Goal: Task Accomplishment & Management: Use online tool/utility

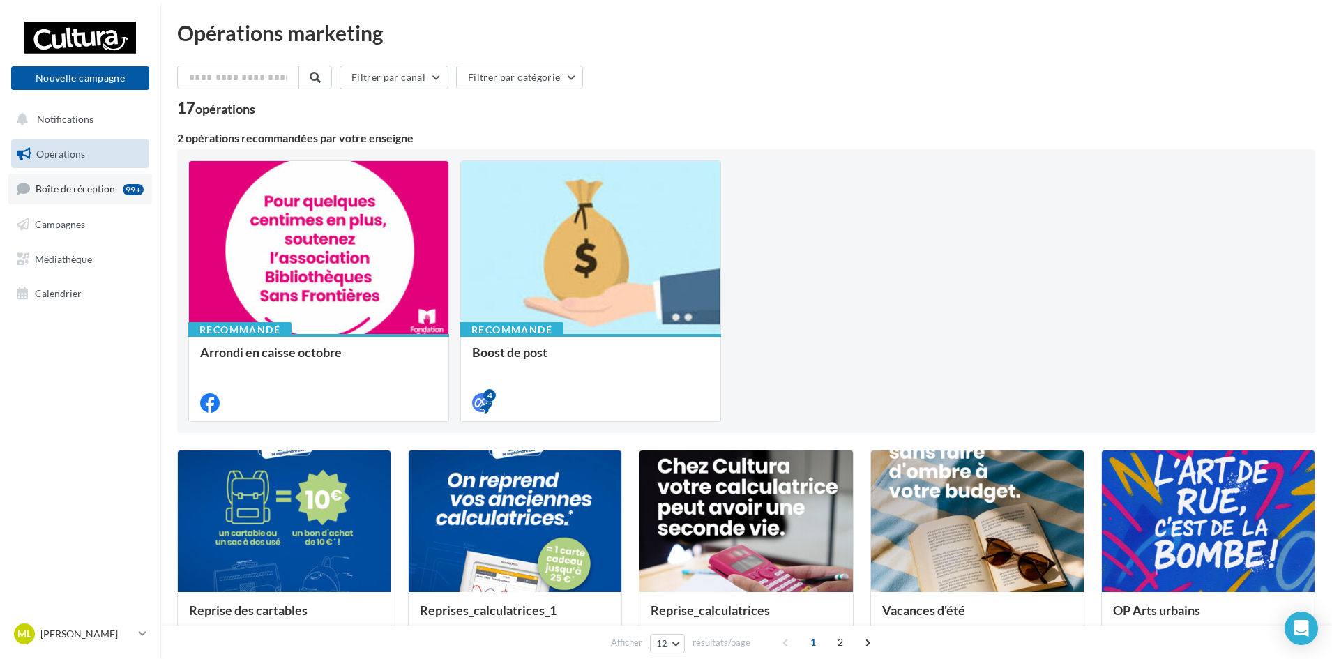
click at [103, 199] on link "Boîte de réception 99+" at bounding box center [80, 189] width 144 height 30
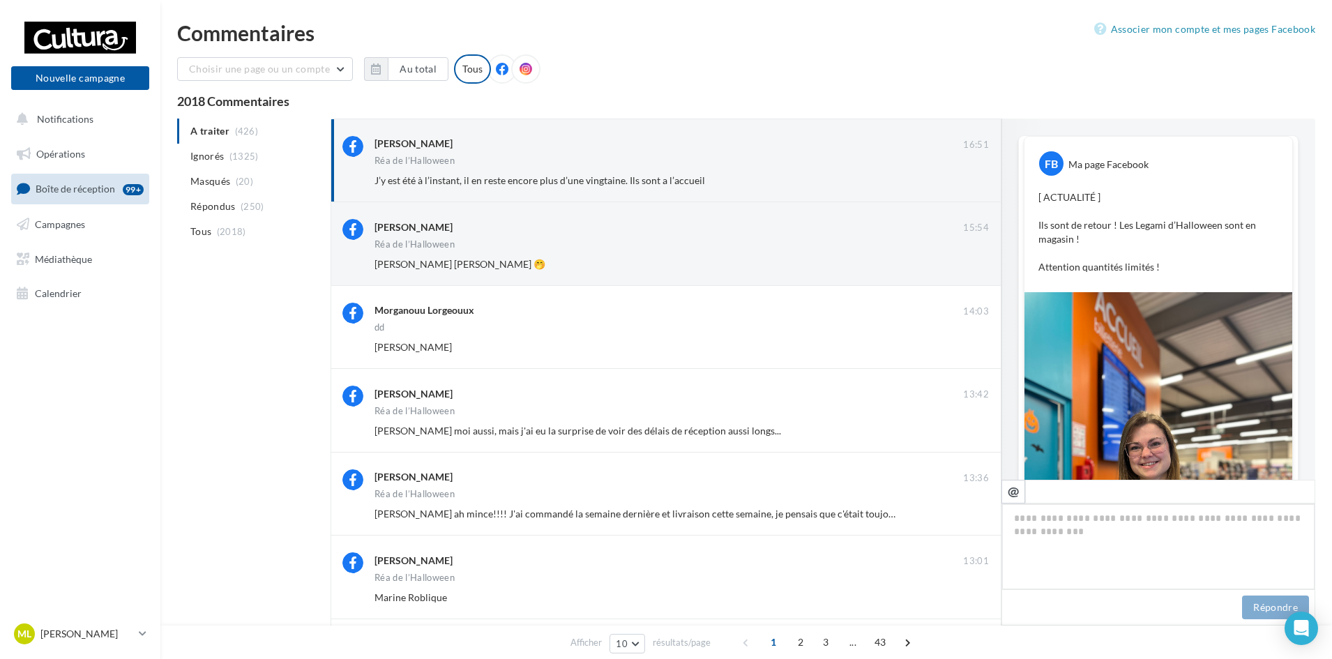
scroll to position [114, 0]
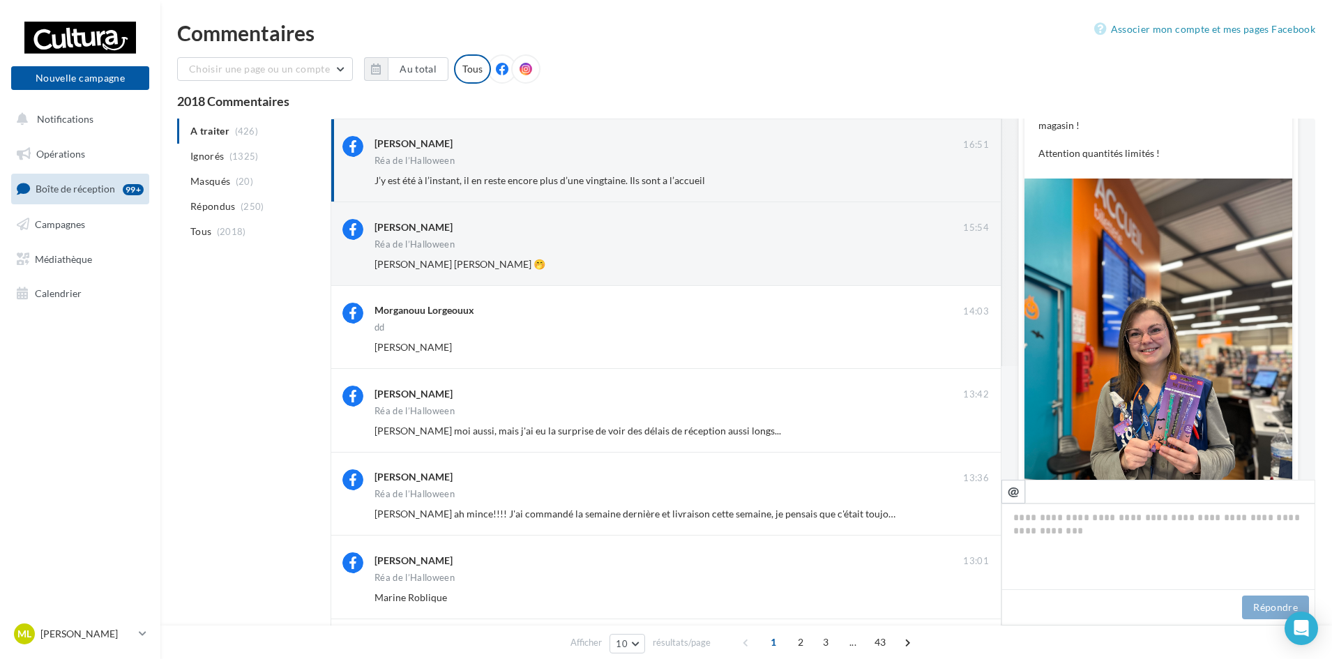
click at [524, 65] on icon at bounding box center [526, 69] width 13 height 13
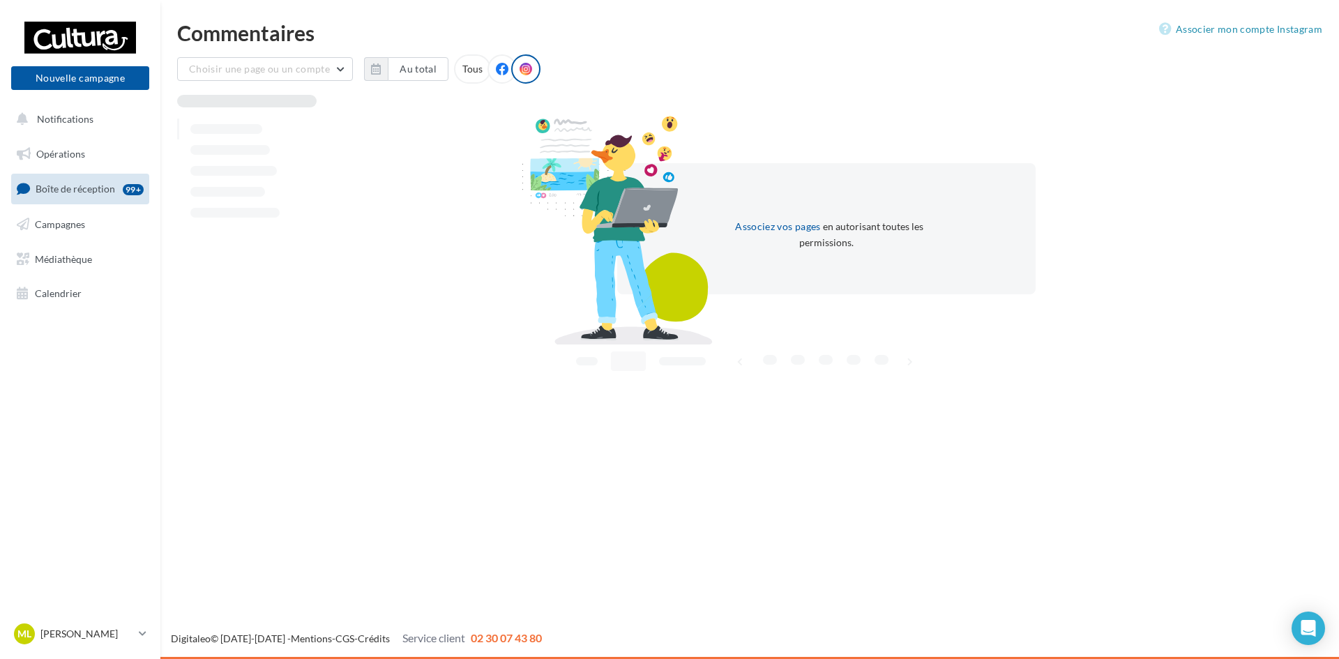
click at [496, 70] on icon at bounding box center [502, 69] width 13 height 13
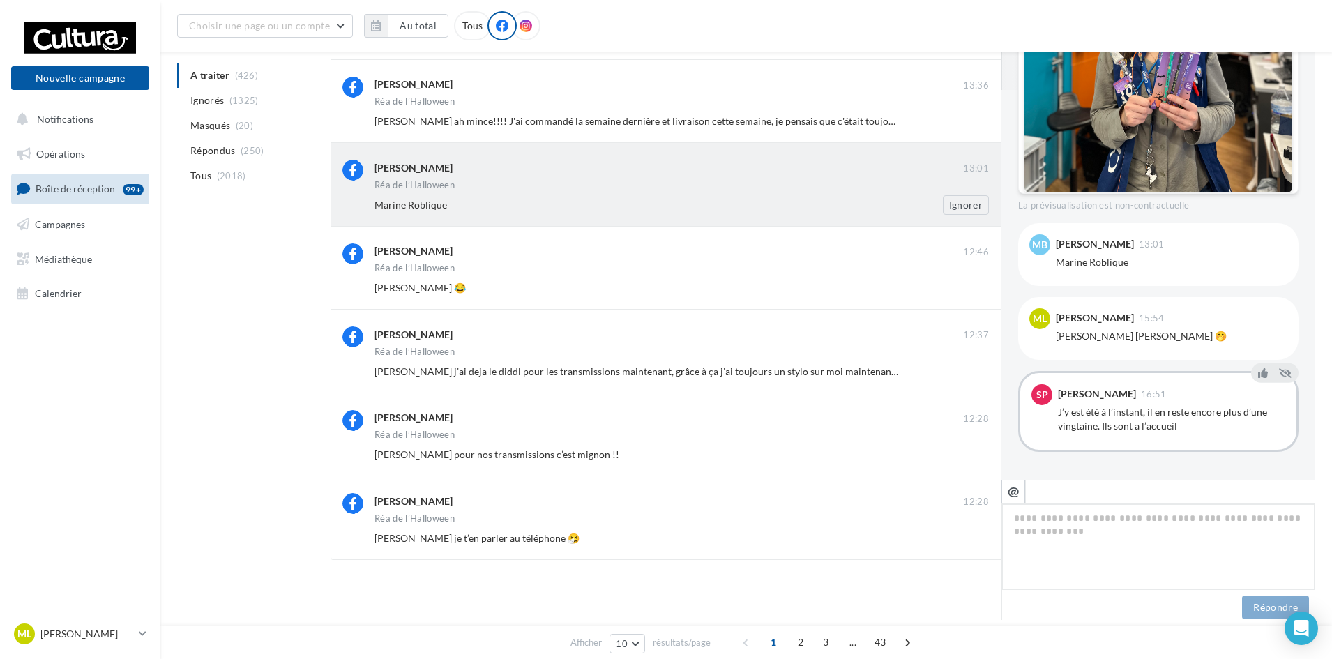
scroll to position [404, 0]
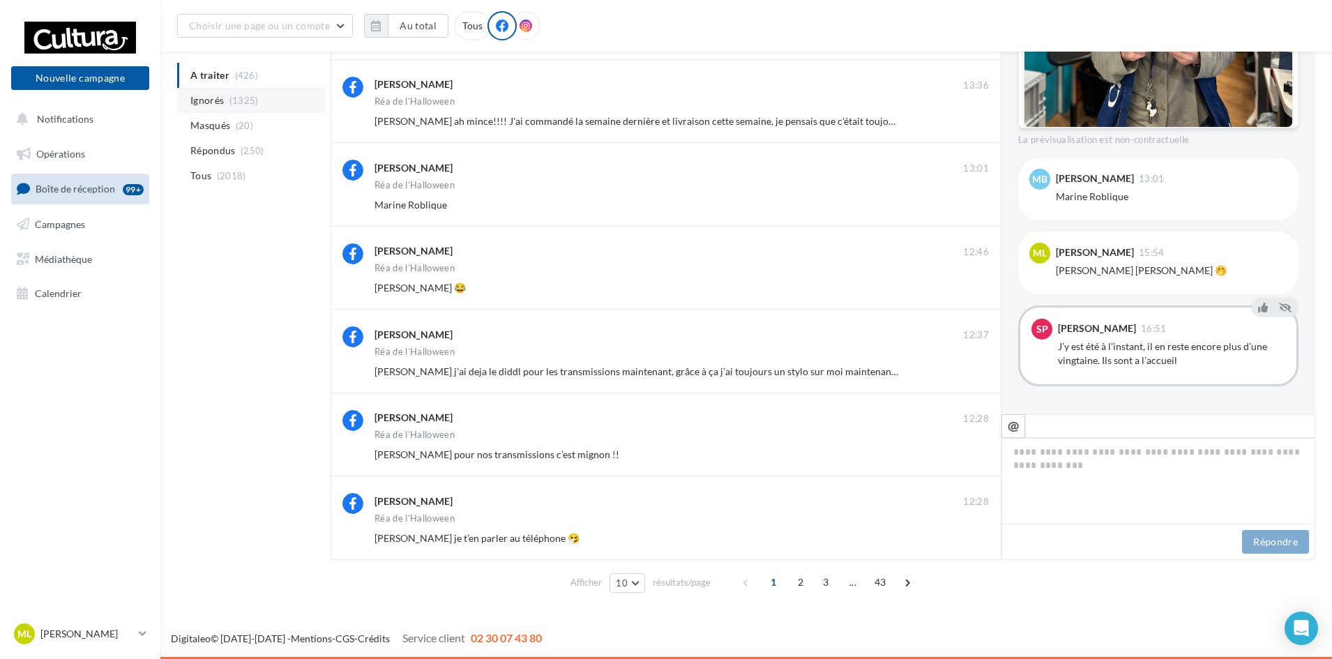
click at [250, 101] on span "(1325)" at bounding box center [244, 100] width 29 height 11
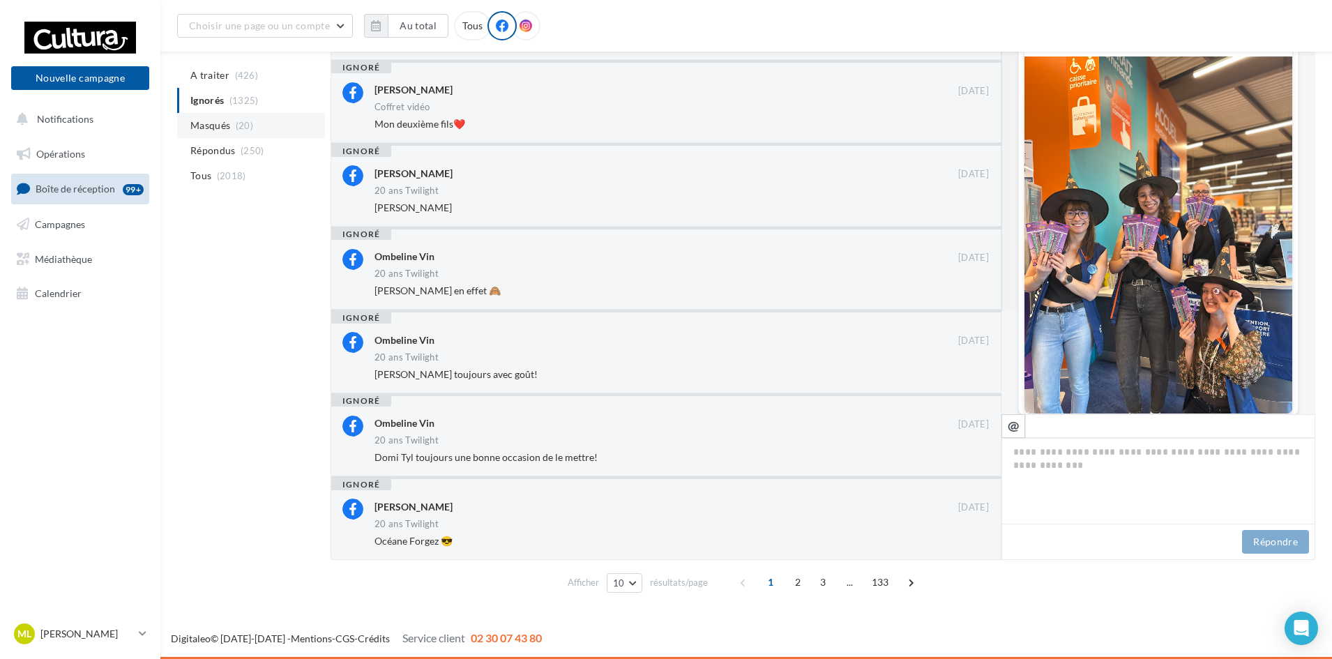
click at [266, 133] on li "Masqués (20)" at bounding box center [251, 125] width 148 height 25
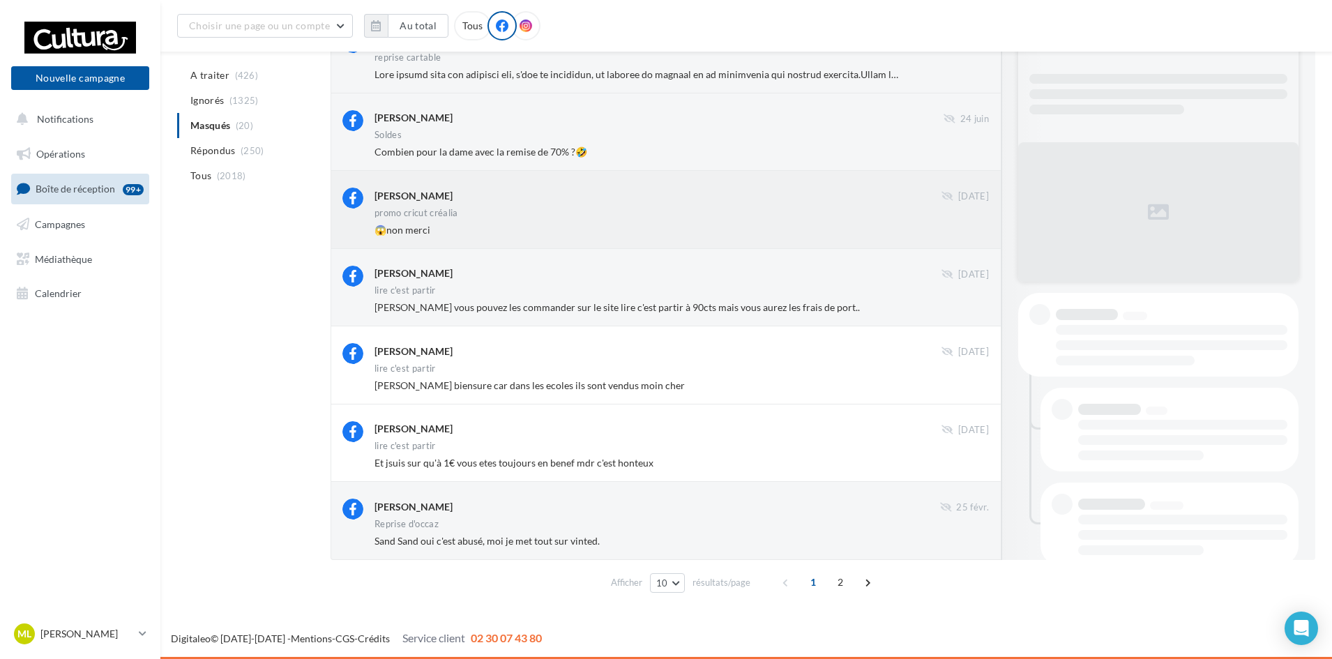
scroll to position [183, 0]
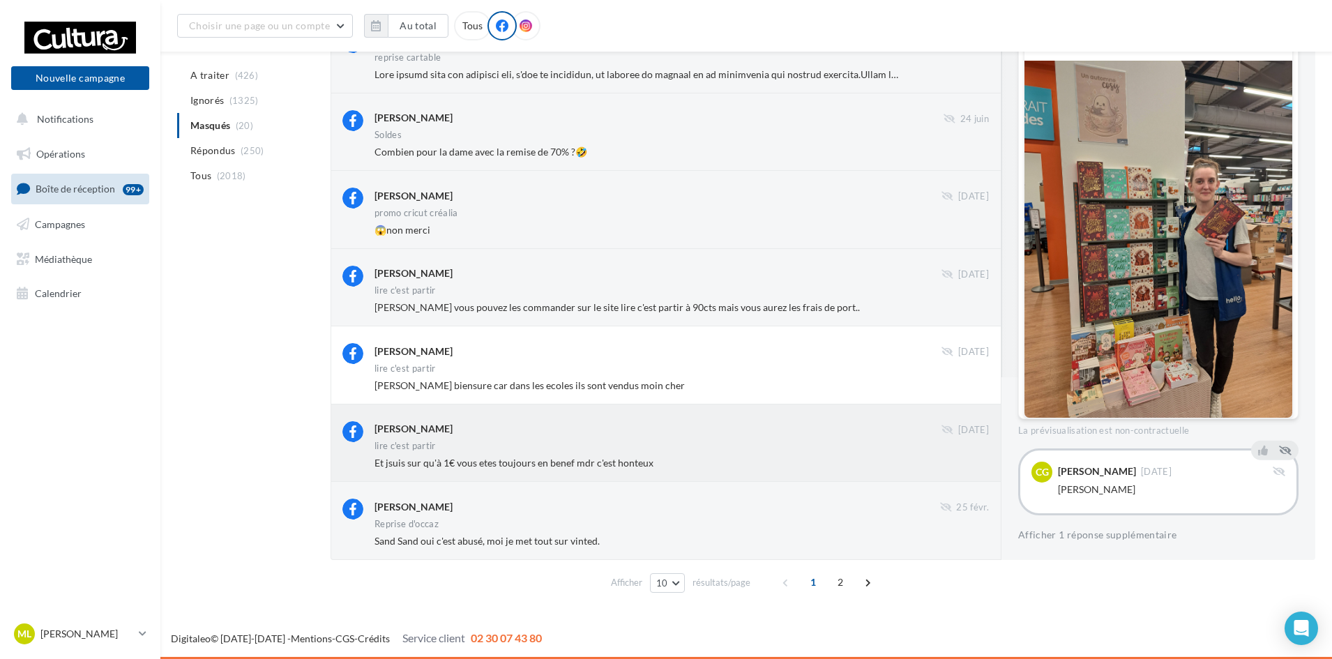
click at [636, 422] on div "[PERSON_NAME]" at bounding box center [658, 428] width 567 height 15
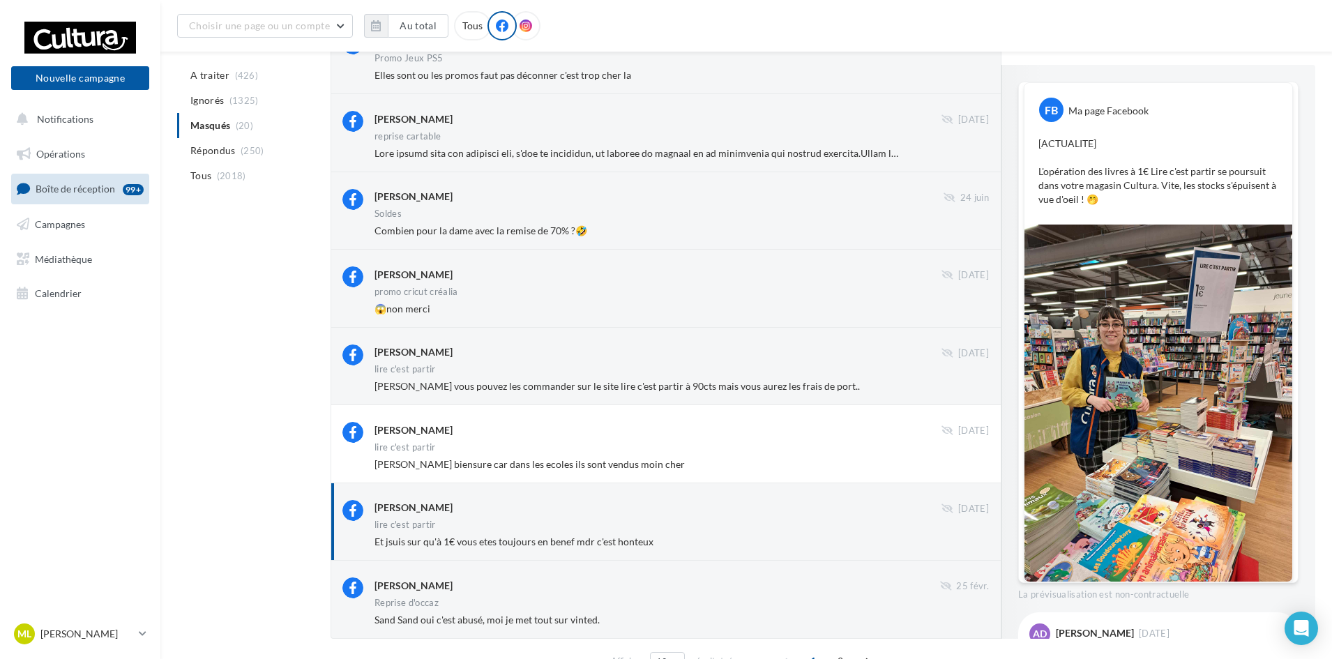
scroll to position [348, 0]
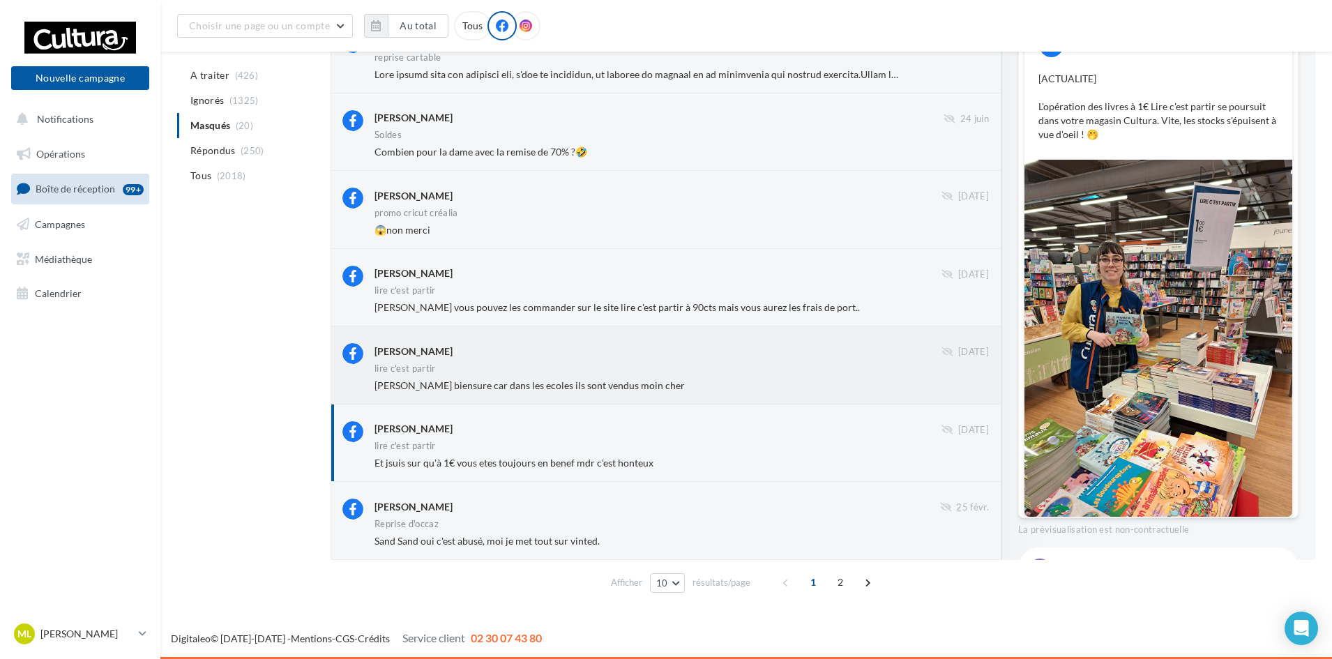
click at [721, 347] on div "[PERSON_NAME]" at bounding box center [658, 350] width 567 height 15
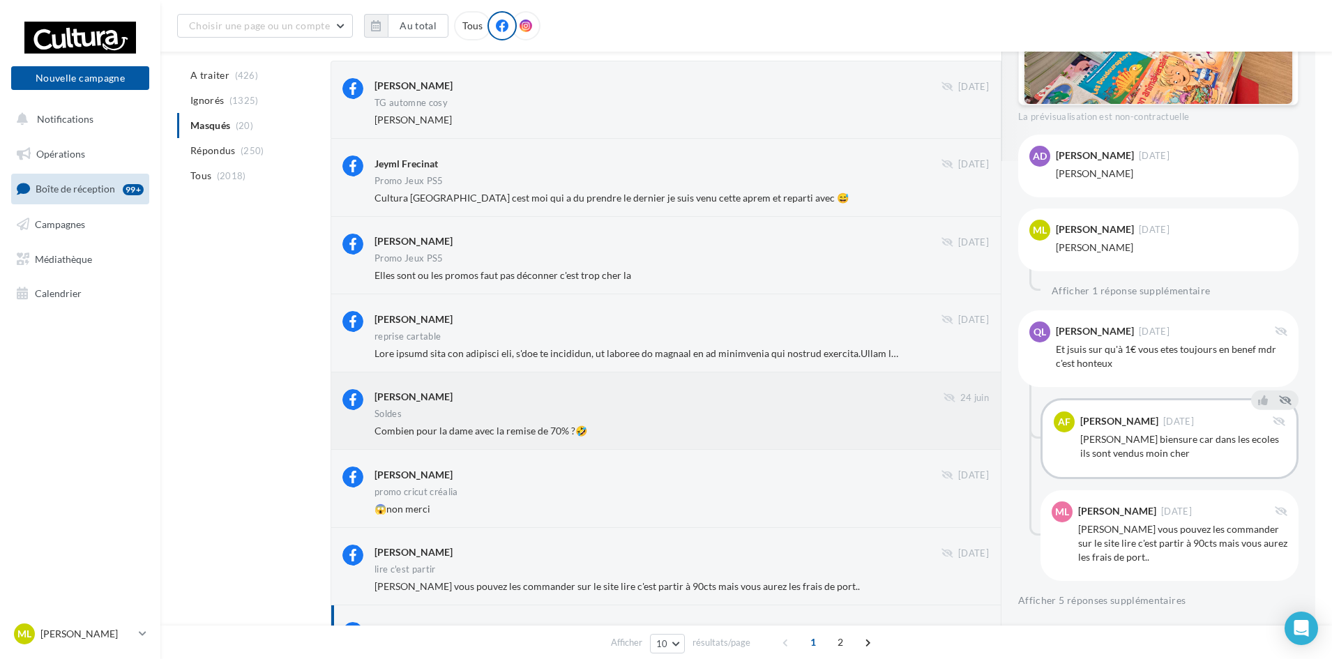
scroll to position [474, 0]
click at [778, 303] on div "[PERSON_NAME] [DATE] reprise cartable" at bounding box center [666, 332] width 671 height 77
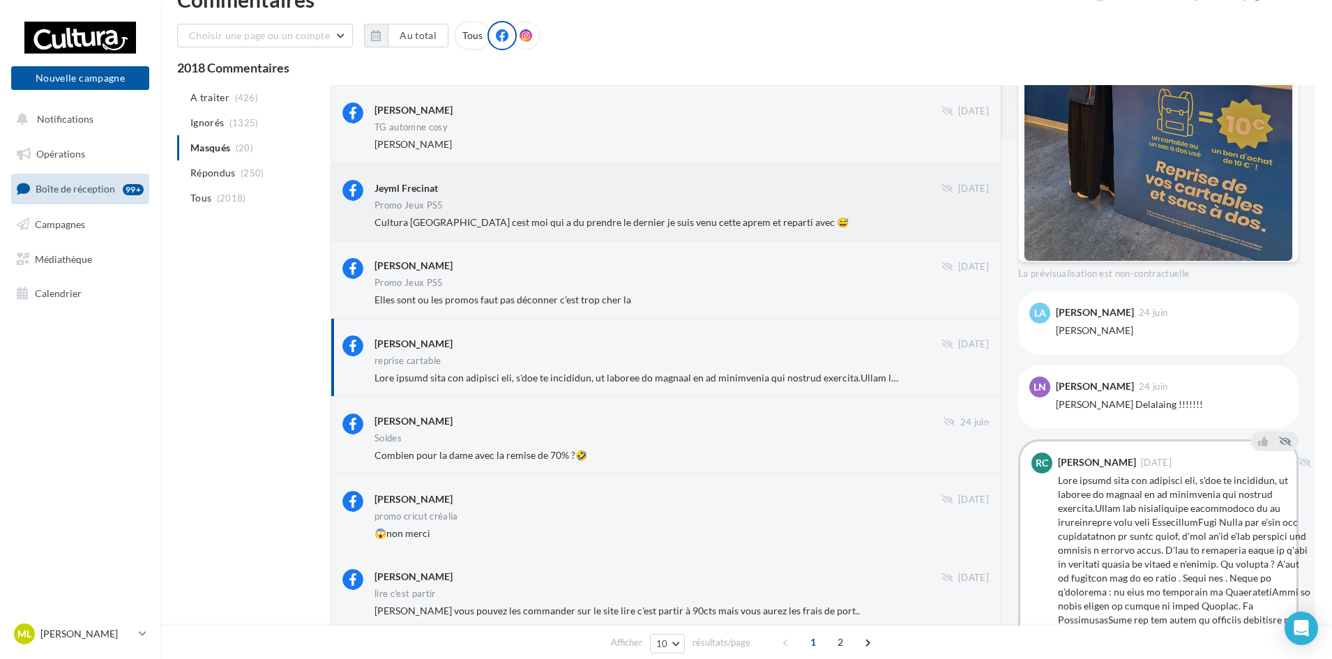
scroll to position [0, 0]
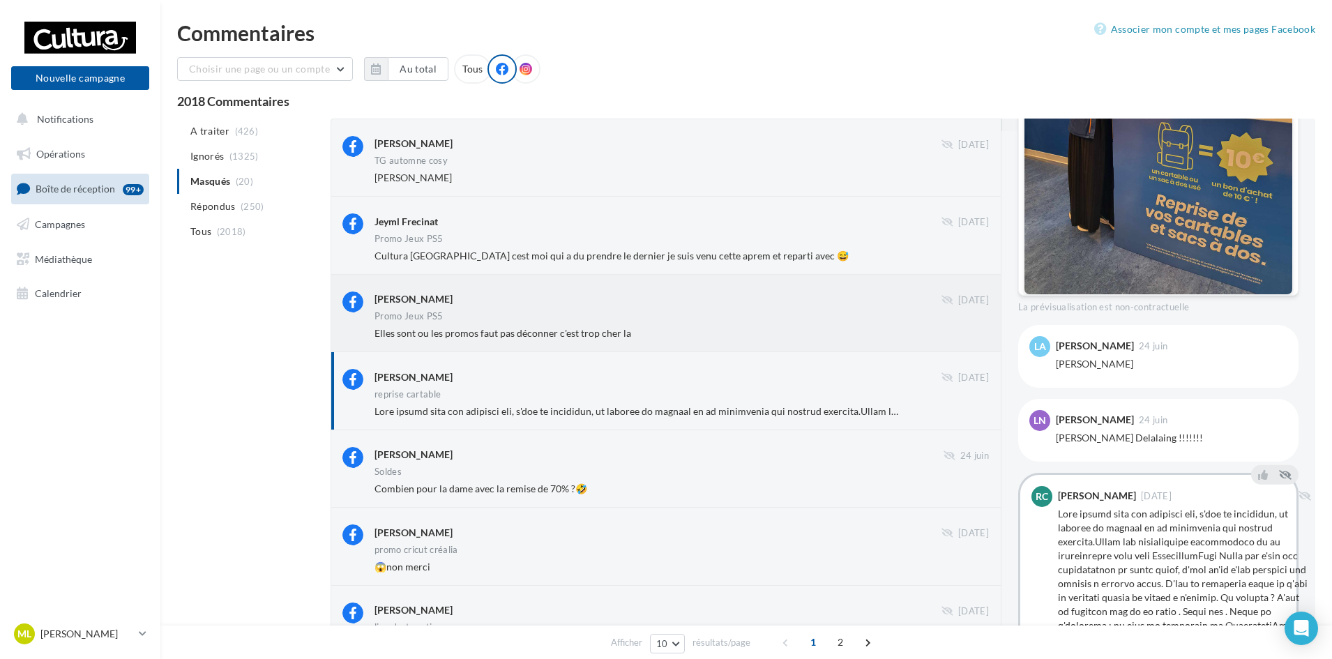
click at [670, 304] on div "[PERSON_NAME]" at bounding box center [658, 299] width 567 height 15
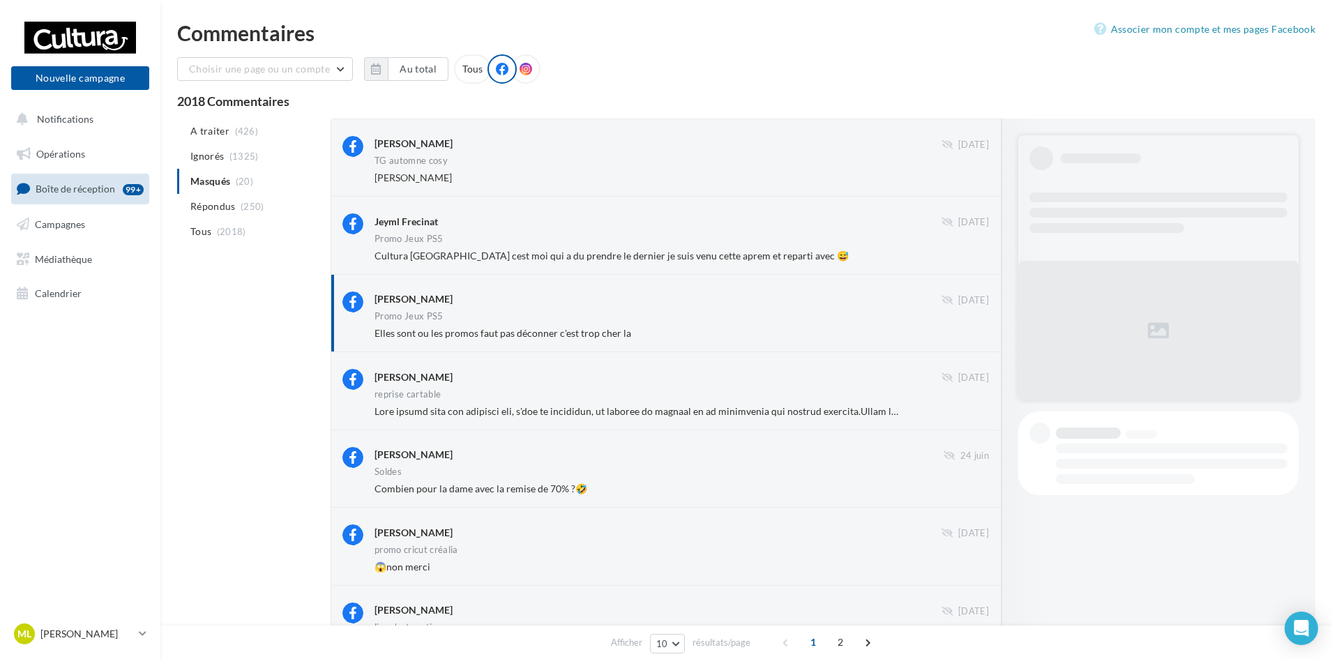
scroll to position [24, 0]
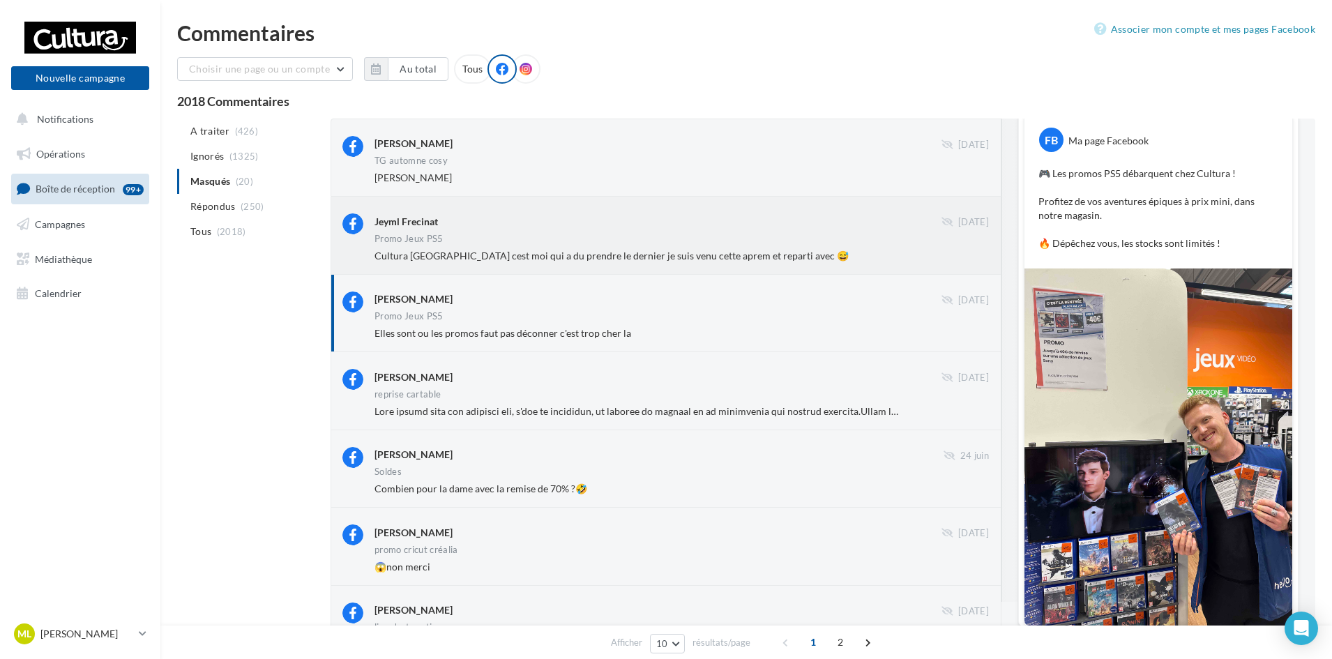
click at [903, 233] on div "Jeyml Frecinat [DATE] Promo Jeux PS5 Cultura [GEOGRAPHIC_DATA] cest moi qui a d…" at bounding box center [682, 237] width 615 height 49
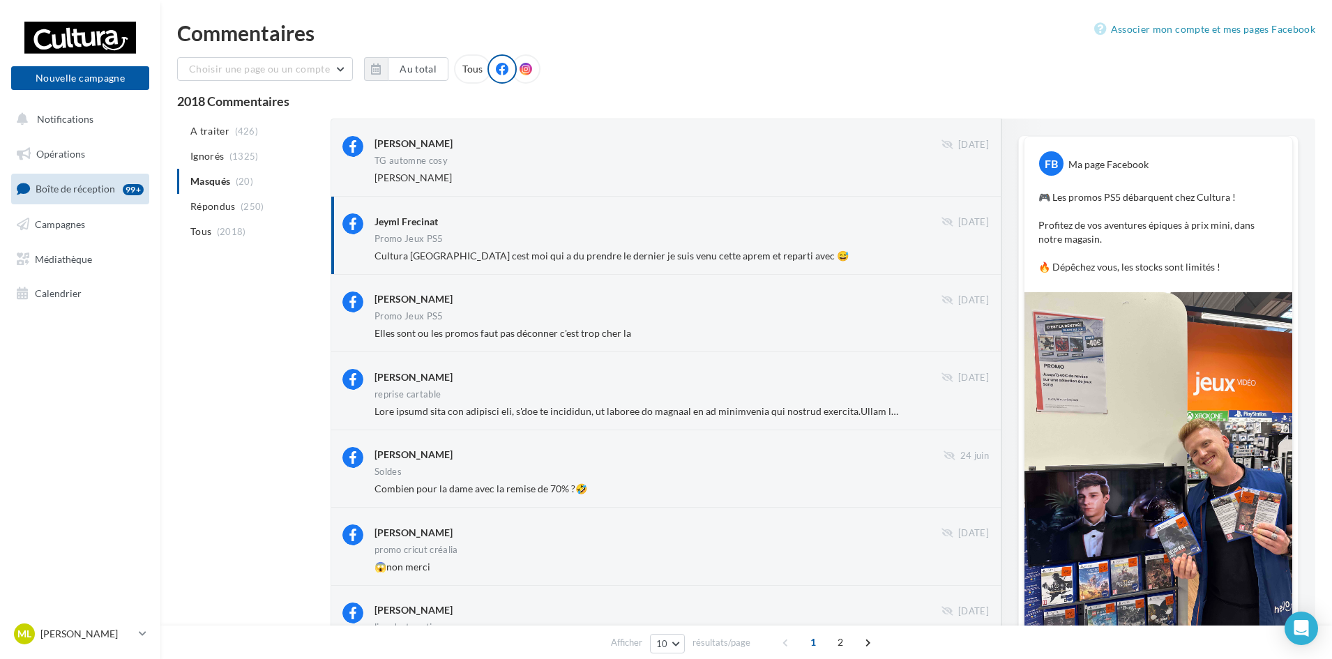
scroll to position [480, 0]
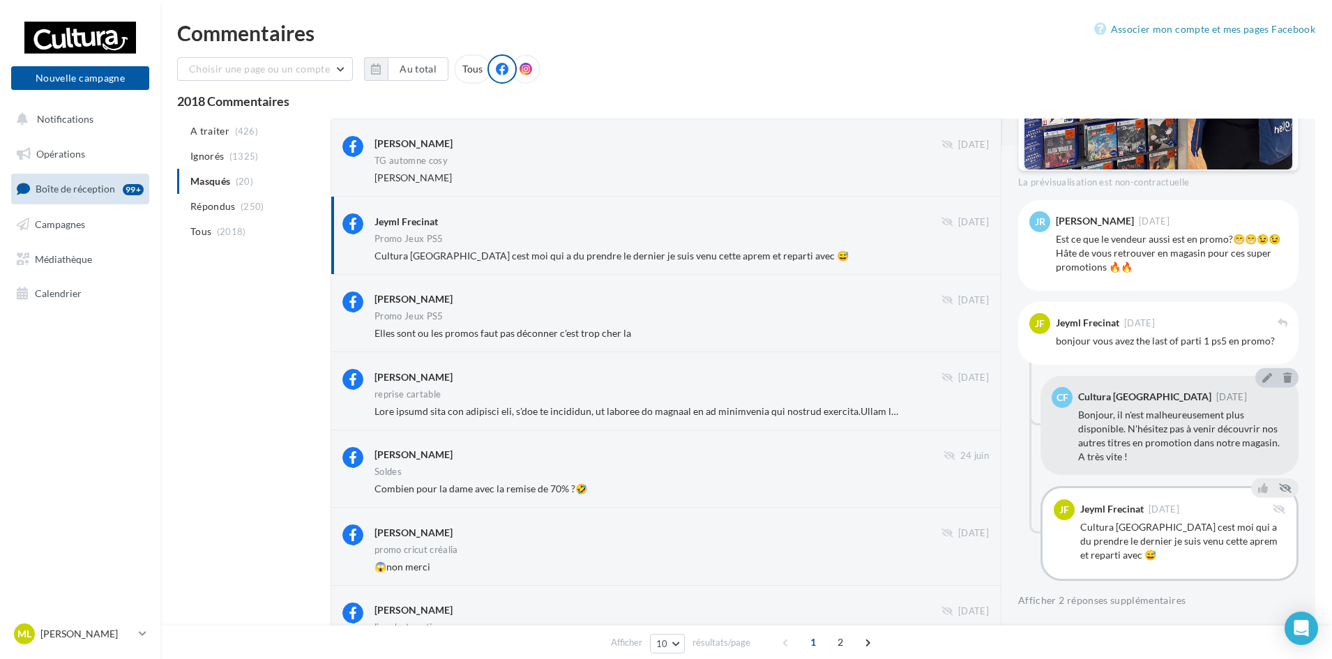
click at [262, 135] on li "A traiter (426)" at bounding box center [251, 131] width 148 height 25
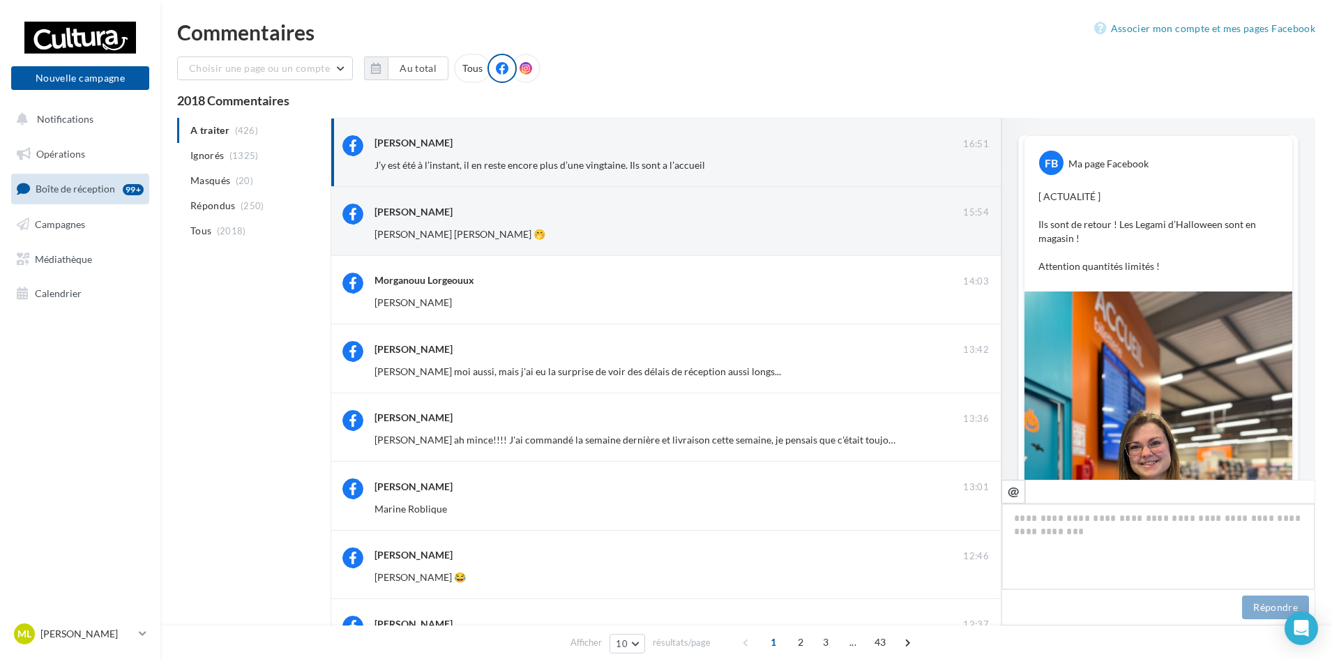
scroll to position [456, 0]
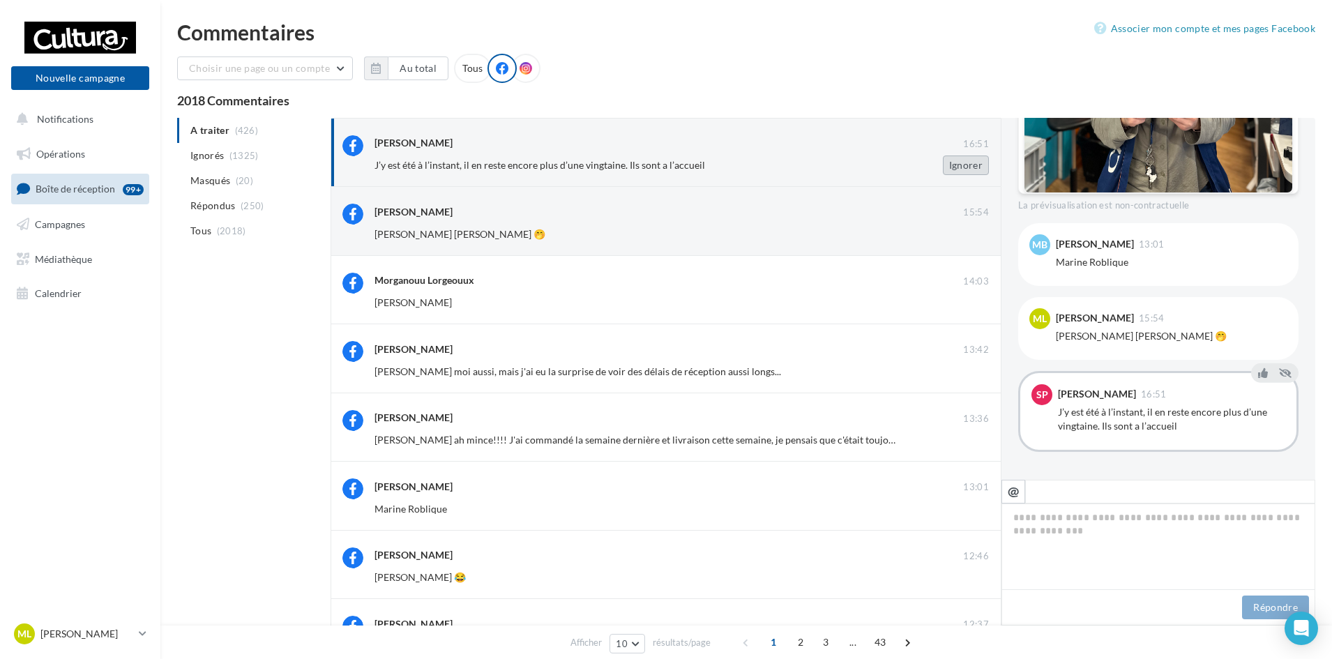
click at [979, 172] on button "Ignorer" at bounding box center [966, 166] width 46 height 20
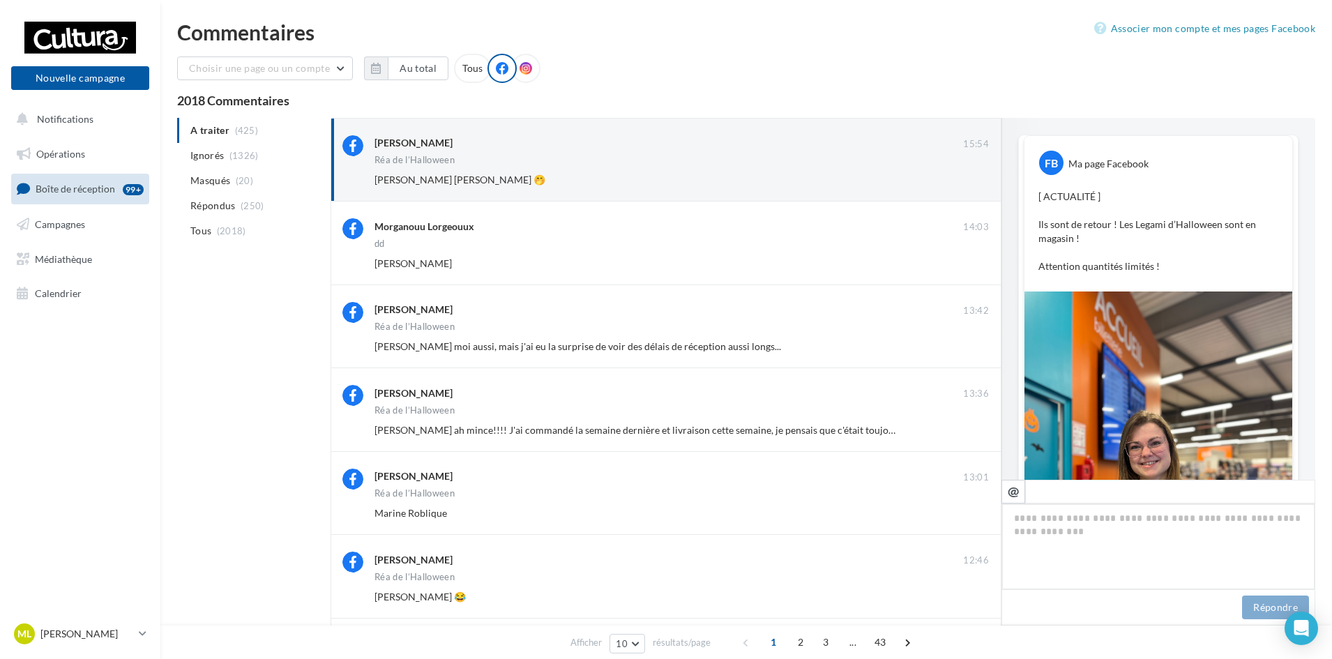
scroll to position [487, 0]
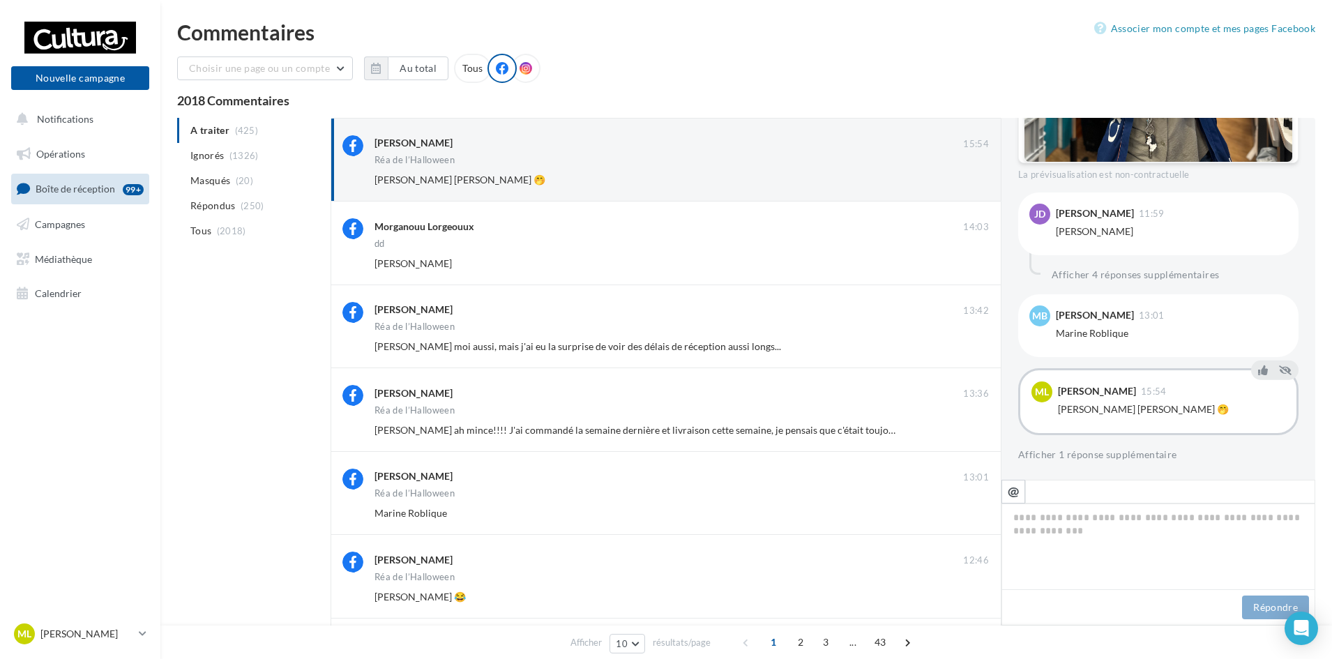
click at [979, 172] on button "Ignorer" at bounding box center [966, 180] width 46 height 20
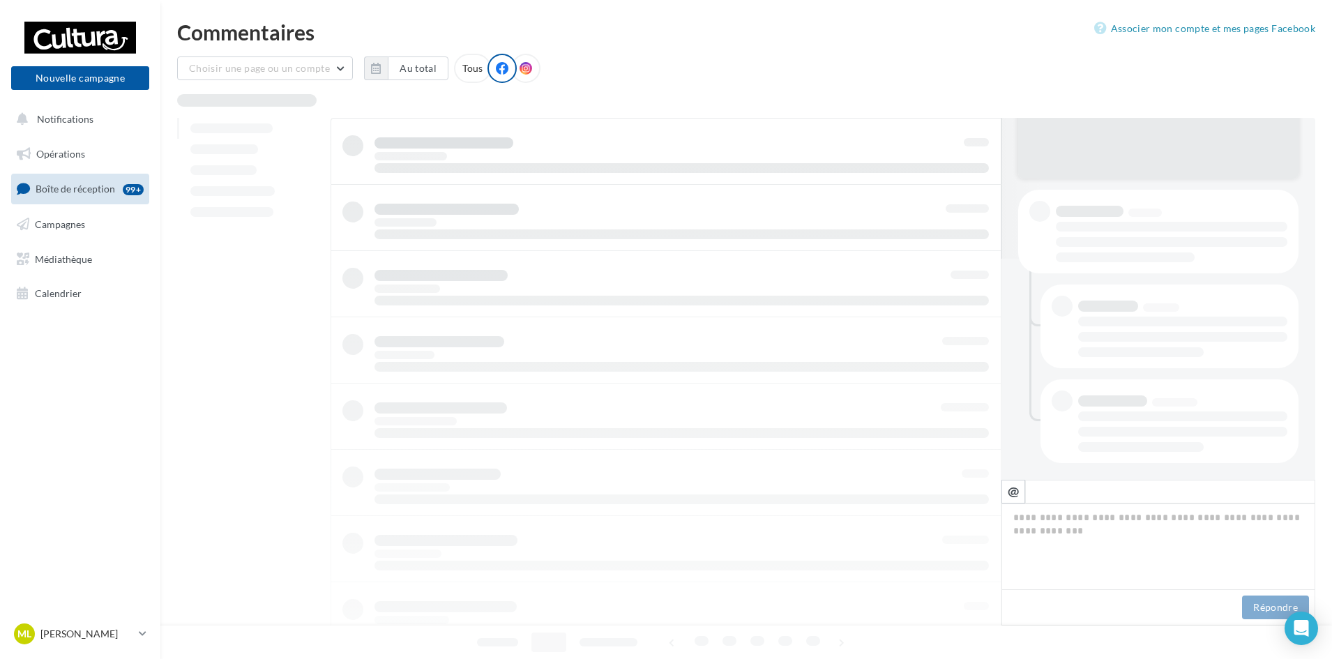
scroll to position [221, 0]
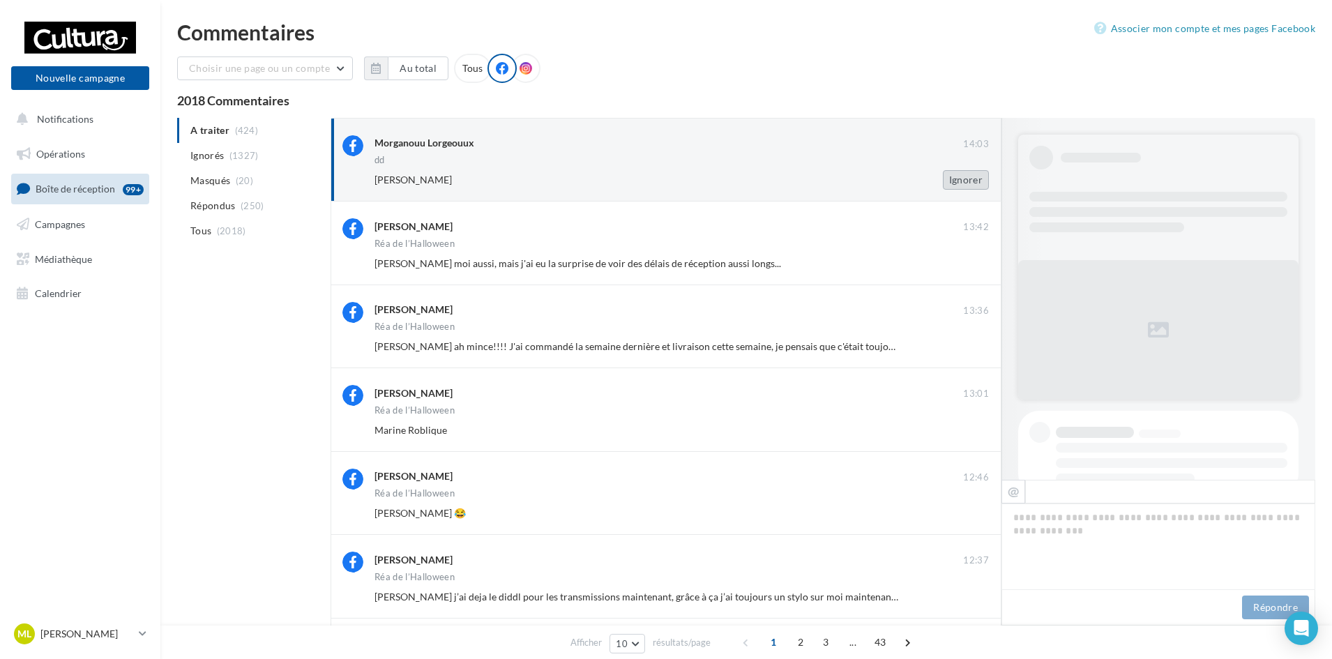
click at [977, 176] on button "Ignorer" at bounding box center [966, 180] width 46 height 20
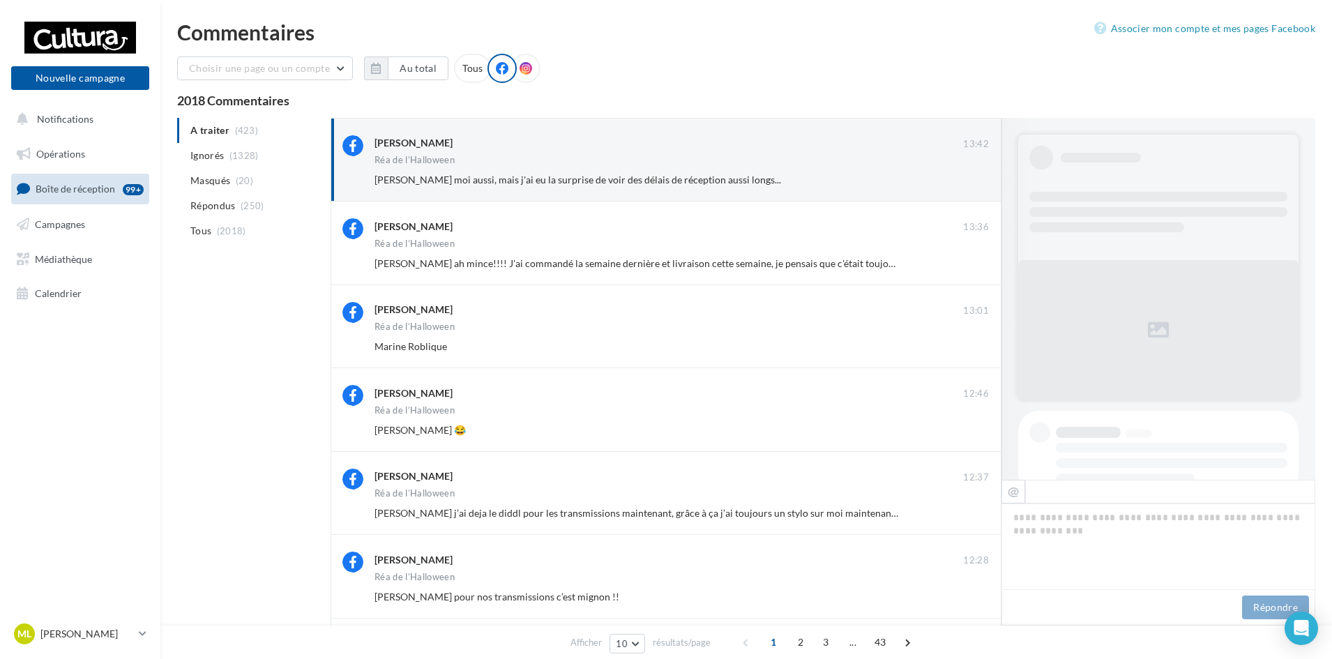
click at [977, 176] on button "Ignorer" at bounding box center [966, 180] width 46 height 20
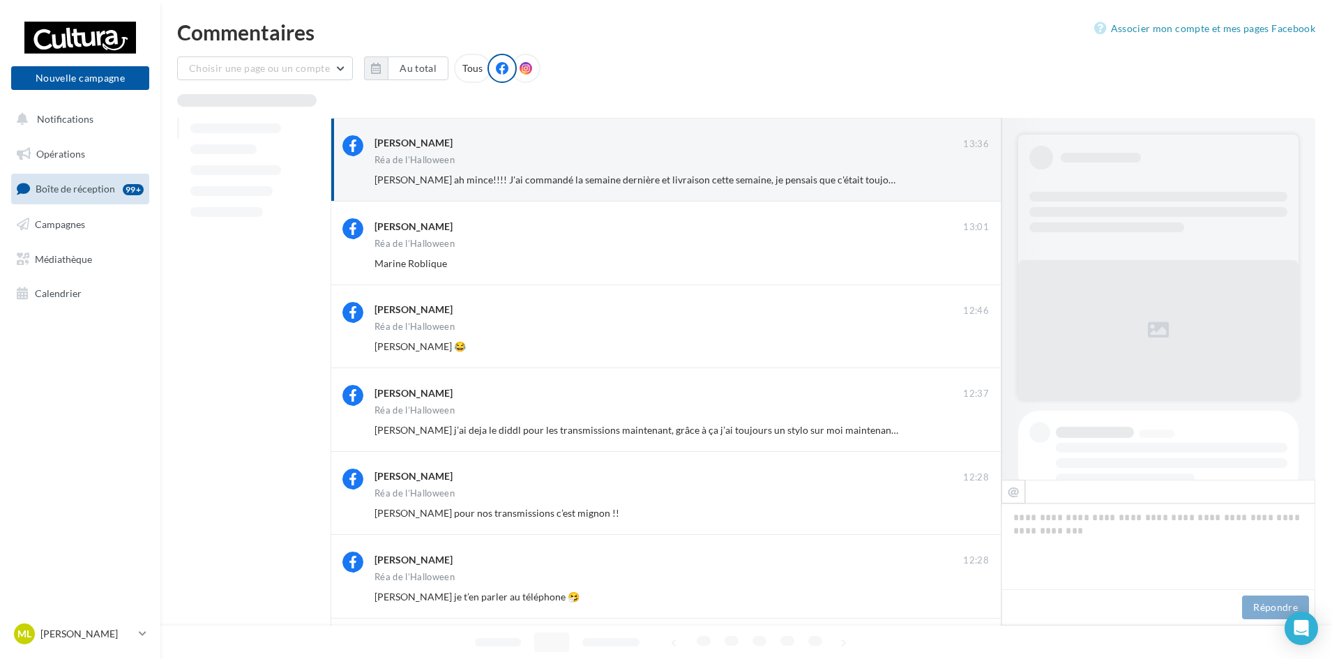
click at [977, 176] on button "Ignorer" at bounding box center [966, 180] width 46 height 20
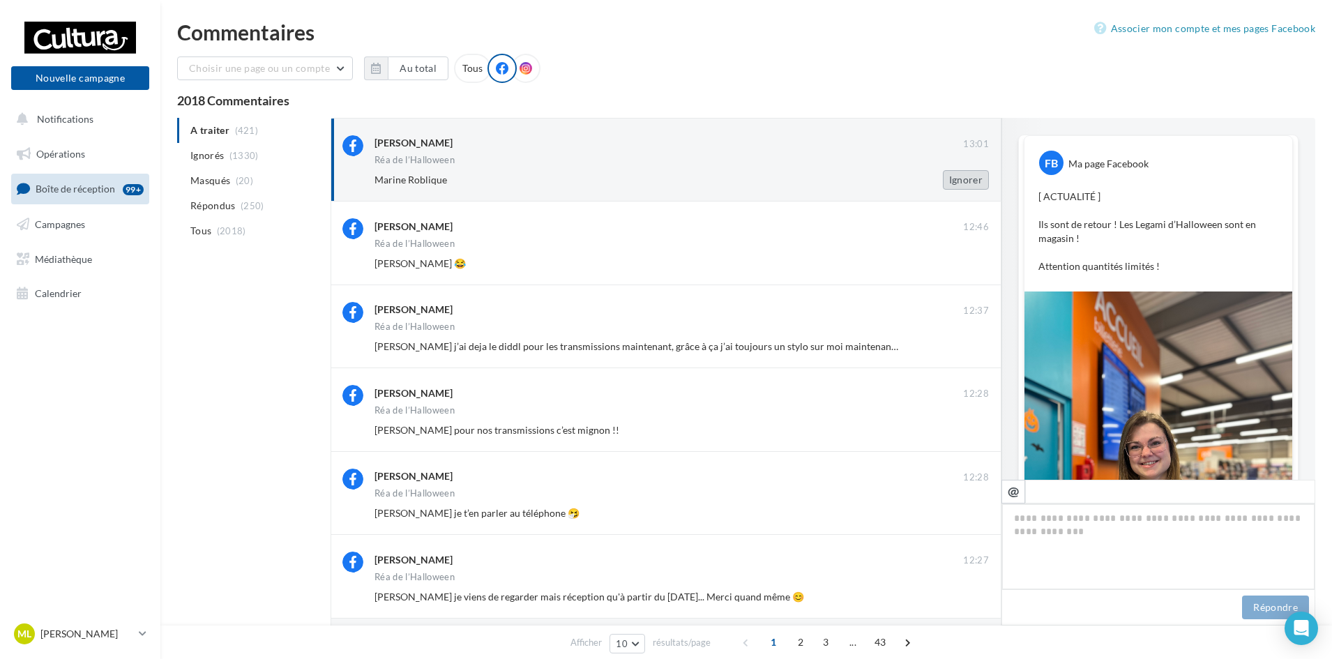
scroll to position [515, 0]
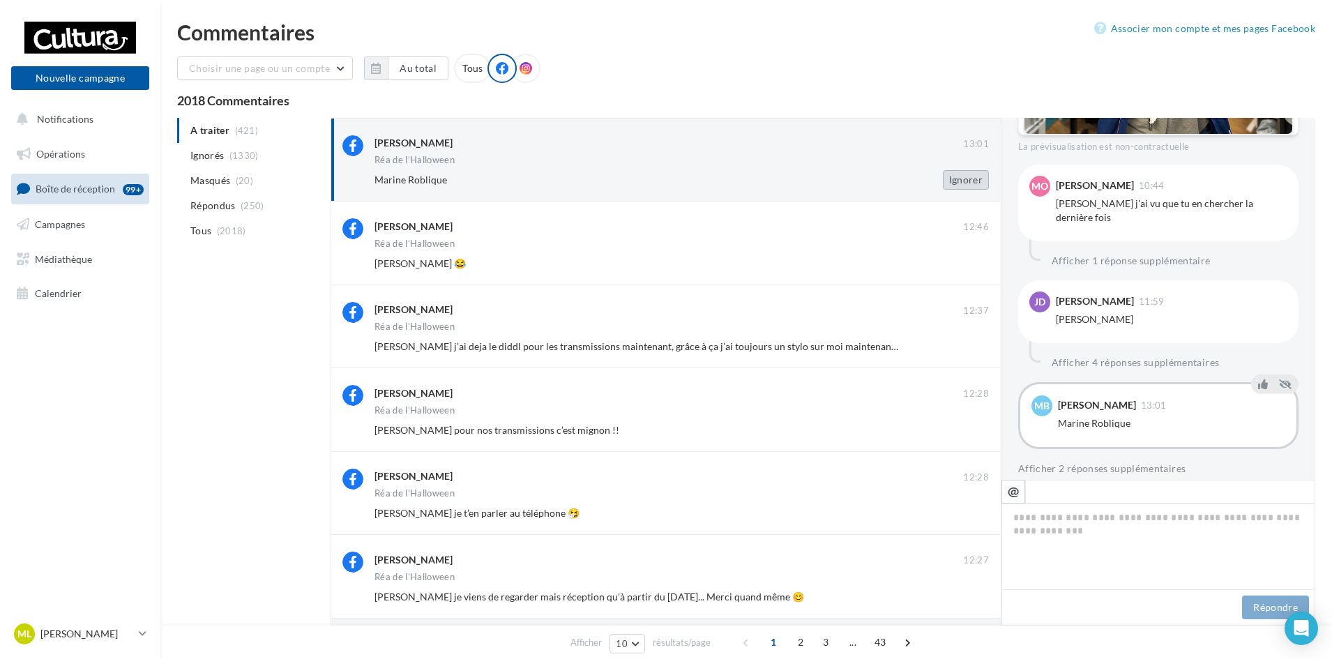
click at [963, 180] on button "Ignorer" at bounding box center [966, 180] width 46 height 20
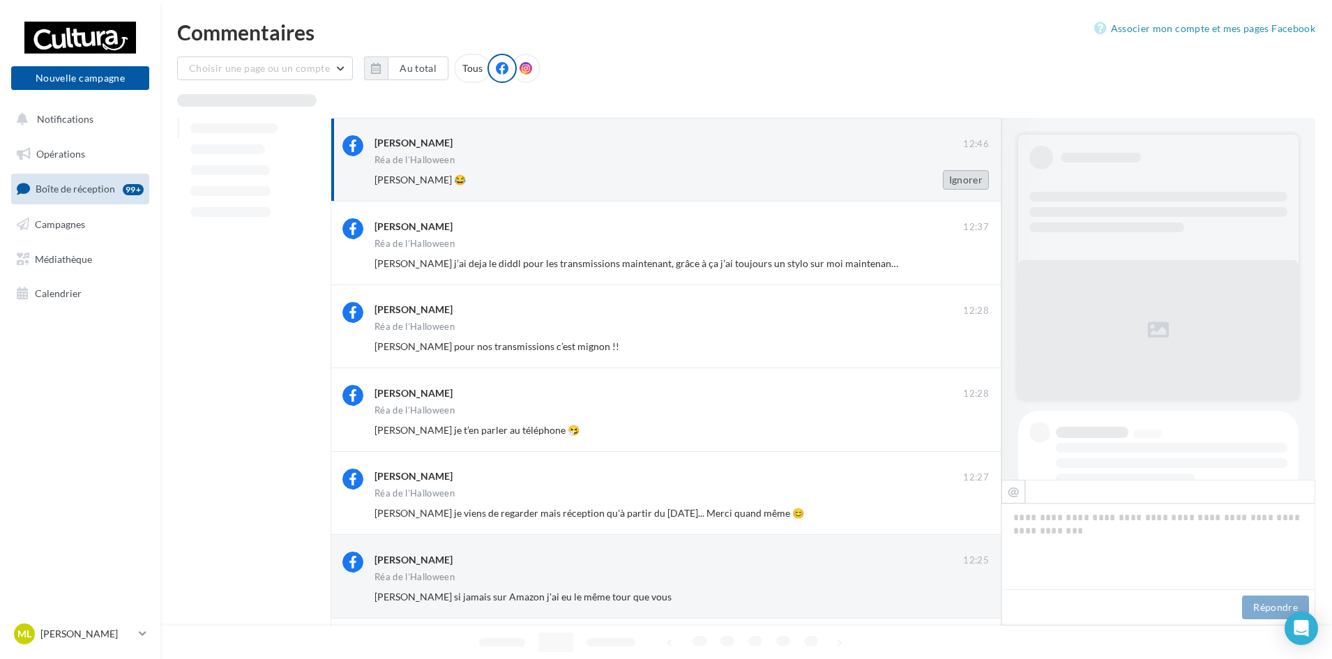
click at [977, 181] on button "Ignorer" at bounding box center [966, 180] width 46 height 20
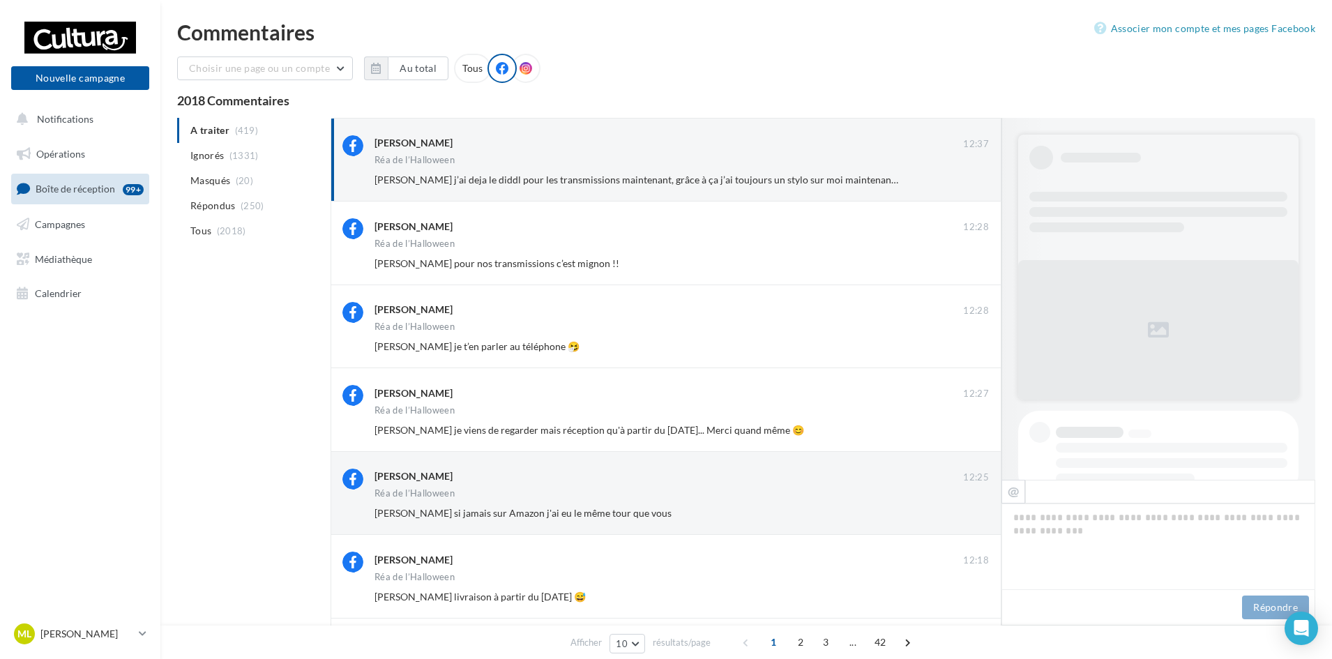
click at [977, 181] on button "Ignorer" at bounding box center [966, 180] width 46 height 20
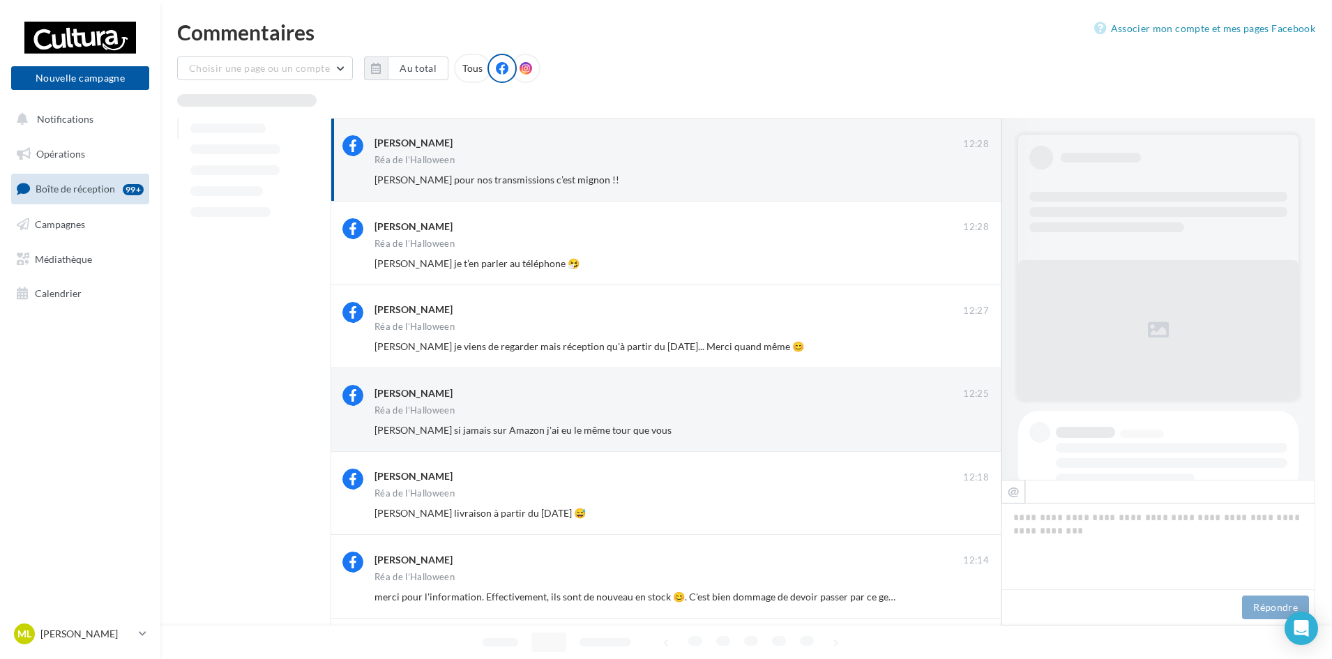
click at [977, 181] on button "Ignorer" at bounding box center [966, 180] width 46 height 20
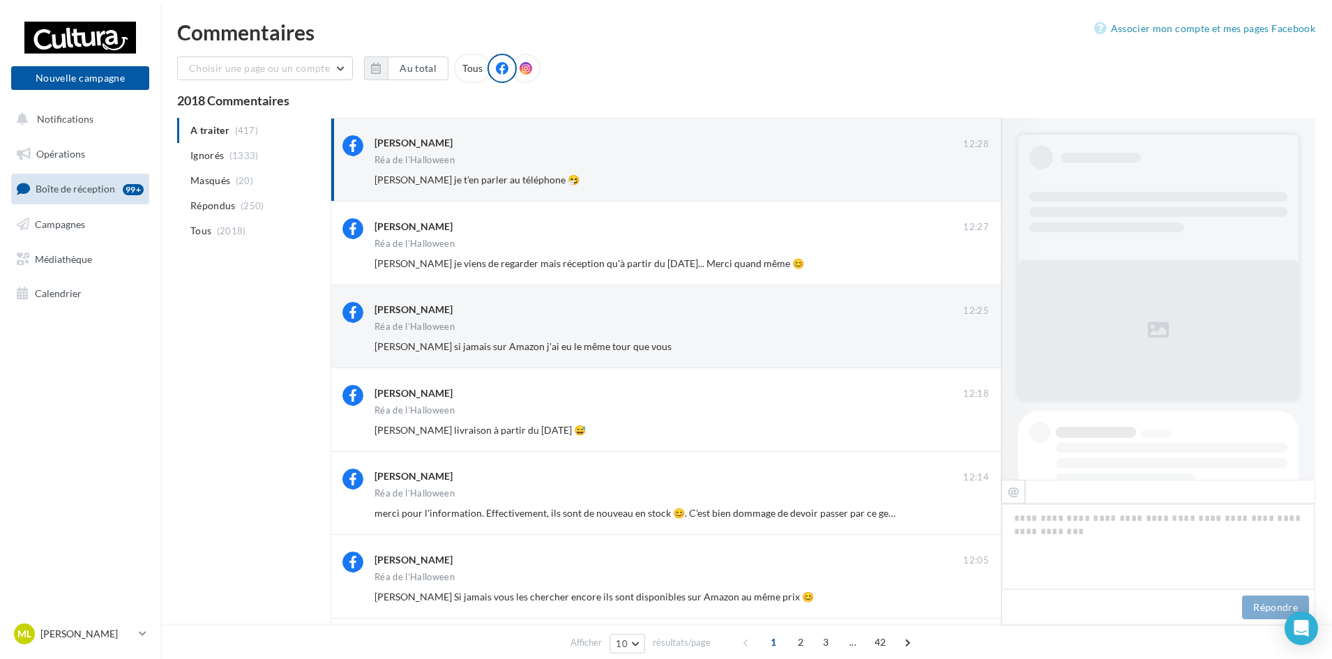
scroll to position [774, 0]
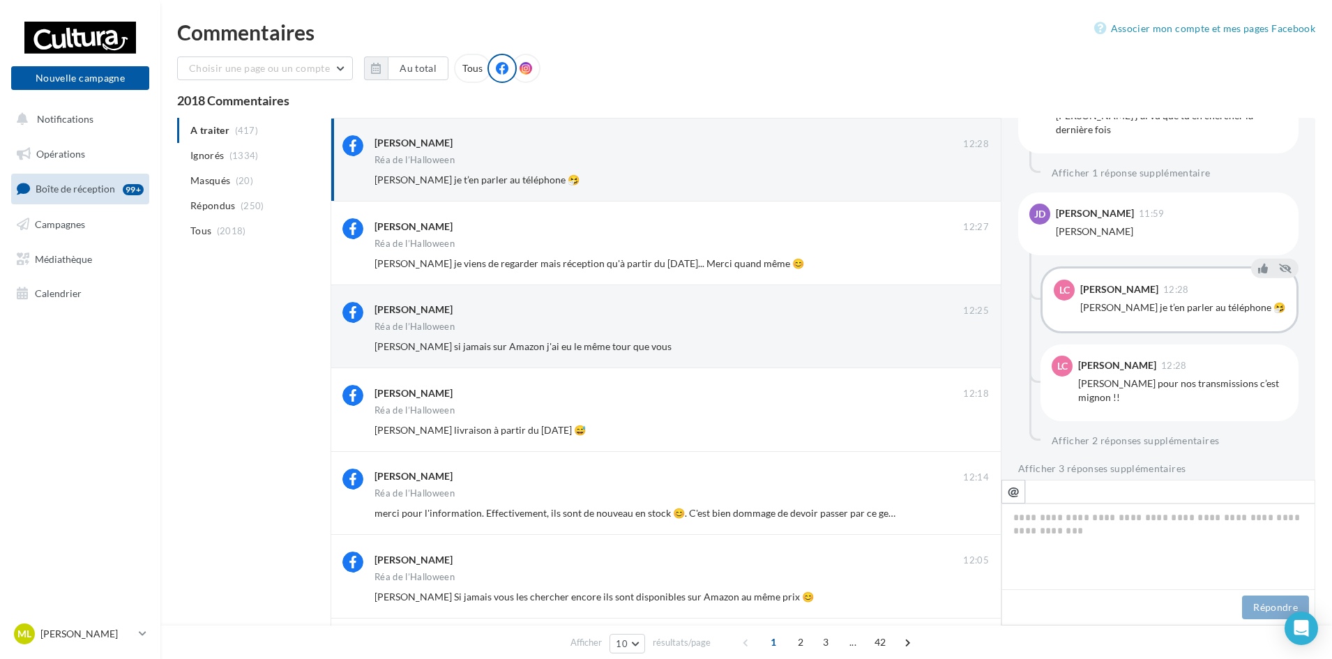
click at [977, 181] on button "Ignorer" at bounding box center [966, 180] width 46 height 20
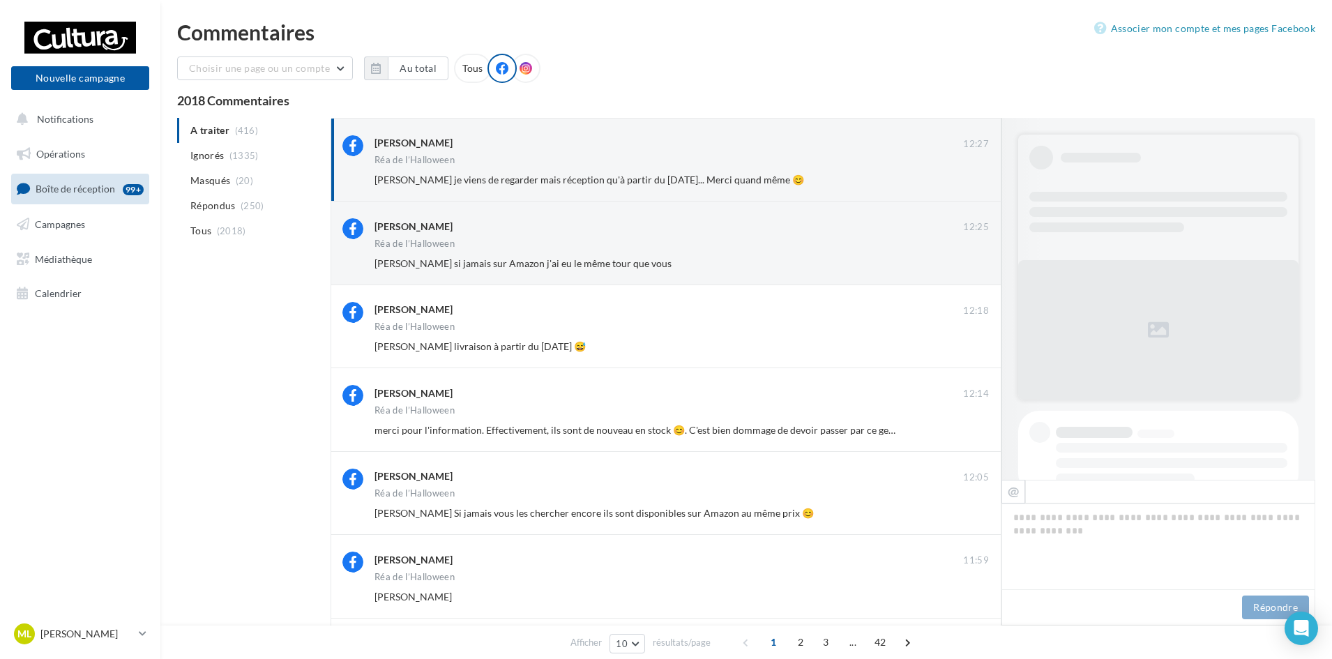
click at [977, 181] on button "Ignorer" at bounding box center [966, 180] width 46 height 20
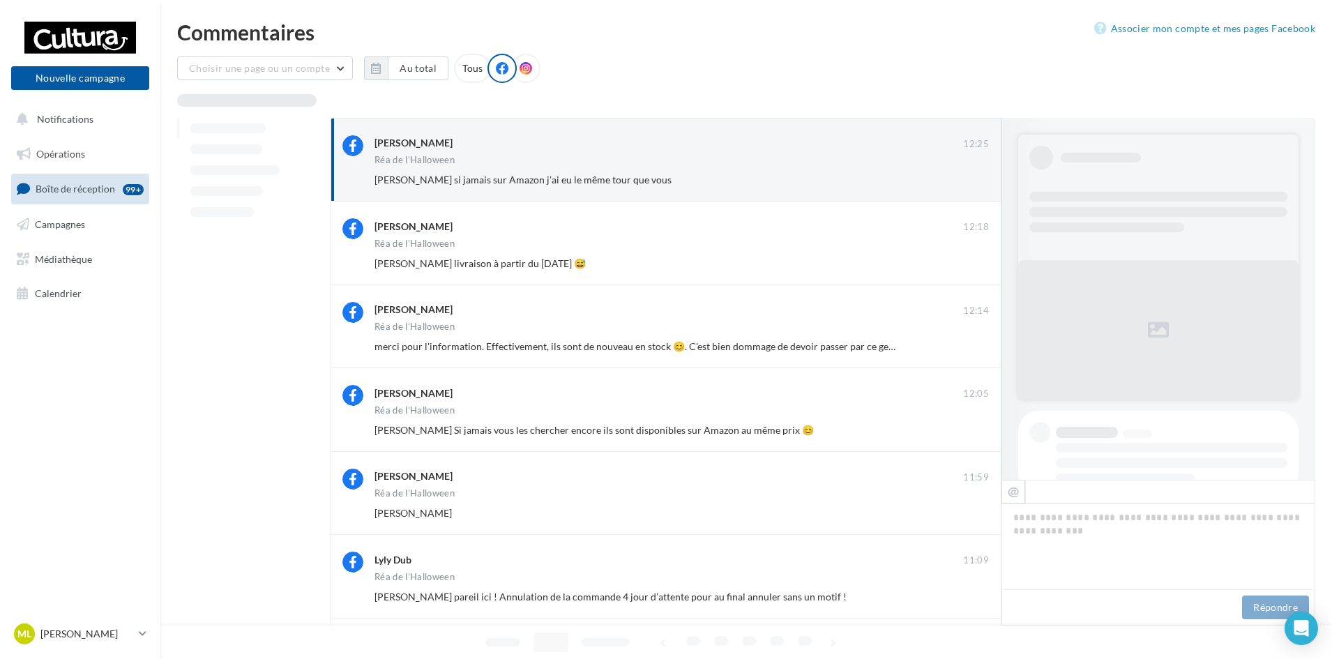
click at [977, 181] on button "Ignorer" at bounding box center [966, 180] width 46 height 20
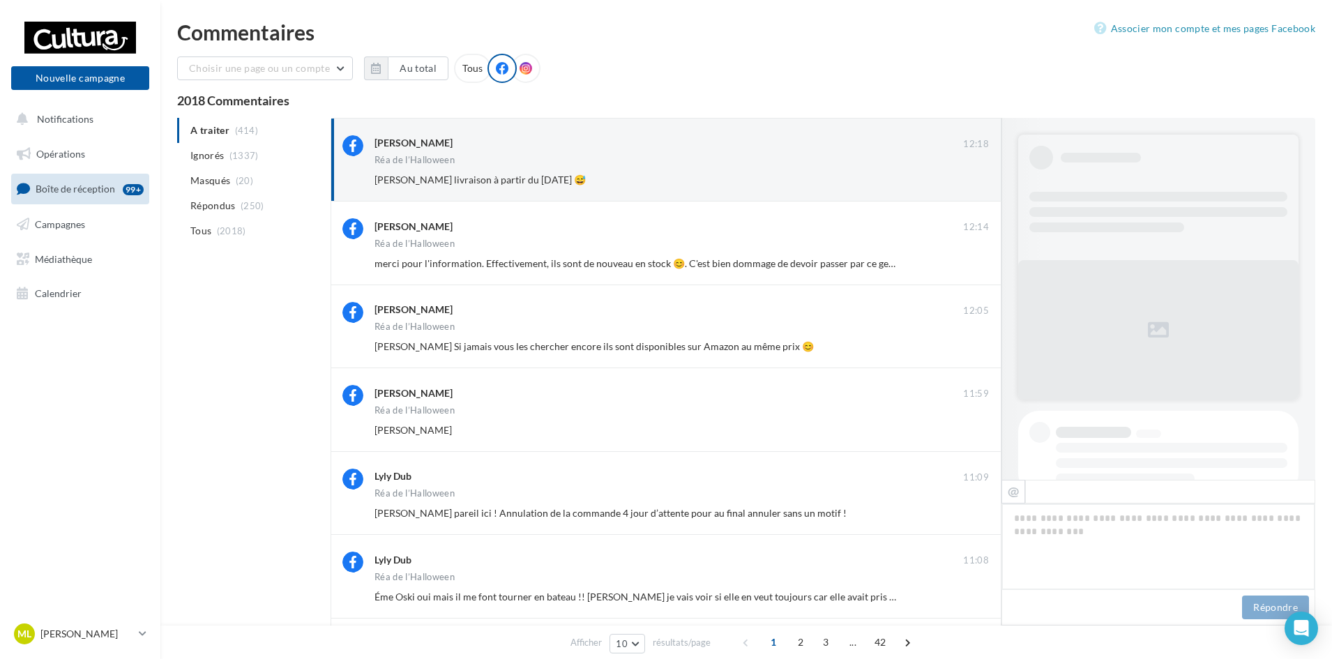
scroll to position [640, 0]
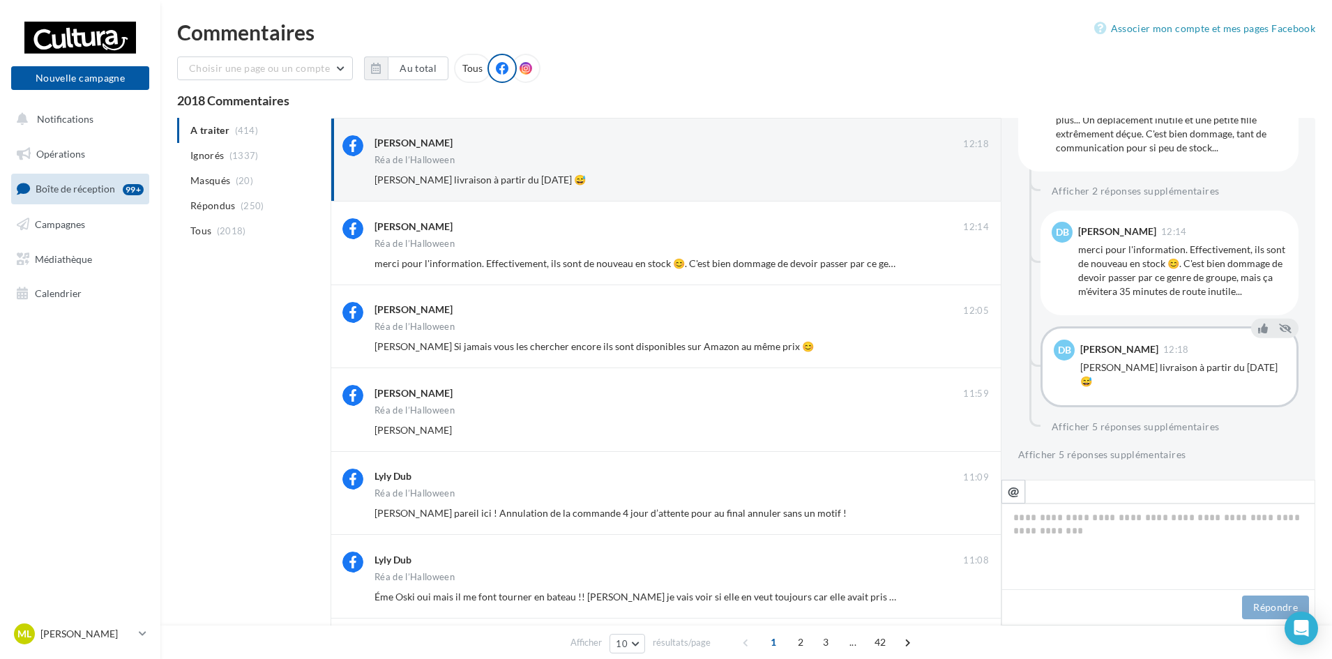
click at [977, 181] on button "Ignorer" at bounding box center [966, 180] width 46 height 20
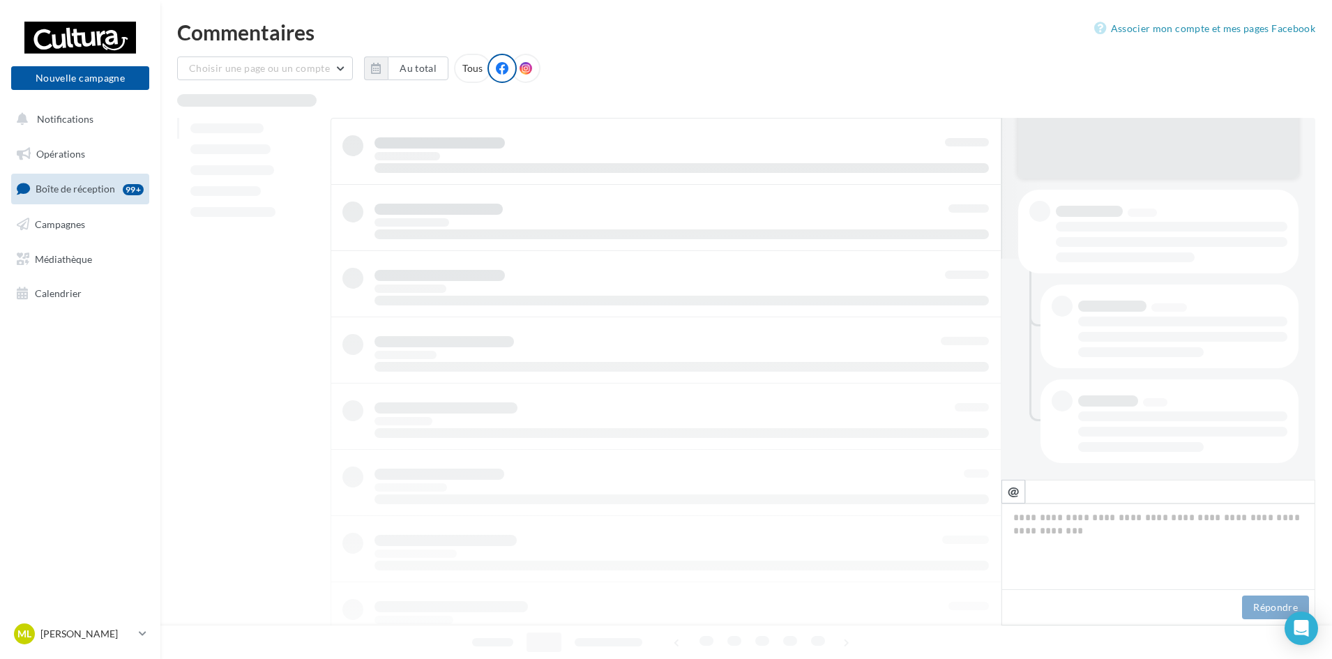
scroll to position [221, 0]
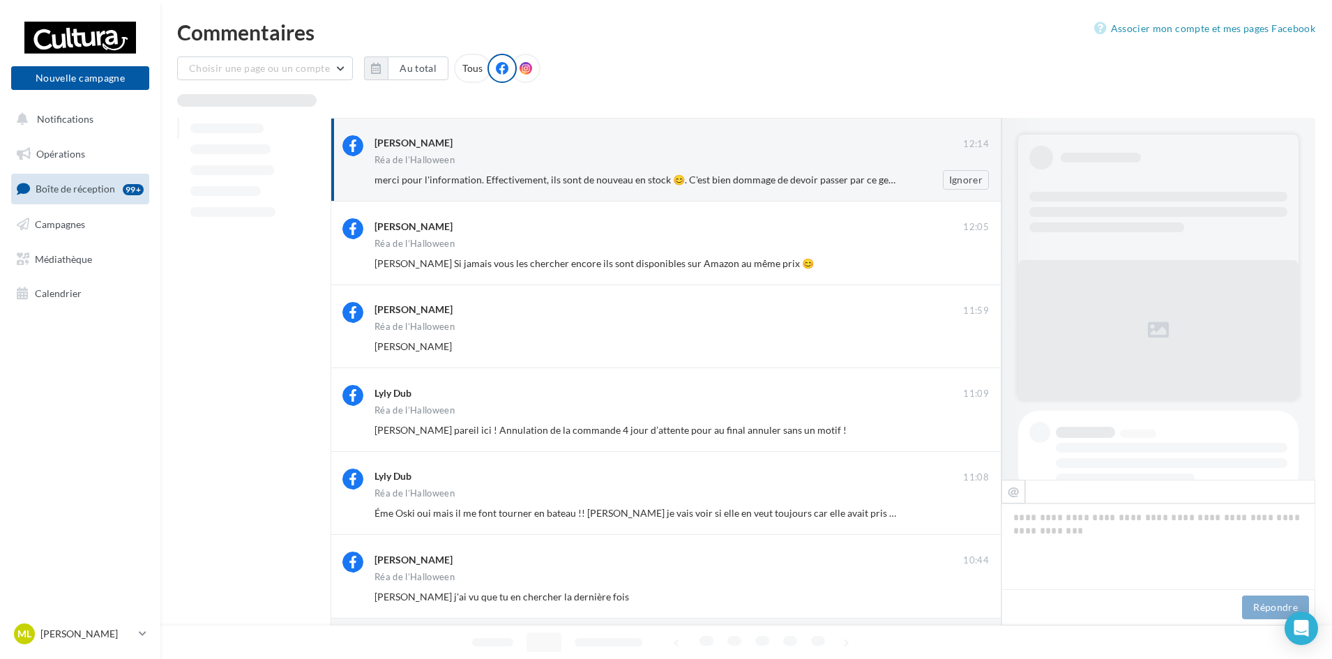
click at [761, 151] on div "[PERSON_NAME]" at bounding box center [669, 143] width 589 height 17
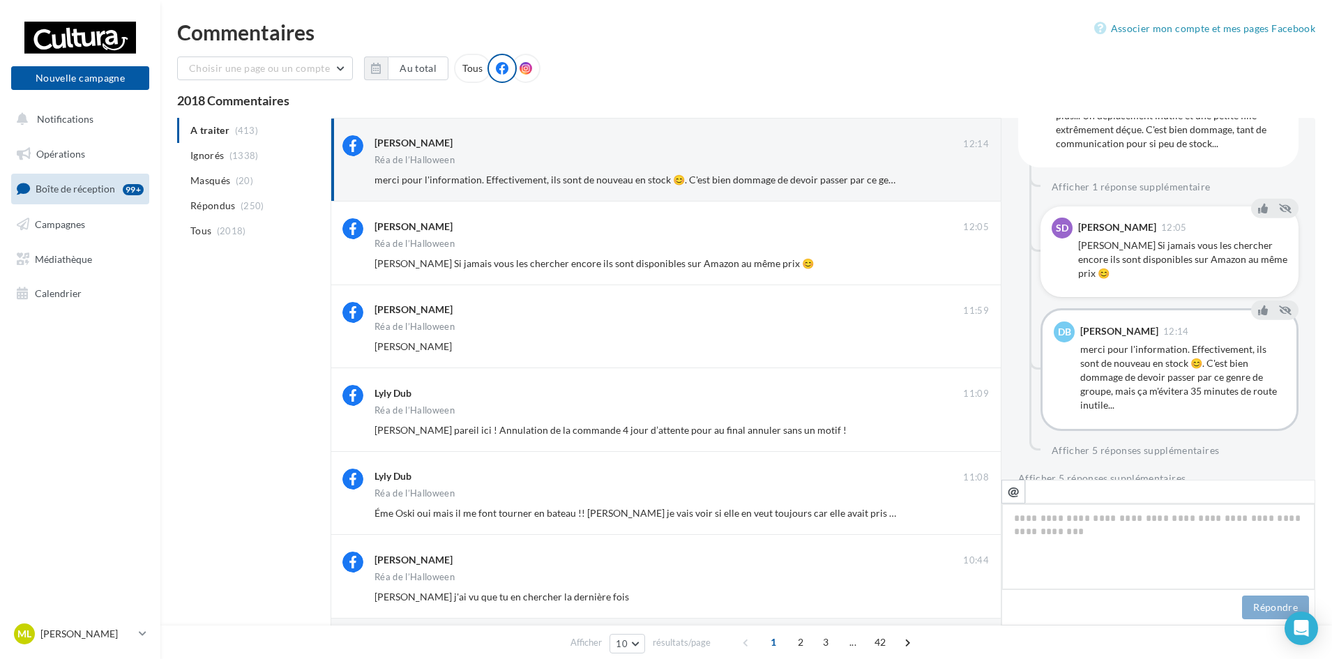
scroll to position [668, 0]
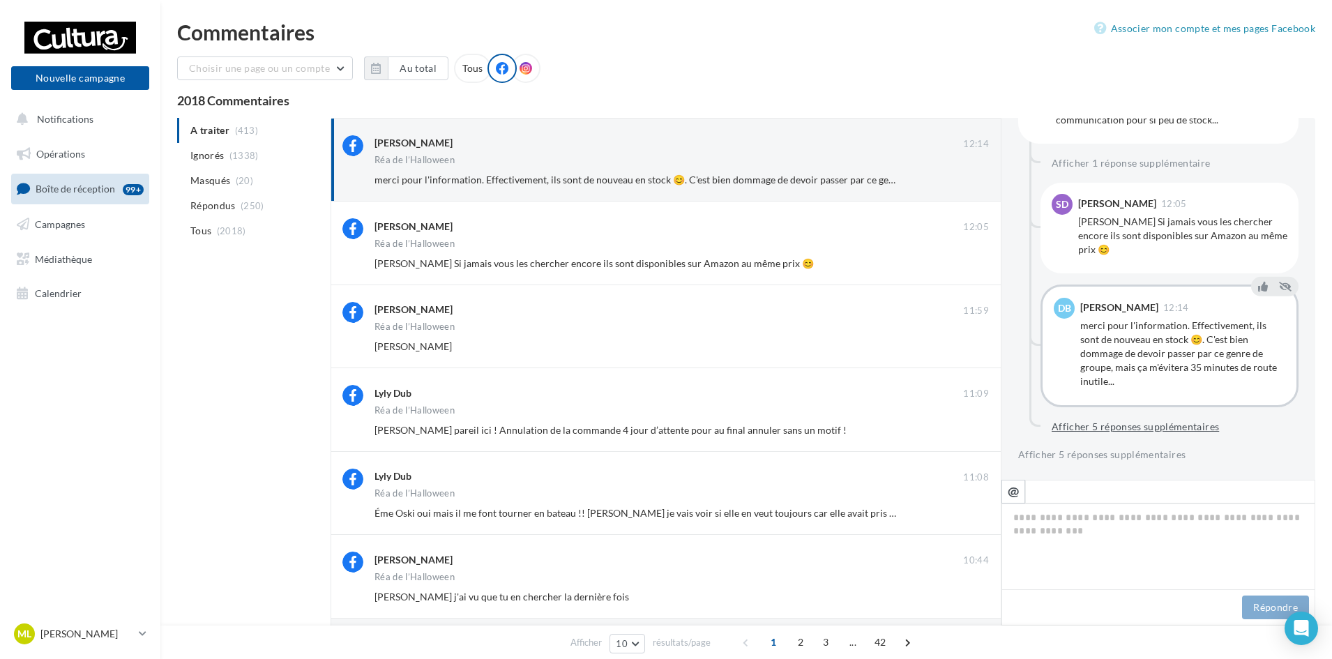
click at [1139, 419] on button "Afficher 5 réponses supplémentaires" at bounding box center [1135, 427] width 179 height 17
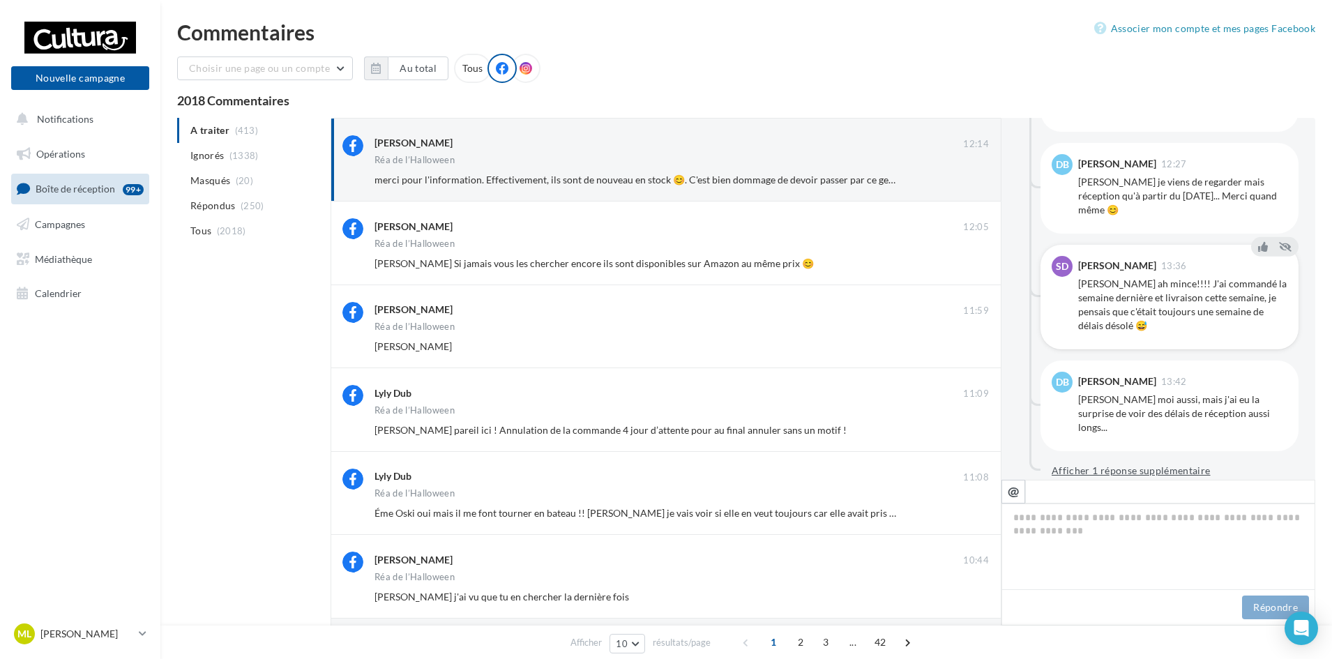
scroll to position [1150, 0]
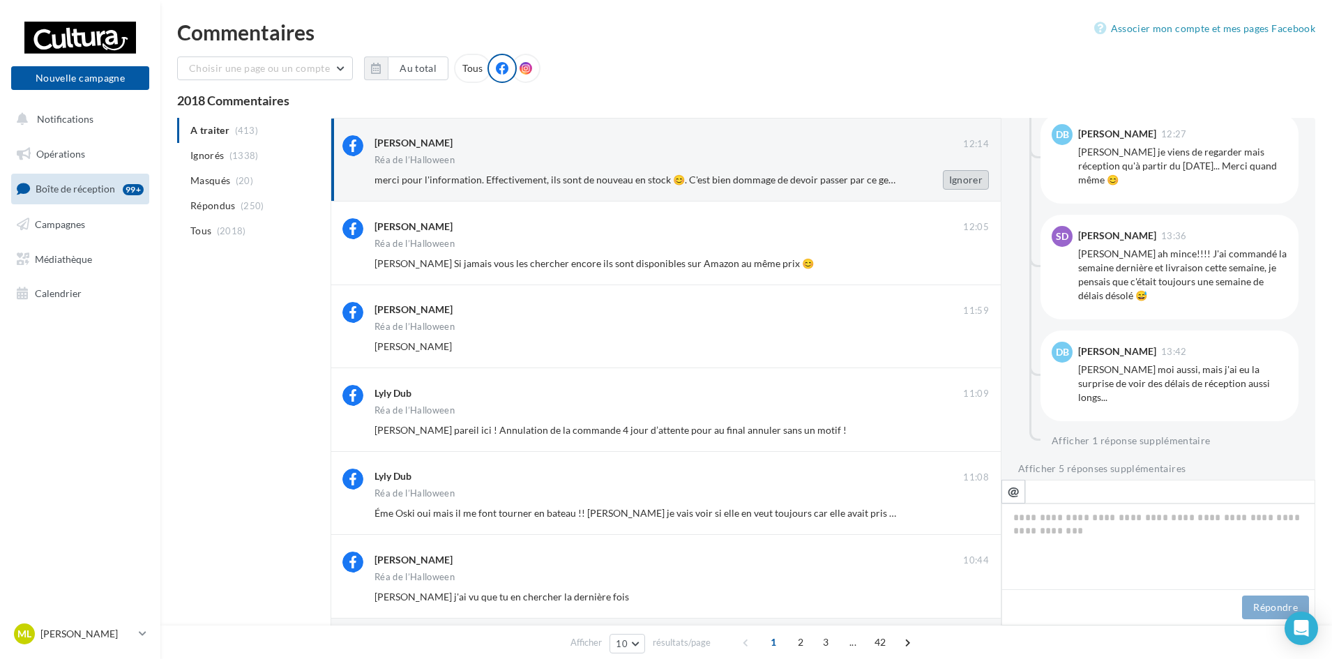
click at [968, 174] on button "Ignorer" at bounding box center [966, 180] width 46 height 20
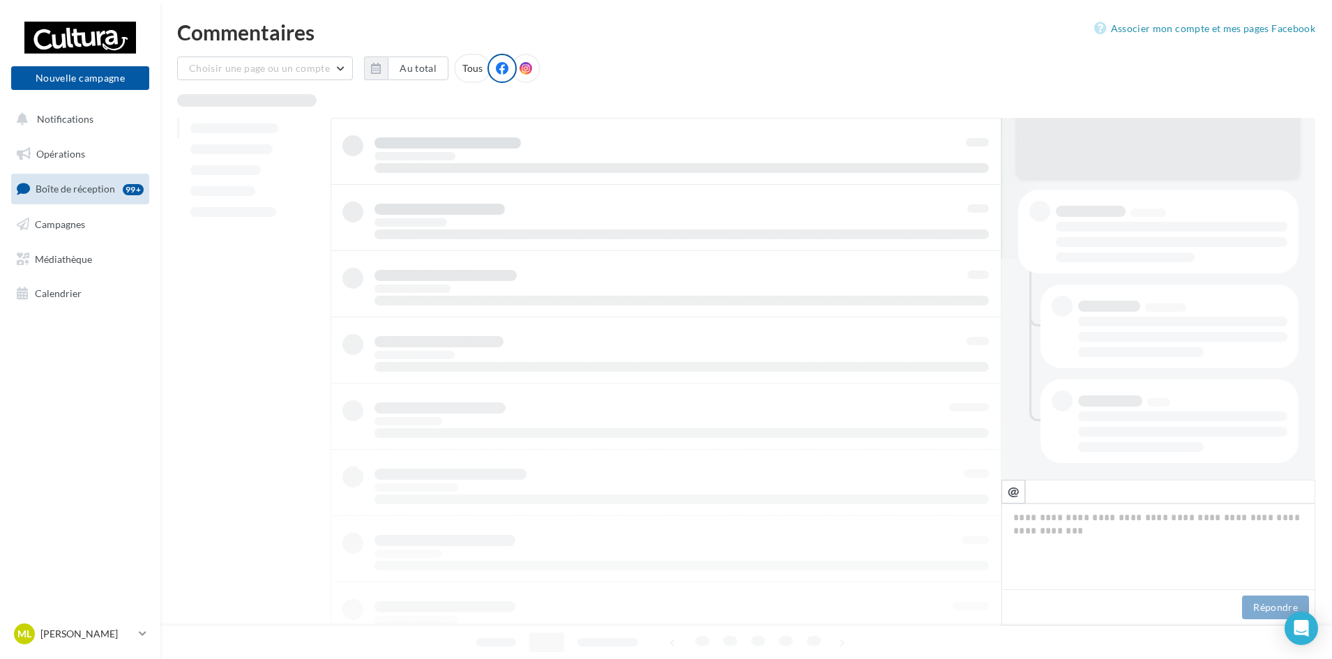
scroll to position [221, 0]
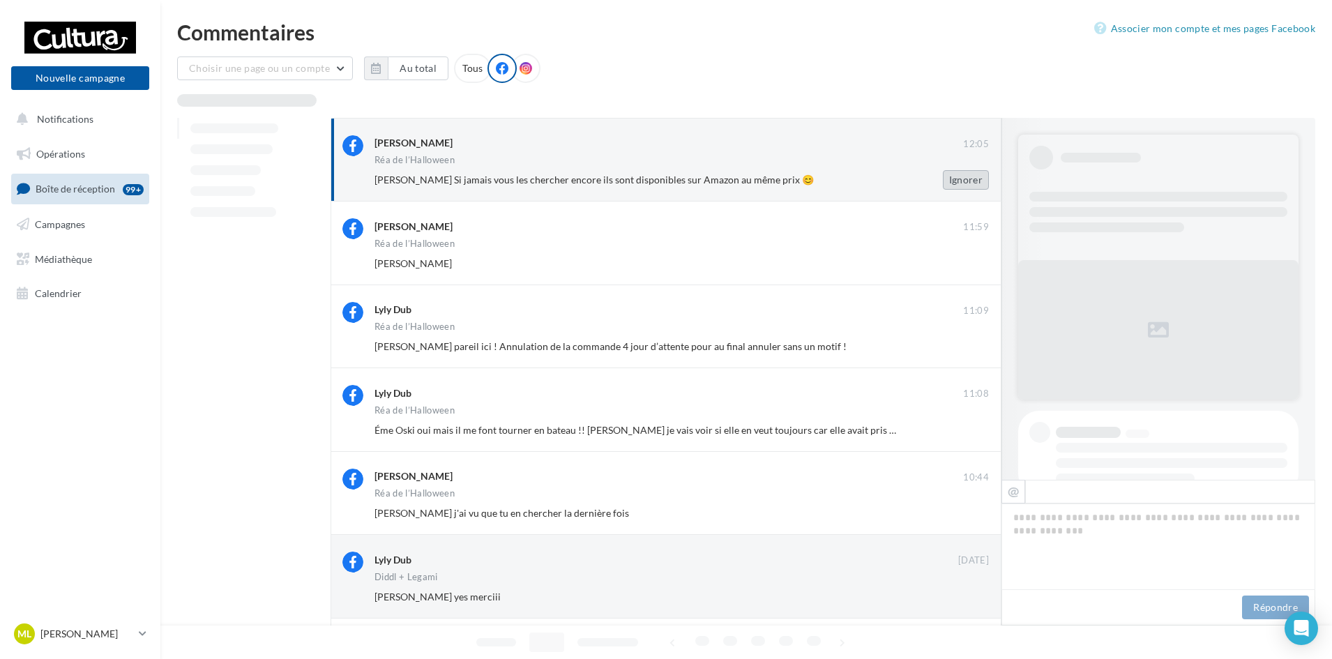
click at [954, 174] on button "Ignorer" at bounding box center [966, 180] width 46 height 20
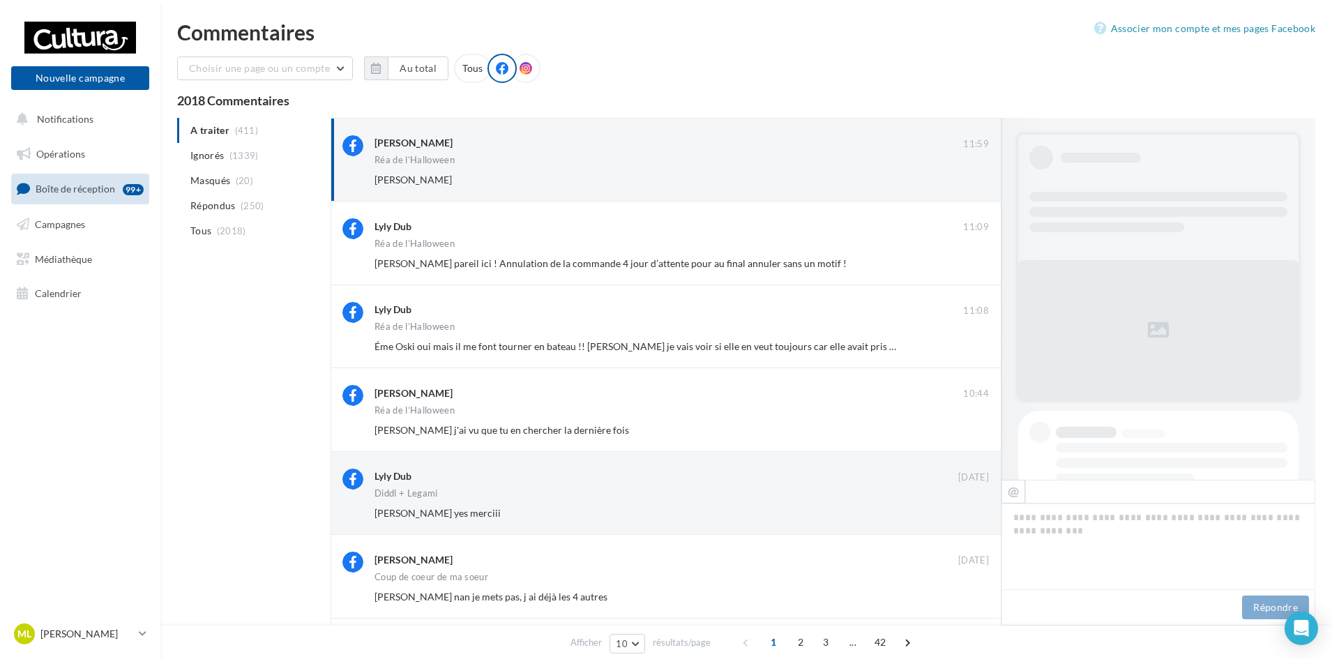
click at [954, 174] on button "Ignorer" at bounding box center [966, 180] width 46 height 20
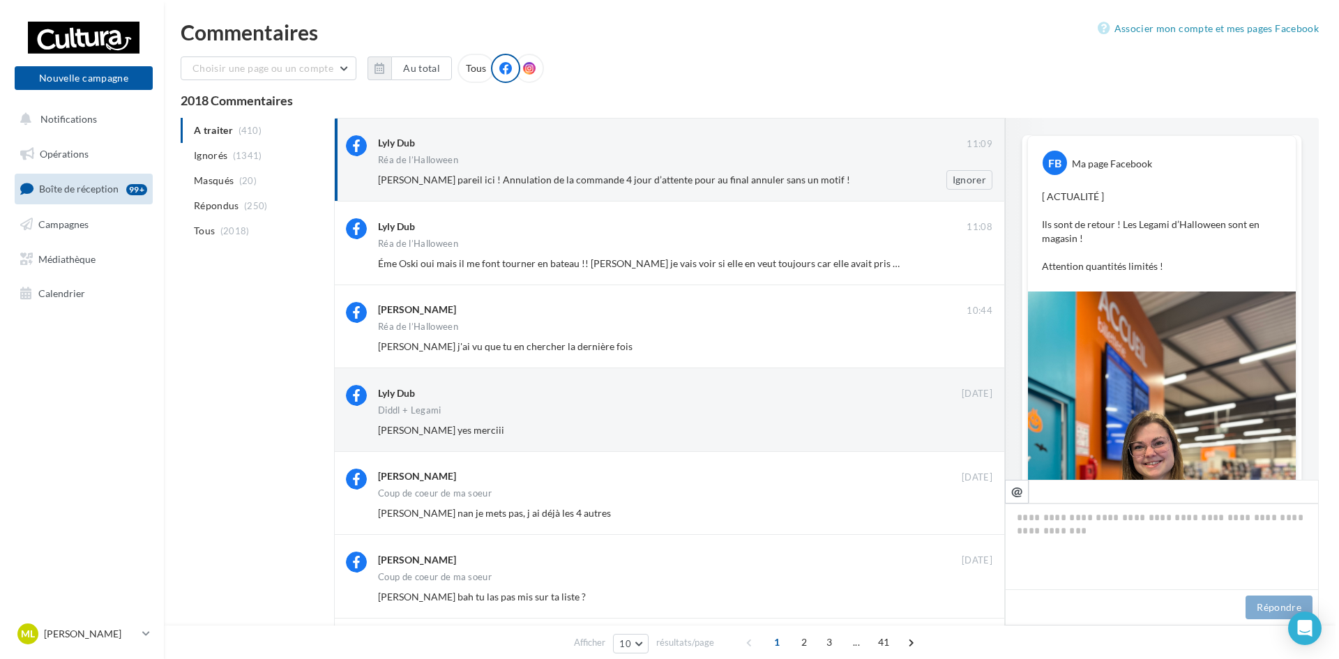
scroll to position [612, 0]
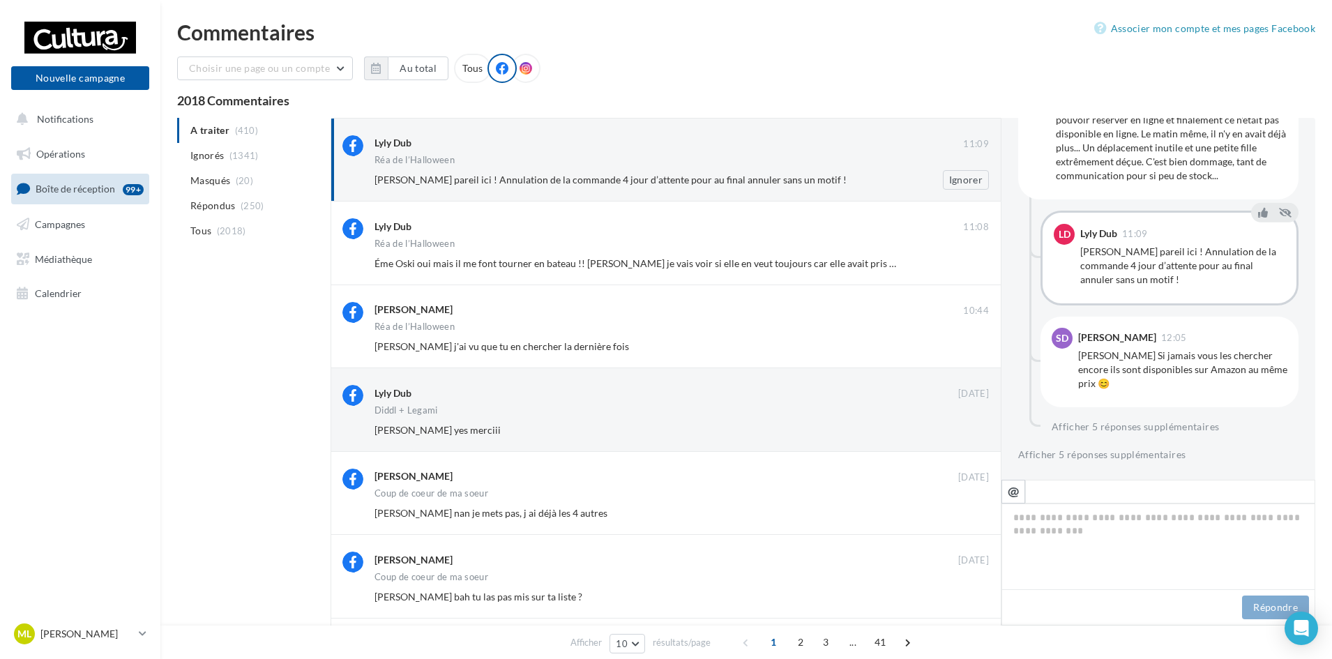
click at [888, 170] on div "[PERSON_NAME] pareil ici ! Annulation de la commande 4 jour d’attente pour au f…" at bounding box center [688, 180] width 626 height 20
click at [1281, 213] on icon at bounding box center [1285, 213] width 13 height 10
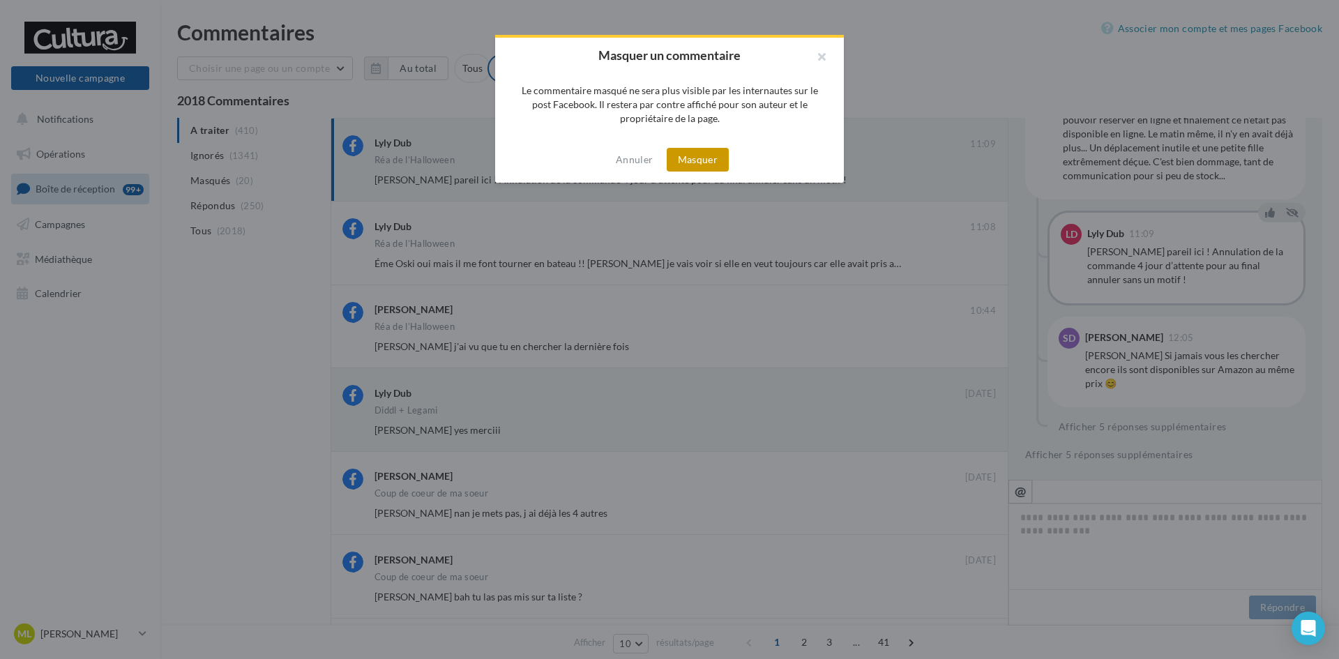
click at [714, 155] on button "Masquer" at bounding box center [698, 160] width 62 height 24
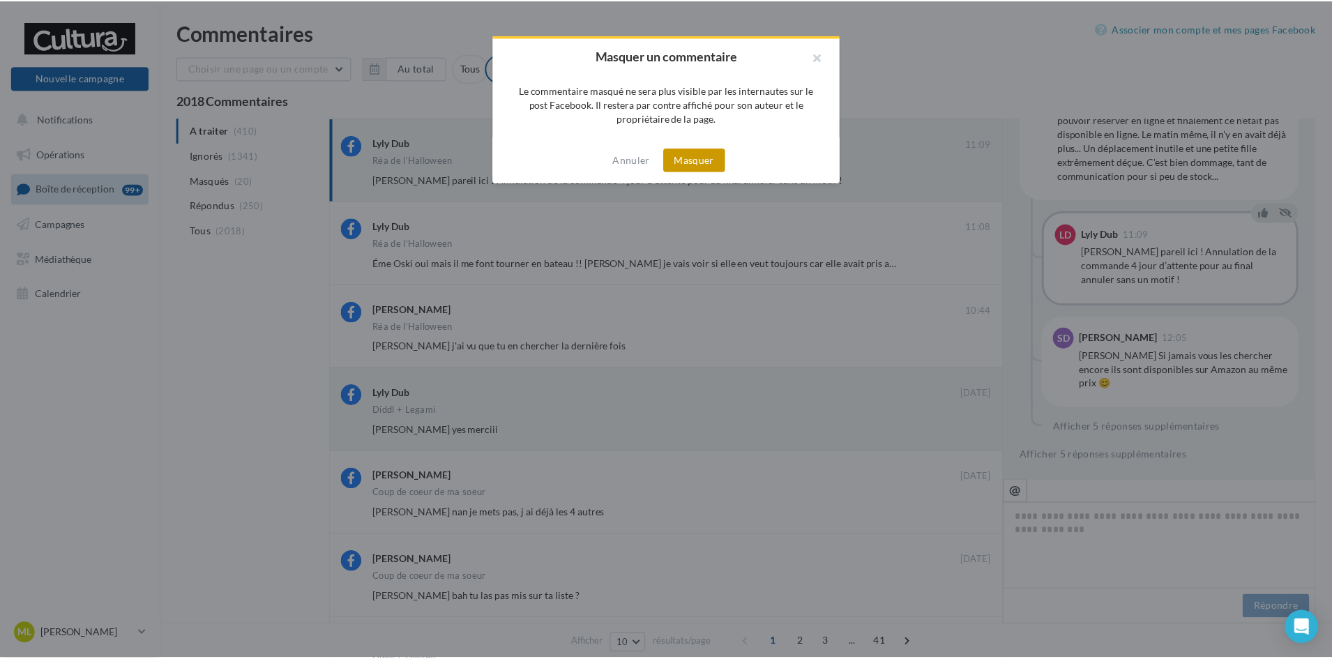
scroll to position [467, 0]
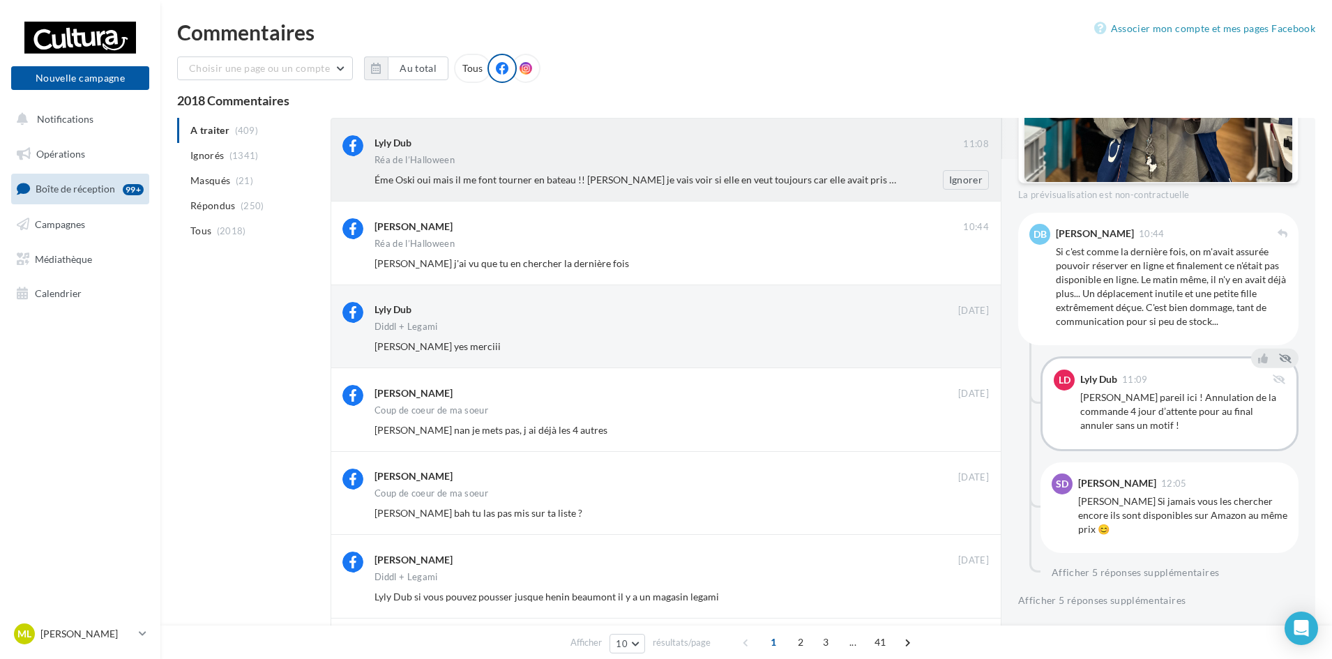
click at [911, 164] on div "Réa de l’Halloween" at bounding box center [682, 162] width 615 height 12
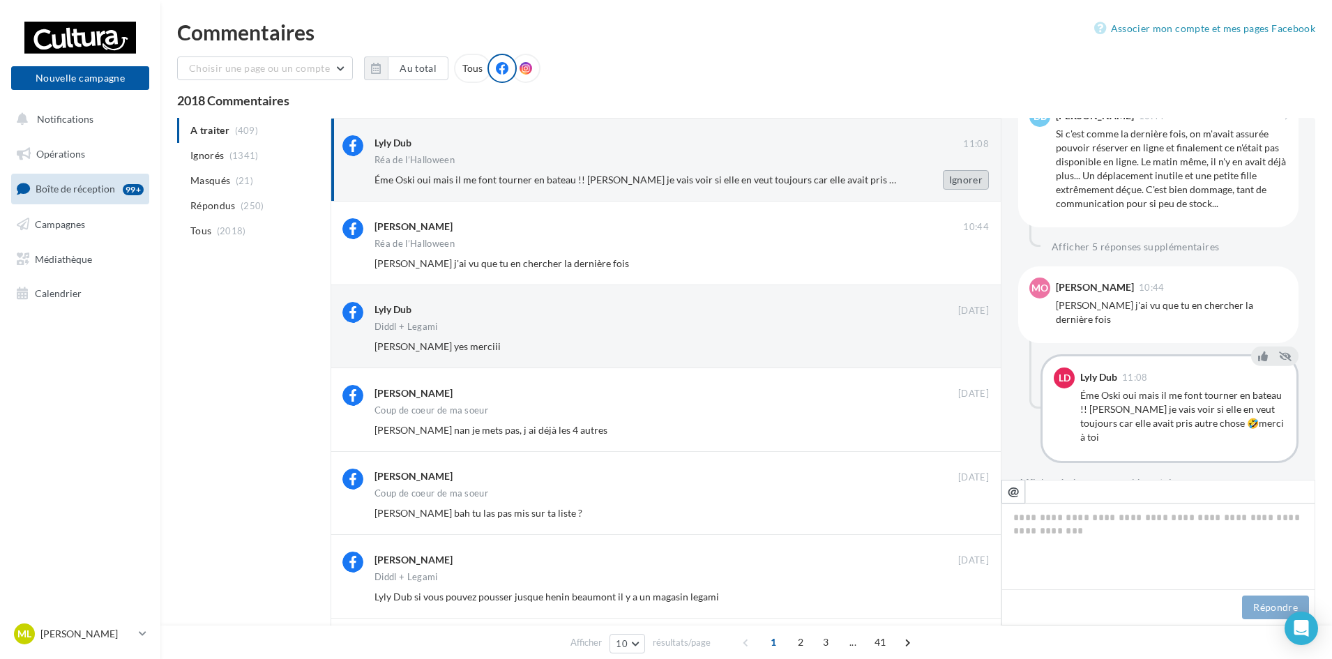
click at [970, 174] on button "Ignorer" at bounding box center [966, 180] width 46 height 20
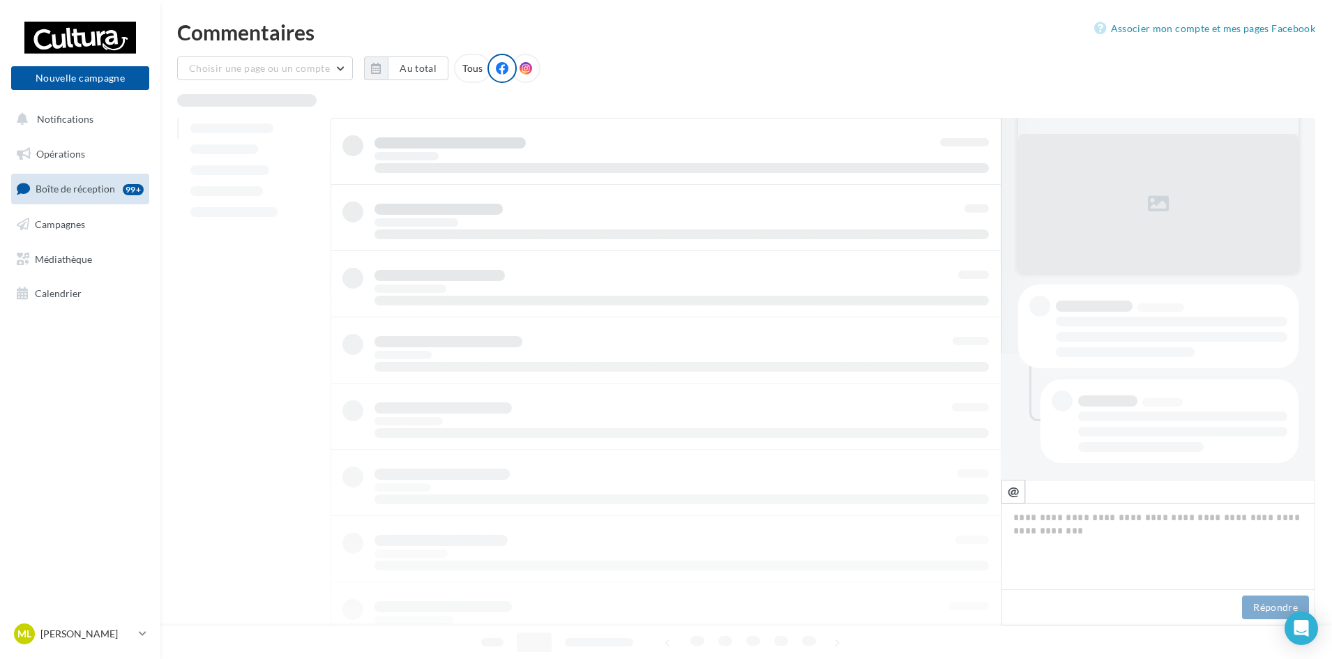
scroll to position [126, 0]
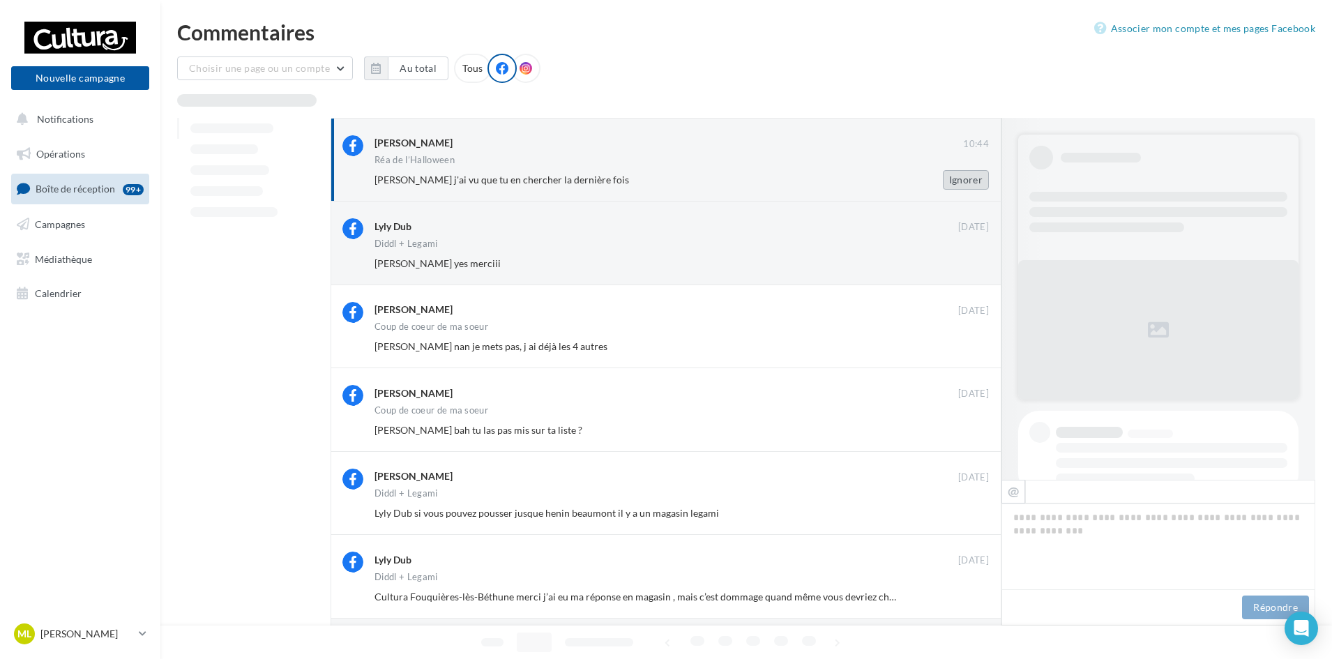
click at [969, 177] on button "Ignorer" at bounding box center [966, 180] width 46 height 20
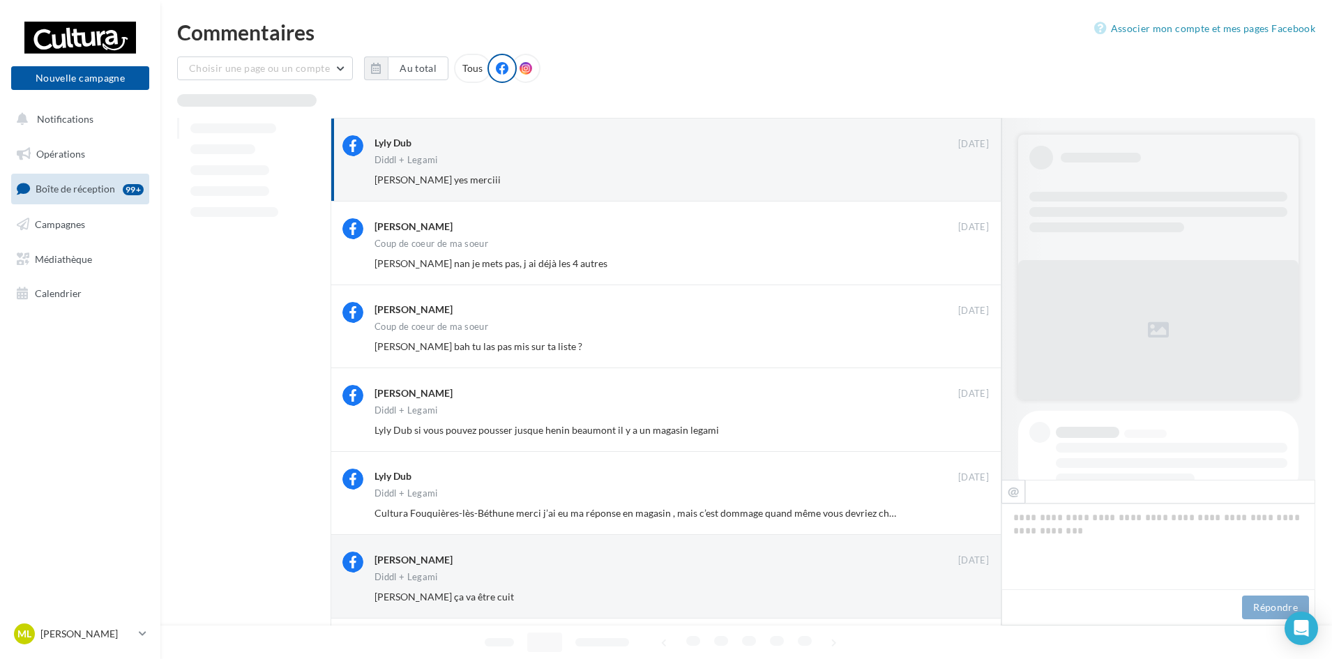
click at [969, 177] on button "Ignorer" at bounding box center [966, 180] width 46 height 20
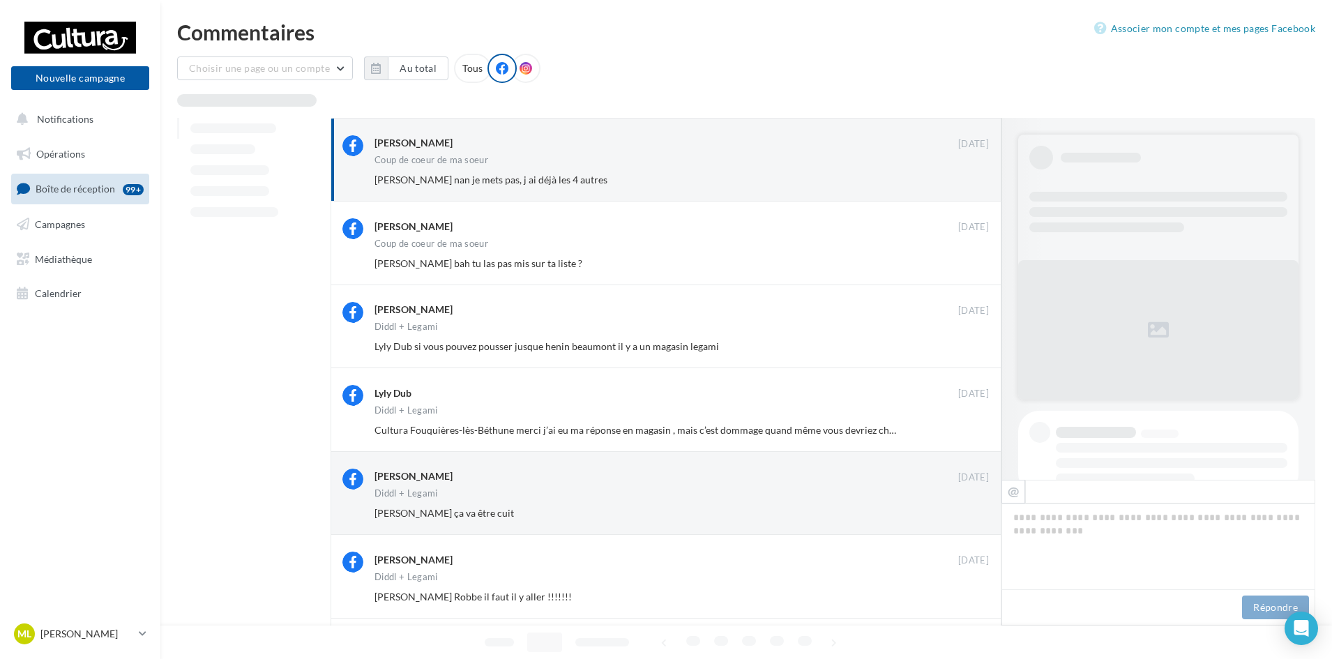
click at [969, 177] on button "Ignorer" at bounding box center [966, 180] width 46 height 20
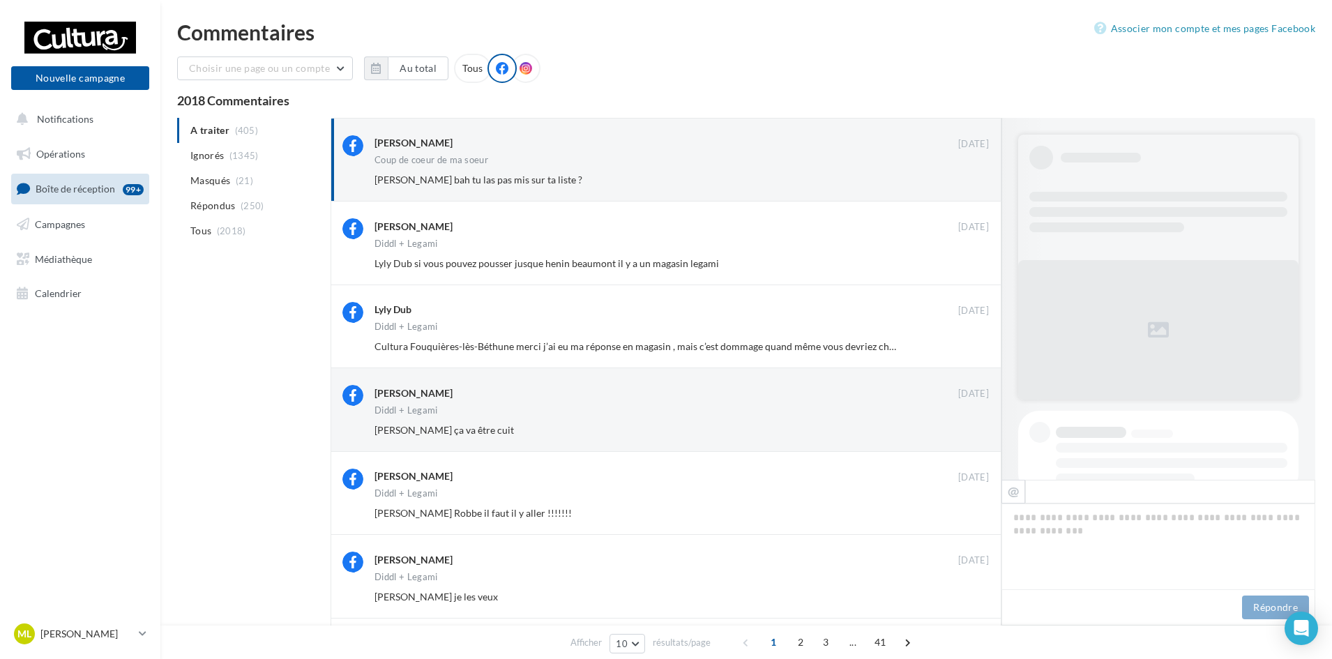
click at [969, 177] on button "Ignorer" at bounding box center [966, 180] width 46 height 20
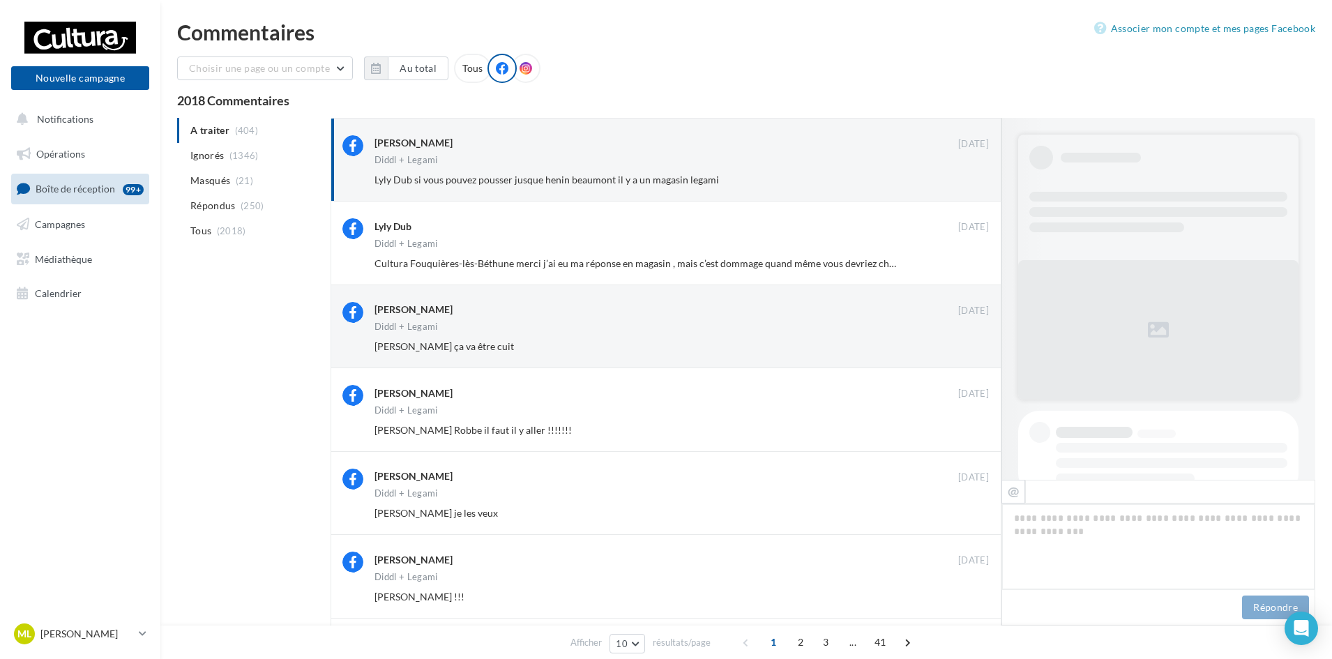
scroll to position [802, 0]
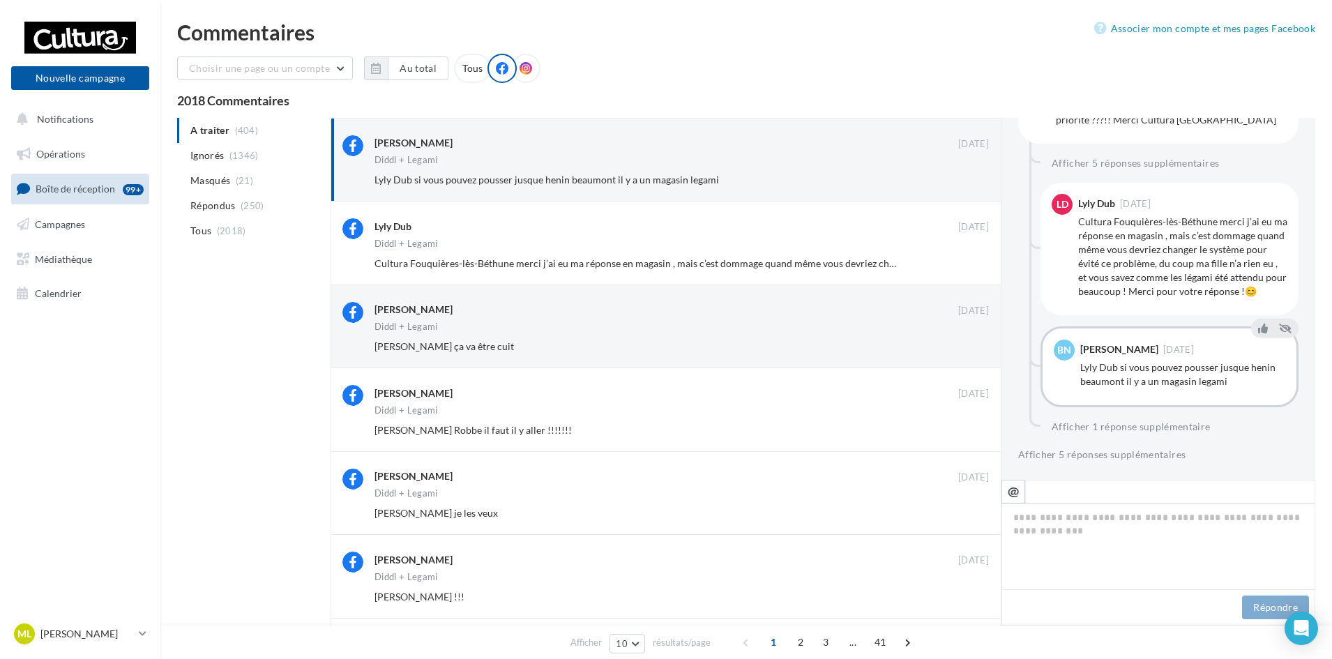
click at [969, 177] on button "Ignorer" at bounding box center [966, 180] width 46 height 20
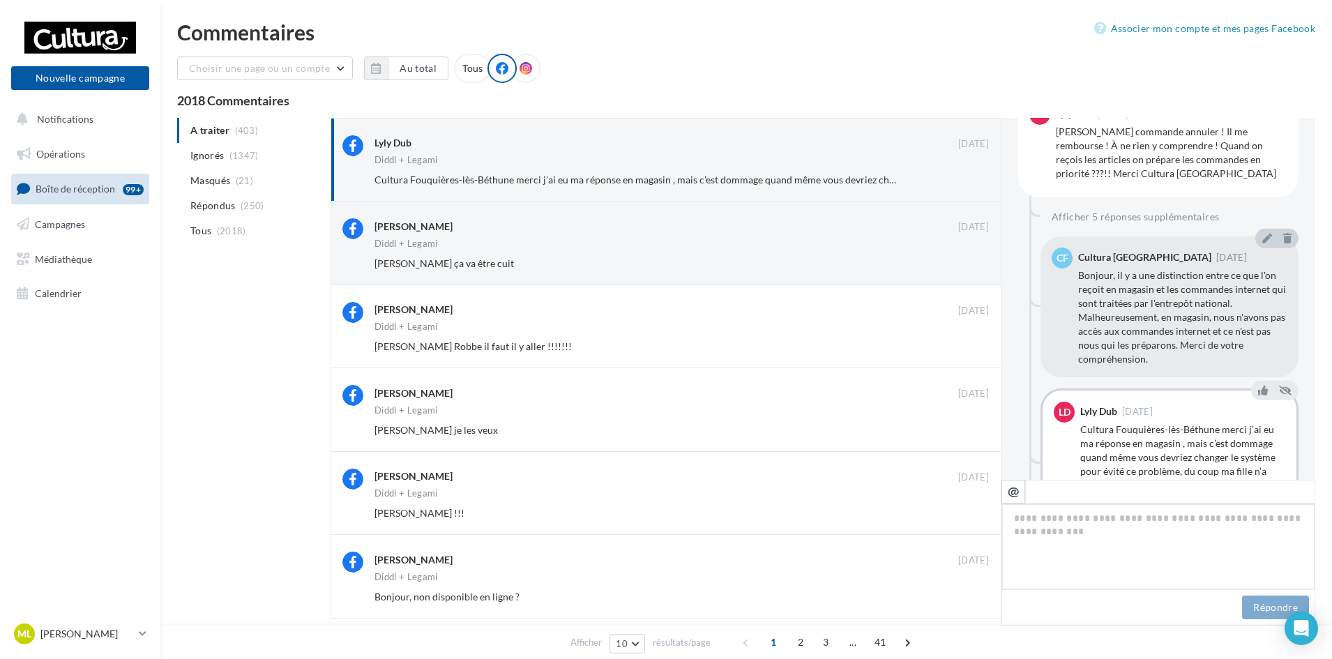
scroll to position [811, 0]
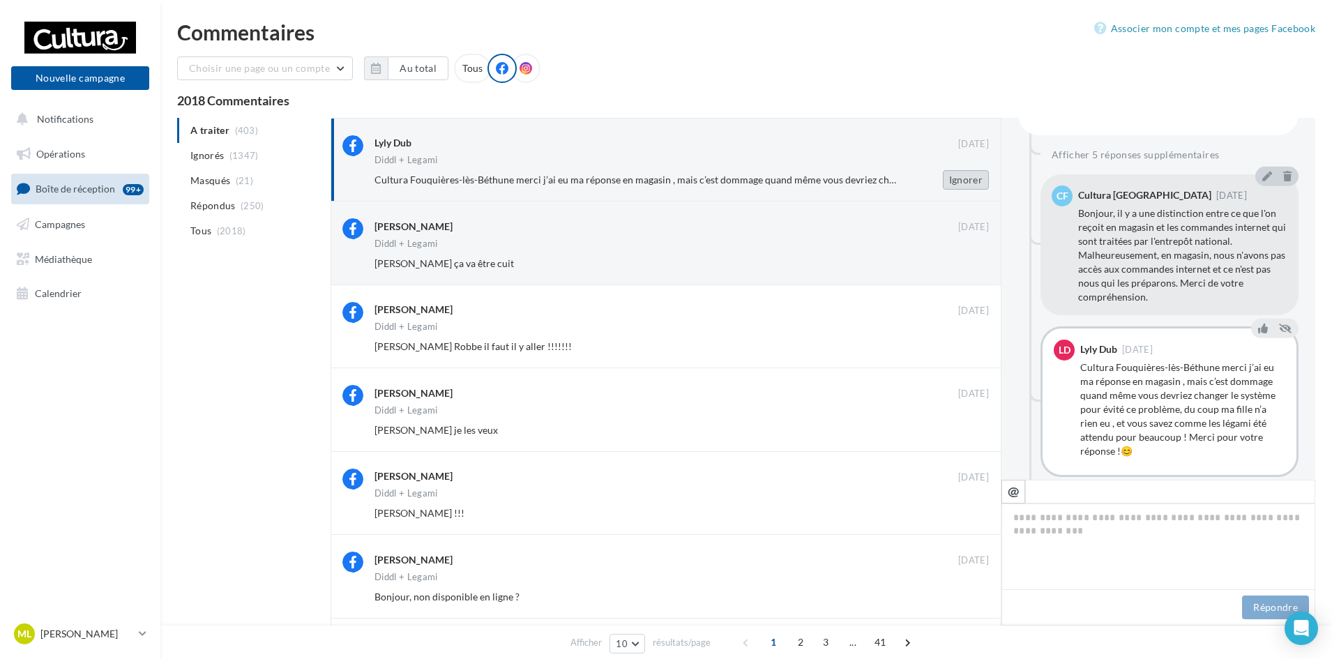
click at [972, 177] on button "Ignorer" at bounding box center [966, 180] width 46 height 20
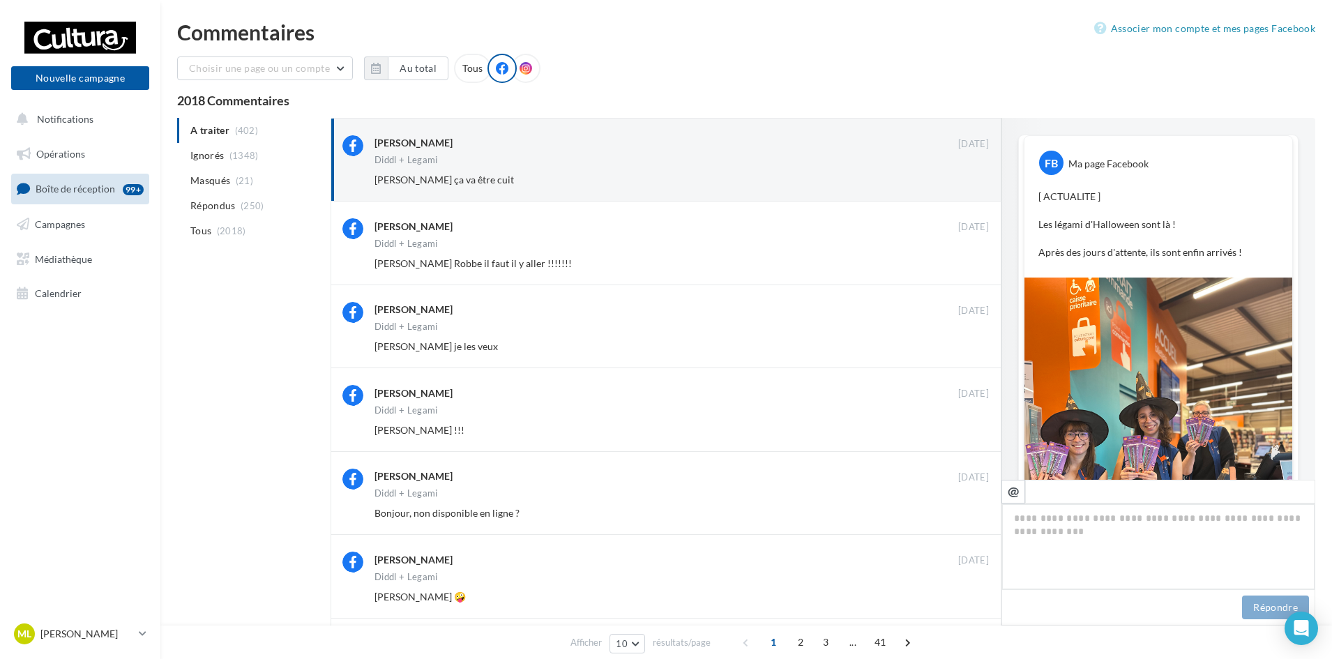
scroll to position [649, 0]
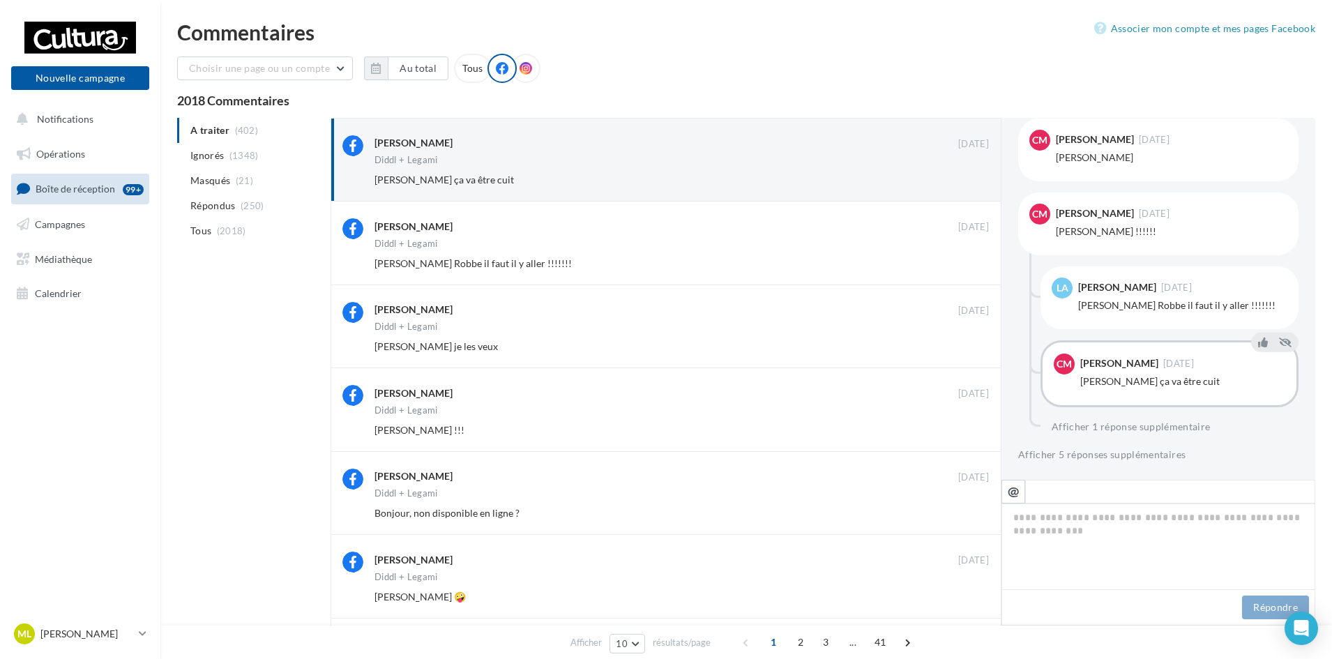
click at [972, 177] on button "Ignorer" at bounding box center [966, 180] width 46 height 20
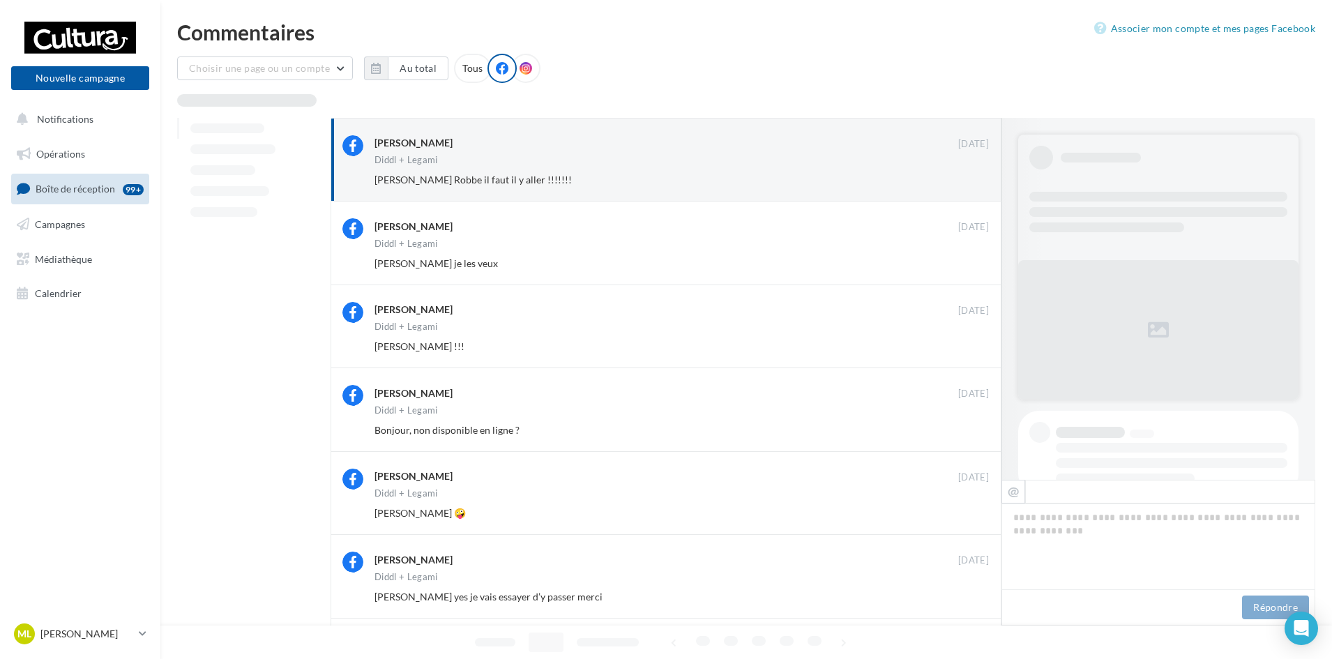
click at [972, 177] on button "Ignorer" at bounding box center [966, 180] width 46 height 20
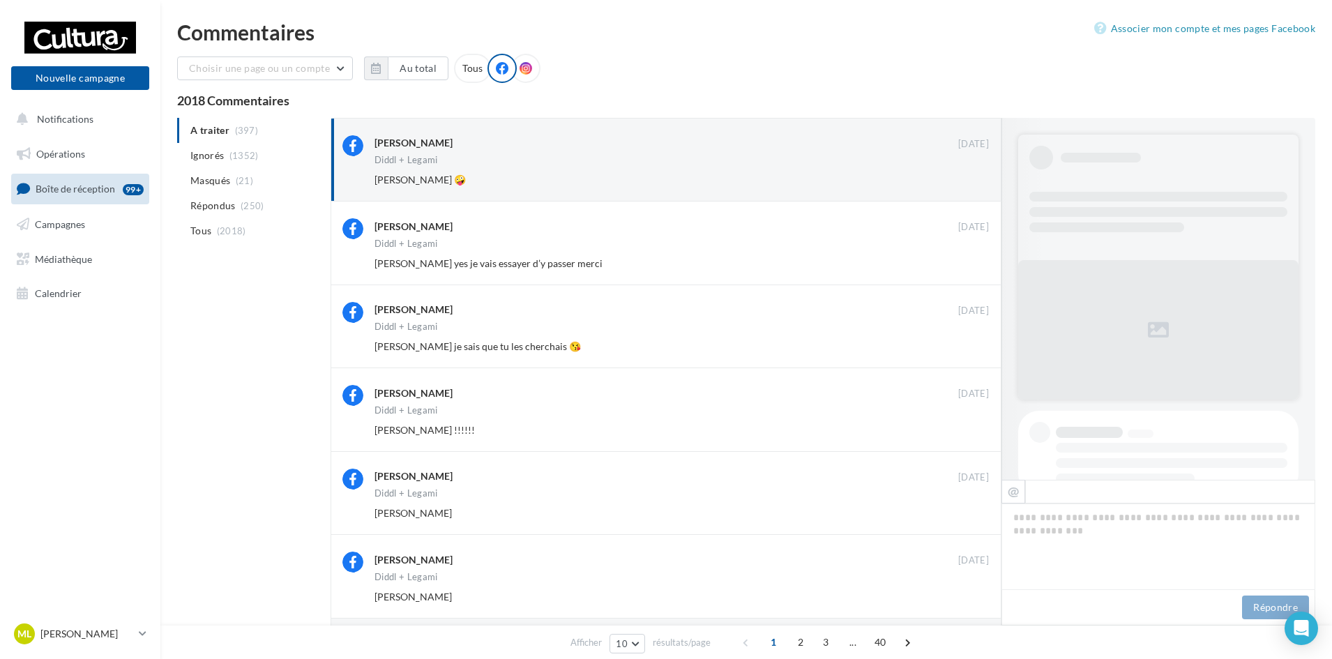
click at [972, 177] on button "Ignorer" at bounding box center [966, 180] width 46 height 20
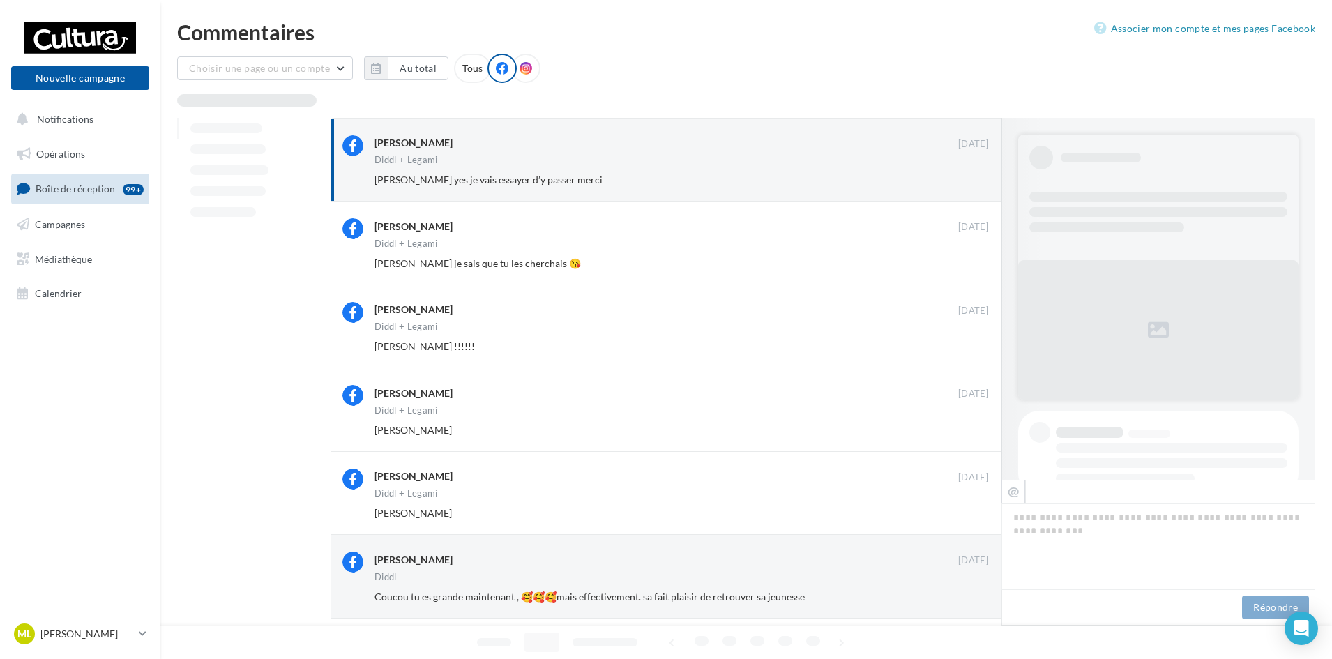
click at [972, 177] on button "Ignorer" at bounding box center [966, 180] width 46 height 20
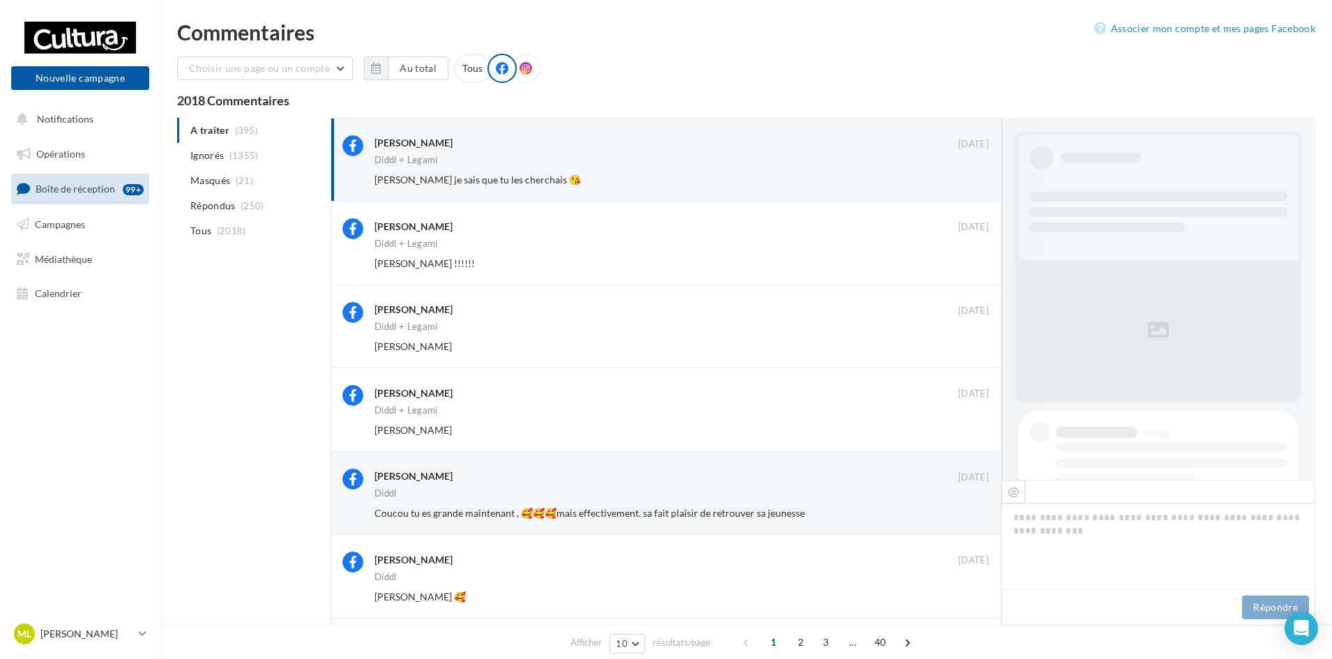
click at [972, 177] on button "Ignorer" at bounding box center [966, 180] width 46 height 20
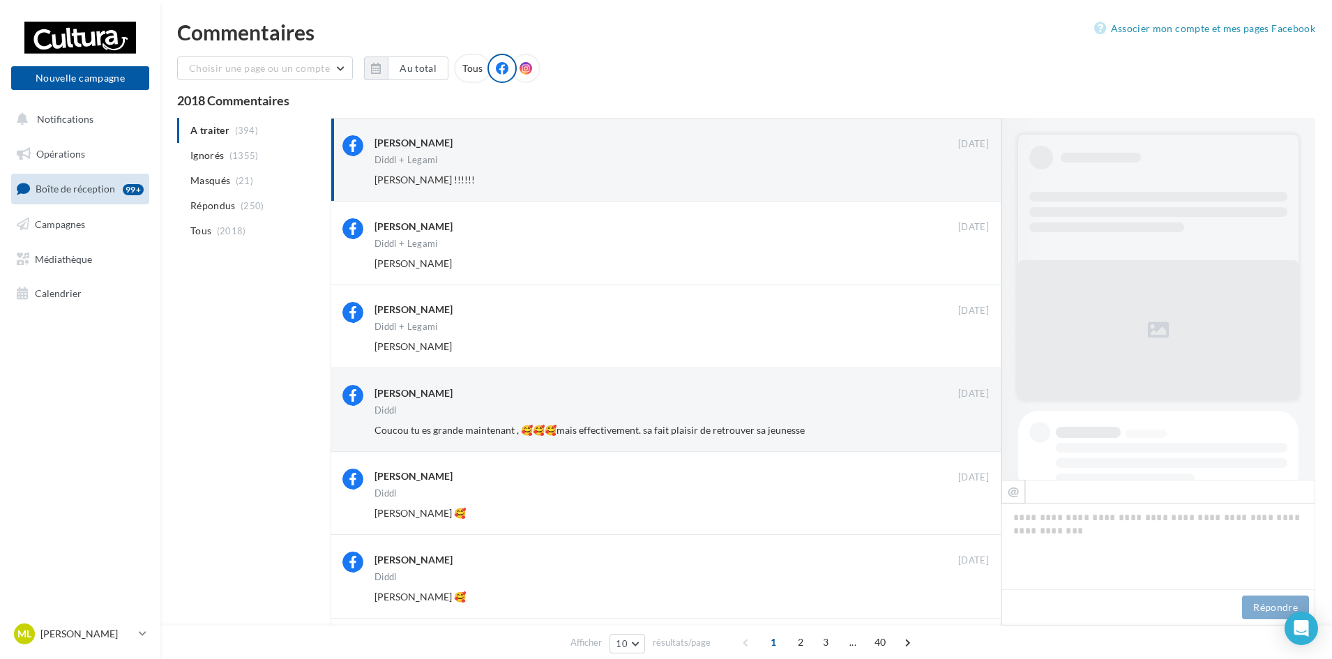
click at [972, 177] on button "Ignorer" at bounding box center [966, 180] width 46 height 20
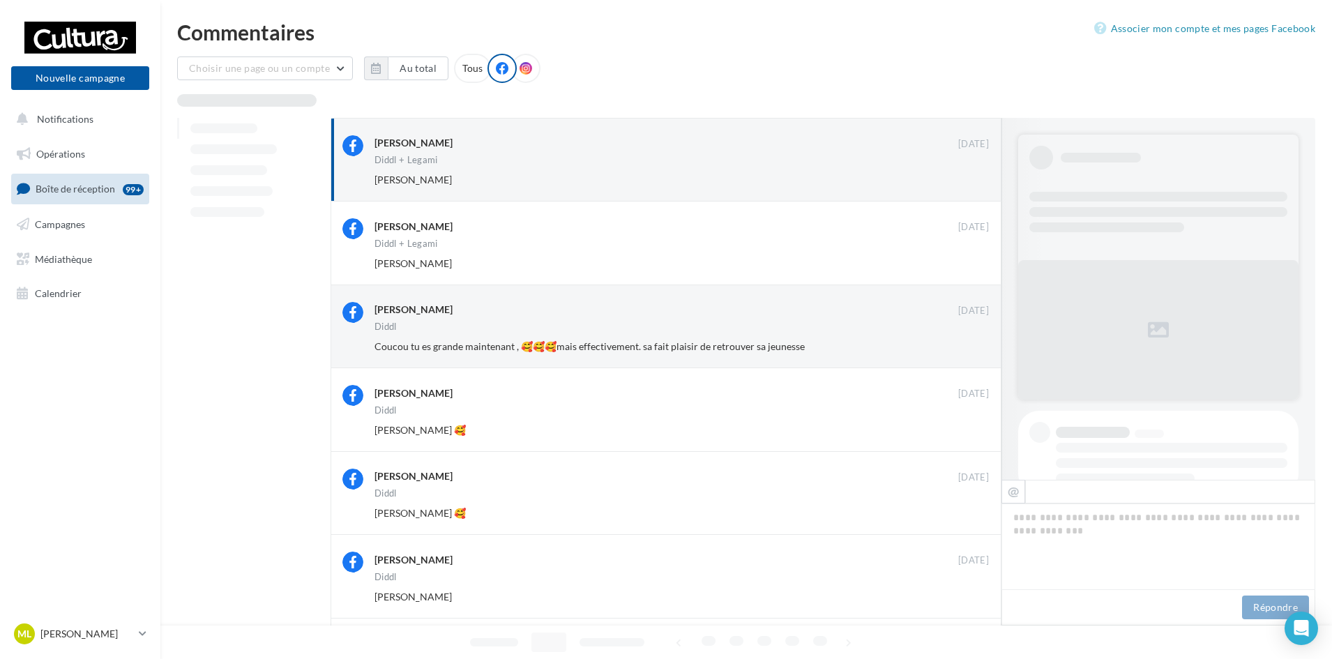
click at [972, 177] on button "Ignorer" at bounding box center [966, 180] width 46 height 20
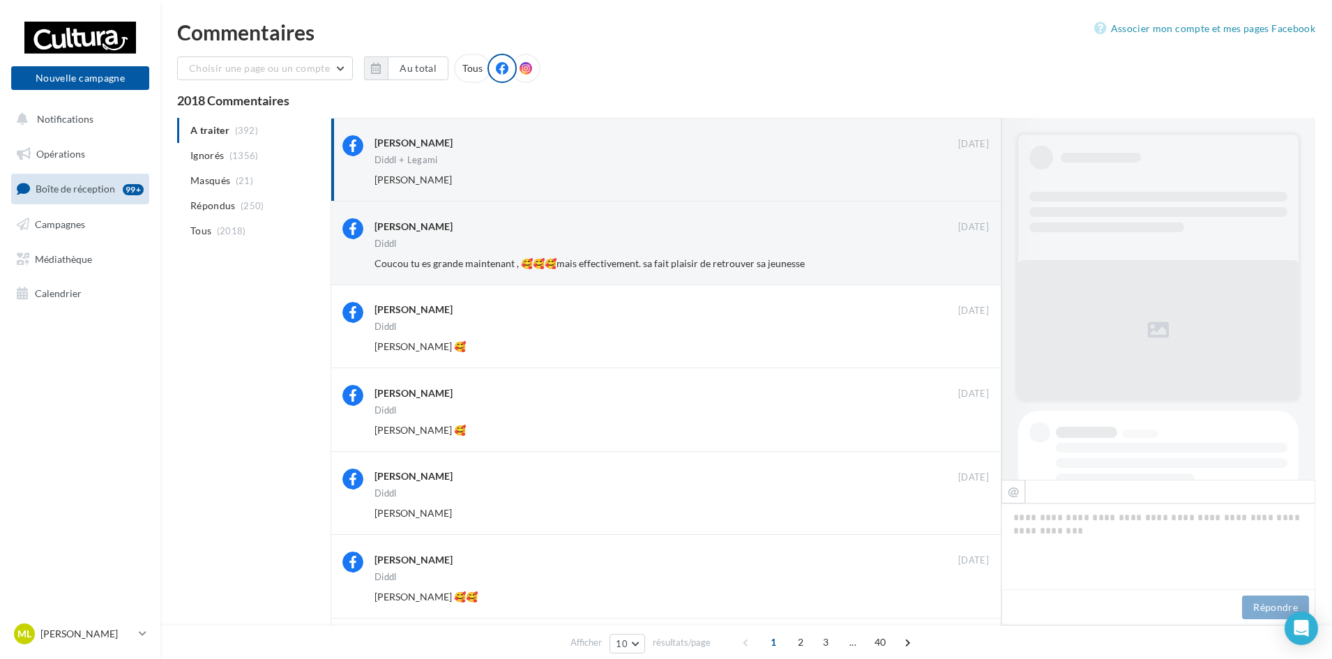
click at [972, 177] on button "Ignorer" at bounding box center [966, 180] width 46 height 20
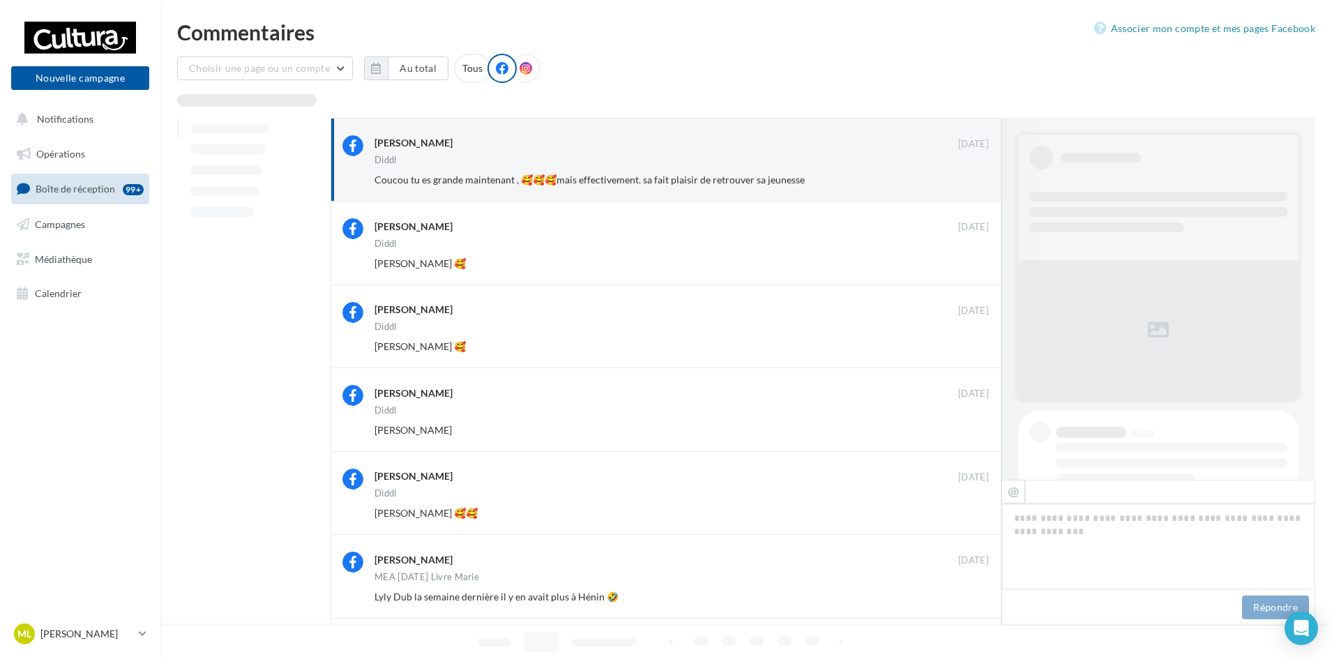
scroll to position [306, 0]
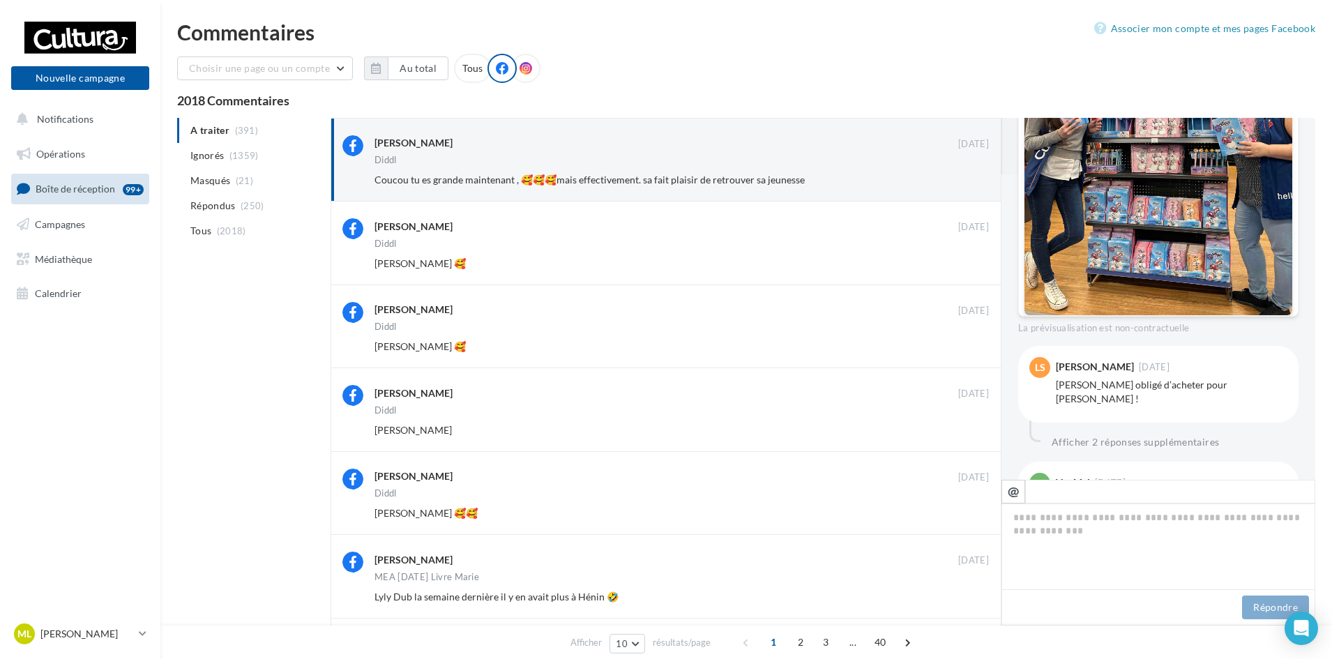
click at [972, 177] on button "Ignorer" at bounding box center [966, 180] width 46 height 20
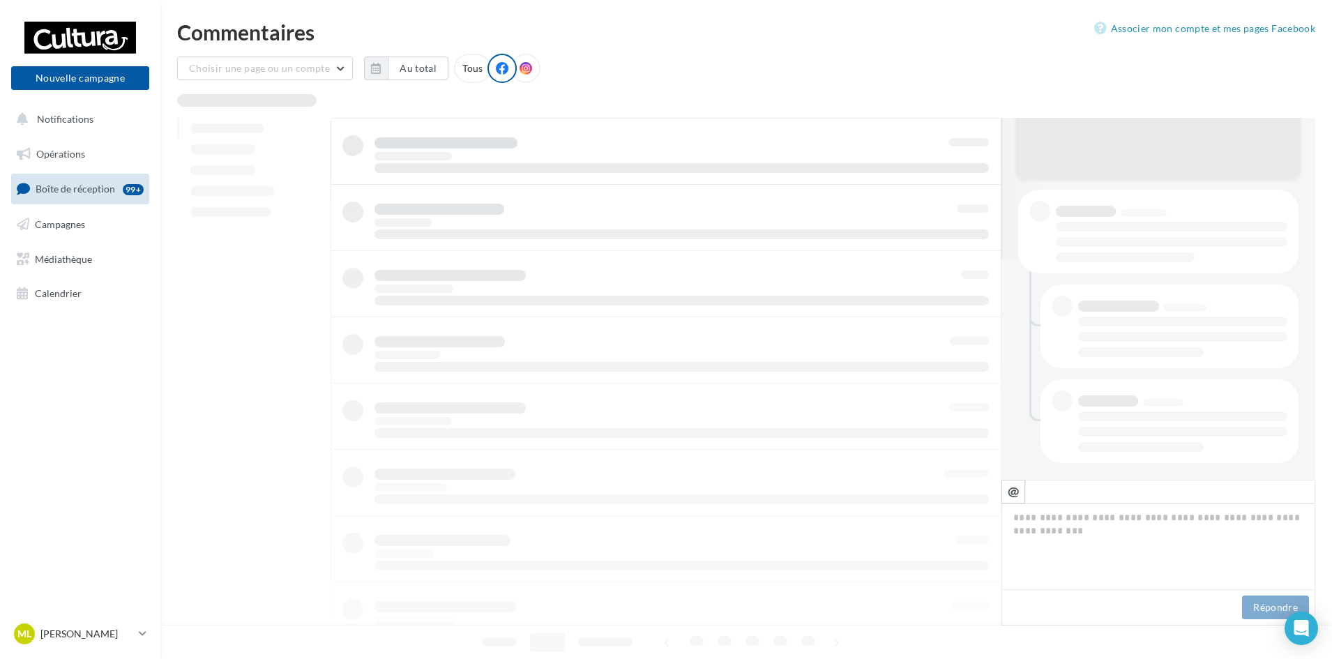
scroll to position [221, 0]
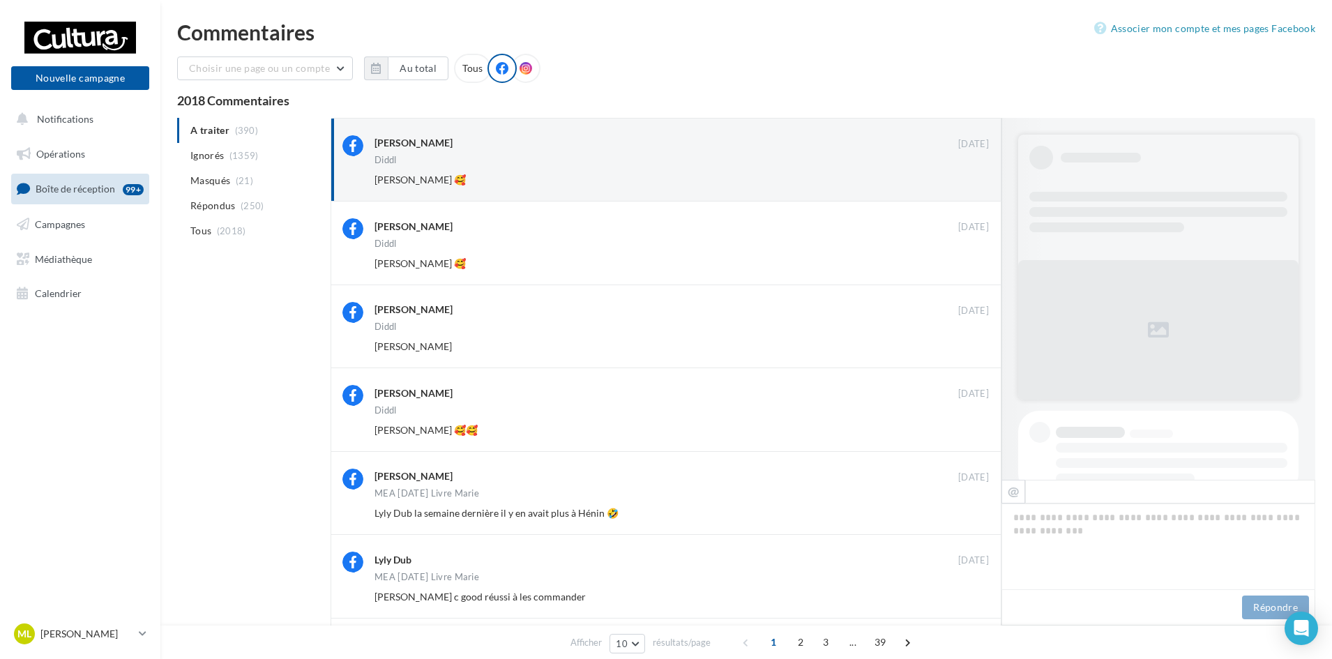
click at [972, 177] on button "Ignorer" at bounding box center [966, 180] width 46 height 20
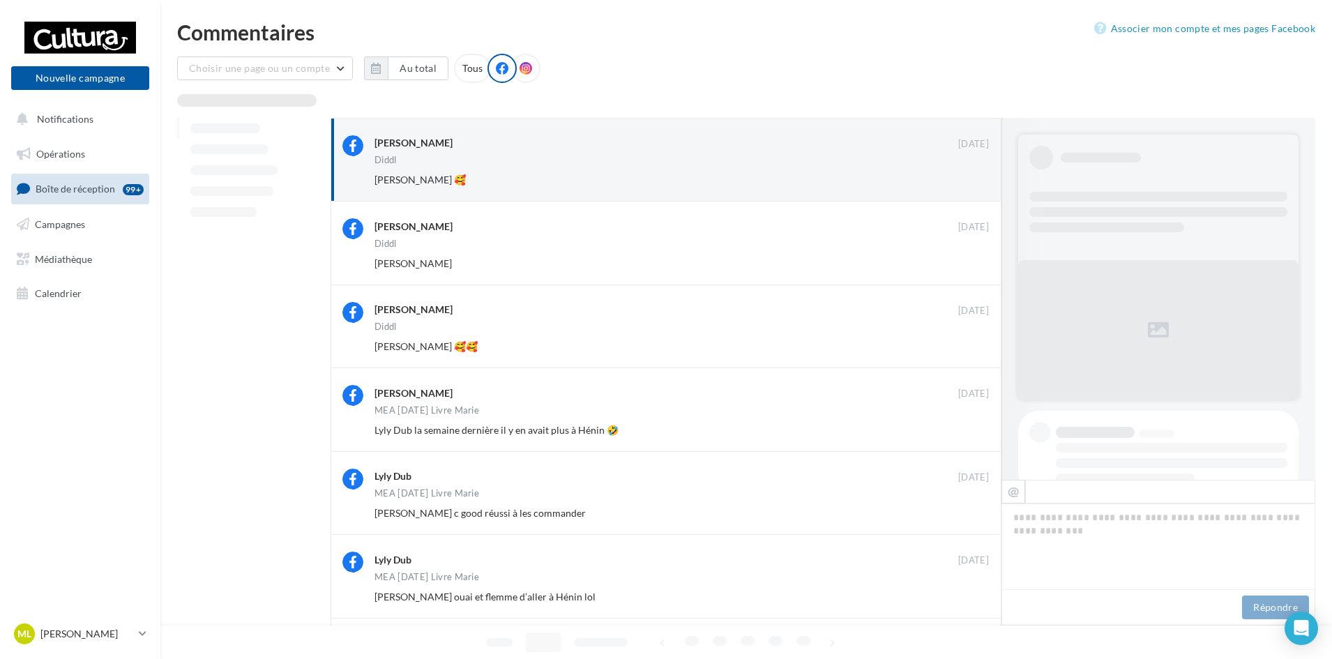
click at [972, 177] on button "Ignorer" at bounding box center [966, 180] width 46 height 20
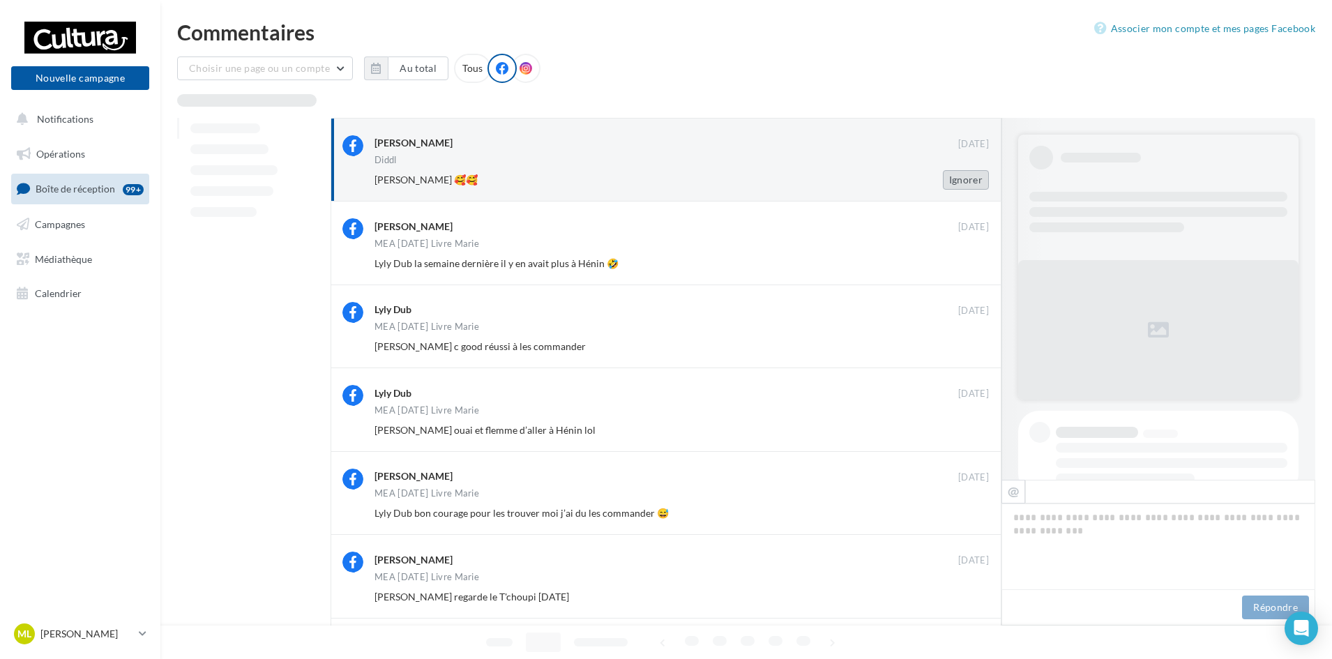
click at [972, 178] on button "Ignorer" at bounding box center [966, 180] width 46 height 20
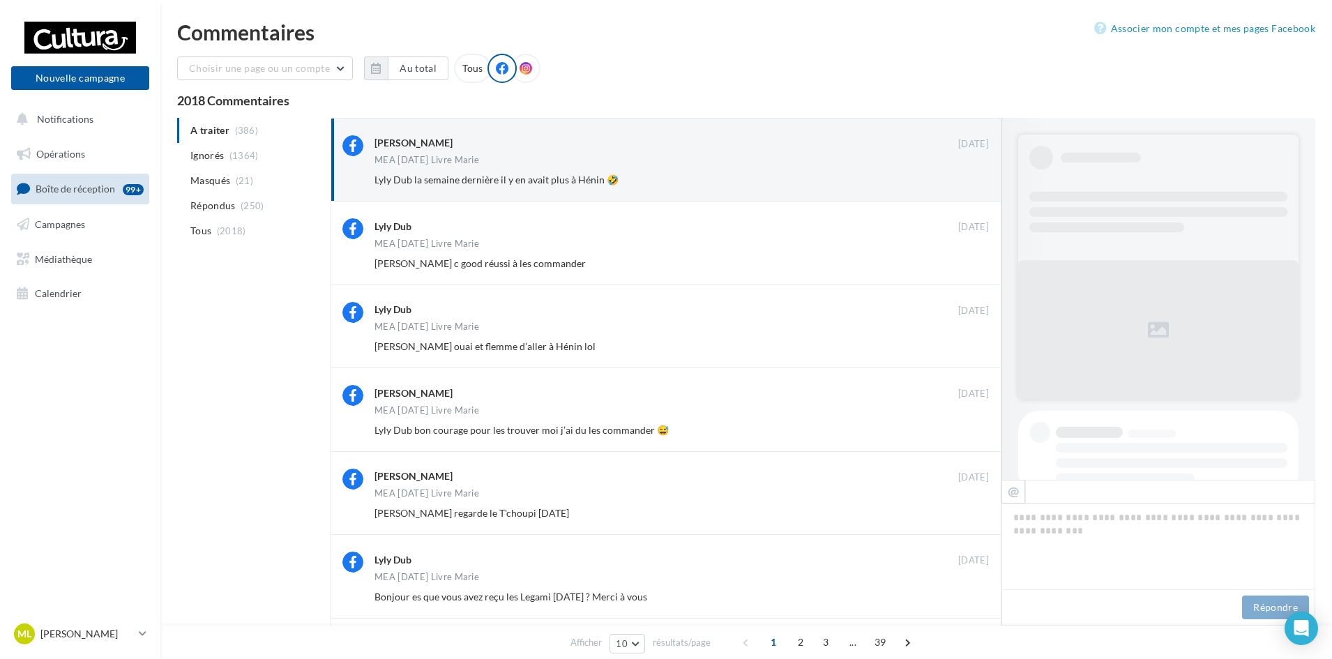
click at [972, 178] on button "Ignorer" at bounding box center [966, 180] width 46 height 20
click at [951, 178] on button "Ignorer" at bounding box center [966, 180] width 46 height 20
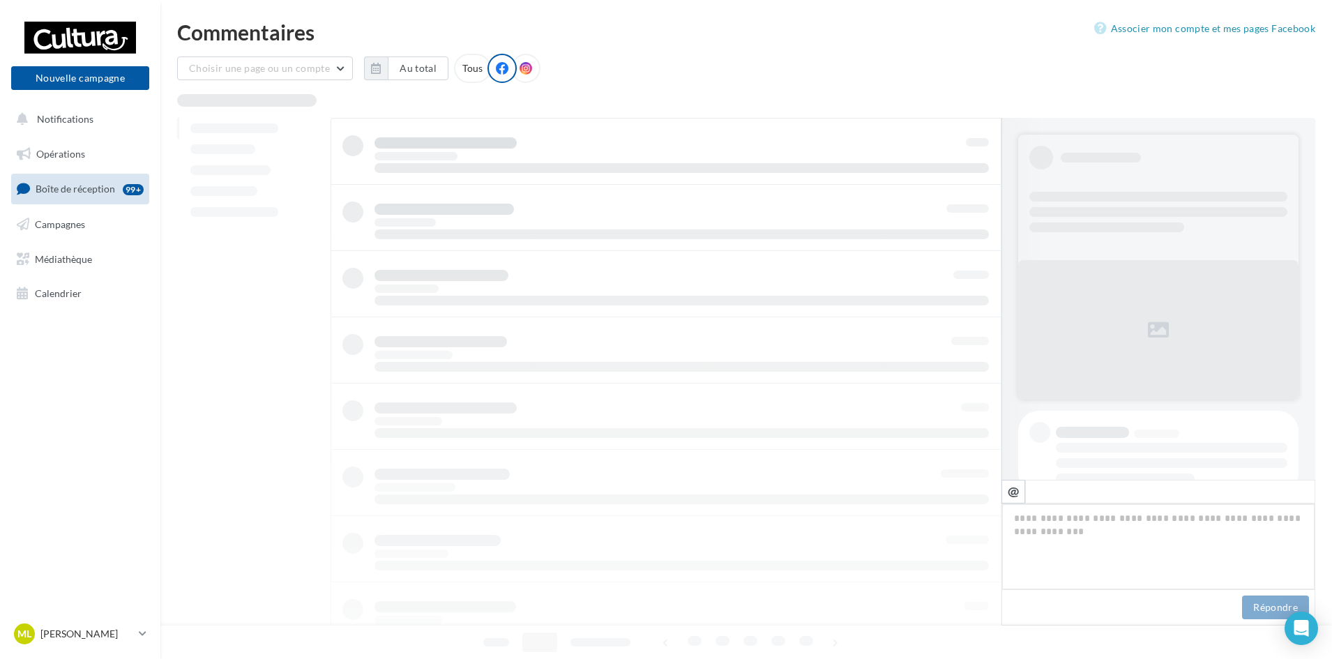
scroll to position [43, 0]
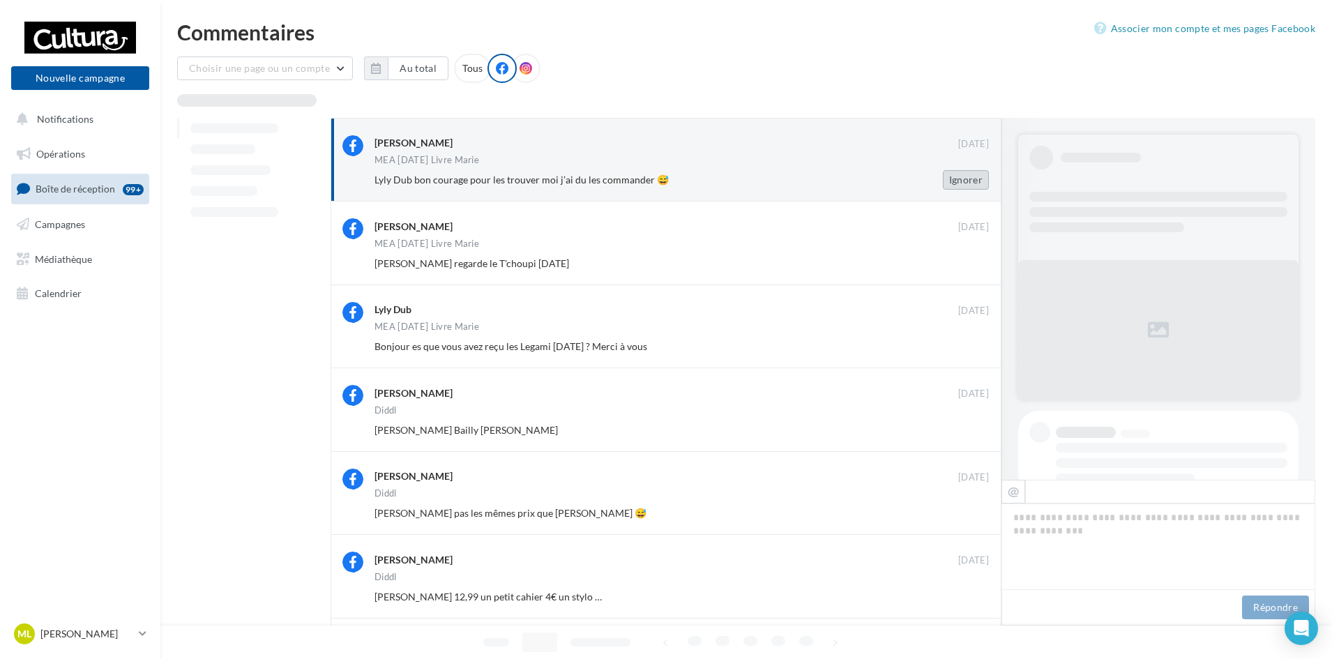
click at [965, 175] on button "Ignorer" at bounding box center [966, 180] width 46 height 20
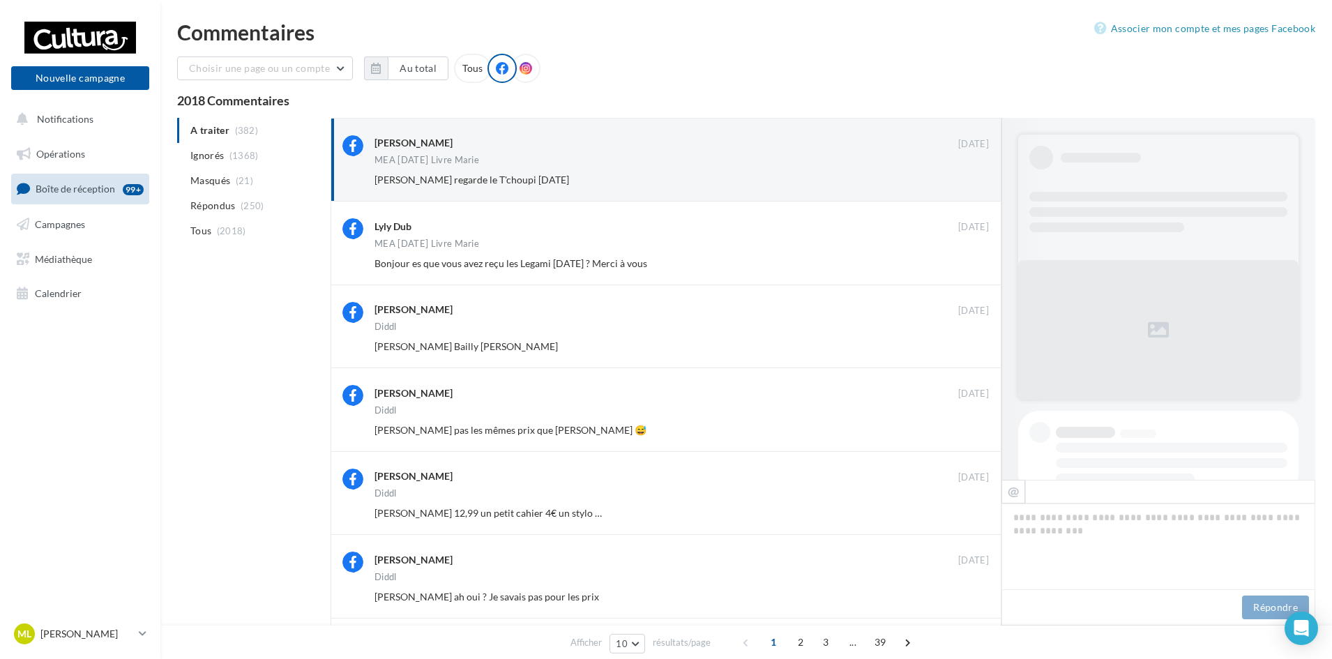
click at [965, 175] on button "Ignorer" at bounding box center [966, 180] width 46 height 20
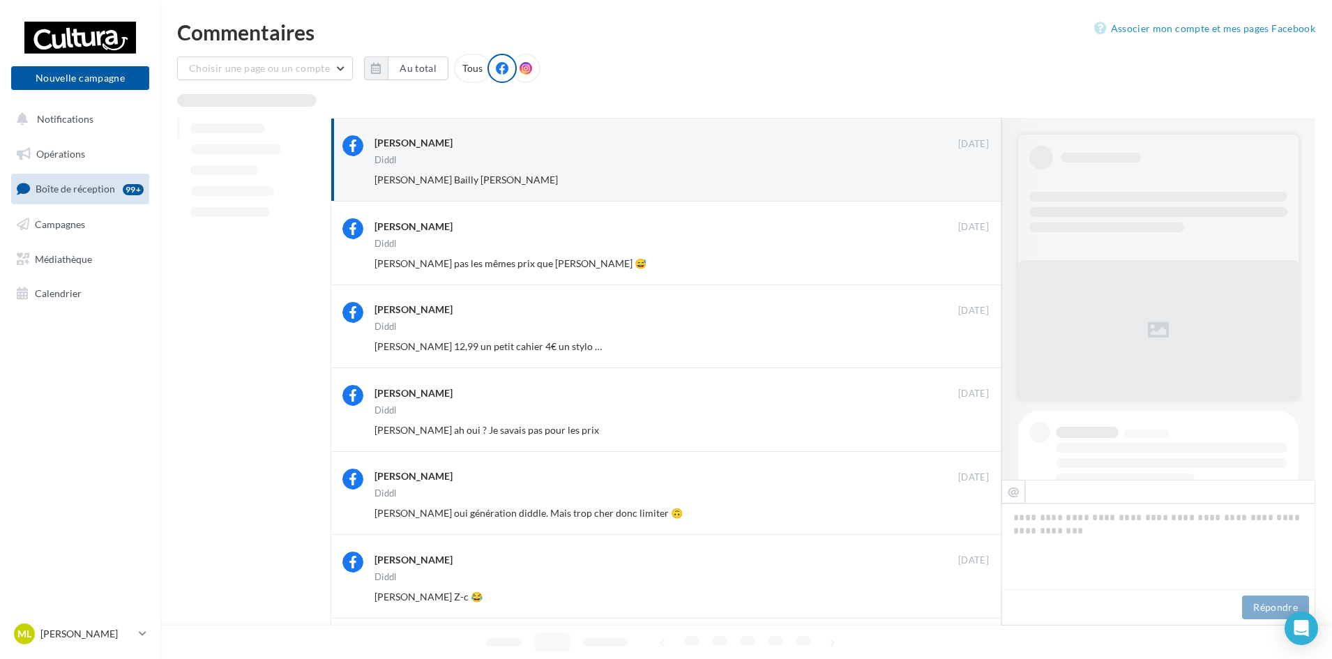
click at [965, 175] on button "Ignorer" at bounding box center [966, 180] width 46 height 20
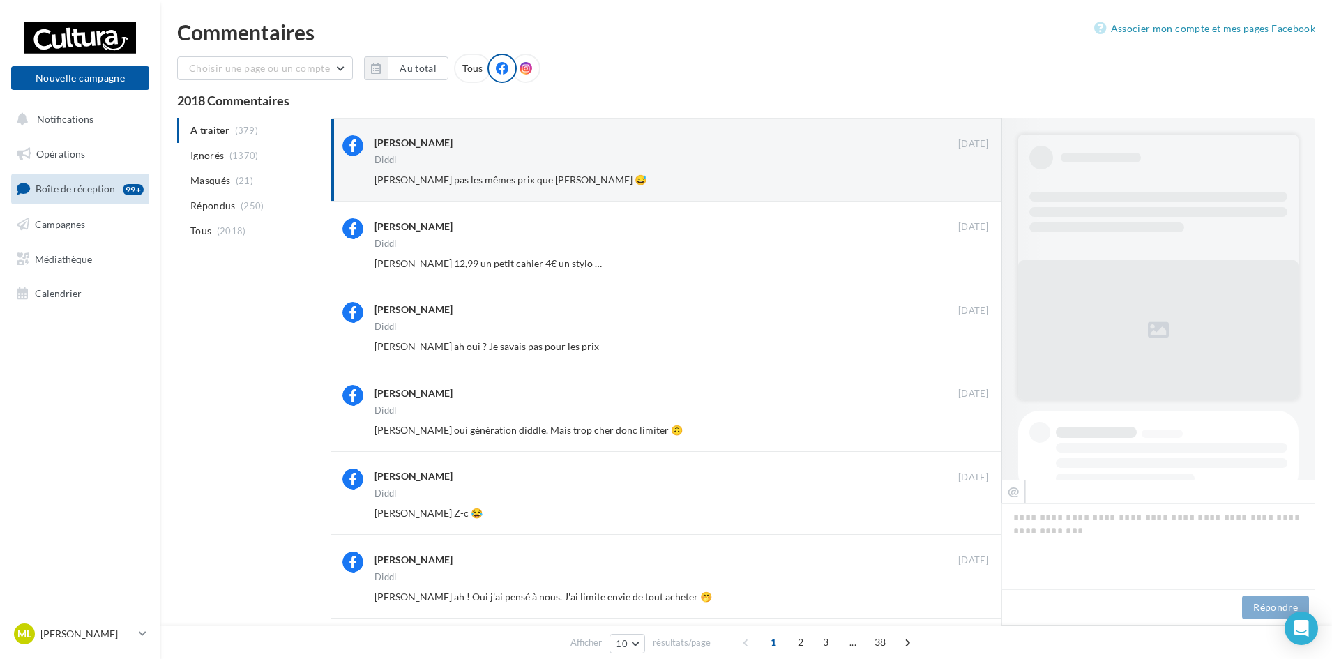
click at [965, 175] on button "Ignorer" at bounding box center [966, 180] width 46 height 20
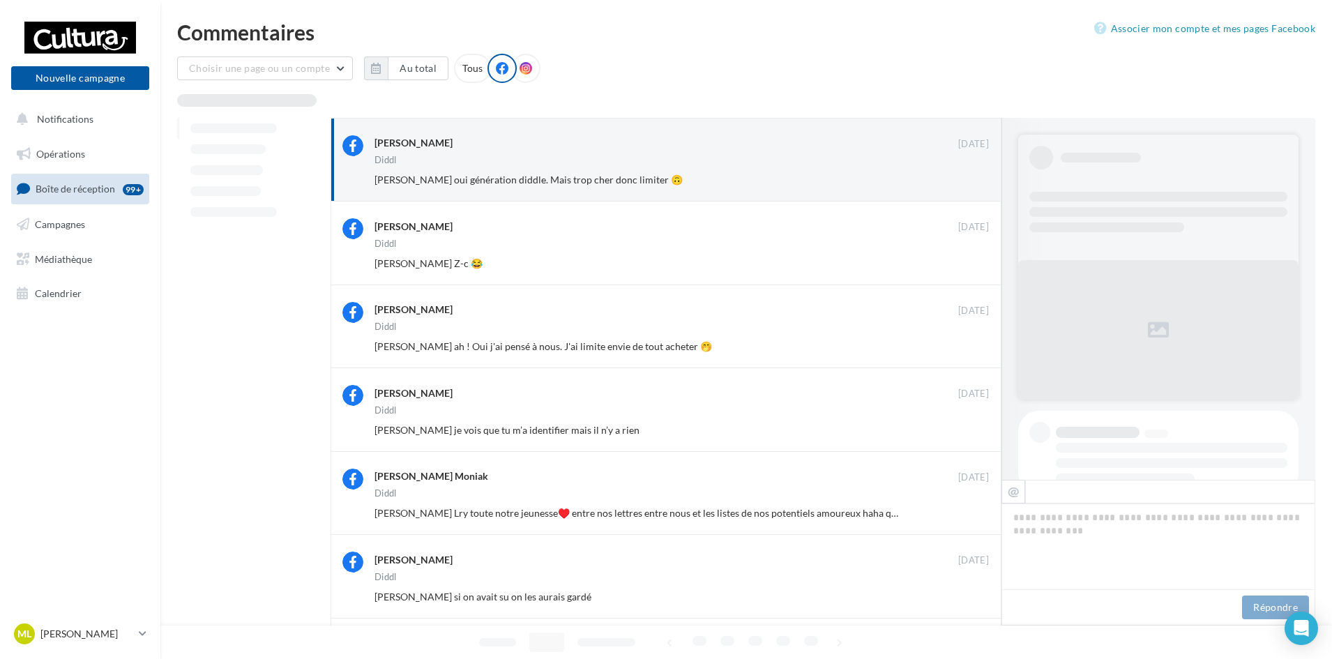
click at [965, 175] on button "Ignorer" at bounding box center [966, 180] width 46 height 20
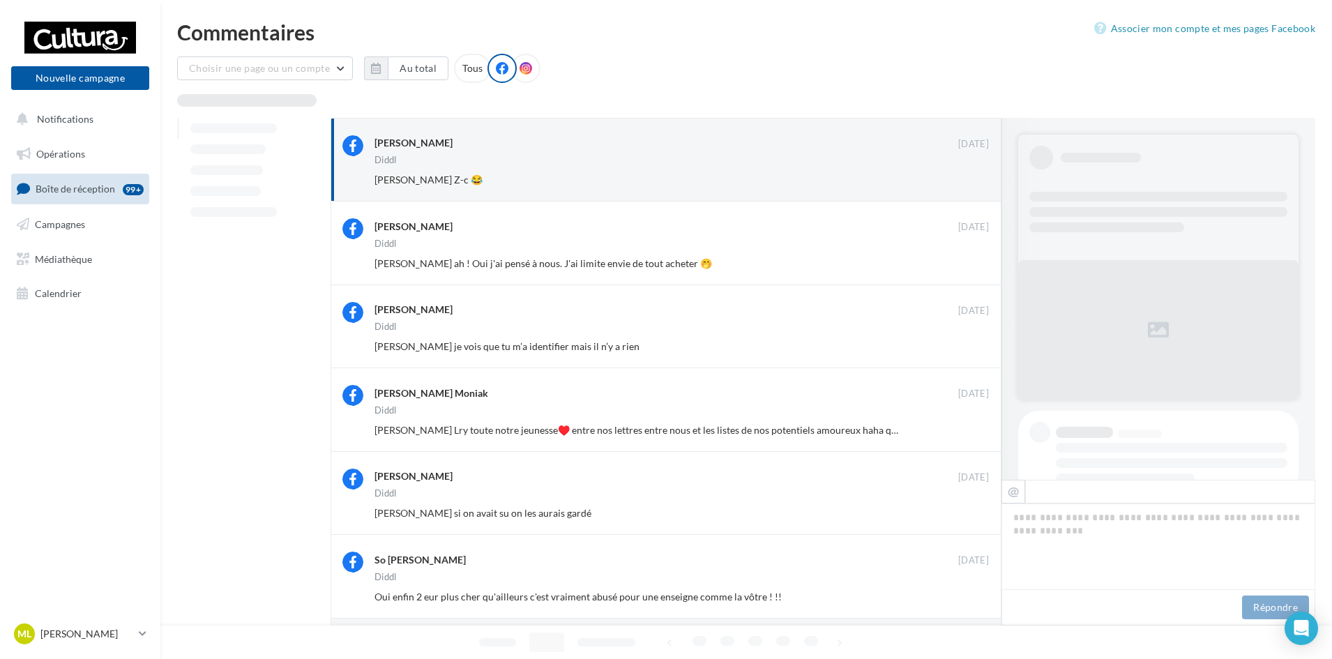
click at [965, 175] on button "Ignorer" at bounding box center [966, 180] width 46 height 20
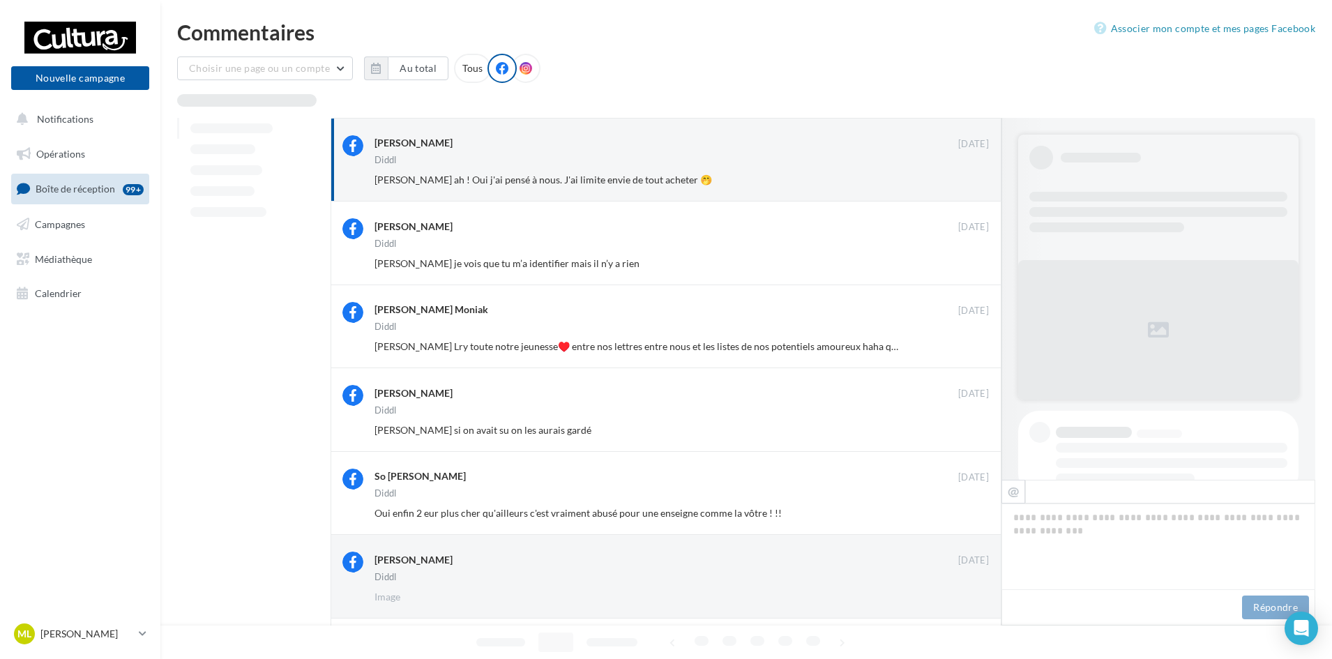
click at [965, 175] on button "Ignorer" at bounding box center [966, 180] width 46 height 20
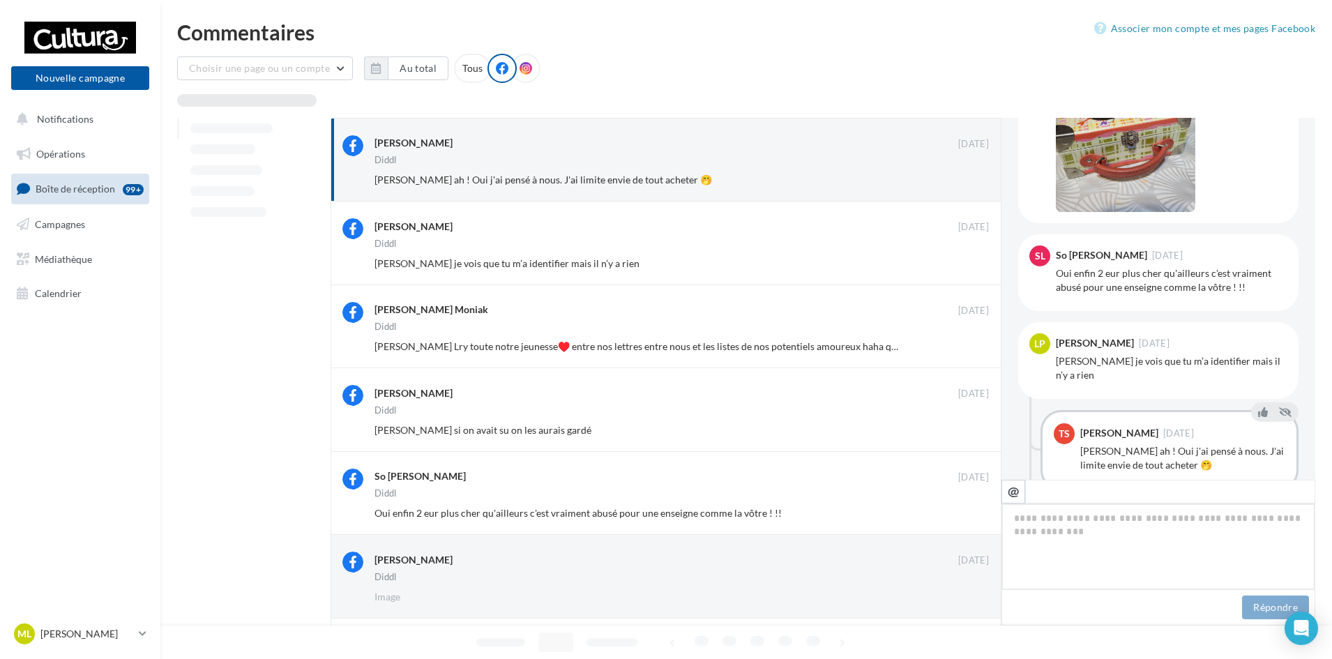
scroll to position [126, 0]
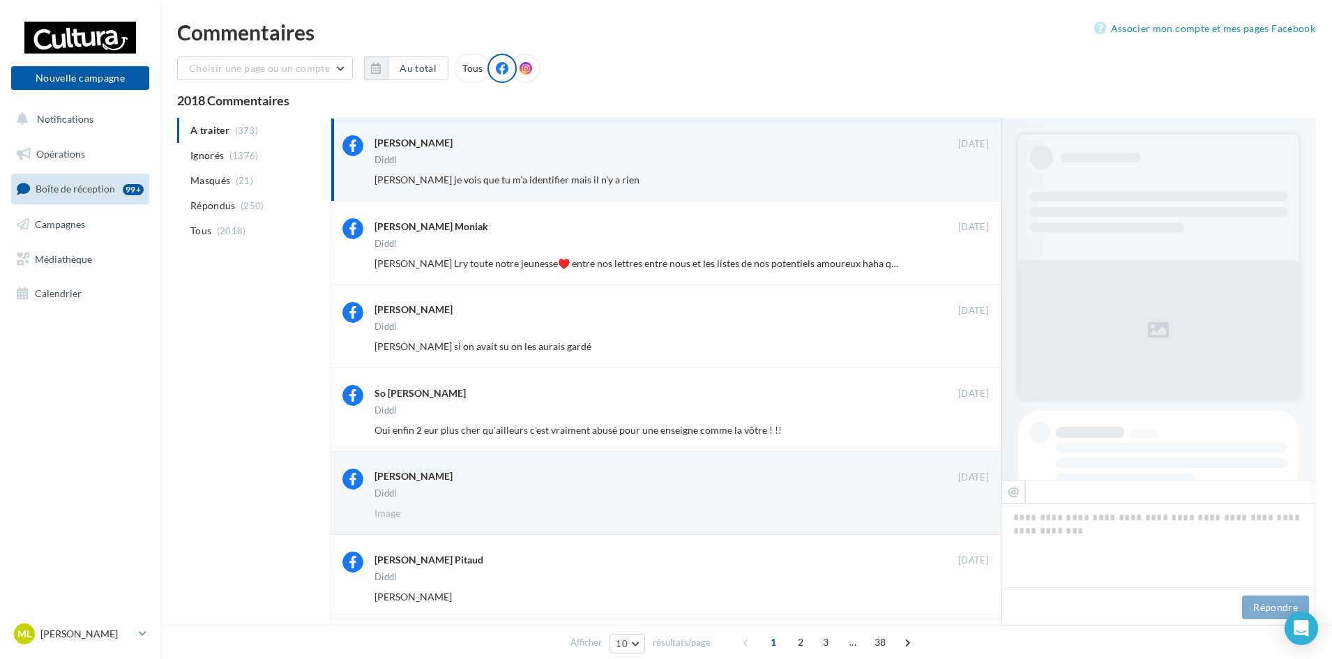
click at [965, 175] on button "Ignorer" at bounding box center [966, 180] width 46 height 20
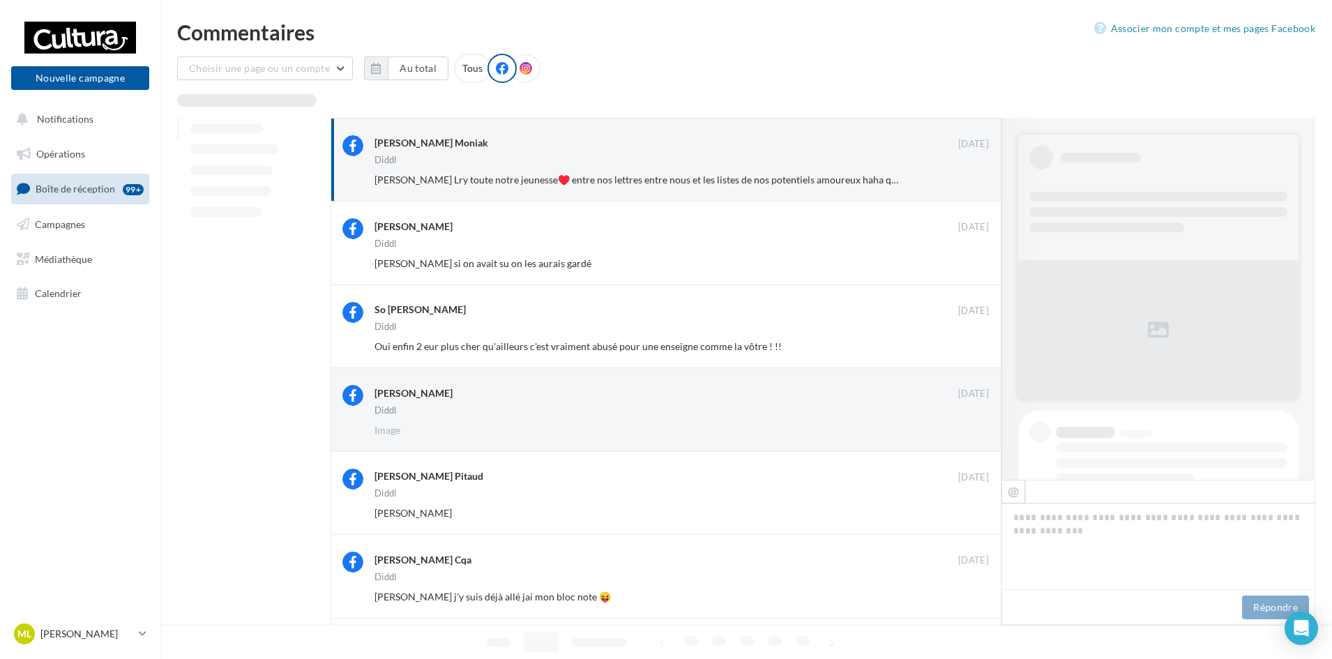
click at [965, 175] on button "Ignorer" at bounding box center [966, 180] width 46 height 20
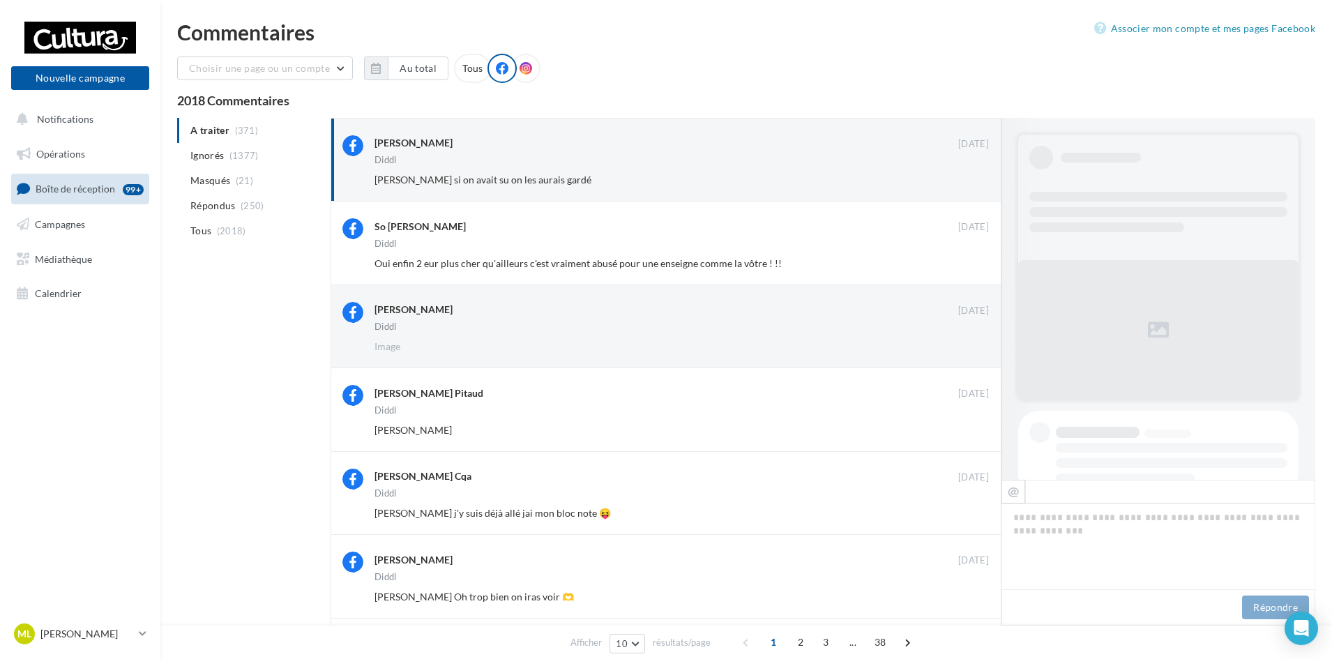
click at [965, 175] on button "Ignorer" at bounding box center [966, 180] width 46 height 20
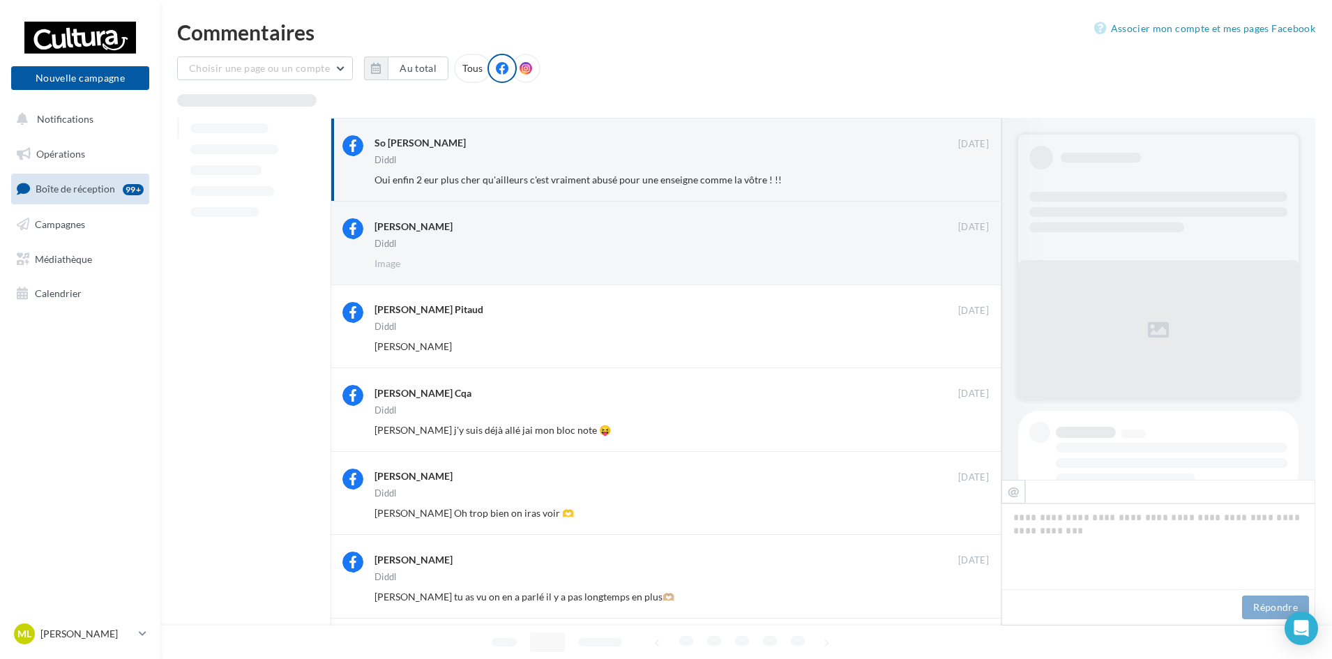
click at [965, 175] on button "Ignorer" at bounding box center [966, 180] width 46 height 20
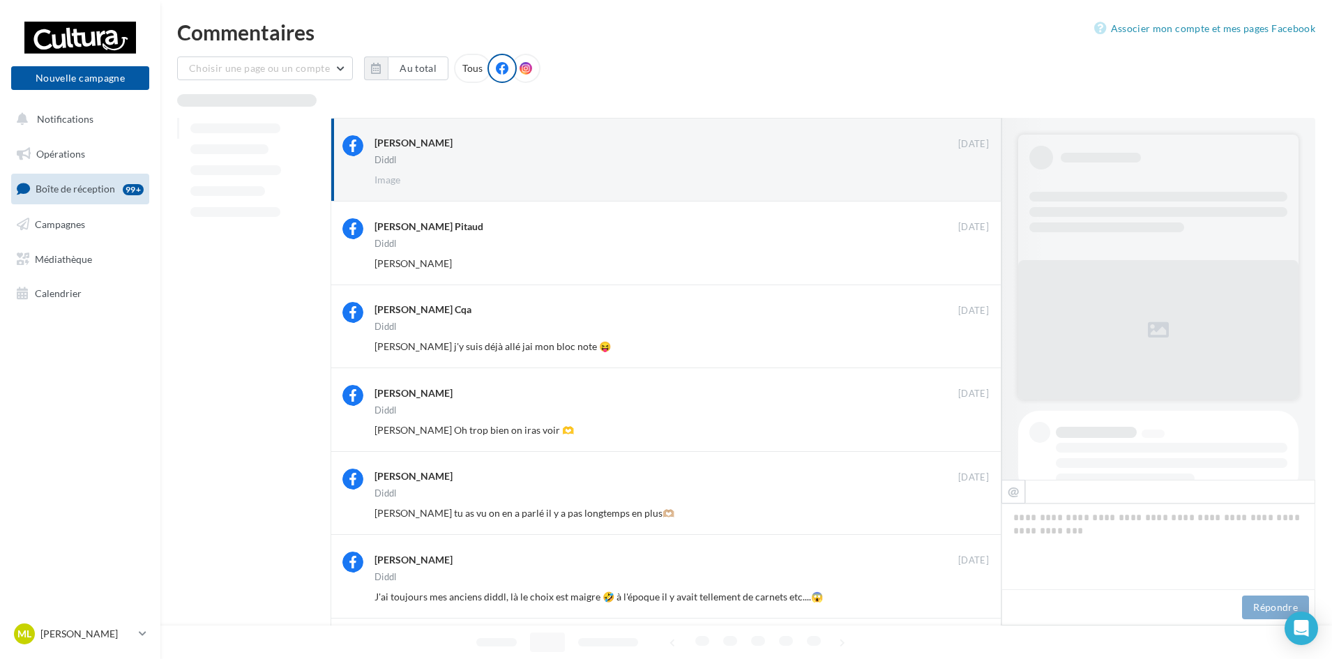
click at [965, 175] on button "Ignorer" at bounding box center [966, 180] width 46 height 20
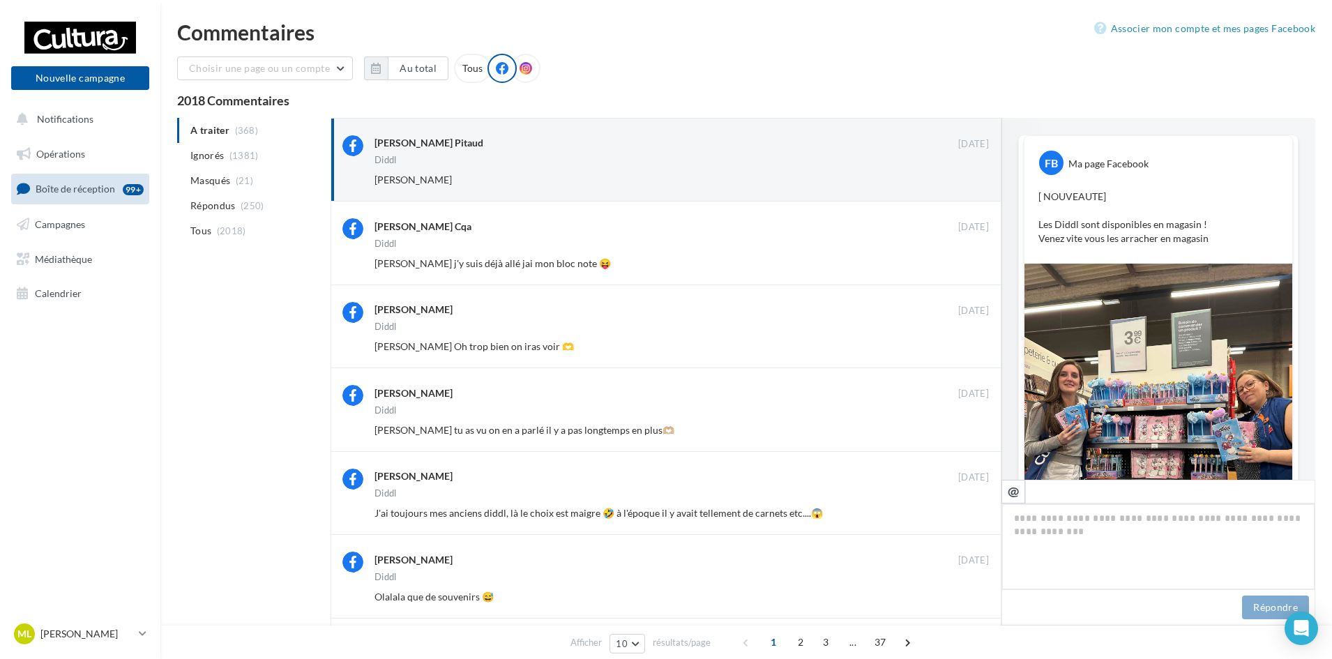
scroll to position [487, 0]
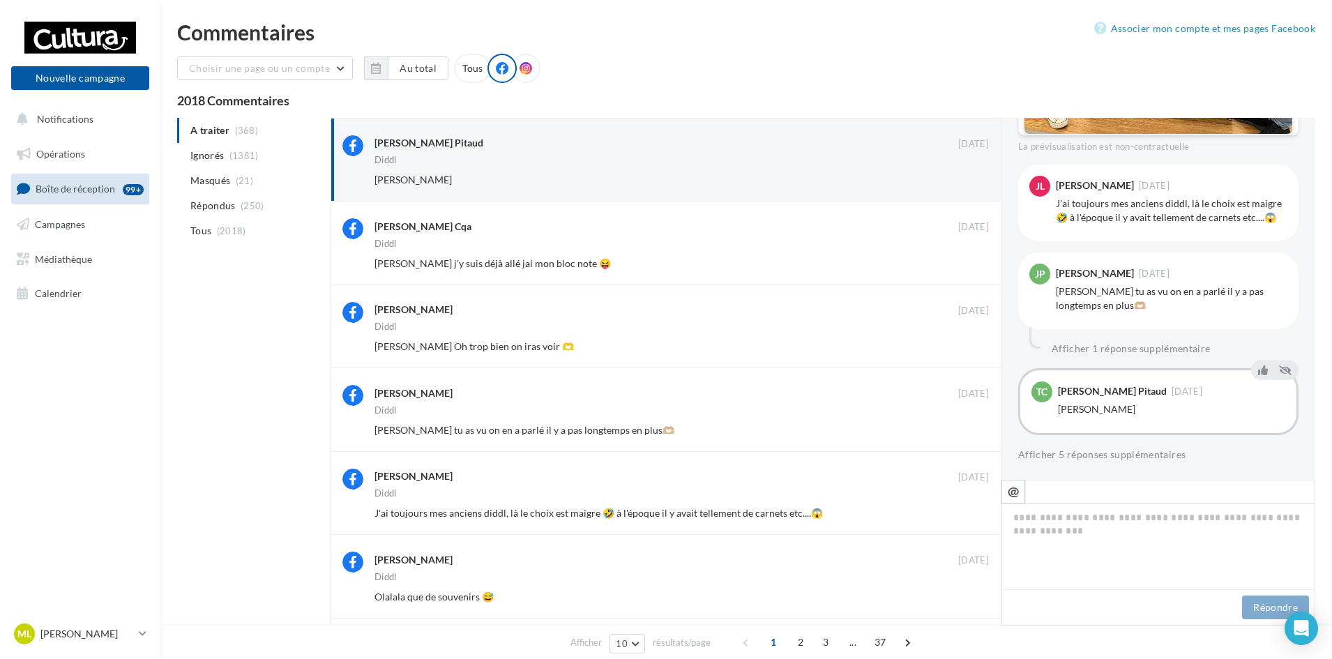
click at [965, 175] on button "Ignorer" at bounding box center [966, 180] width 46 height 20
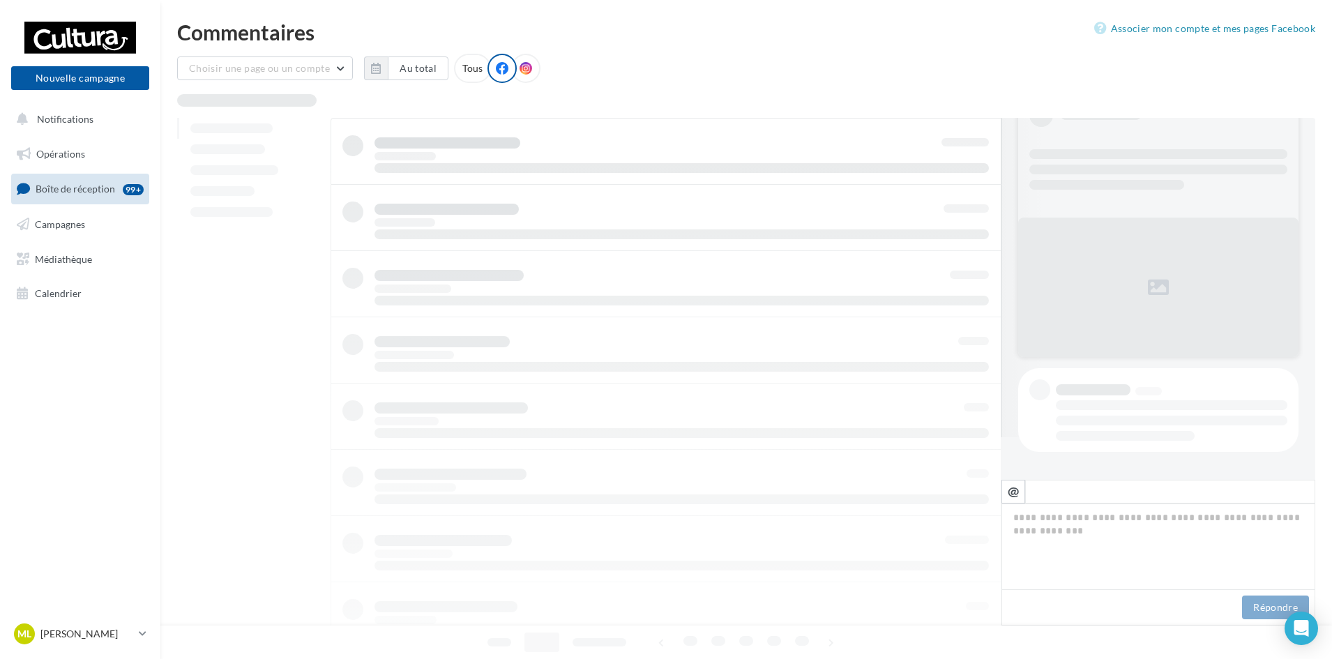
scroll to position [43, 0]
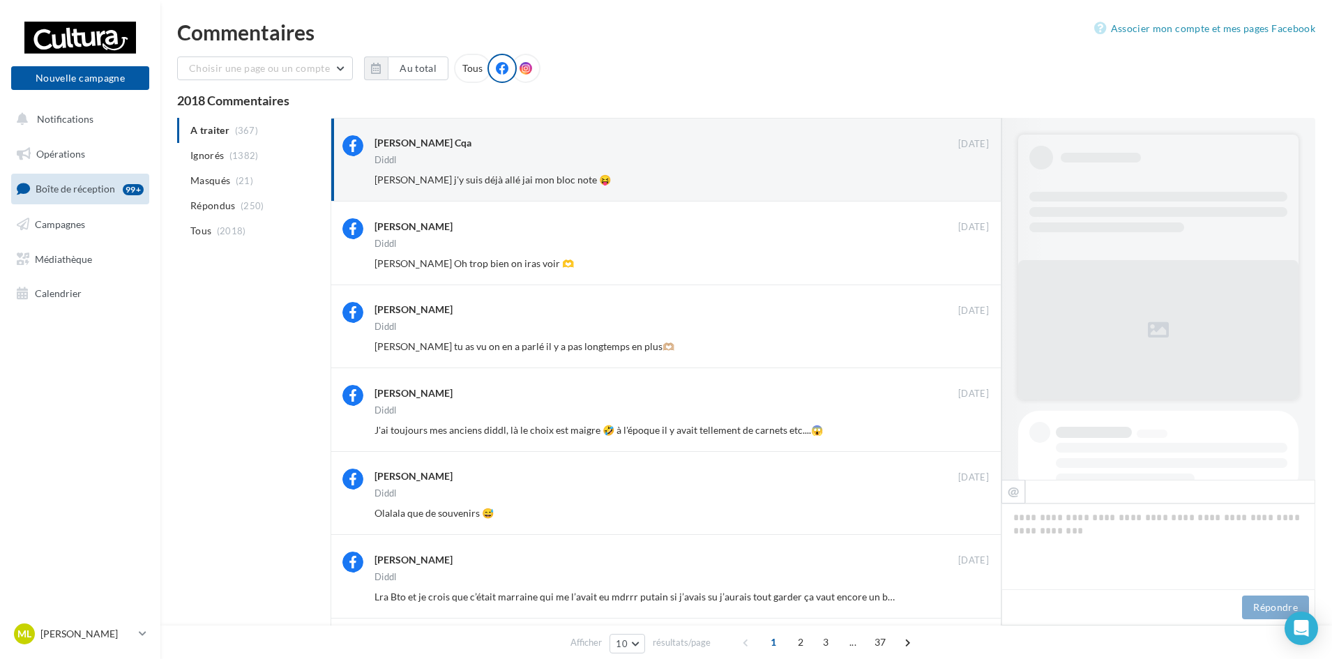
click at [965, 175] on button "Ignorer" at bounding box center [966, 180] width 46 height 20
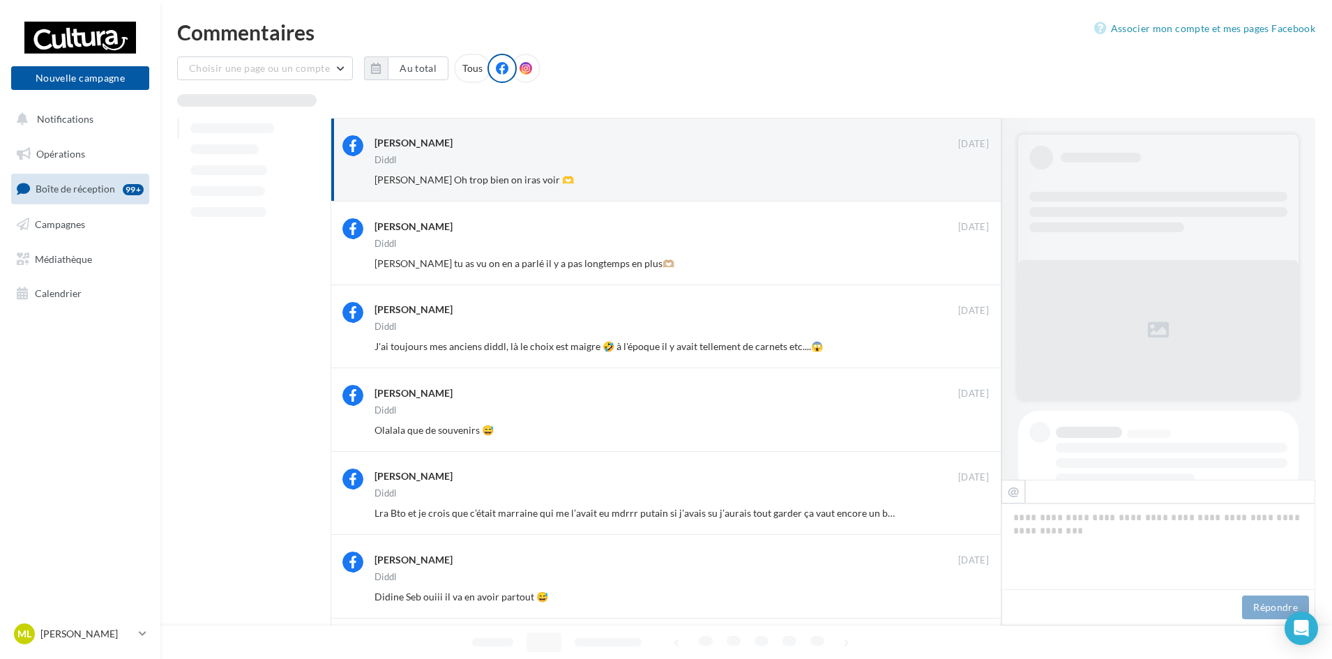
click at [965, 175] on button "Ignorer" at bounding box center [966, 180] width 46 height 20
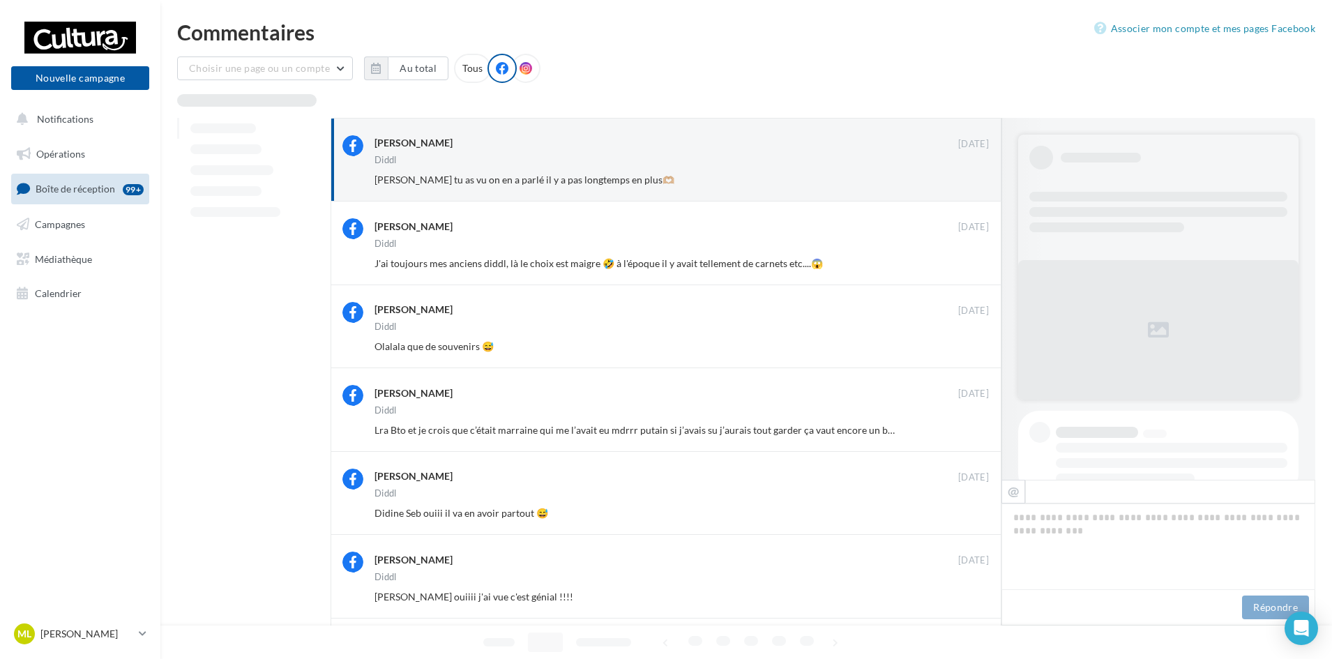
click at [965, 175] on button "Ignorer" at bounding box center [966, 180] width 46 height 20
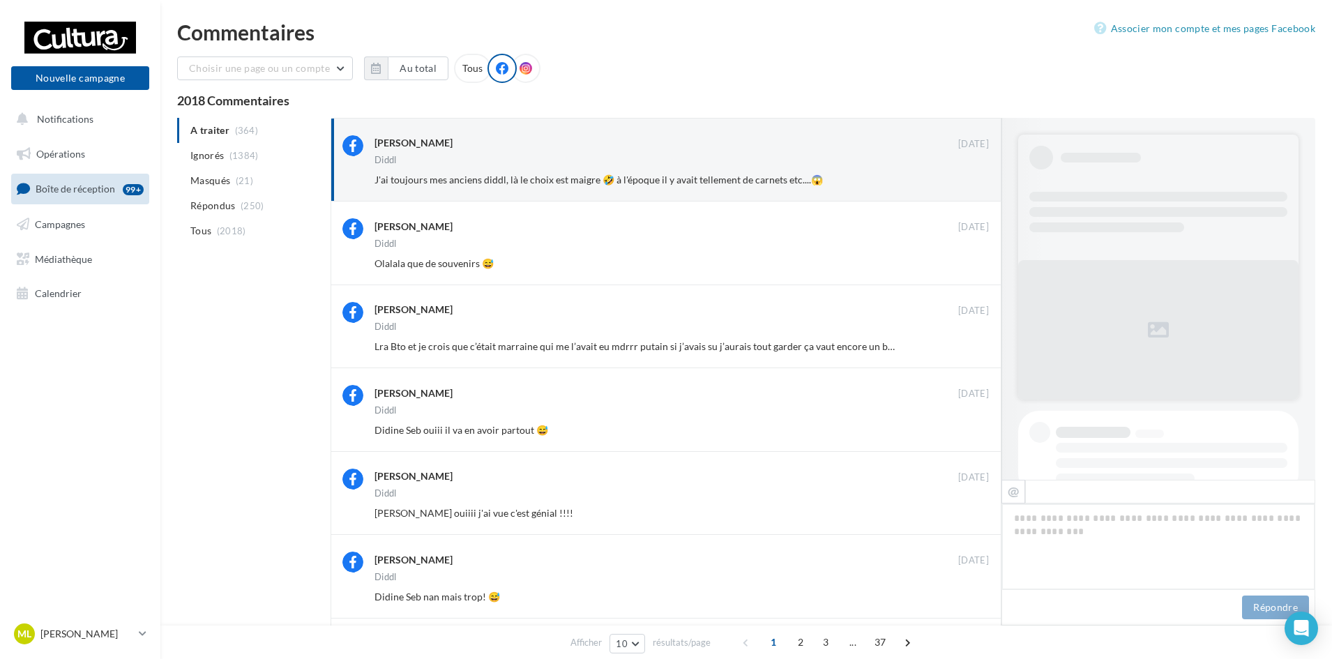
scroll to position [501, 0]
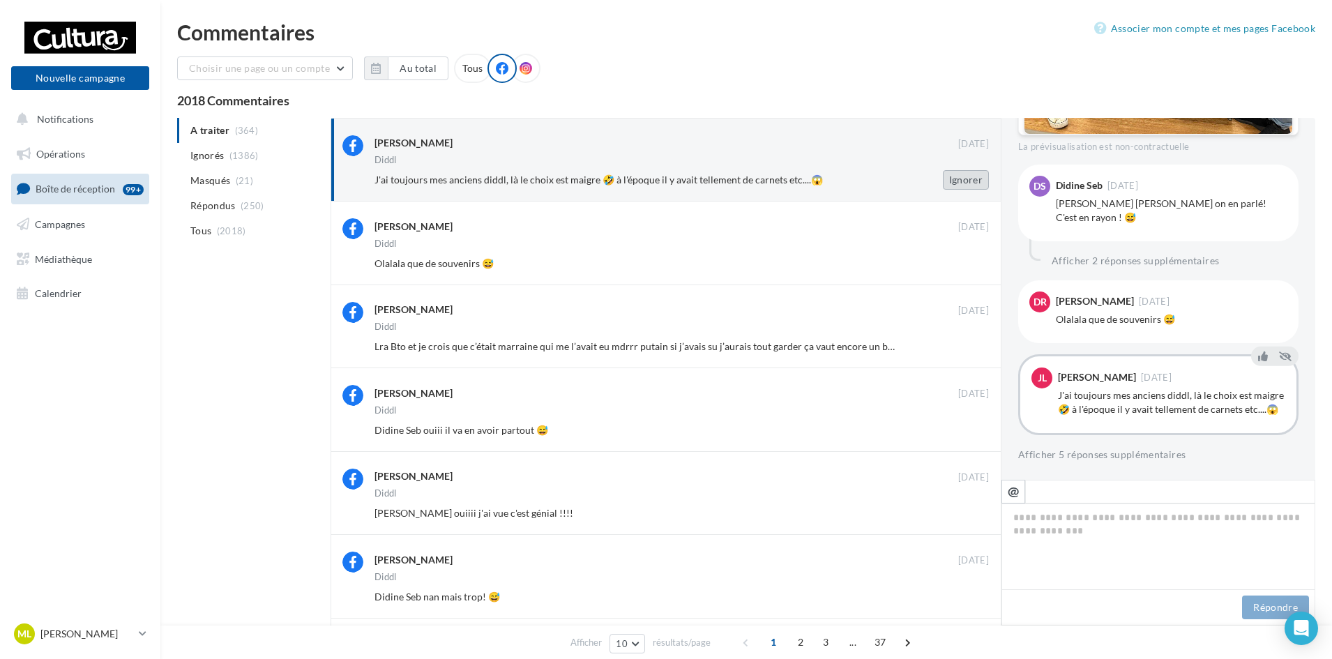
click at [986, 180] on button "Ignorer" at bounding box center [966, 180] width 46 height 20
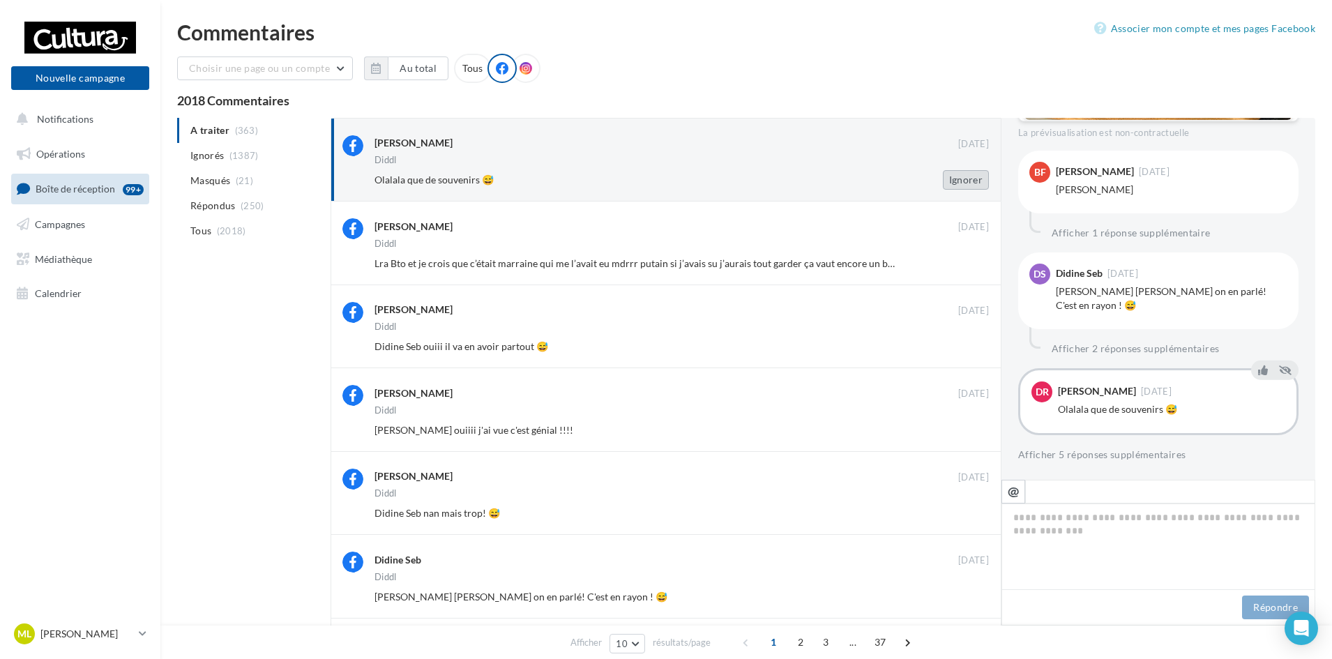
click at [987, 182] on button "Ignorer" at bounding box center [966, 180] width 46 height 20
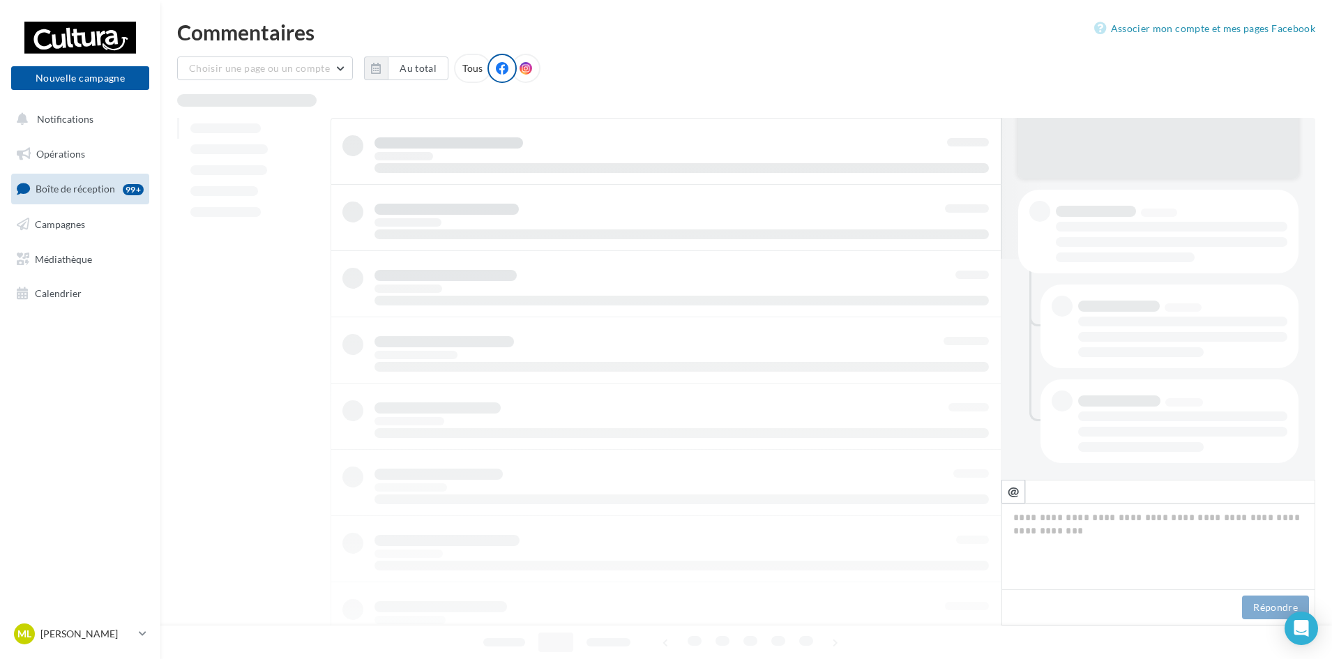
scroll to position [221, 0]
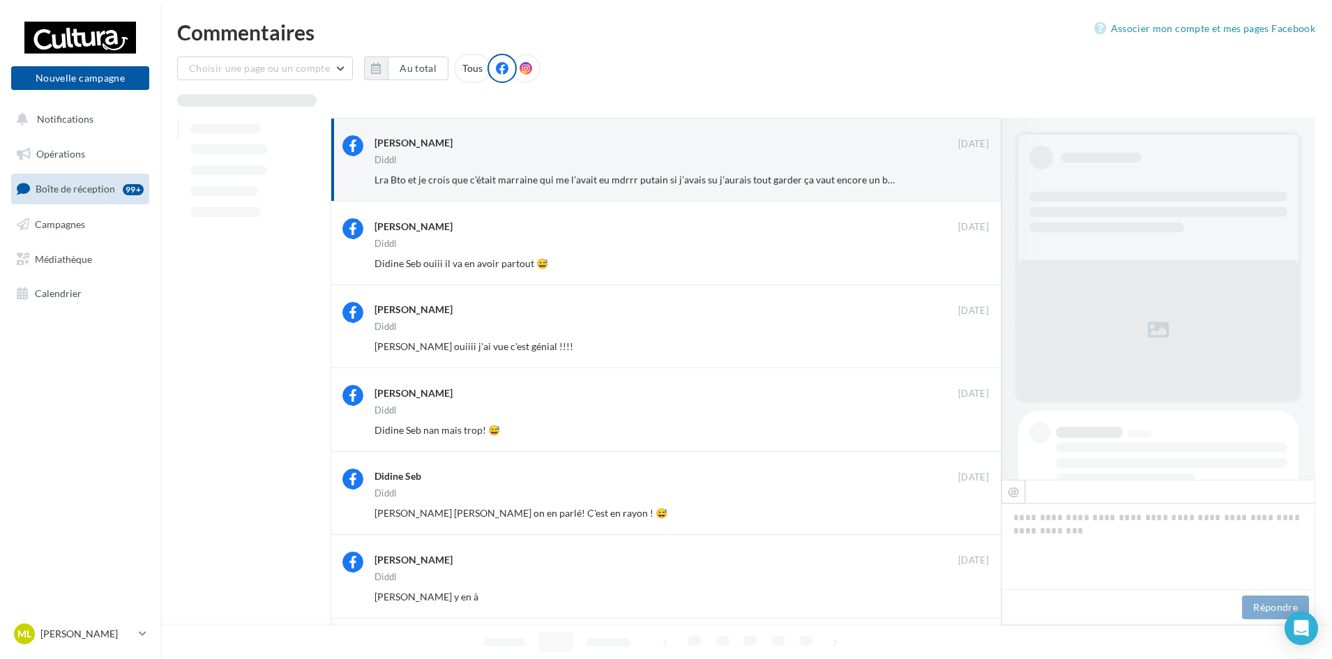
click at [987, 182] on button "Ignorer" at bounding box center [966, 180] width 46 height 20
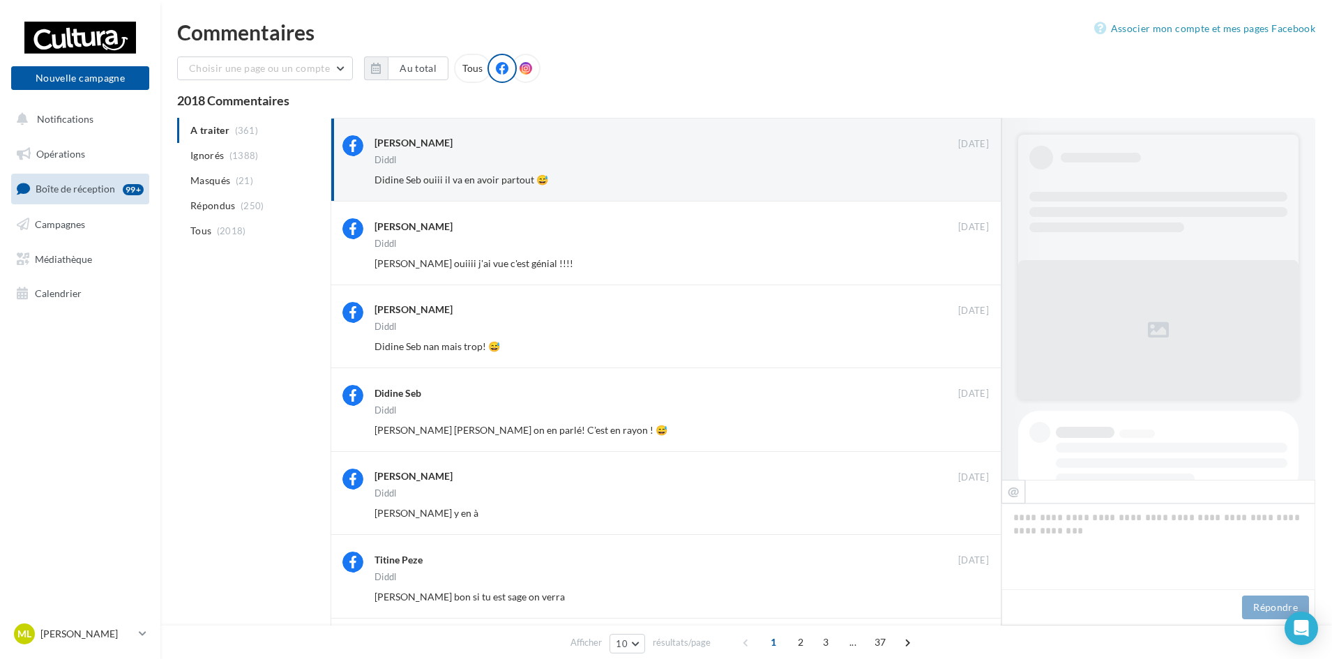
click at [984, 182] on button "Ignorer" at bounding box center [966, 180] width 46 height 20
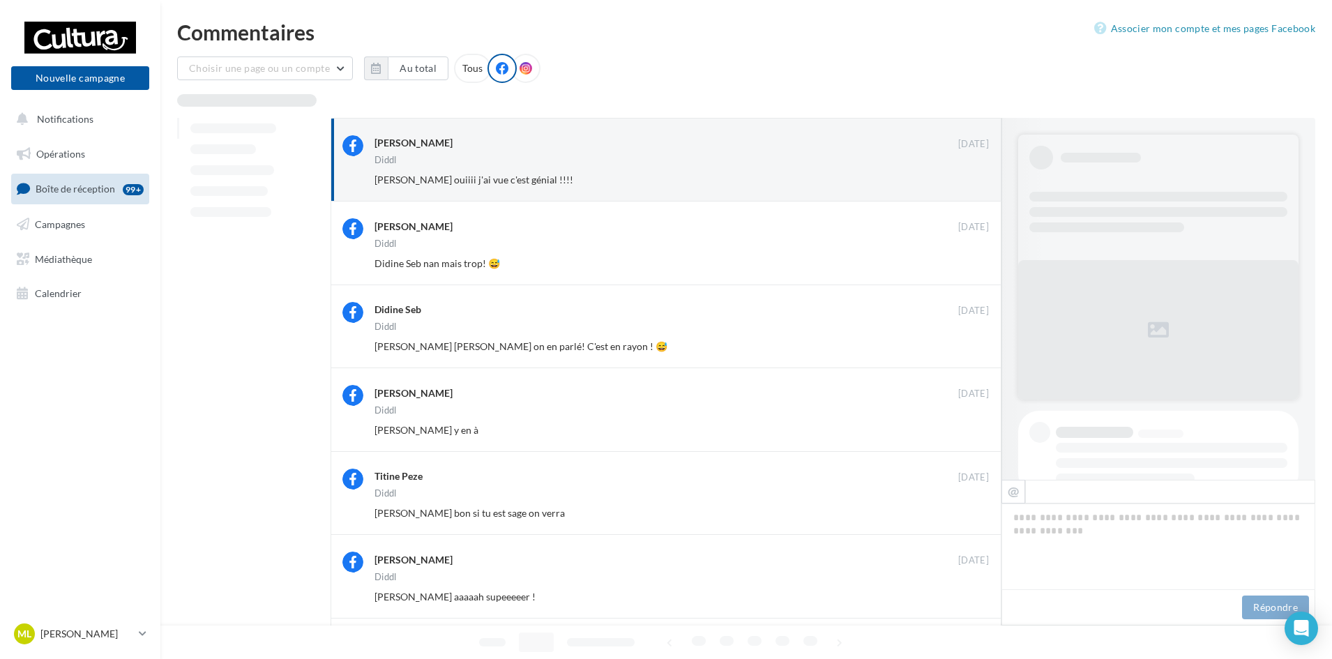
click at [984, 182] on button "Ignorer" at bounding box center [966, 180] width 46 height 20
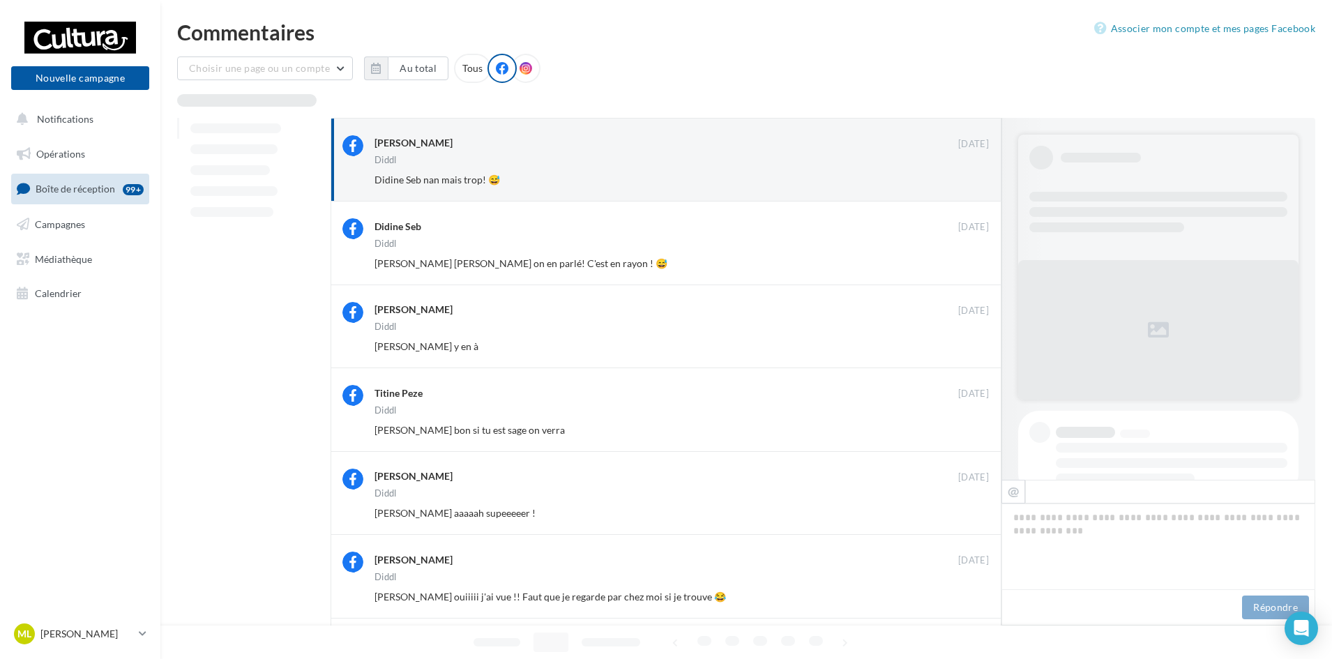
click at [984, 182] on button "Ignorer" at bounding box center [966, 180] width 46 height 20
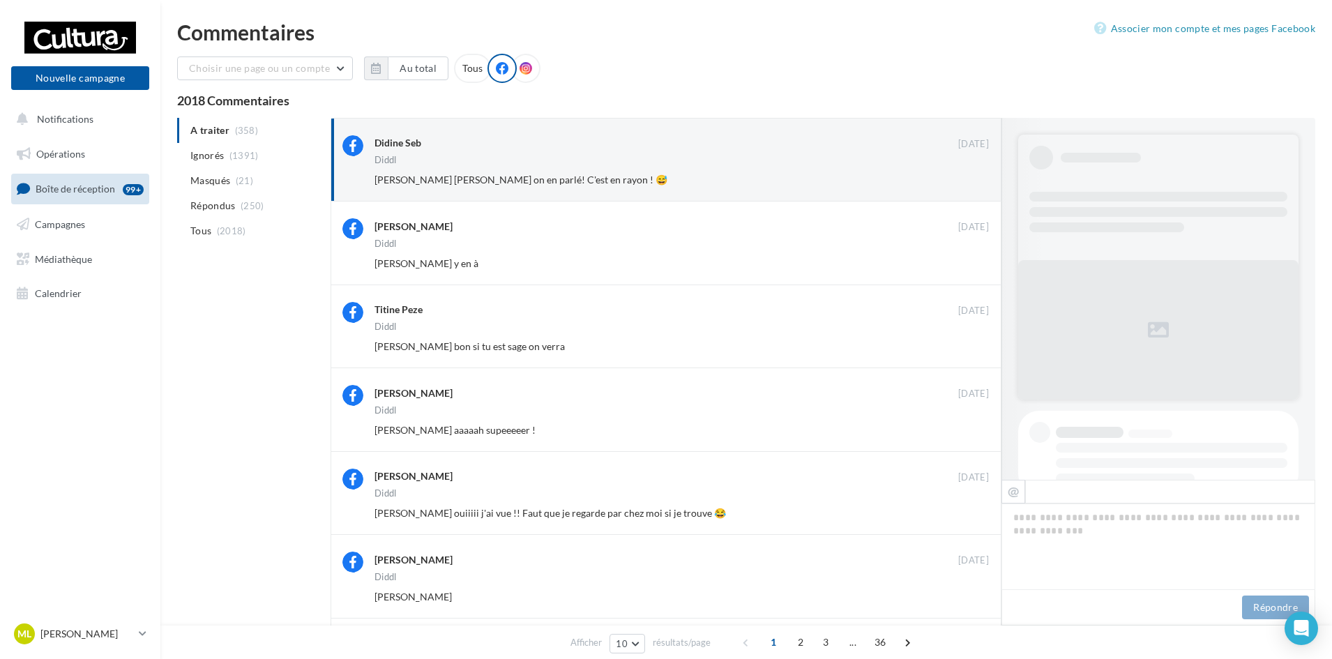
click at [984, 182] on button "Ignorer" at bounding box center [966, 180] width 46 height 20
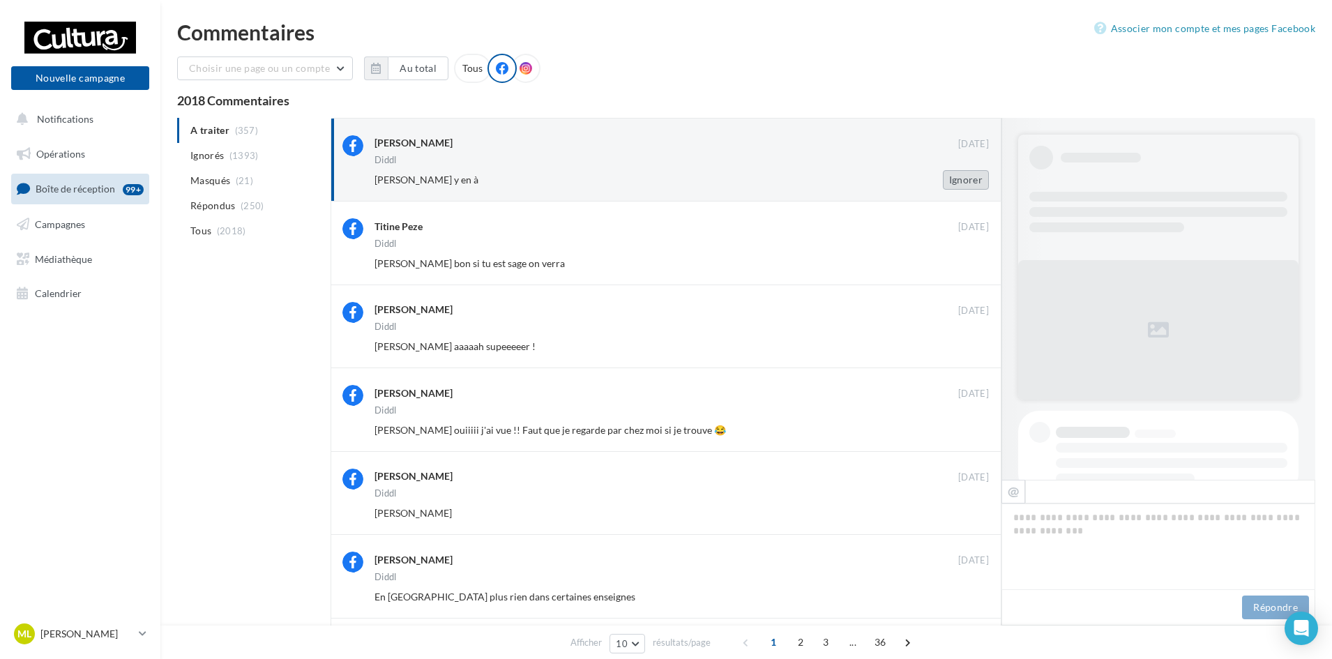
click at [976, 179] on button "Ignorer" at bounding box center [966, 180] width 46 height 20
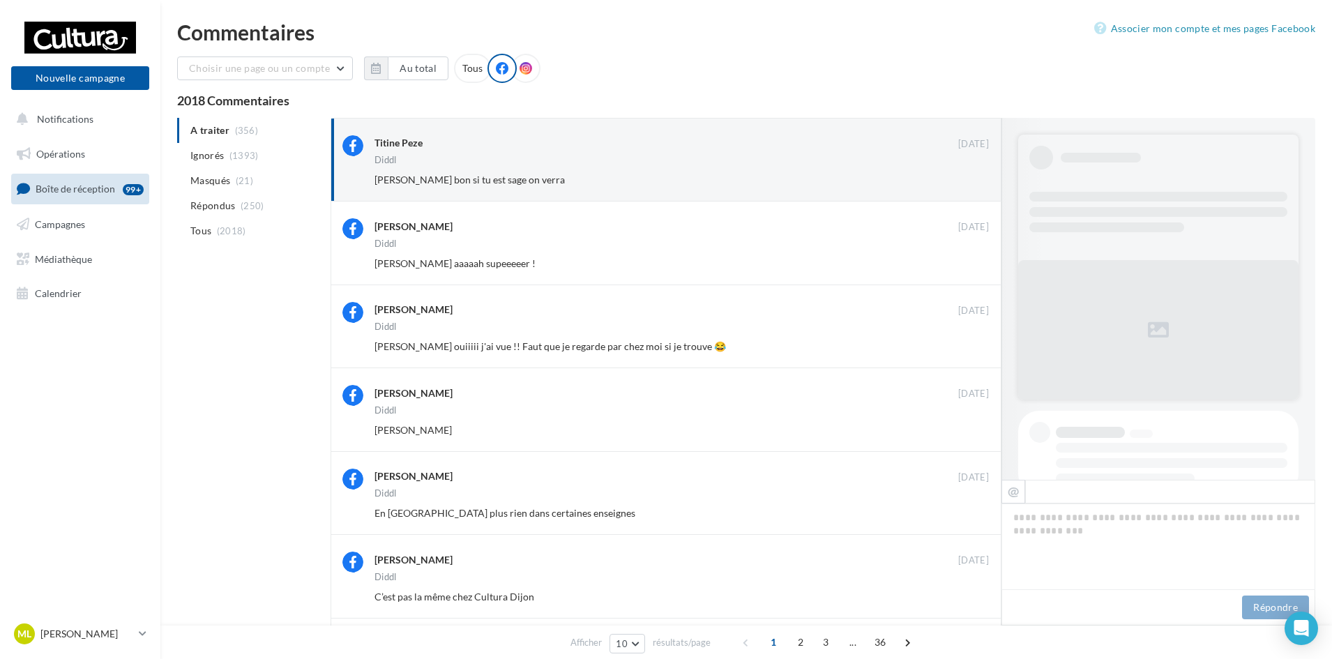
click at [976, 179] on button "Ignorer" at bounding box center [966, 180] width 46 height 20
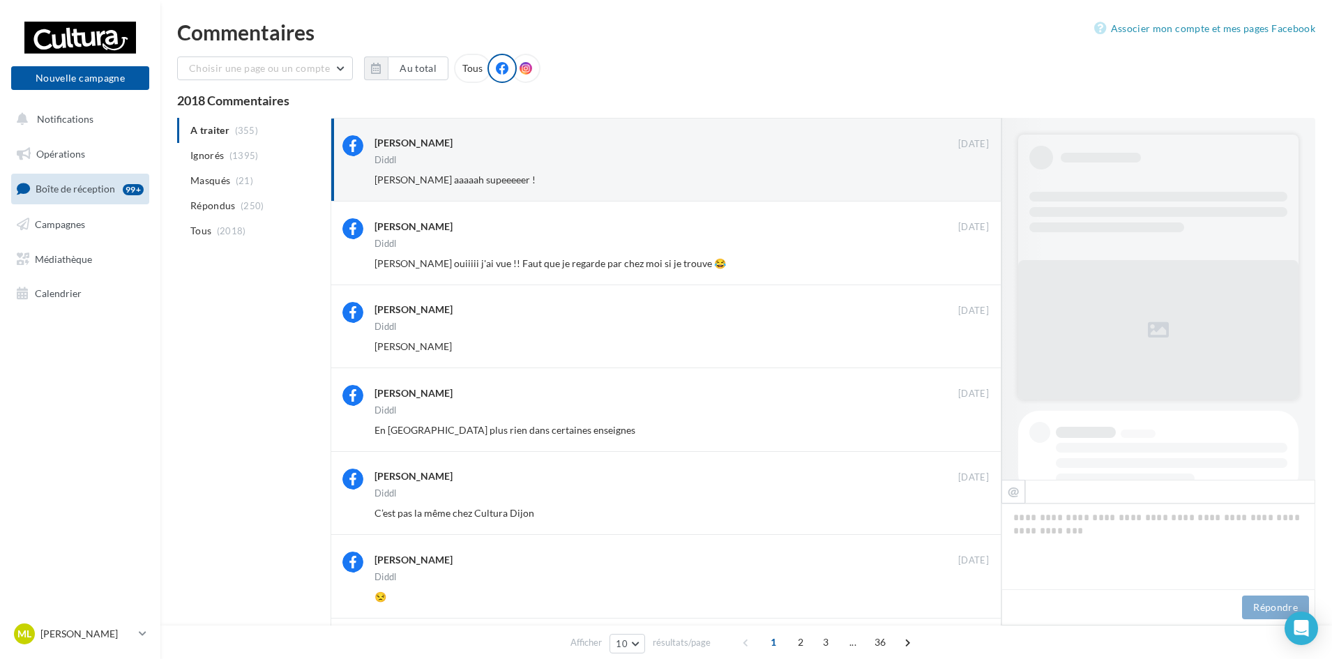
click at [976, 179] on button "Ignorer" at bounding box center [966, 180] width 46 height 20
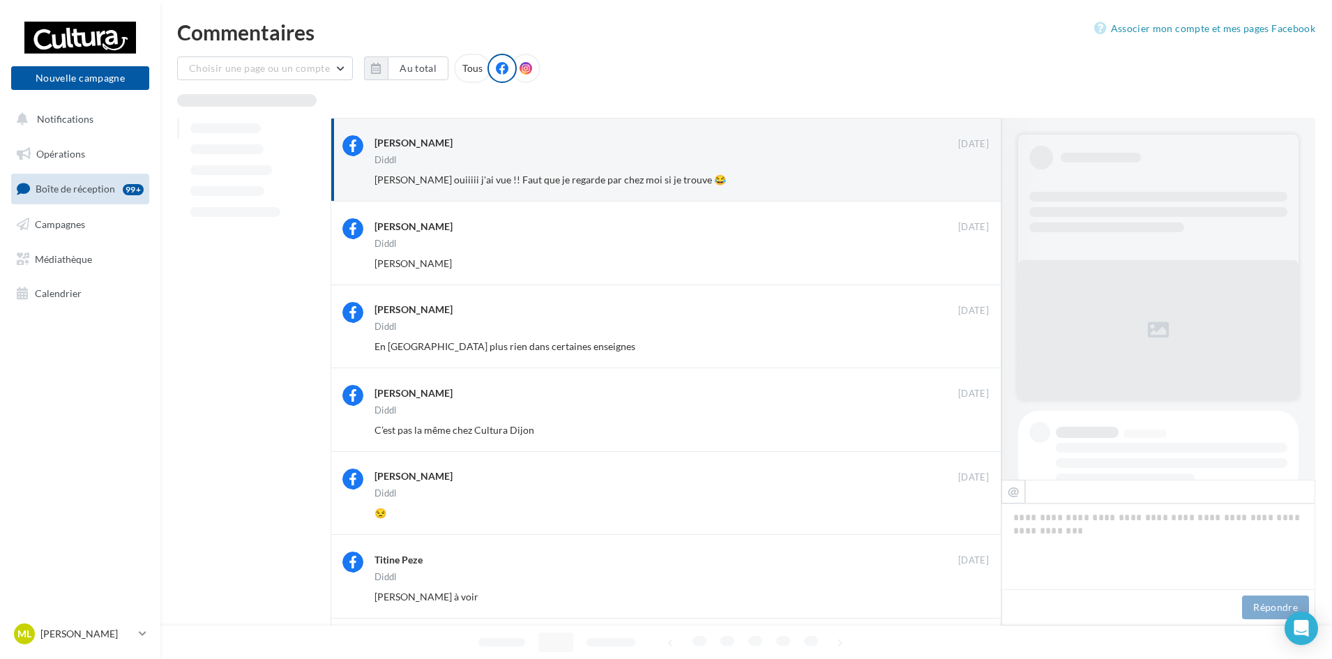
click at [976, 179] on button "Ignorer" at bounding box center [966, 180] width 46 height 20
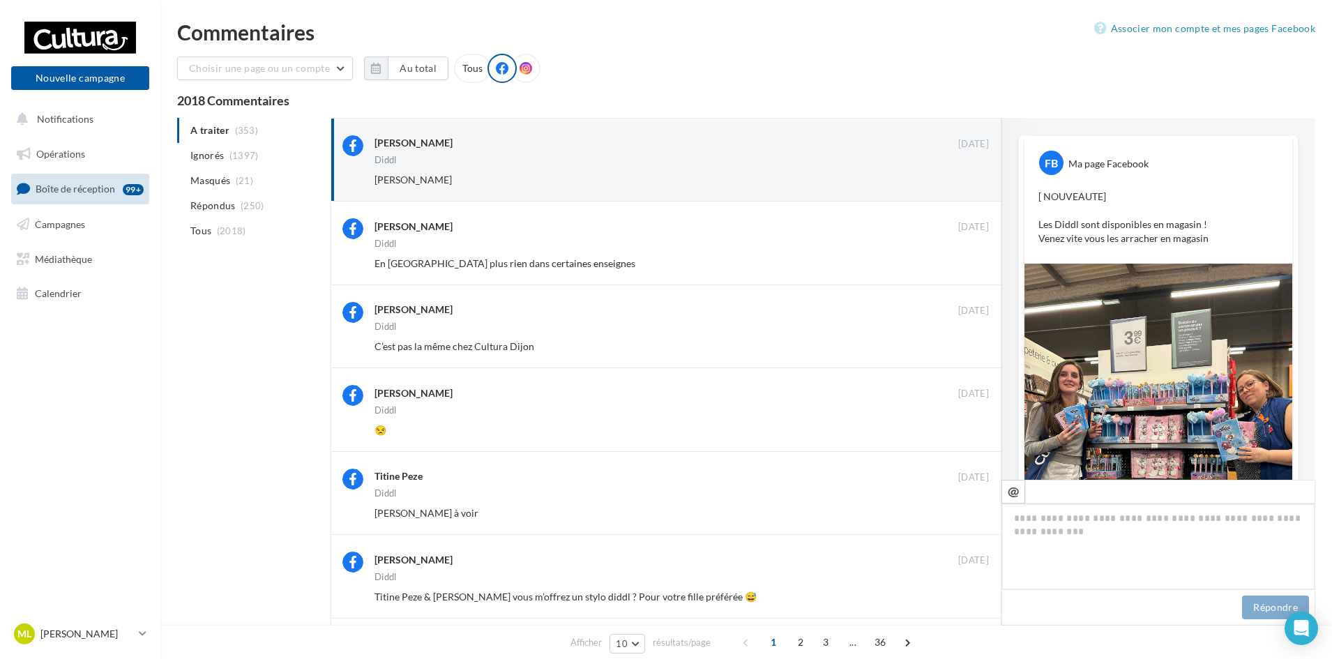
scroll to position [533, 0]
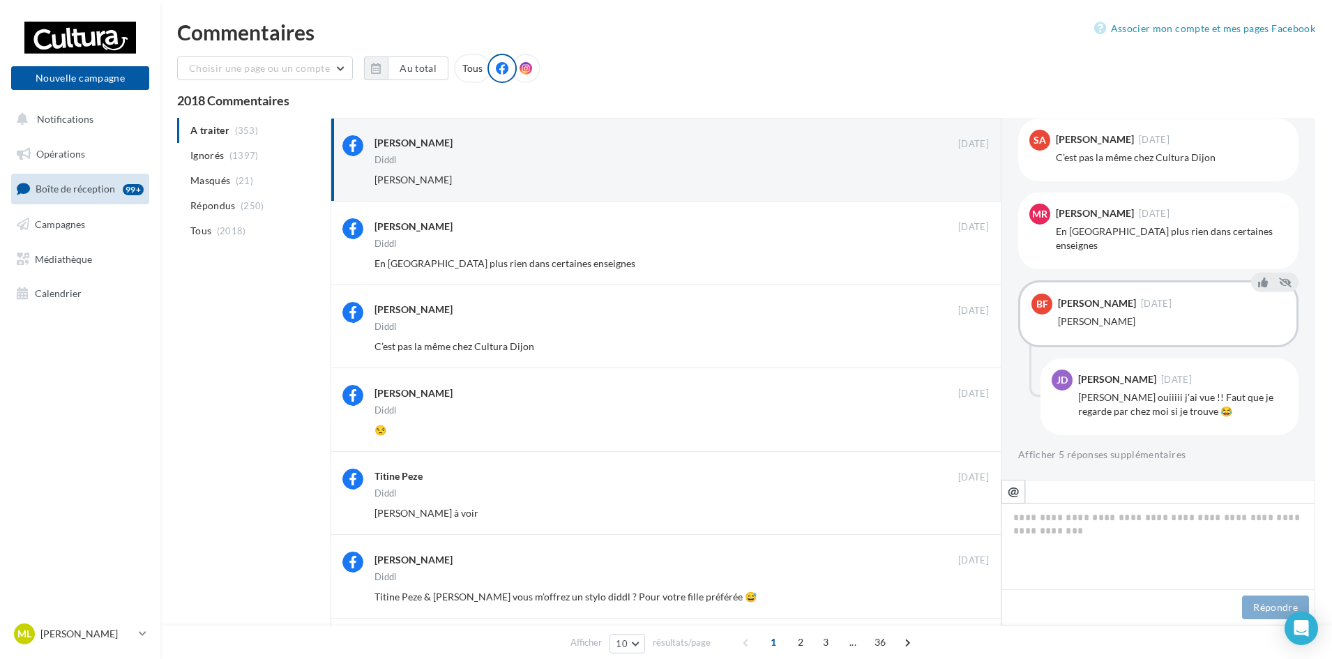
click at [976, 179] on button "Ignorer" at bounding box center [966, 180] width 46 height 20
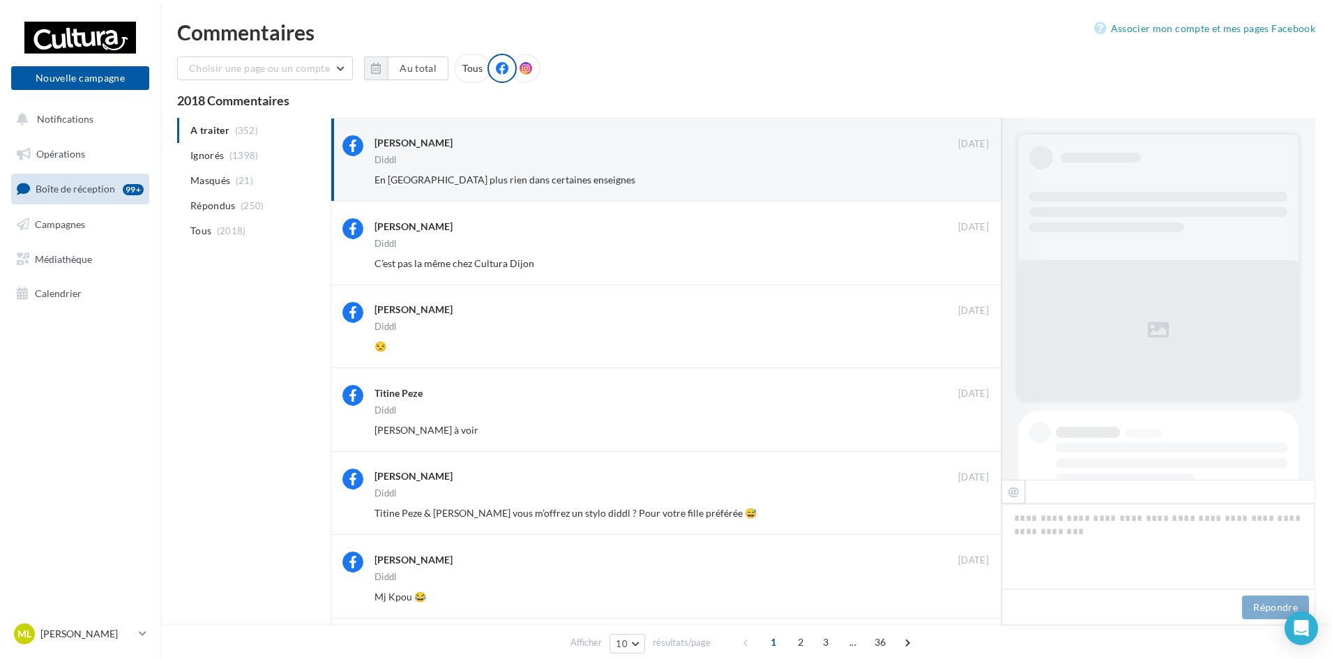
click at [976, 179] on button "Ignorer" at bounding box center [966, 180] width 46 height 20
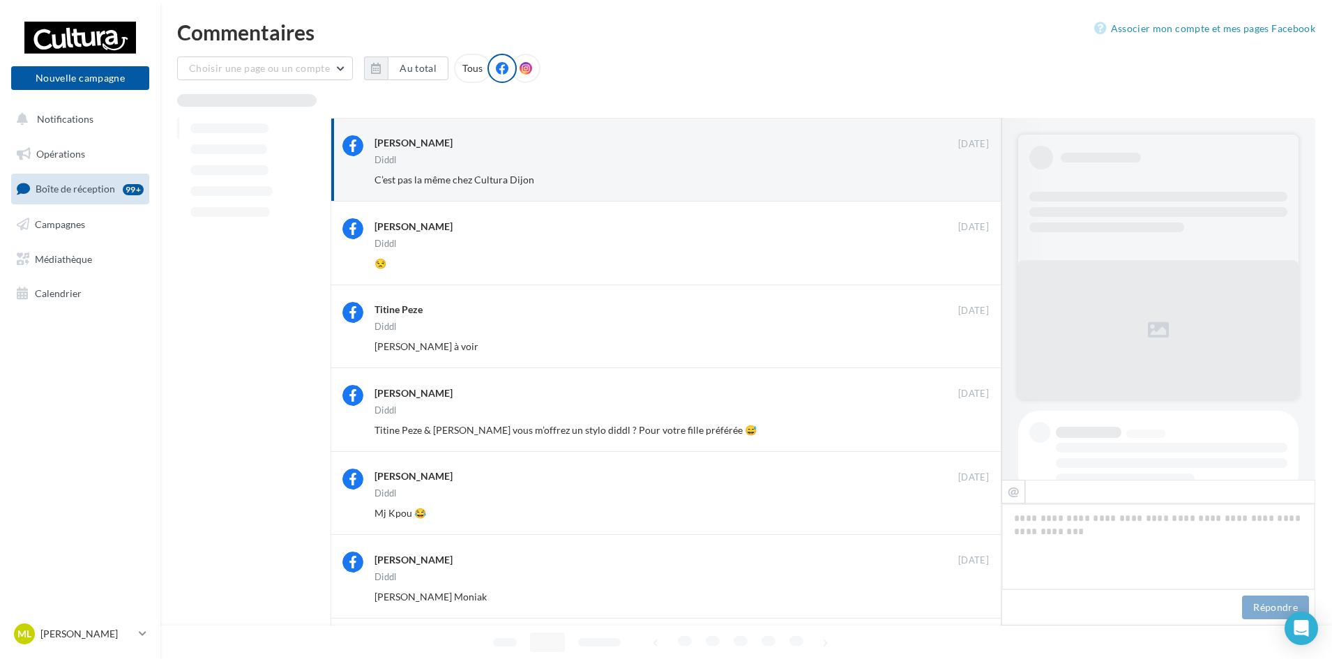
scroll to position [473, 0]
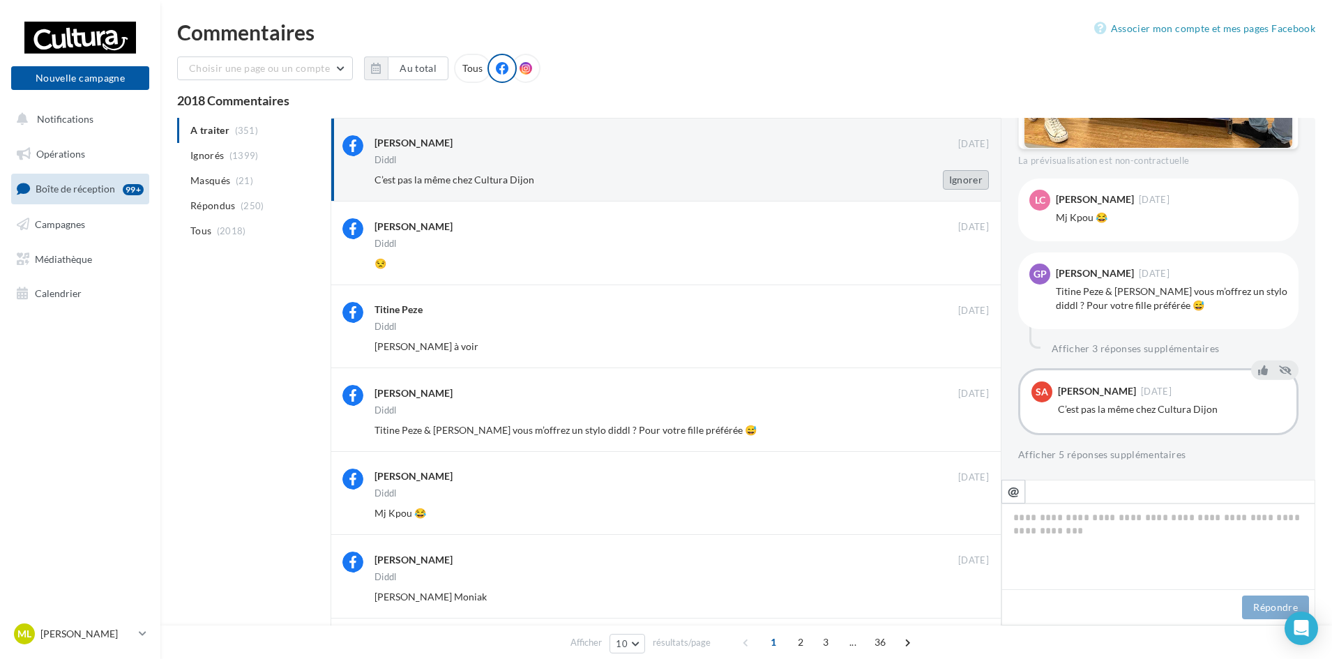
click at [973, 176] on button "Ignorer" at bounding box center [966, 180] width 46 height 20
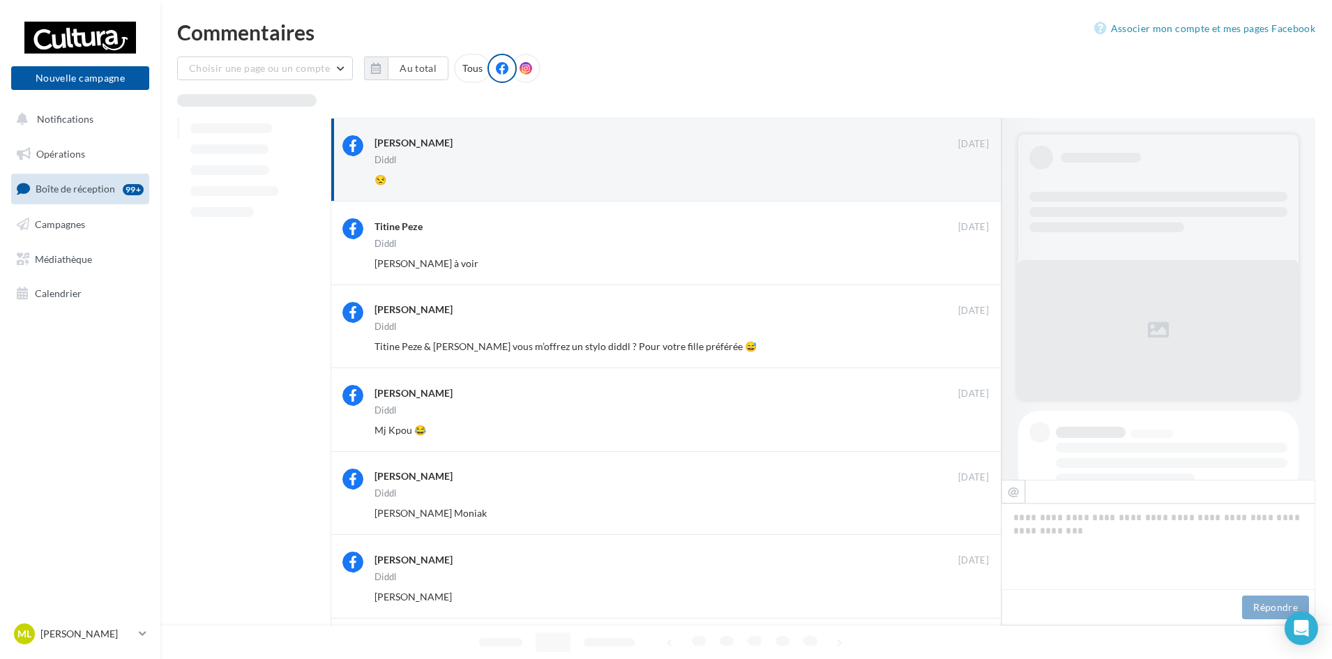
click at [973, 176] on button "Ignorer" at bounding box center [966, 180] width 46 height 20
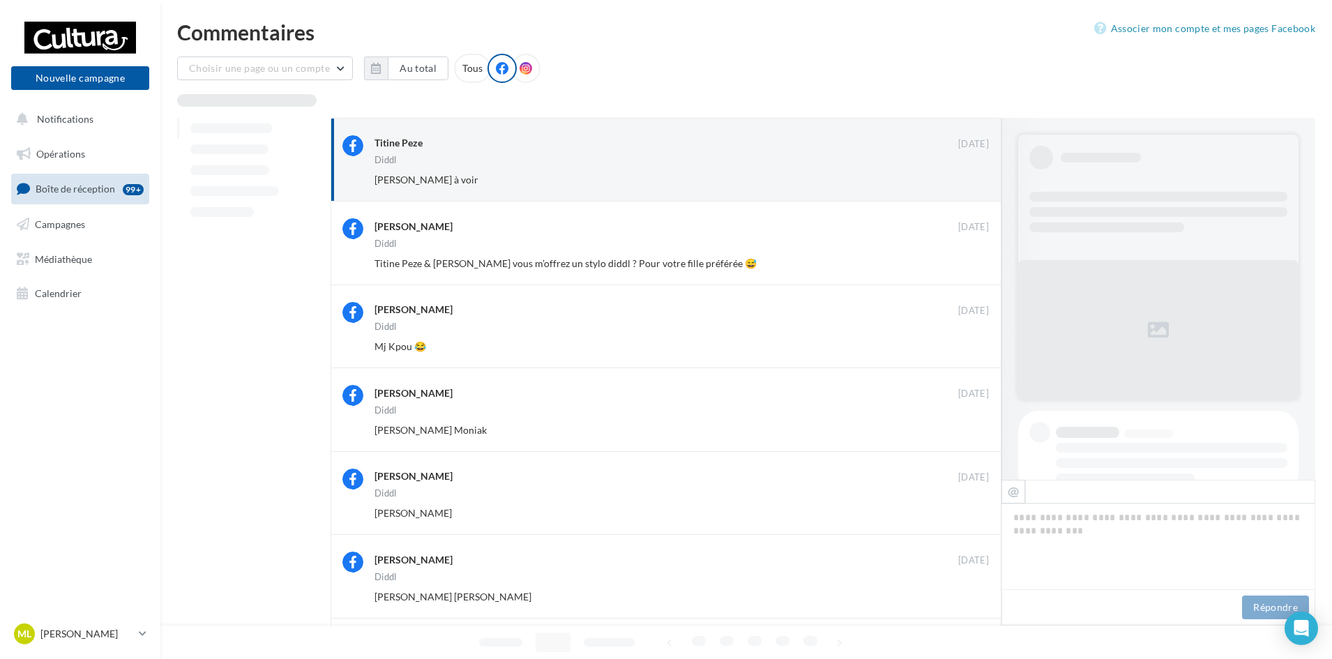
click at [973, 176] on button "Ignorer" at bounding box center [966, 180] width 46 height 20
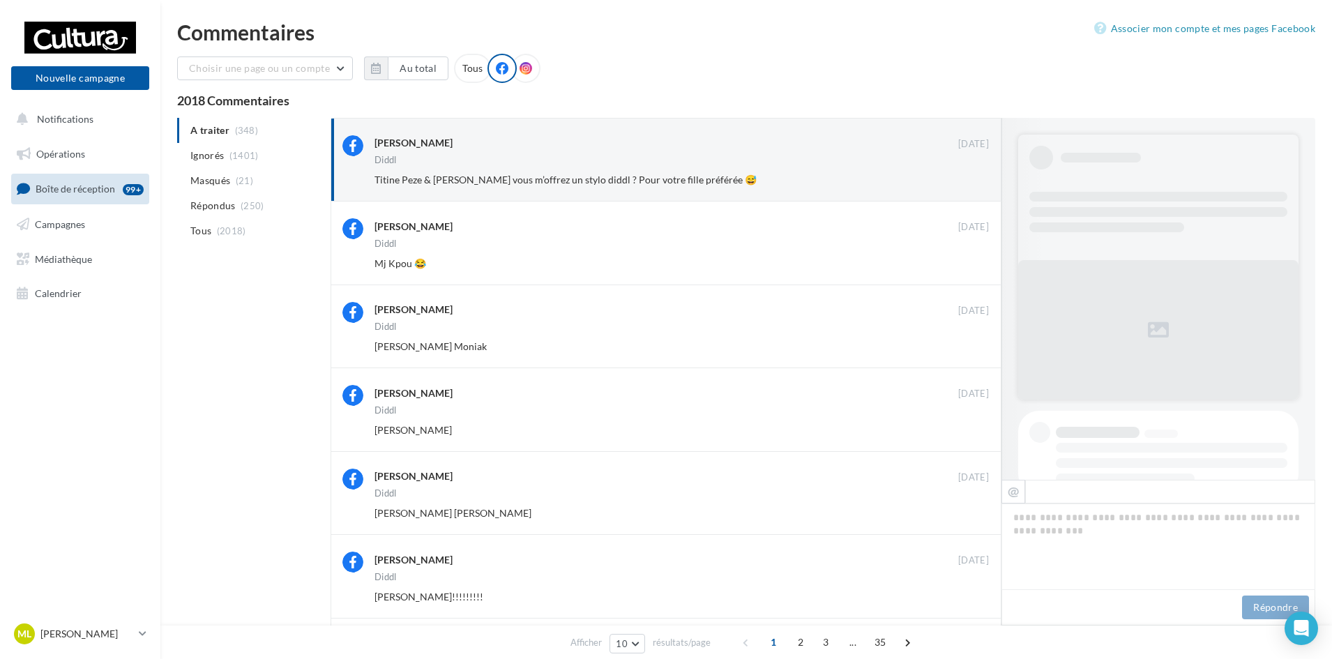
click at [973, 176] on button "Ignorer" at bounding box center [966, 180] width 46 height 20
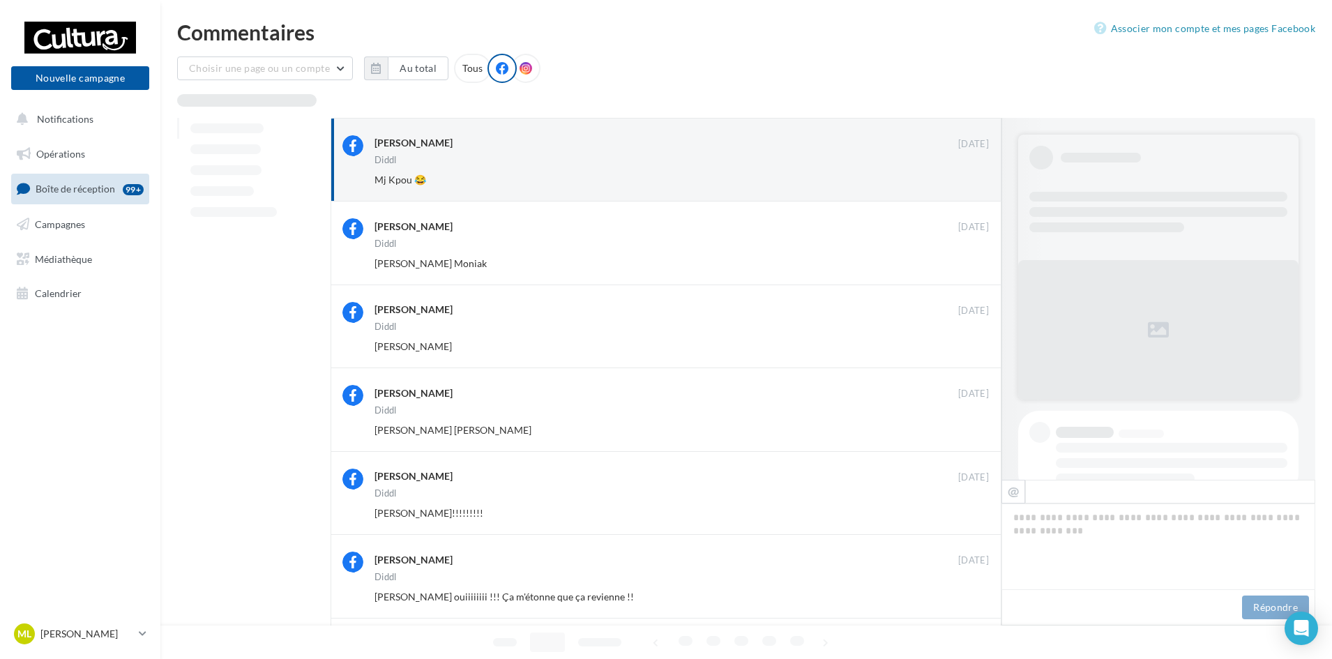
click at [973, 176] on button "Ignorer" at bounding box center [966, 180] width 46 height 20
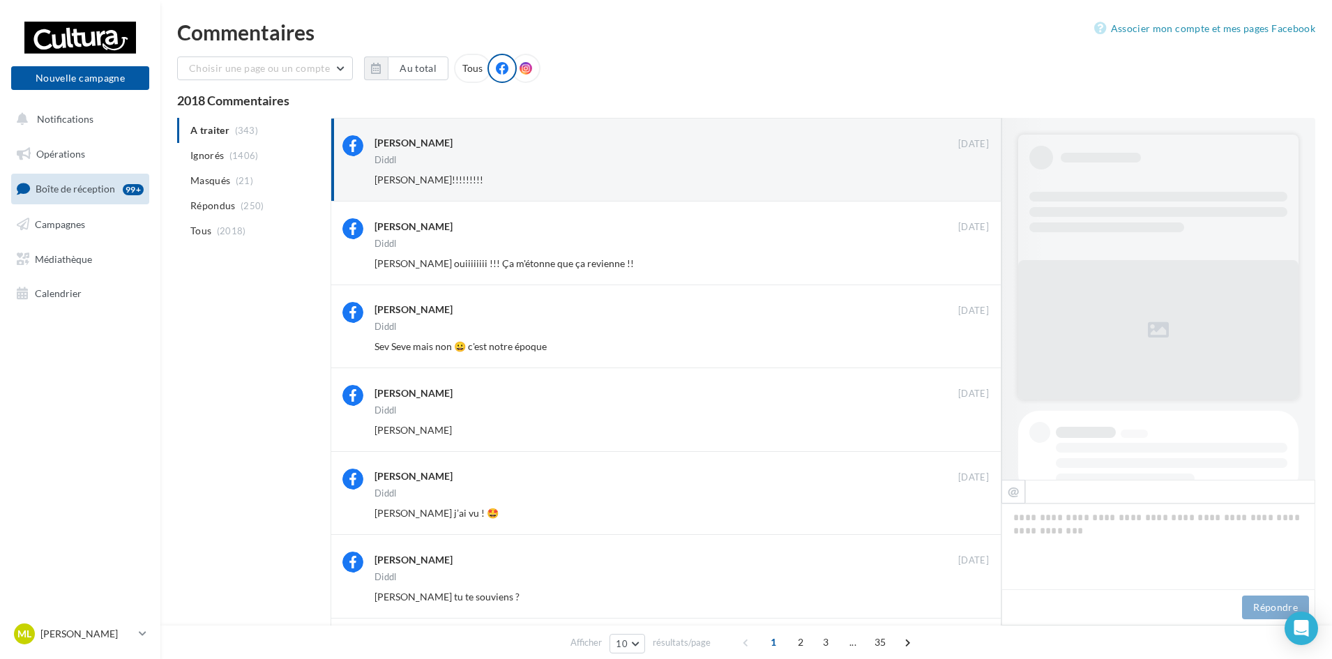
click at [973, 176] on button "Ignorer" at bounding box center [966, 180] width 46 height 20
click at [961, 178] on button "Ignorer" at bounding box center [966, 180] width 46 height 20
click at [983, 181] on button "Ignorer" at bounding box center [966, 180] width 46 height 20
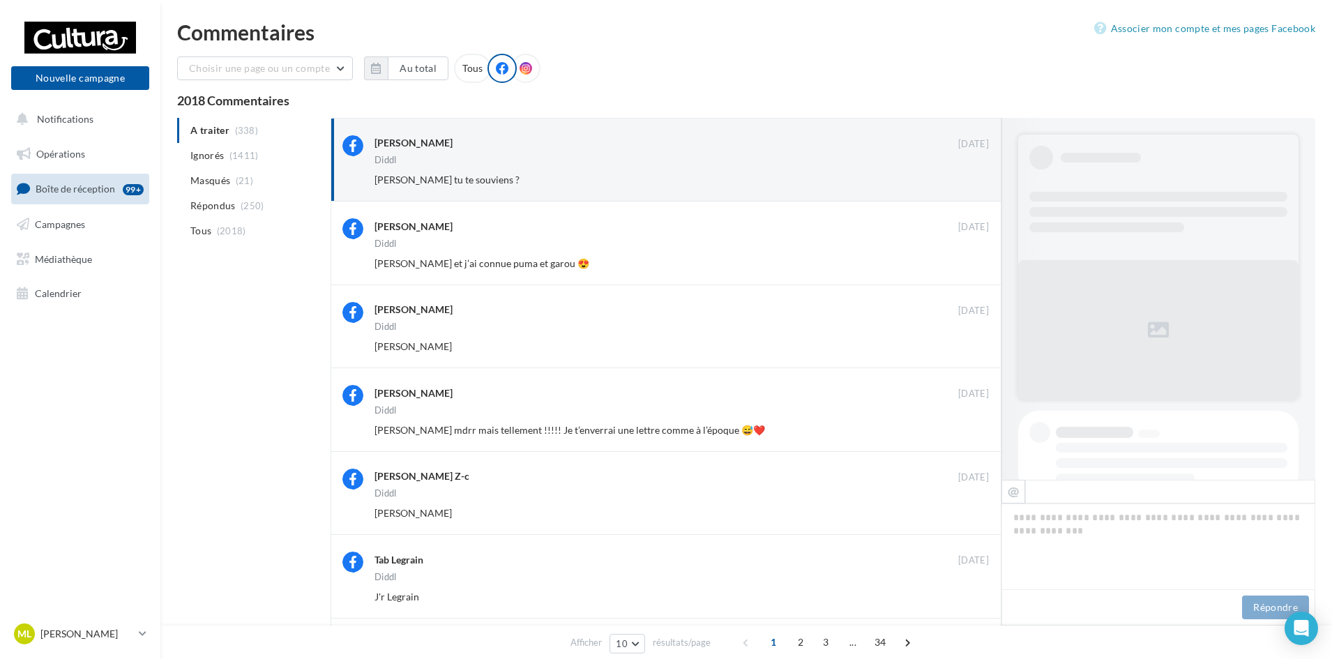
click at [983, 181] on button "Ignorer" at bounding box center [966, 180] width 46 height 20
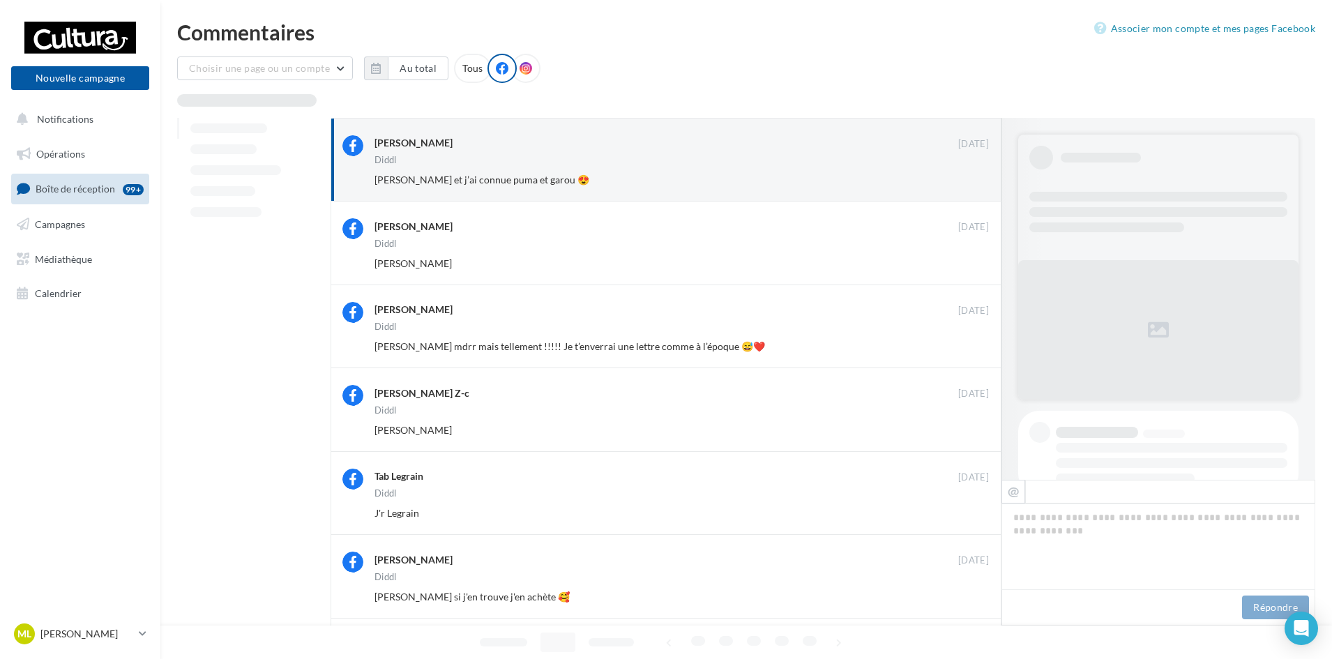
click at [983, 181] on button "Ignorer" at bounding box center [966, 180] width 46 height 20
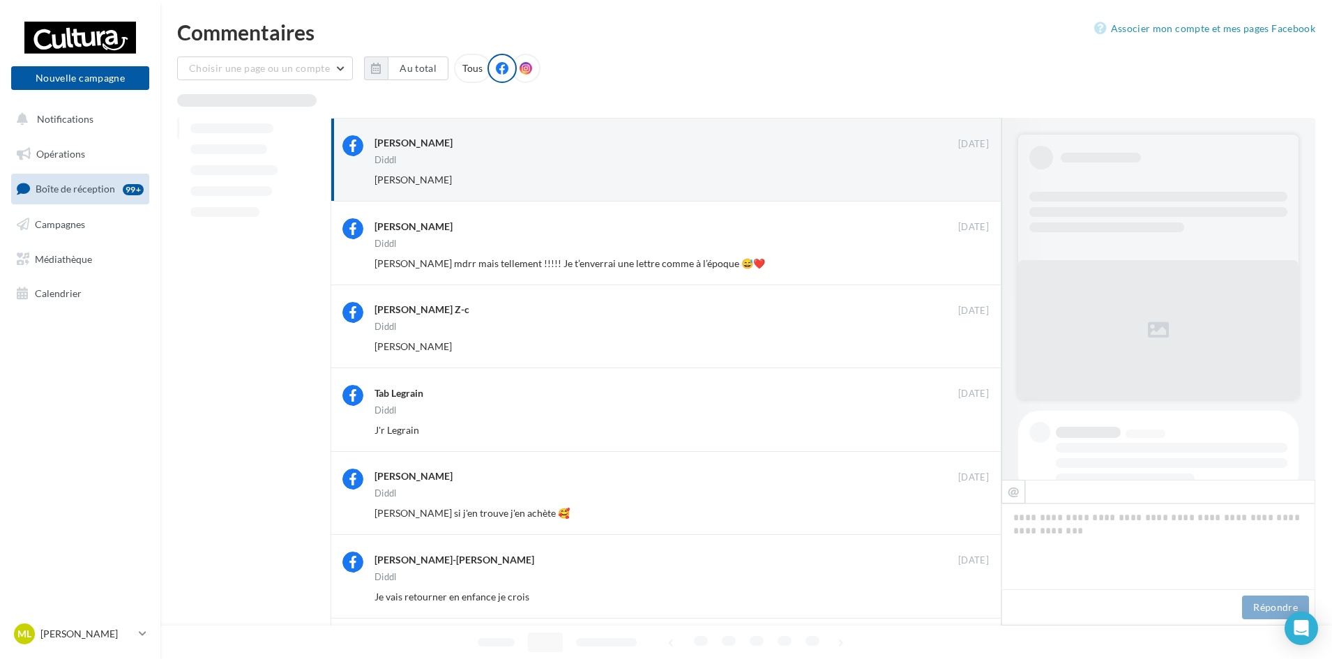
click at [983, 181] on button "Ignorer" at bounding box center [966, 180] width 46 height 20
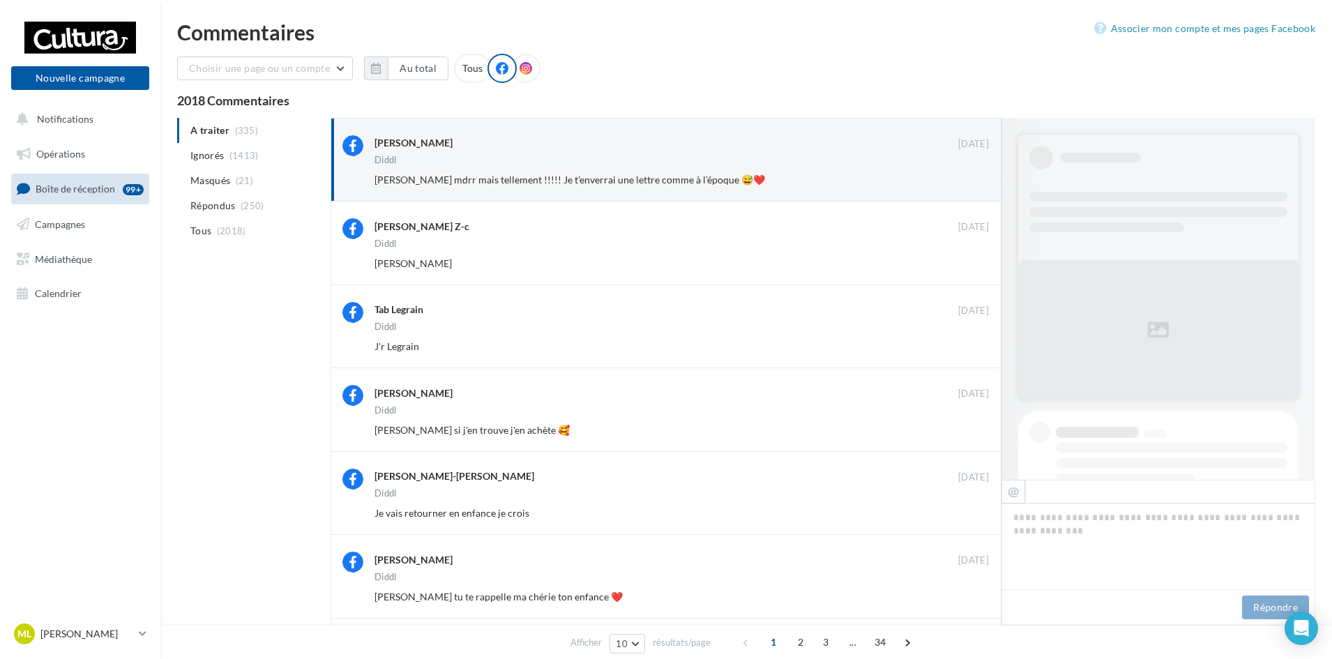
click at [983, 181] on button "Ignorer" at bounding box center [966, 180] width 46 height 20
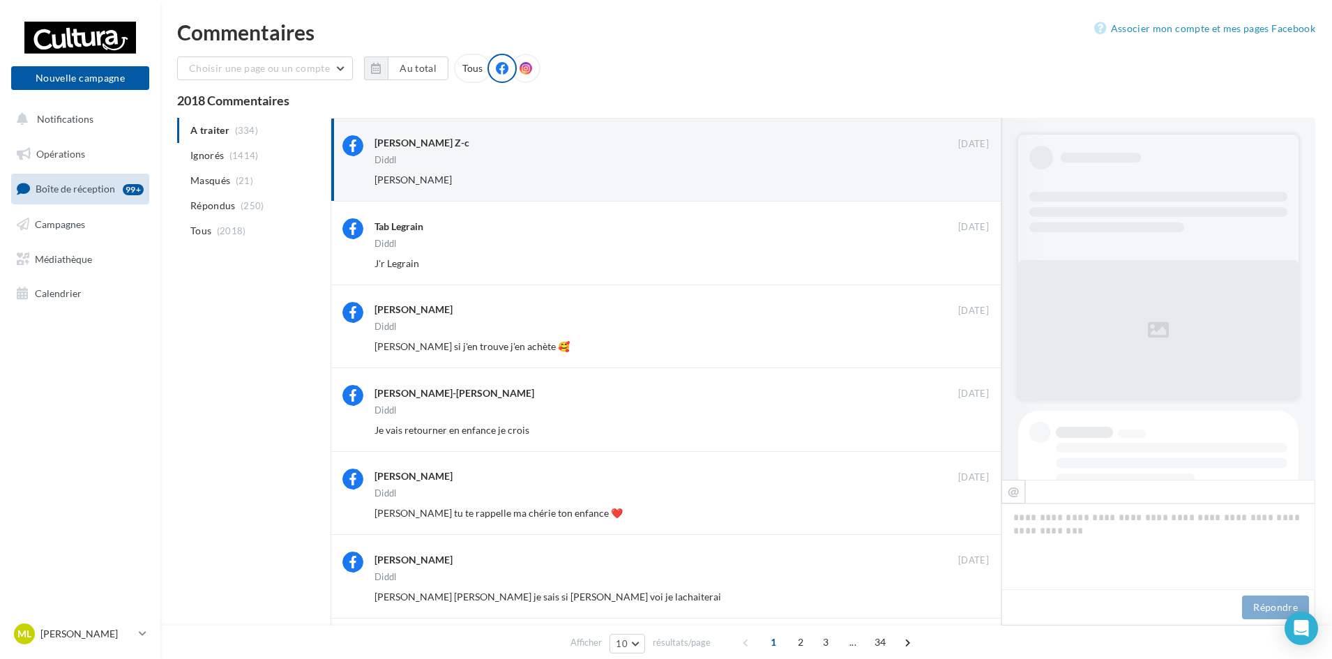
click at [983, 181] on button "Ignorer" at bounding box center [966, 180] width 46 height 20
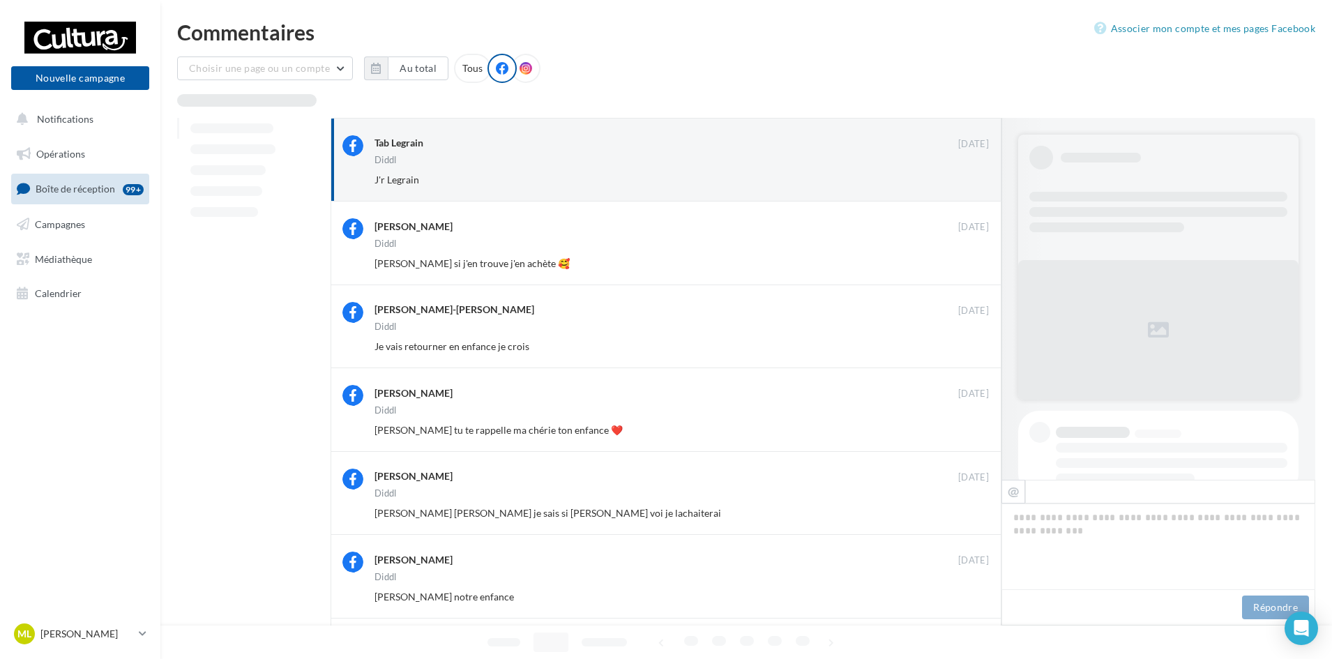
click at [983, 181] on button "Ignorer" at bounding box center [966, 180] width 46 height 20
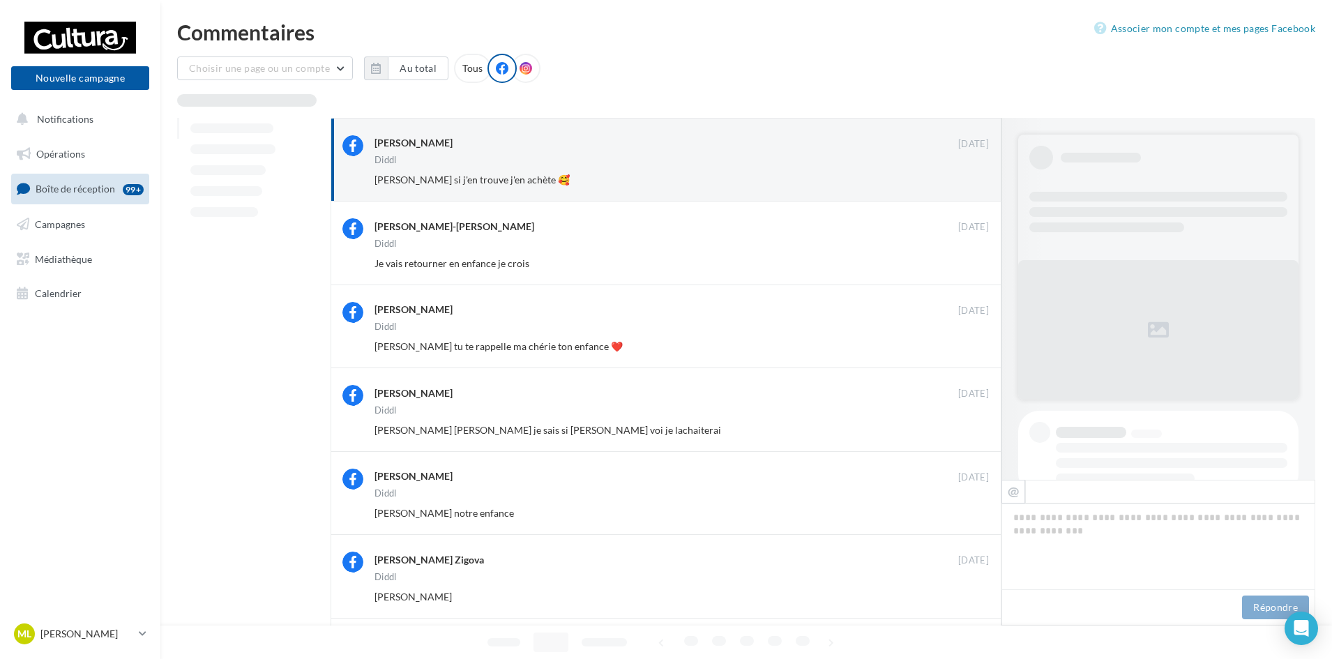
click at [983, 181] on button "Ignorer" at bounding box center [966, 180] width 46 height 20
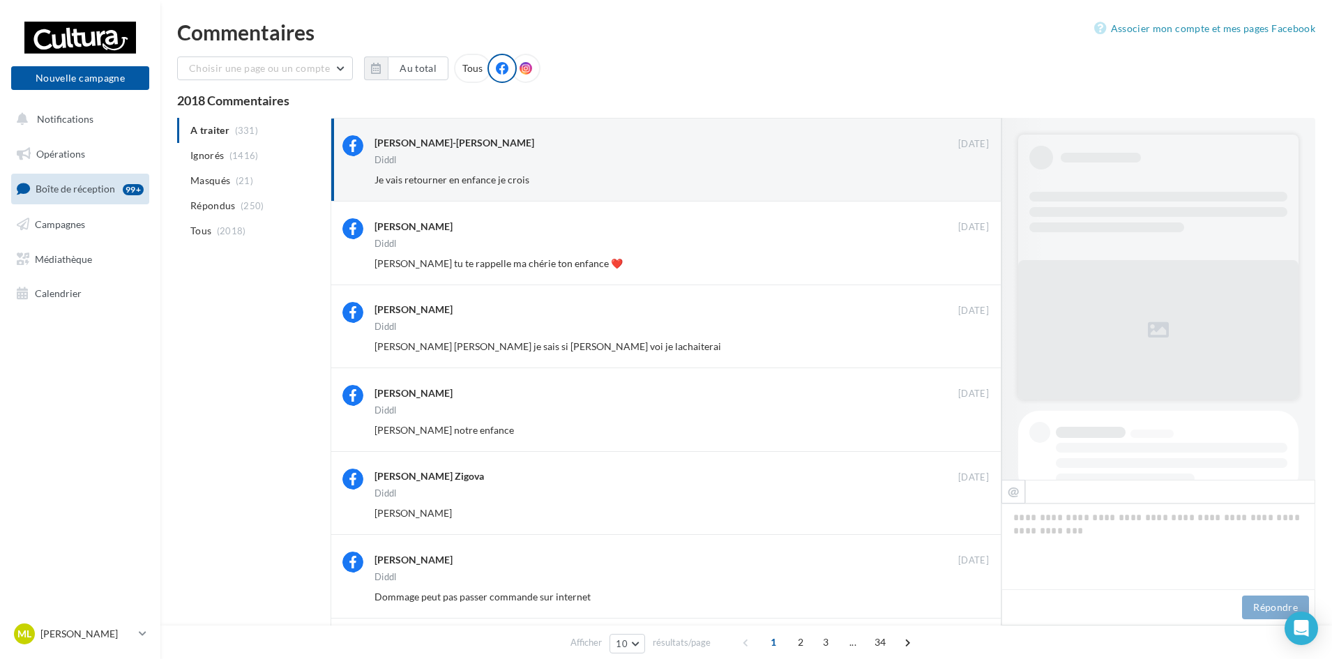
click at [983, 181] on button "Ignorer" at bounding box center [966, 180] width 46 height 20
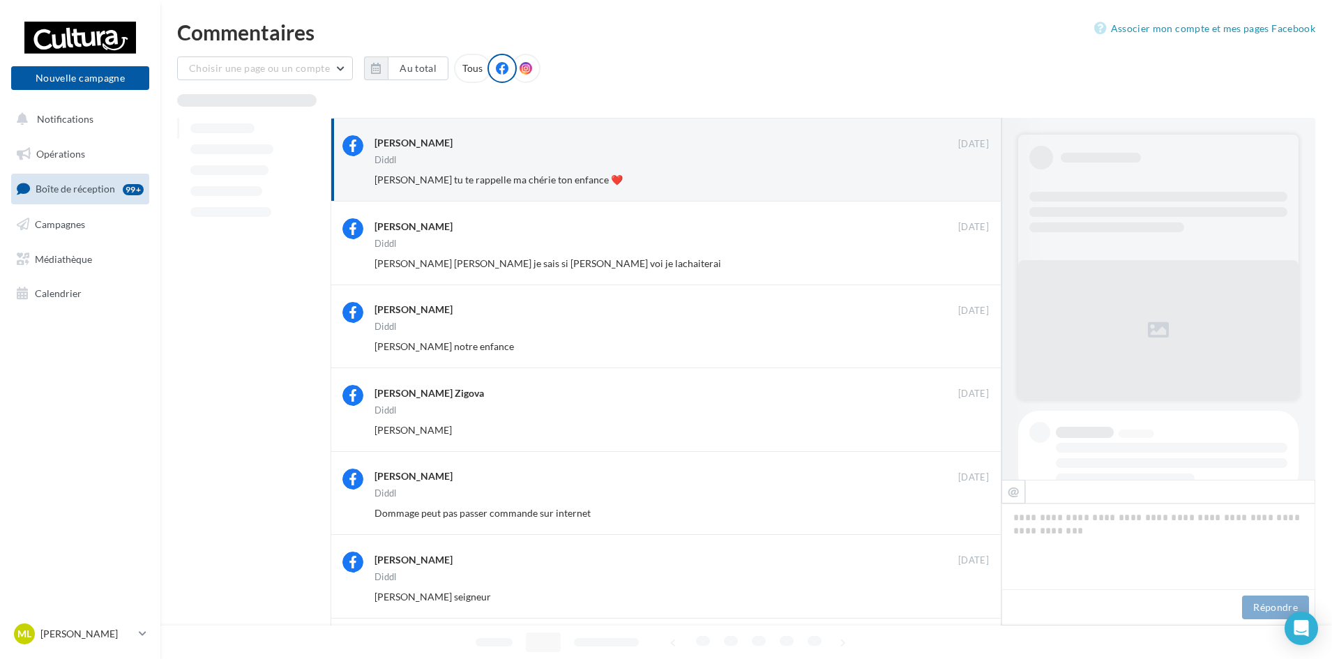
click at [983, 181] on button "Ignorer" at bounding box center [966, 180] width 46 height 20
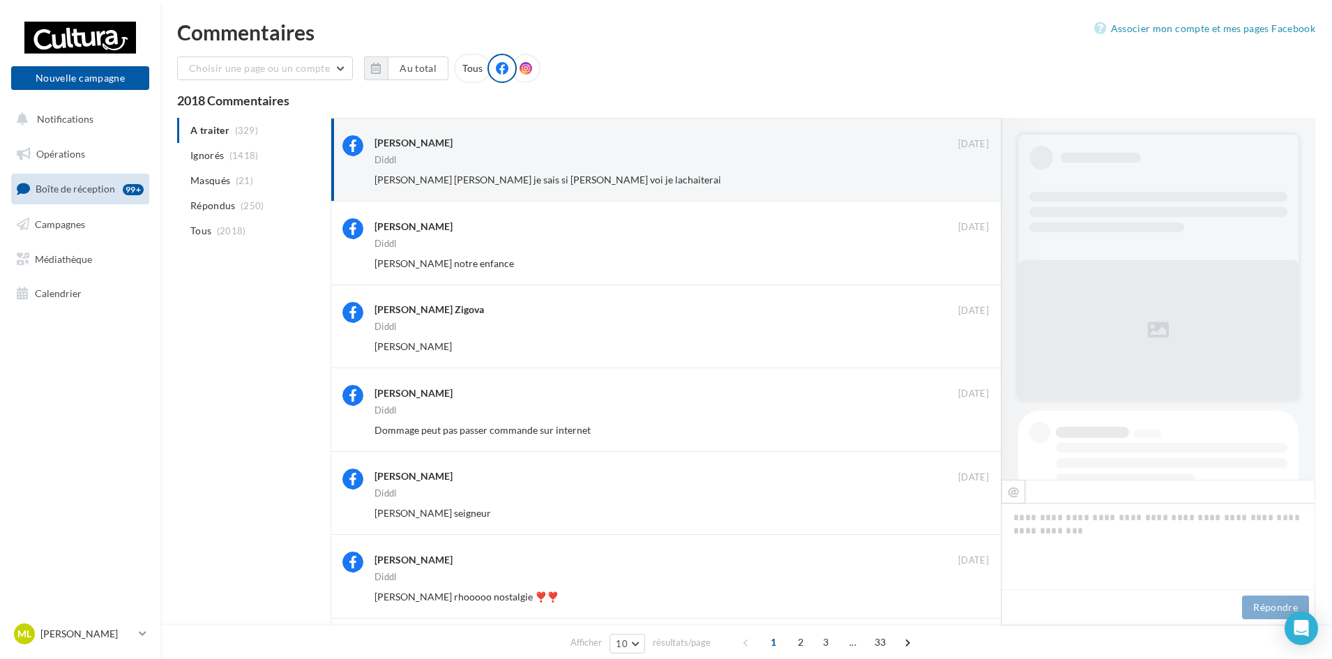
click at [983, 181] on button "Ignorer" at bounding box center [966, 180] width 46 height 20
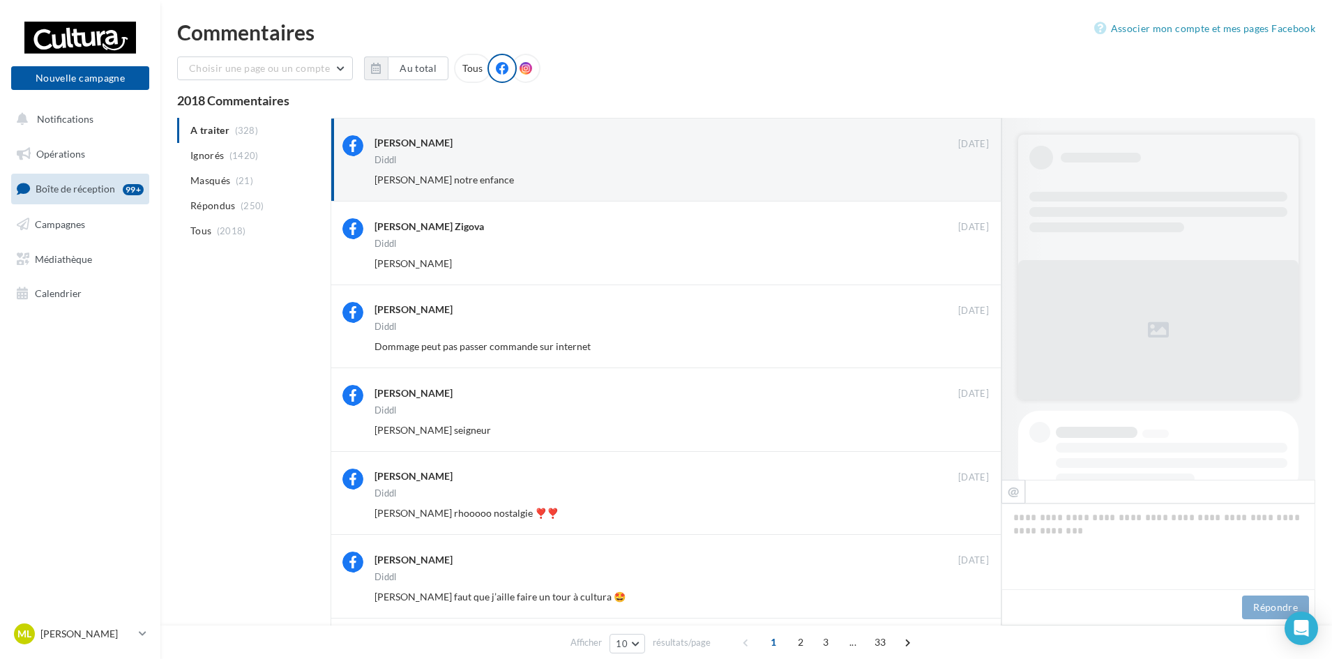
click at [983, 181] on button "Ignorer" at bounding box center [966, 180] width 46 height 20
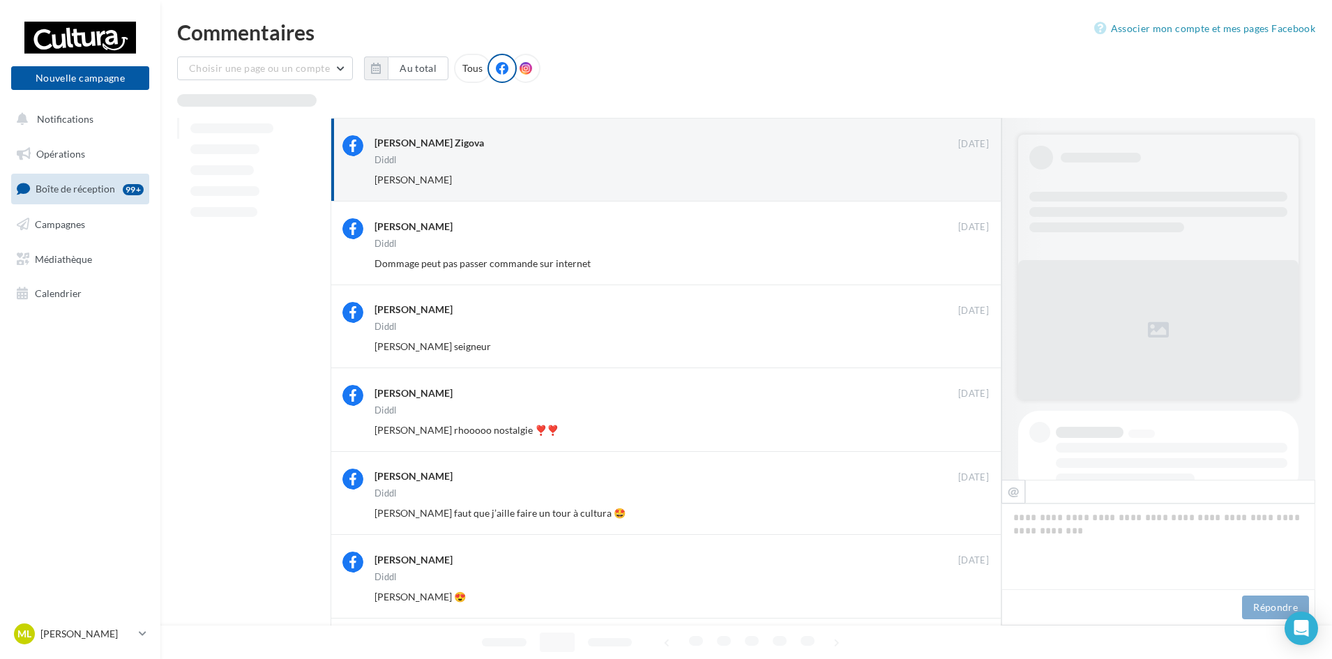
click at [983, 181] on button "Ignorer" at bounding box center [966, 180] width 46 height 20
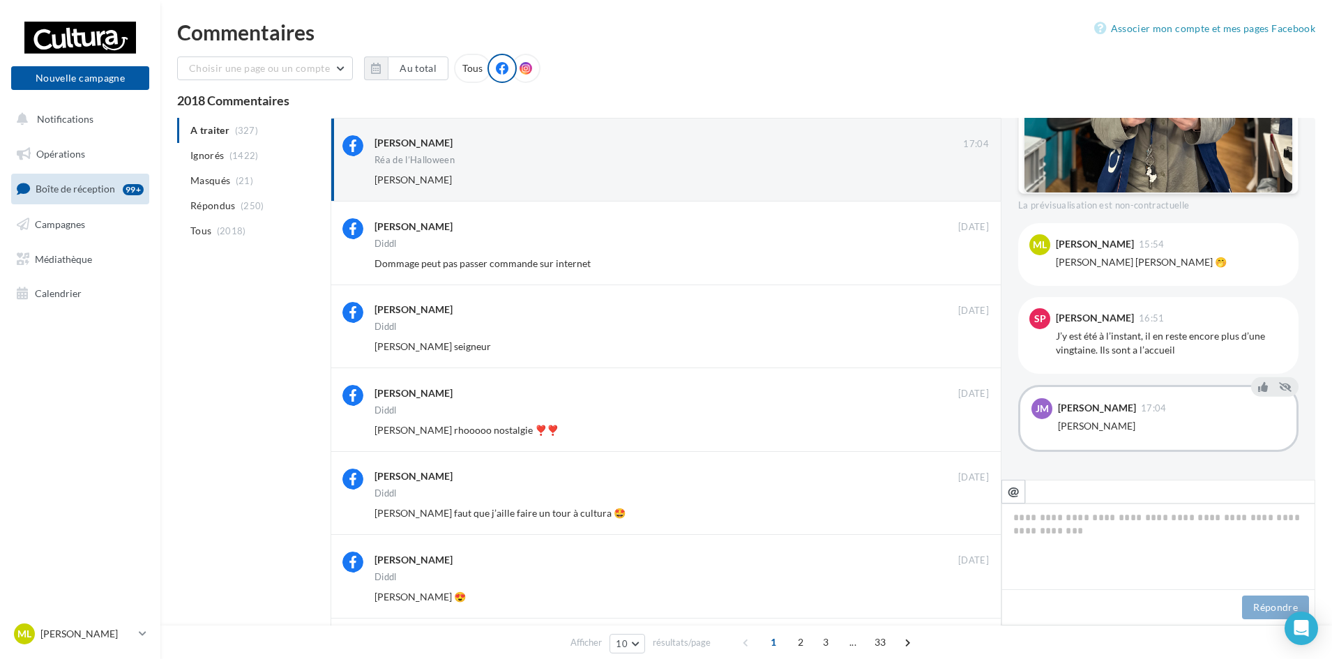
click at [983, 181] on button "Ignorer" at bounding box center [966, 180] width 46 height 20
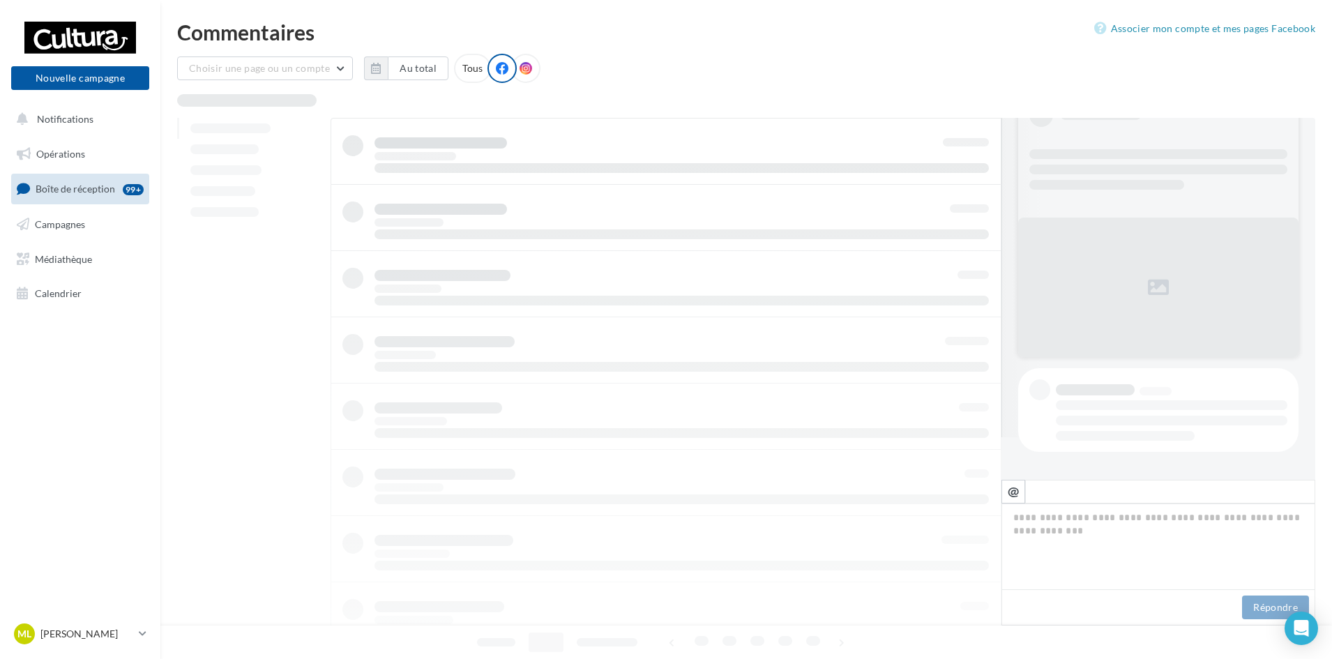
scroll to position [43, 0]
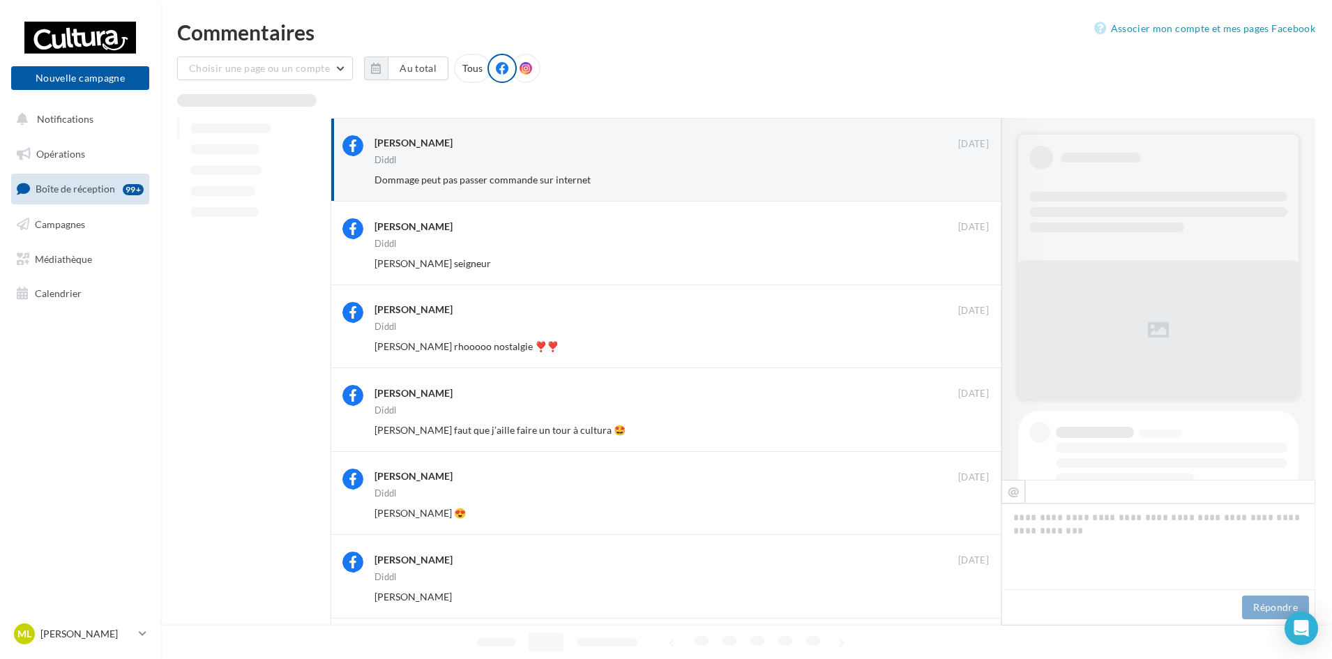
click at [983, 181] on button "Ignorer" at bounding box center [966, 180] width 46 height 20
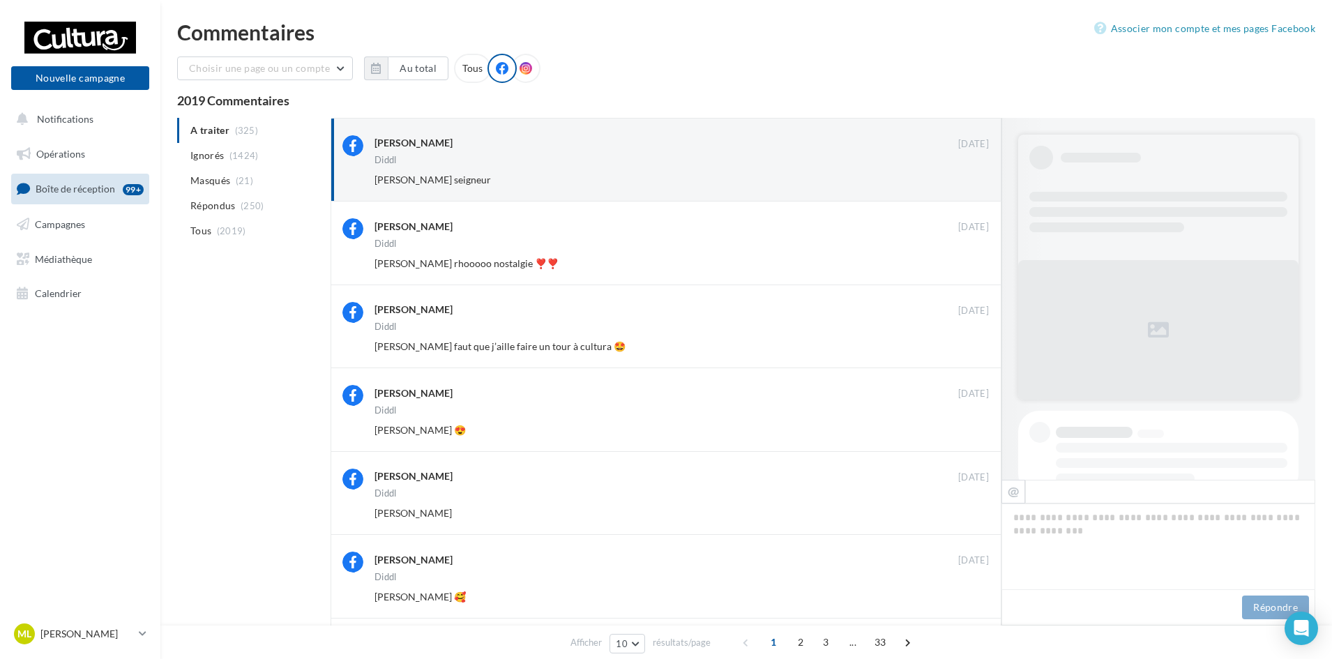
click at [983, 181] on button "Ignorer" at bounding box center [966, 180] width 46 height 20
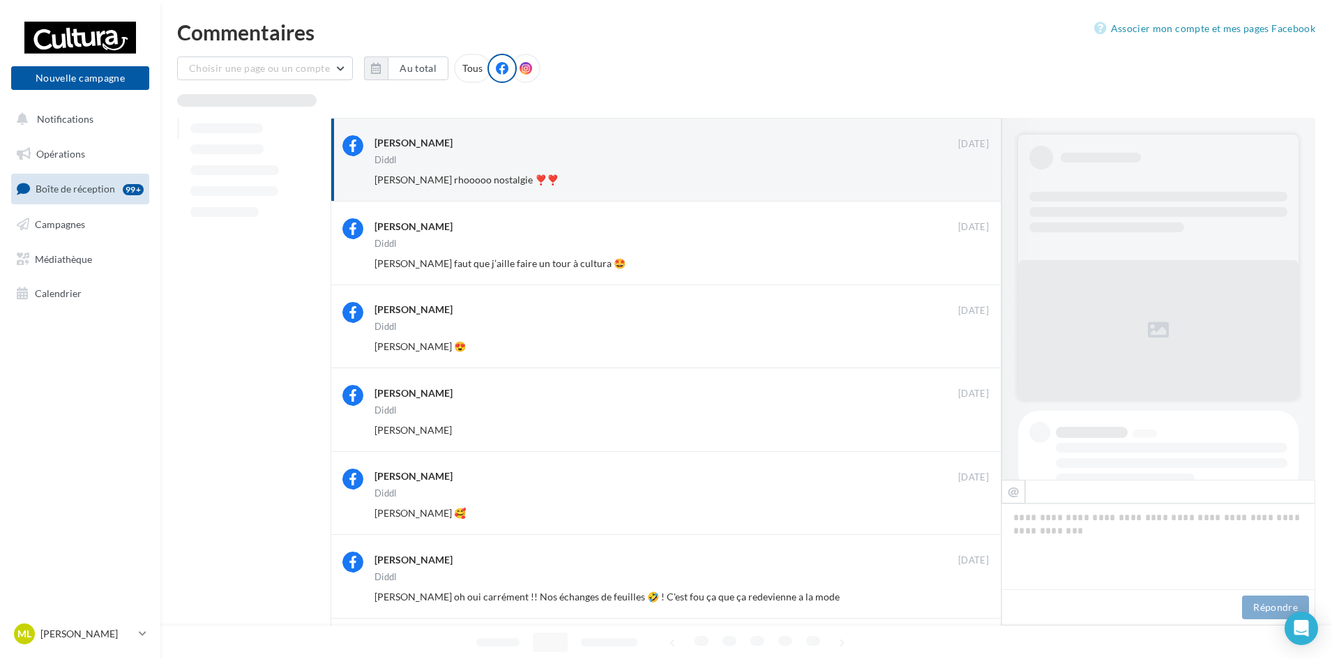
click at [983, 181] on button "Ignorer" at bounding box center [966, 180] width 46 height 20
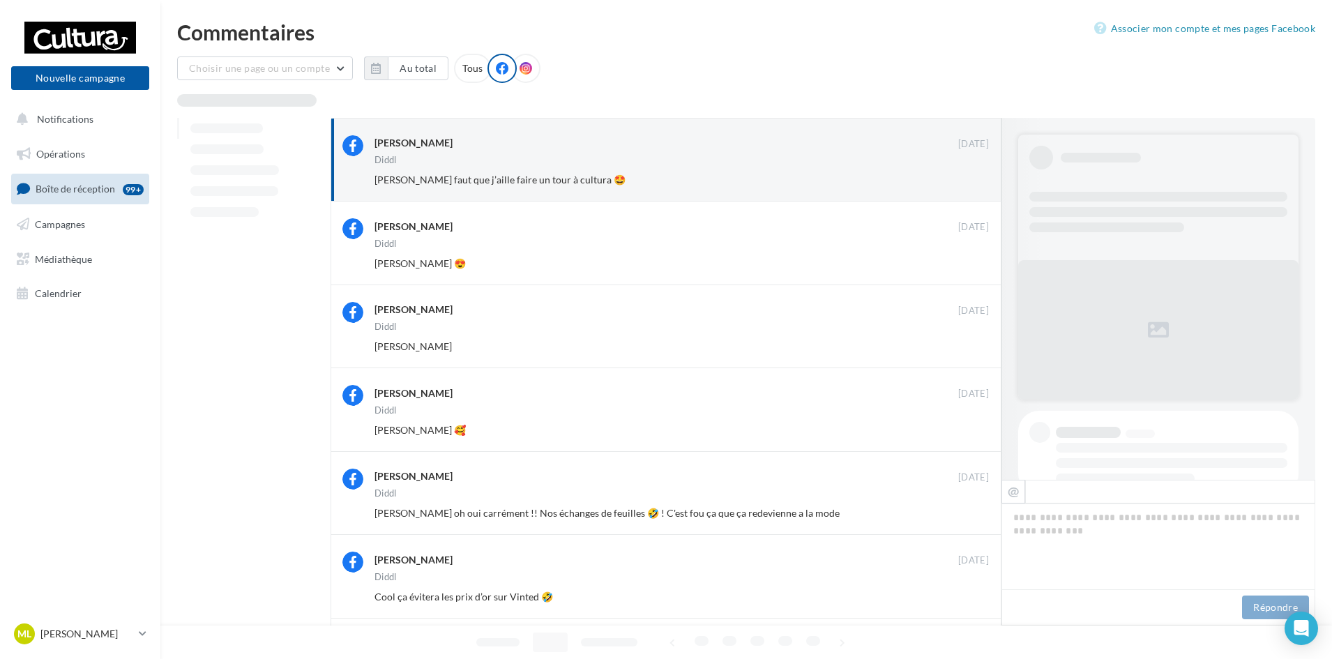
click at [983, 181] on button "Ignorer" at bounding box center [966, 180] width 46 height 20
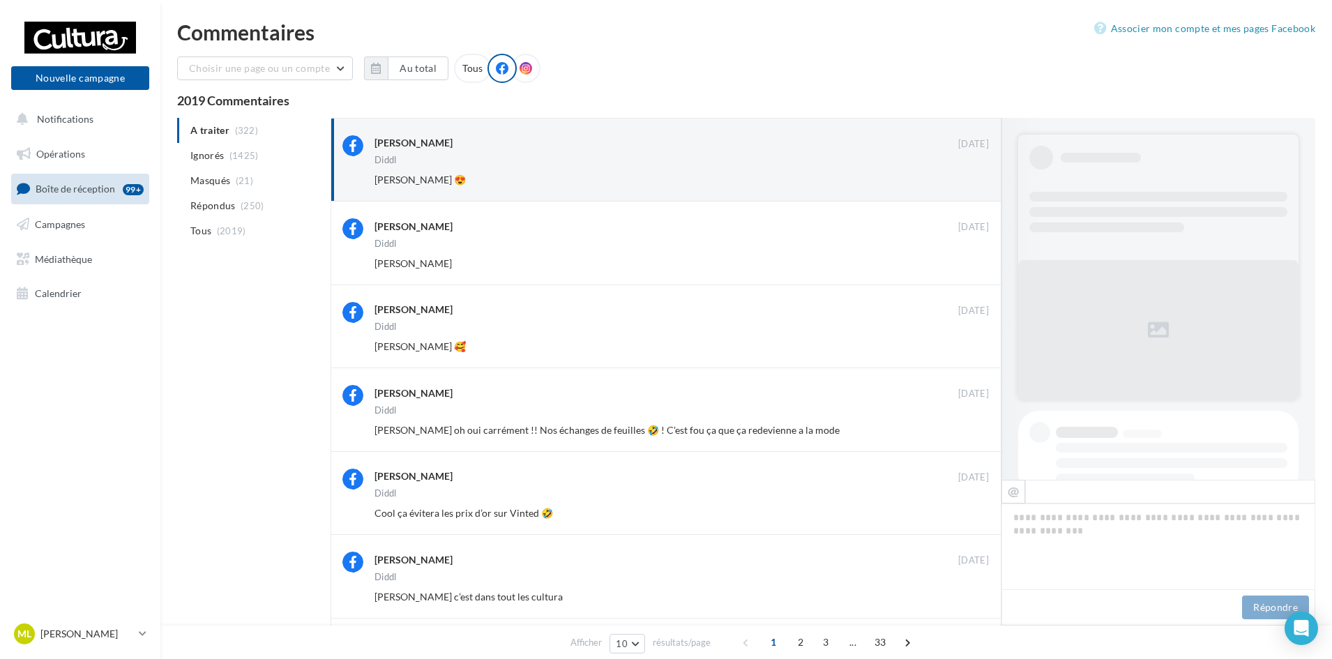
click at [983, 181] on button "Ignorer" at bounding box center [966, 180] width 46 height 20
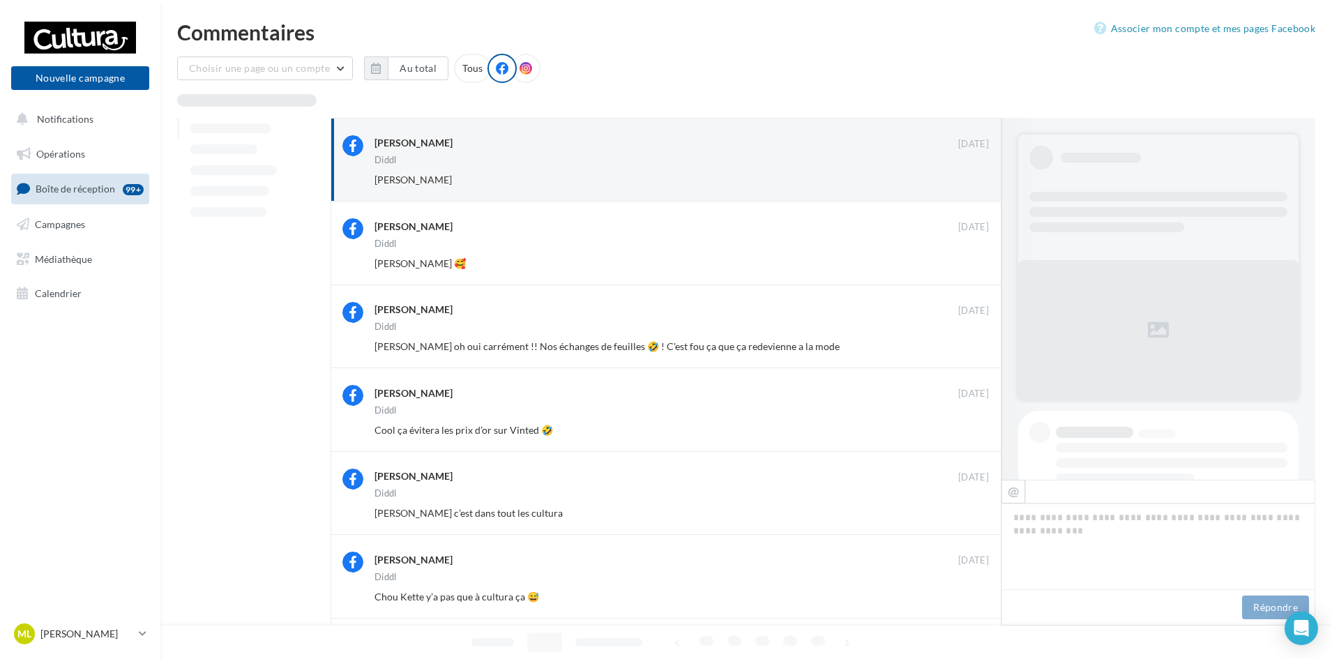
click at [983, 181] on button "Ignorer" at bounding box center [966, 180] width 46 height 20
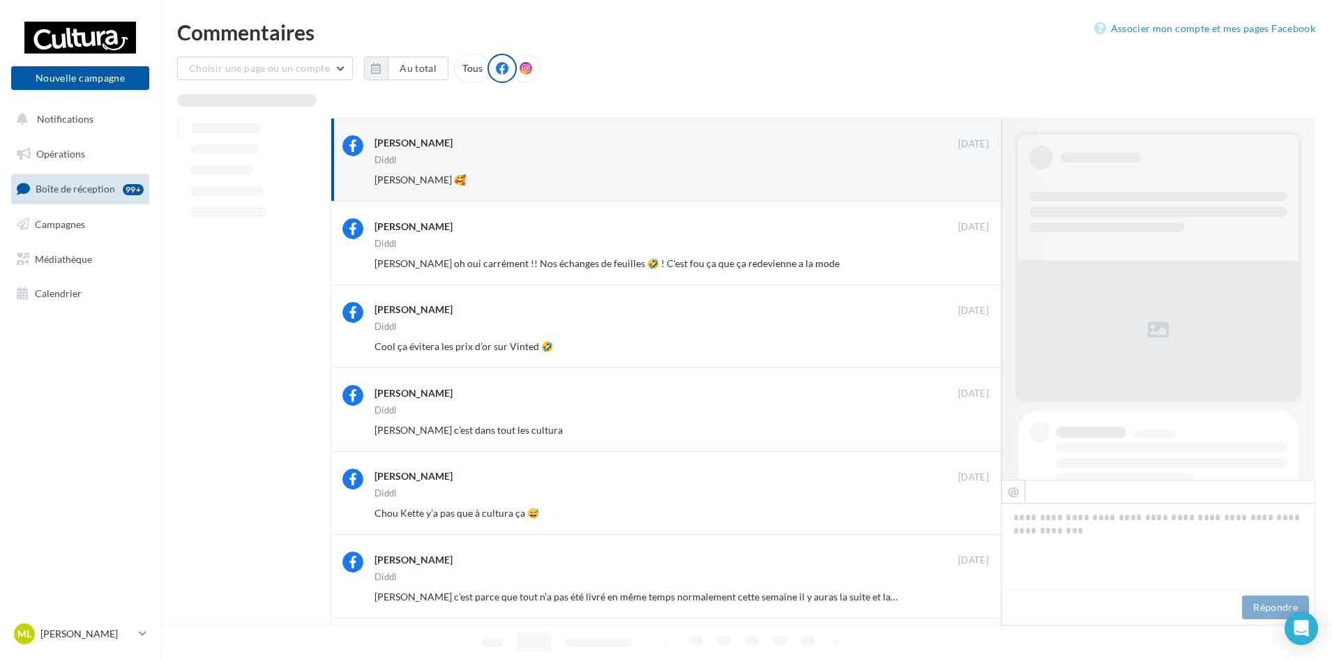
click at [983, 181] on button "Ignorer" at bounding box center [966, 180] width 46 height 20
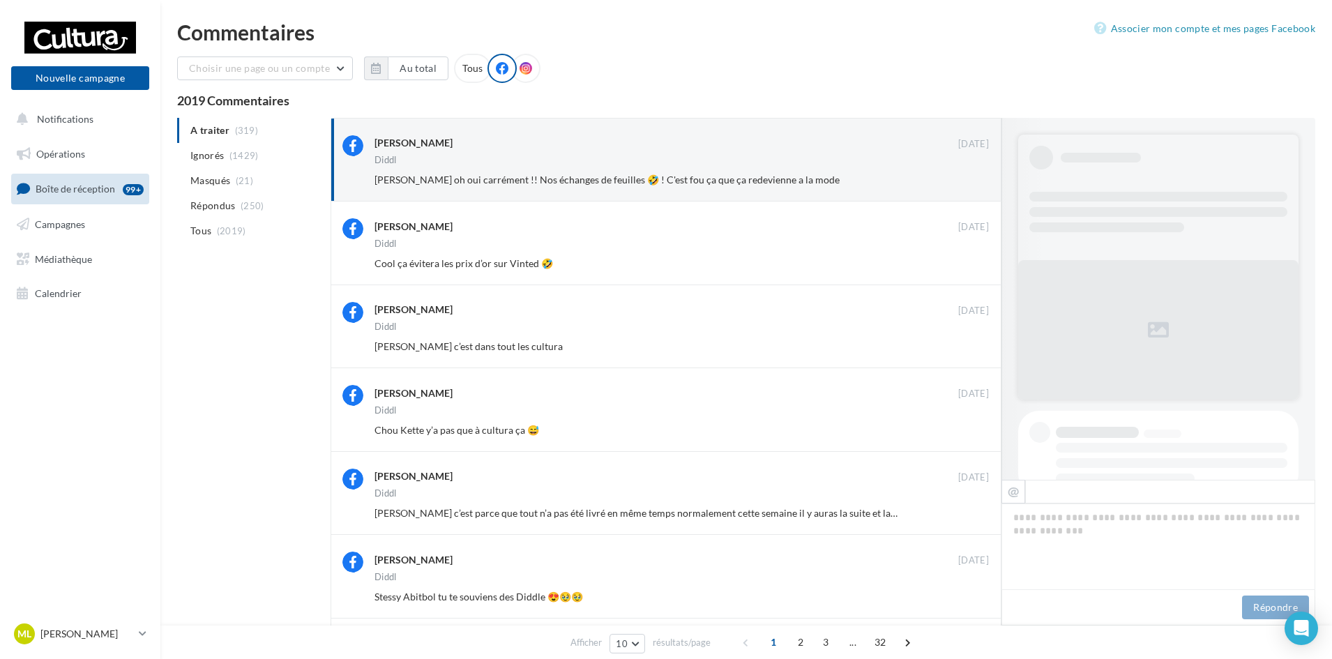
click at [983, 181] on button "Ignorer" at bounding box center [966, 180] width 46 height 20
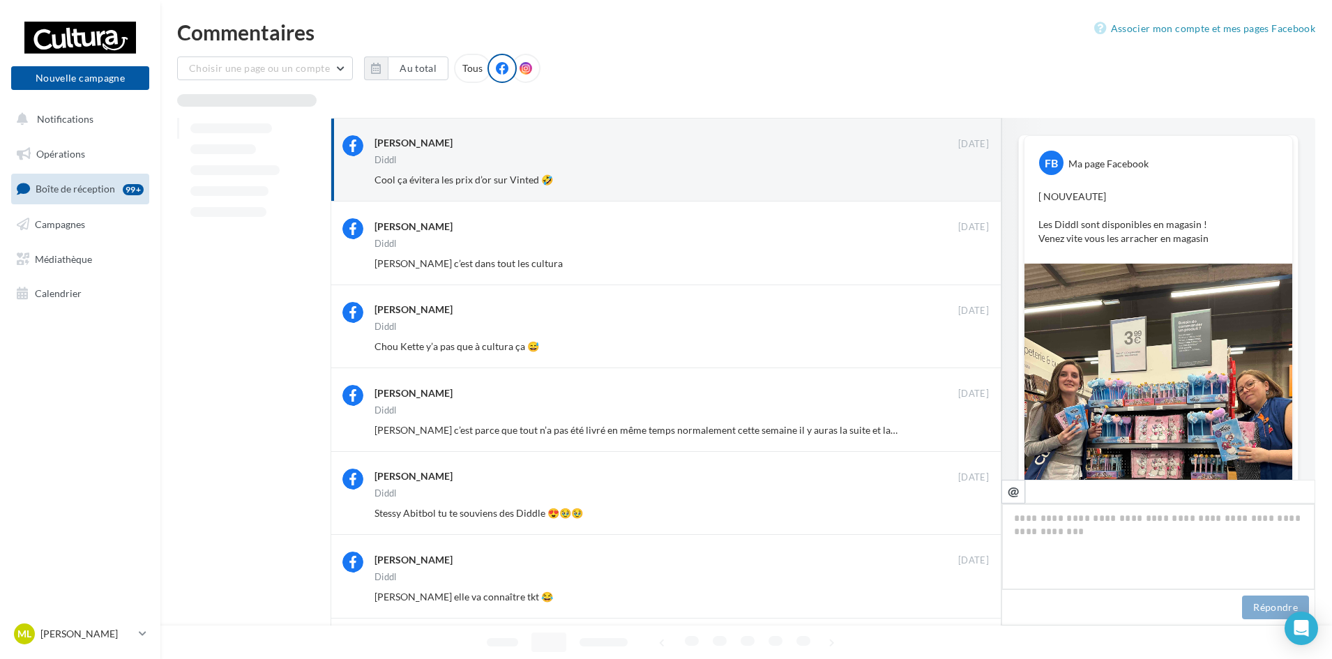
scroll to position [473, 0]
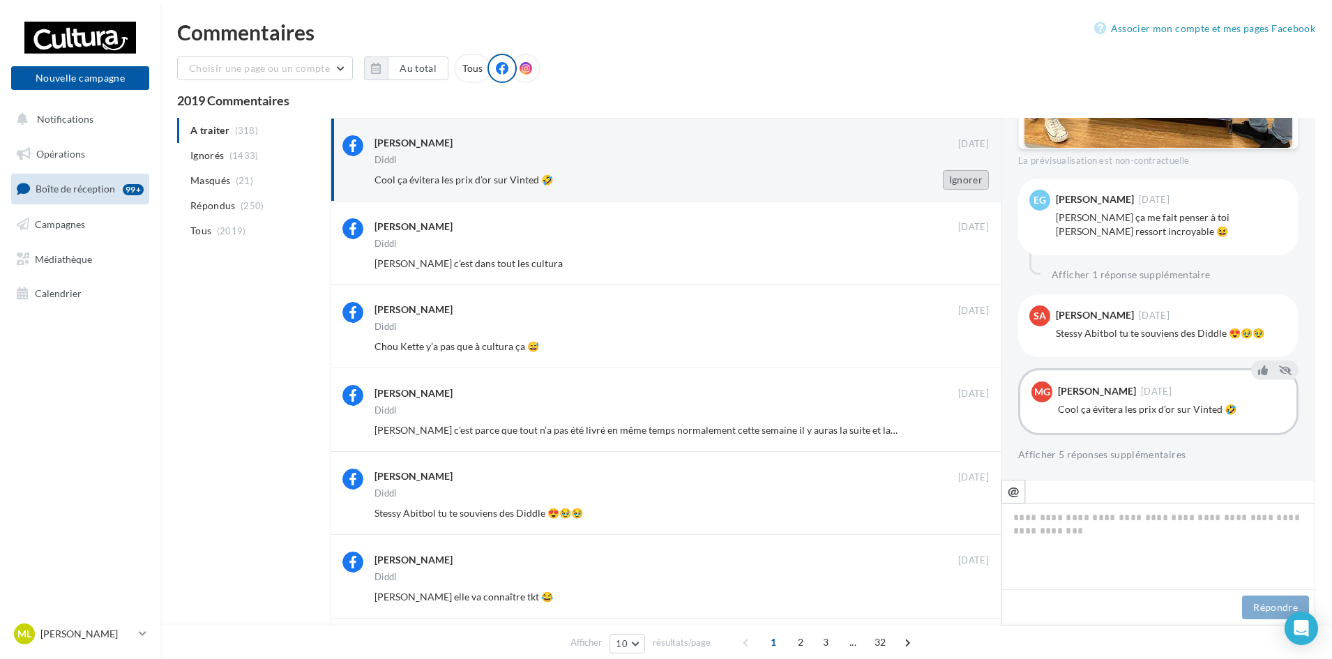
click at [975, 187] on button "Ignorer" at bounding box center [966, 180] width 46 height 20
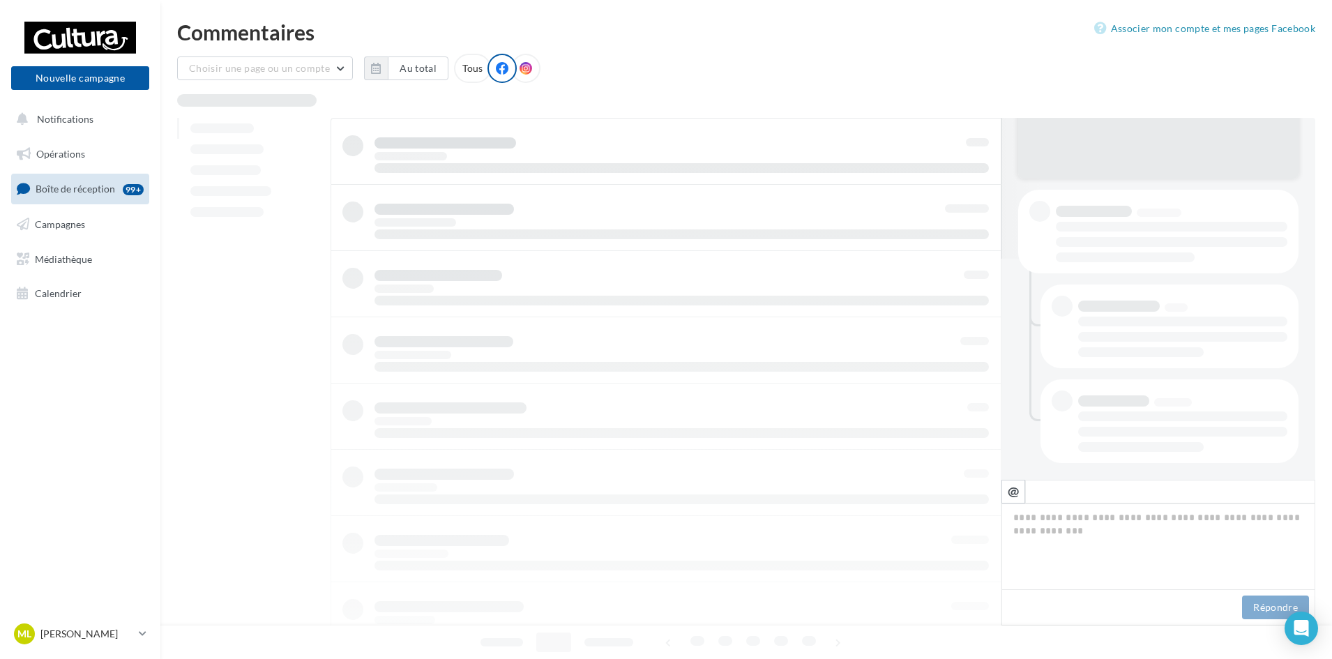
scroll to position [221, 0]
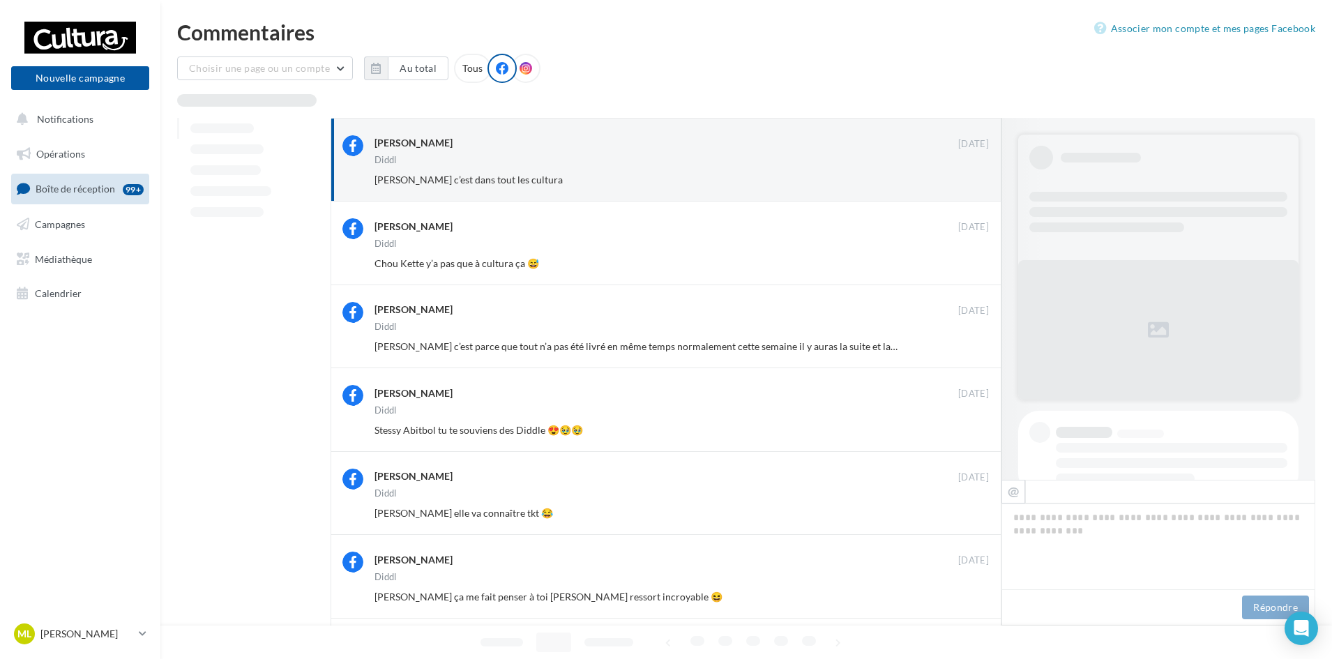
click at [975, 187] on button "Ignorer" at bounding box center [966, 180] width 46 height 20
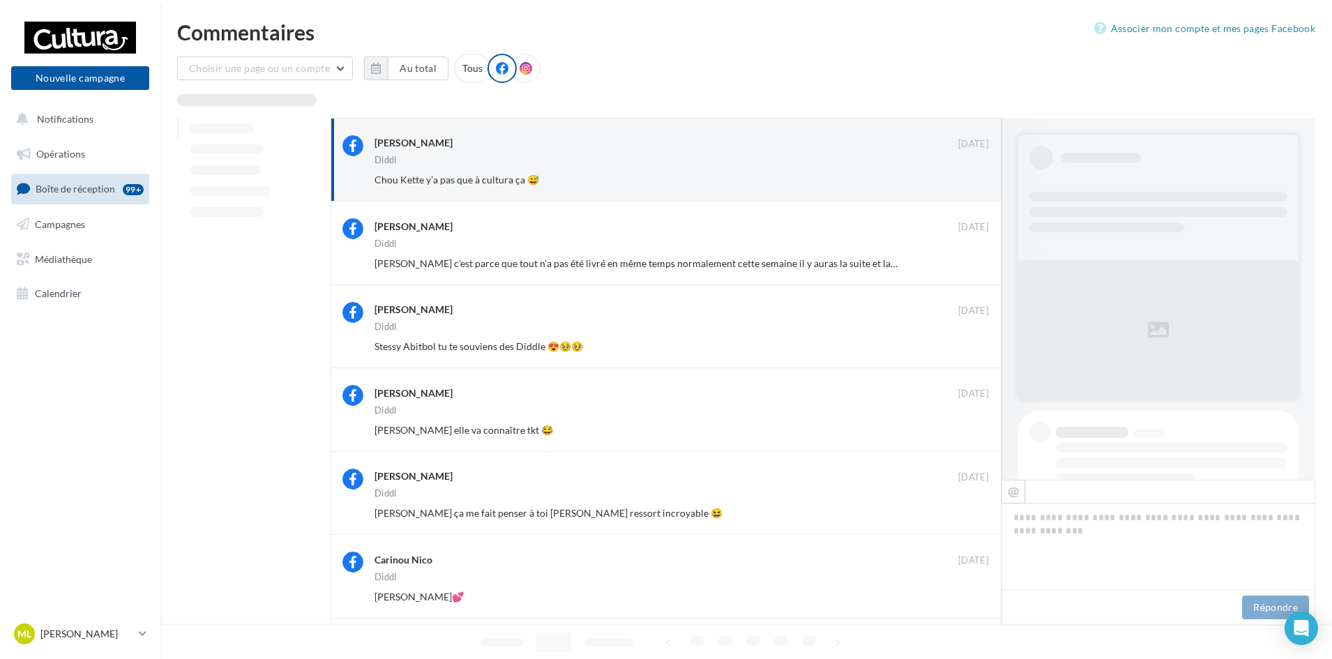
click at [975, 187] on button "Ignorer" at bounding box center [966, 180] width 46 height 20
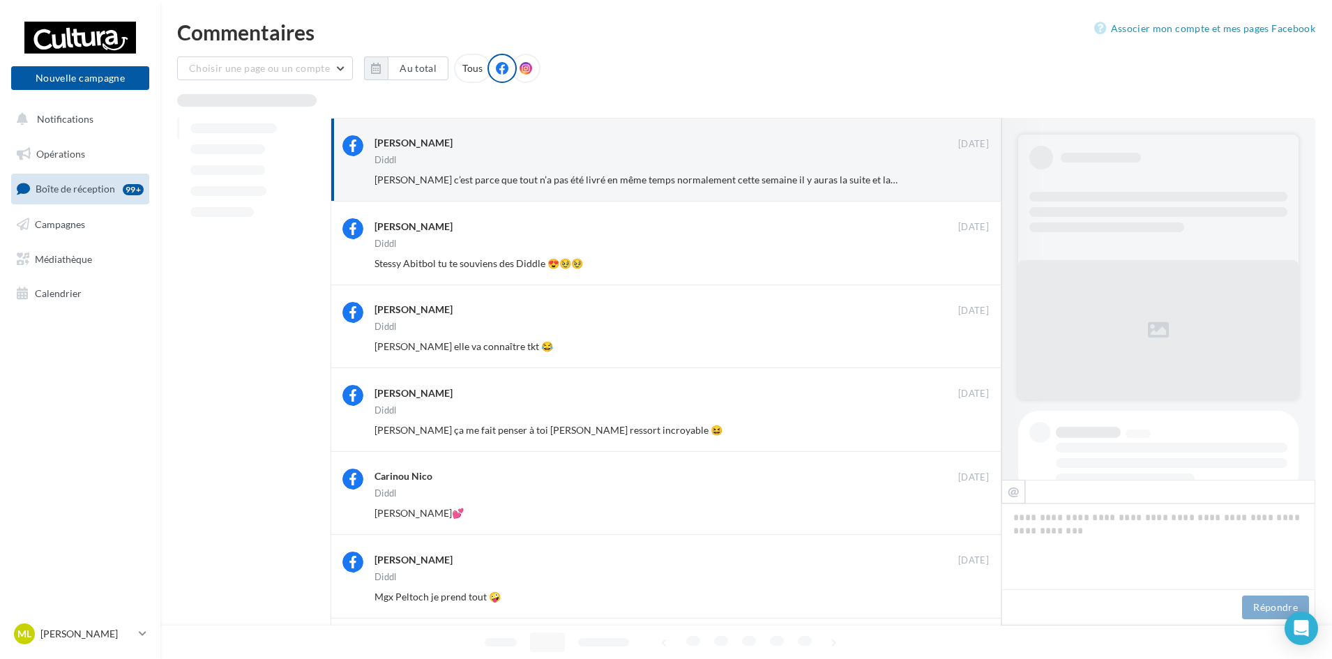
click at [975, 187] on button "Ignorer" at bounding box center [966, 180] width 46 height 20
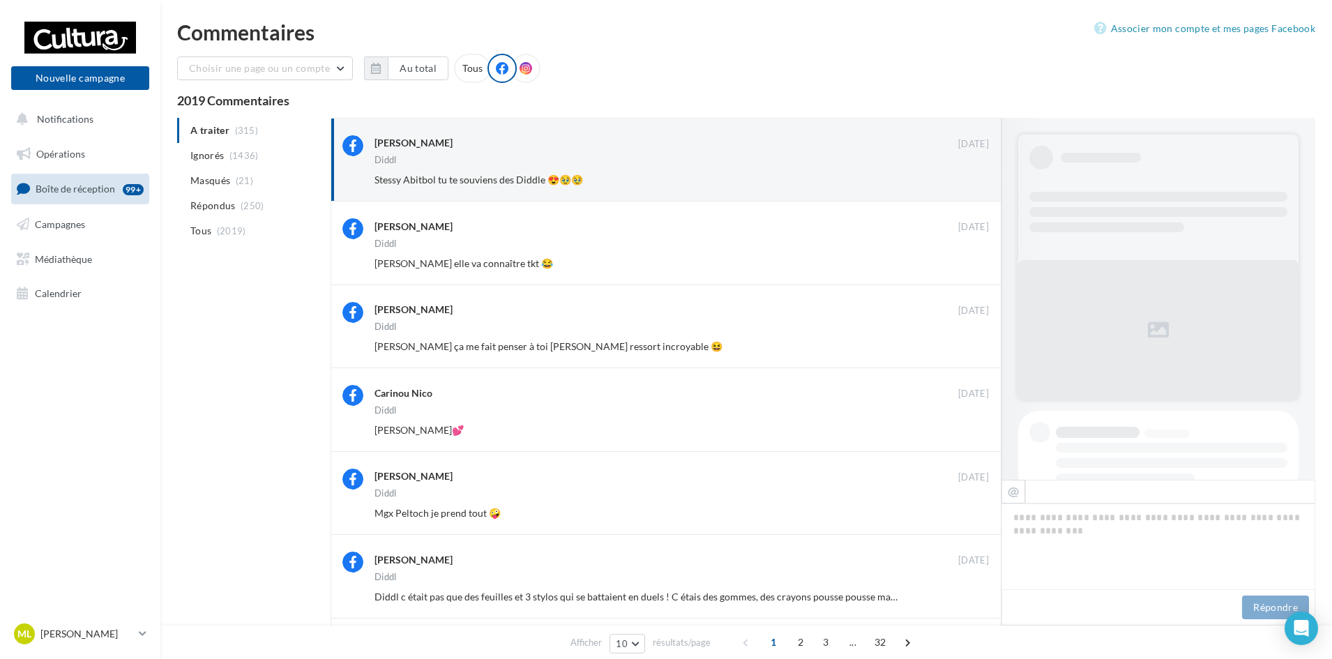
click at [975, 187] on button "Ignorer" at bounding box center [966, 180] width 46 height 20
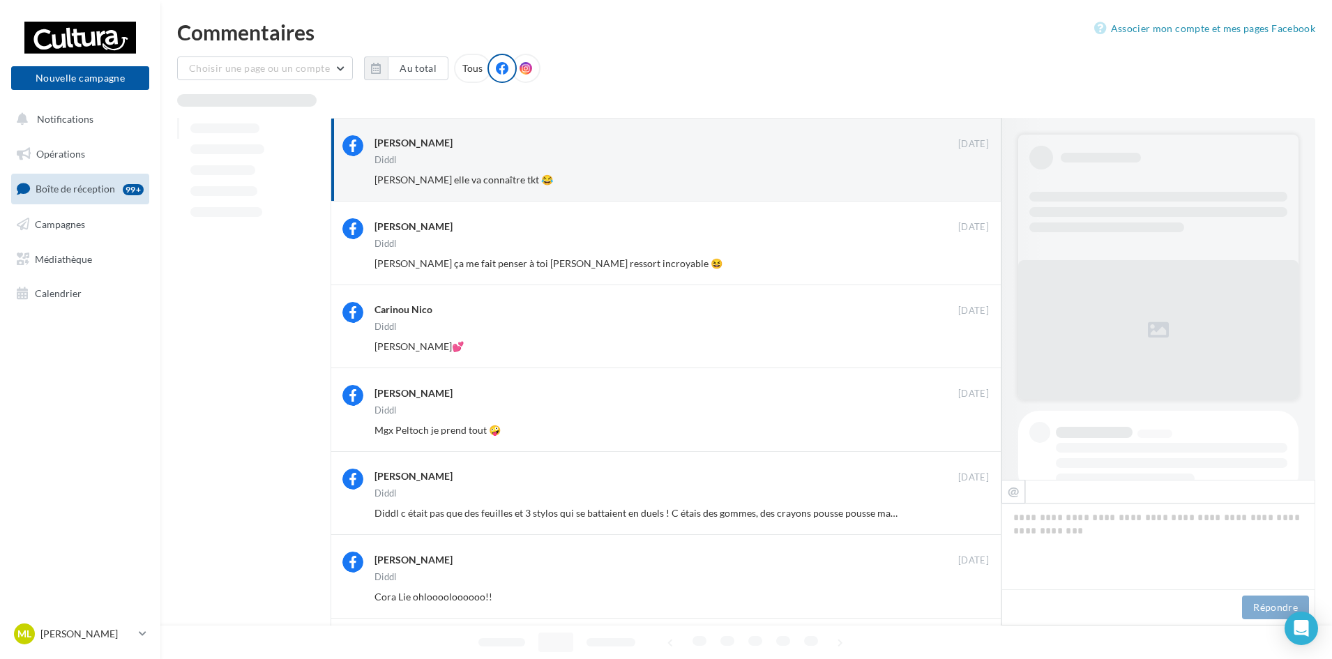
click at [975, 187] on button "Ignorer" at bounding box center [966, 180] width 46 height 20
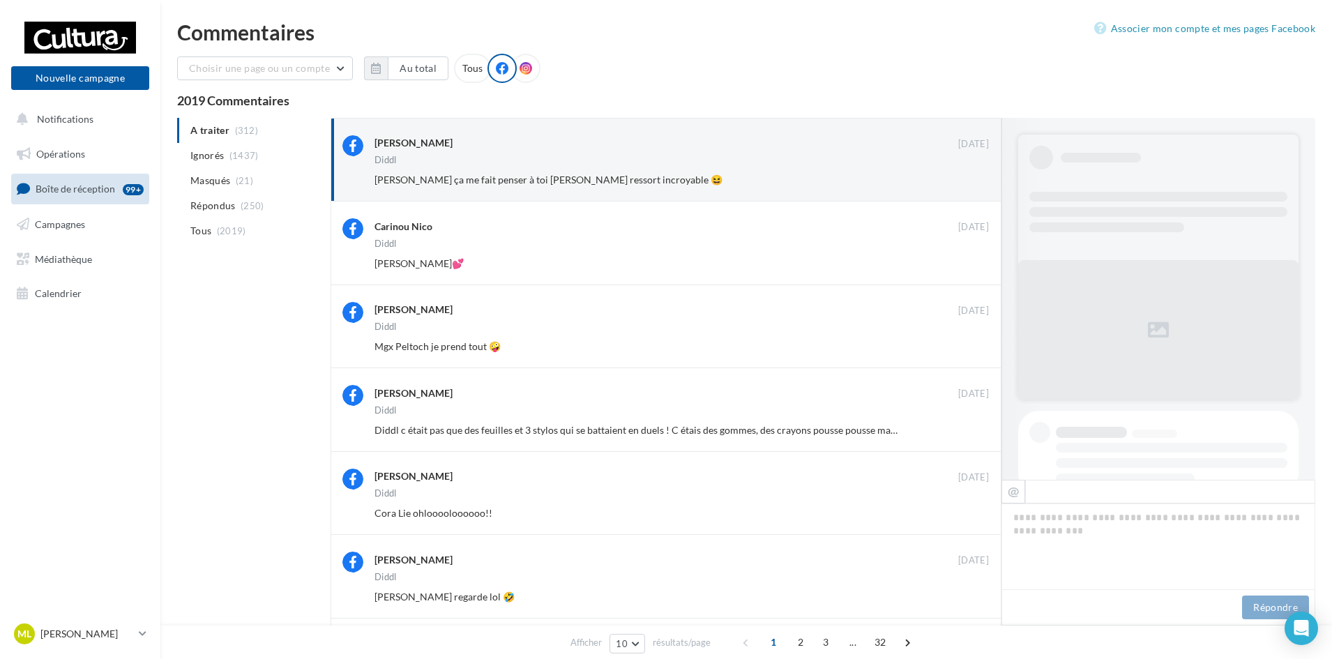
click at [975, 187] on button "Ignorer" at bounding box center [966, 180] width 46 height 20
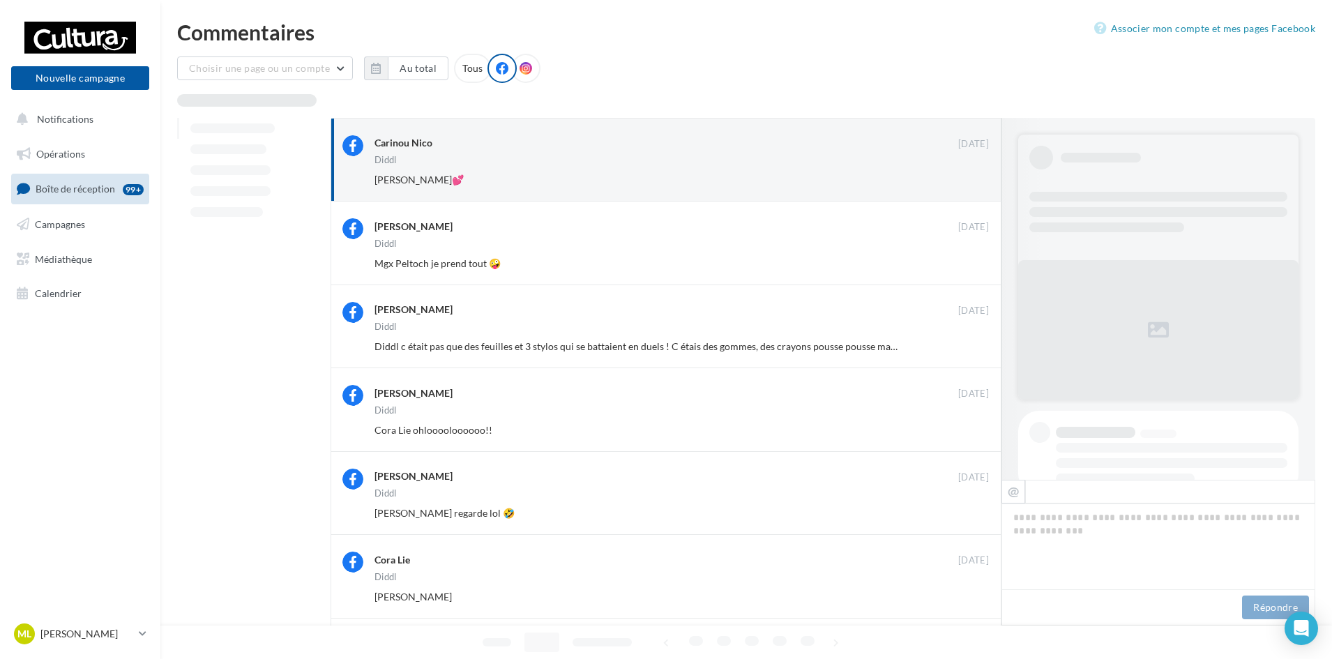
click at [975, 187] on button "Ignorer" at bounding box center [966, 180] width 46 height 20
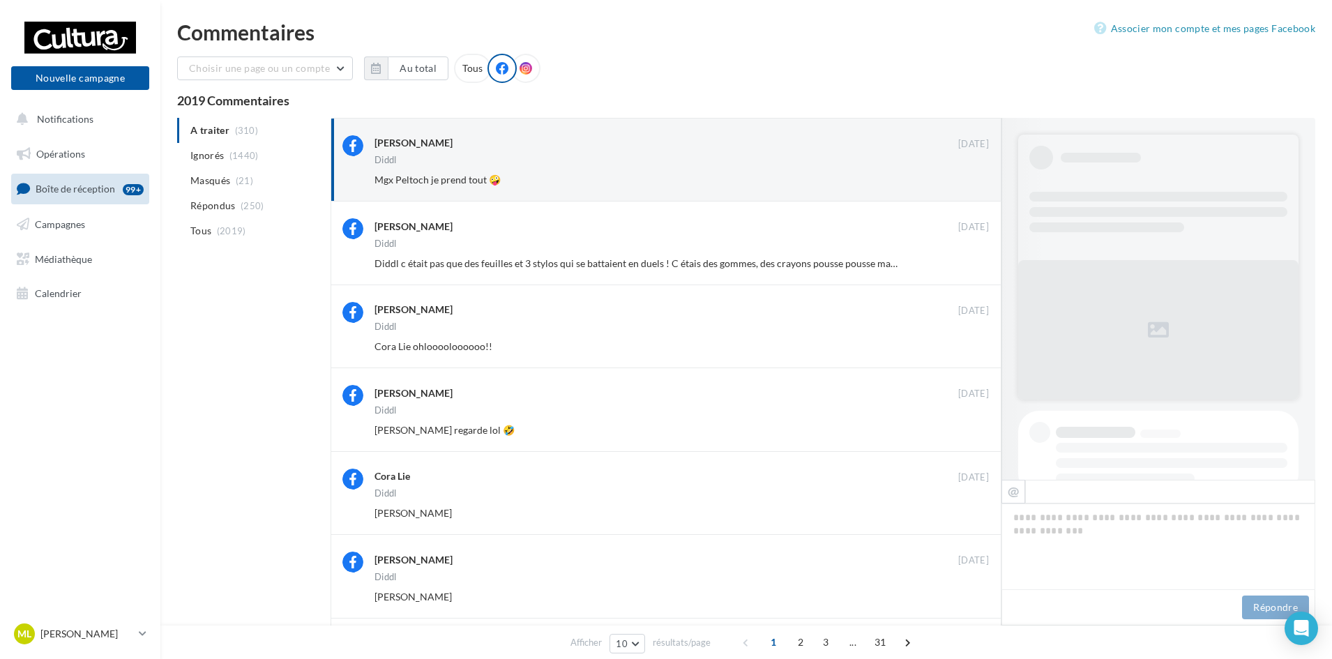
click at [975, 187] on button "Ignorer" at bounding box center [966, 180] width 46 height 20
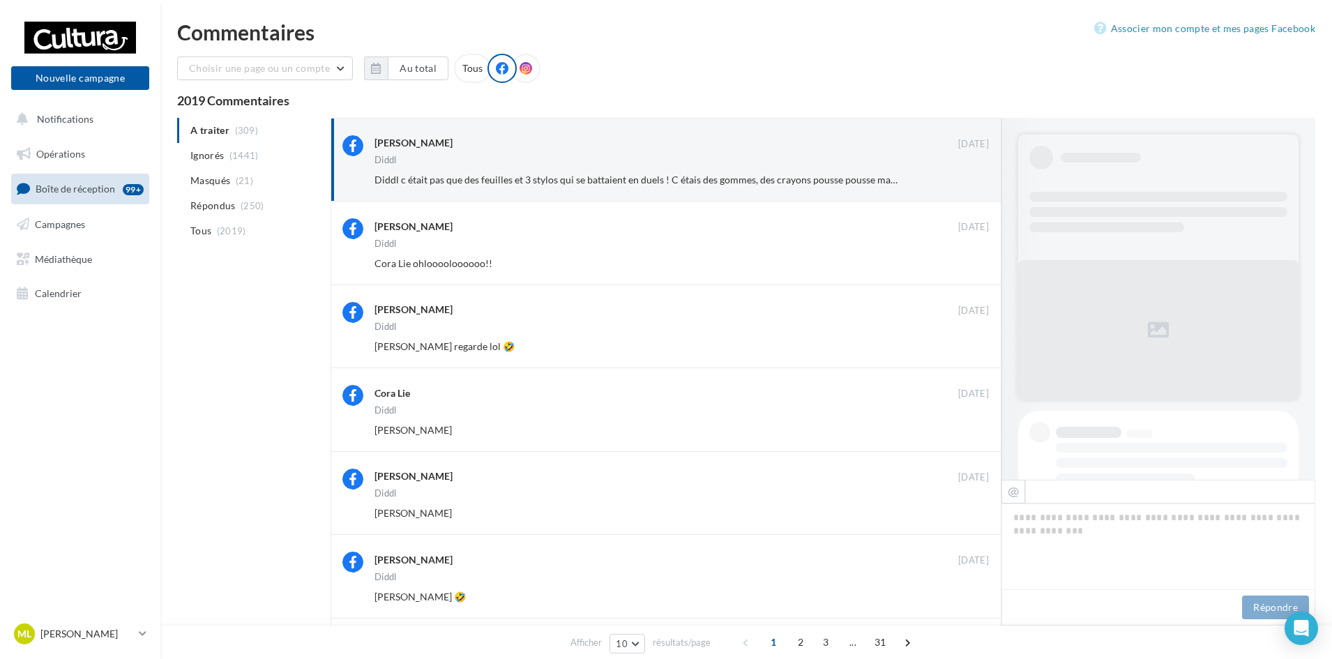
click at [975, 187] on button "Ignorer" at bounding box center [966, 180] width 46 height 20
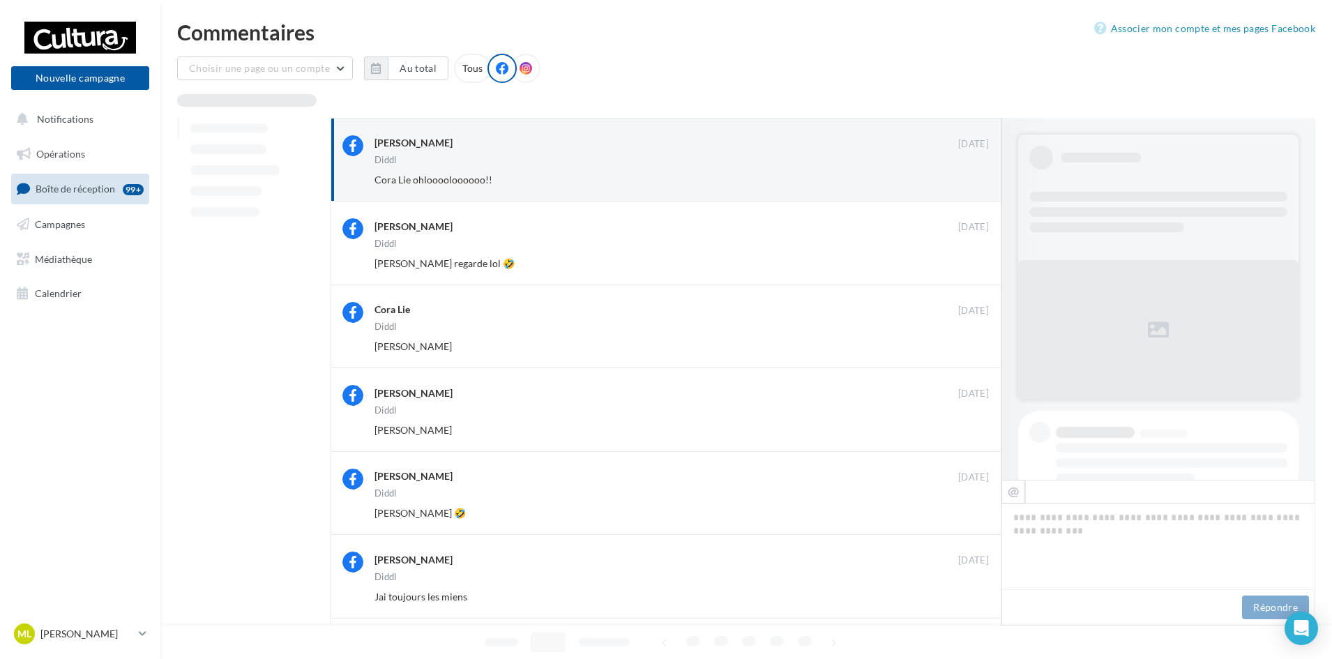
click at [975, 187] on button "Ignorer" at bounding box center [966, 180] width 46 height 20
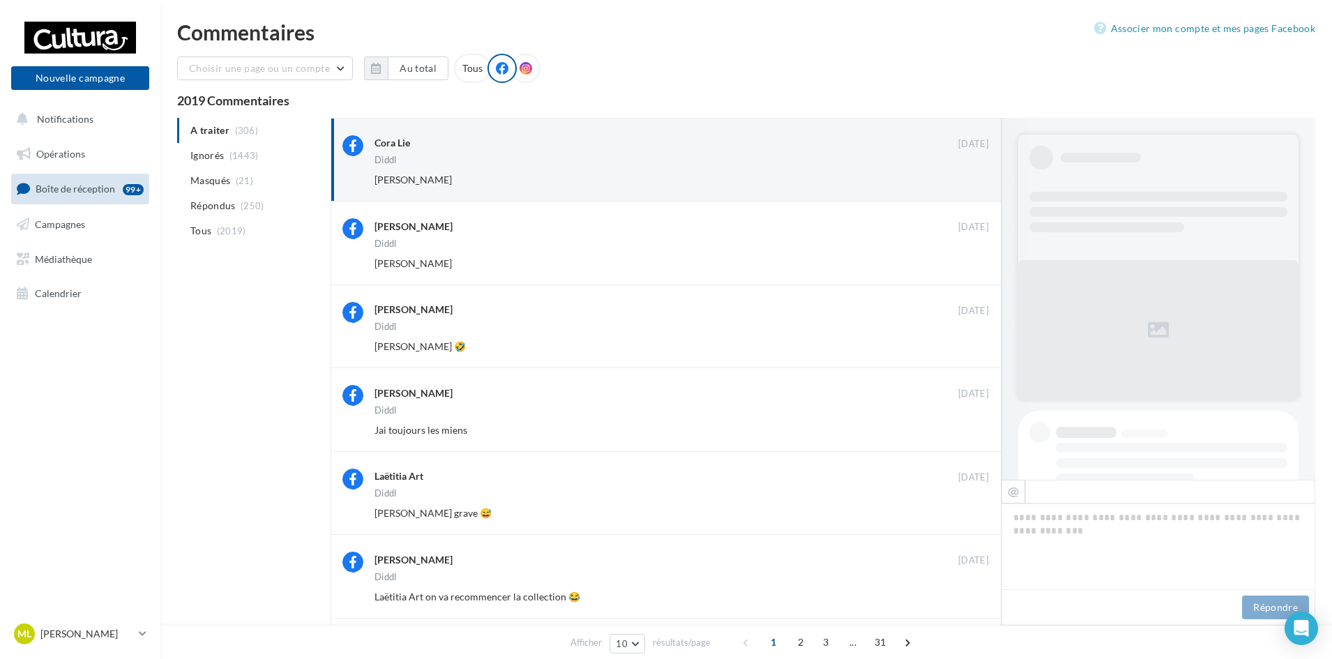
click at [975, 187] on button "Ignorer" at bounding box center [966, 180] width 46 height 20
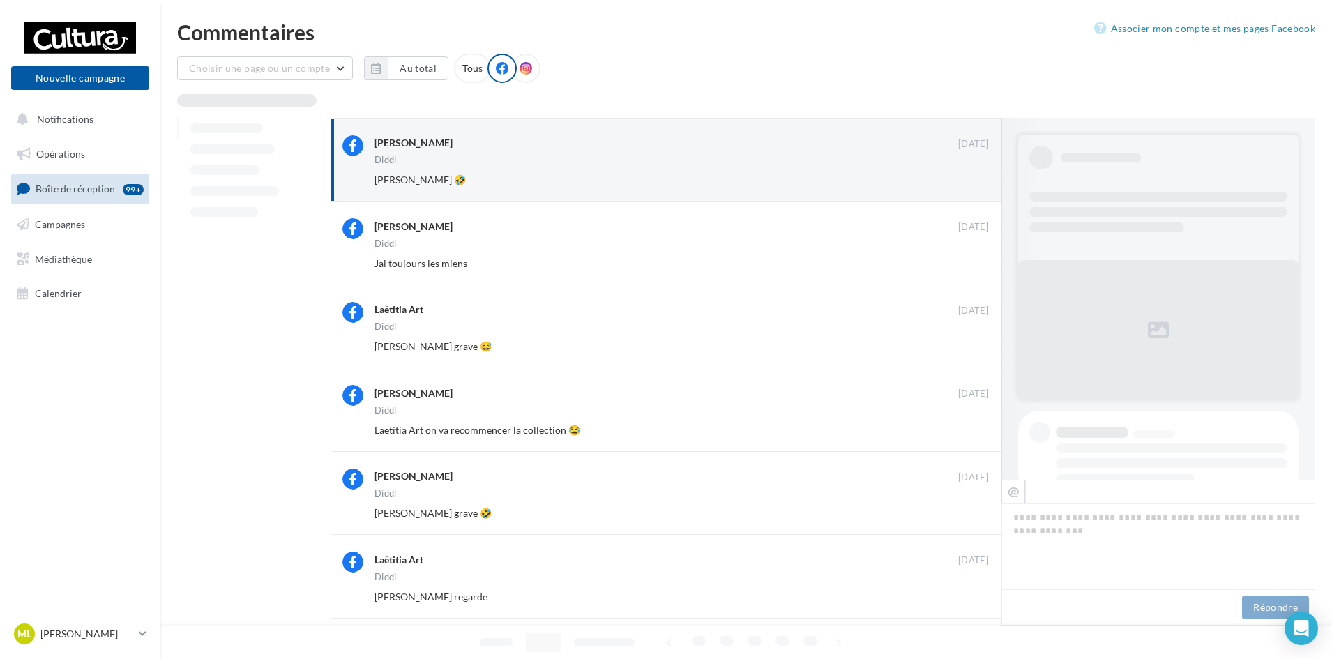
click at [975, 187] on button "Ignorer" at bounding box center [966, 180] width 46 height 20
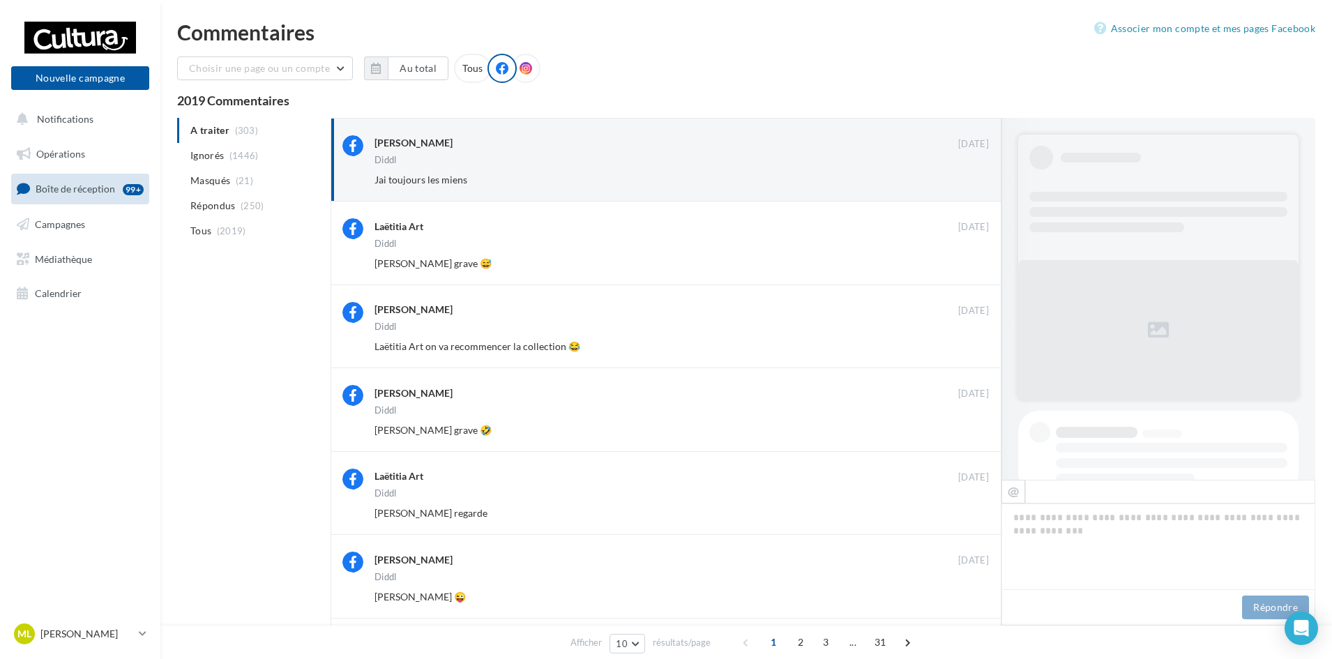
click at [975, 187] on button "Ignorer" at bounding box center [966, 180] width 46 height 20
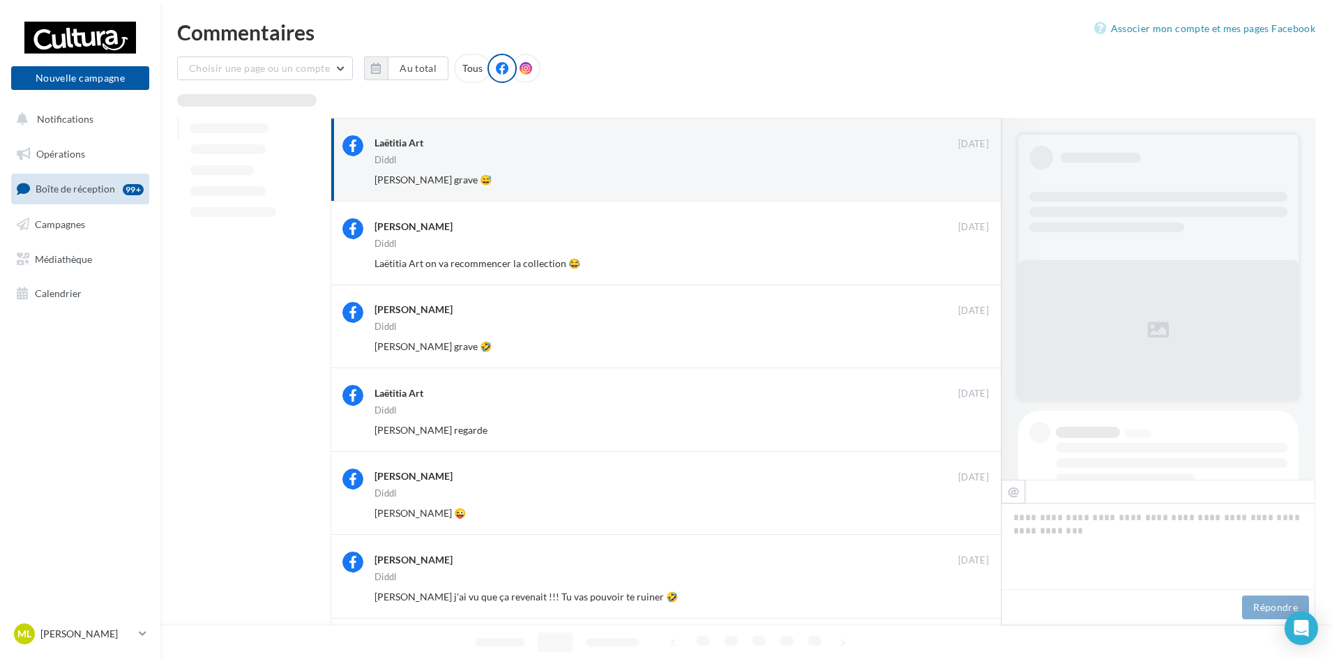
click at [975, 187] on button "Ignorer" at bounding box center [966, 180] width 46 height 20
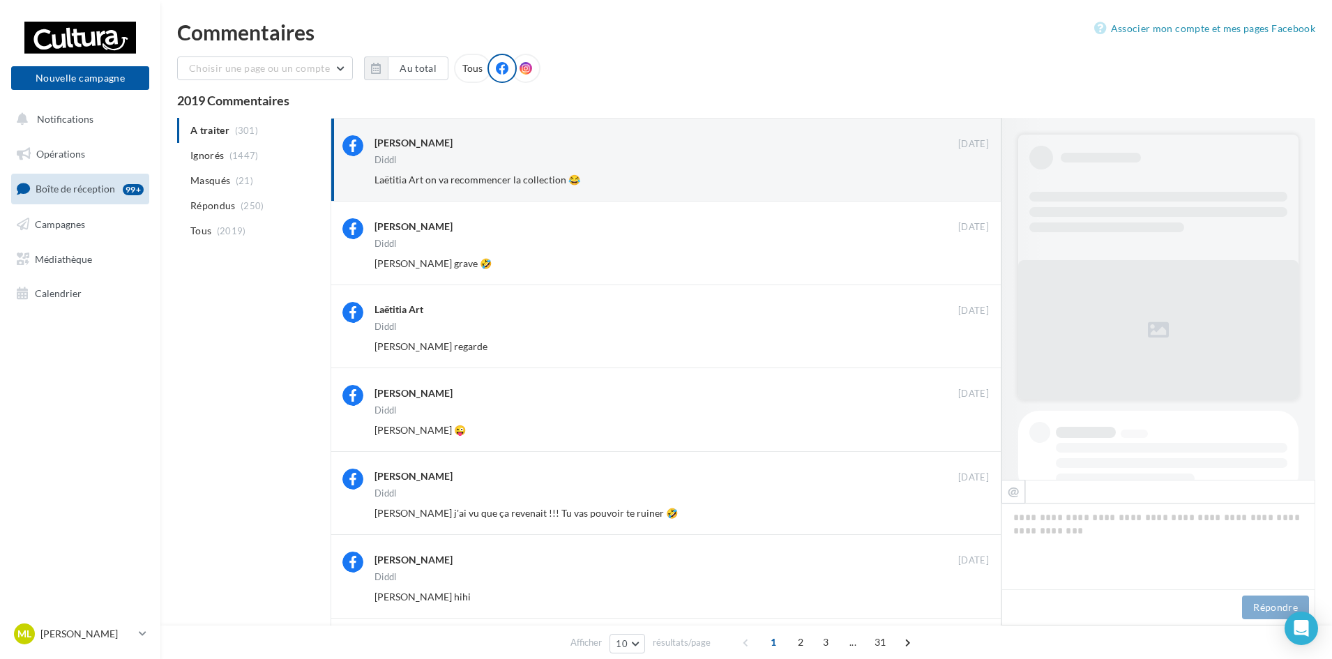
click at [975, 187] on button "Ignorer" at bounding box center [966, 180] width 46 height 20
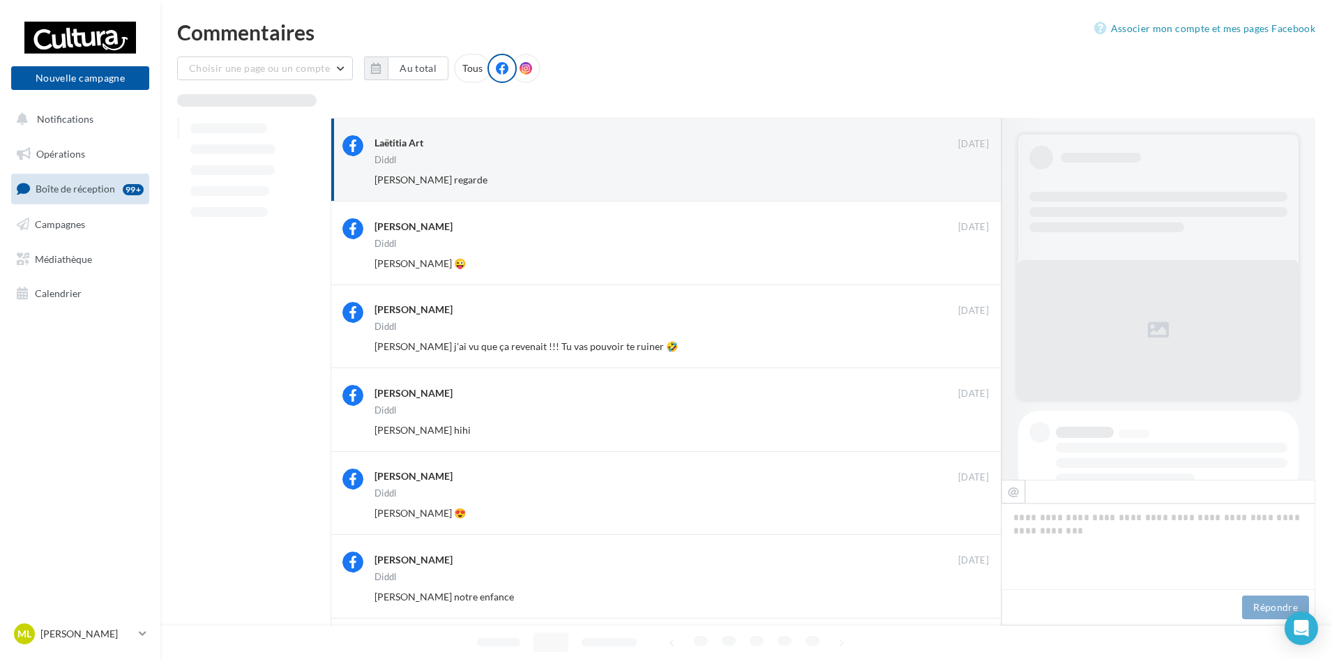
click at [975, 187] on button "Ignorer" at bounding box center [966, 180] width 46 height 20
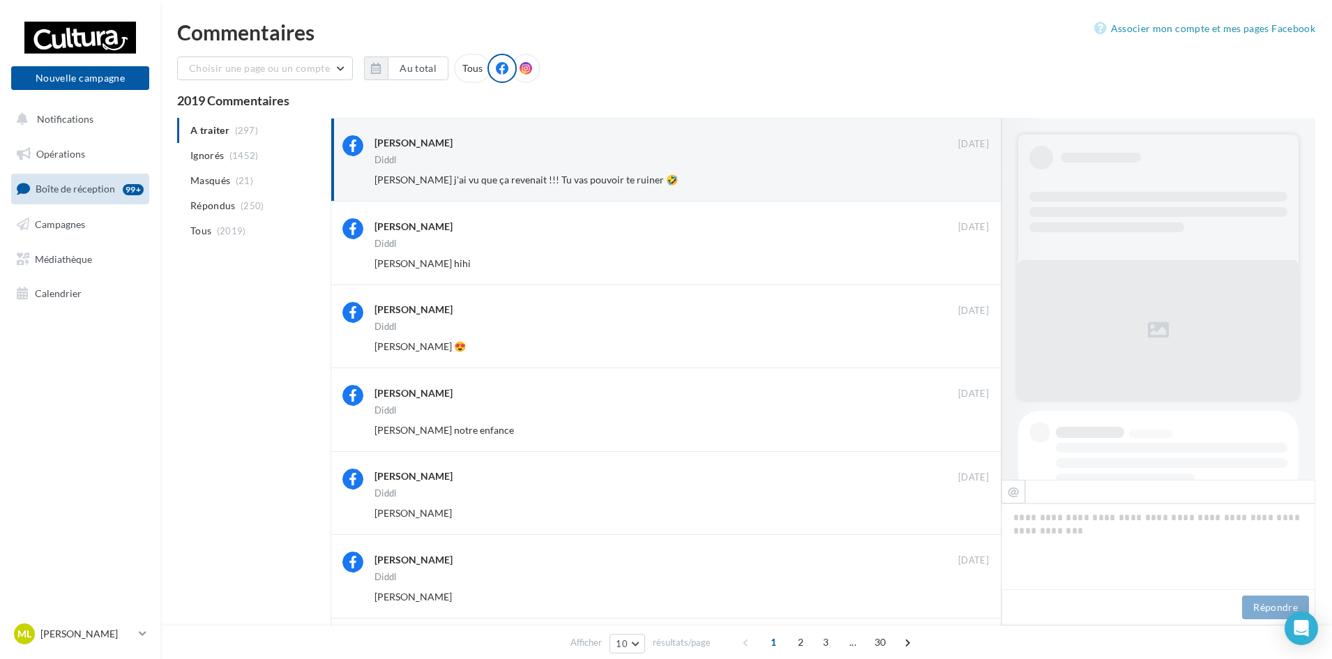
click at [975, 187] on button "Ignorer" at bounding box center [966, 180] width 46 height 20
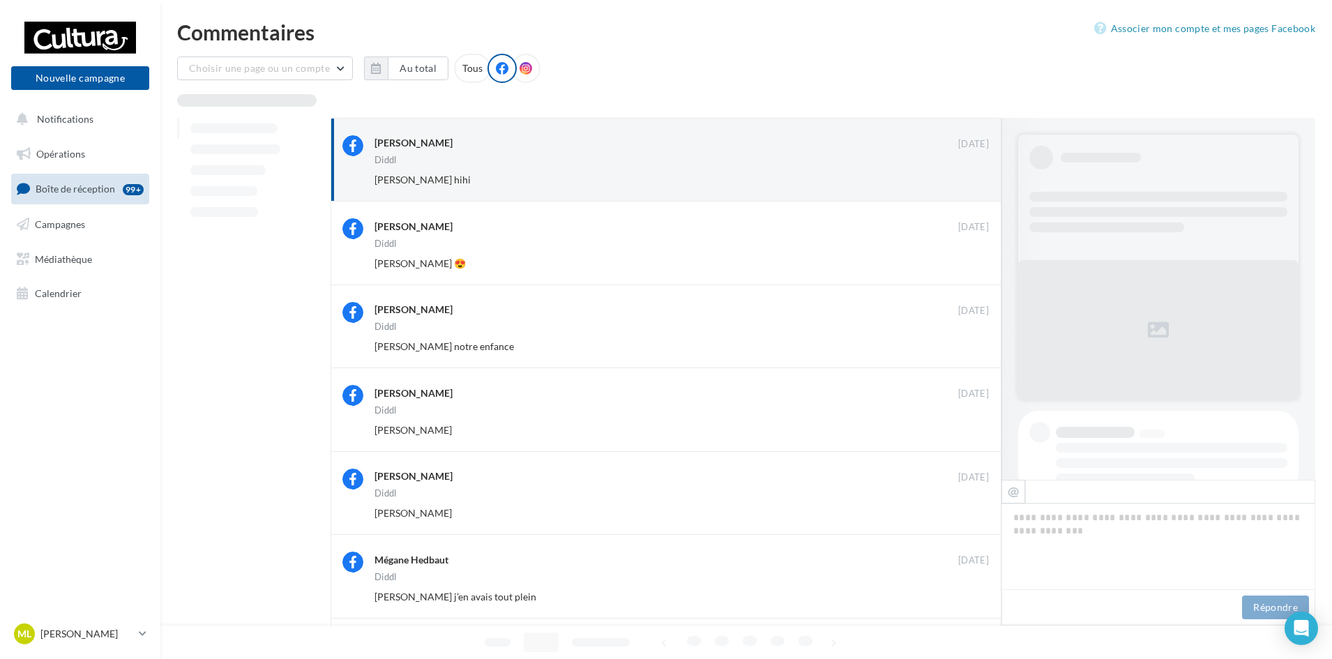
click at [975, 187] on button "Ignorer" at bounding box center [966, 180] width 46 height 20
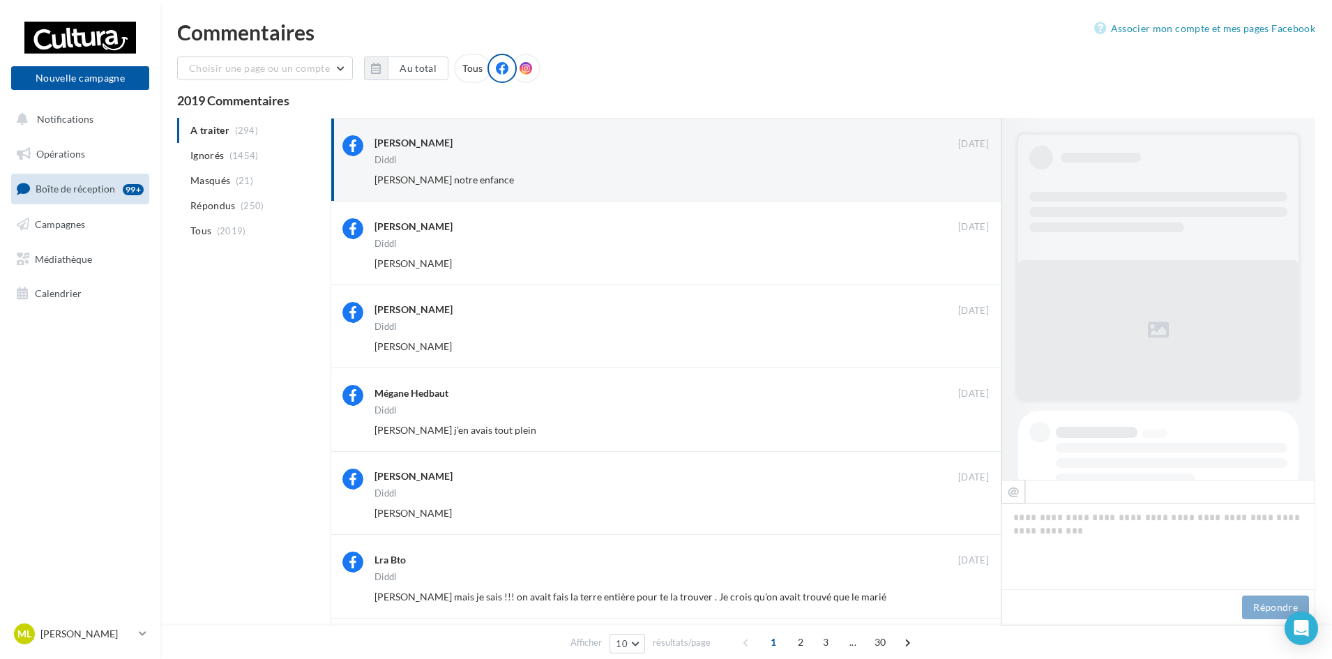
click at [975, 187] on button "Ignorer" at bounding box center [966, 180] width 46 height 20
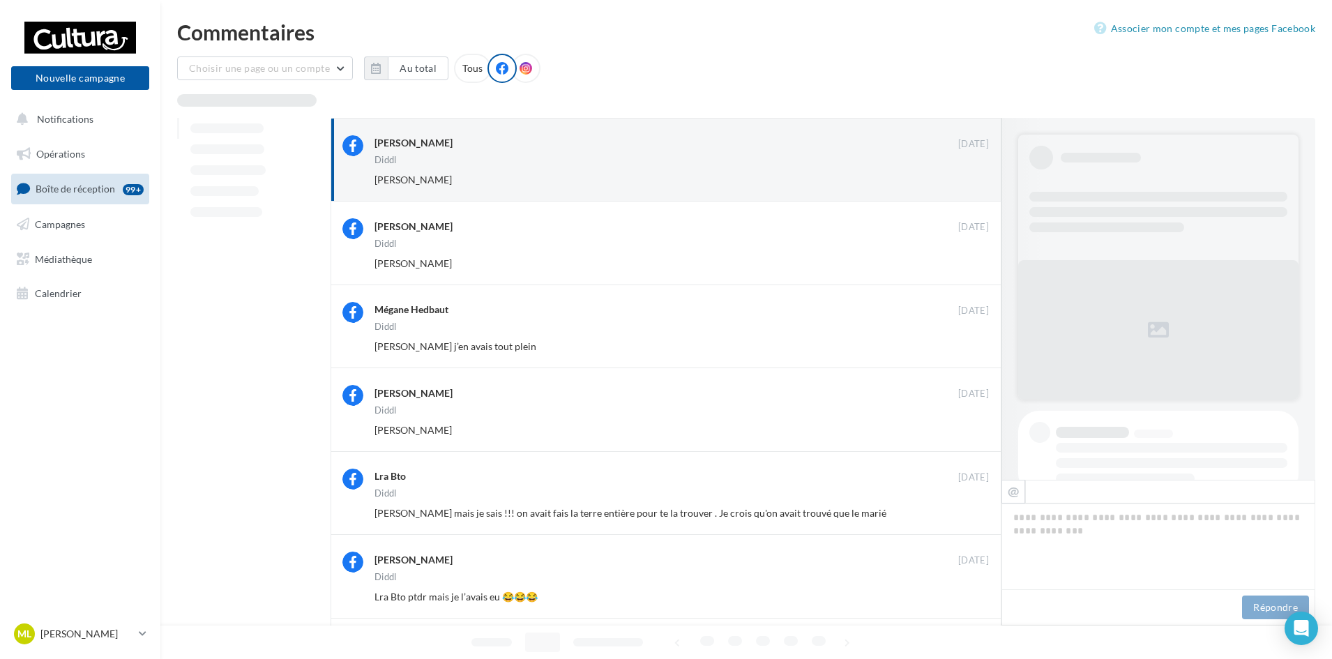
click at [975, 187] on button "Ignorer" at bounding box center [966, 180] width 46 height 20
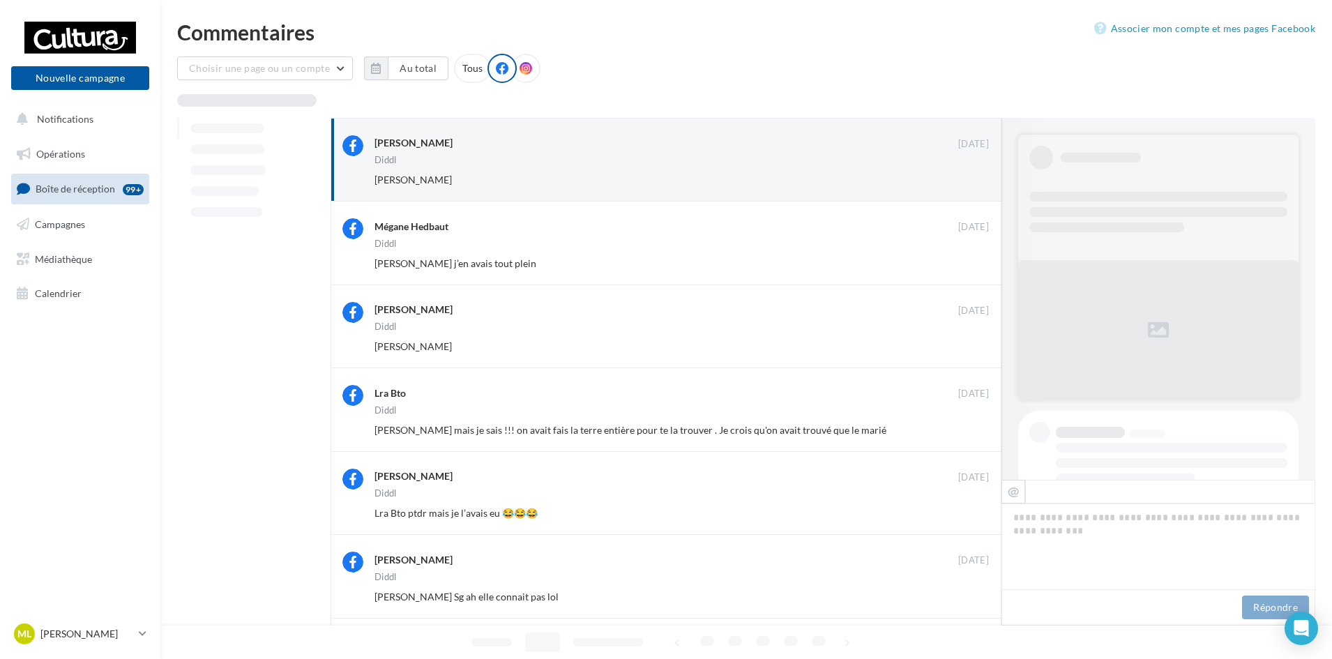
click at [975, 187] on button "Ignorer" at bounding box center [966, 180] width 46 height 20
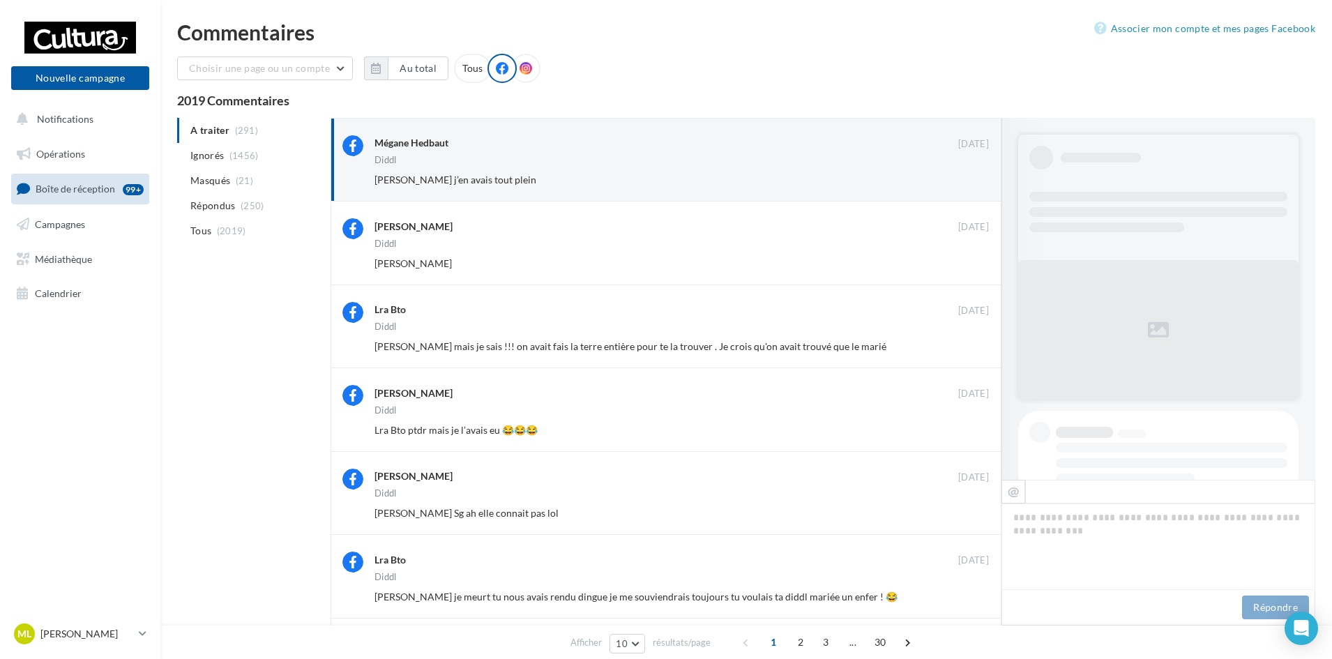
click at [975, 187] on button "Ignorer" at bounding box center [966, 180] width 46 height 20
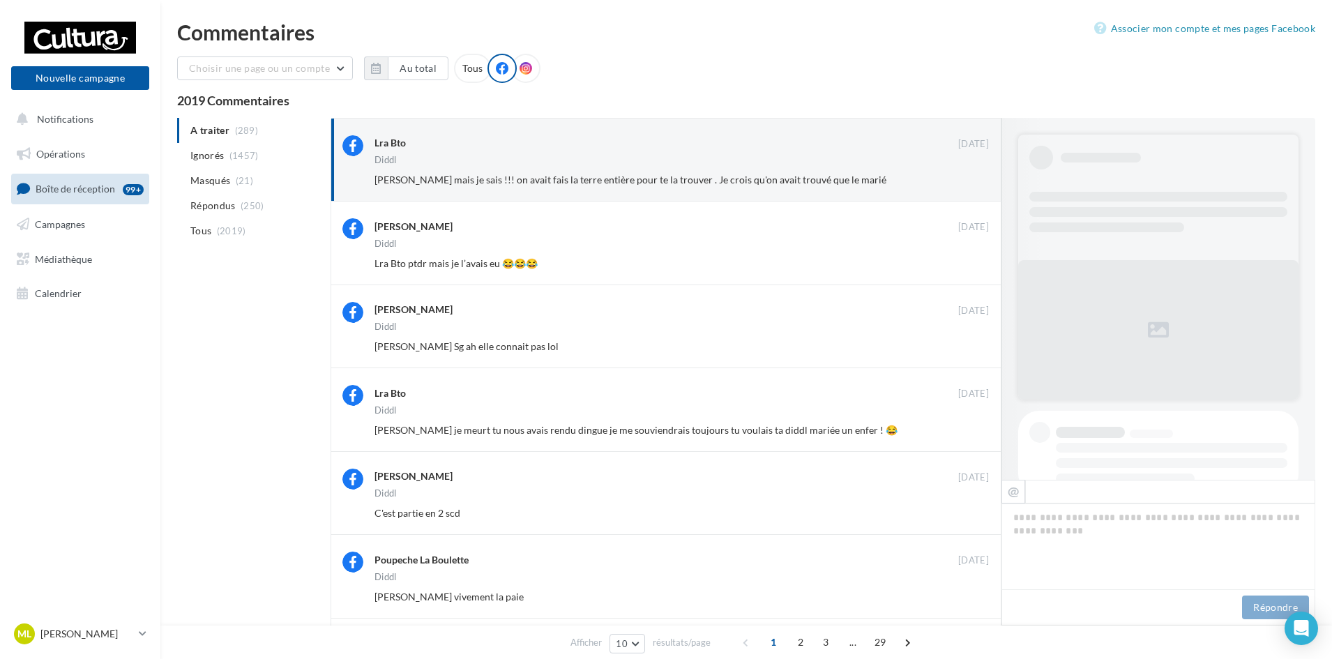
click at [975, 187] on button "Ignorer" at bounding box center [966, 180] width 46 height 20
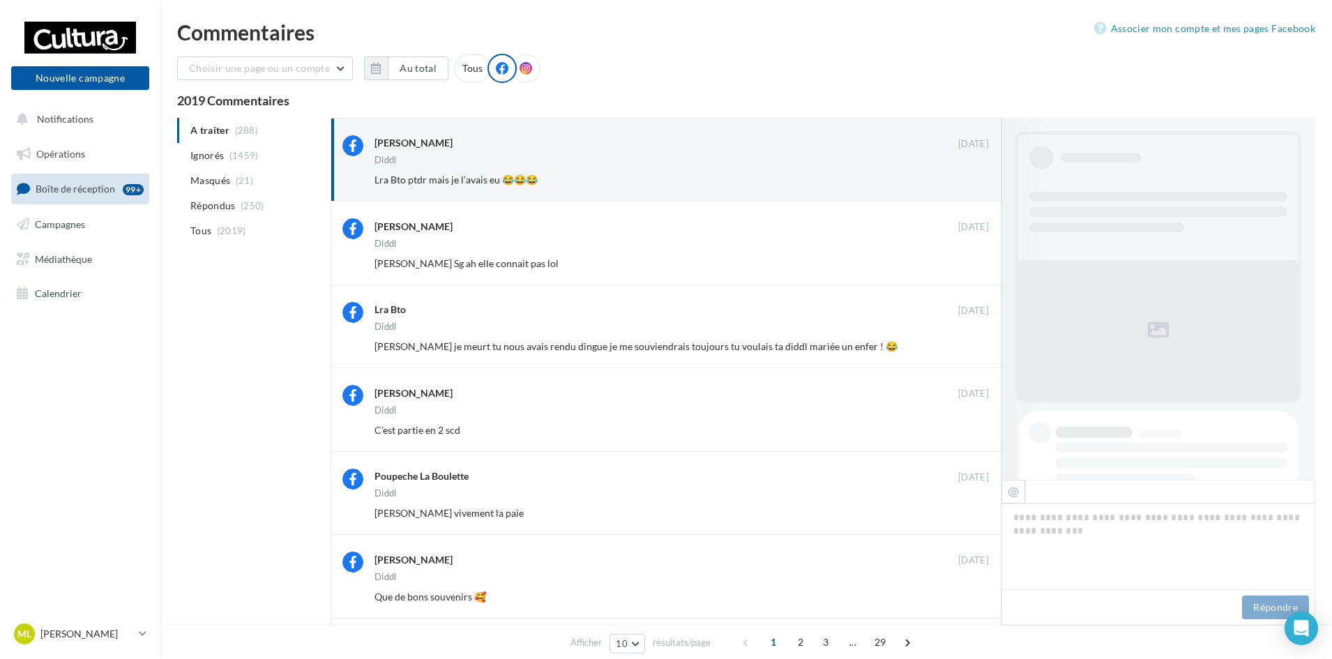
click at [975, 187] on button "Ignorer" at bounding box center [966, 180] width 46 height 20
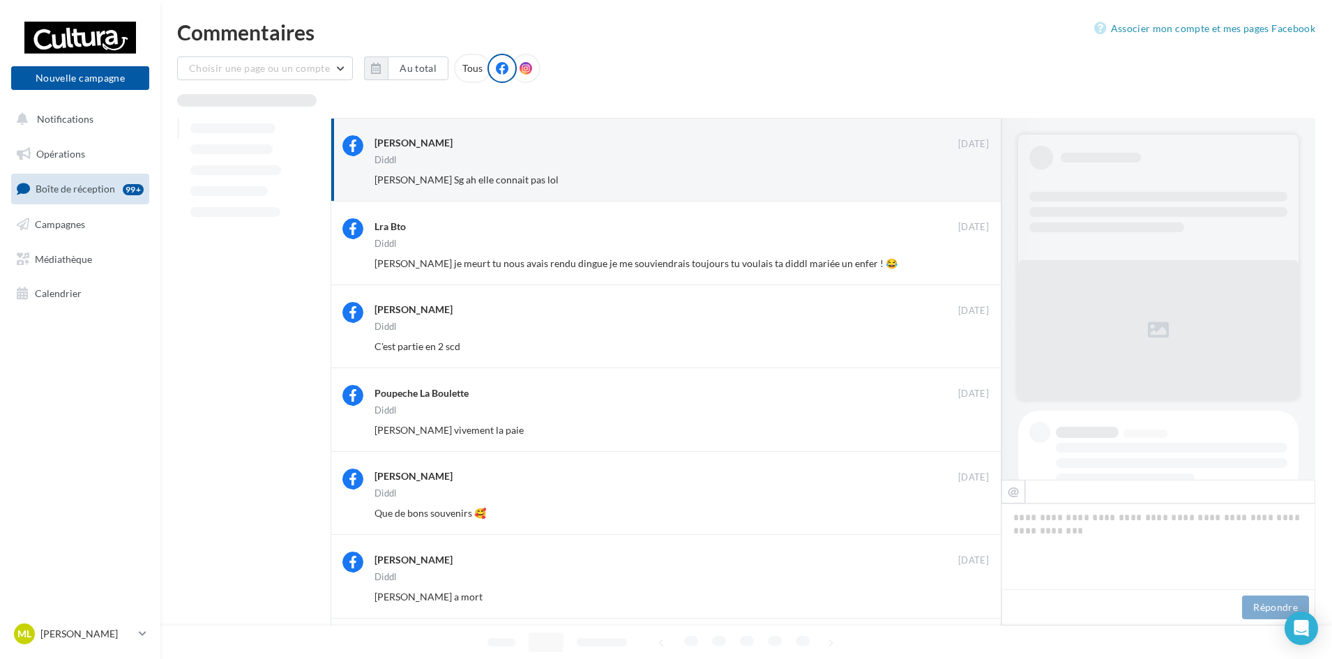
click at [975, 187] on button "Ignorer" at bounding box center [966, 180] width 46 height 20
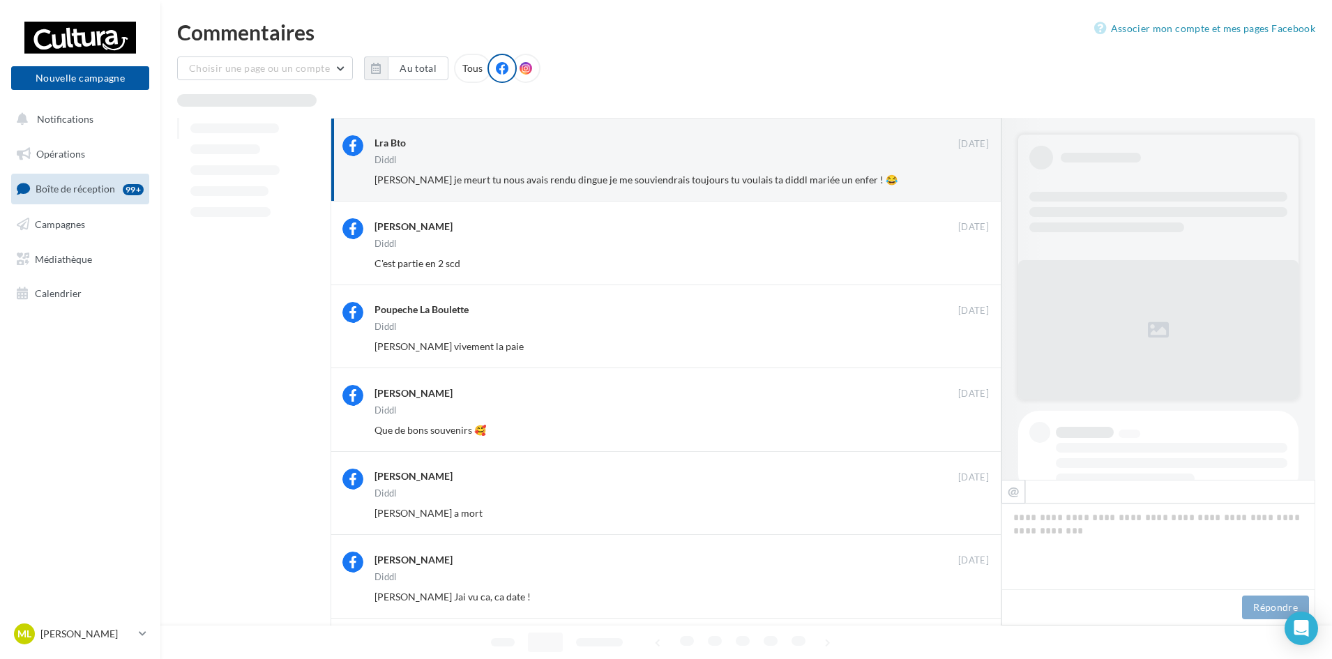
click at [975, 187] on button "Ignorer" at bounding box center [966, 180] width 46 height 20
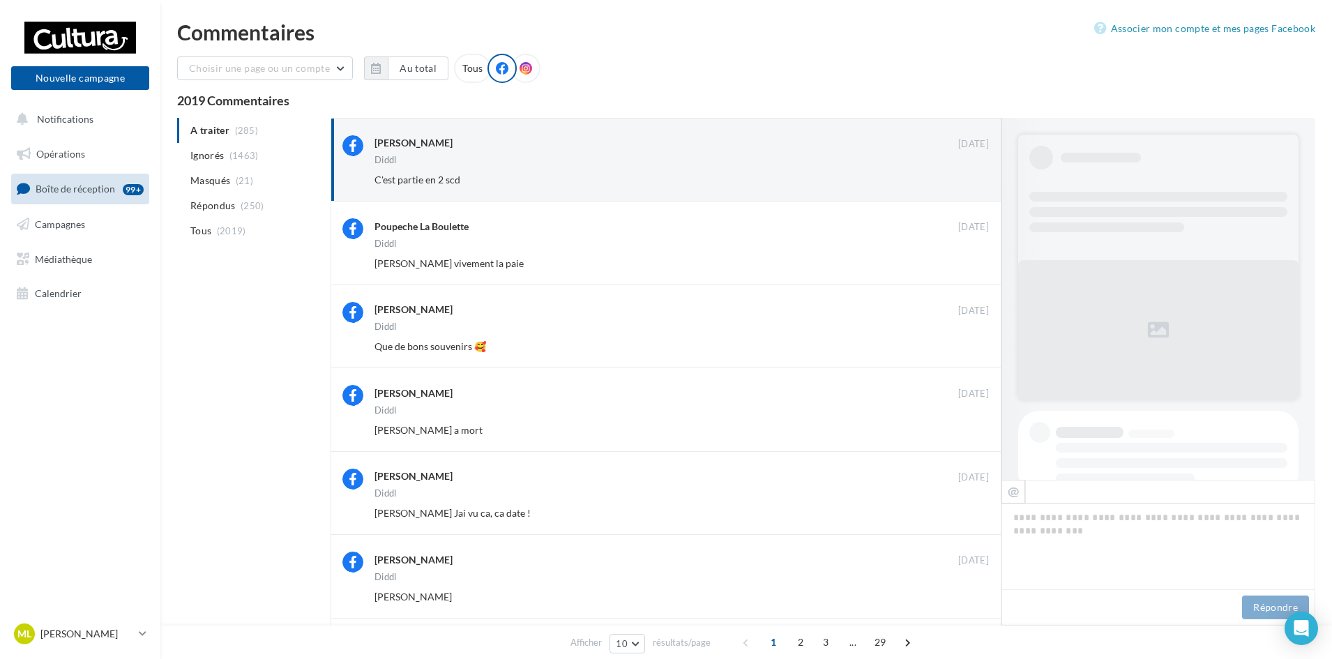
click at [975, 187] on button "Ignorer" at bounding box center [966, 180] width 46 height 20
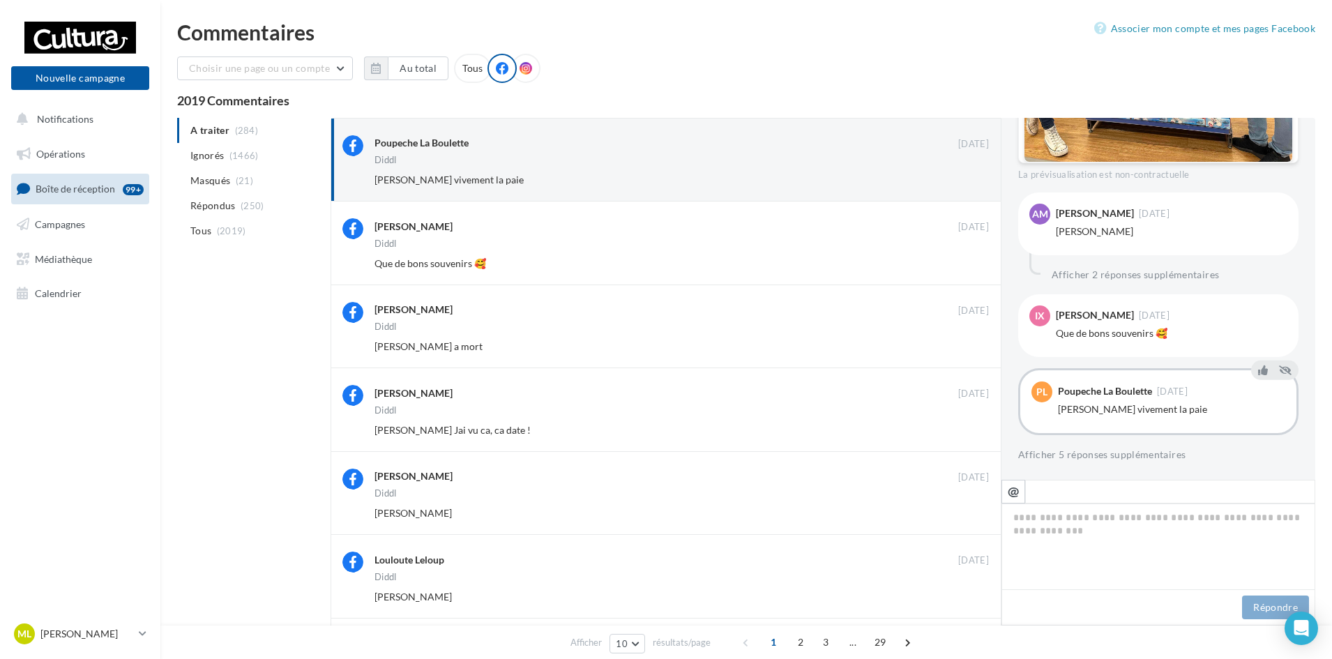
click at [975, 187] on button "Ignorer" at bounding box center [966, 180] width 46 height 20
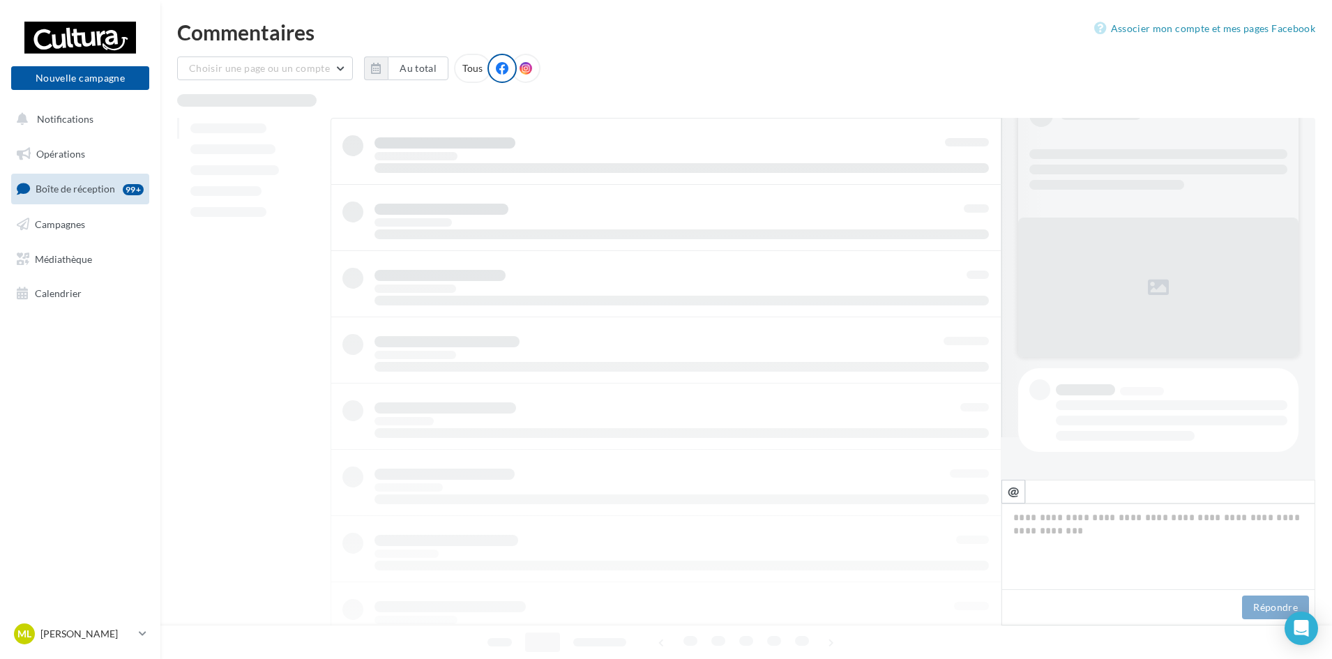
scroll to position [43, 0]
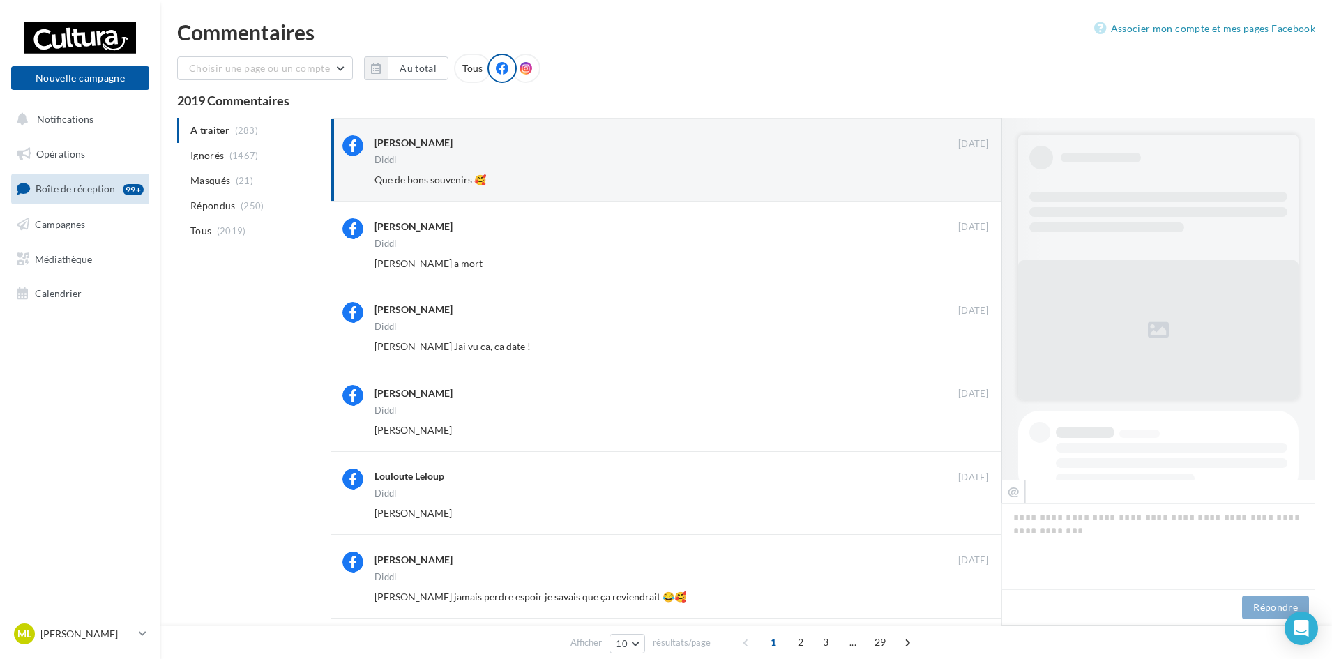
click at [975, 187] on button "Ignorer" at bounding box center [966, 180] width 46 height 20
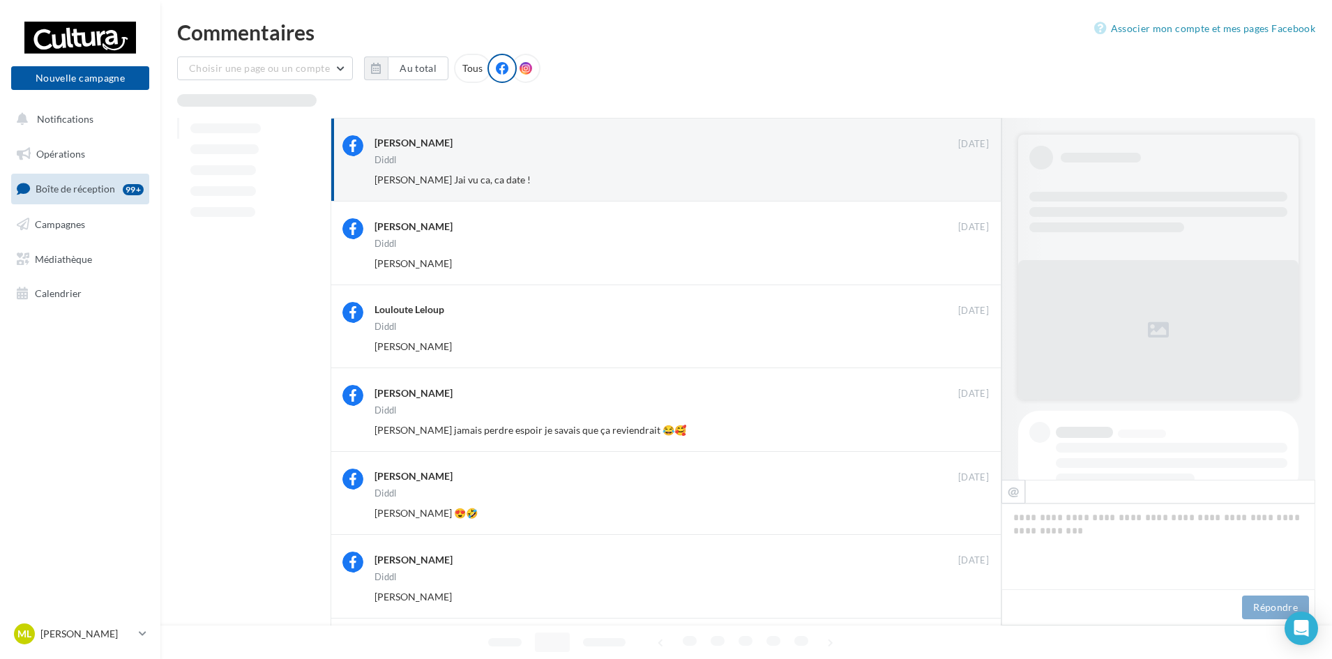
click at [975, 187] on button "Ignorer" at bounding box center [966, 180] width 46 height 20
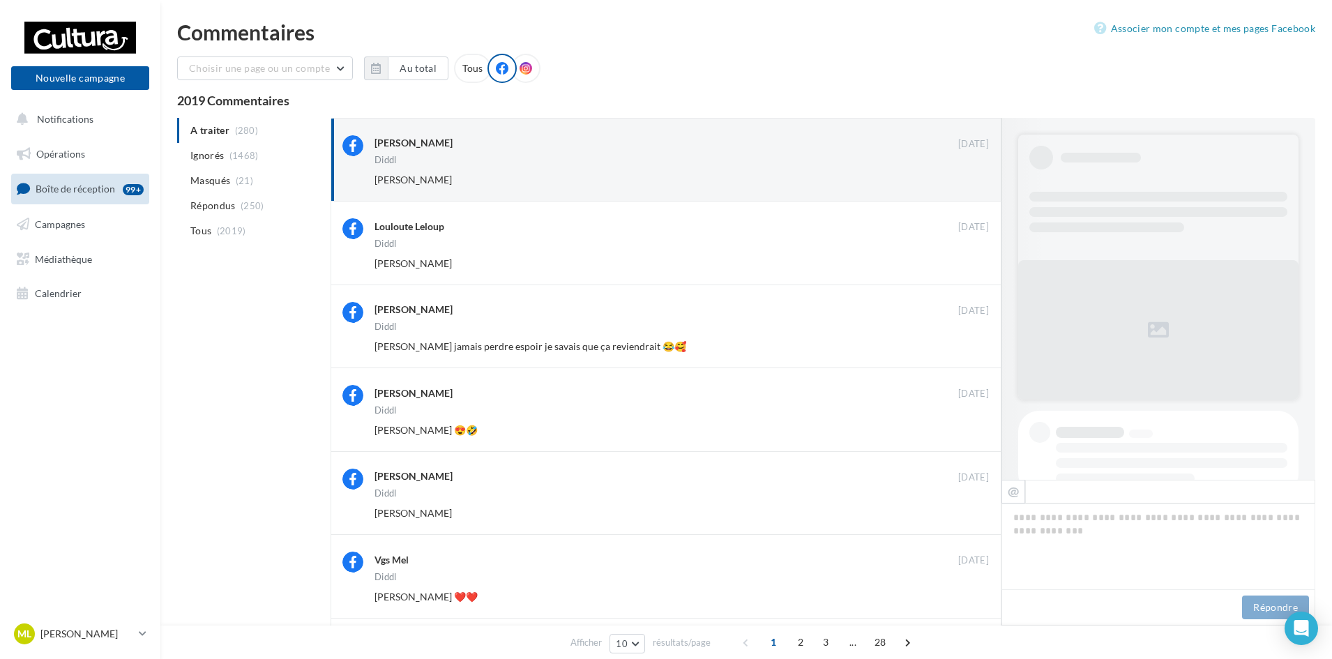
click at [975, 187] on button "Ignorer" at bounding box center [966, 180] width 46 height 20
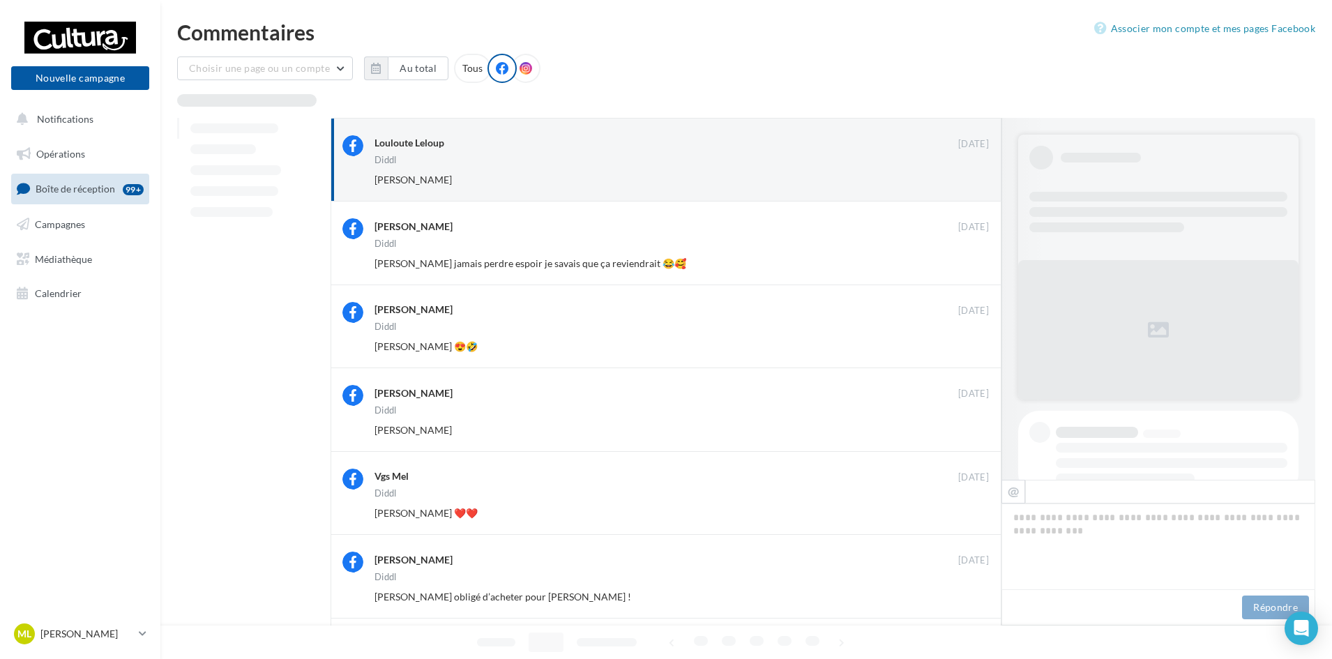
click at [971, 188] on button "Ignorer" at bounding box center [966, 180] width 46 height 20
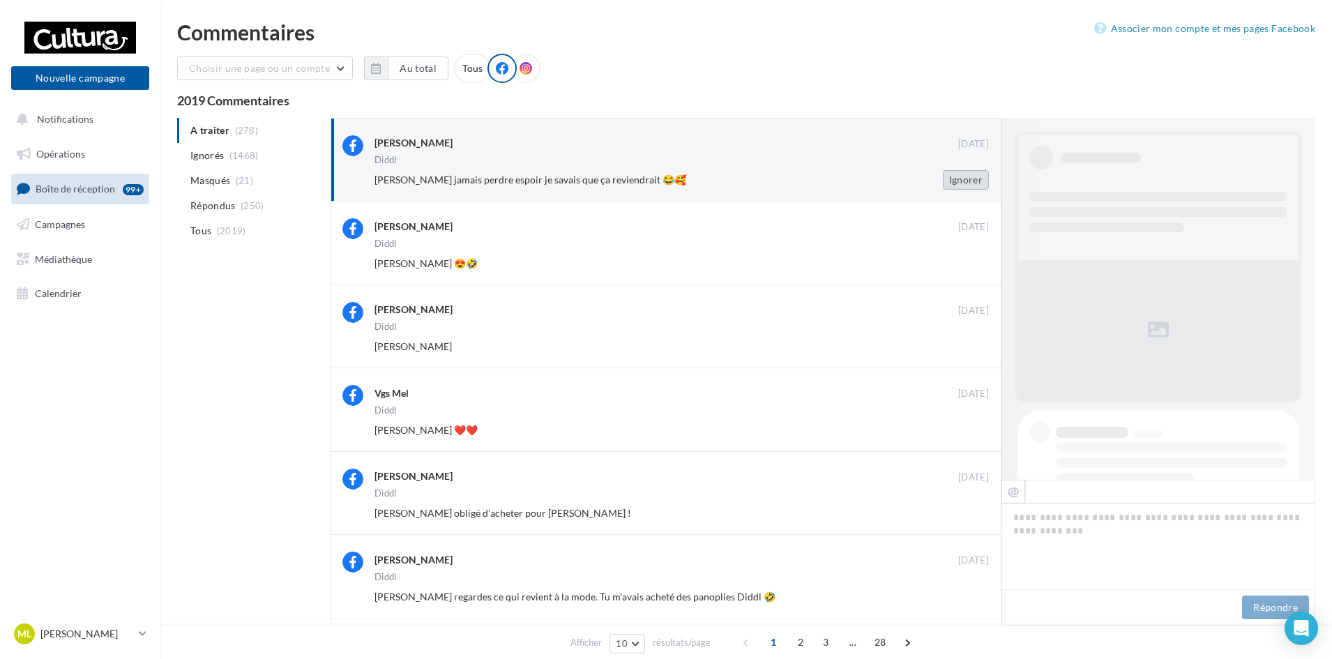
click at [961, 170] on button "Ignorer" at bounding box center [966, 180] width 46 height 20
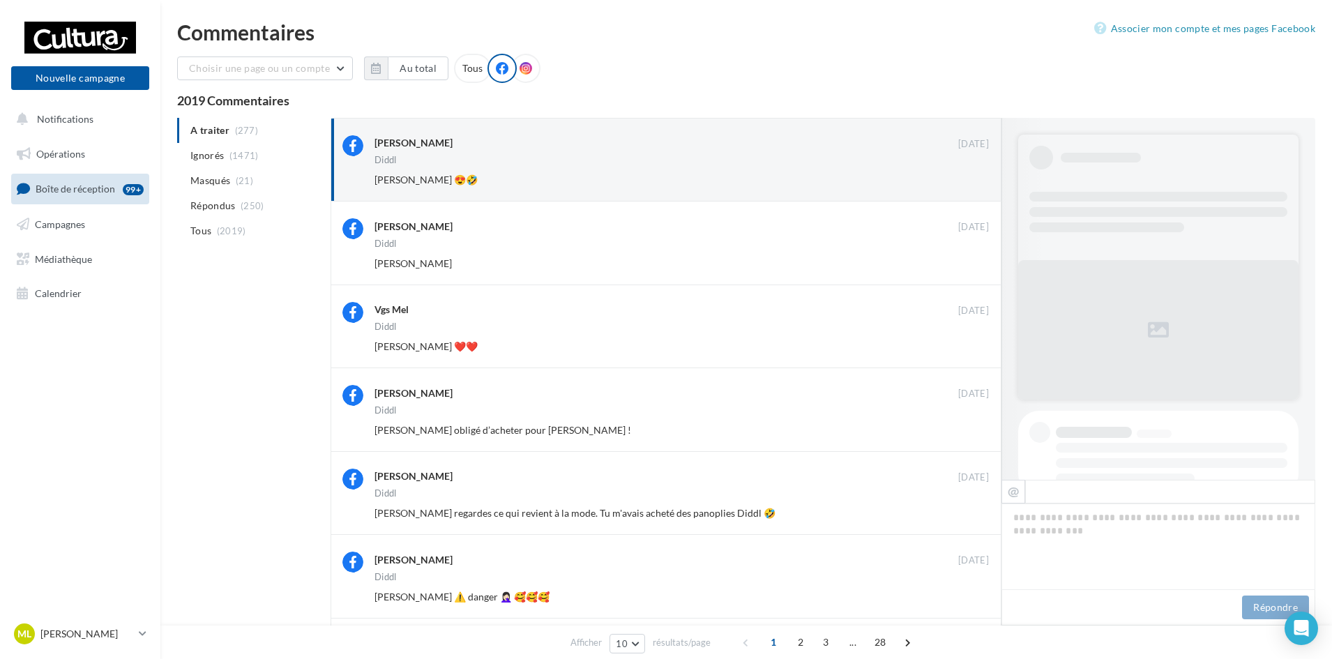
click at [961, 170] on button "Ignorer" at bounding box center [966, 180] width 46 height 20
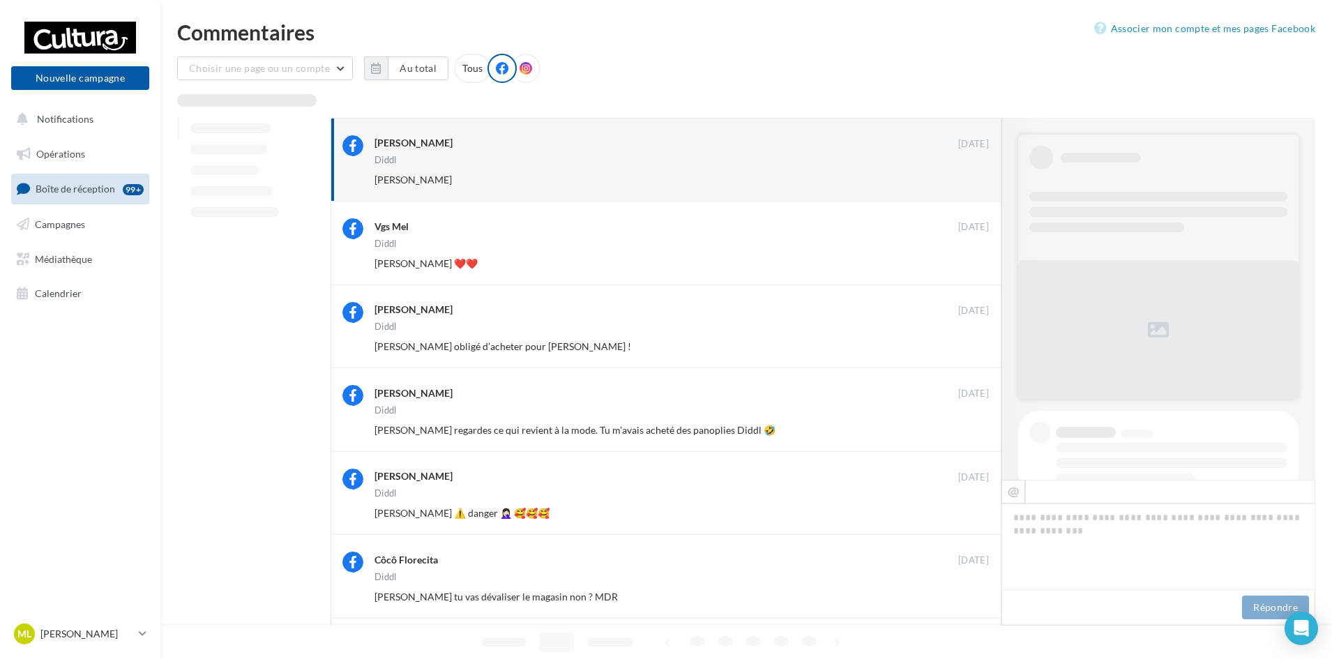
click at [961, 170] on button "Ignorer" at bounding box center [966, 180] width 46 height 20
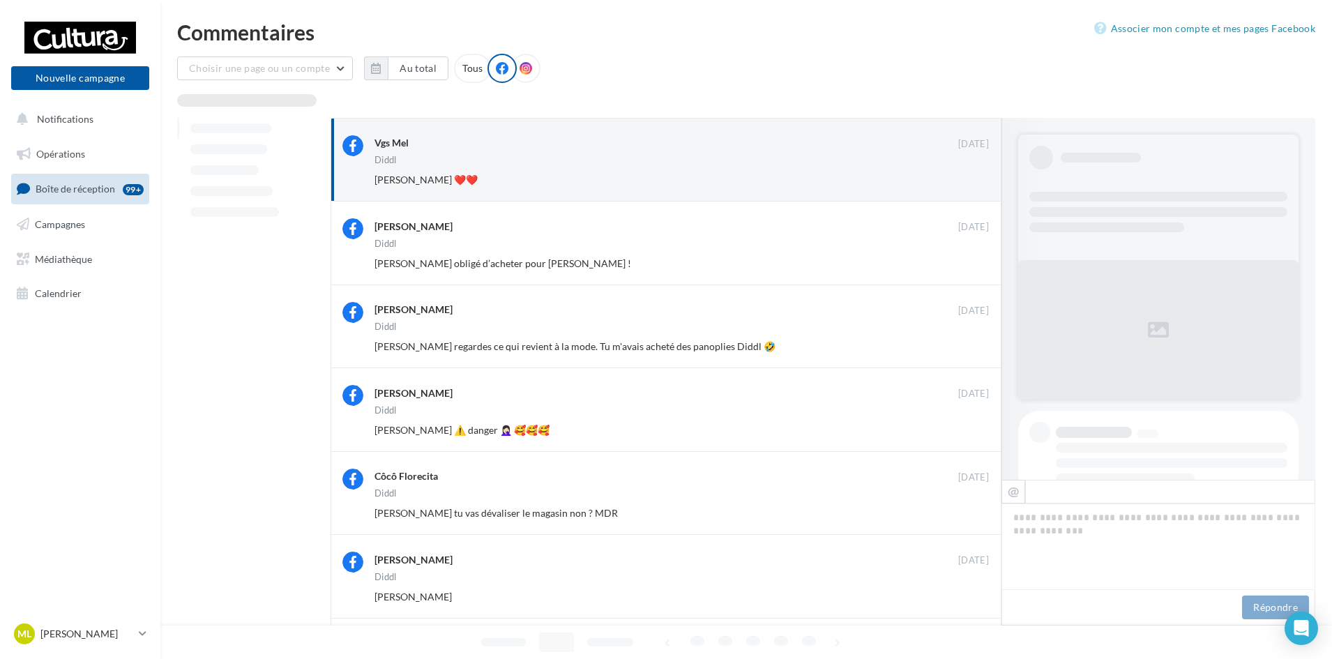
click at [961, 170] on button "Ignorer" at bounding box center [966, 180] width 46 height 20
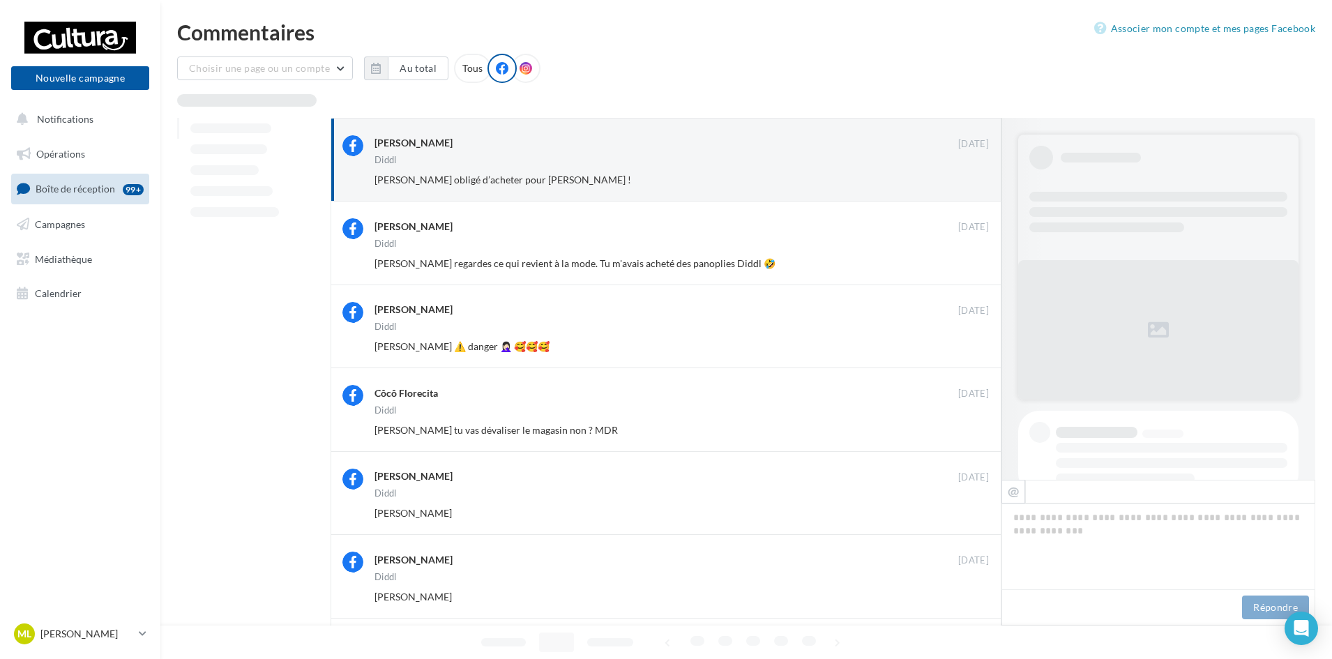
click at [961, 170] on button "Ignorer" at bounding box center [966, 180] width 46 height 20
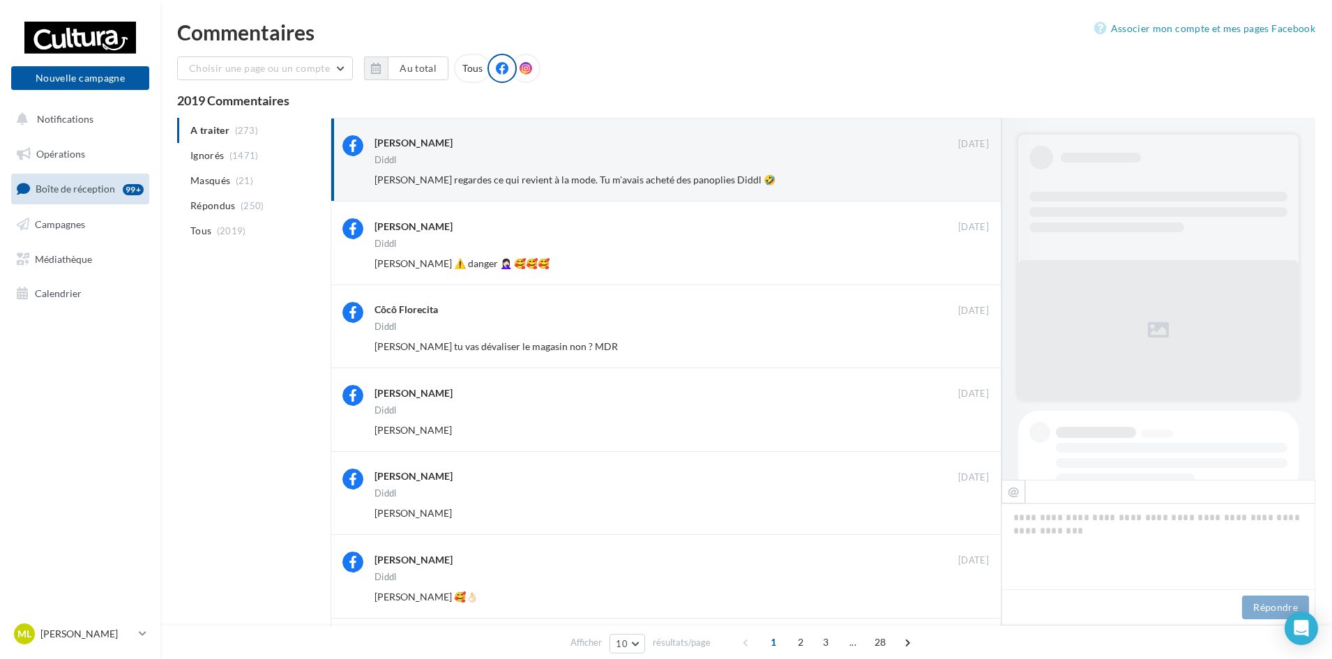
click at [961, 170] on button "Ignorer" at bounding box center [966, 180] width 46 height 20
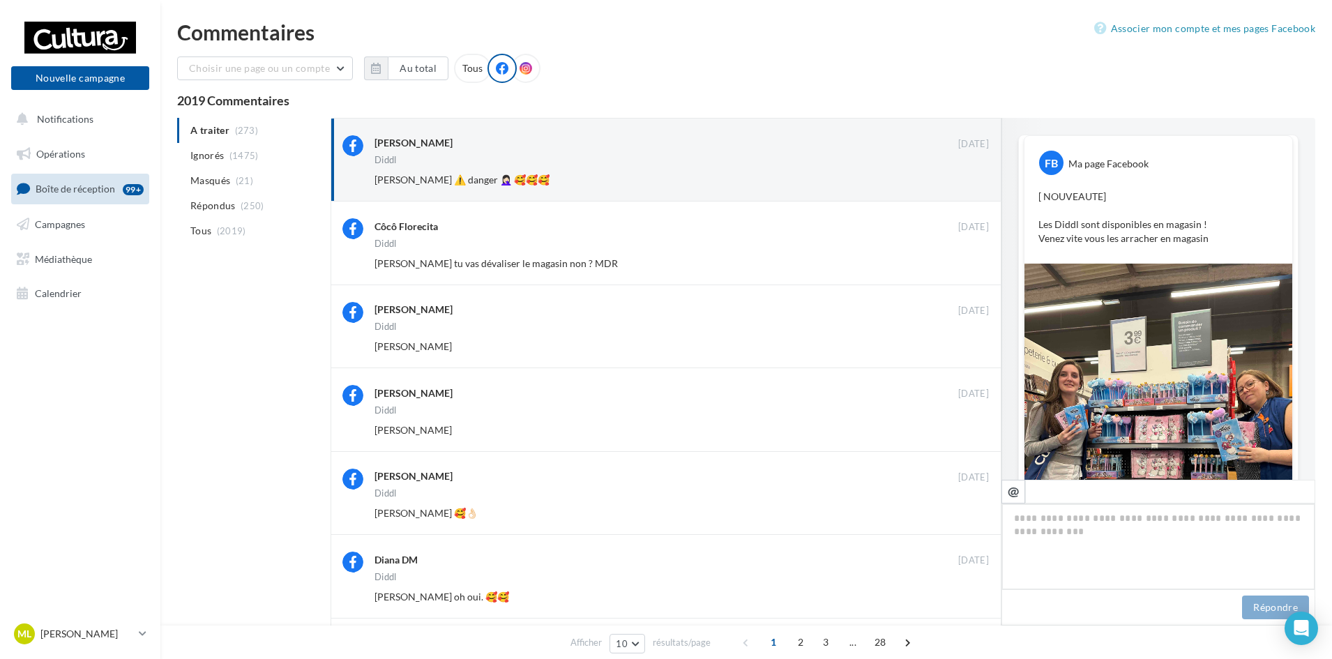
scroll to position [445, 0]
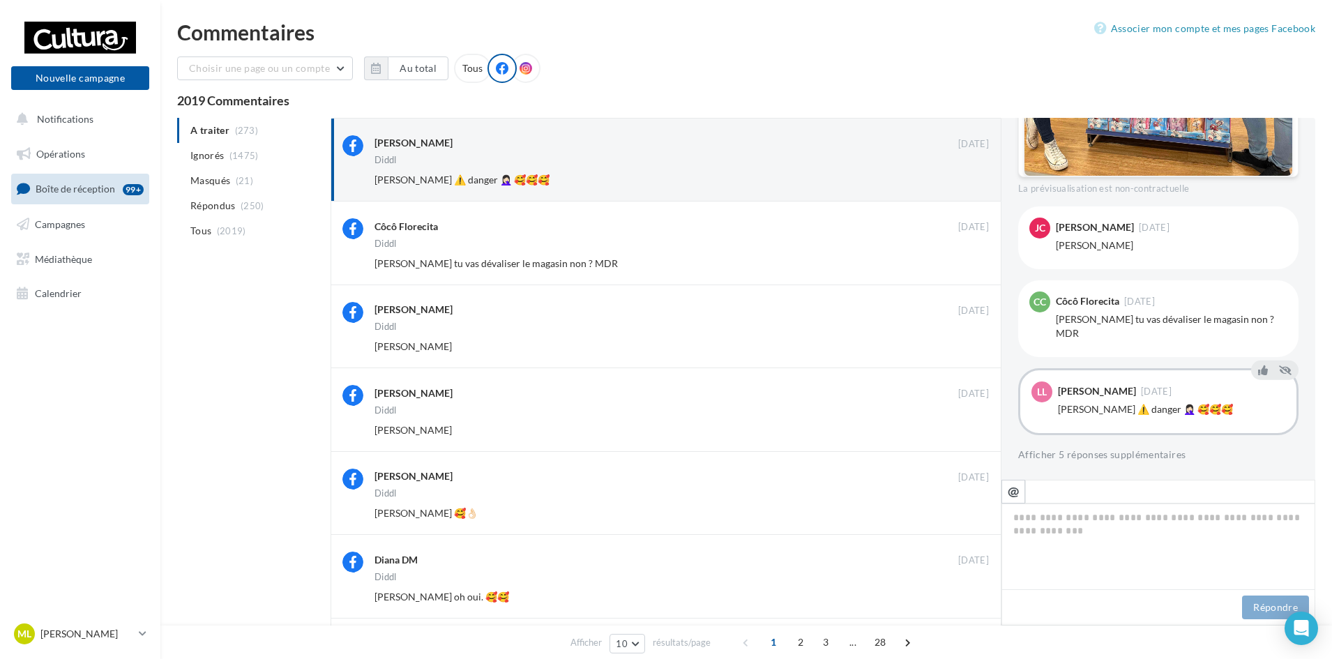
click at [961, 170] on button "Ignorer" at bounding box center [966, 180] width 46 height 20
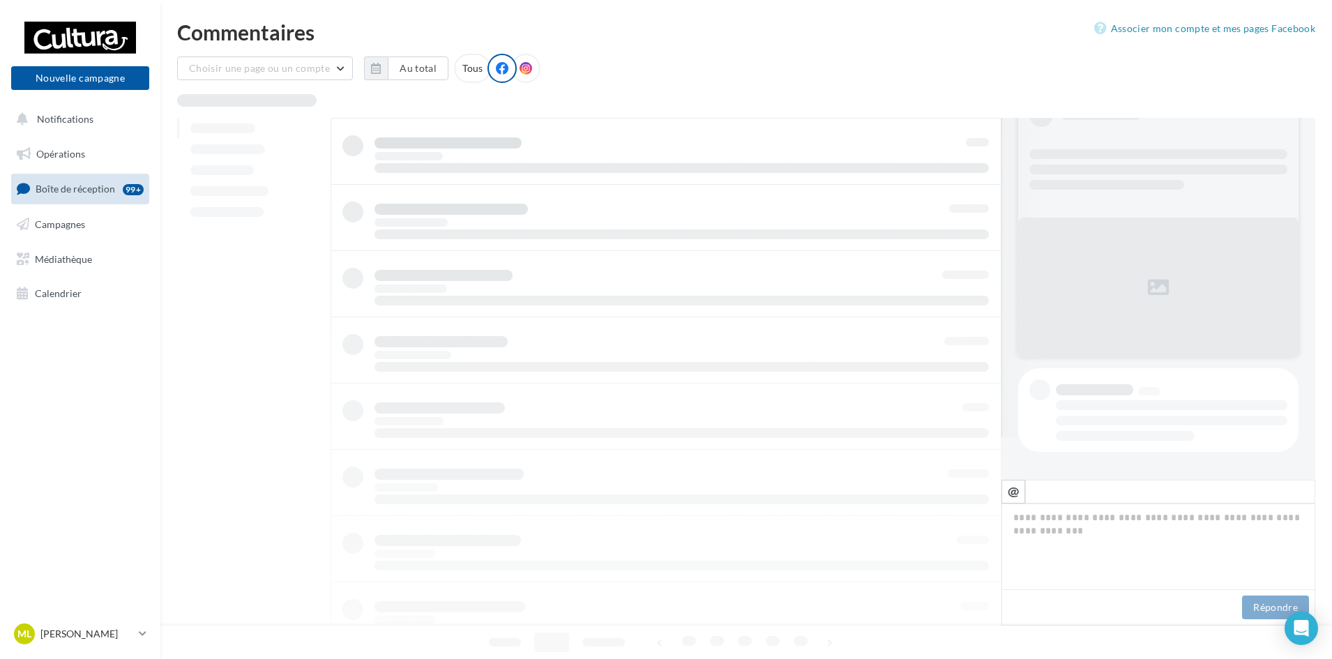
scroll to position [43, 0]
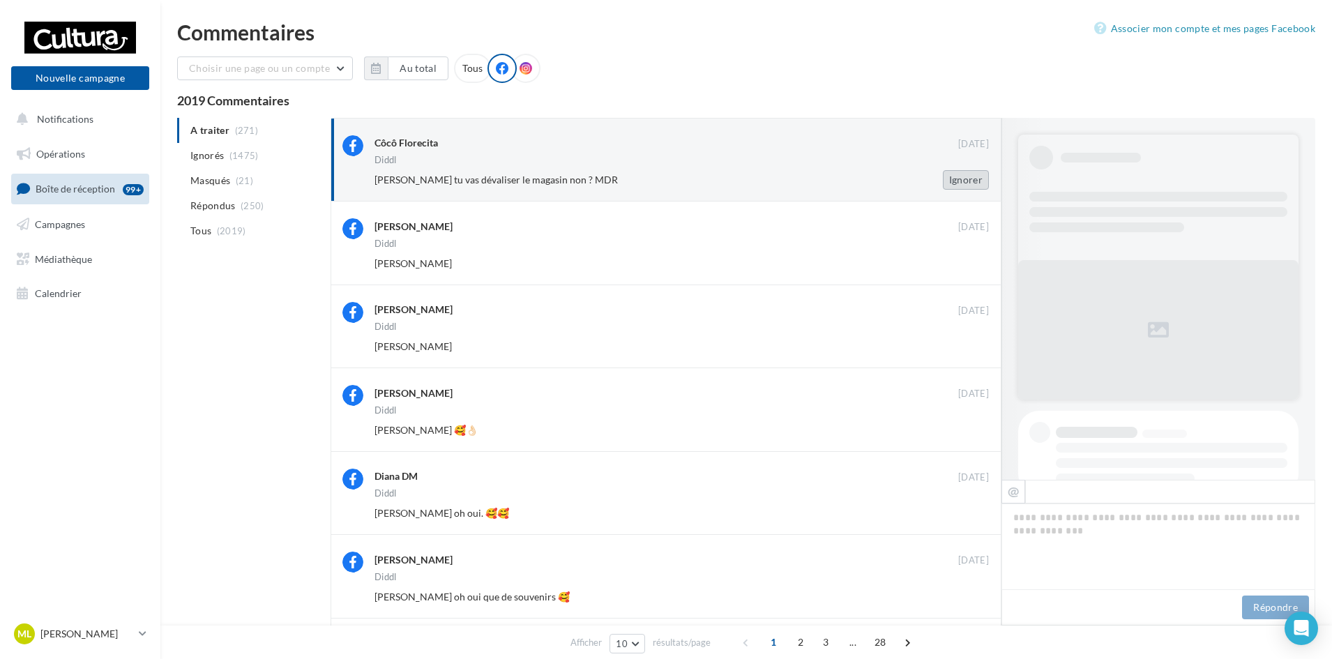
click at [961, 170] on button "Ignorer" at bounding box center [966, 180] width 46 height 20
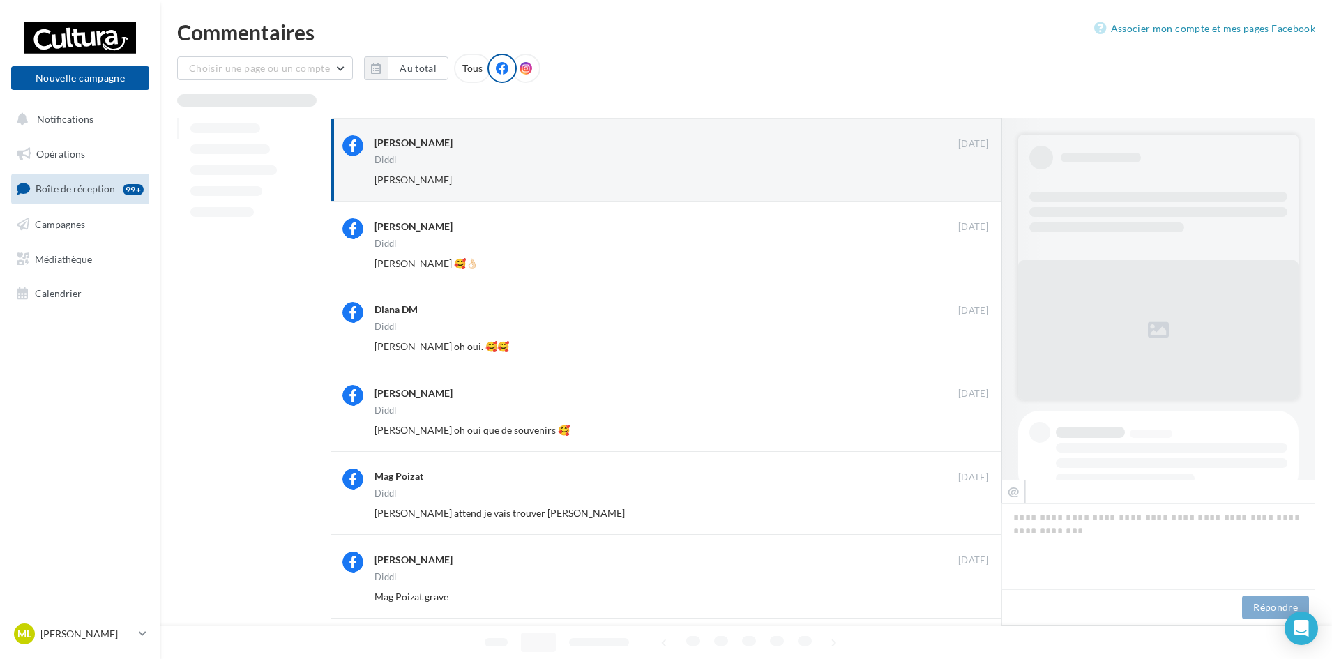
click at [961, 170] on button "Ignorer" at bounding box center [966, 180] width 46 height 20
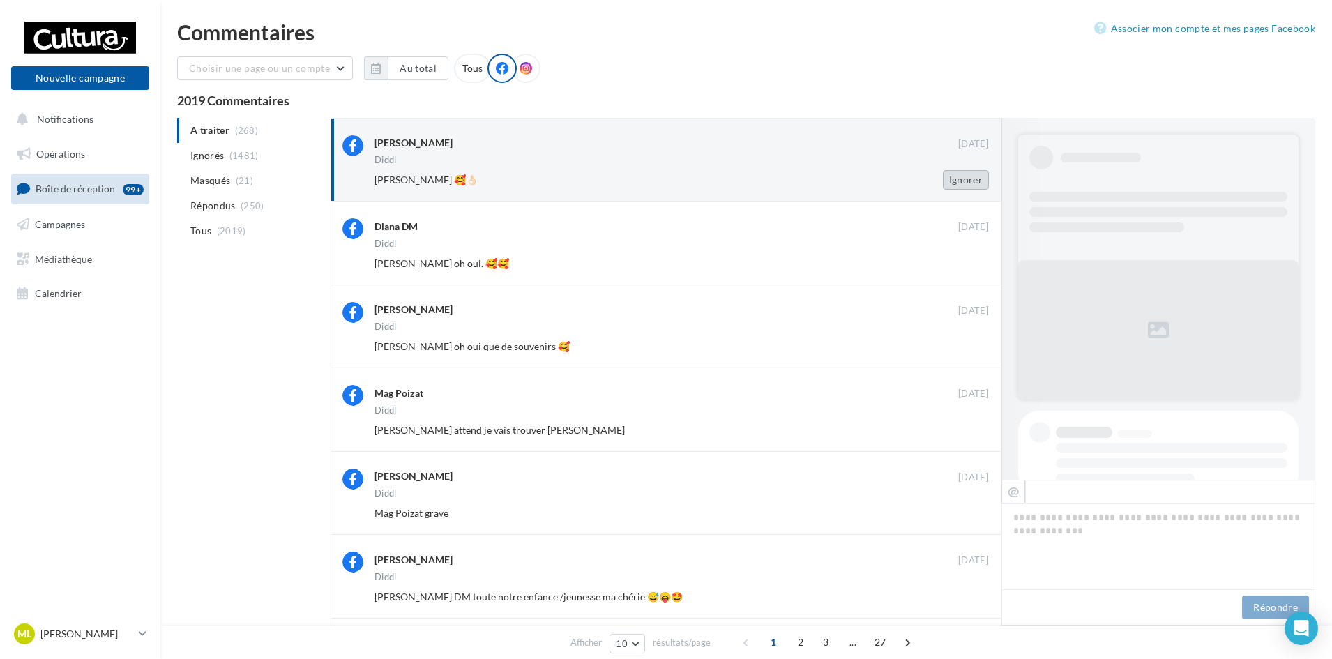
click at [980, 186] on button "Ignorer" at bounding box center [966, 180] width 46 height 20
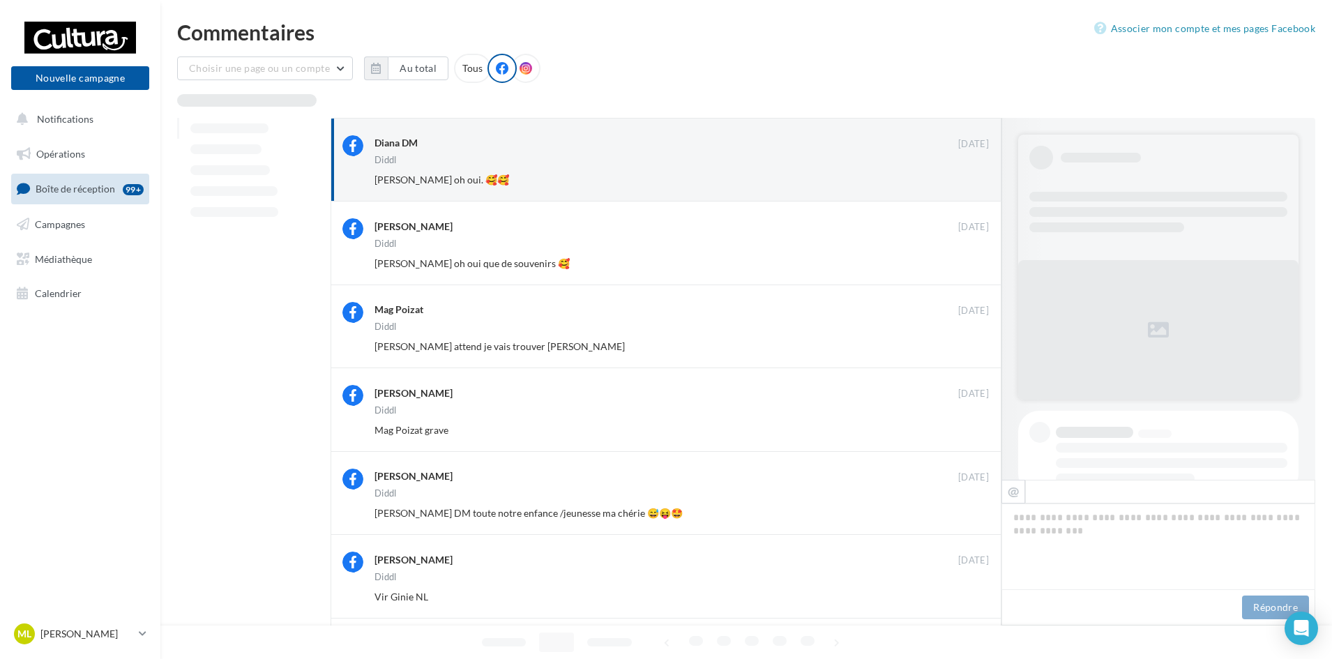
click at [979, 186] on button "Ignorer" at bounding box center [966, 180] width 46 height 20
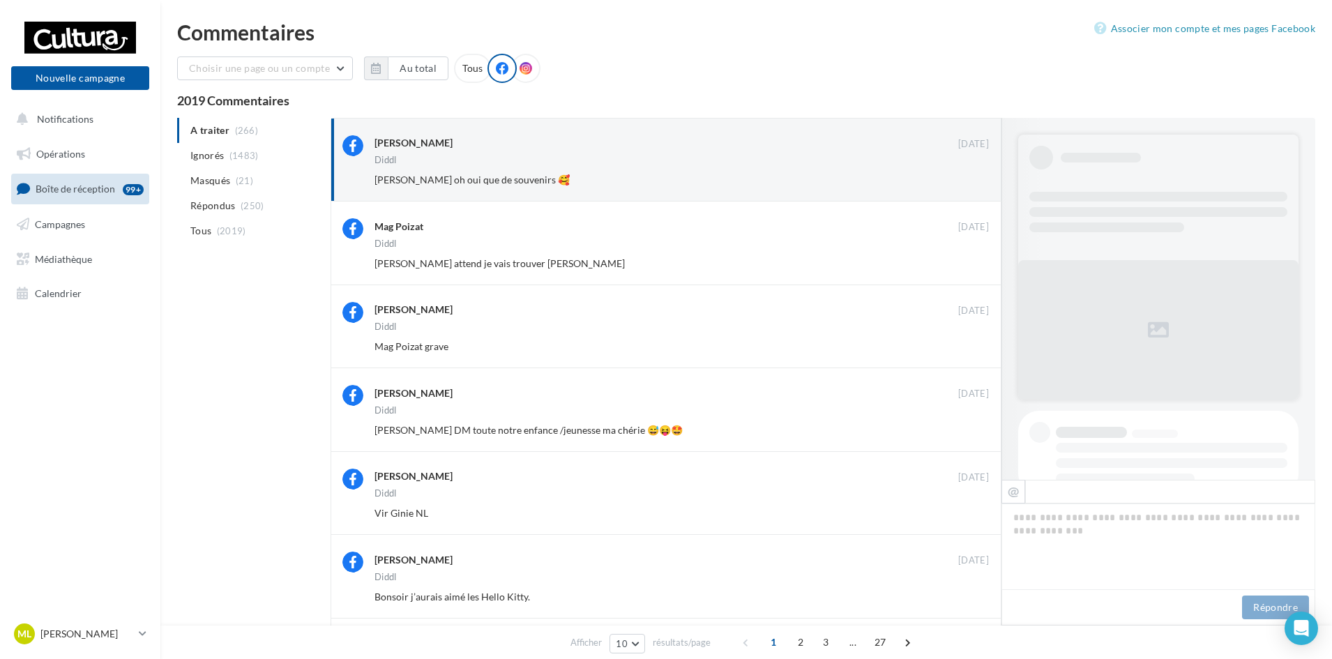
click at [979, 186] on button "Ignorer" at bounding box center [966, 180] width 46 height 20
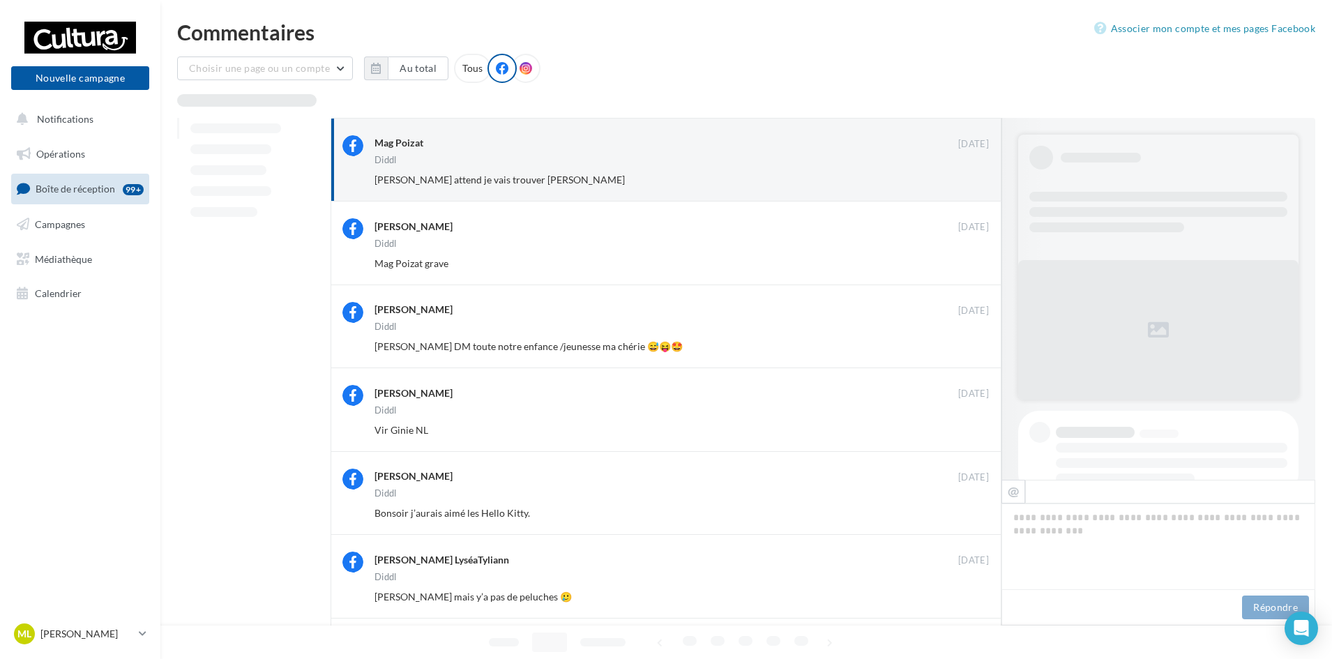
click at [979, 186] on button "Ignorer" at bounding box center [966, 180] width 46 height 20
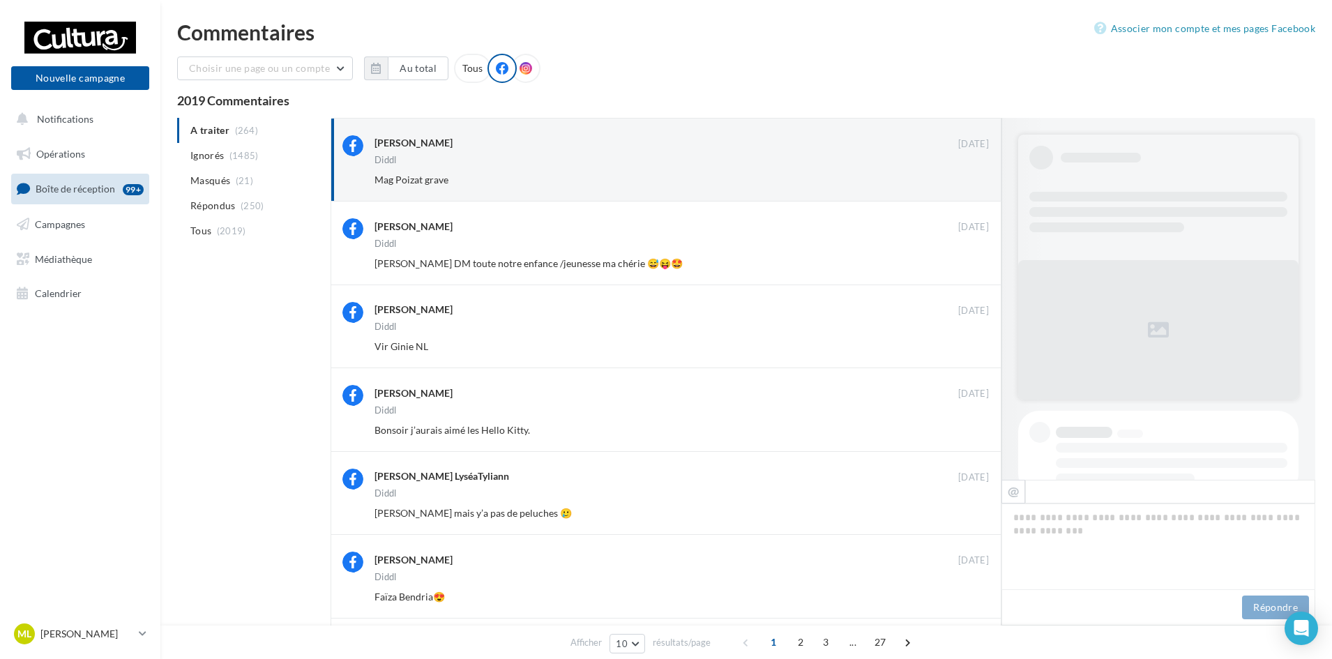
click at [979, 186] on button "Ignorer" at bounding box center [966, 180] width 46 height 20
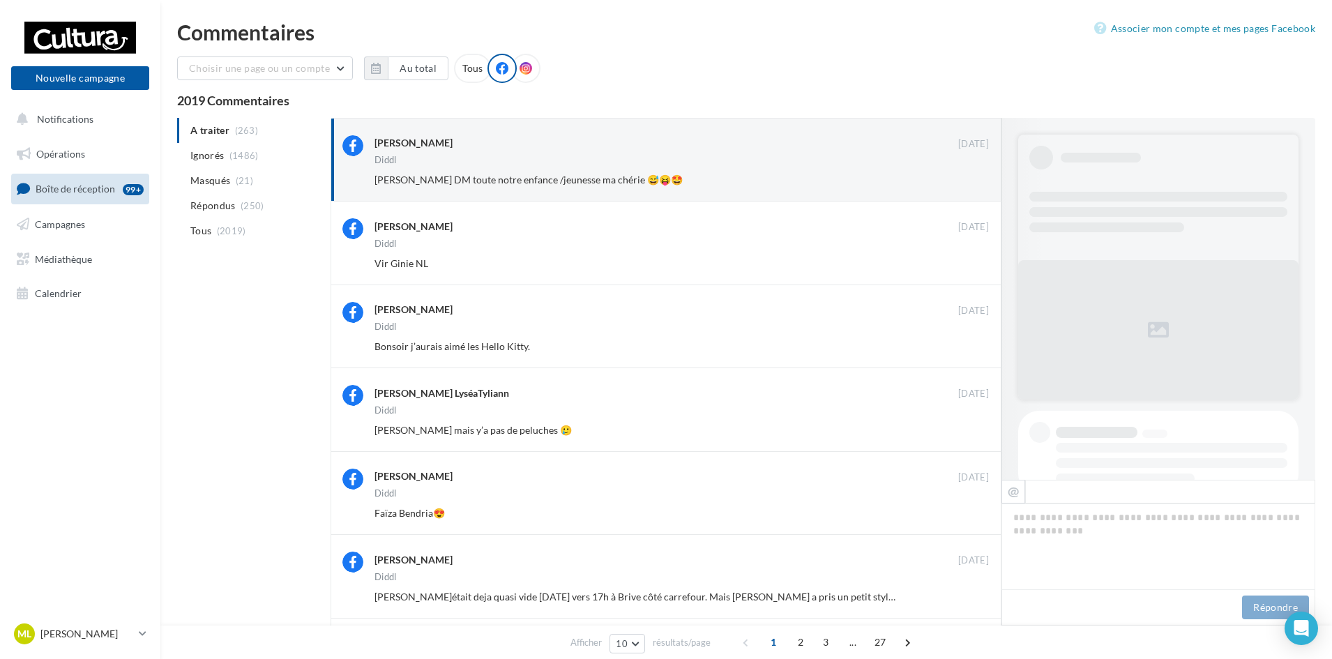
click at [979, 186] on button "Ignorer" at bounding box center [966, 180] width 46 height 20
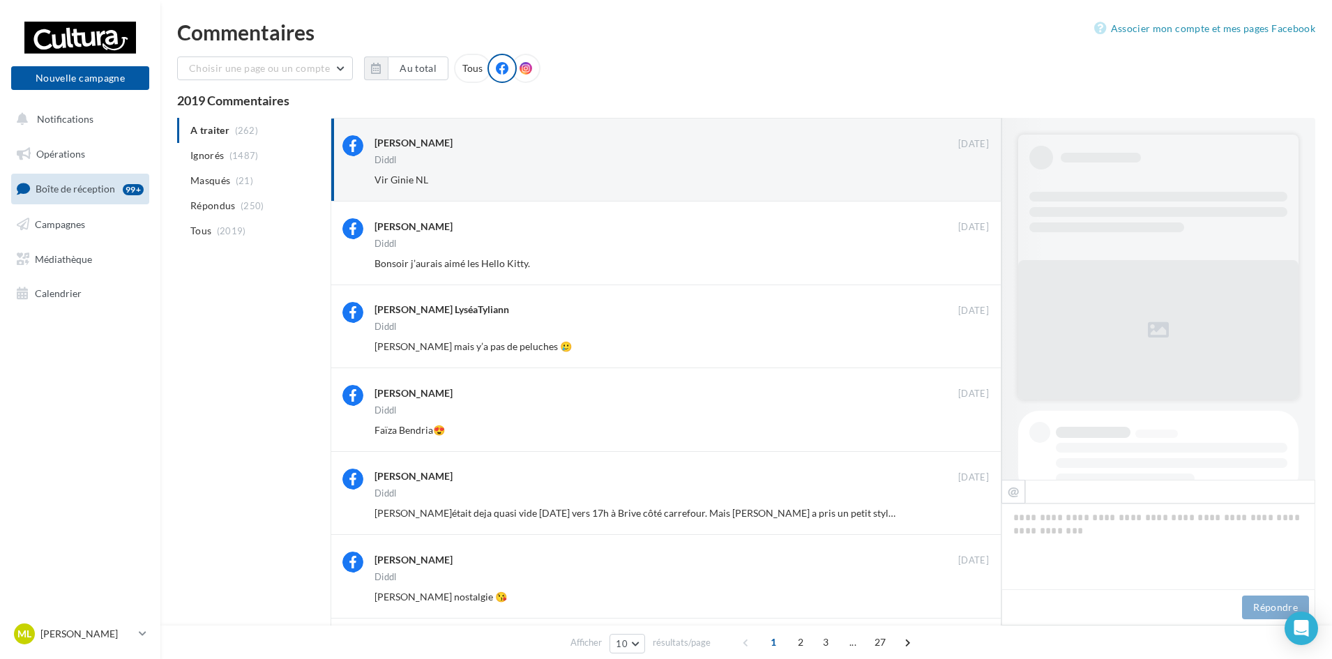
click at [979, 186] on button "Ignorer" at bounding box center [966, 180] width 46 height 20
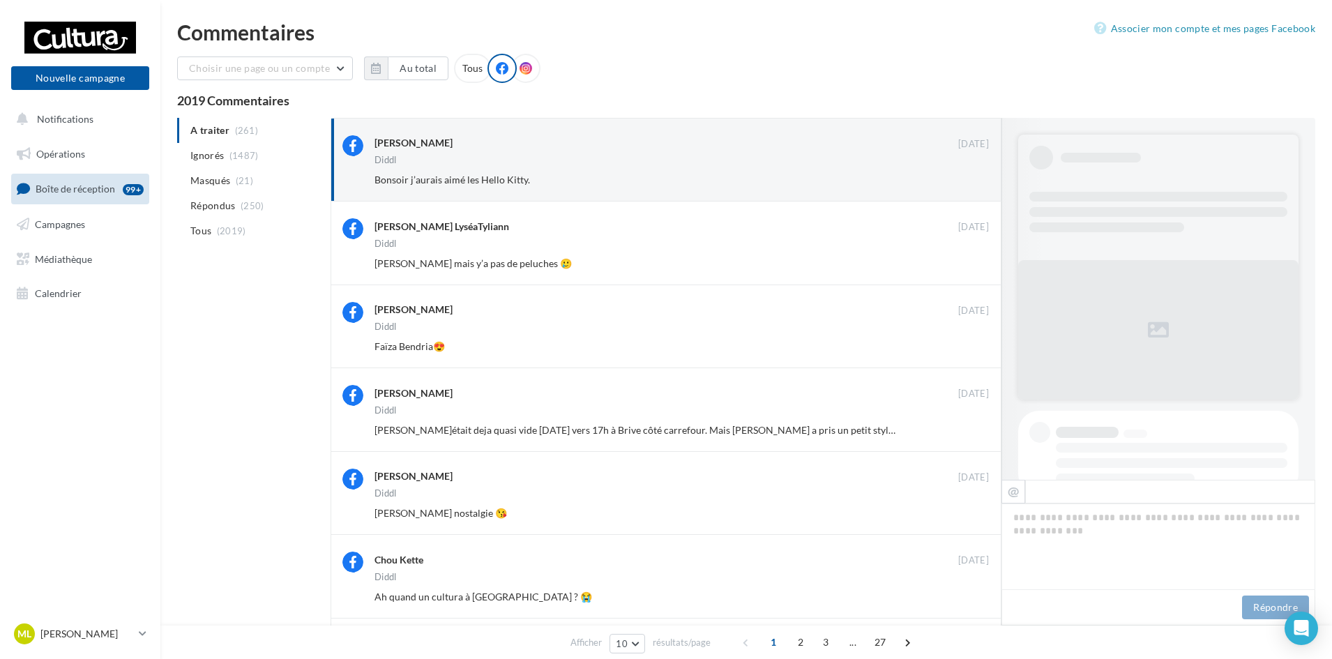
click at [979, 186] on button "Ignorer" at bounding box center [966, 180] width 46 height 20
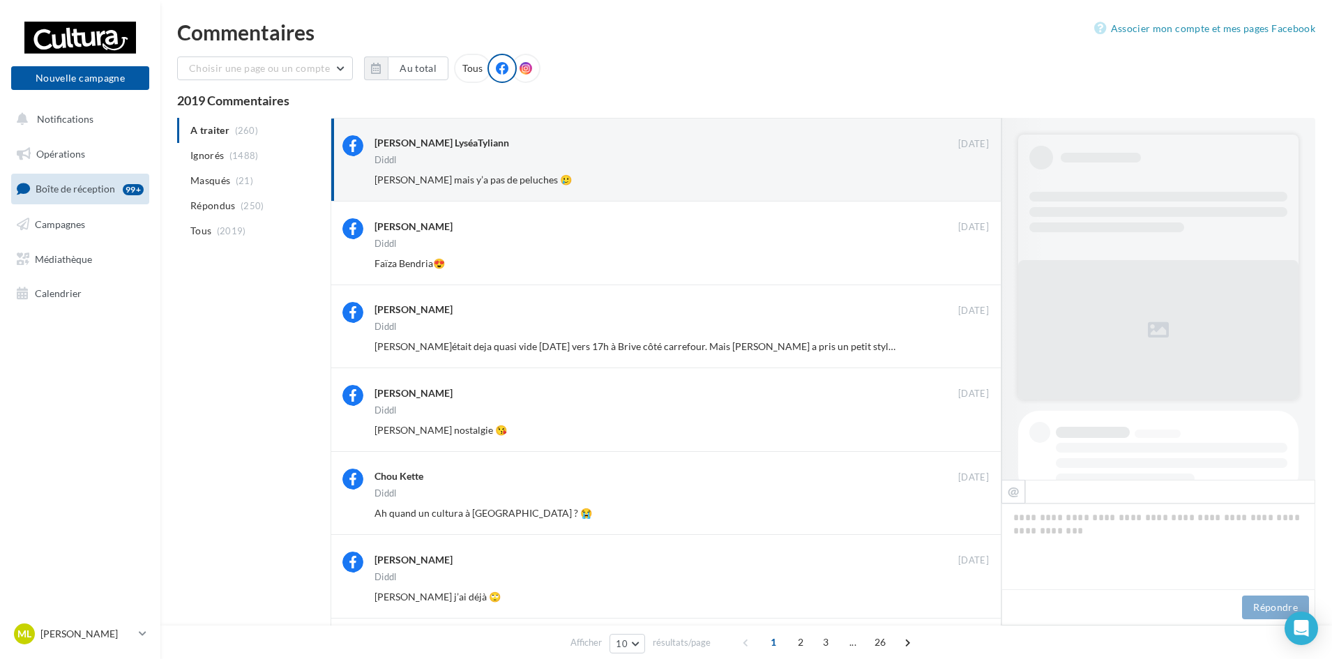
click at [979, 186] on button "Ignorer" at bounding box center [966, 180] width 46 height 20
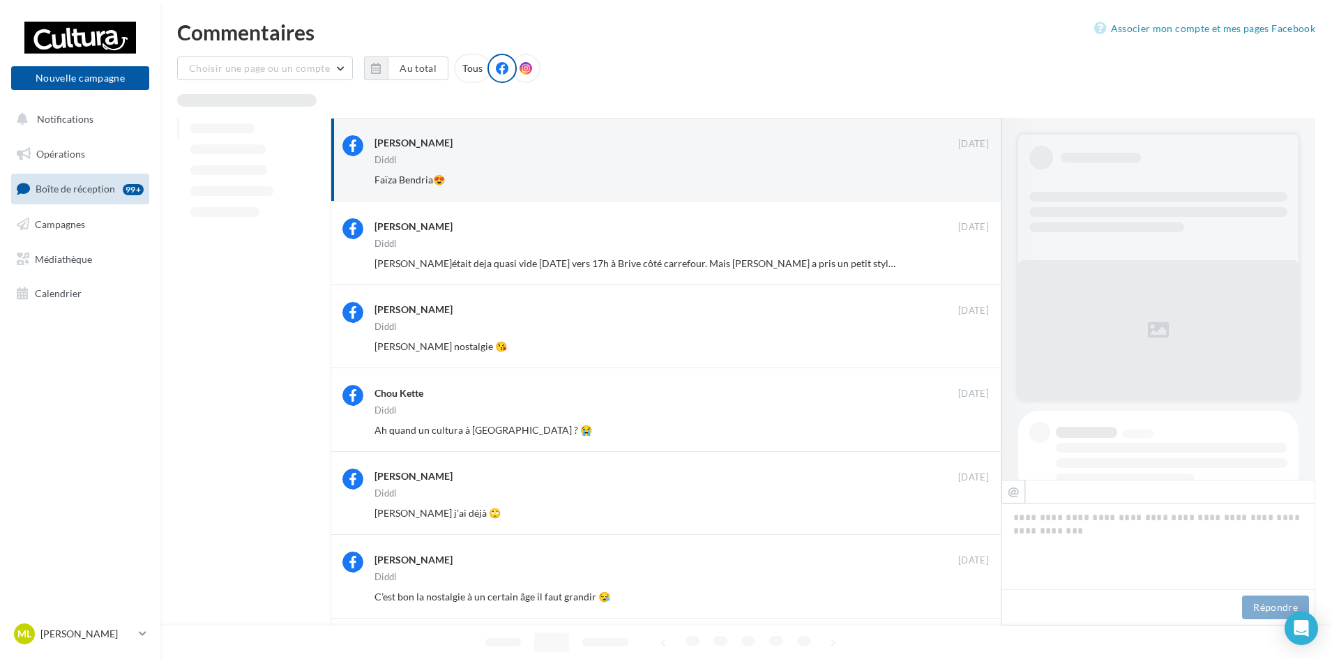
click at [979, 186] on button "Ignorer" at bounding box center [966, 180] width 46 height 20
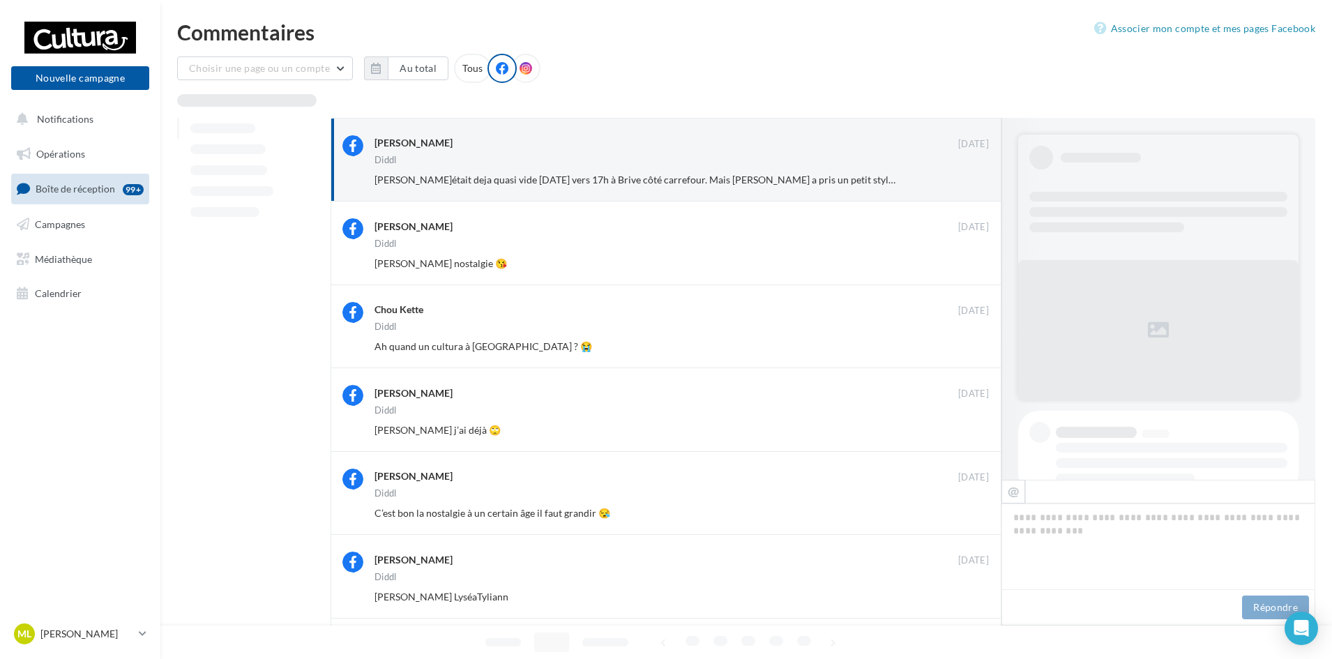
click at [979, 186] on button "Ignorer" at bounding box center [966, 180] width 46 height 20
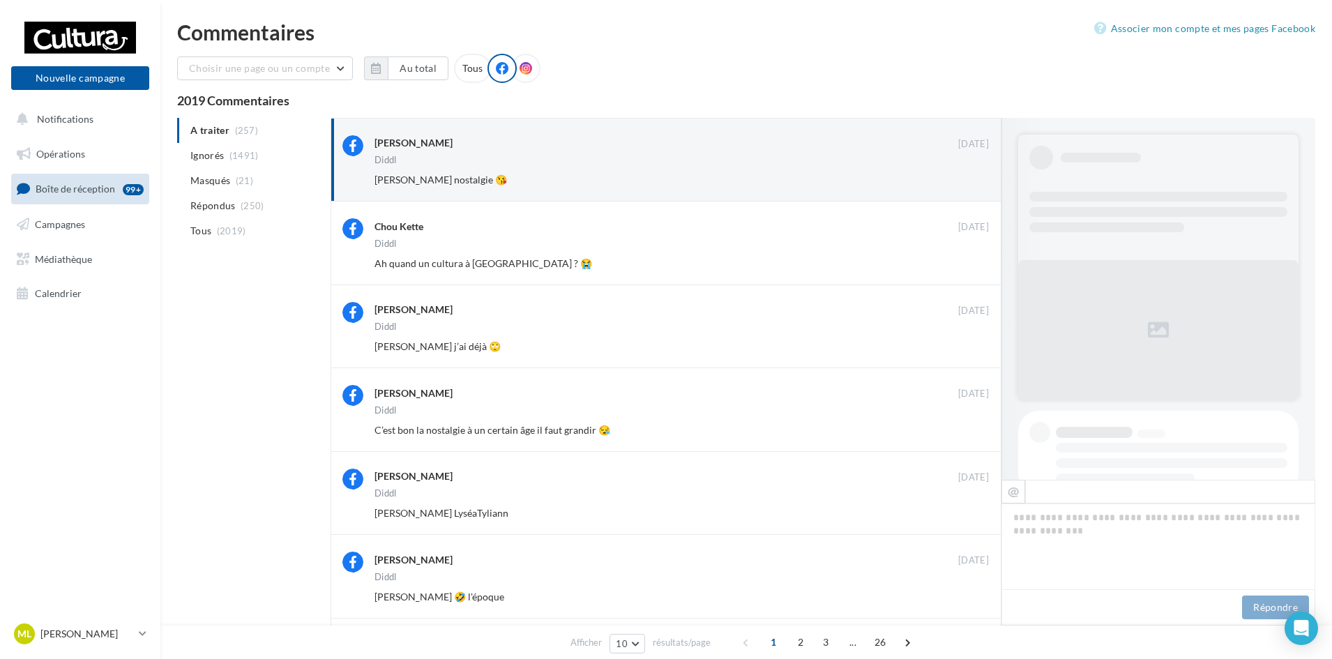
click at [979, 186] on button "Ignorer" at bounding box center [966, 180] width 46 height 20
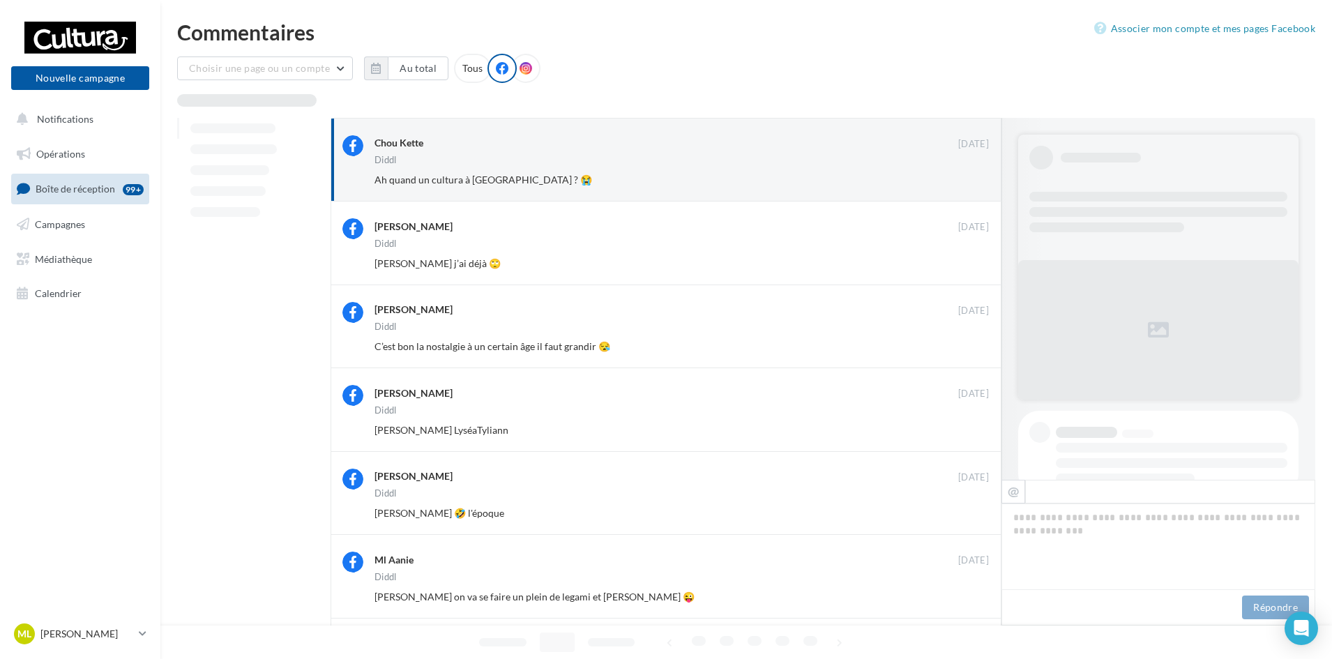
click at [979, 186] on button "Ignorer" at bounding box center [966, 180] width 46 height 20
click at [979, 186] on div "Ignorer" at bounding box center [955, 180] width 91 height 20
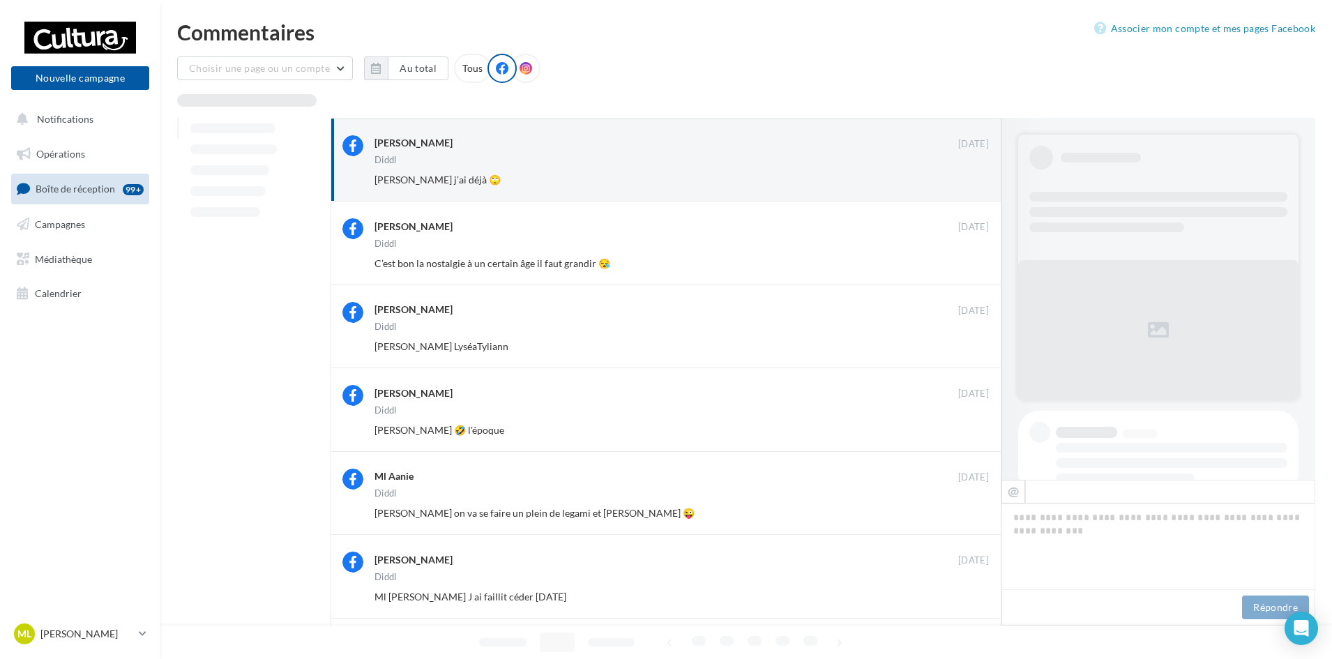
click at [979, 186] on button "Ignorer" at bounding box center [966, 180] width 46 height 20
click at [979, 186] on div "Ignorer" at bounding box center [955, 180] width 91 height 20
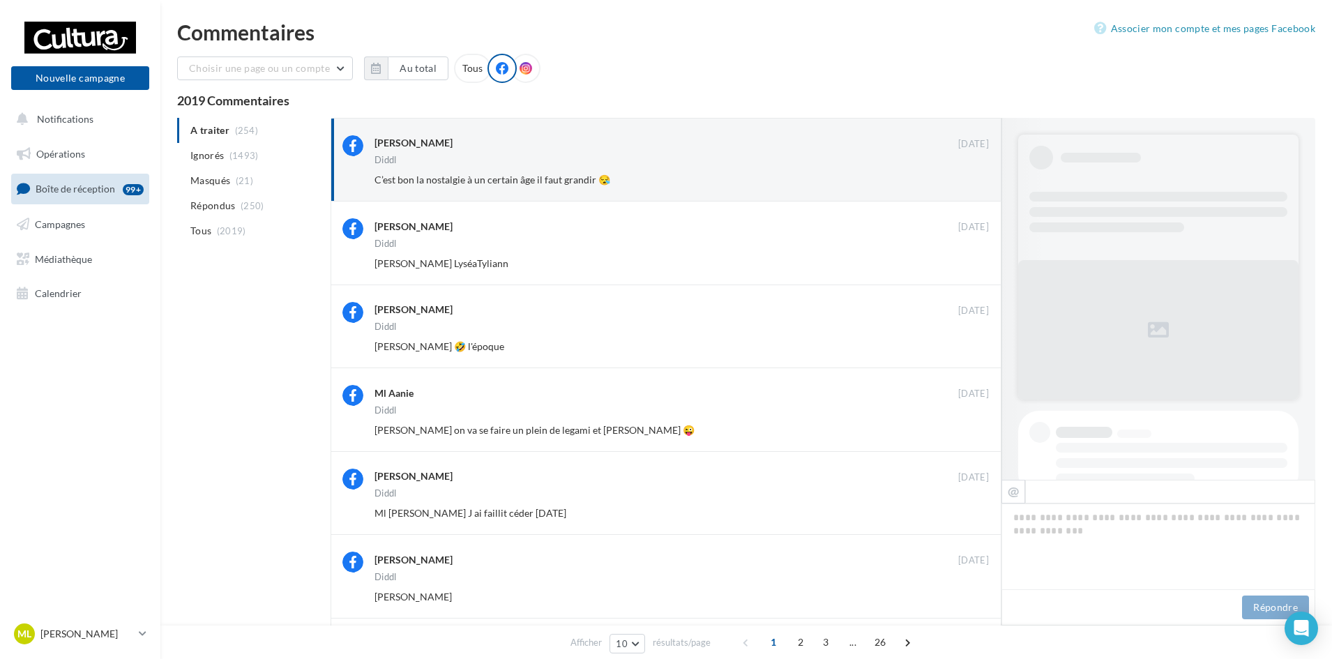
click at [979, 186] on button "Ignorer" at bounding box center [966, 180] width 46 height 20
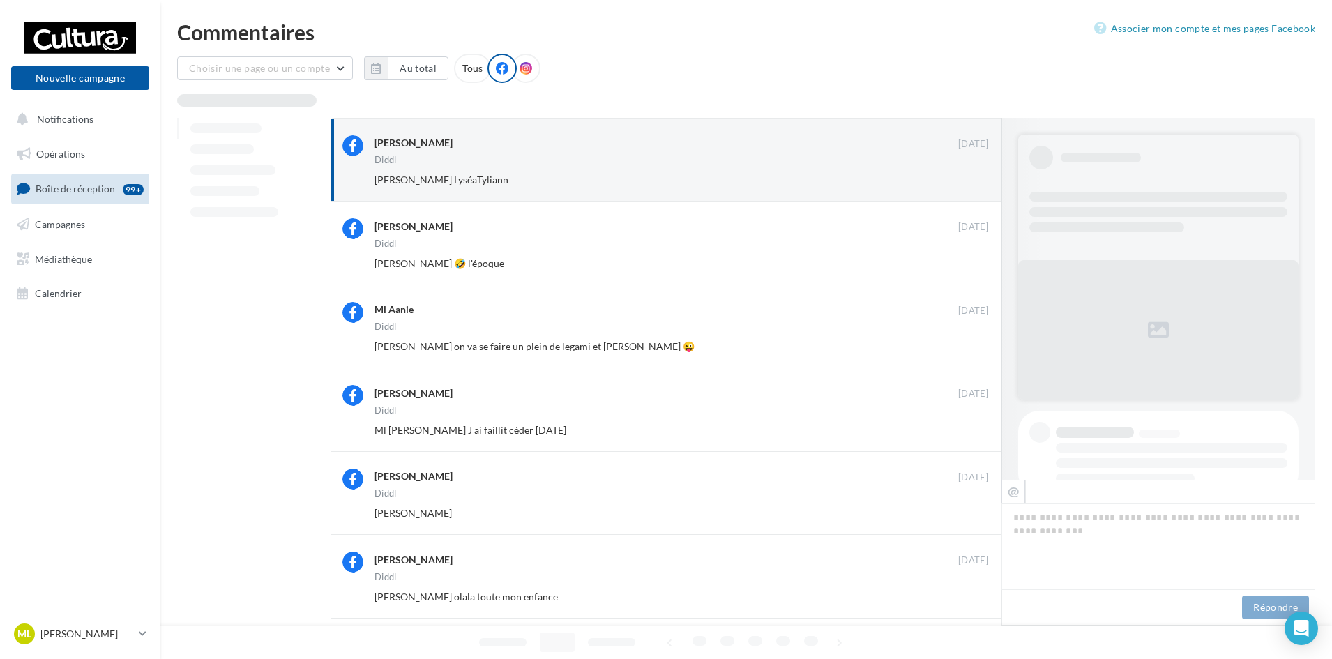
click at [979, 186] on button "Ignorer" at bounding box center [966, 180] width 46 height 20
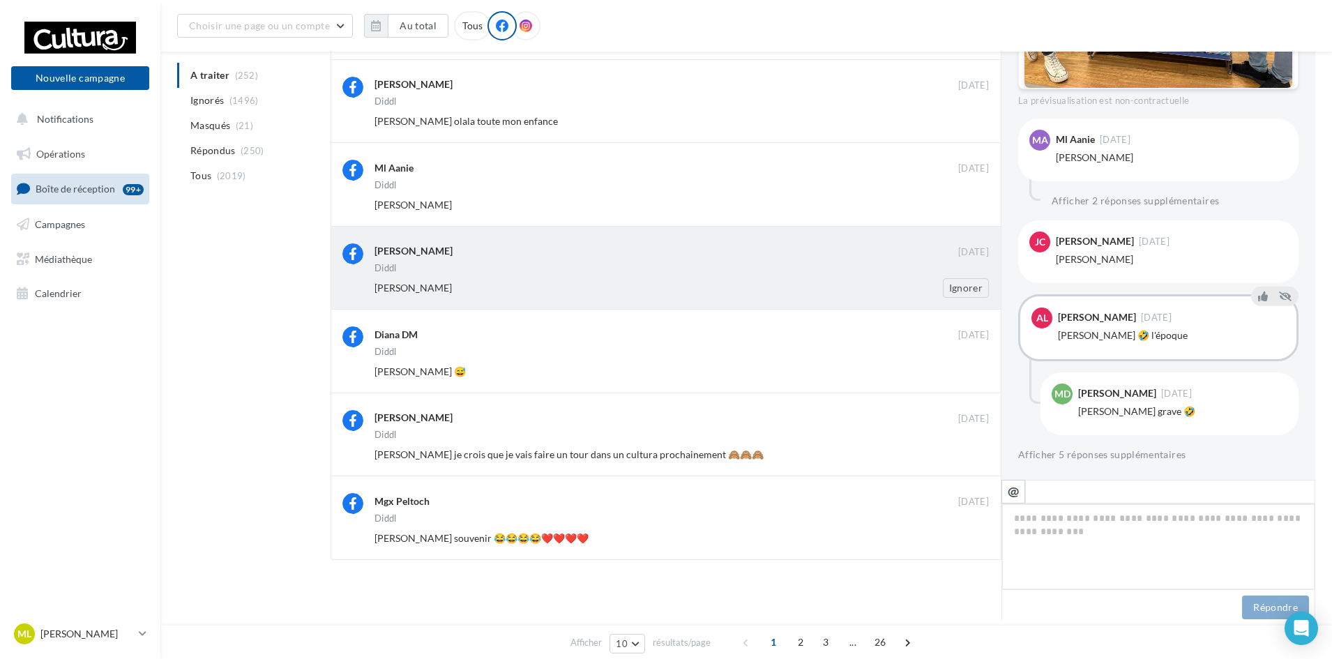
scroll to position [481, 0]
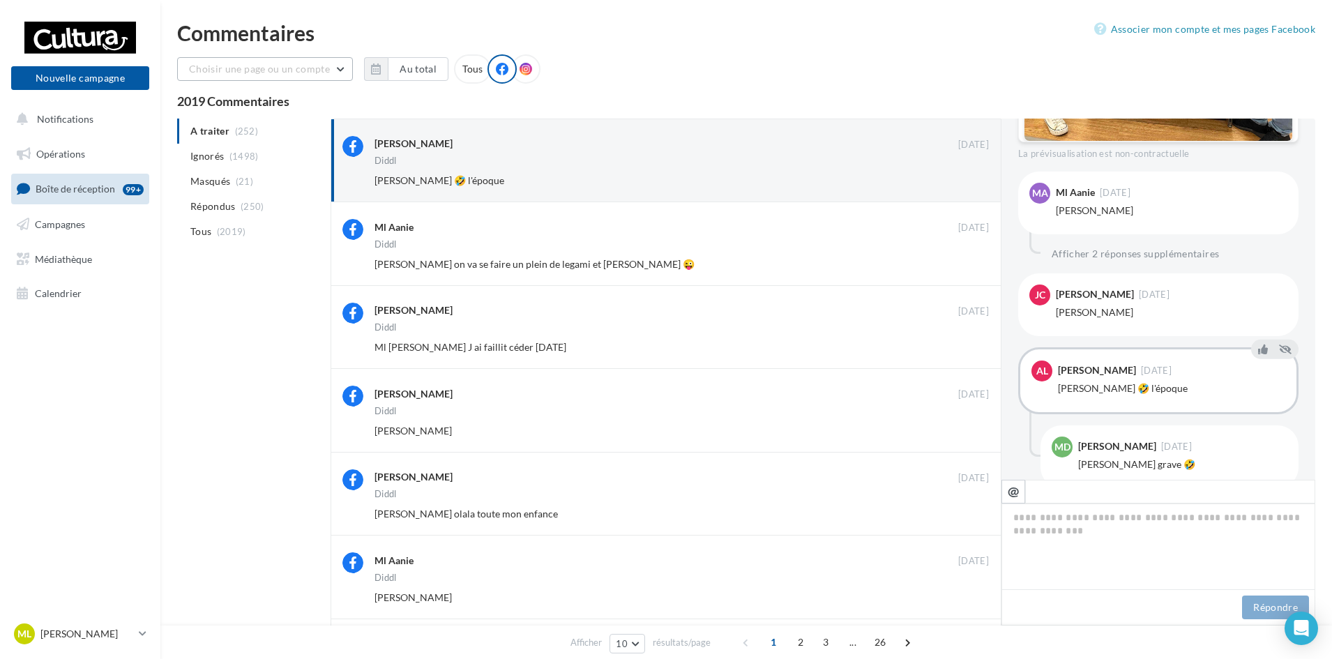
click at [345, 74] on button "Choisir une page ou un compte" at bounding box center [265, 69] width 176 height 24
click at [290, 70] on input "text" at bounding box center [237, 69] width 121 height 24
click at [682, 40] on div "Commentaires" at bounding box center [746, 32] width 1138 height 21
click at [962, 187] on button "Ignorer" at bounding box center [966, 181] width 46 height 20
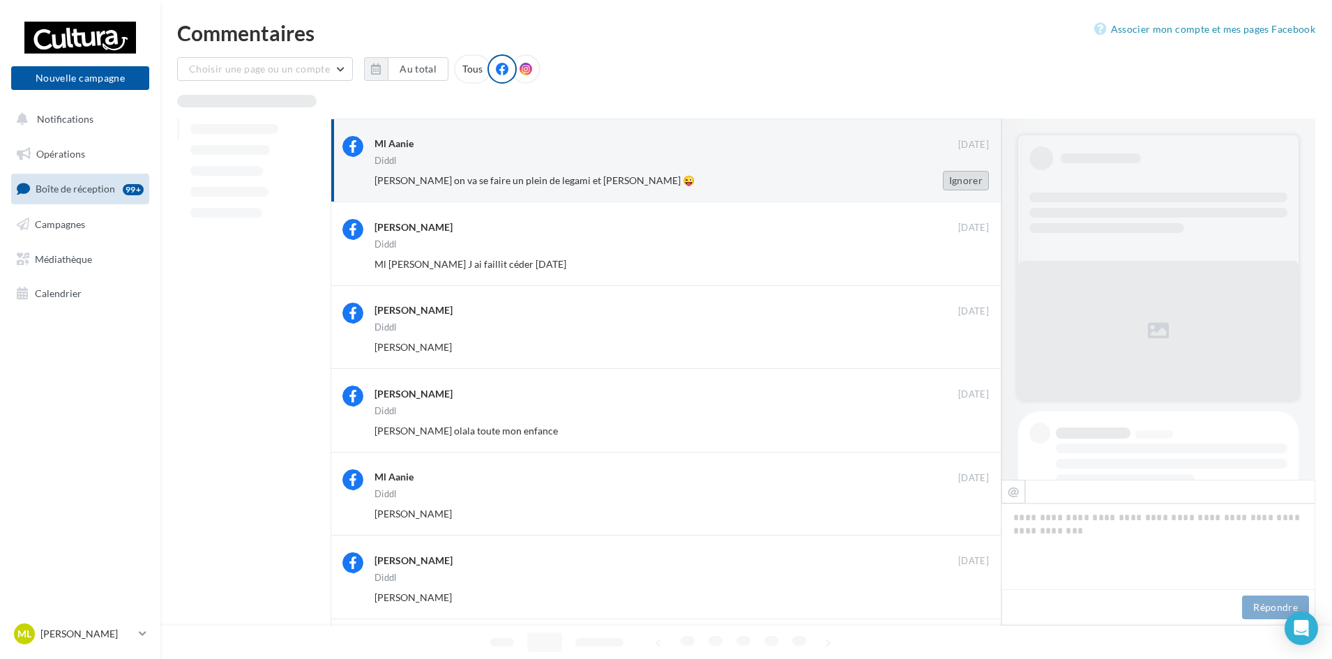
click at [958, 186] on button "Ignorer" at bounding box center [966, 181] width 46 height 20
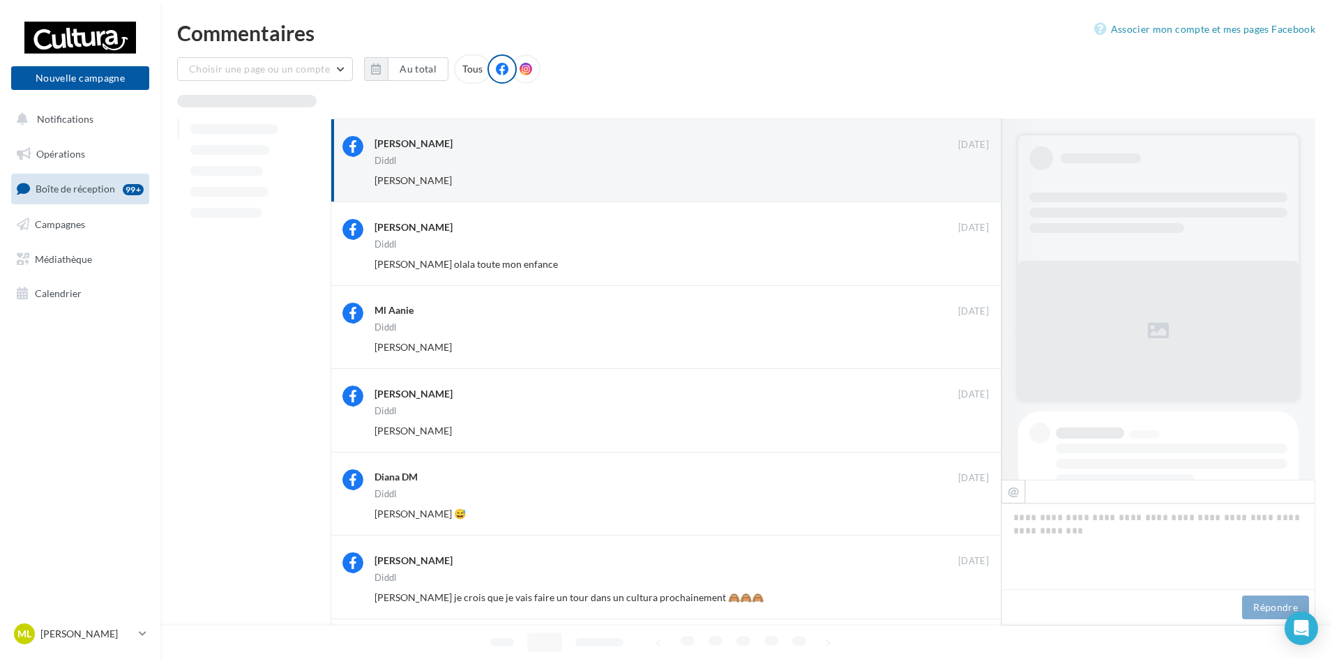
click at [958, 186] on button "Ignorer" at bounding box center [966, 181] width 46 height 20
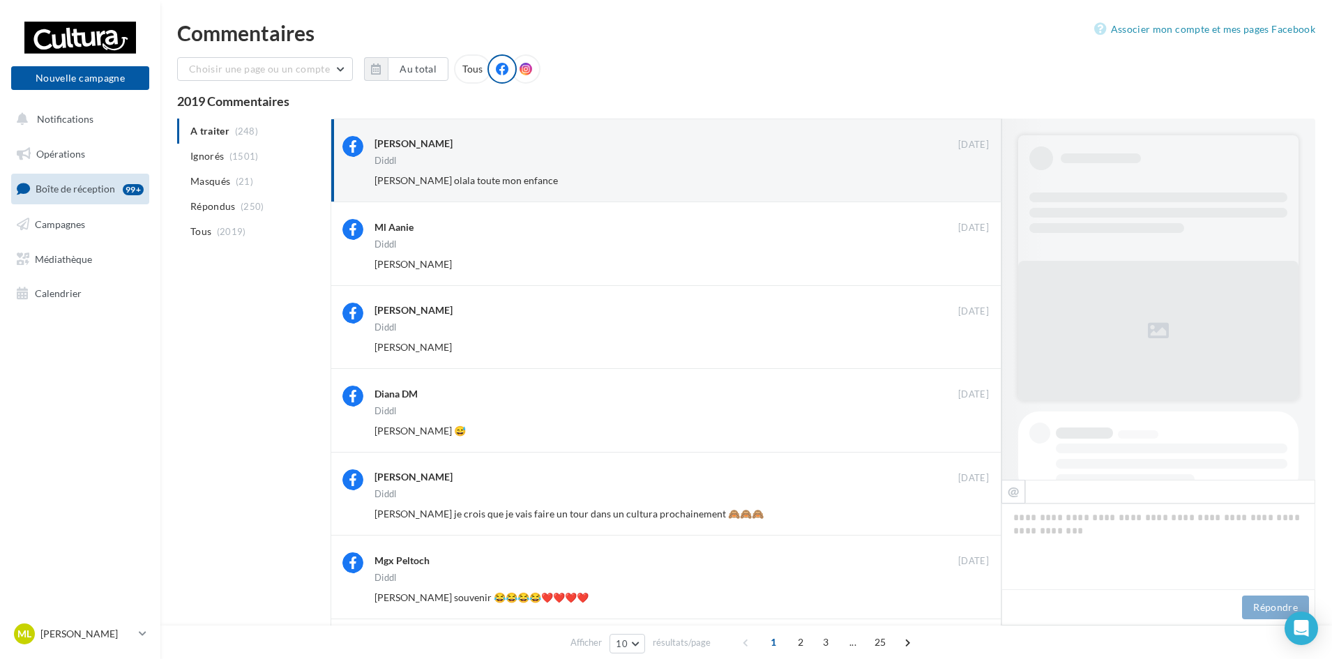
click at [958, 186] on button "Ignorer" at bounding box center [966, 181] width 46 height 20
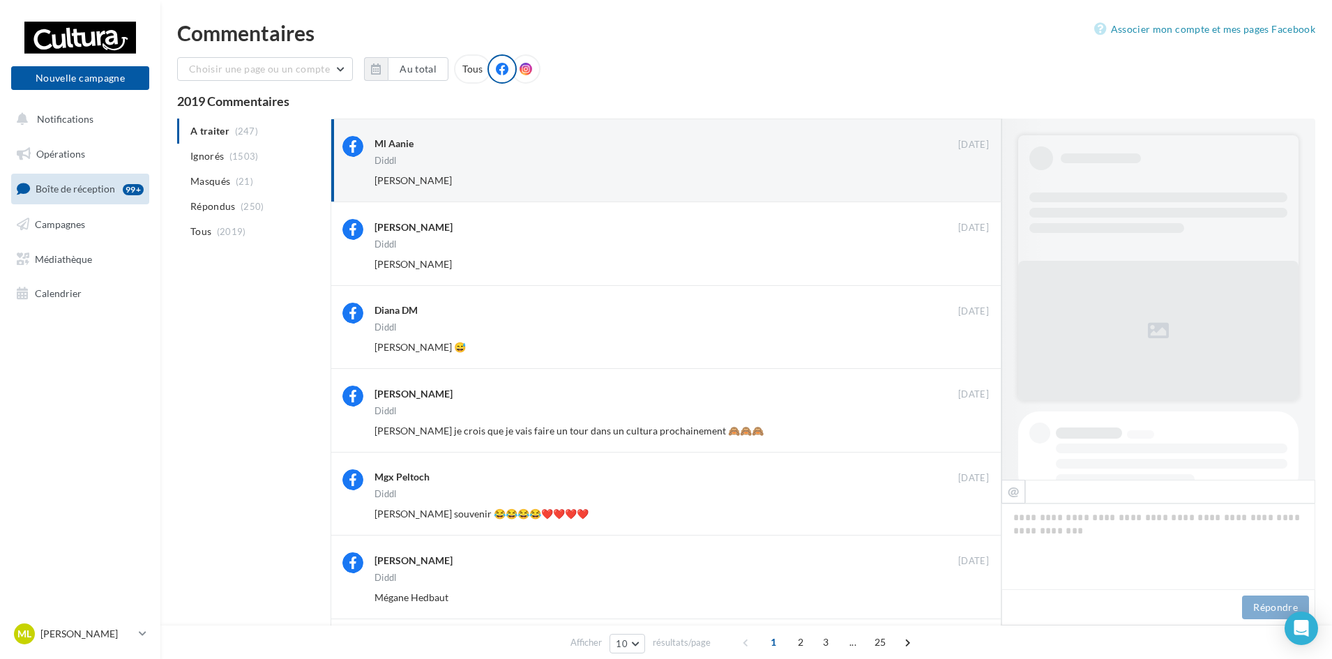
click at [958, 186] on button "Ignorer" at bounding box center [966, 181] width 46 height 20
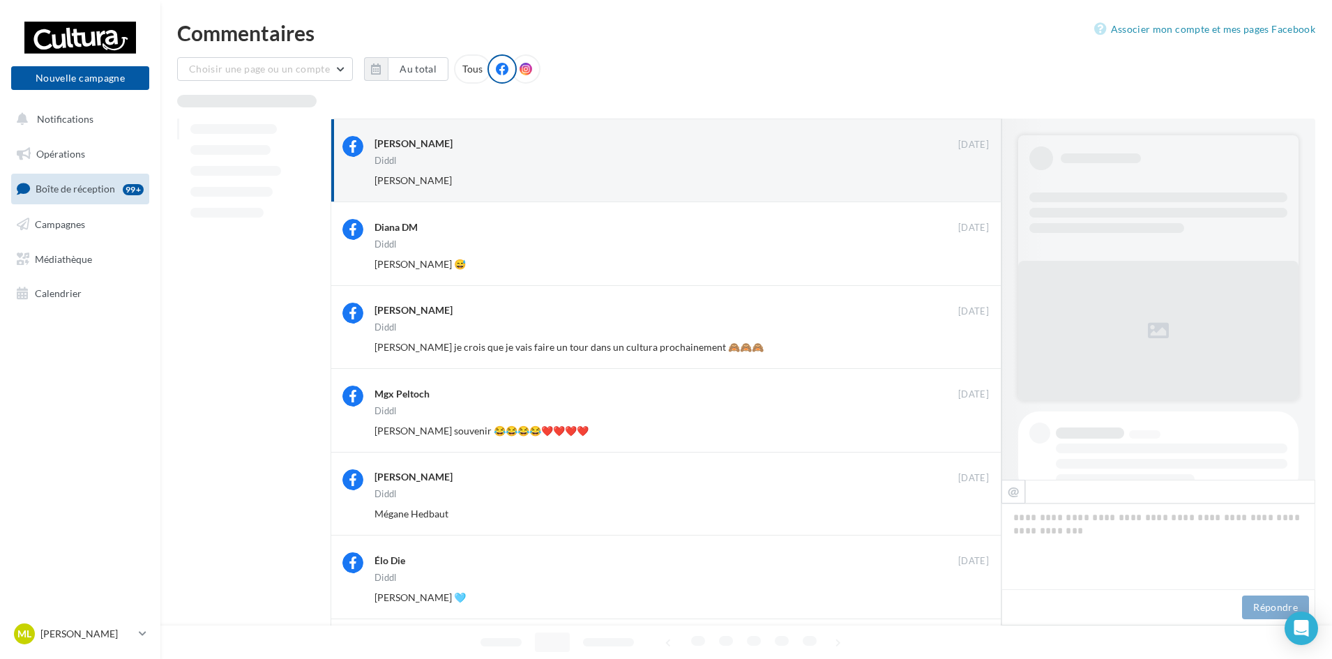
click at [958, 186] on button "Ignorer" at bounding box center [966, 181] width 46 height 20
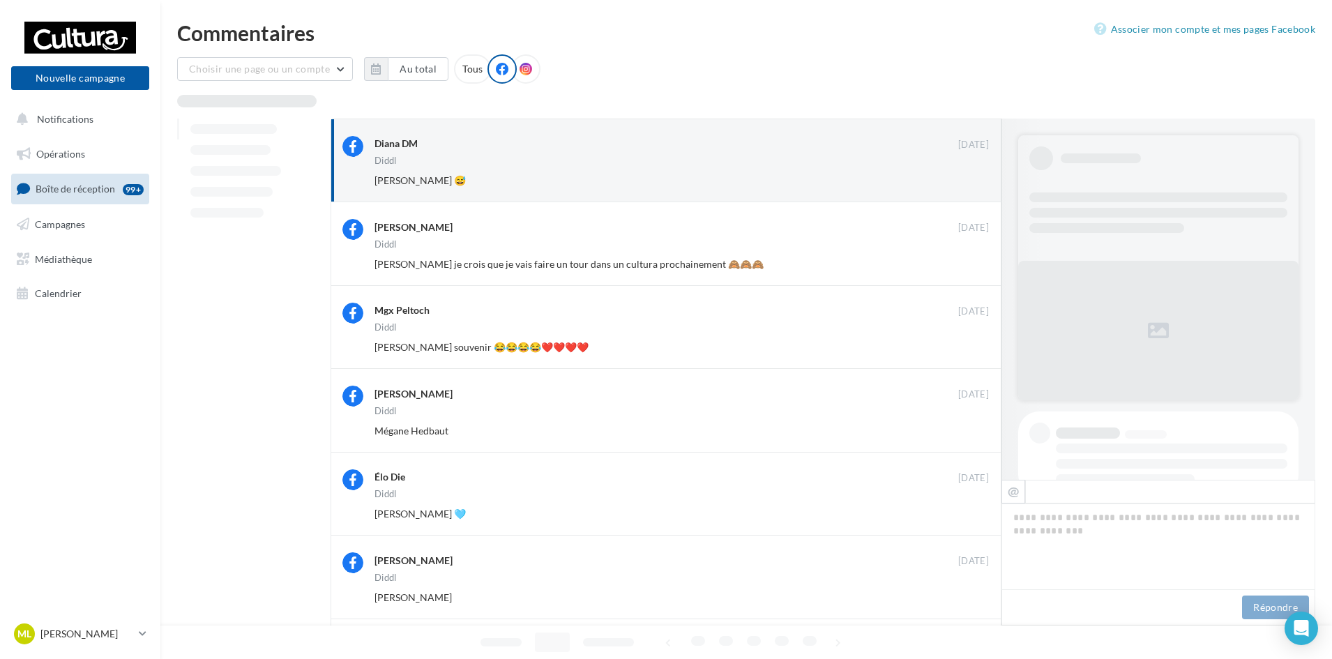
click at [958, 186] on button "Ignorer" at bounding box center [966, 181] width 46 height 20
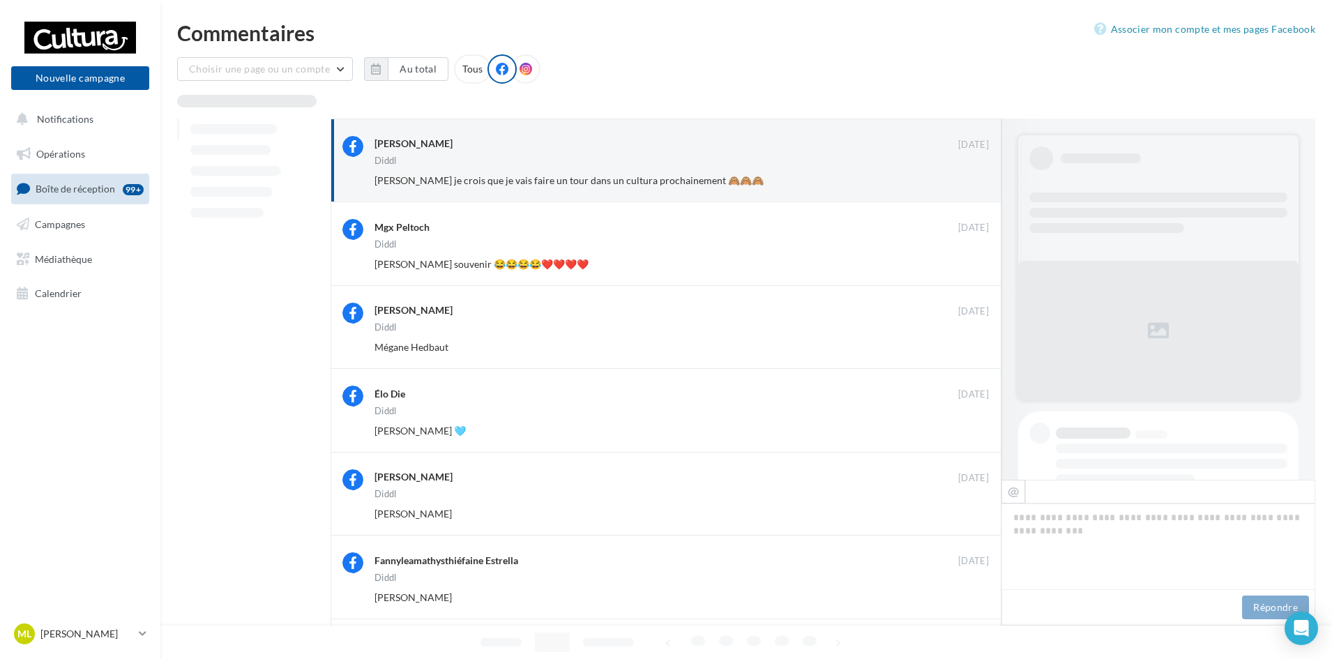
click at [958, 186] on button "Ignorer" at bounding box center [966, 181] width 46 height 20
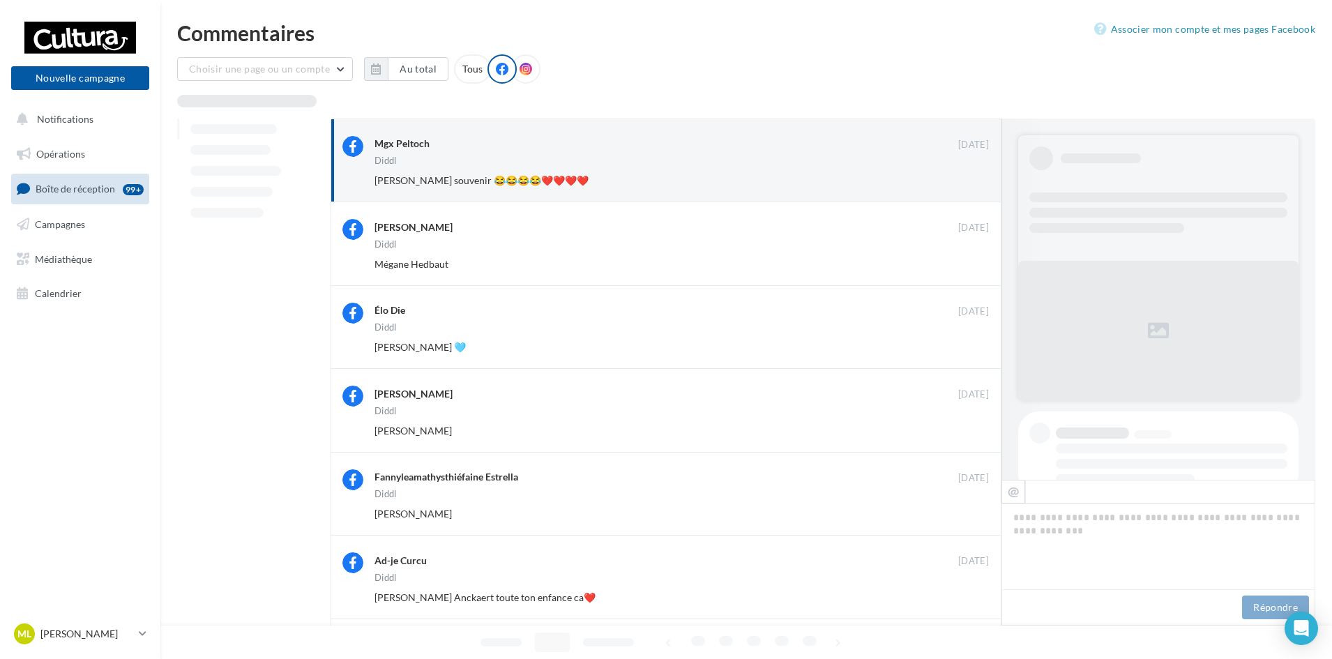
click at [958, 186] on button "Ignorer" at bounding box center [966, 181] width 46 height 20
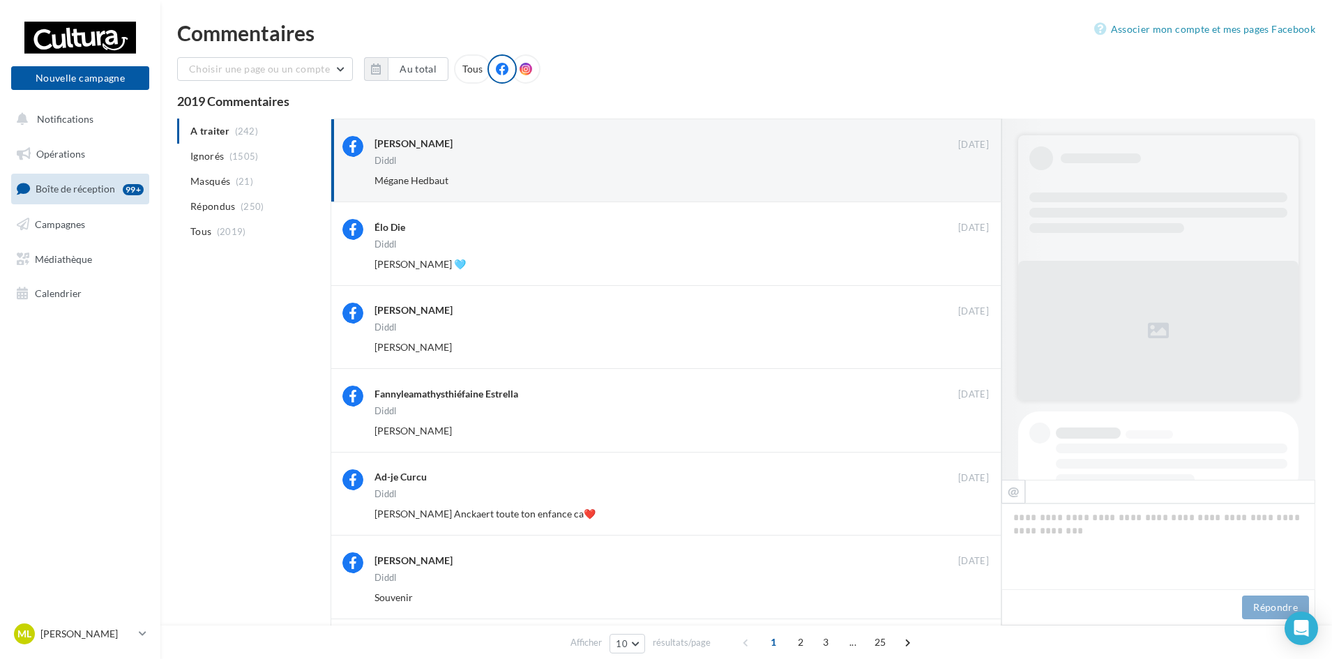
click at [958, 186] on button "Ignorer" at bounding box center [966, 181] width 46 height 20
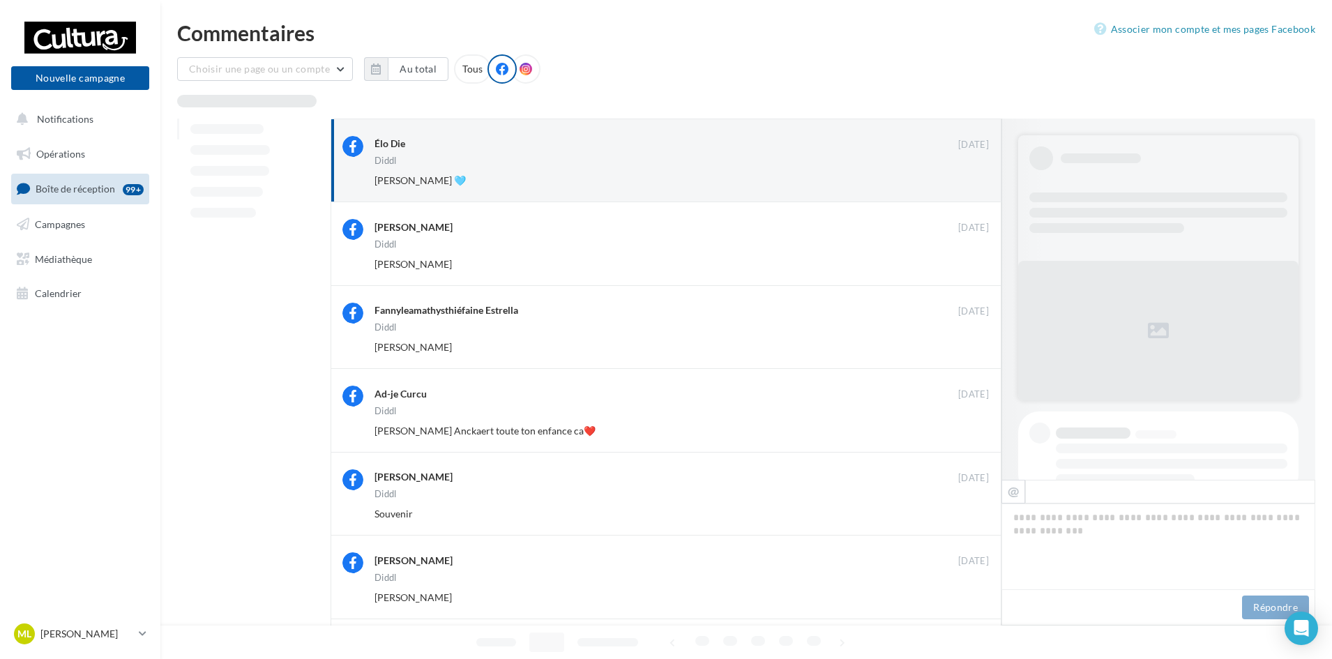
click at [958, 186] on button "Ignorer" at bounding box center [966, 181] width 46 height 20
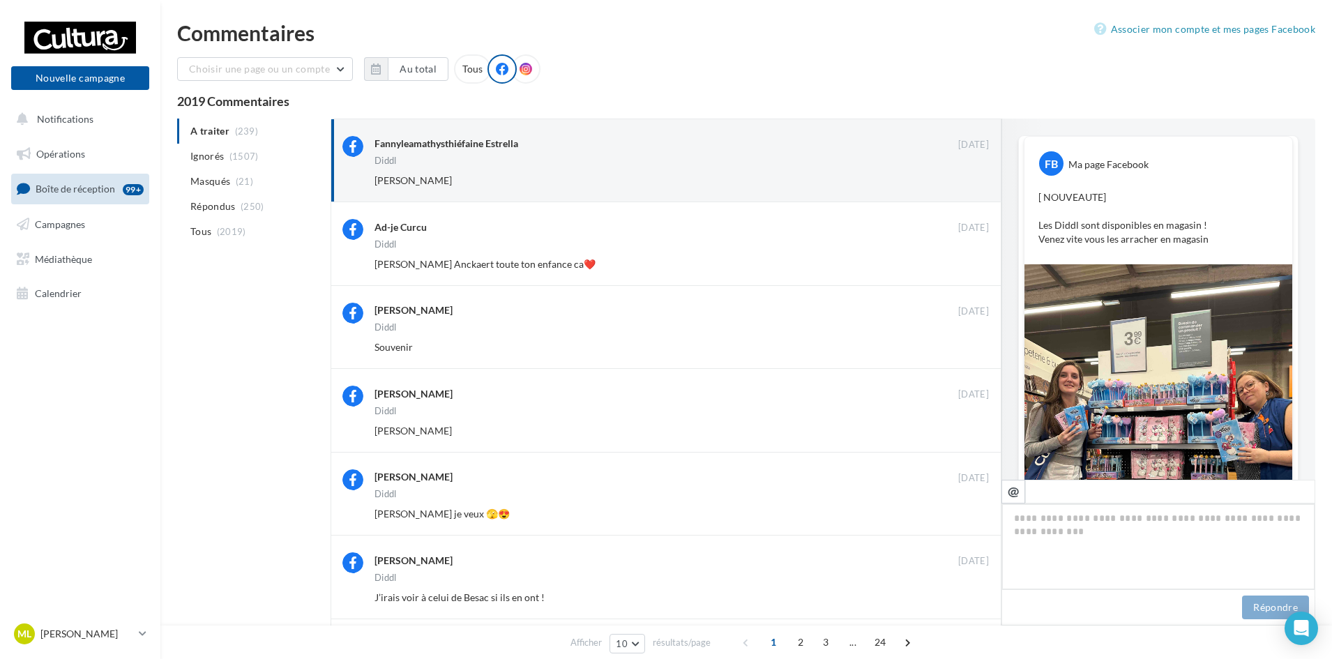
scroll to position [432, 0]
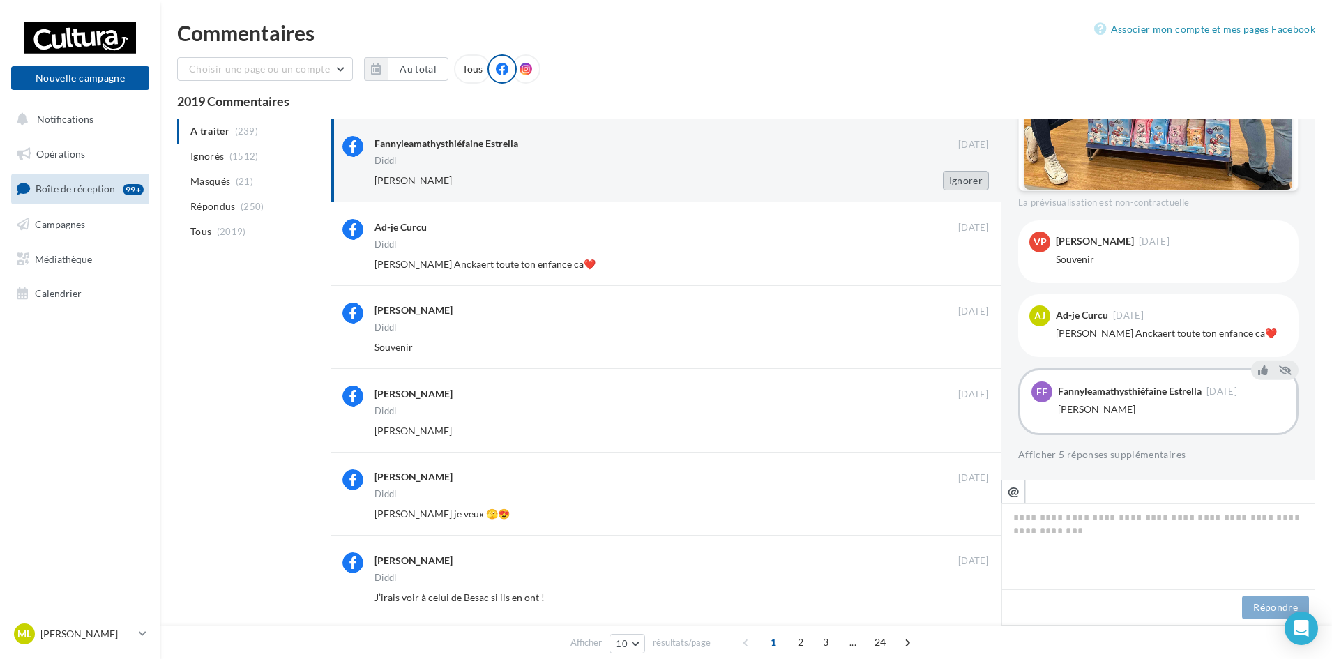
click at [974, 186] on button "Ignorer" at bounding box center [966, 181] width 46 height 20
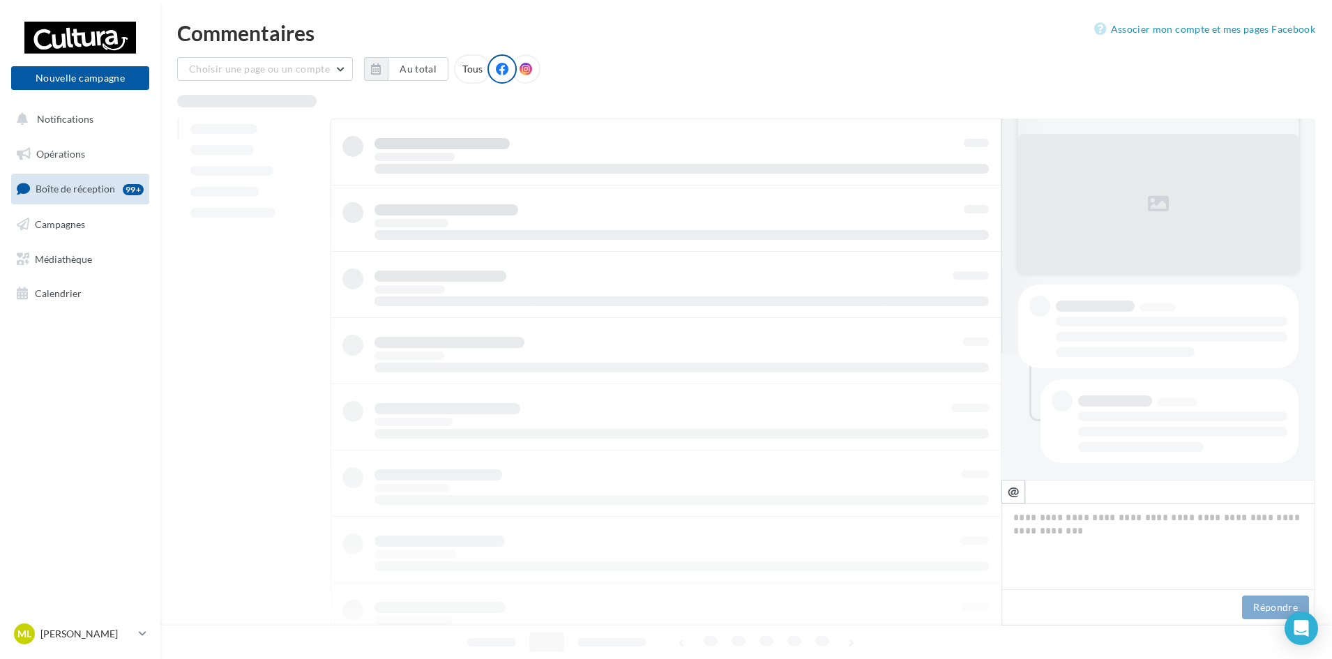
scroll to position [127, 0]
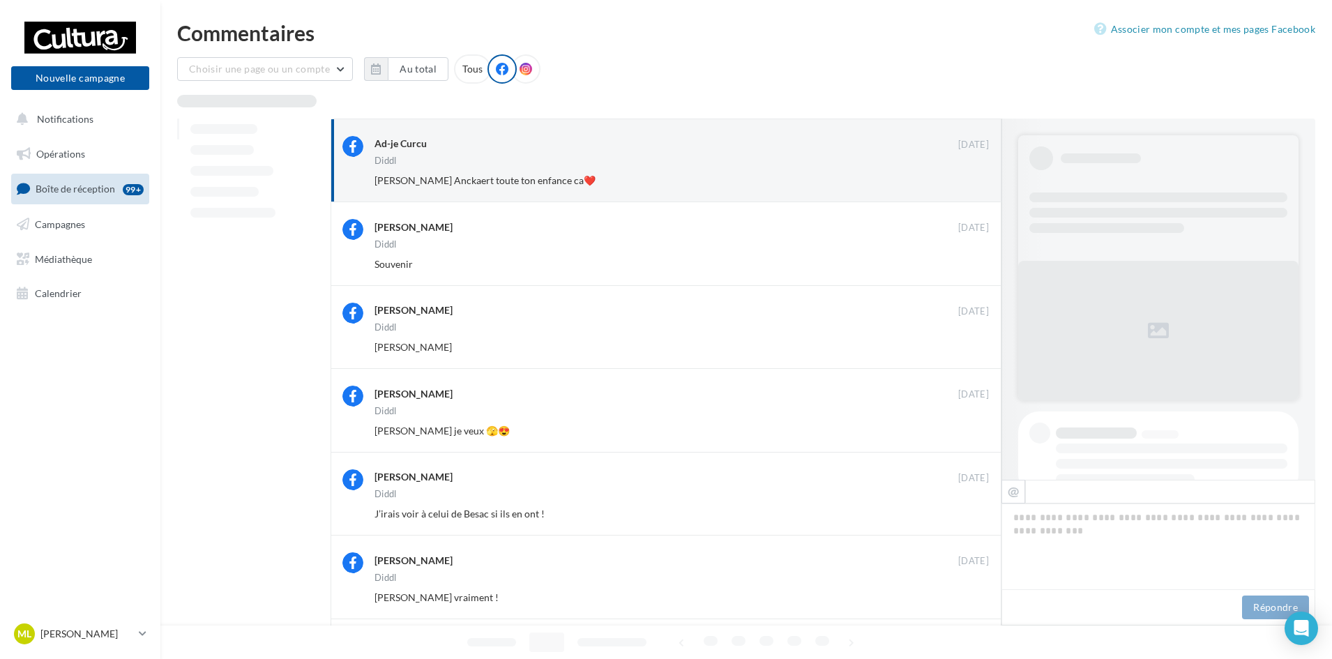
click at [974, 186] on button "Ignorer" at bounding box center [966, 181] width 46 height 20
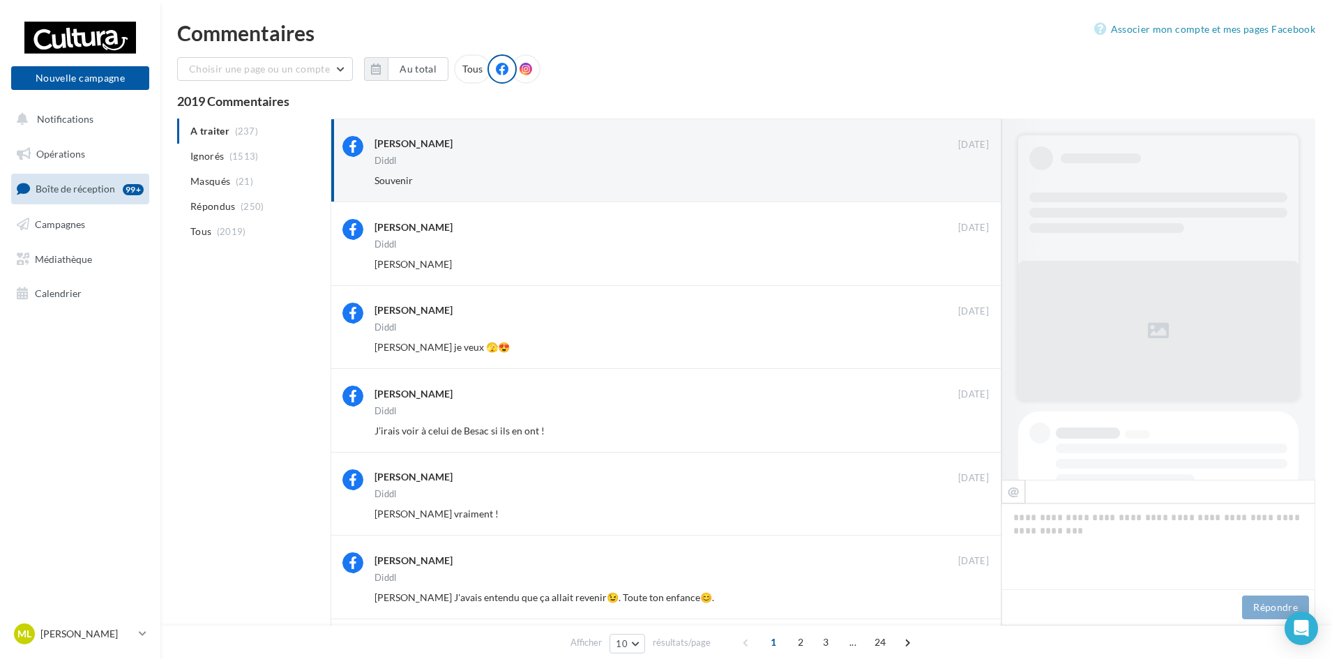
click at [974, 186] on button "Ignorer" at bounding box center [966, 181] width 46 height 20
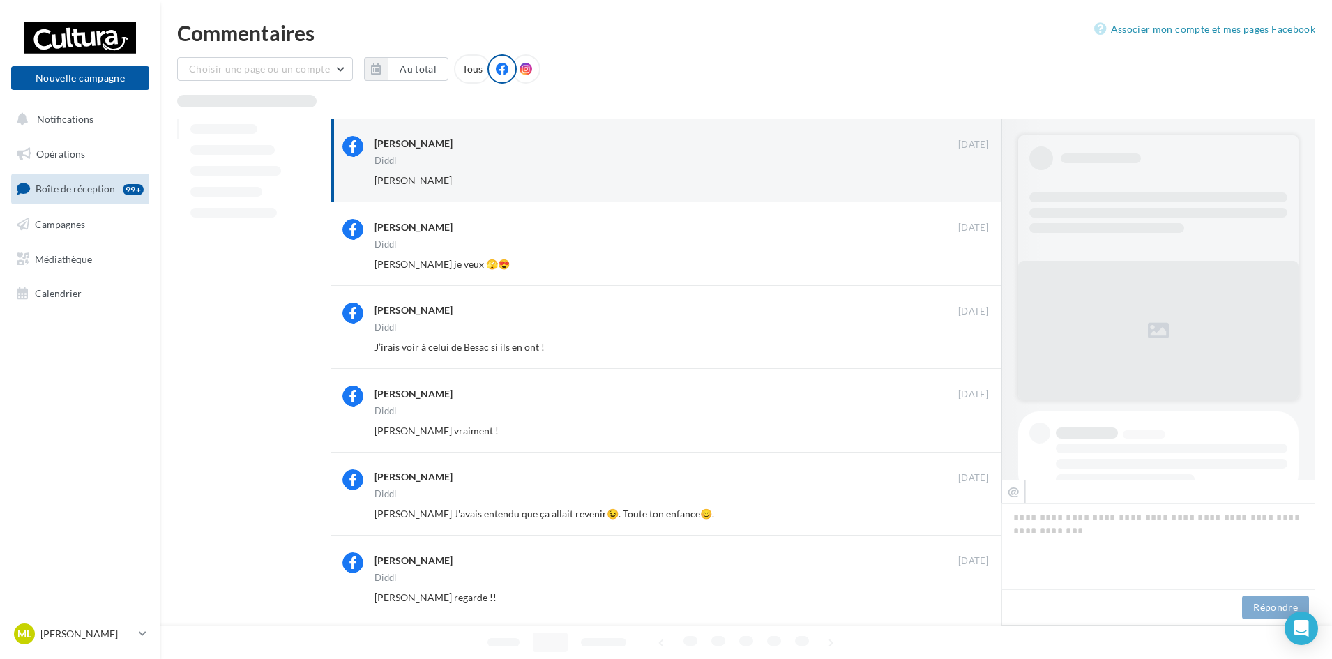
click at [974, 186] on button "Ignorer" at bounding box center [966, 181] width 46 height 20
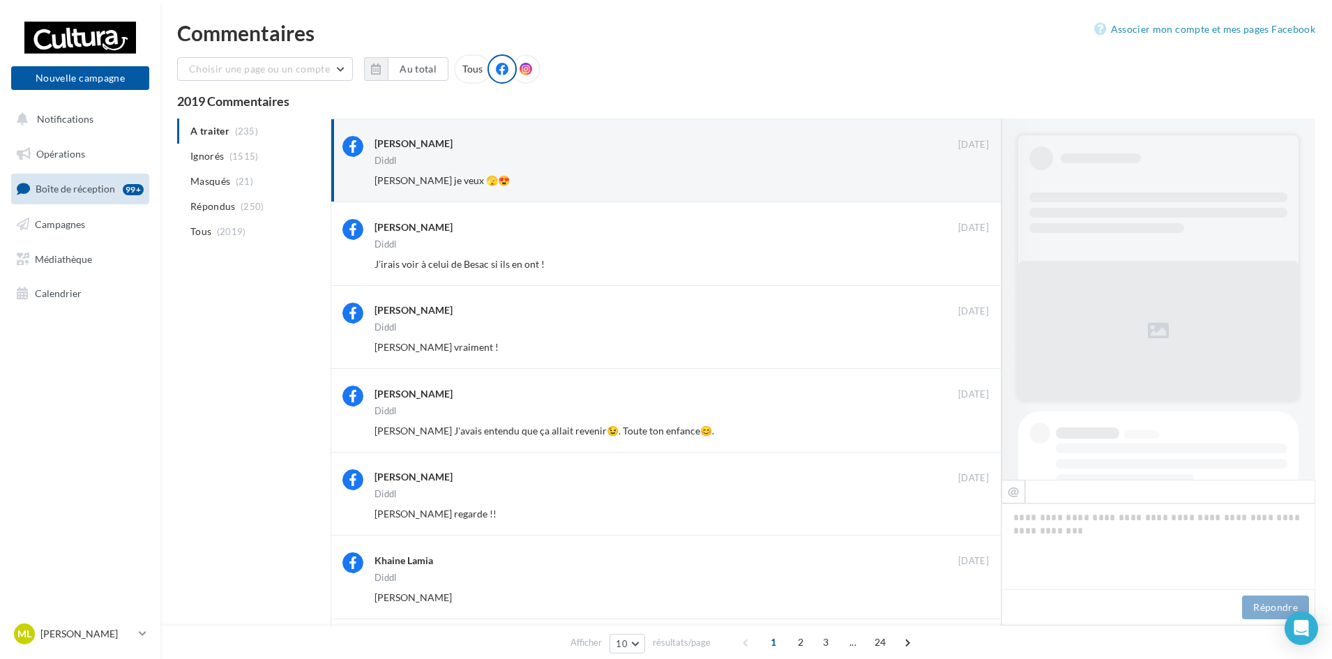
click at [974, 186] on button "Ignorer" at bounding box center [966, 181] width 46 height 20
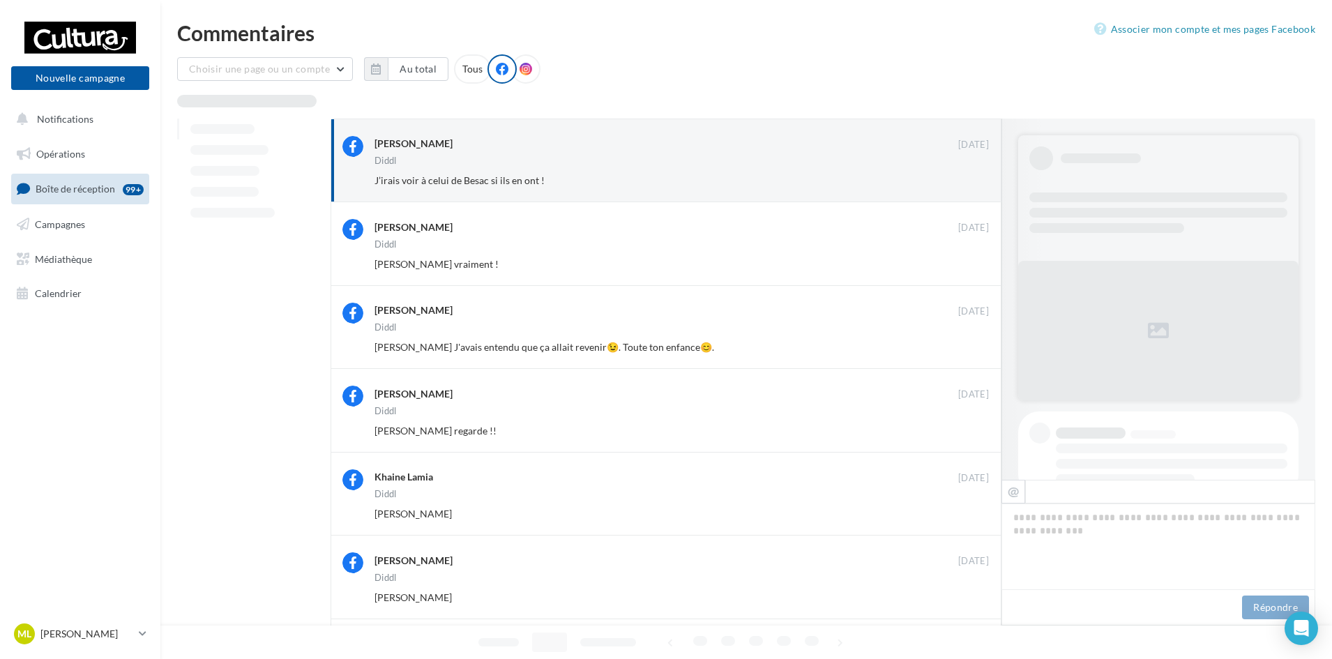
click at [974, 186] on button "Ignorer" at bounding box center [966, 181] width 46 height 20
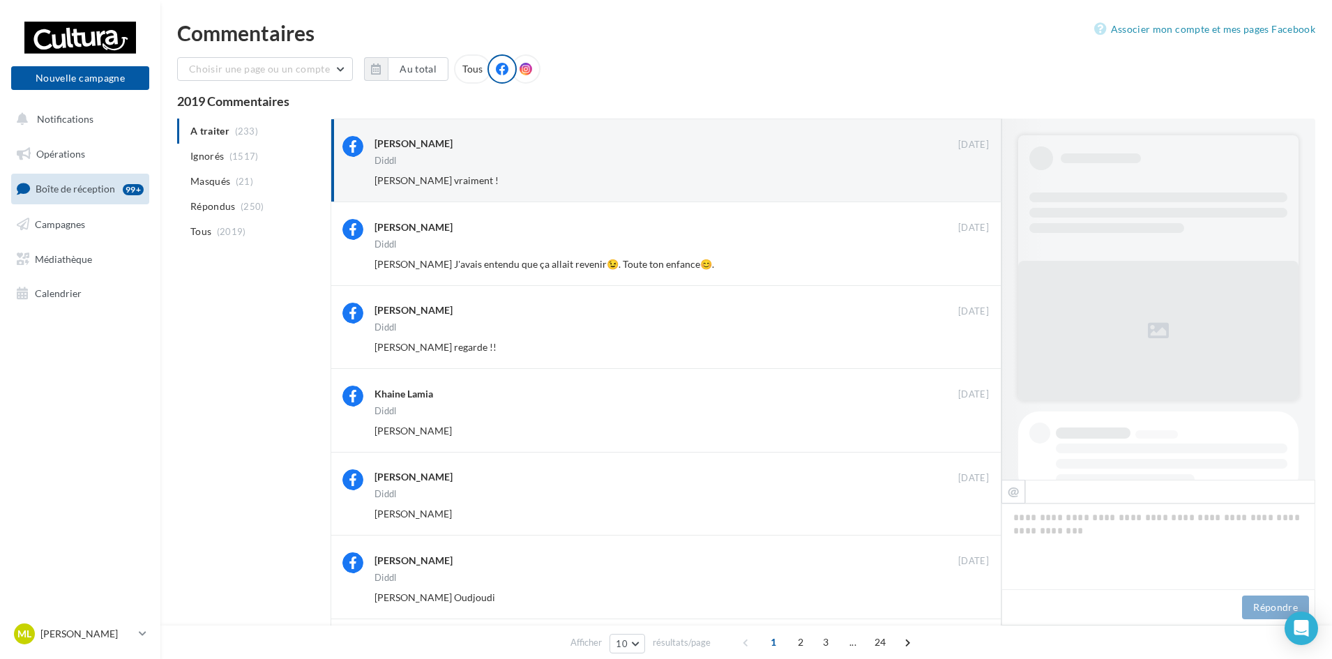
click at [974, 186] on button "Ignorer" at bounding box center [966, 181] width 46 height 20
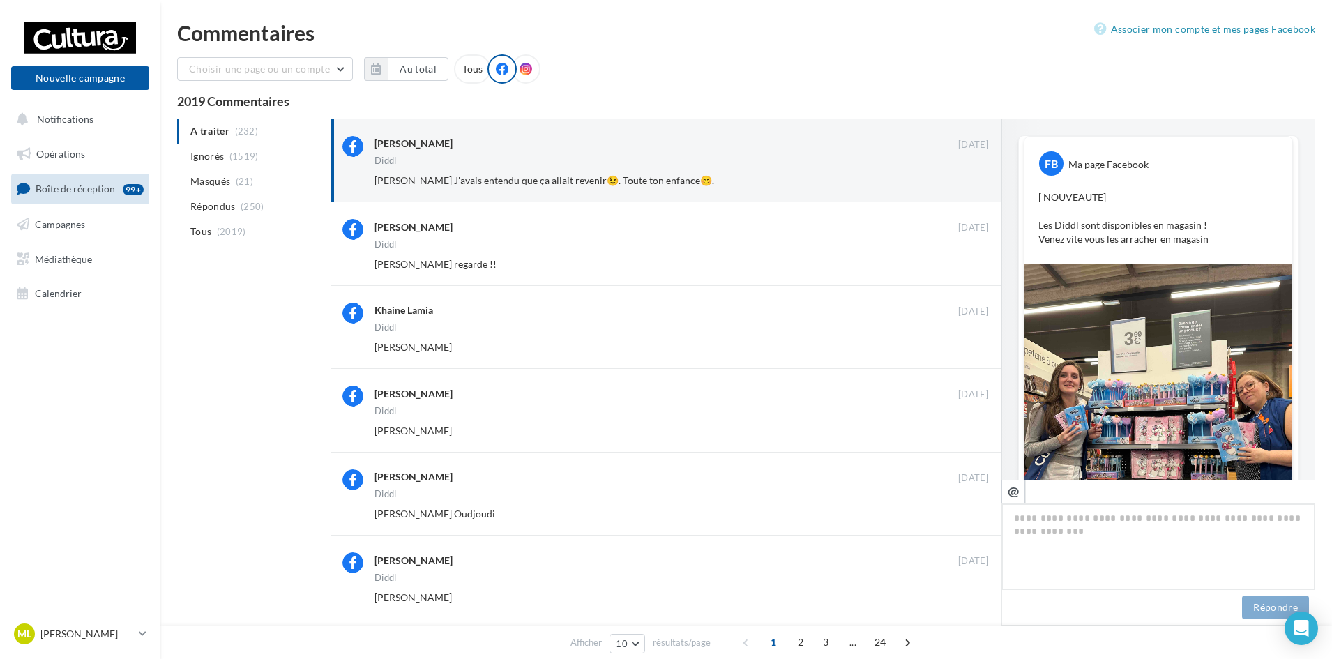
scroll to position [622, 0]
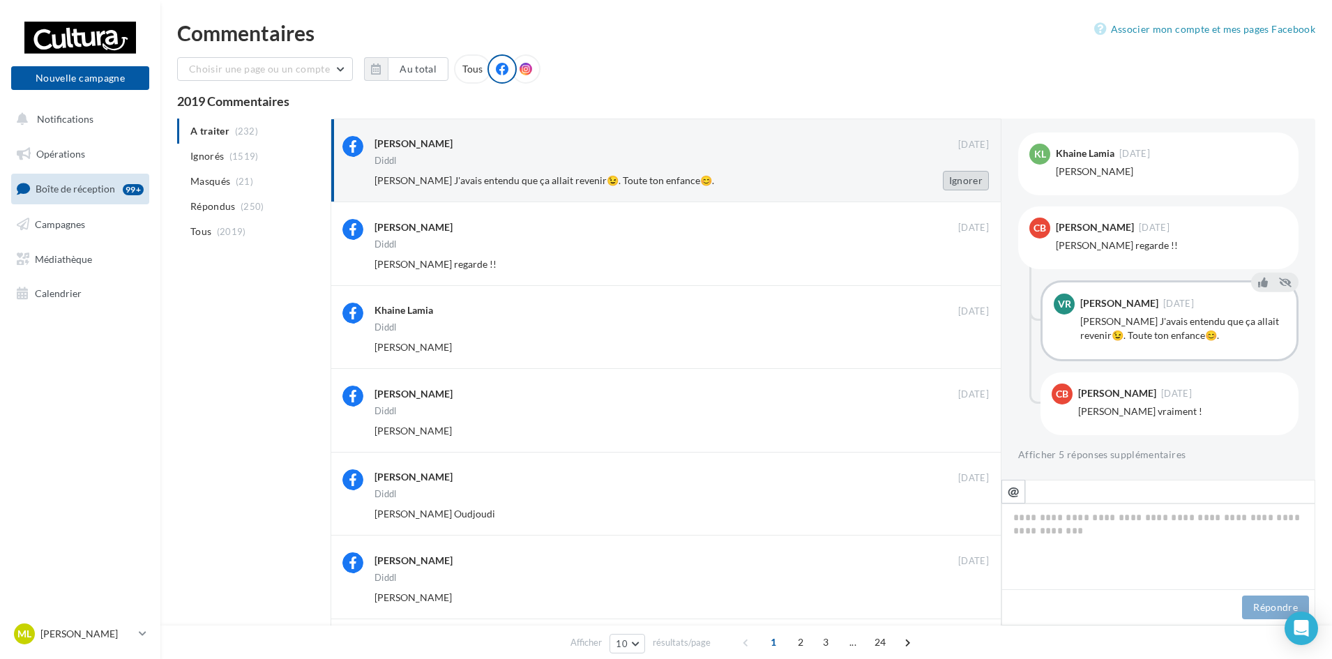
click at [982, 179] on button "Ignorer" at bounding box center [966, 181] width 46 height 20
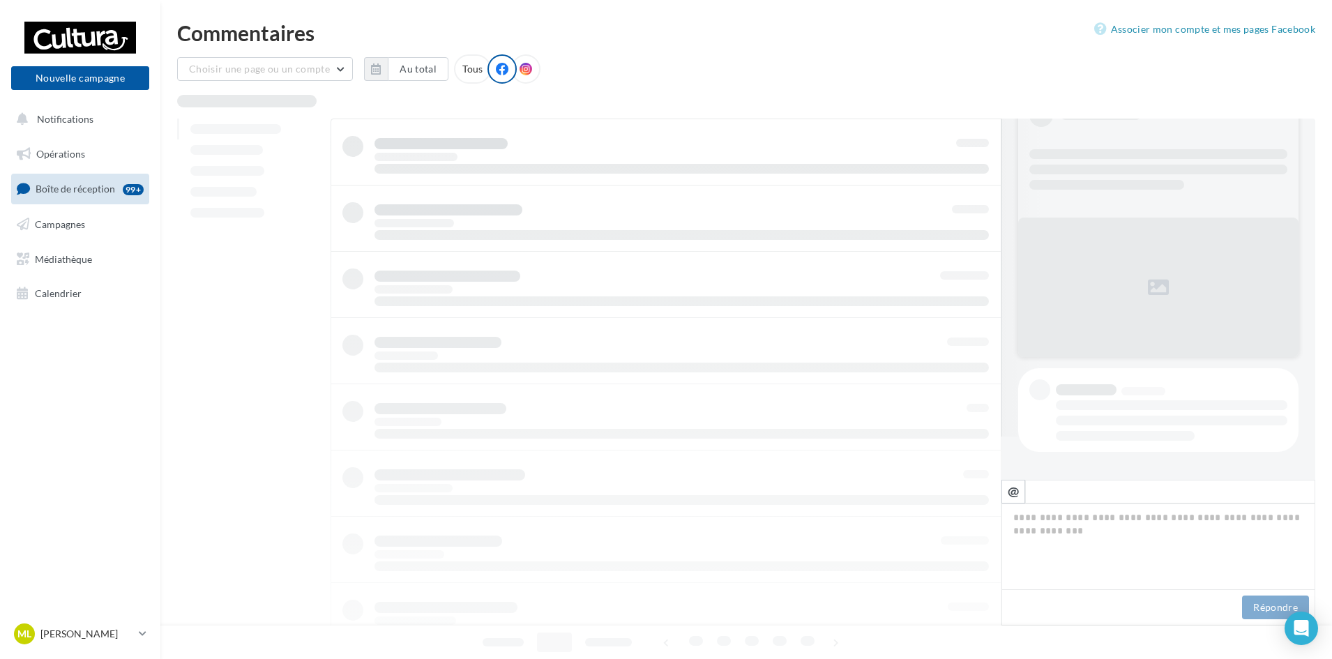
scroll to position [43, 0]
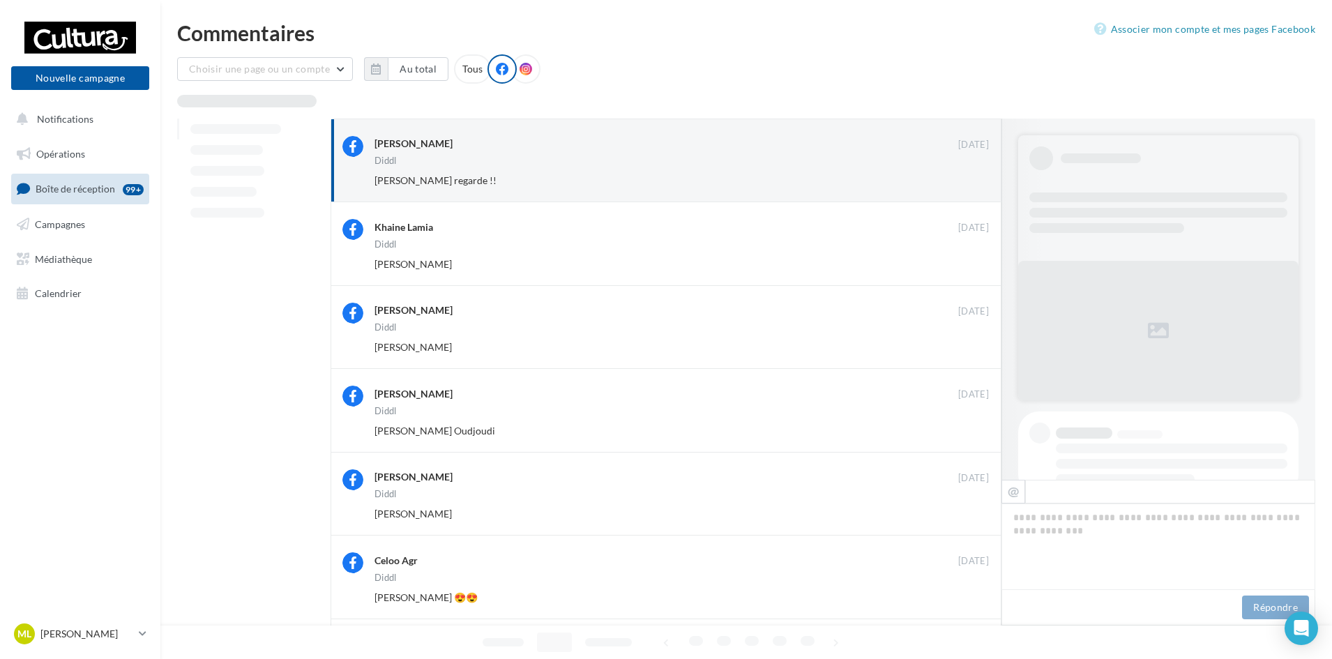
click at [982, 179] on button "Ignorer" at bounding box center [966, 181] width 46 height 20
click at [975, 181] on button "Ignorer" at bounding box center [966, 181] width 46 height 20
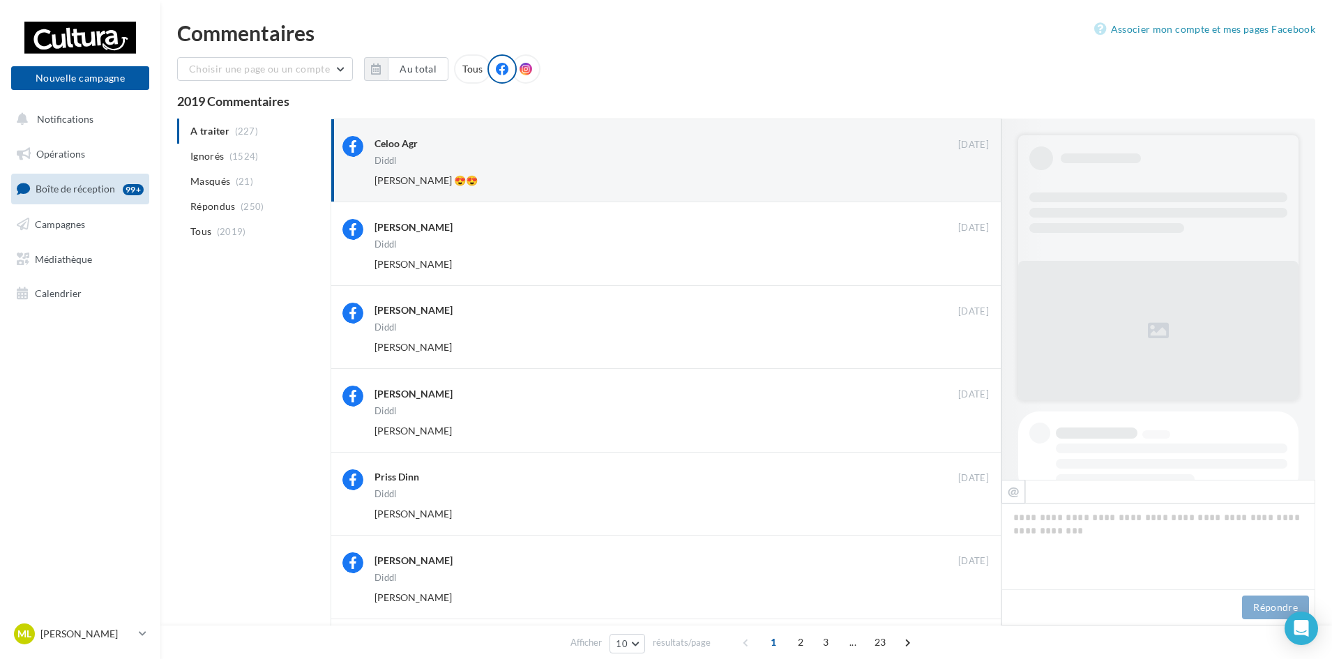
click at [975, 181] on button "Ignorer" at bounding box center [966, 181] width 46 height 20
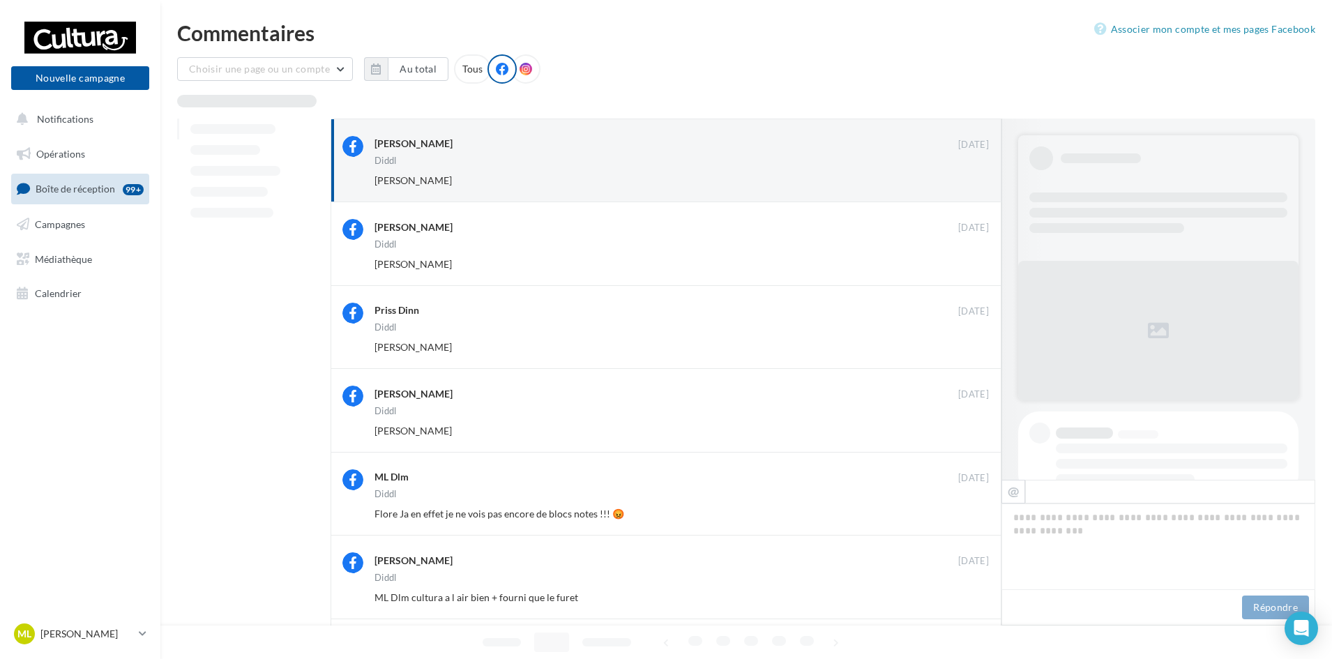
click at [975, 181] on button "Ignorer" at bounding box center [966, 181] width 46 height 20
click at [966, 185] on button "Ignorer" at bounding box center [966, 181] width 46 height 20
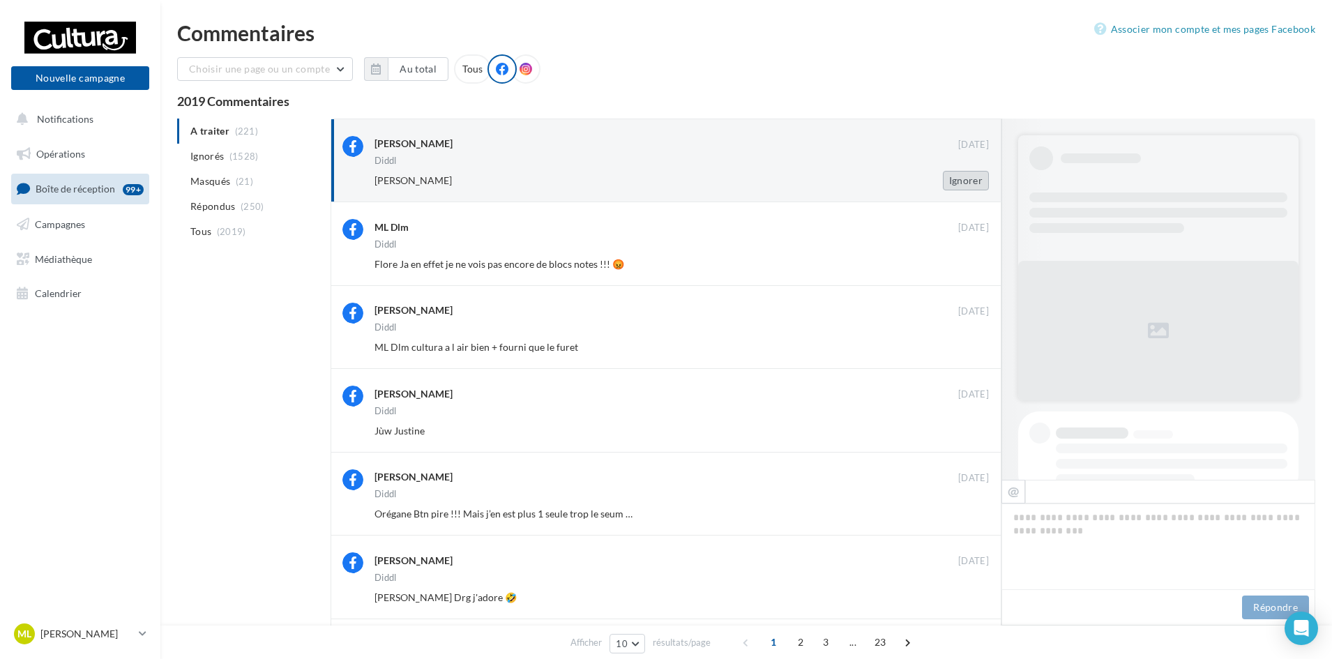
click at [976, 176] on button "Ignorer" at bounding box center [966, 181] width 46 height 20
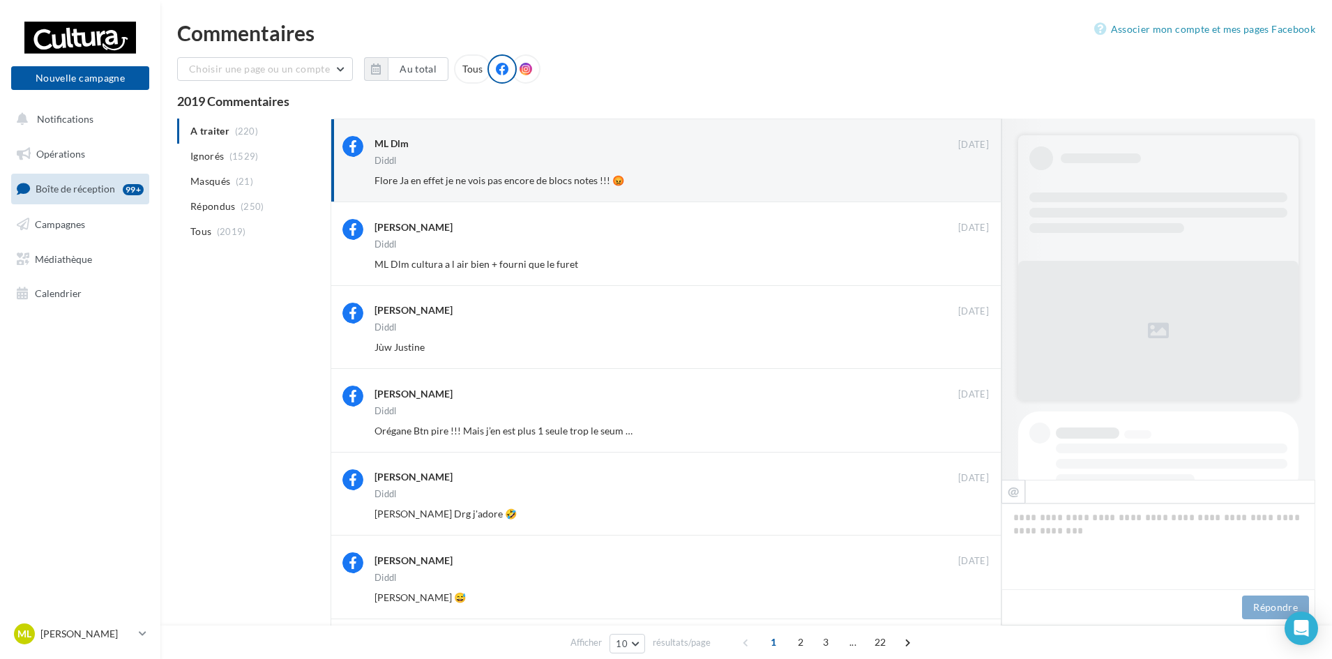
click at [972, 180] on button "Ignorer" at bounding box center [966, 181] width 46 height 20
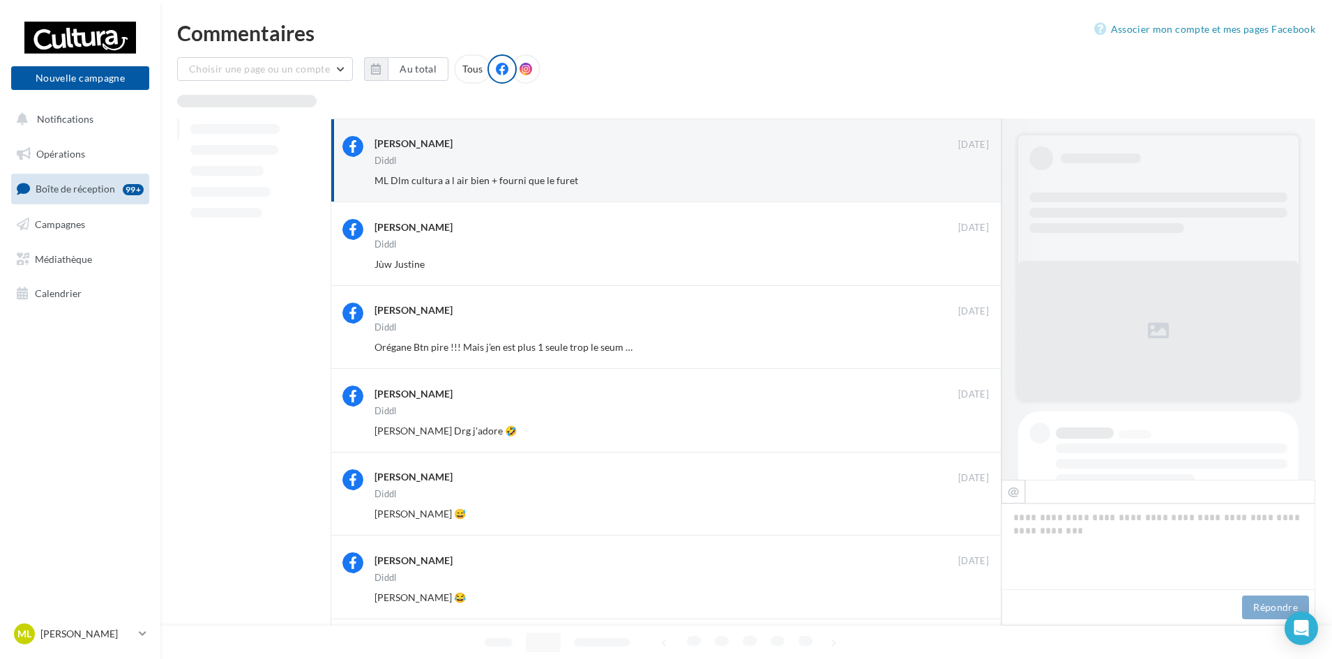
click at [972, 180] on button "Ignorer" at bounding box center [966, 181] width 46 height 20
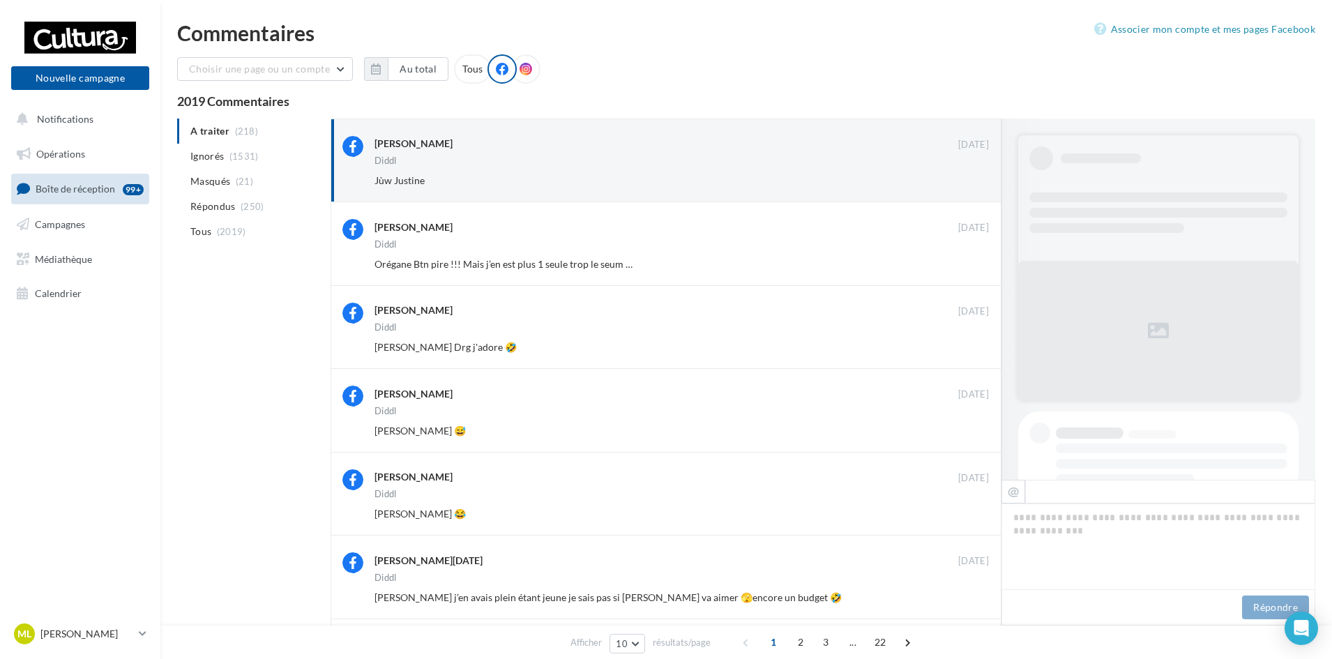
click at [972, 180] on button "Ignorer" at bounding box center [966, 181] width 46 height 20
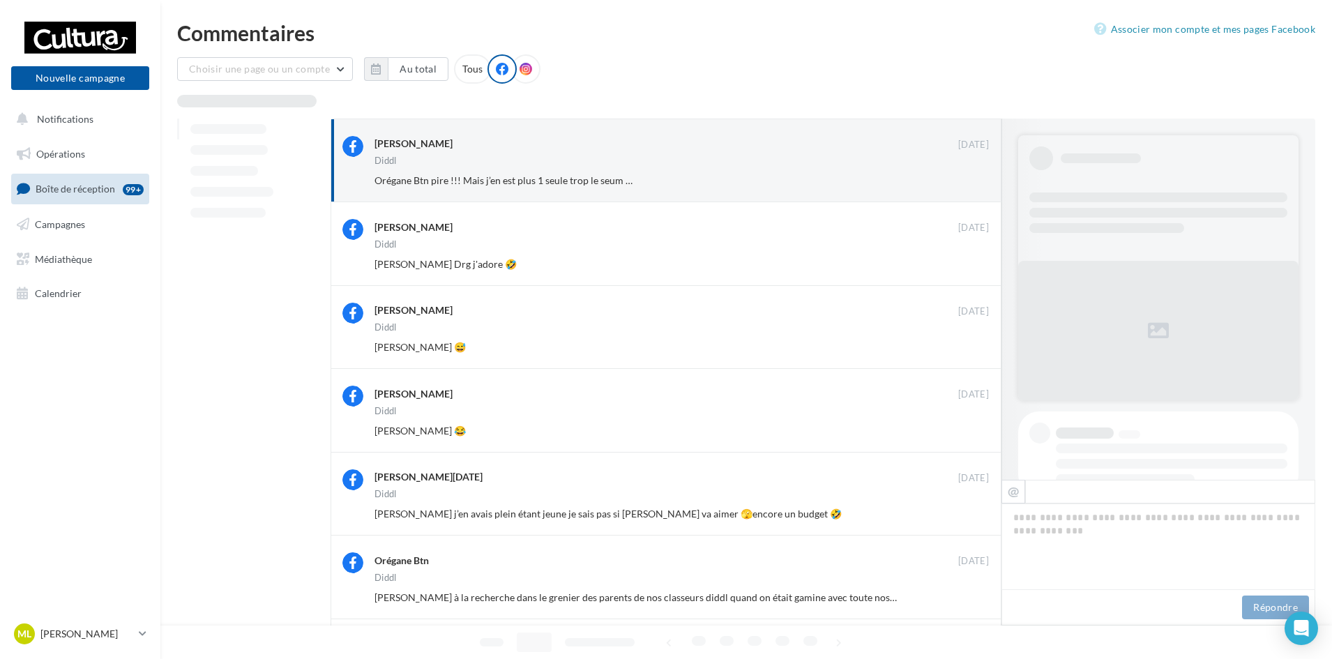
click at [972, 180] on button "Ignorer" at bounding box center [966, 181] width 46 height 20
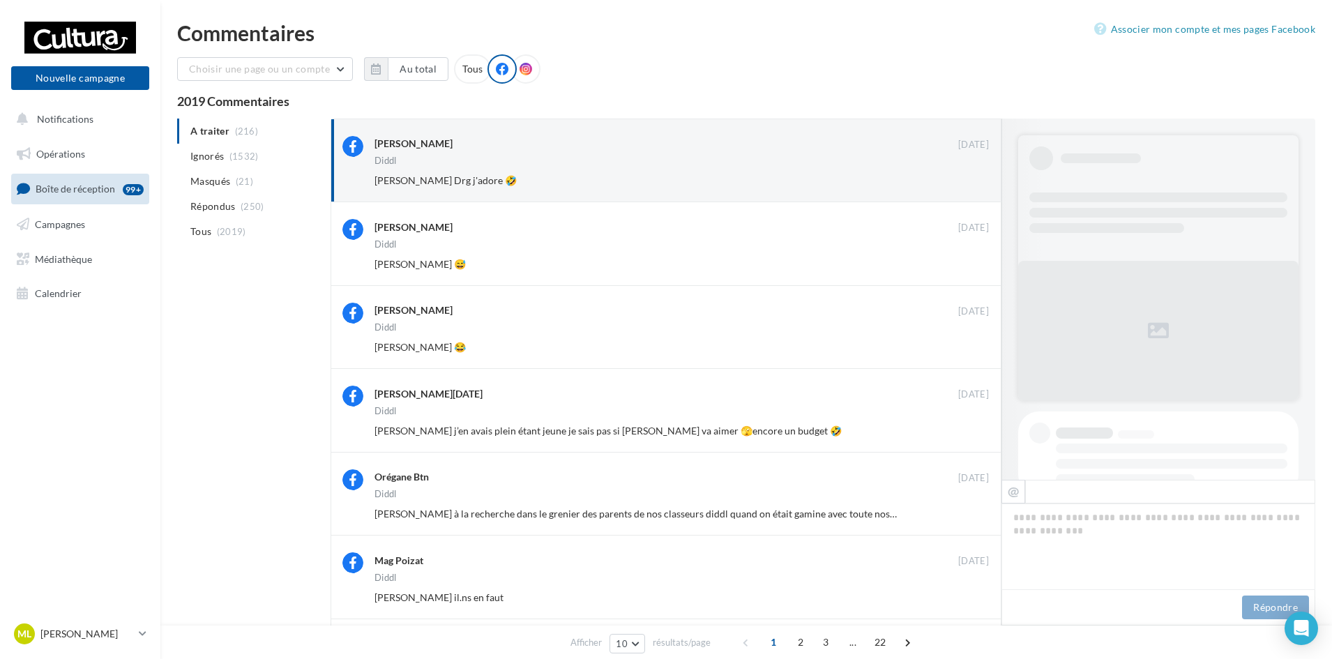
click at [972, 180] on button "Ignorer" at bounding box center [966, 181] width 46 height 20
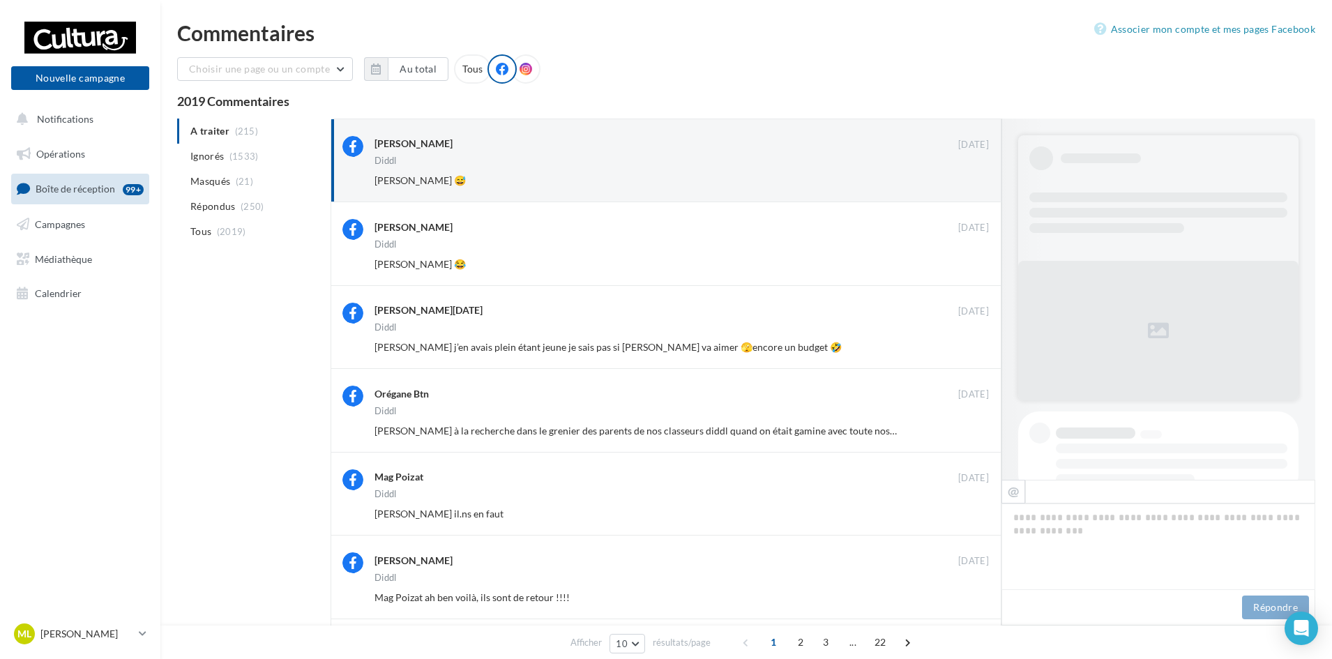
click at [972, 180] on button "Ignorer" at bounding box center [966, 181] width 46 height 20
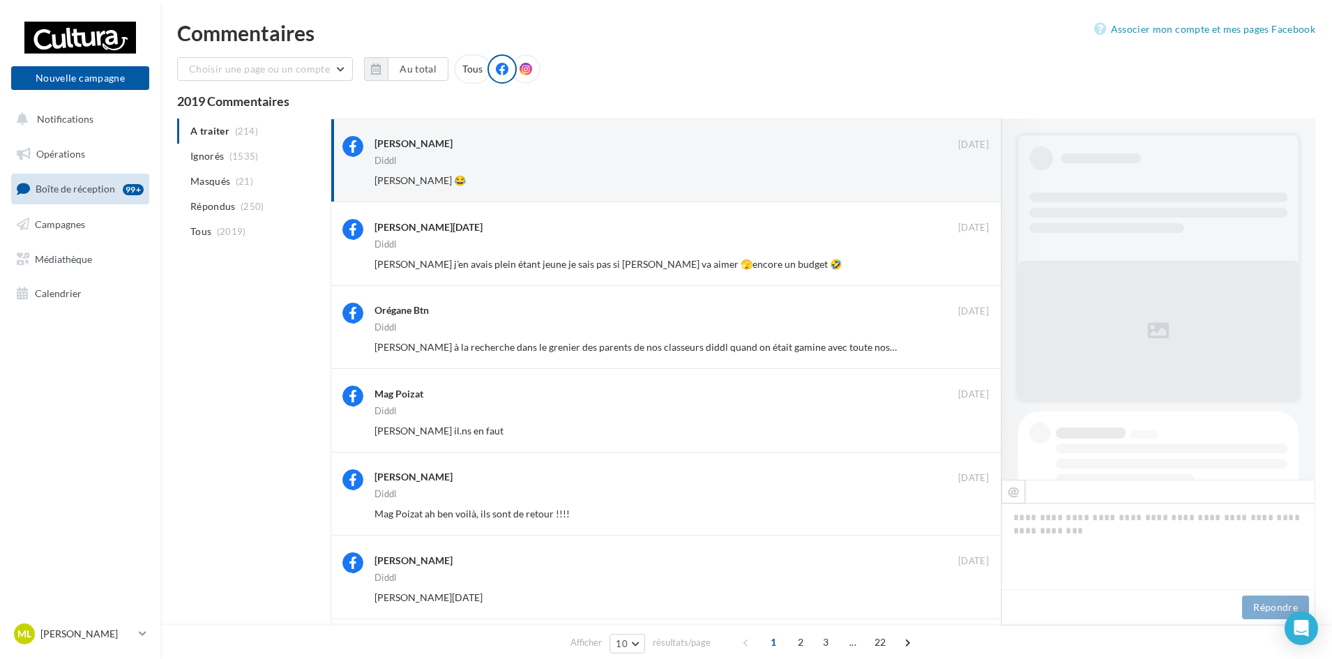
click at [972, 180] on button "Ignorer" at bounding box center [966, 181] width 46 height 20
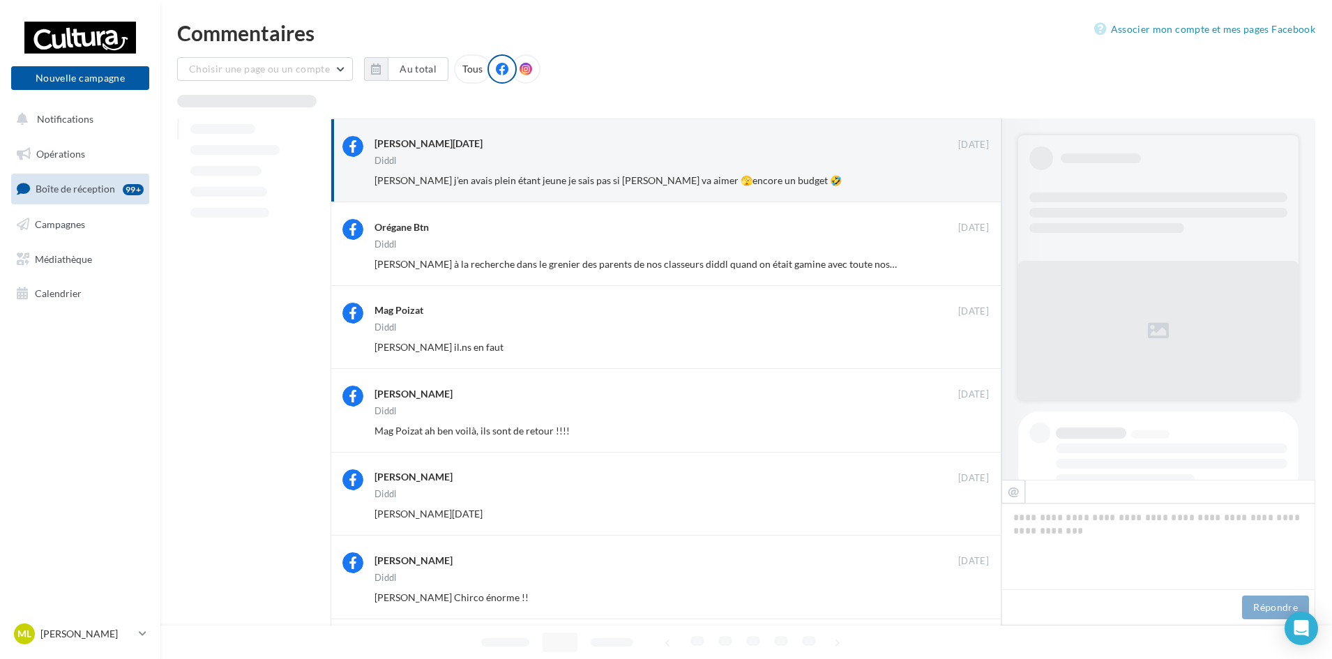
click at [972, 180] on button "Ignorer" at bounding box center [966, 181] width 46 height 20
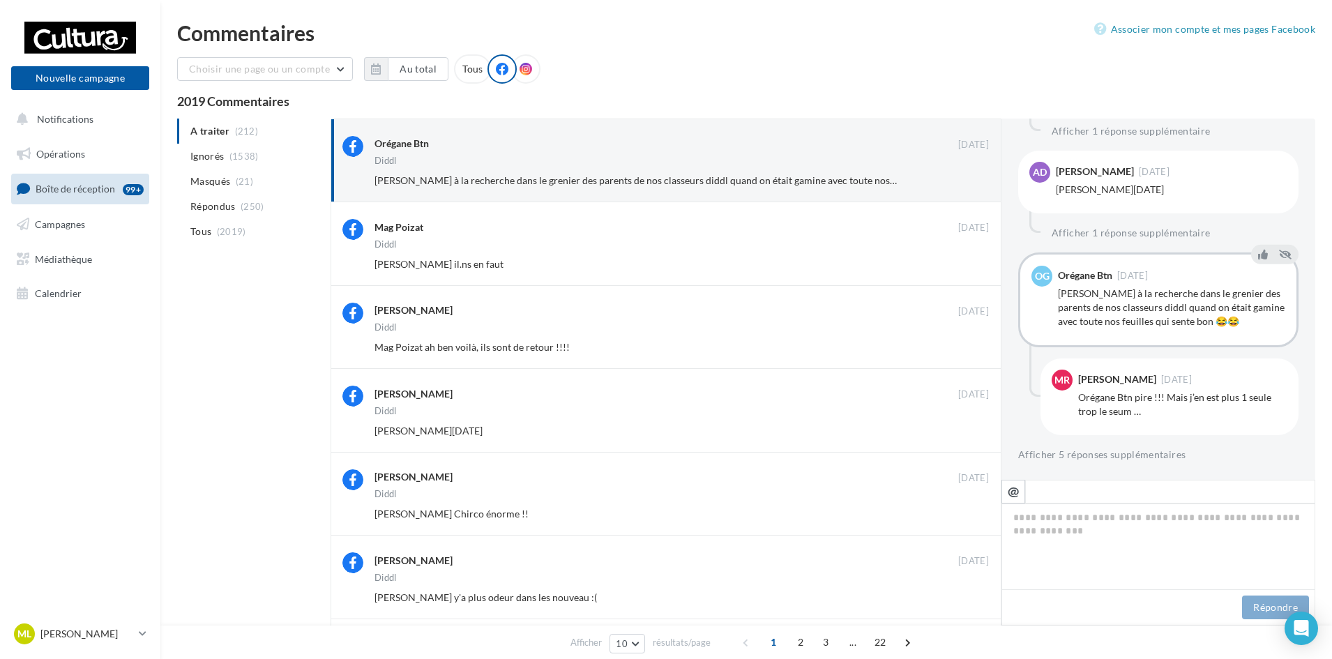
click at [972, 180] on button "Ignorer" at bounding box center [966, 181] width 46 height 20
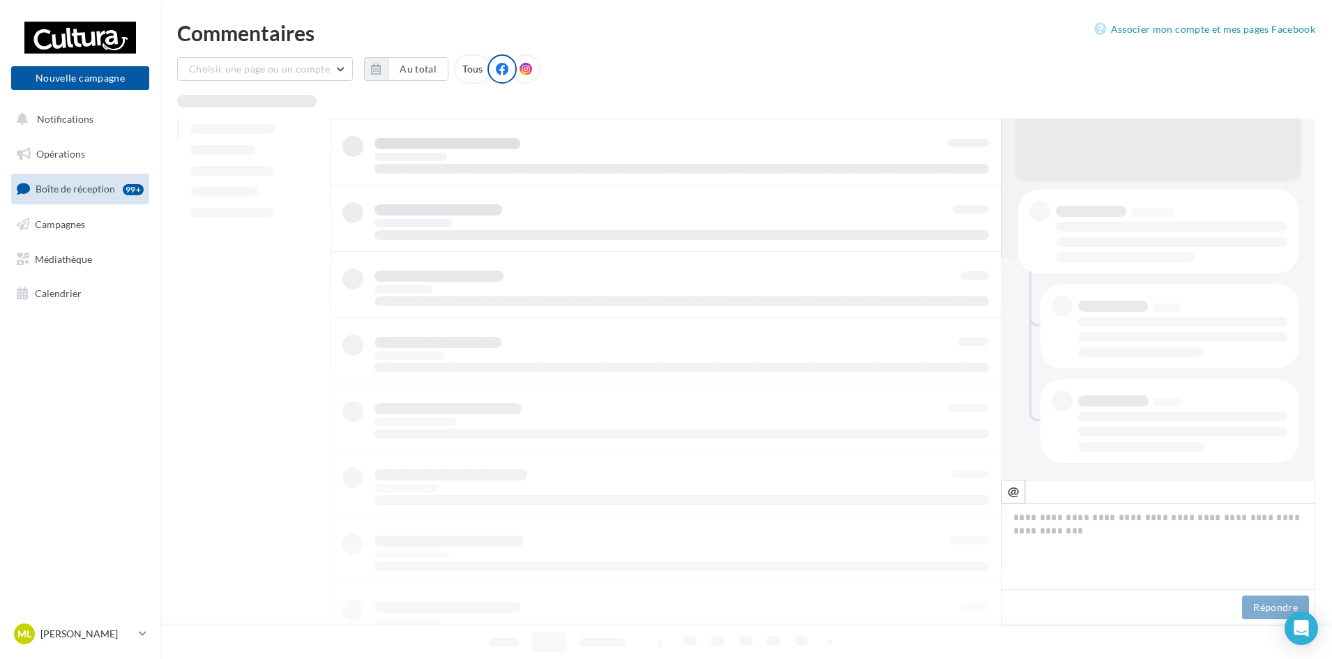
scroll to position [222, 0]
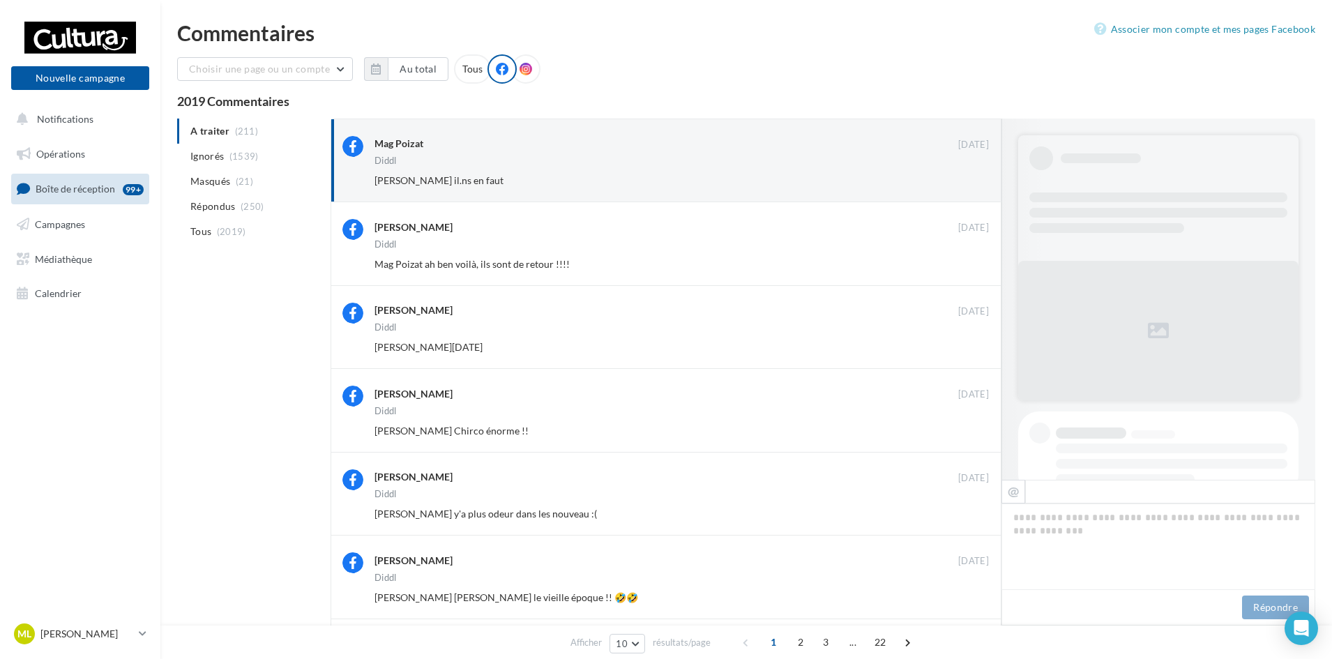
click at [972, 180] on button "Ignorer" at bounding box center [966, 181] width 46 height 20
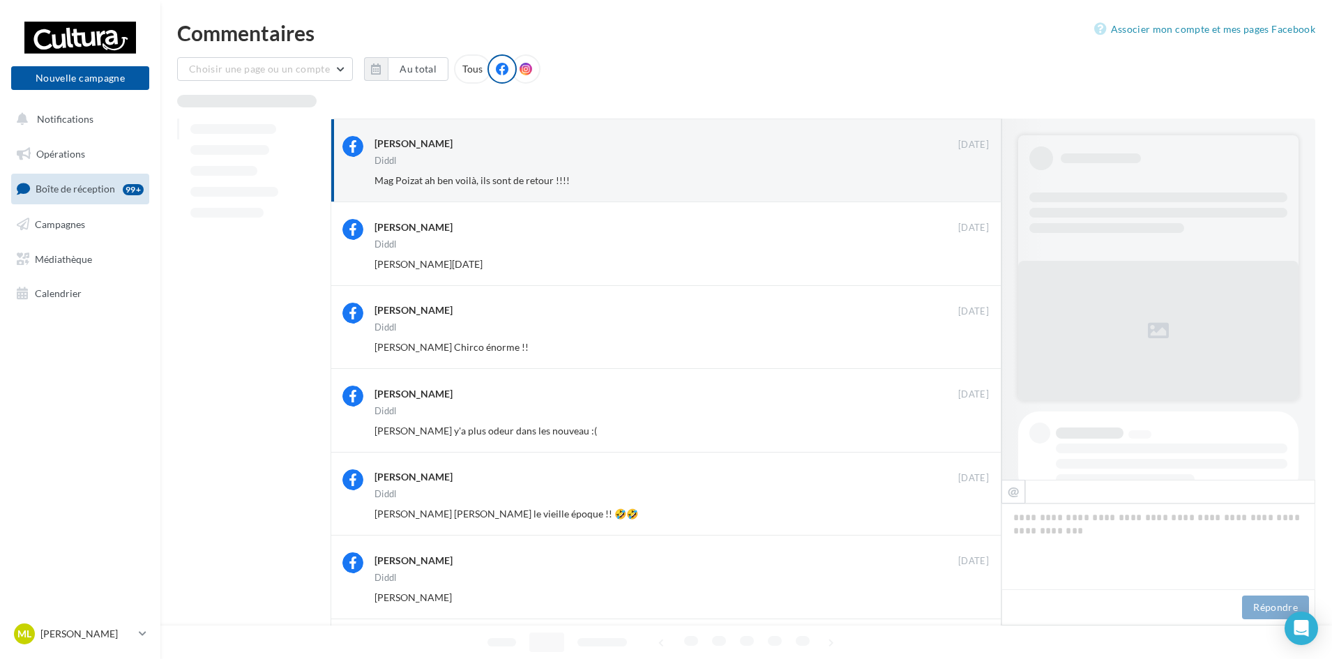
click at [972, 180] on button "Ignorer" at bounding box center [966, 181] width 46 height 20
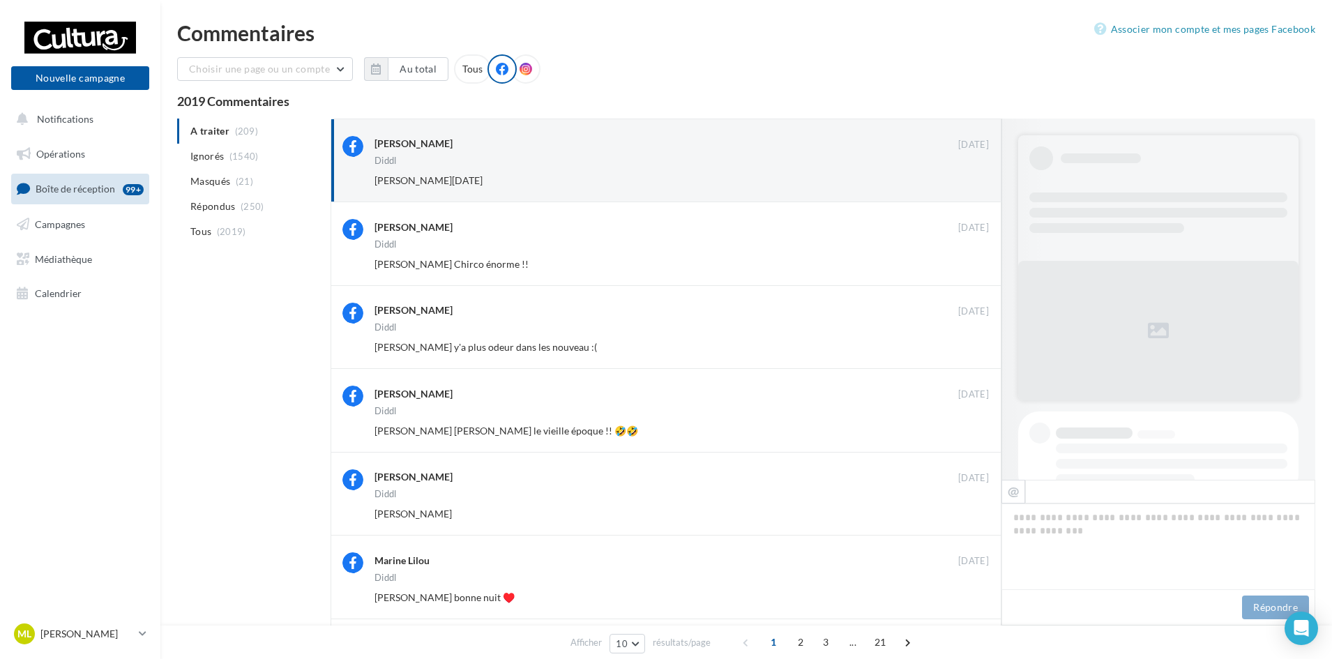
click at [972, 180] on button "Ignorer" at bounding box center [966, 181] width 46 height 20
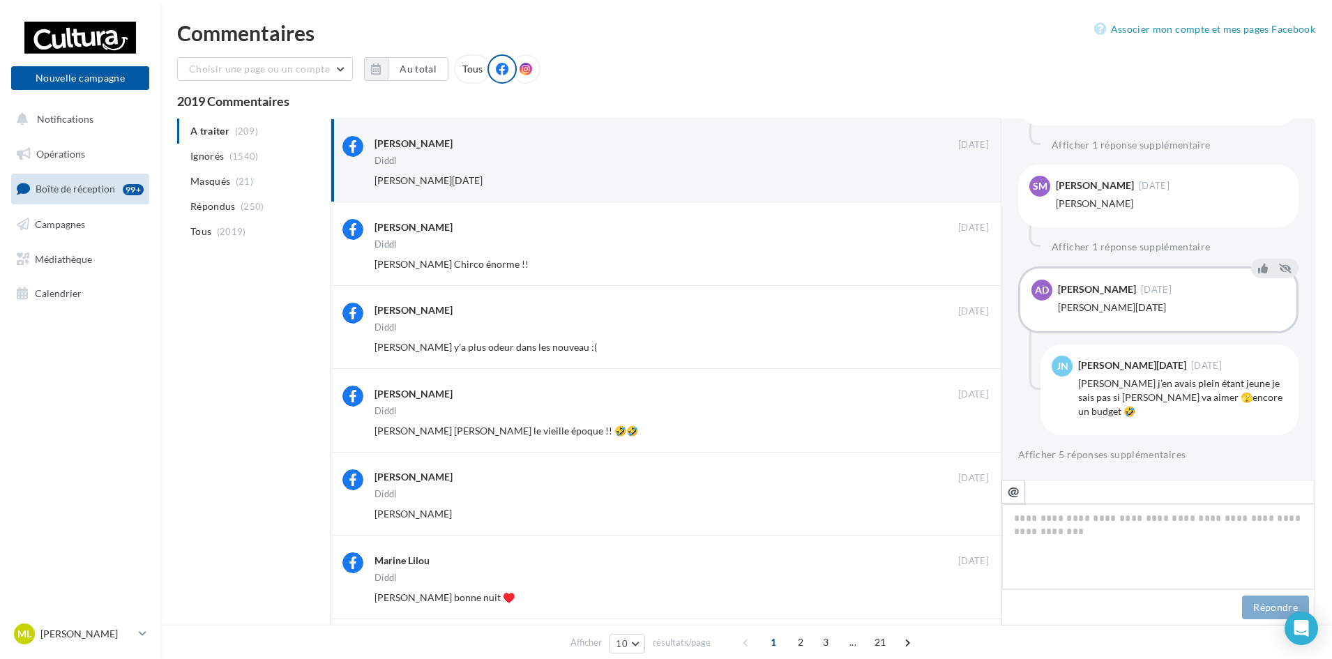
scroll to position [43, 0]
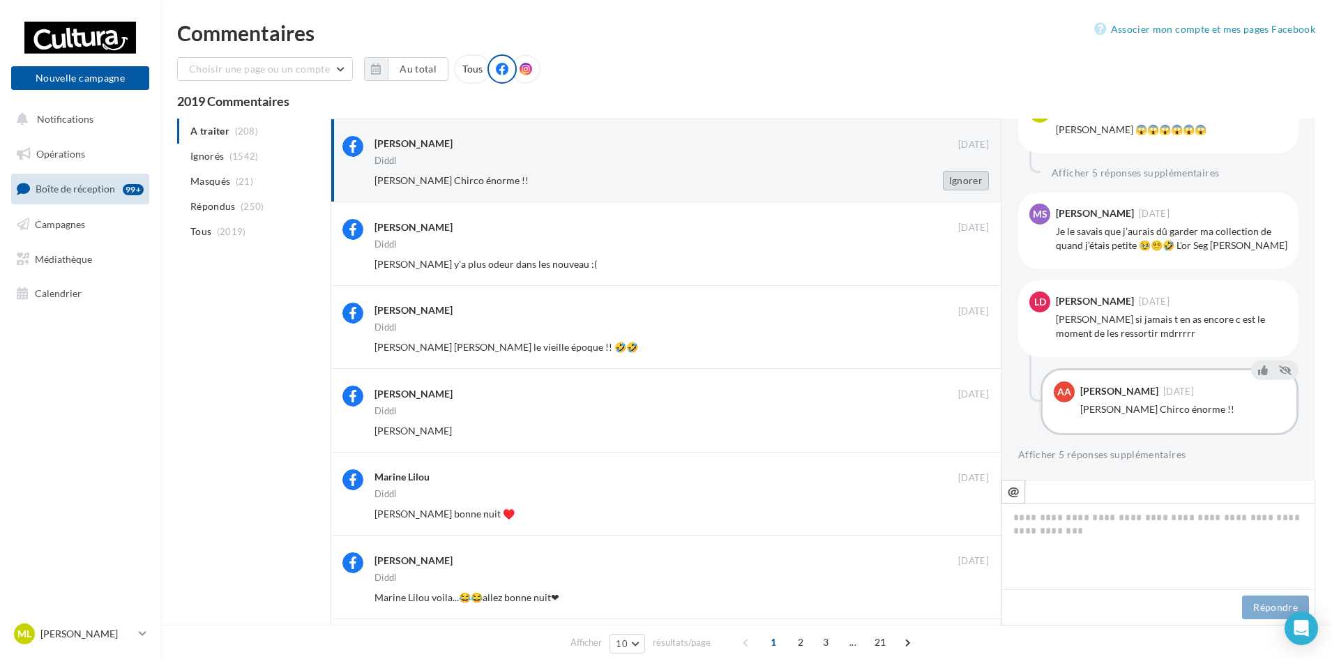
click at [972, 178] on button "Ignorer" at bounding box center [966, 181] width 46 height 20
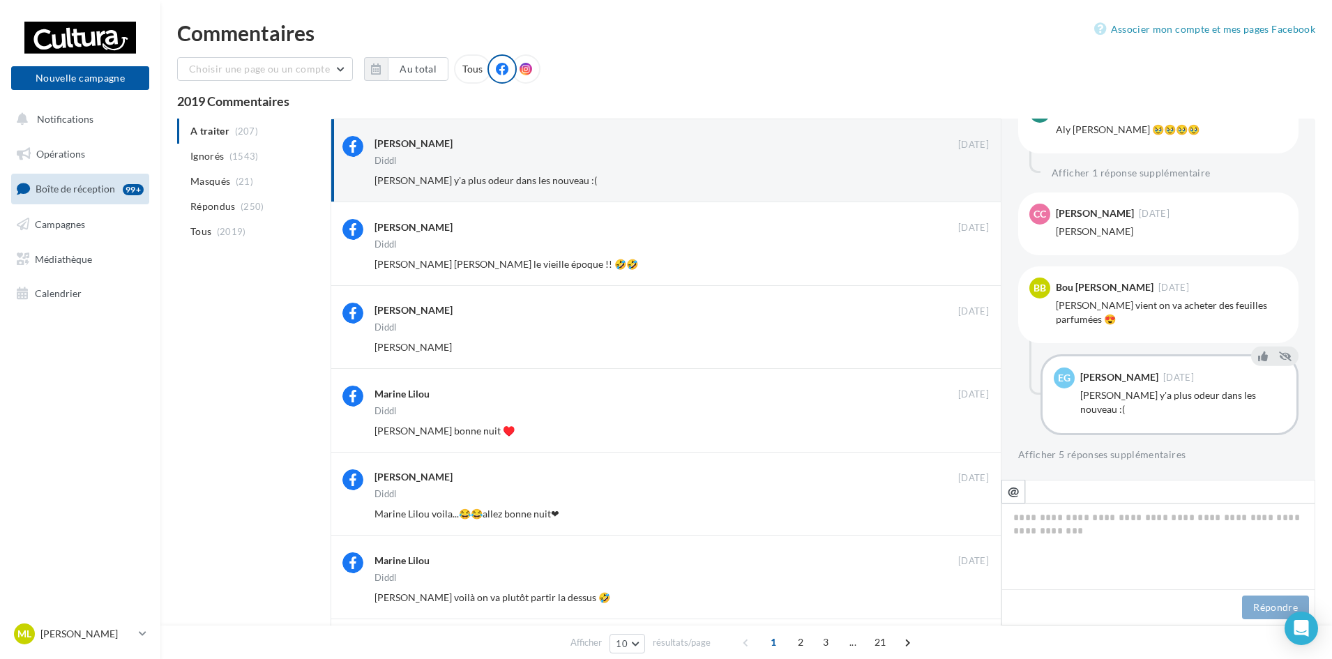
click at [972, 178] on button "Ignorer" at bounding box center [966, 181] width 46 height 20
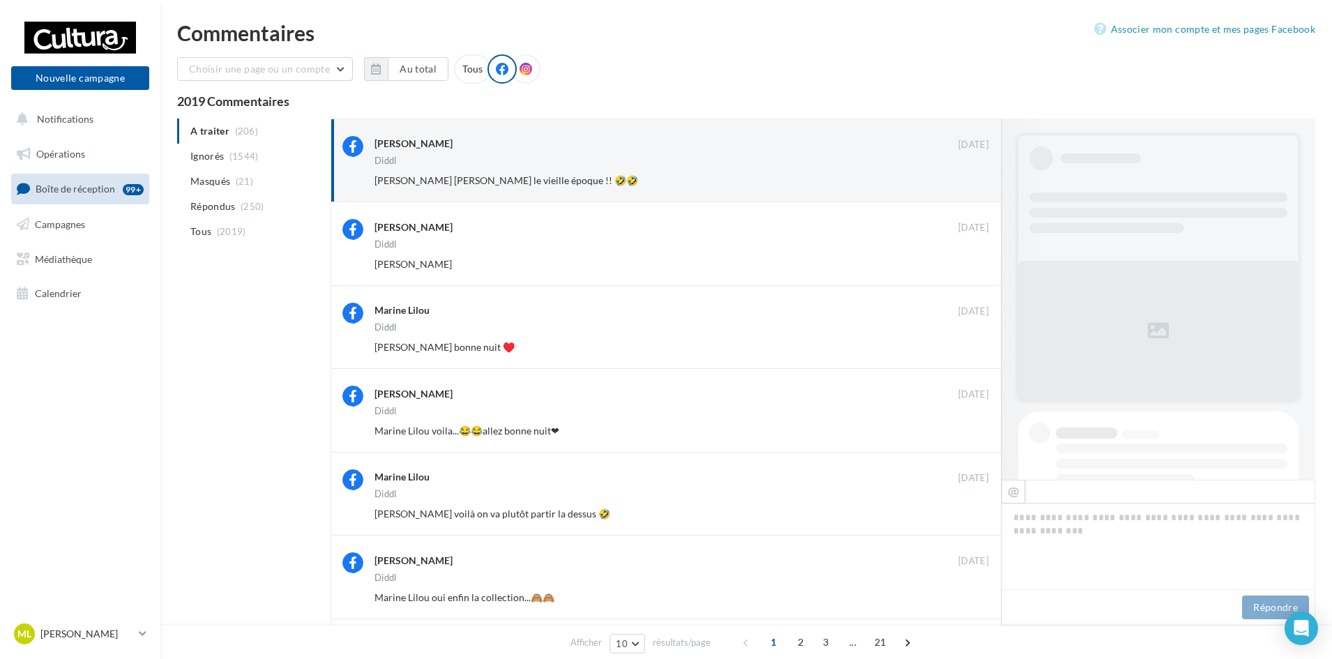
click at [972, 178] on button "Ignorer" at bounding box center [966, 181] width 46 height 20
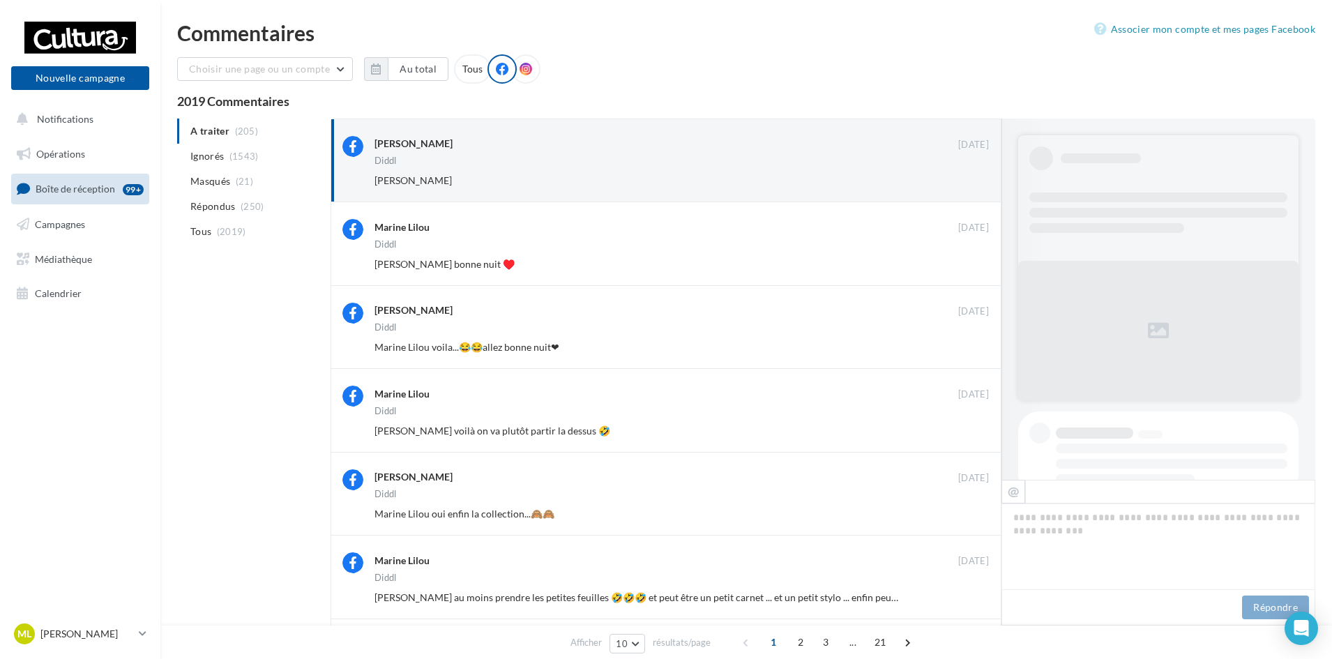
click at [972, 178] on button "Ignorer" at bounding box center [966, 181] width 46 height 20
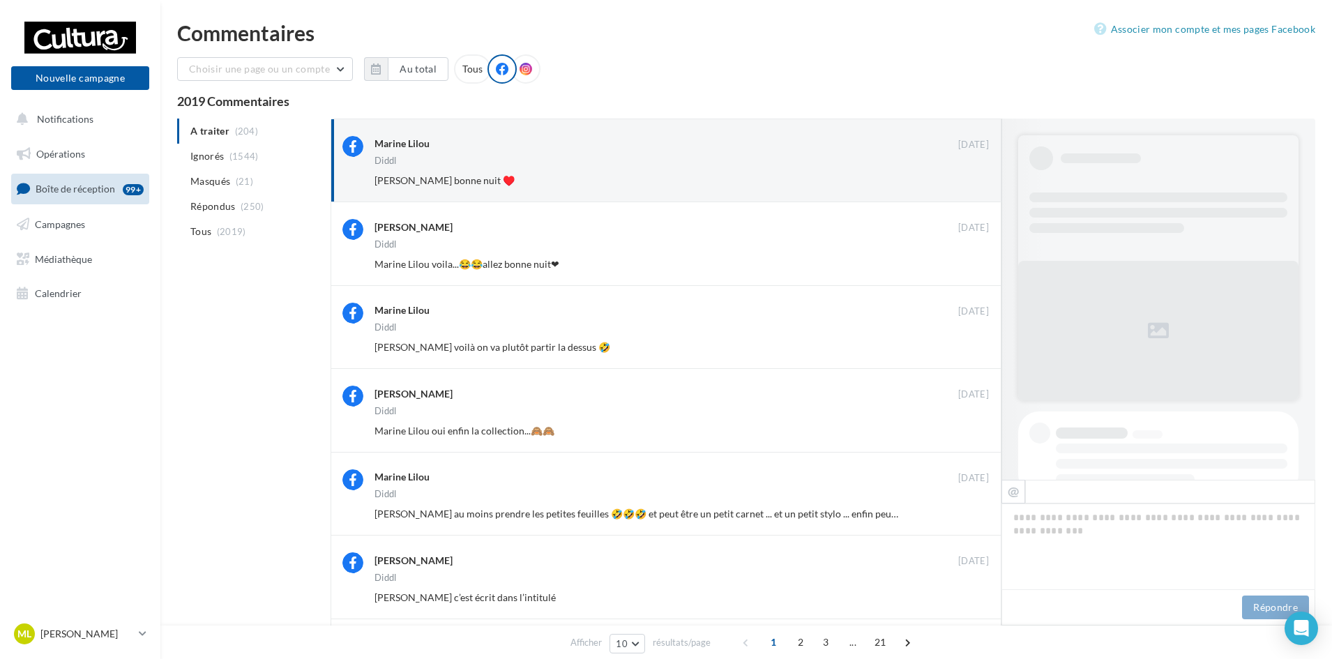
click at [972, 178] on button "Ignorer" at bounding box center [966, 181] width 46 height 20
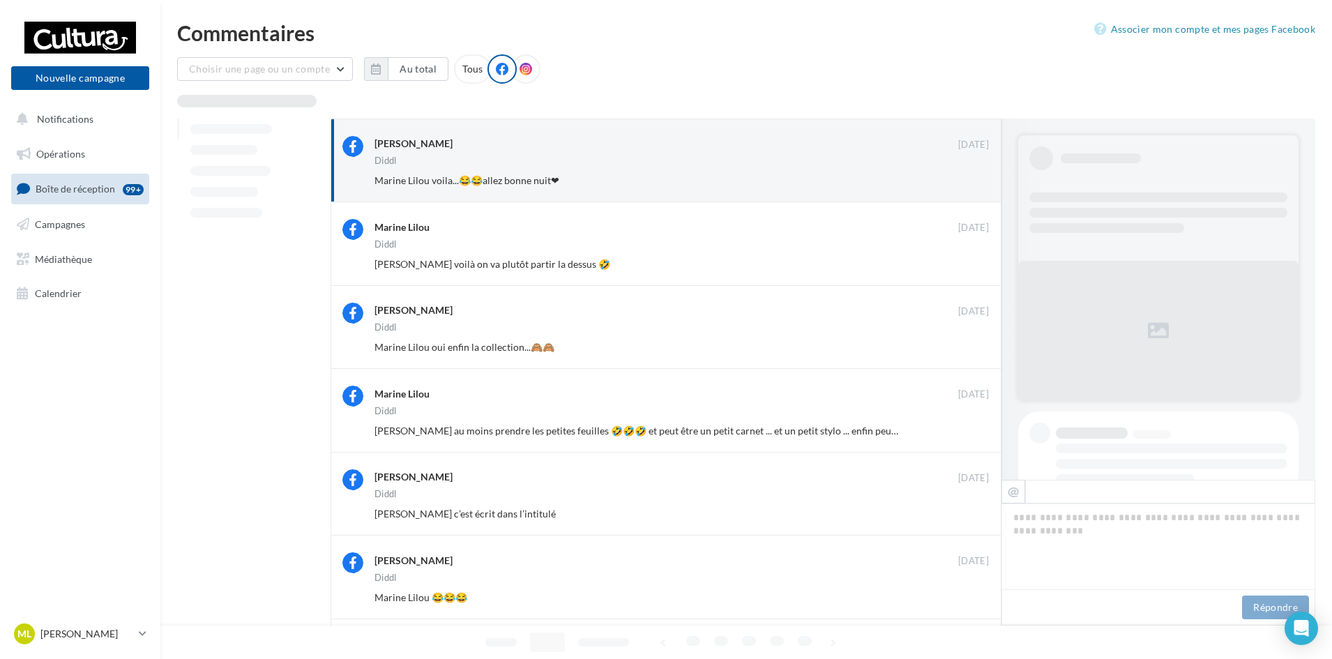
click at [972, 178] on button "Ignorer" at bounding box center [966, 181] width 46 height 20
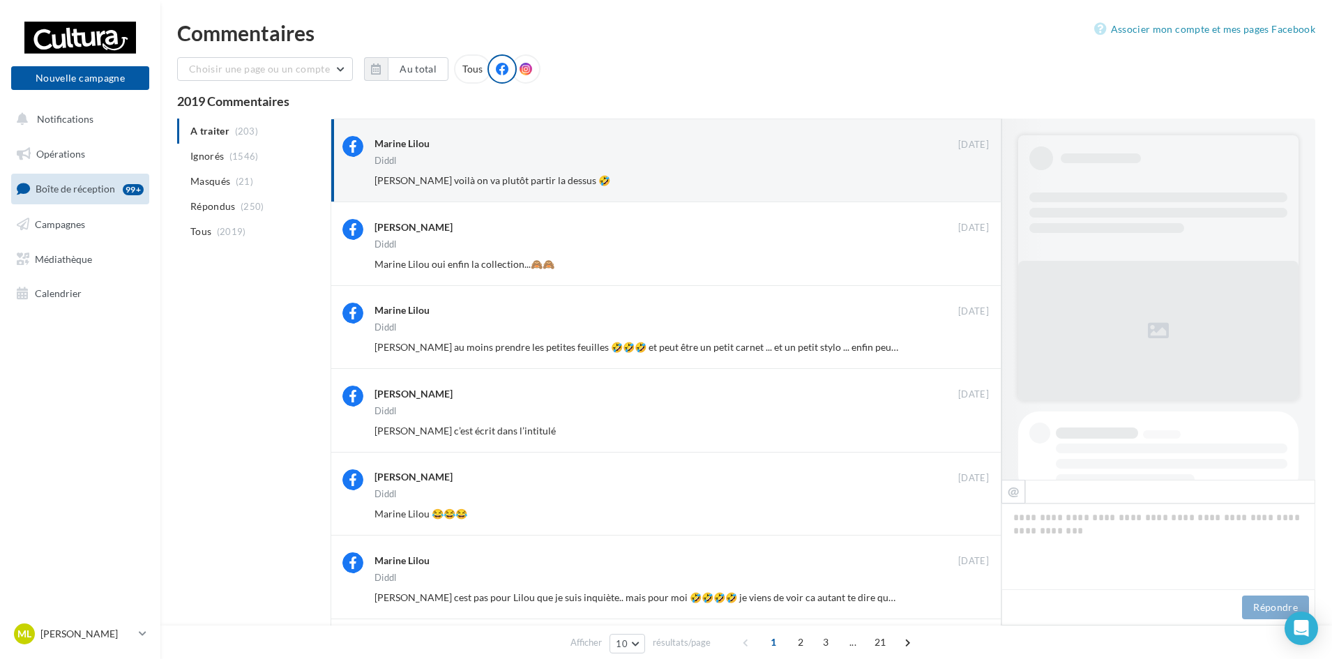
click at [972, 178] on button "Ignorer" at bounding box center [966, 181] width 46 height 20
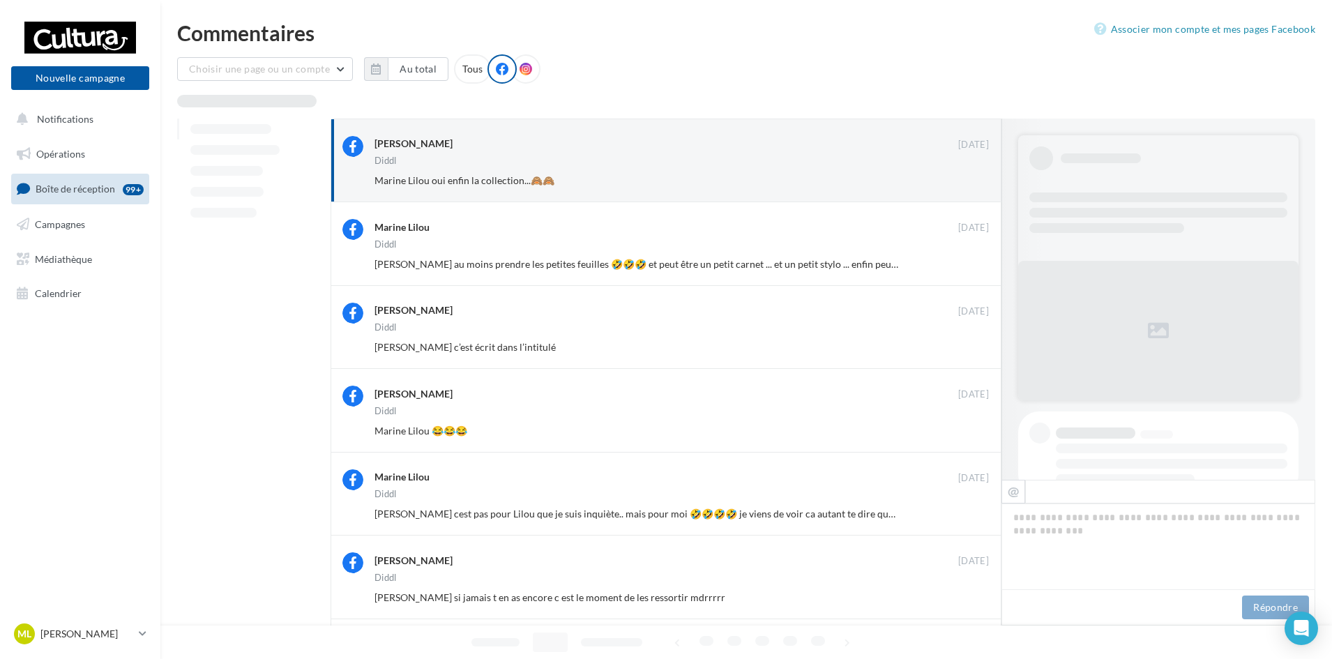
click at [972, 178] on button "Ignorer" at bounding box center [966, 181] width 46 height 20
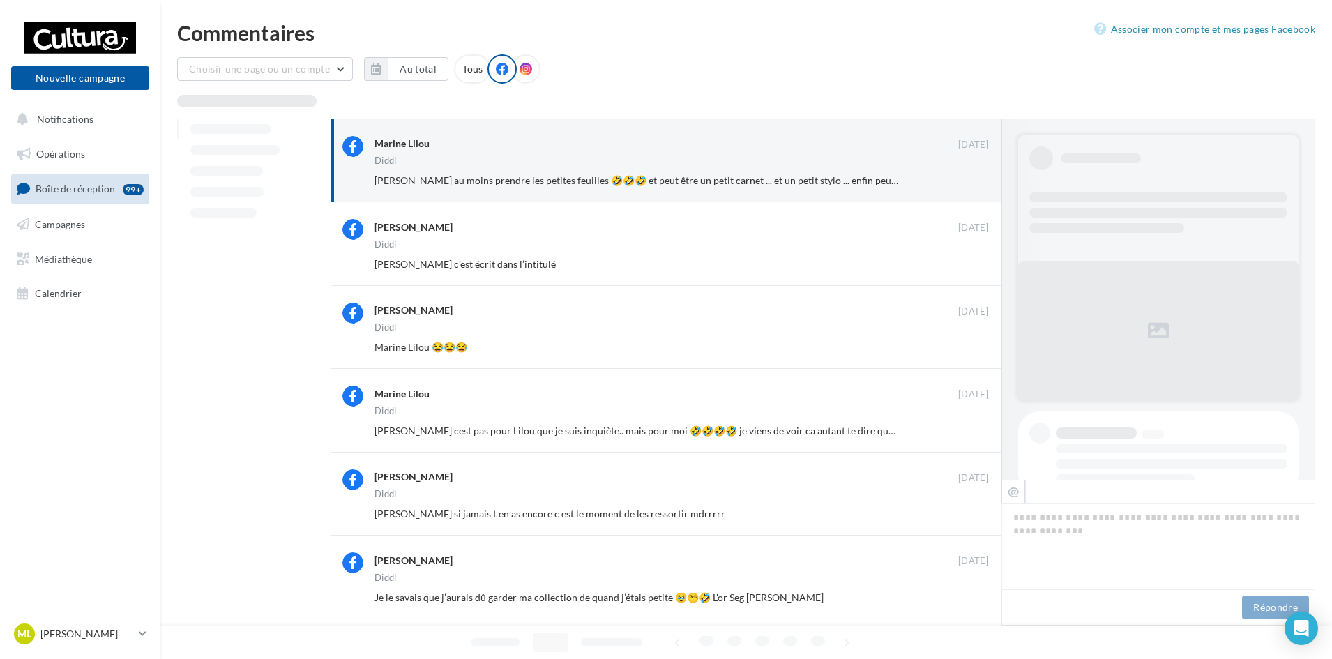
click at [972, 178] on button "Ignorer" at bounding box center [966, 181] width 46 height 20
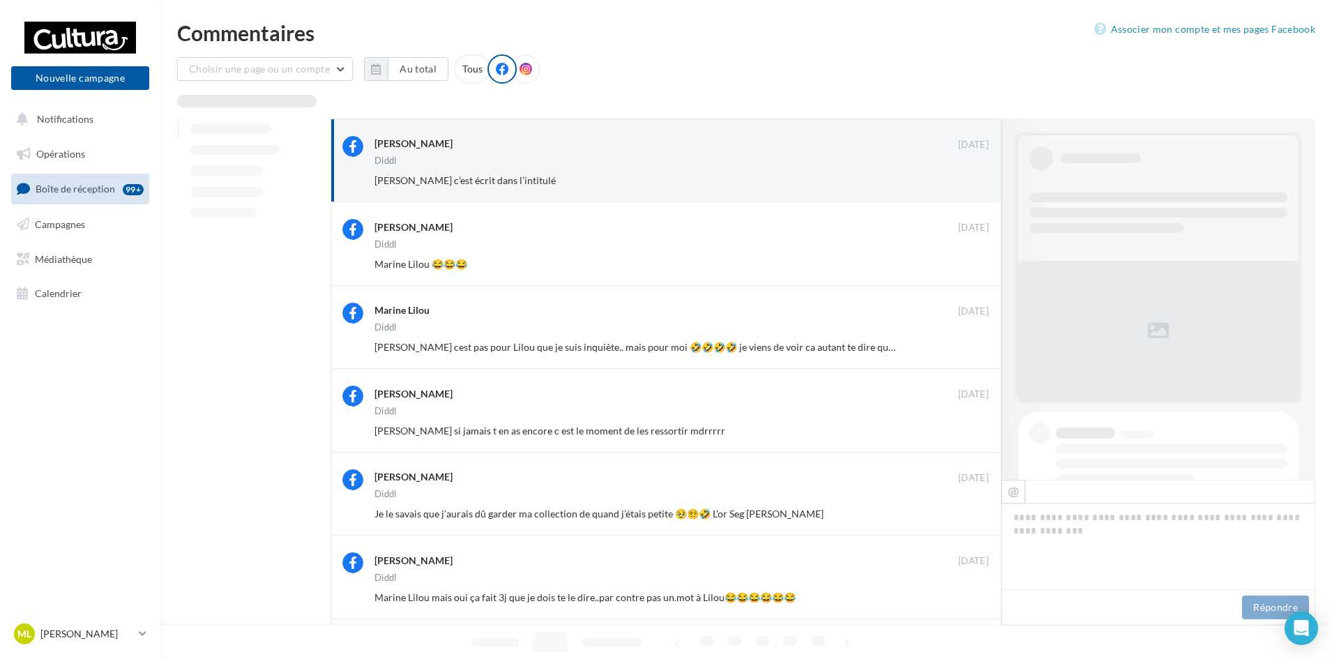
click at [972, 178] on button "Ignorer" at bounding box center [966, 181] width 46 height 20
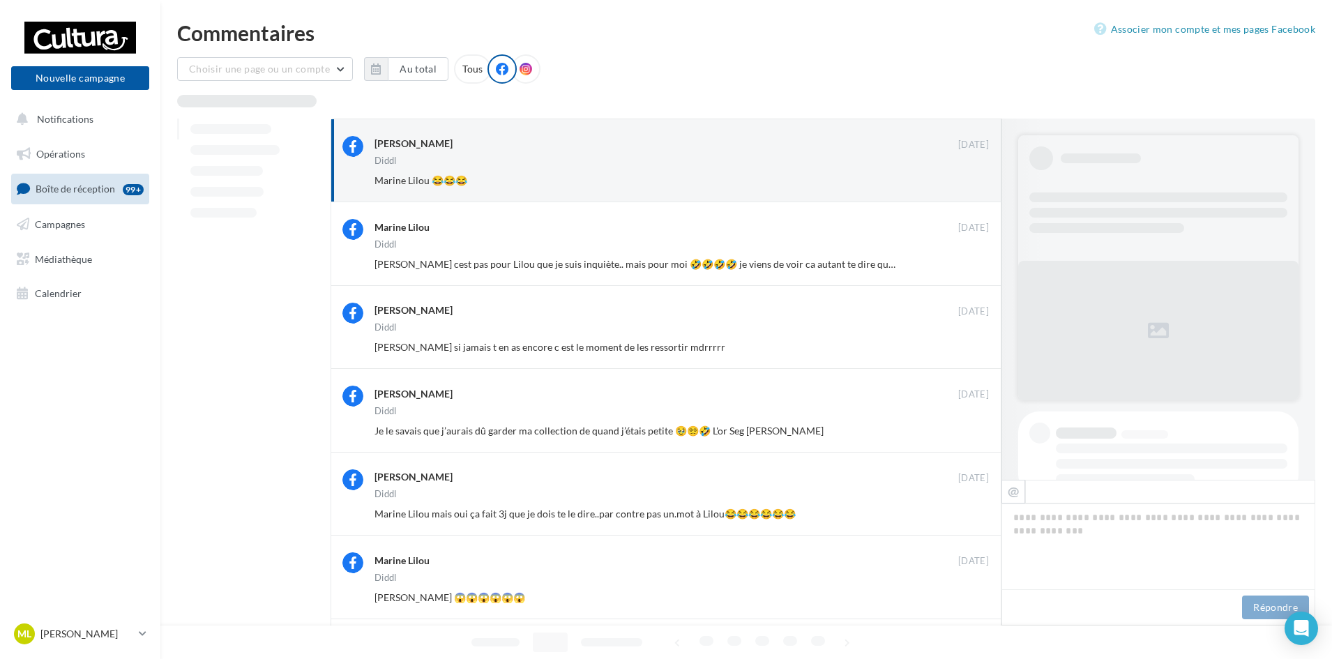
click at [972, 178] on button "Ignorer" at bounding box center [966, 181] width 46 height 20
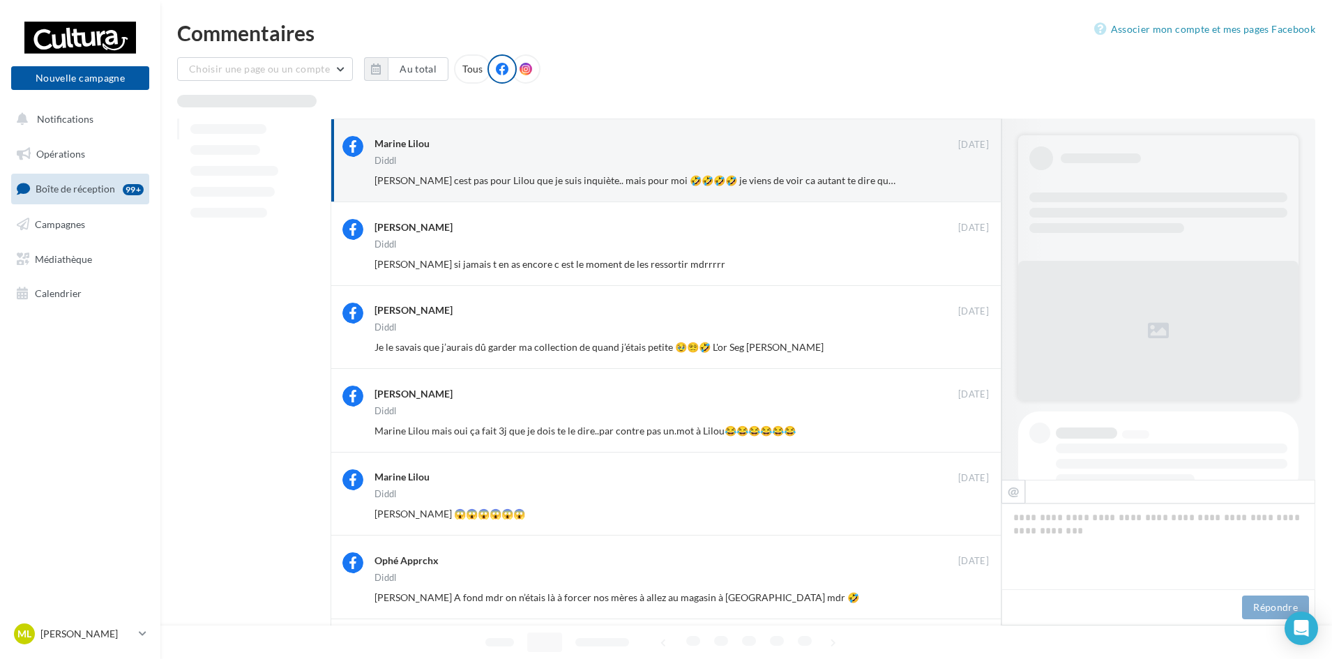
click at [972, 178] on button "Ignorer" at bounding box center [966, 181] width 46 height 20
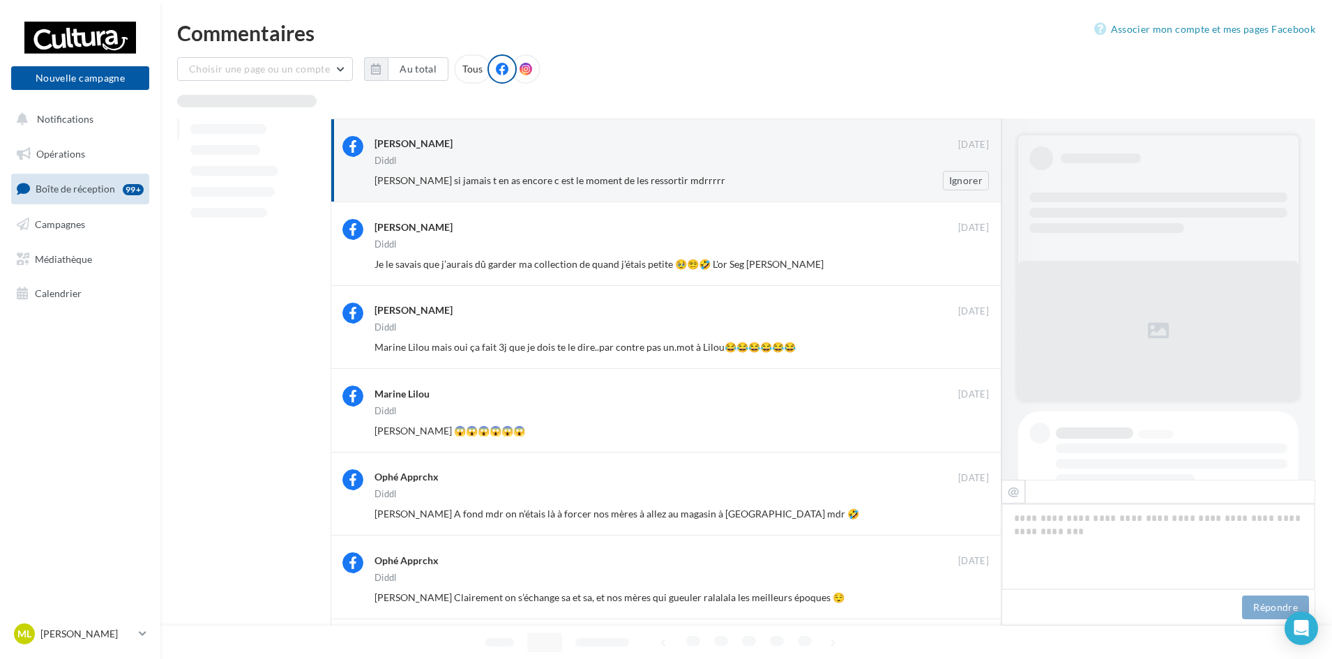
scroll to position [562, 0]
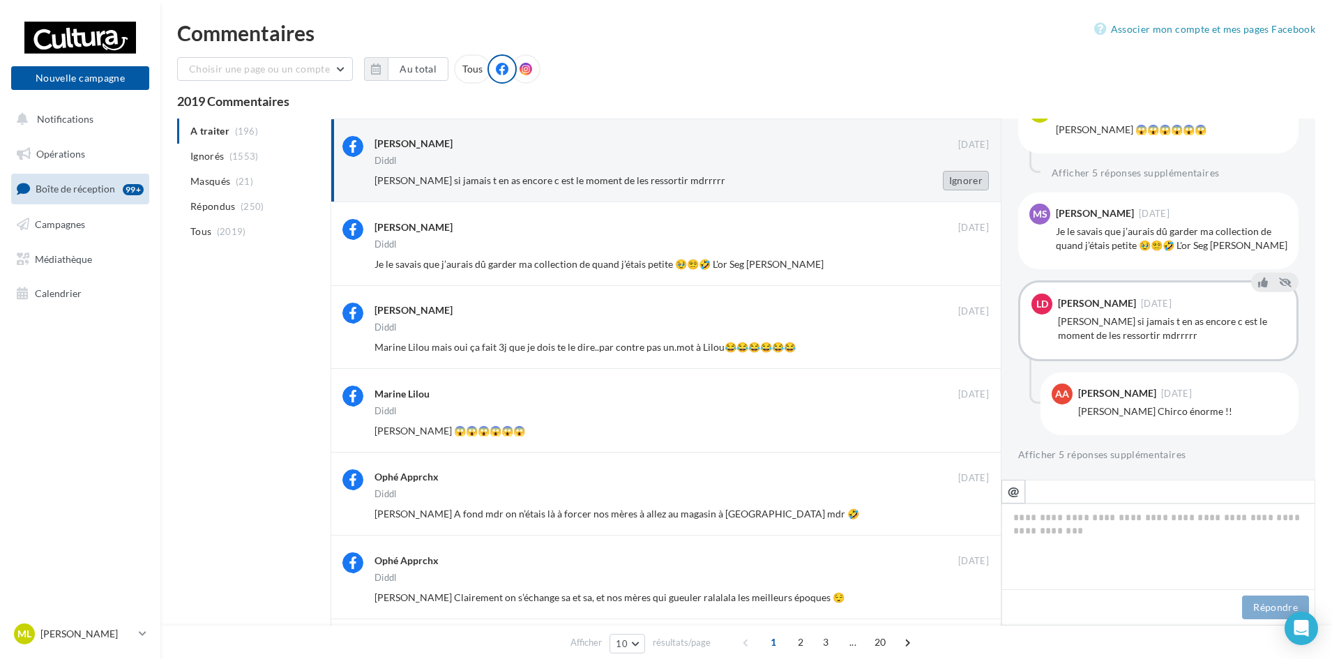
click at [966, 182] on button "Ignorer" at bounding box center [966, 181] width 46 height 20
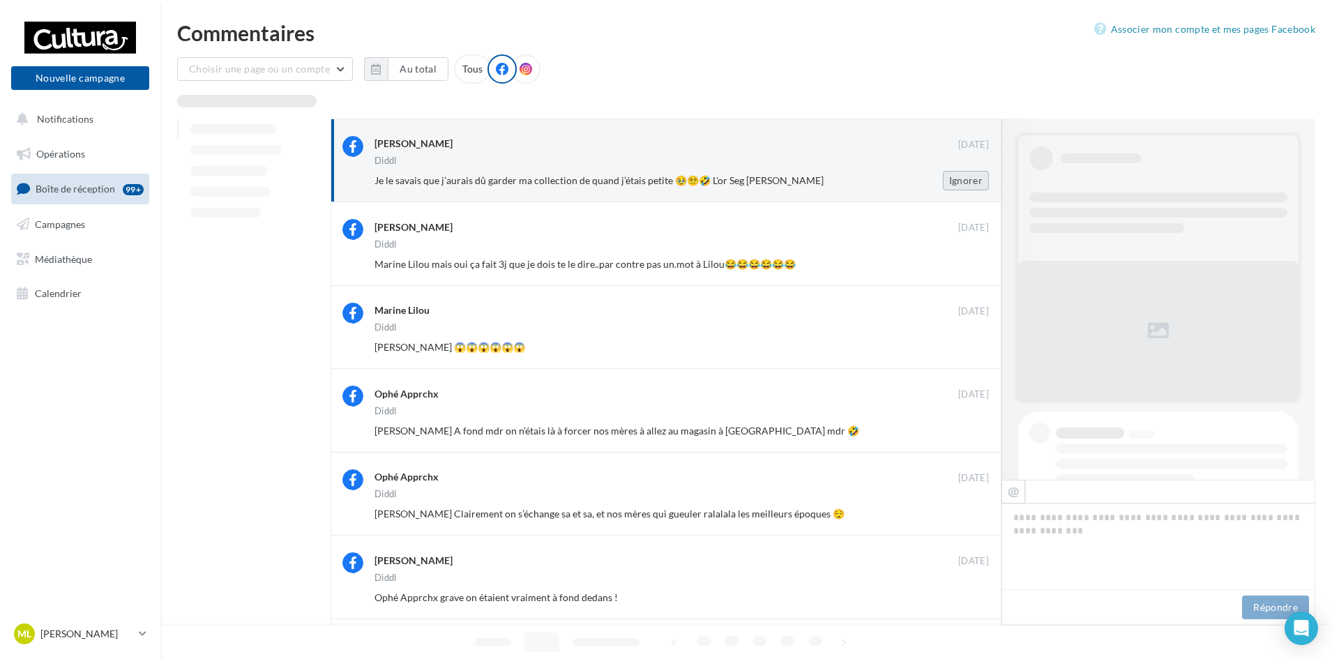
click at [965, 186] on button "Ignorer" at bounding box center [966, 181] width 46 height 20
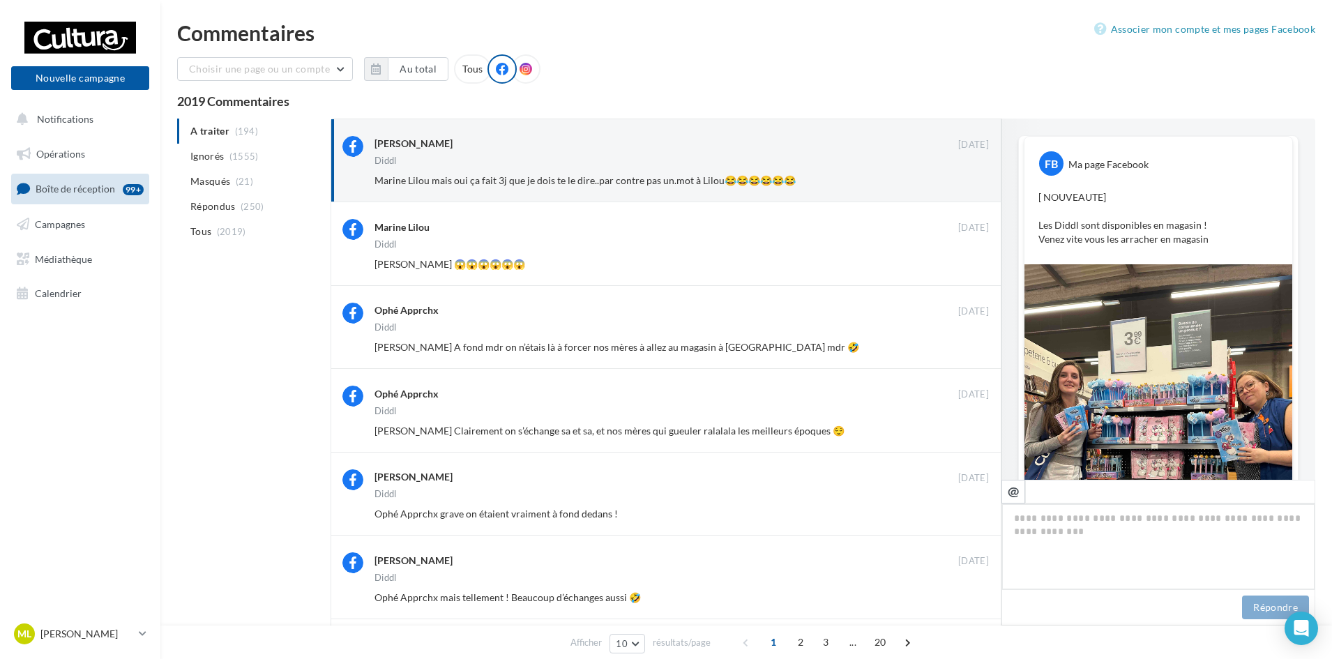
scroll to position [747, 0]
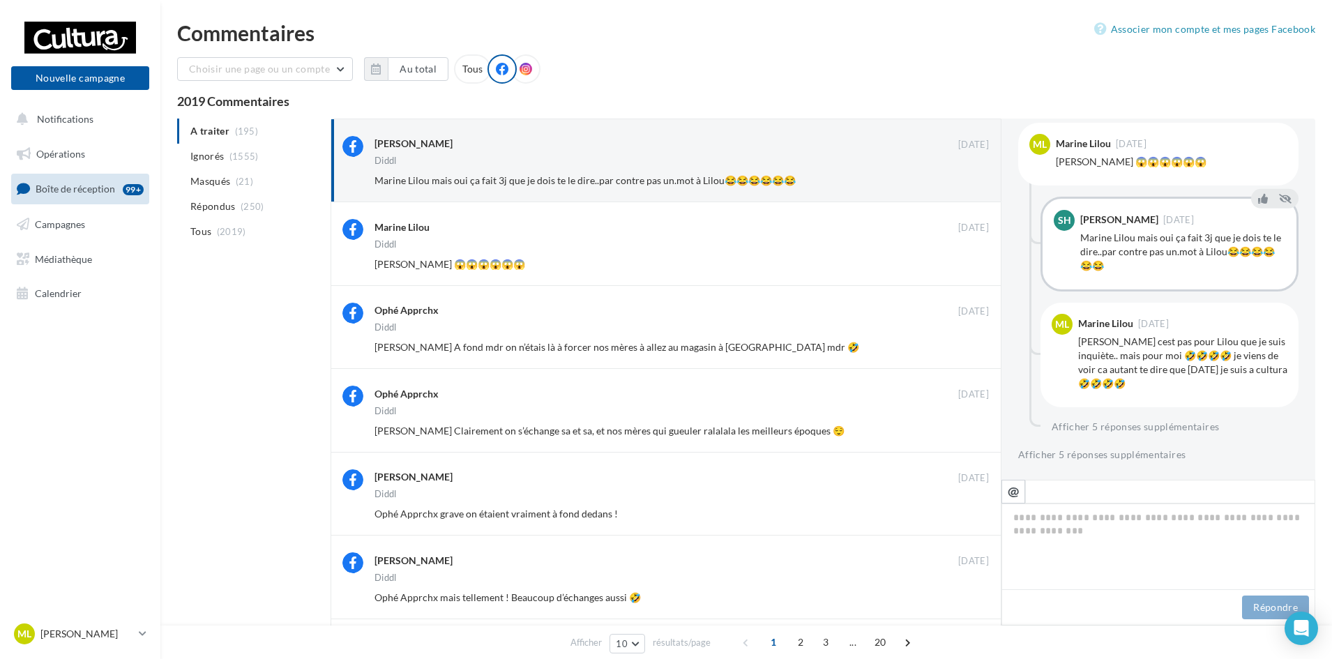
click at [965, 186] on button "Ignorer" at bounding box center [966, 181] width 46 height 20
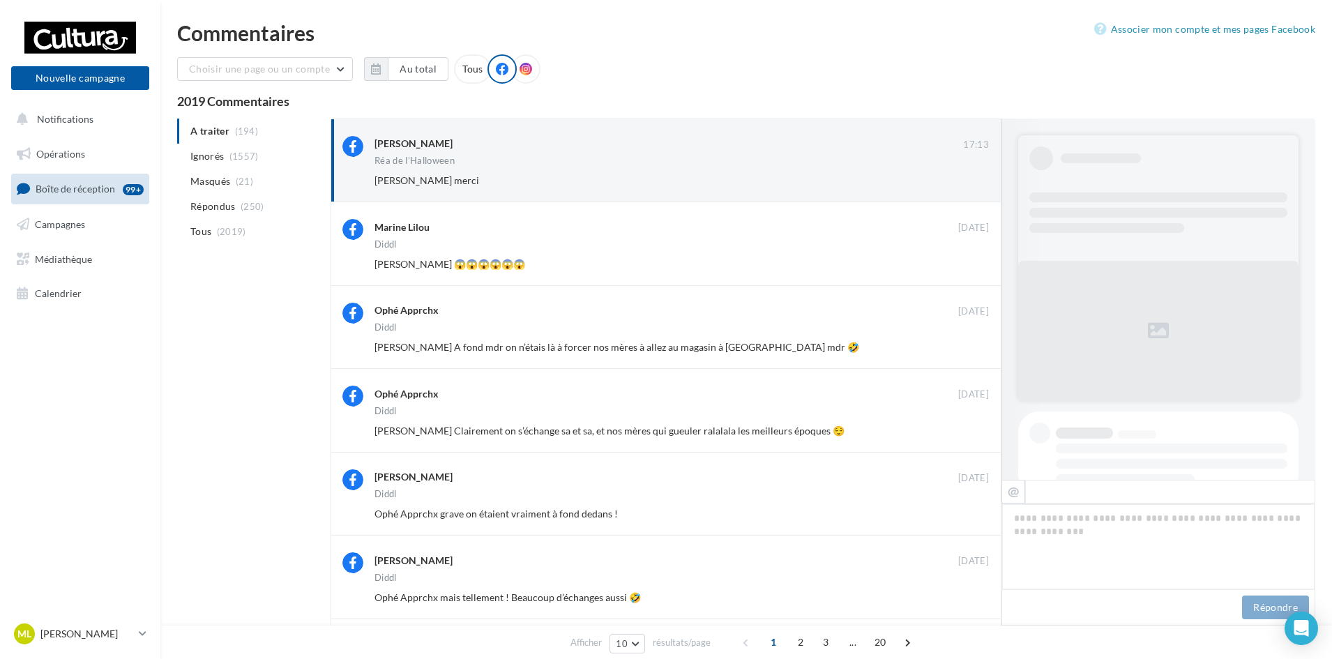
scroll to position [531, 0]
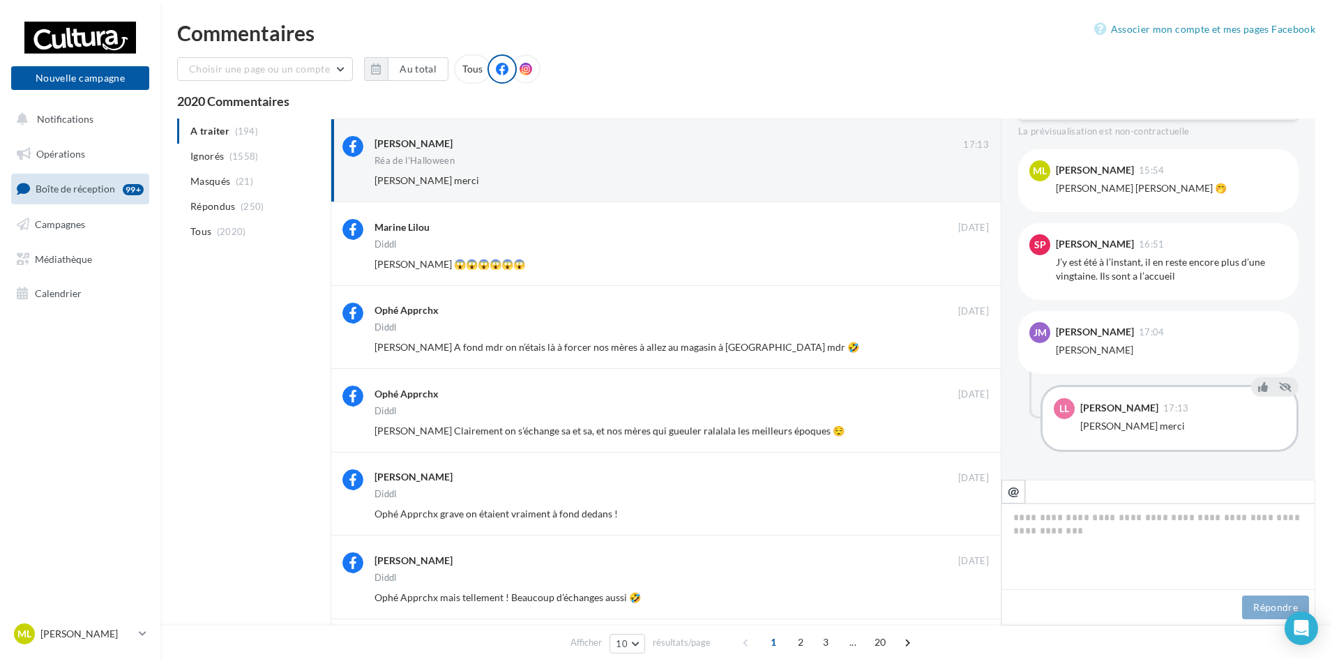
click at [965, 186] on button "Ignorer" at bounding box center [966, 181] width 46 height 20
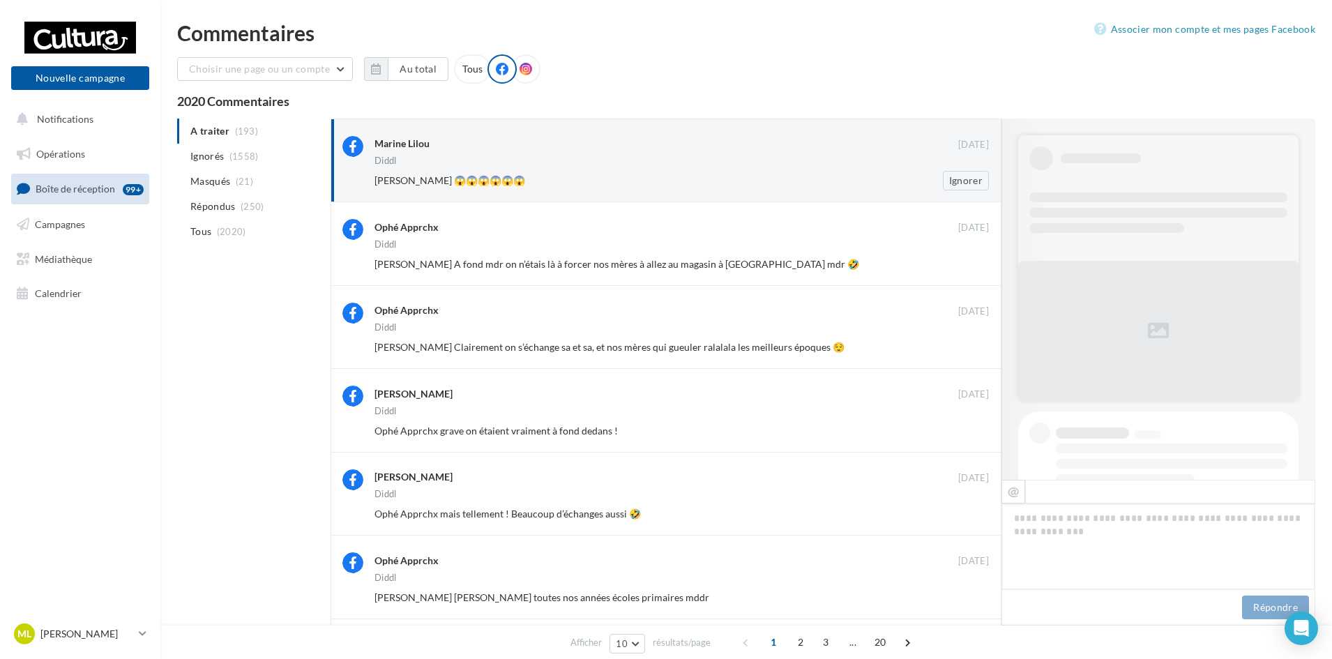
scroll to position [740, 0]
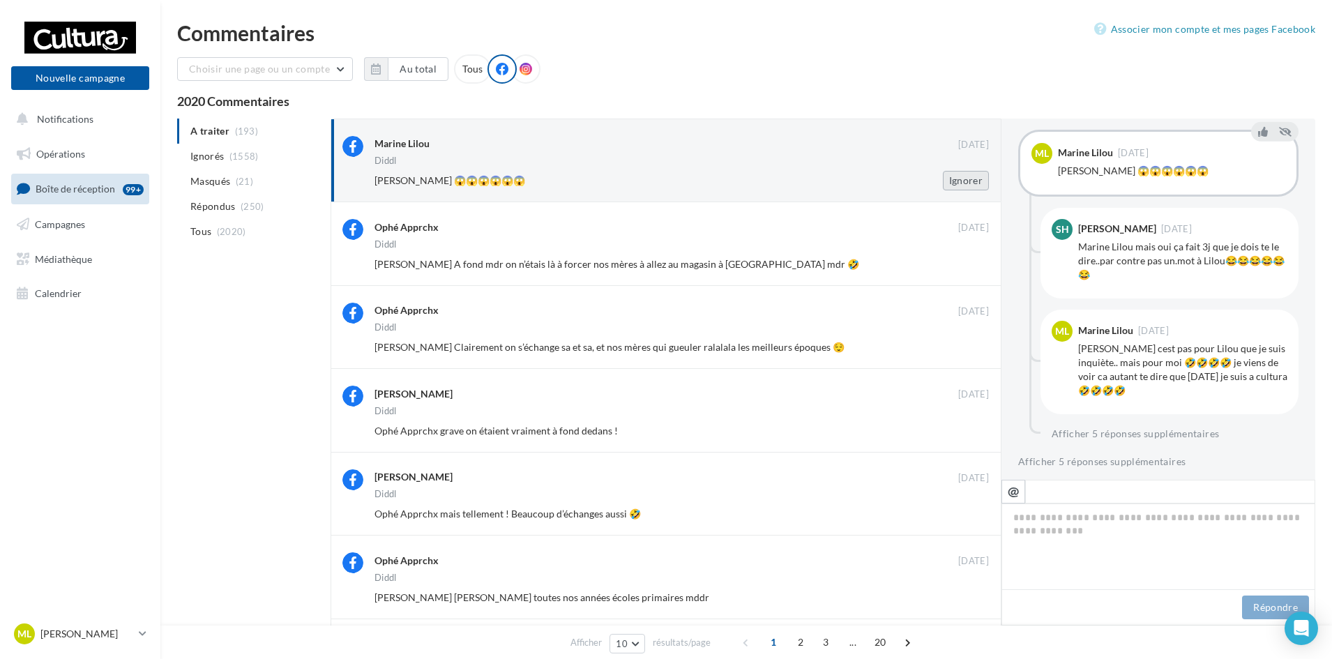
click at [954, 183] on button "Ignorer" at bounding box center [966, 181] width 46 height 20
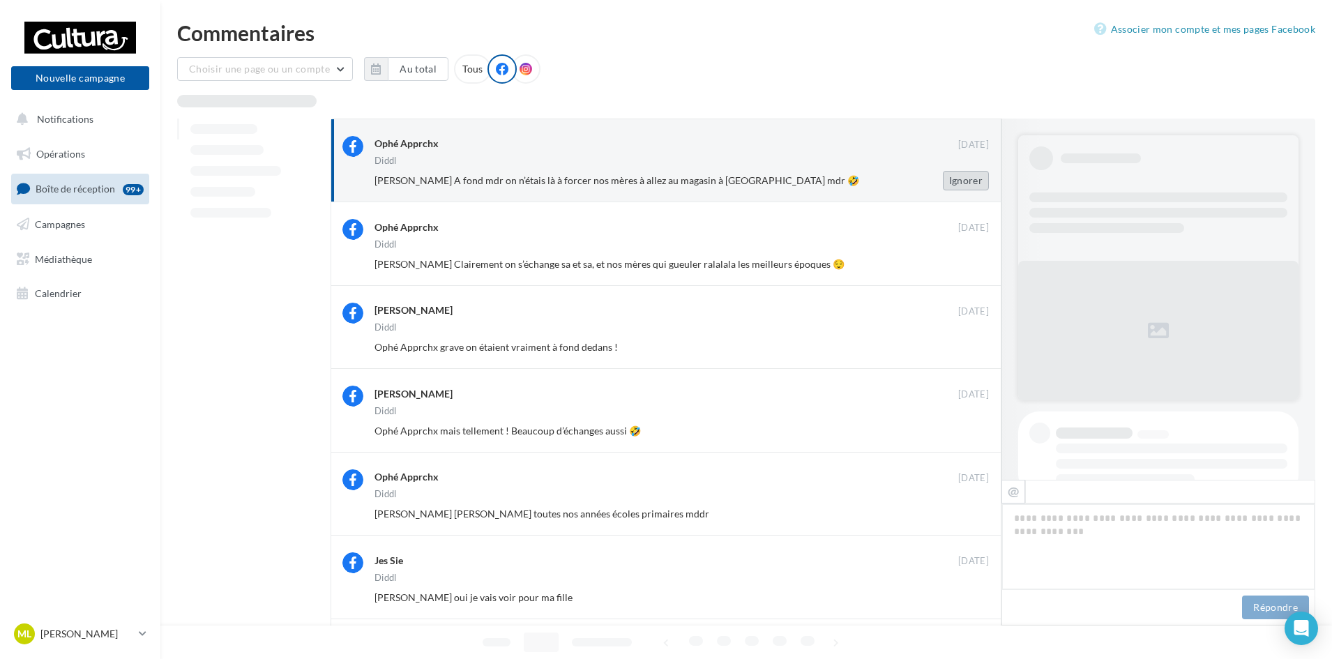
scroll to position [733, 0]
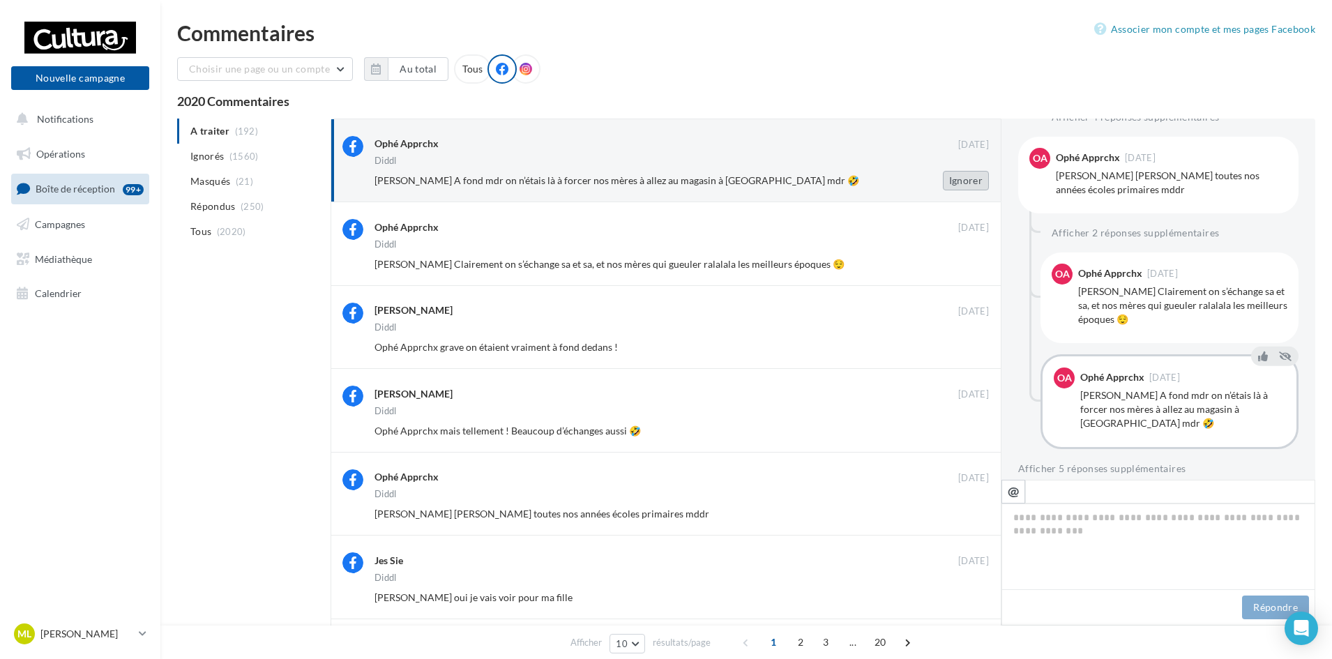
click at [974, 174] on button "Ignorer" at bounding box center [966, 181] width 46 height 20
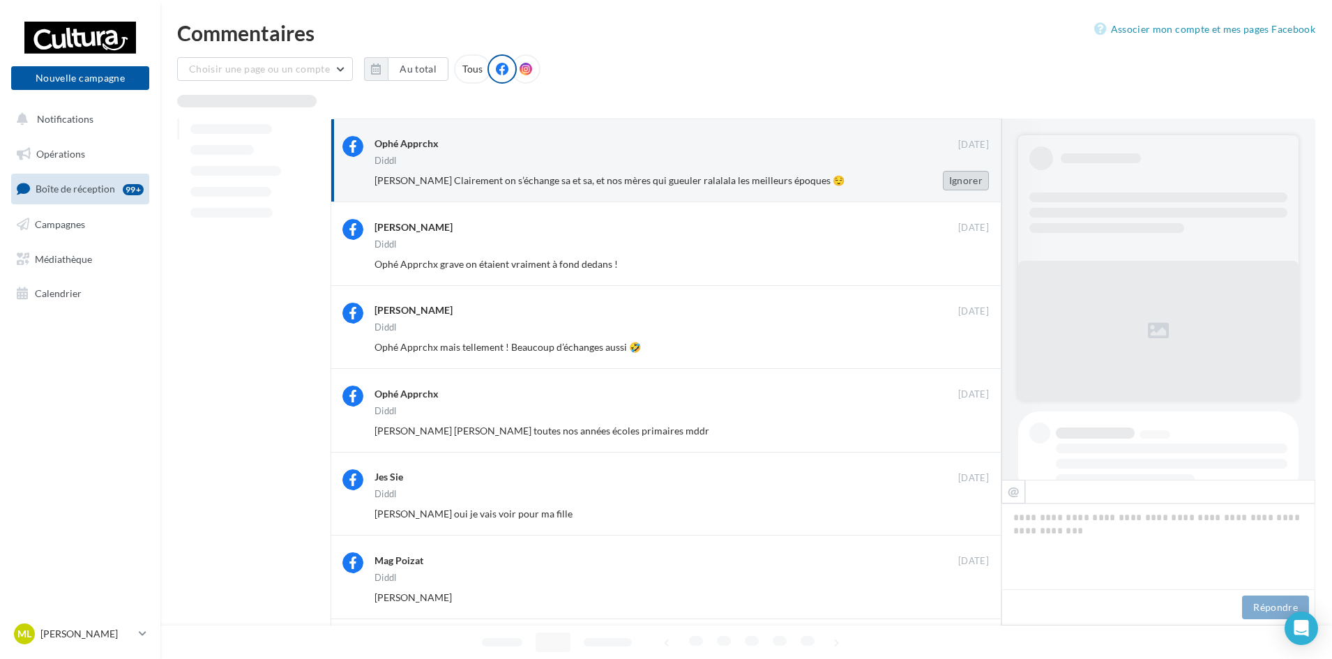
click at [977, 189] on button "Ignorer" at bounding box center [966, 181] width 46 height 20
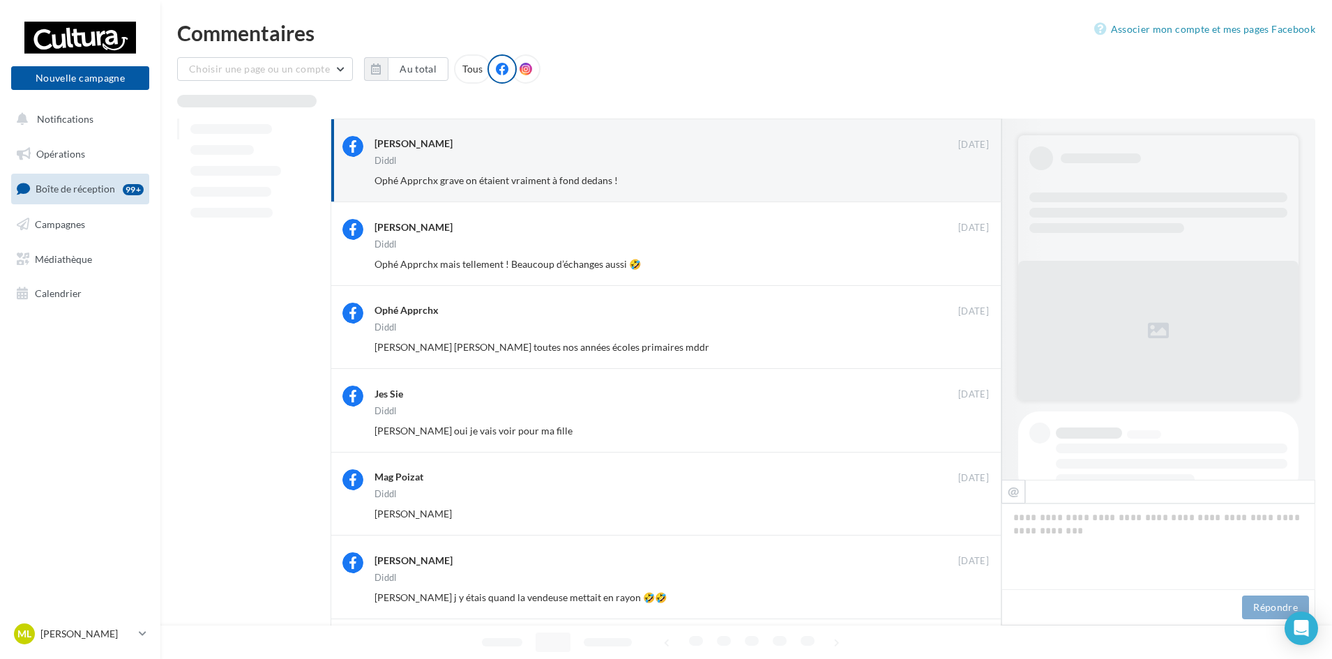
click at [977, 189] on button "Ignorer" at bounding box center [966, 181] width 46 height 20
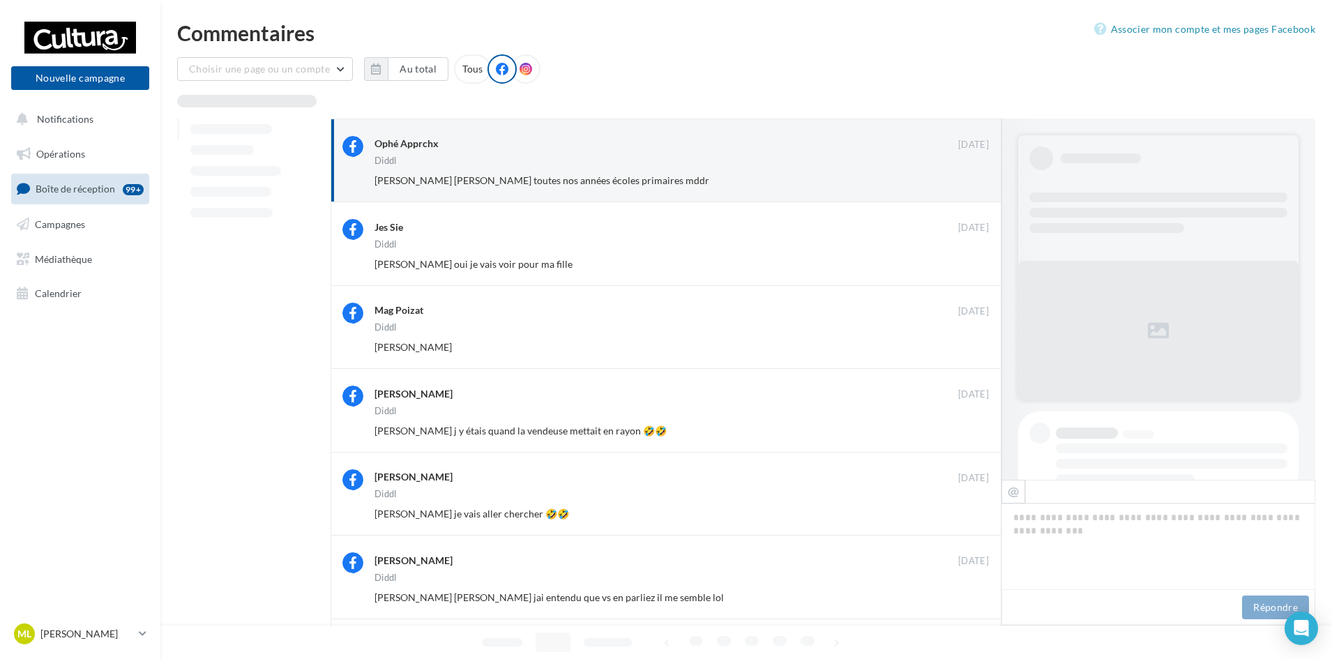
click at [977, 189] on button "Ignorer" at bounding box center [966, 181] width 46 height 20
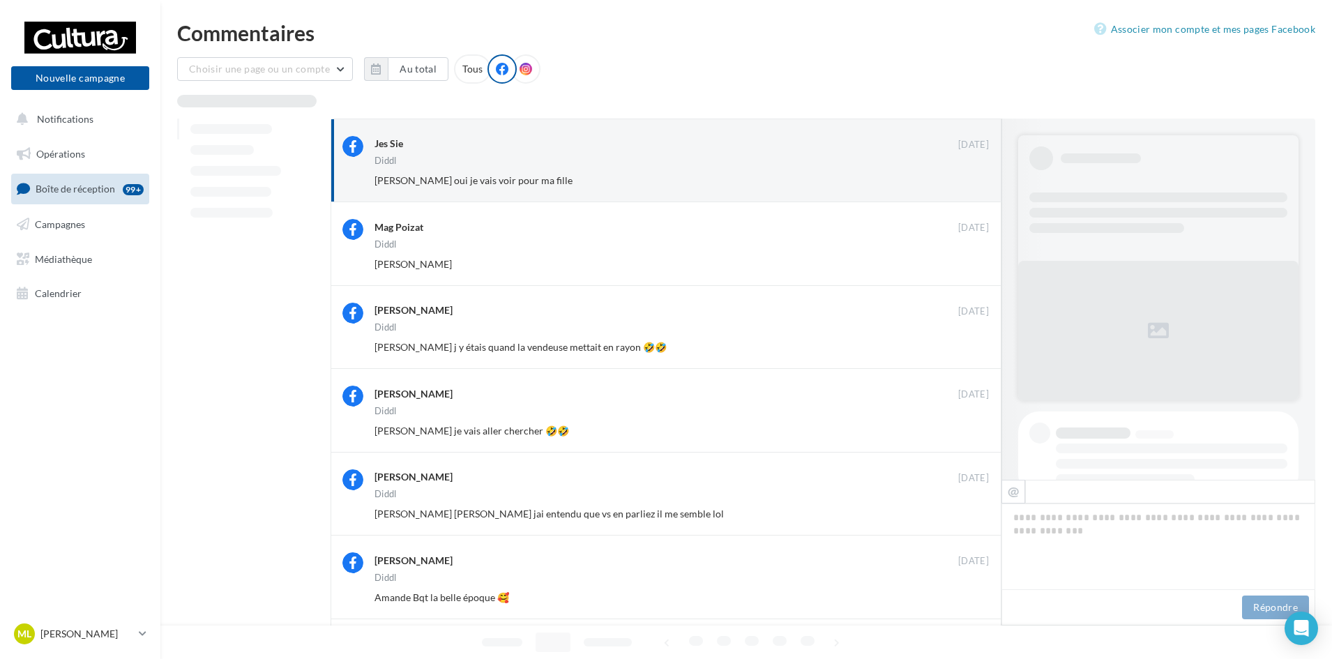
click at [979, 190] on button "Ignorer" at bounding box center [966, 181] width 46 height 20
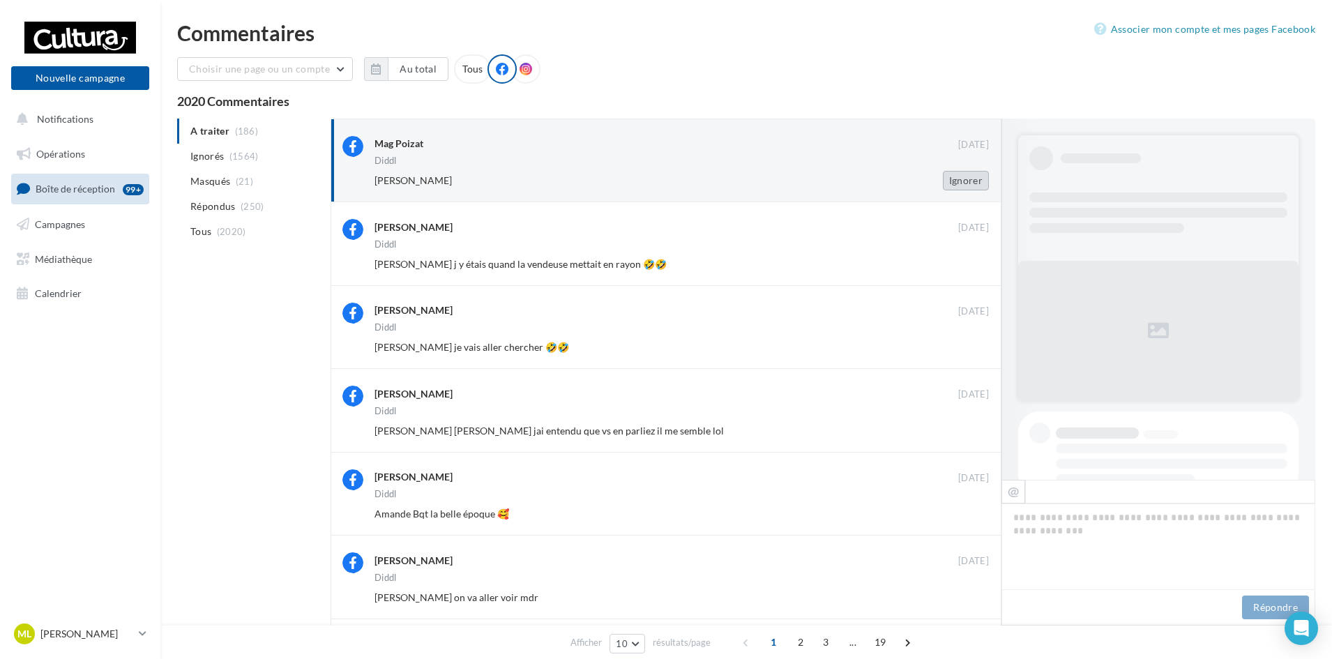
click at [976, 186] on button "Ignorer" at bounding box center [966, 181] width 46 height 20
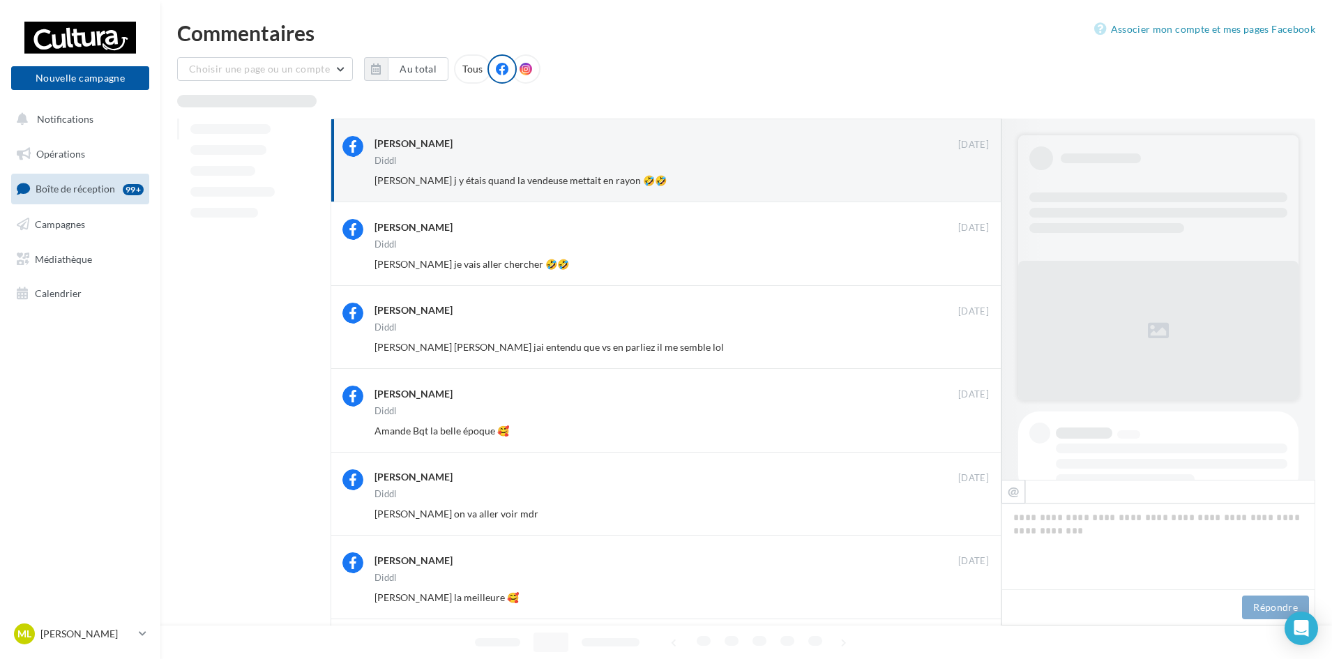
click at [976, 186] on button "Ignorer" at bounding box center [966, 181] width 46 height 20
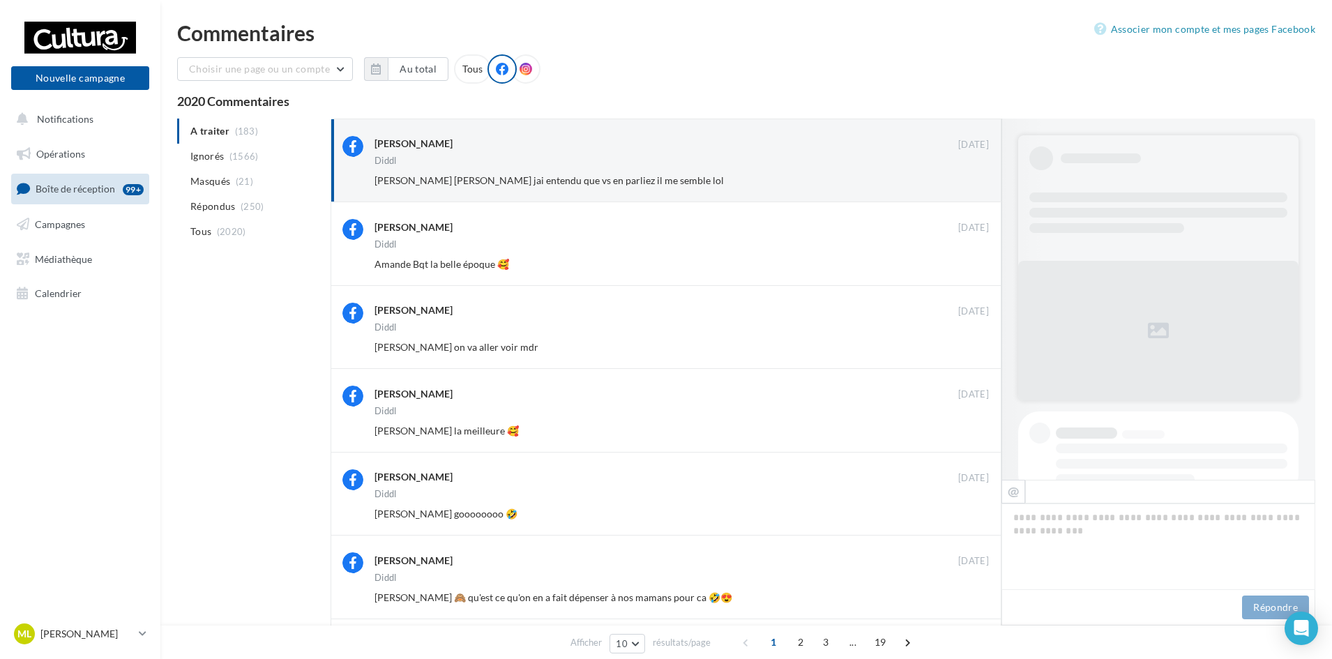
click at [976, 186] on button "Ignorer" at bounding box center [966, 181] width 46 height 20
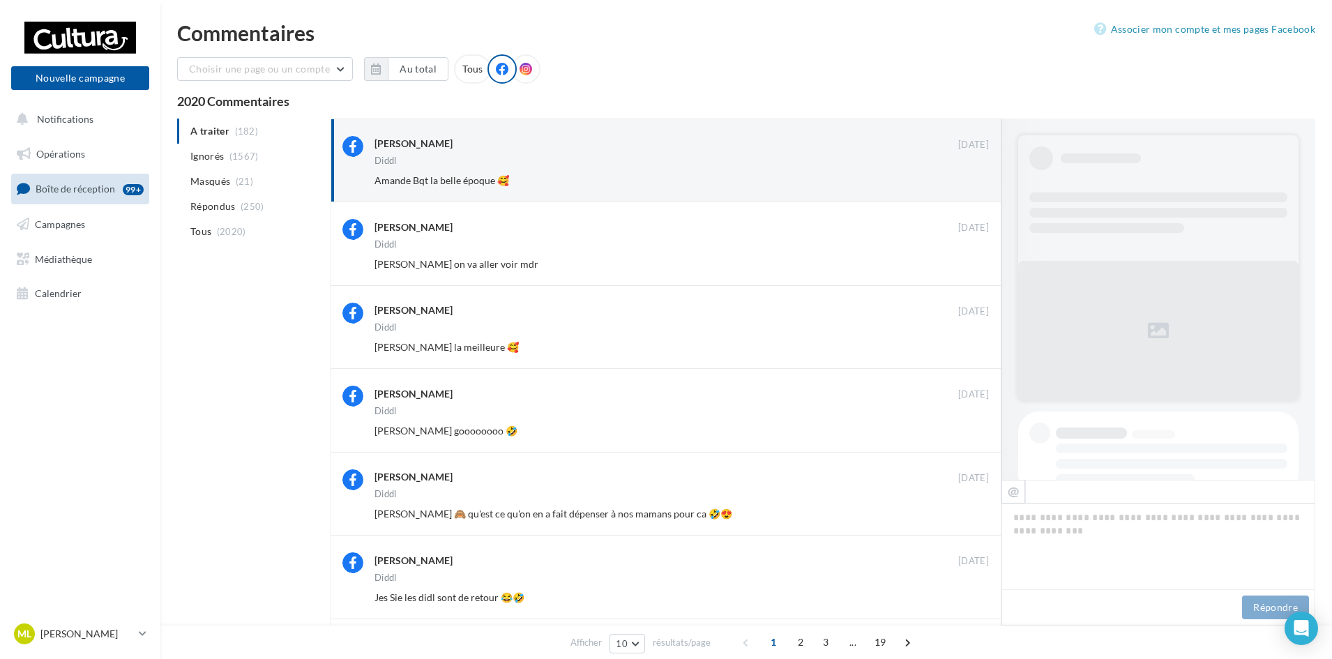
click at [976, 186] on button "Ignorer" at bounding box center [966, 181] width 46 height 20
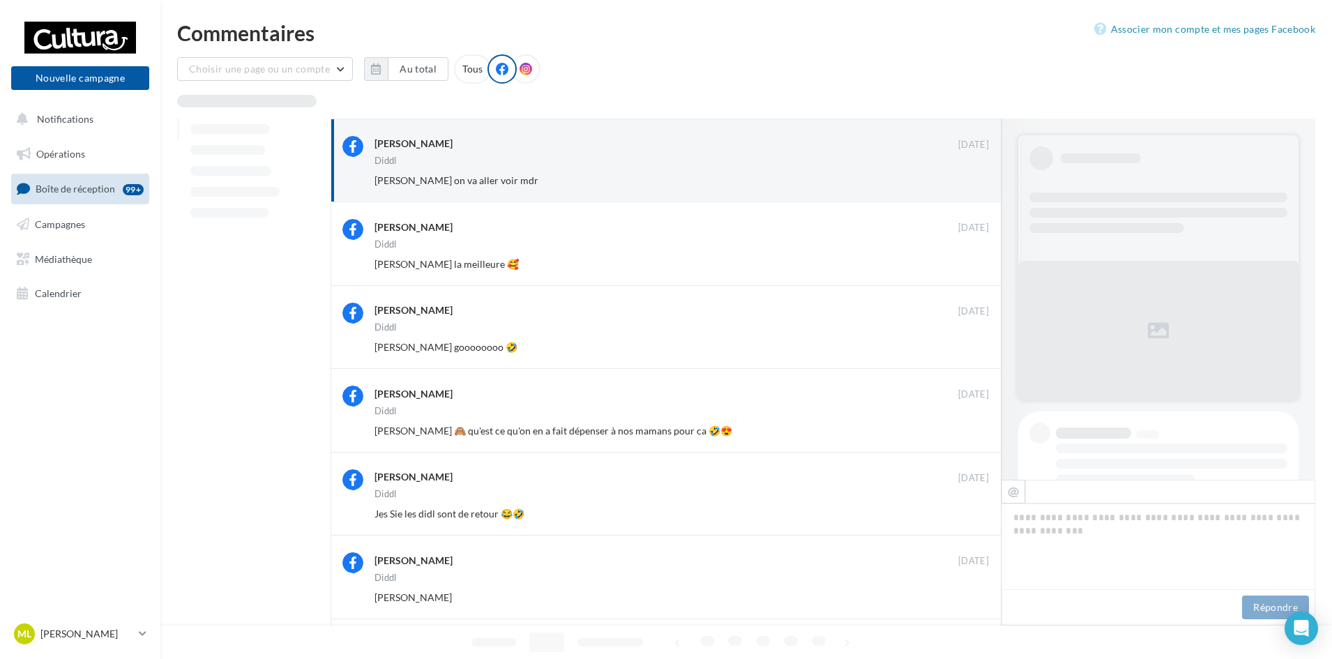
click at [976, 186] on button "Ignorer" at bounding box center [966, 181] width 46 height 20
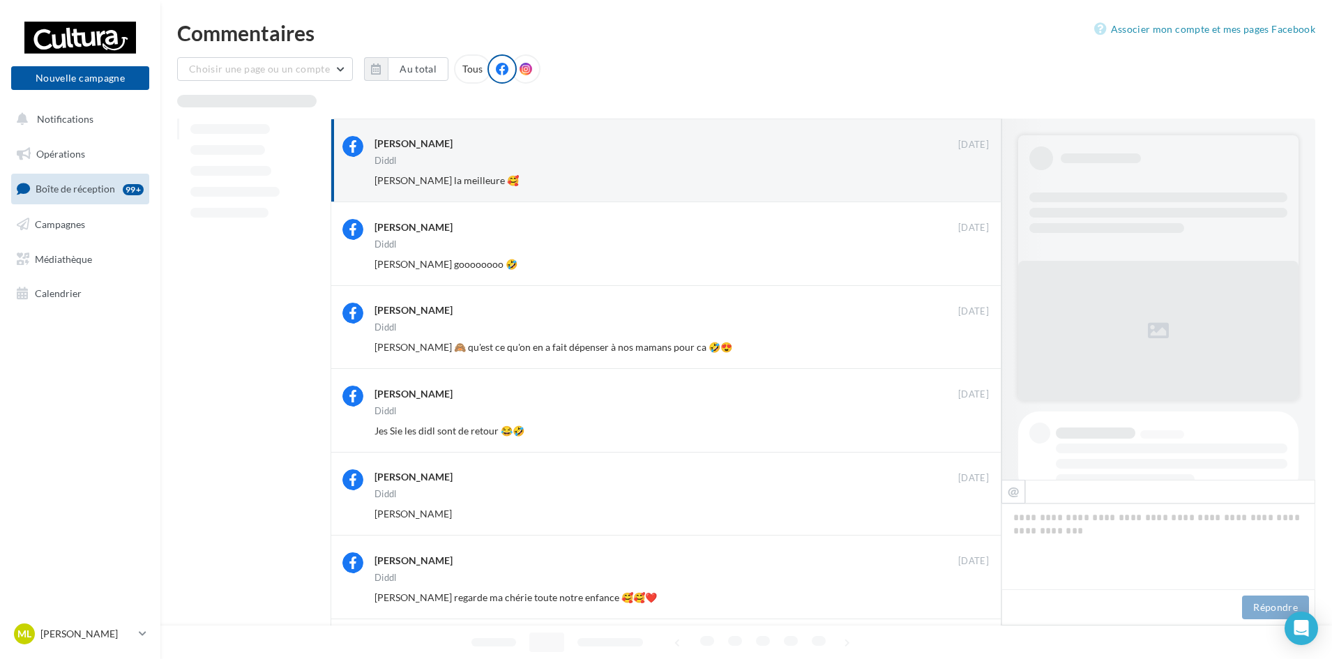
click at [976, 186] on button "Ignorer" at bounding box center [966, 181] width 46 height 20
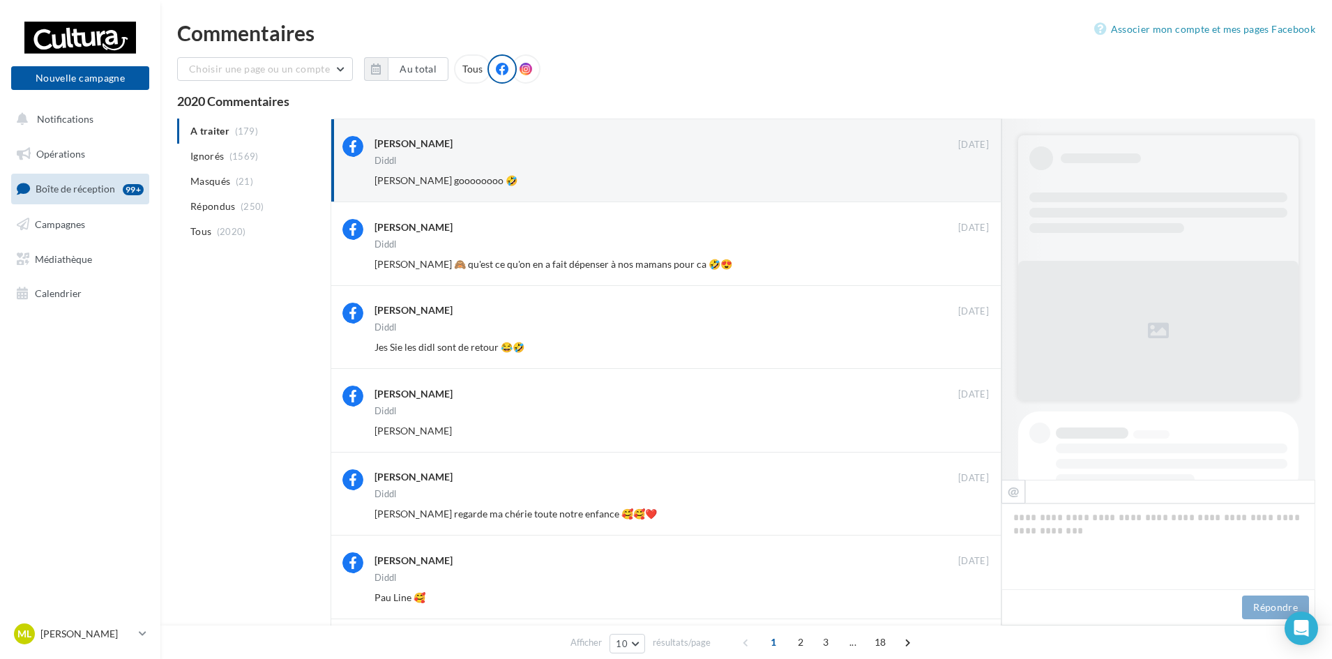
click at [976, 186] on button "Ignorer" at bounding box center [966, 181] width 46 height 20
click at [976, 186] on div "Ignorer" at bounding box center [955, 181] width 91 height 20
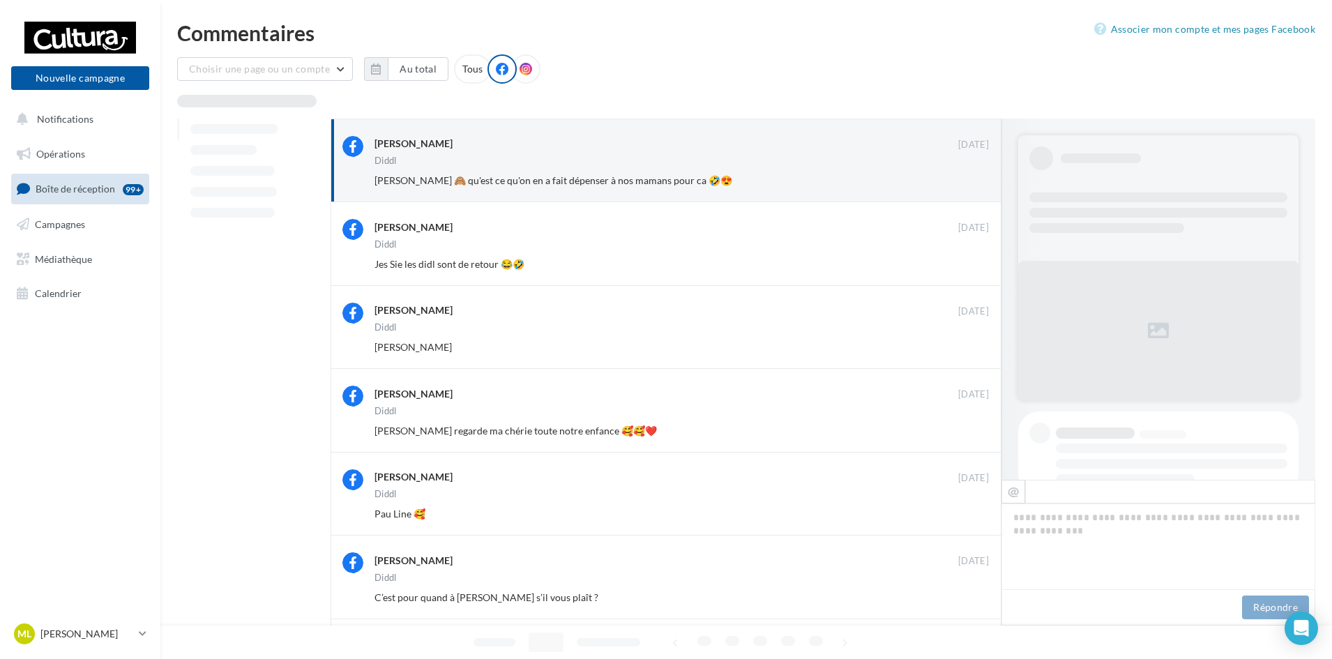
click at [976, 186] on button "Ignorer" at bounding box center [966, 181] width 46 height 20
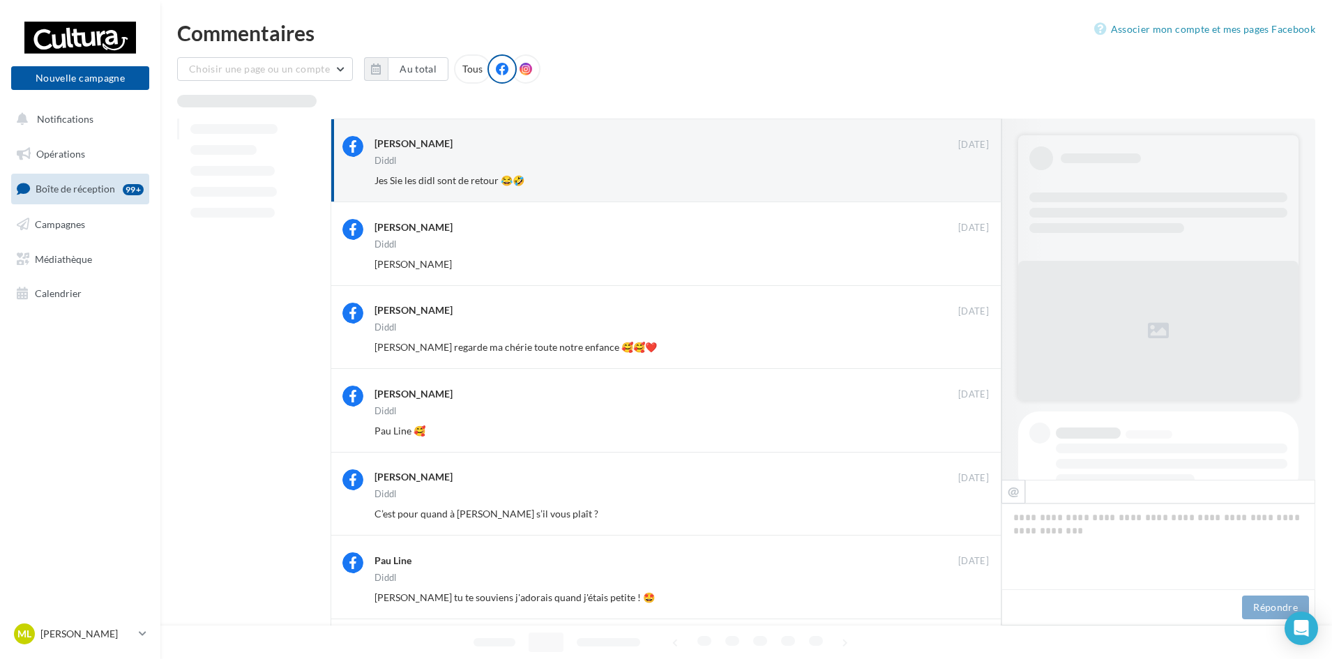
click at [976, 186] on button "Ignorer" at bounding box center [966, 181] width 46 height 20
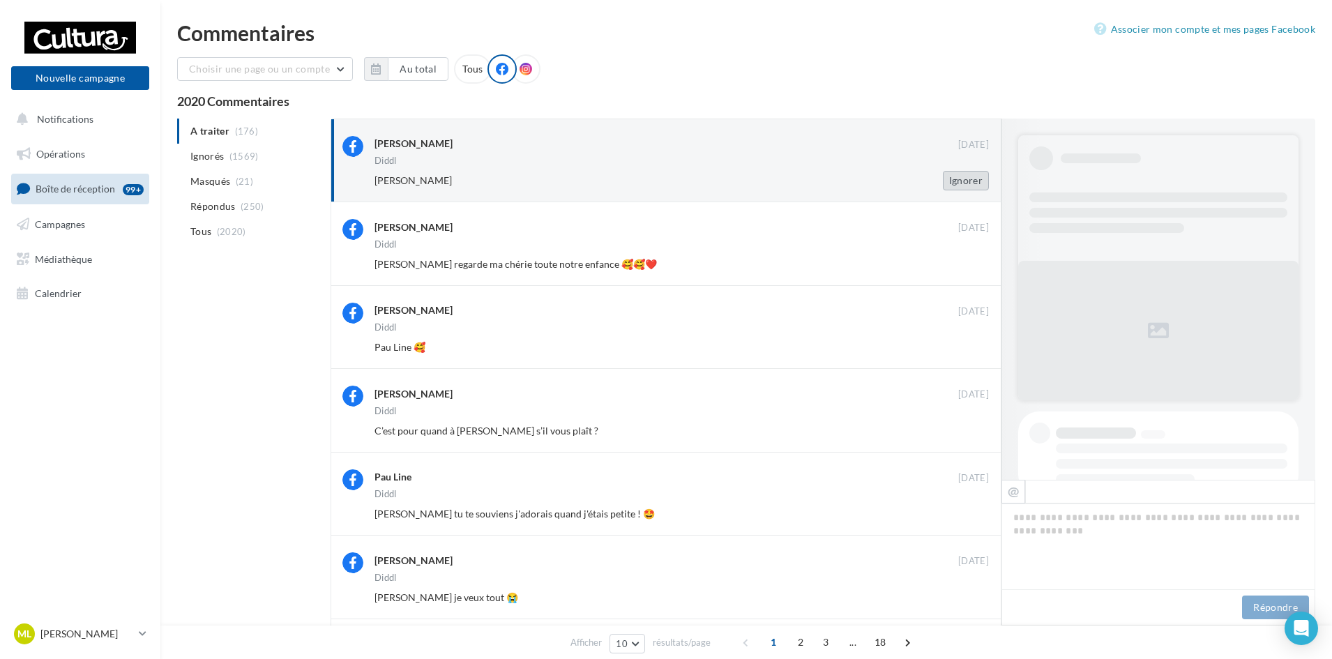
click at [976, 184] on button "Ignorer" at bounding box center [966, 181] width 46 height 20
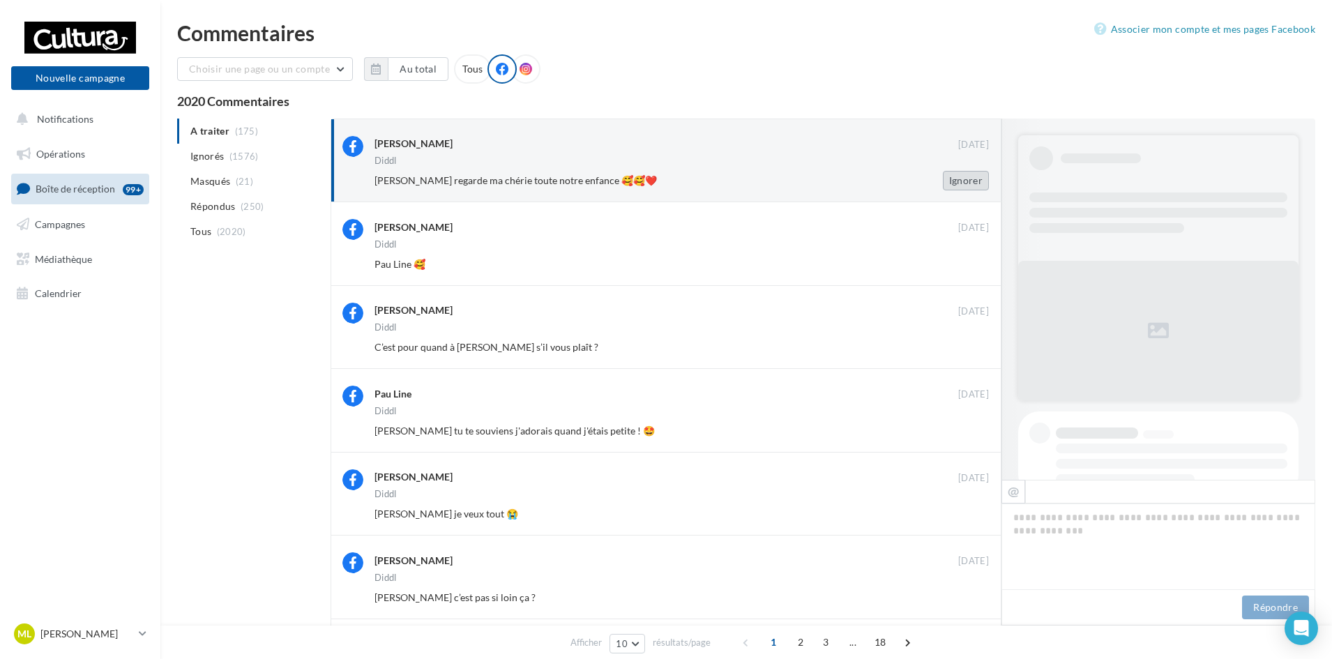
click at [958, 182] on button "Ignorer" at bounding box center [966, 181] width 46 height 20
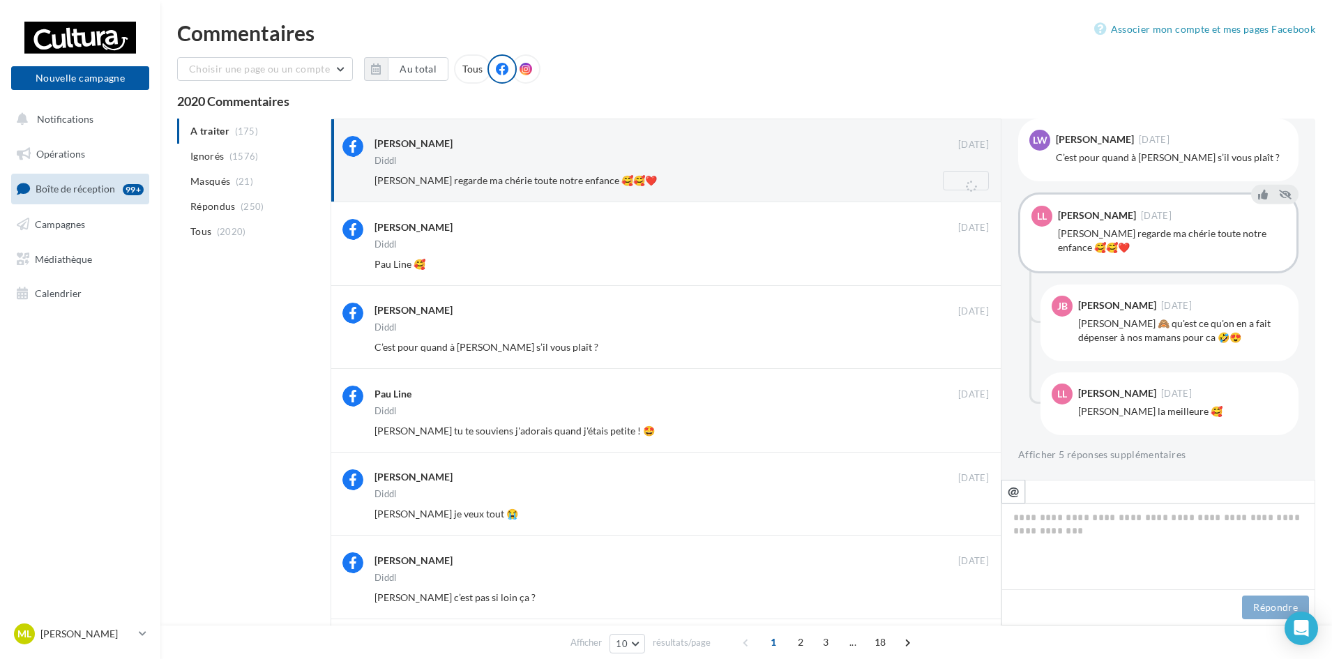
scroll to position [222, 0]
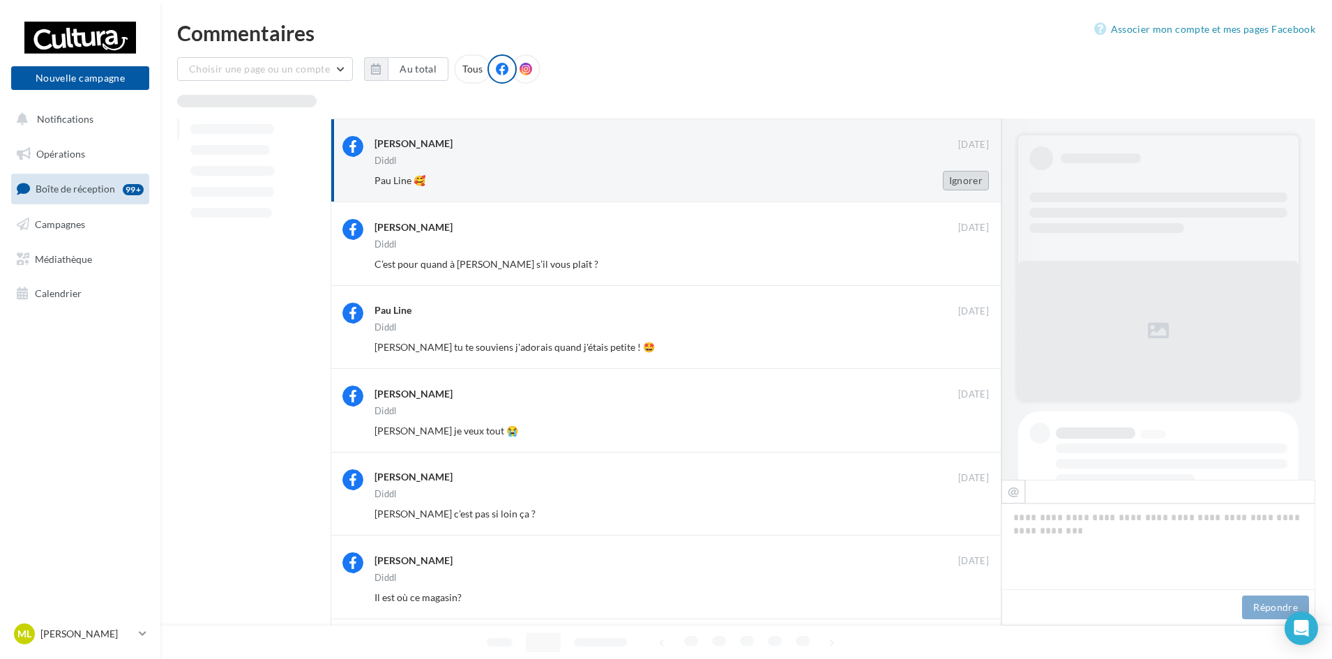
click at [970, 178] on button "Ignorer" at bounding box center [966, 181] width 46 height 20
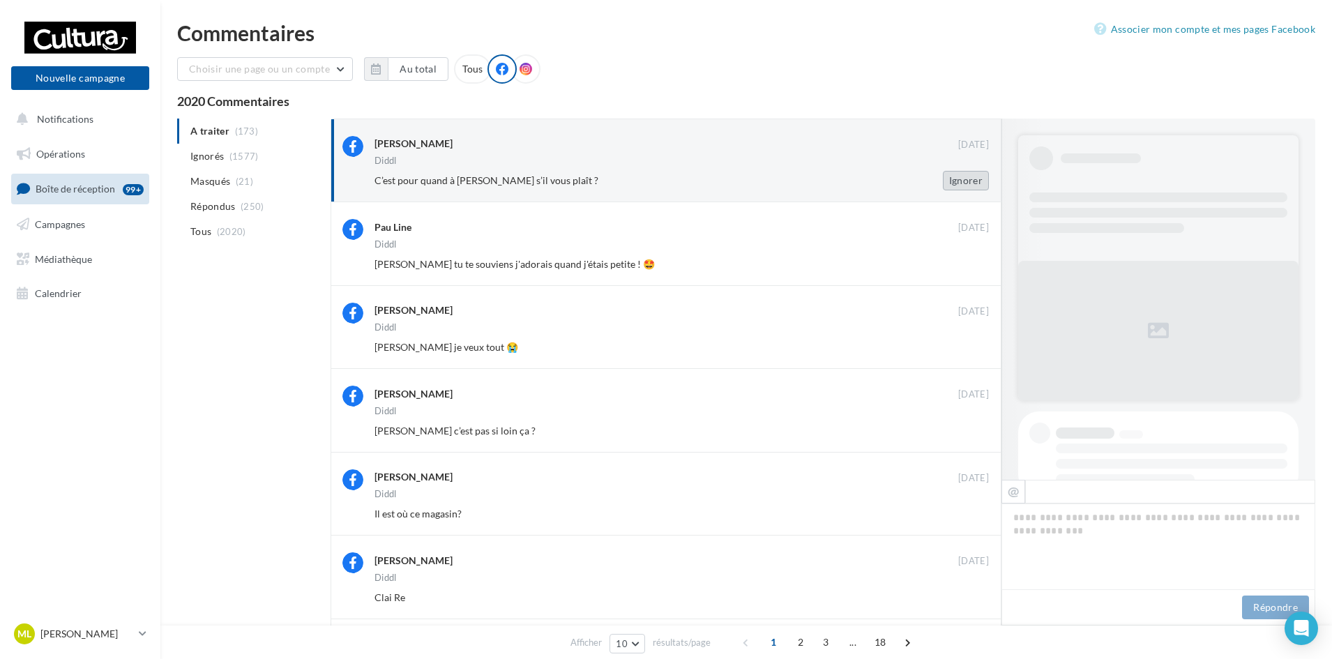
click at [970, 180] on button "Ignorer" at bounding box center [966, 181] width 46 height 20
click at [970, 180] on div "Ignorer" at bounding box center [955, 181] width 91 height 20
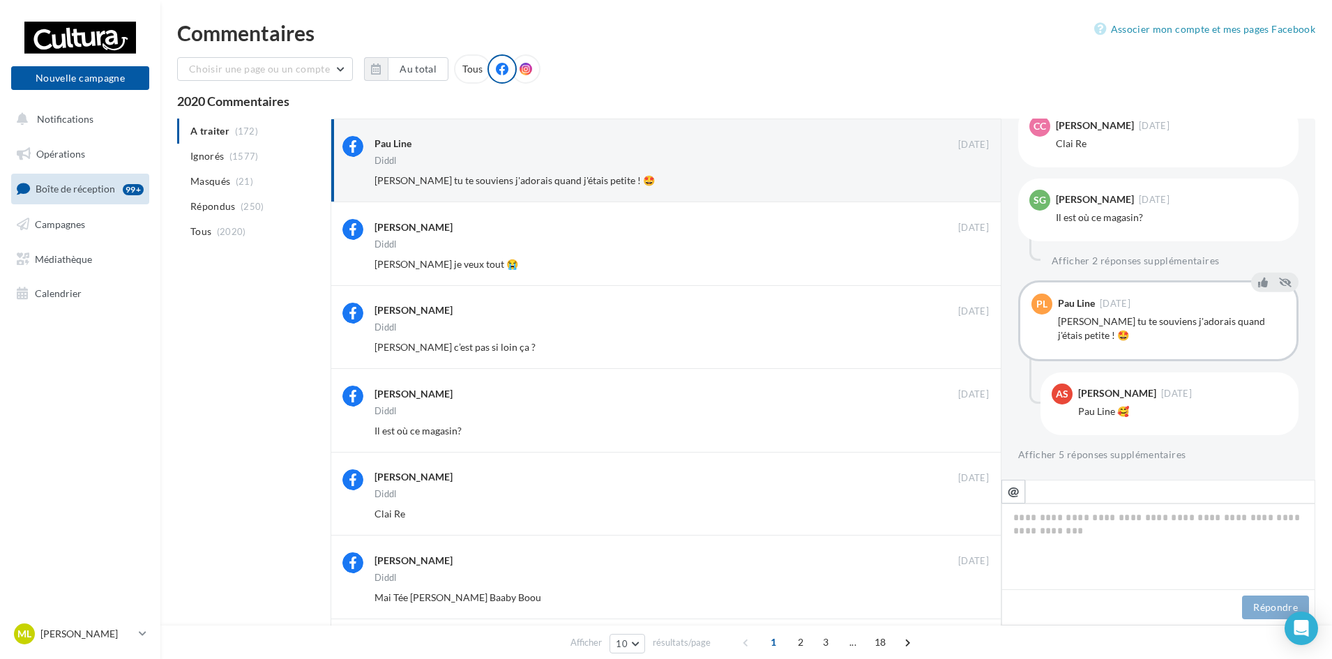
click at [970, 180] on button "Ignorer" at bounding box center [966, 181] width 46 height 20
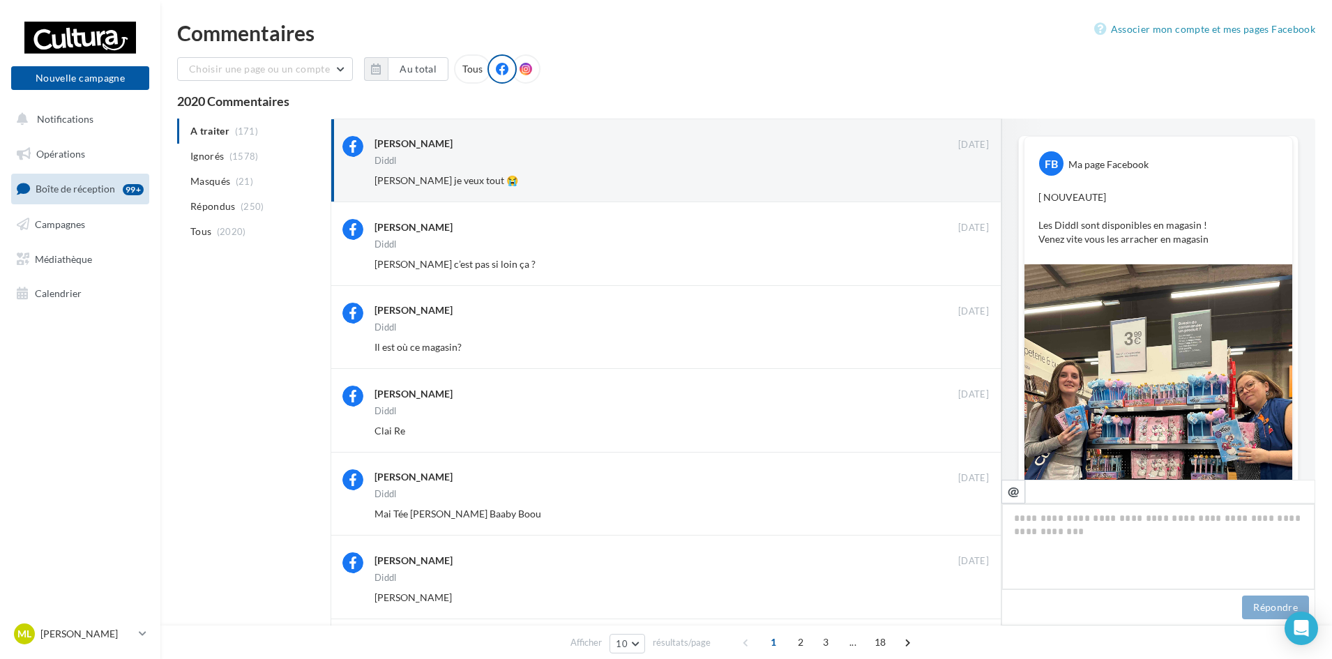
scroll to position [534, 0]
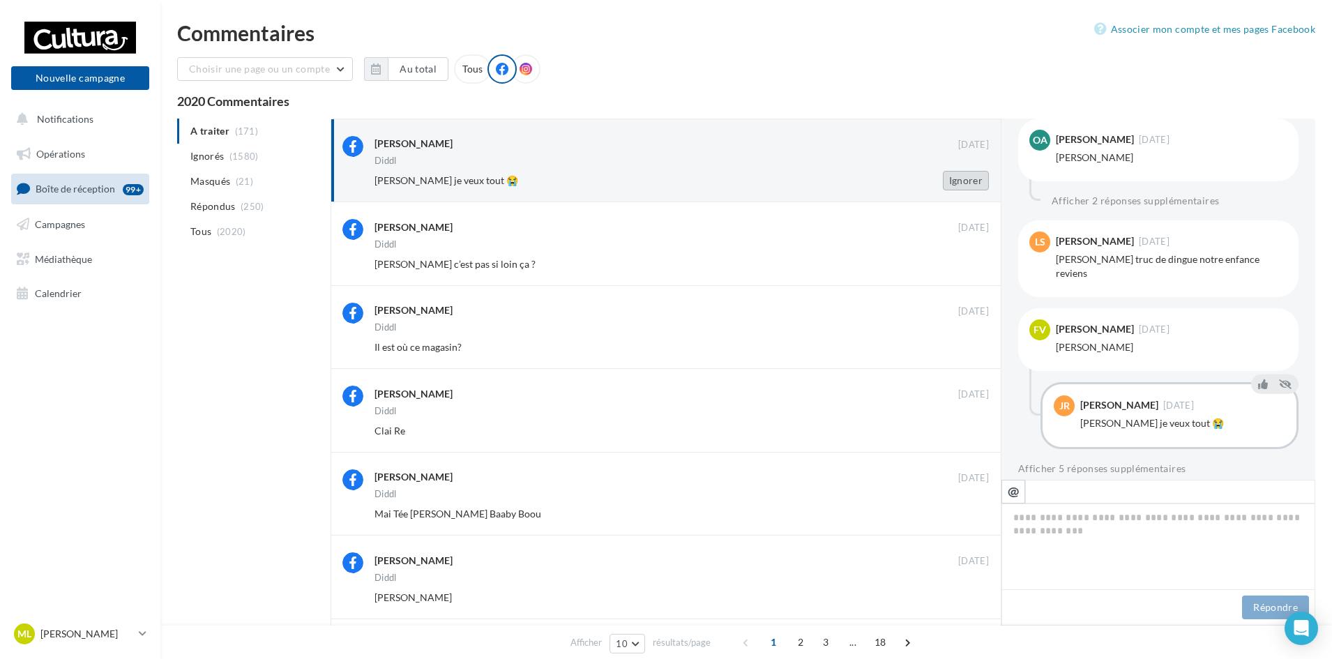
click at [978, 178] on button "Ignorer" at bounding box center [966, 181] width 46 height 20
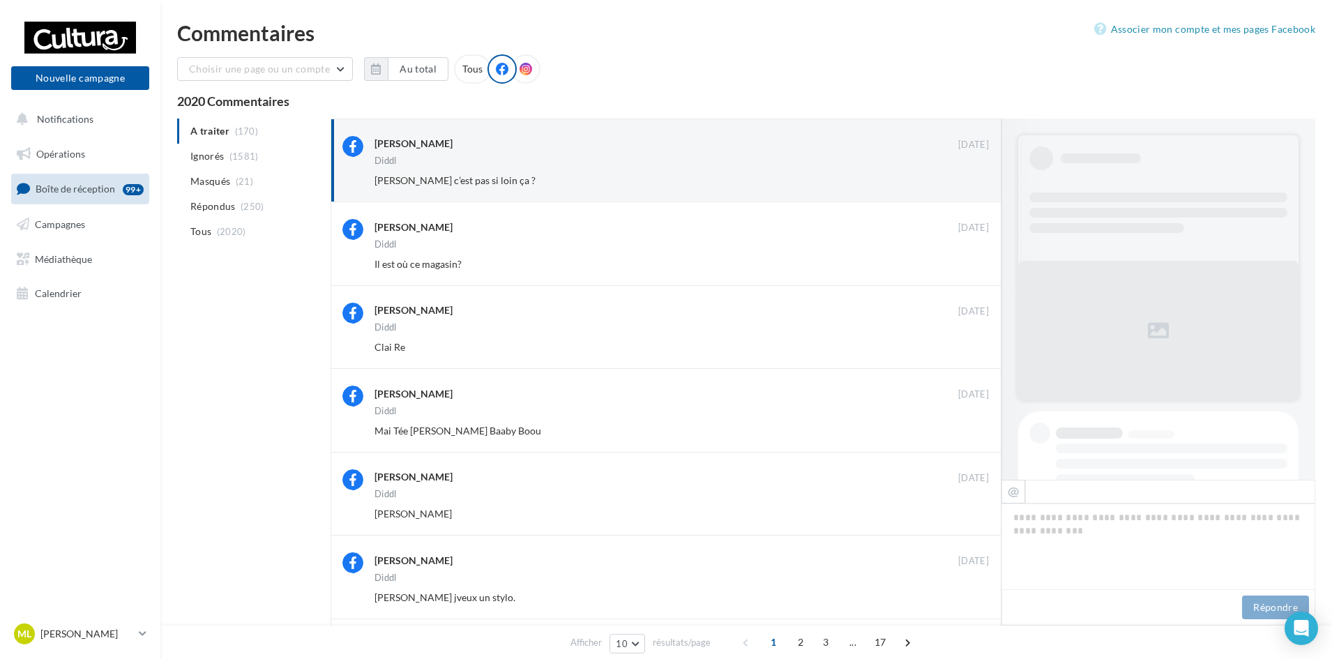
click at [978, 178] on button "Ignorer" at bounding box center [966, 181] width 46 height 20
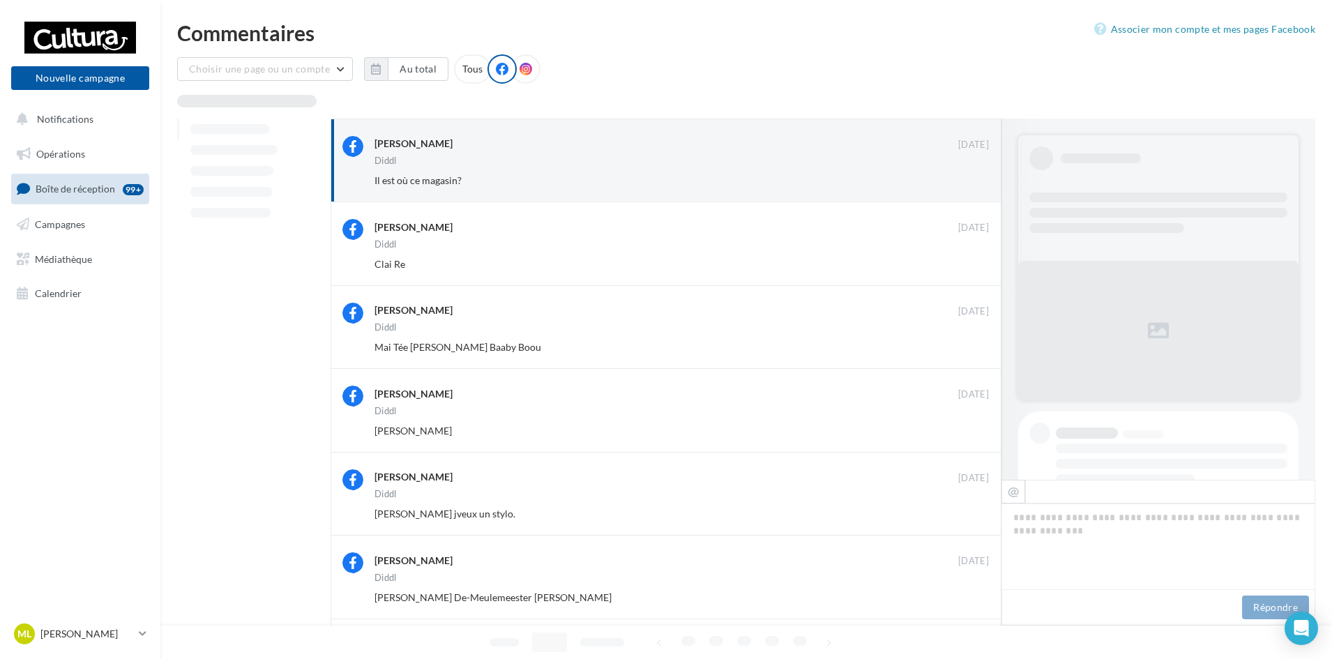
click at [978, 178] on button "Ignorer" at bounding box center [966, 181] width 46 height 20
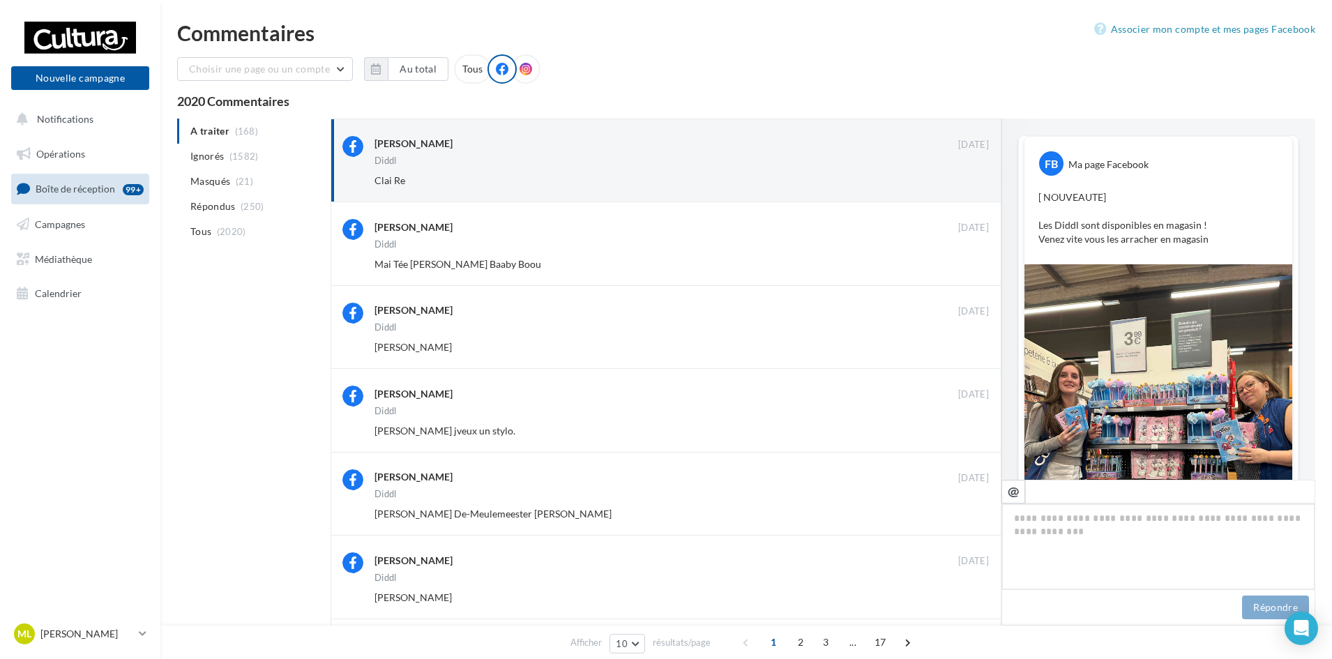
scroll to position [460, 0]
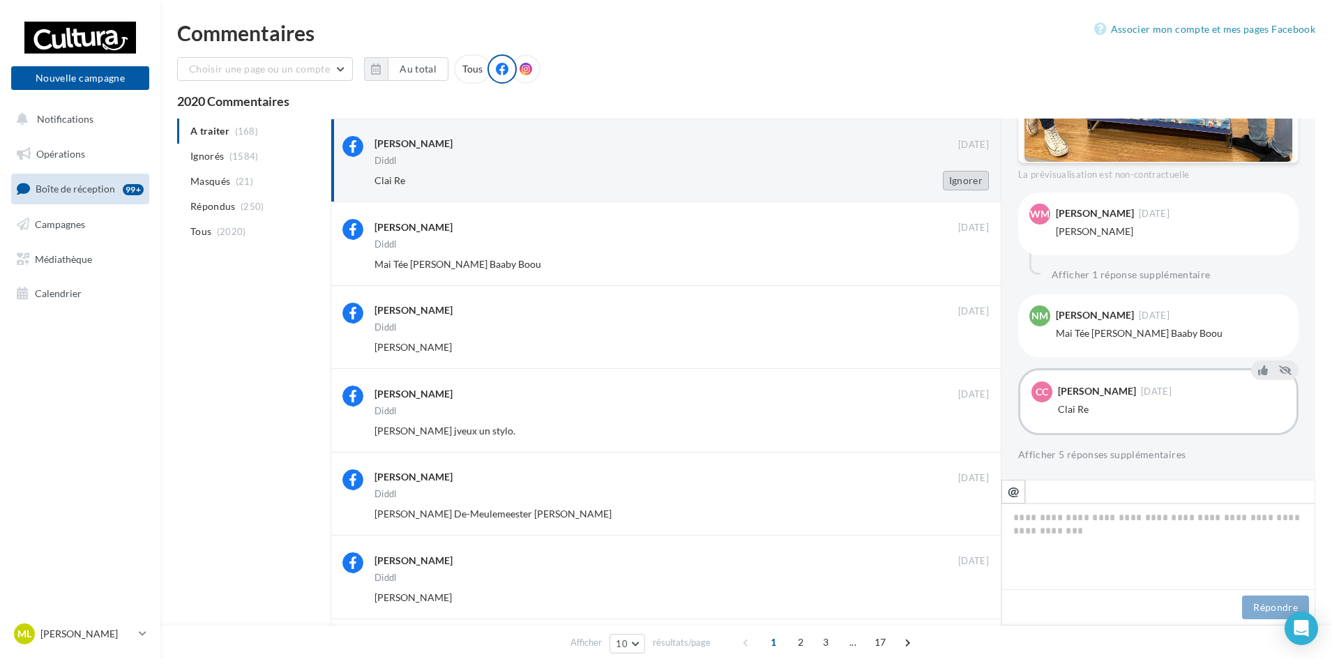
click at [971, 183] on button "Ignorer" at bounding box center [966, 181] width 46 height 20
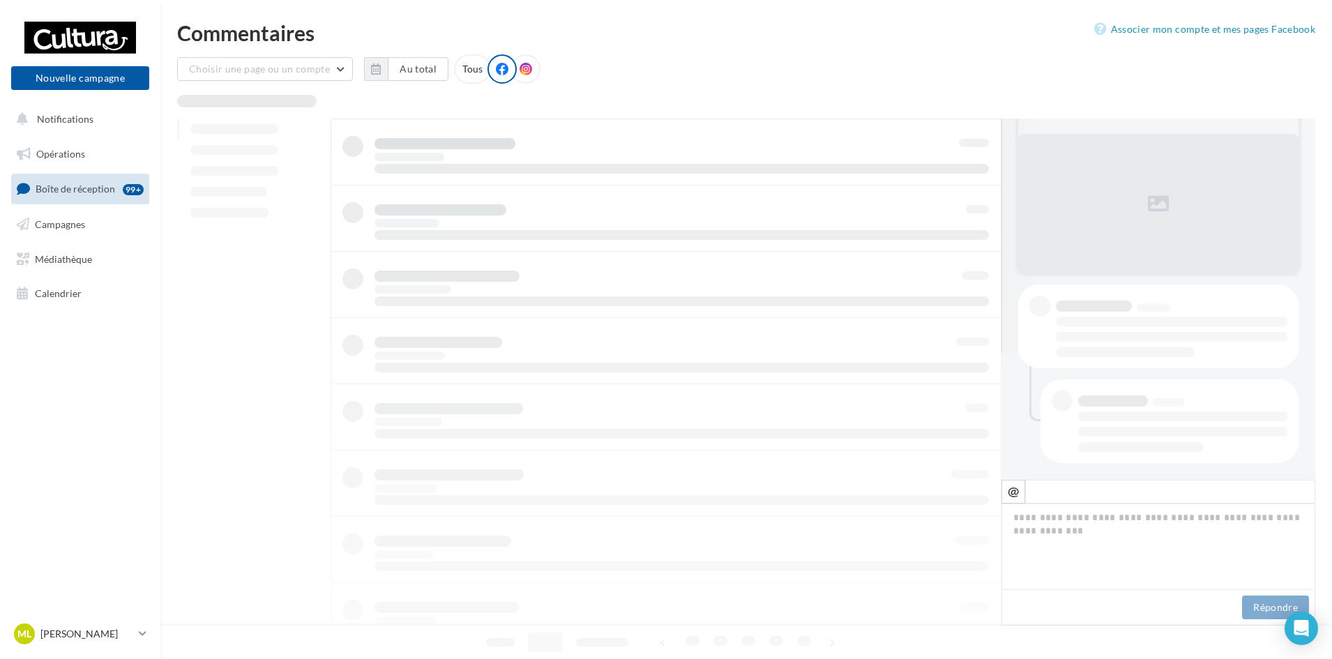
scroll to position [127, 0]
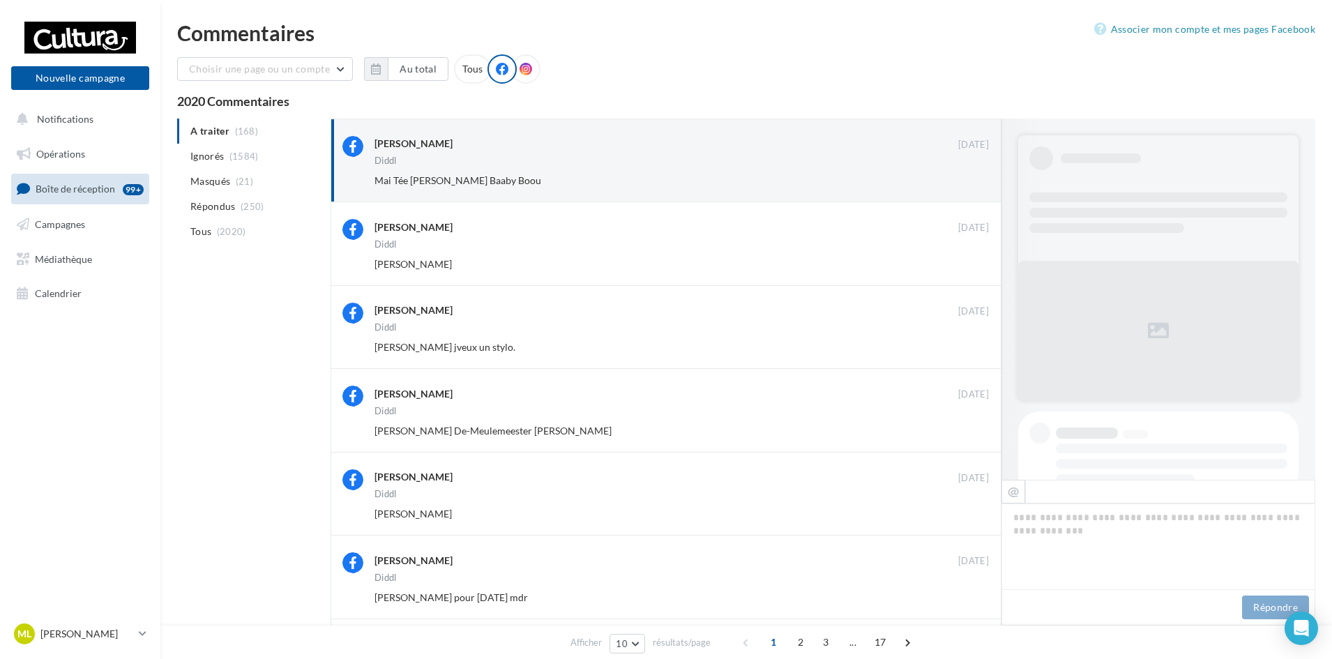
click at [971, 183] on button "Ignorer" at bounding box center [966, 181] width 46 height 20
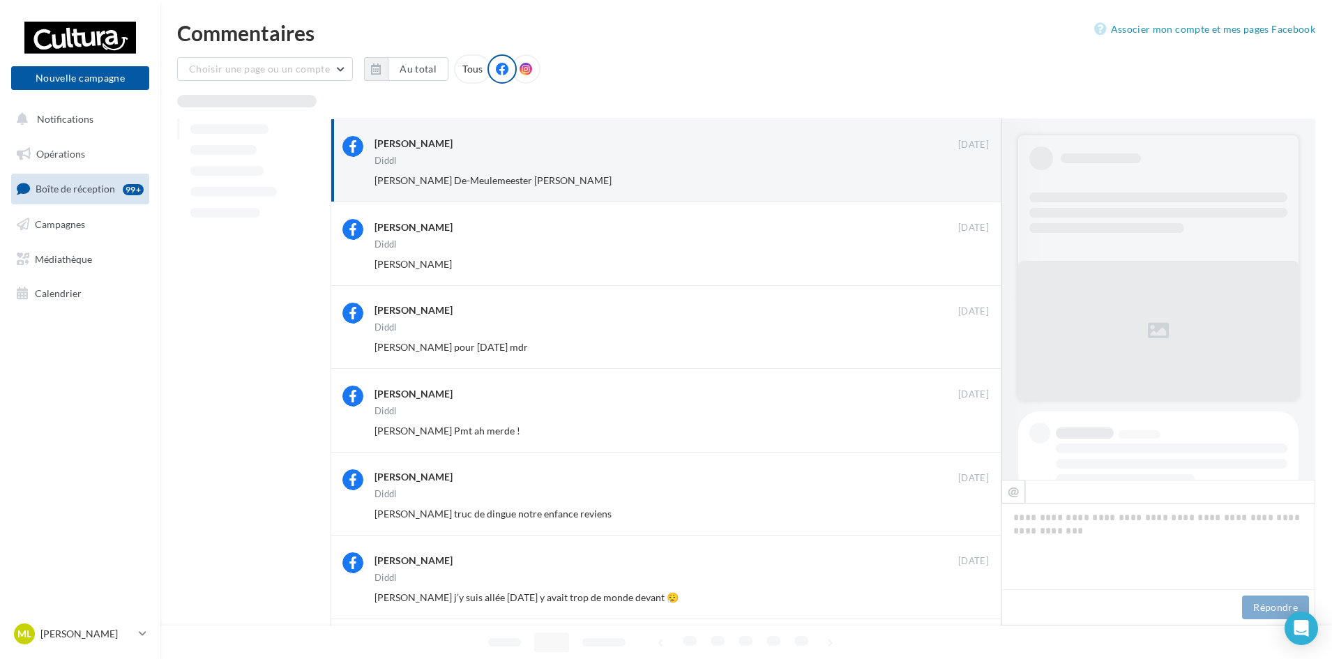
click at [971, 183] on button "Ignorer" at bounding box center [966, 181] width 46 height 20
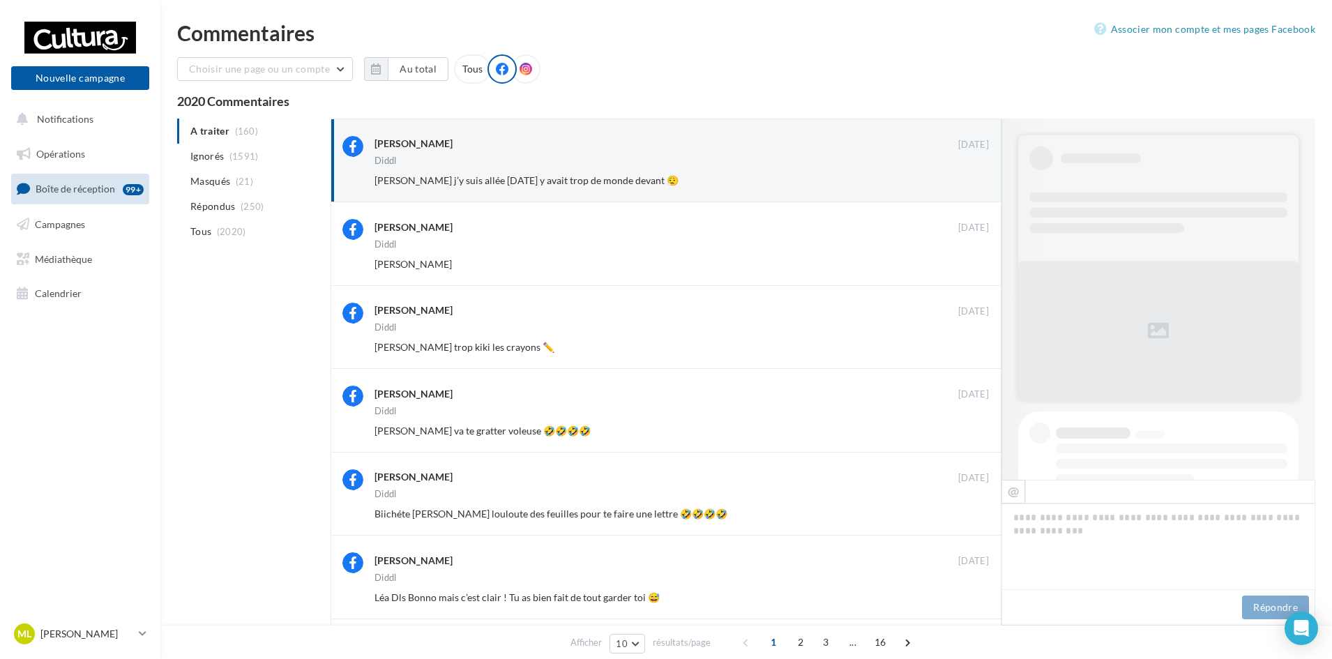
click at [971, 183] on button "Ignorer" at bounding box center [966, 181] width 46 height 20
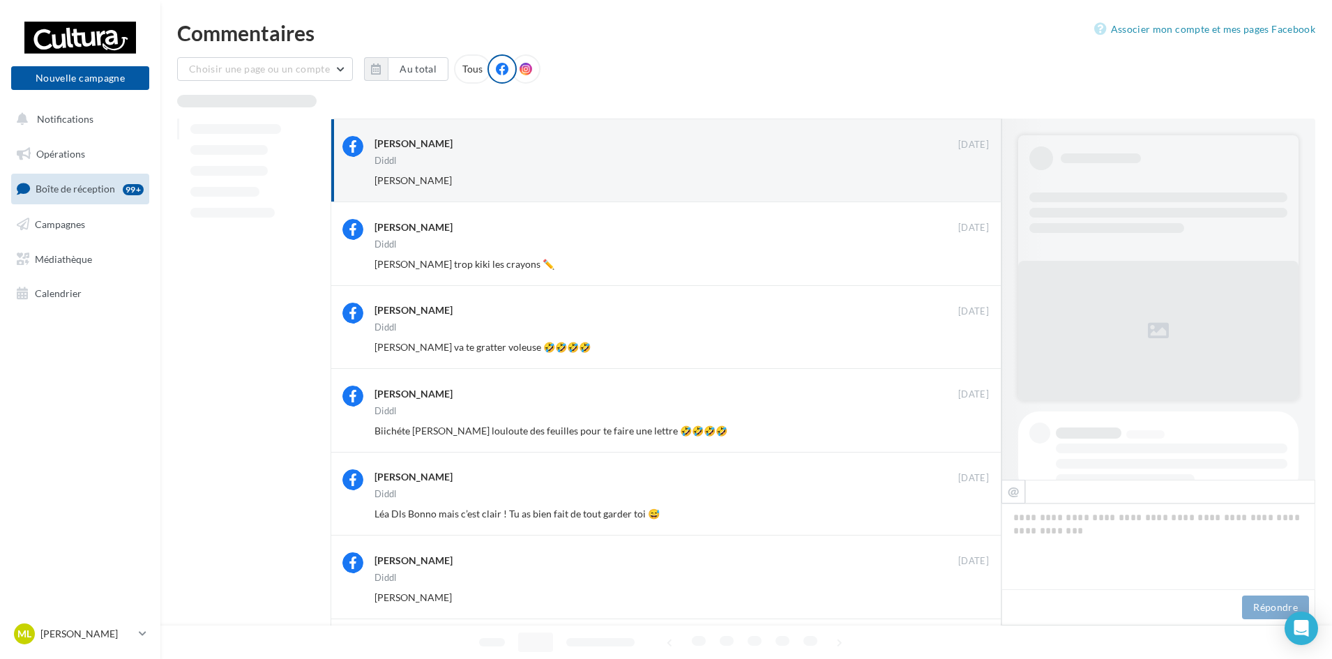
click at [971, 183] on button "Ignorer" at bounding box center [966, 181] width 46 height 20
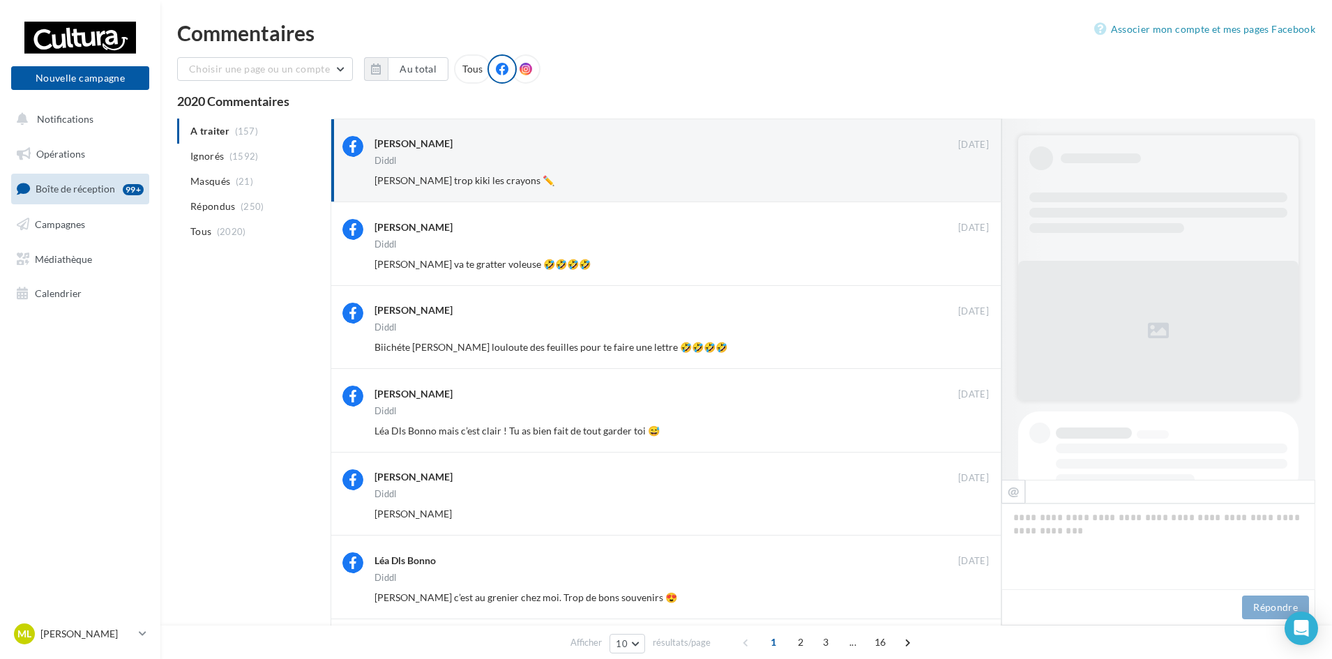
click at [971, 183] on button "Ignorer" at bounding box center [966, 181] width 46 height 20
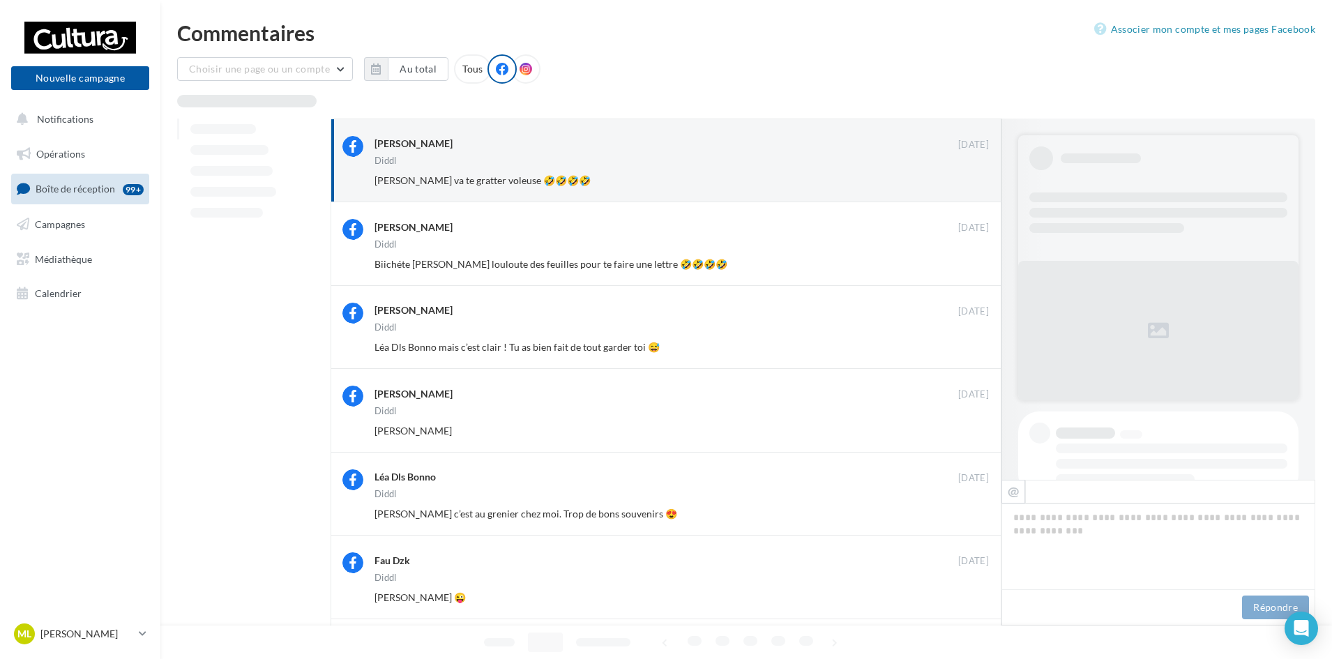
click at [971, 183] on button "Ignorer" at bounding box center [966, 181] width 46 height 20
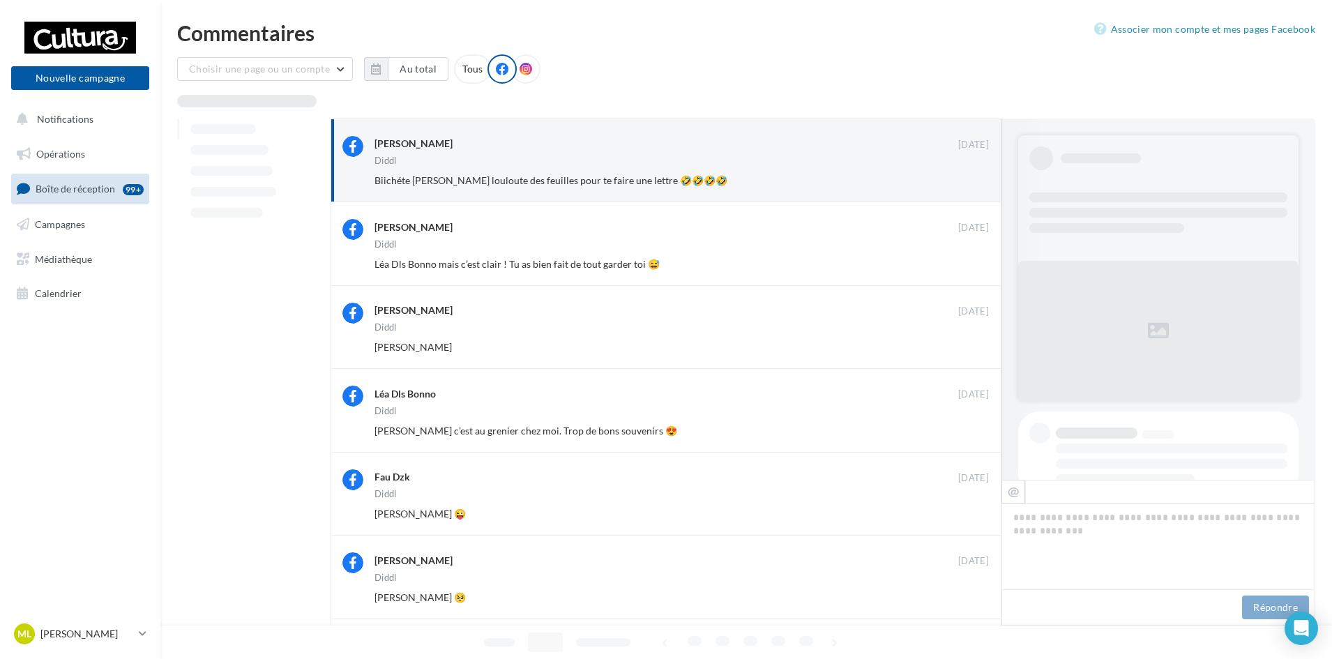
click at [971, 183] on button "Ignorer" at bounding box center [966, 181] width 46 height 20
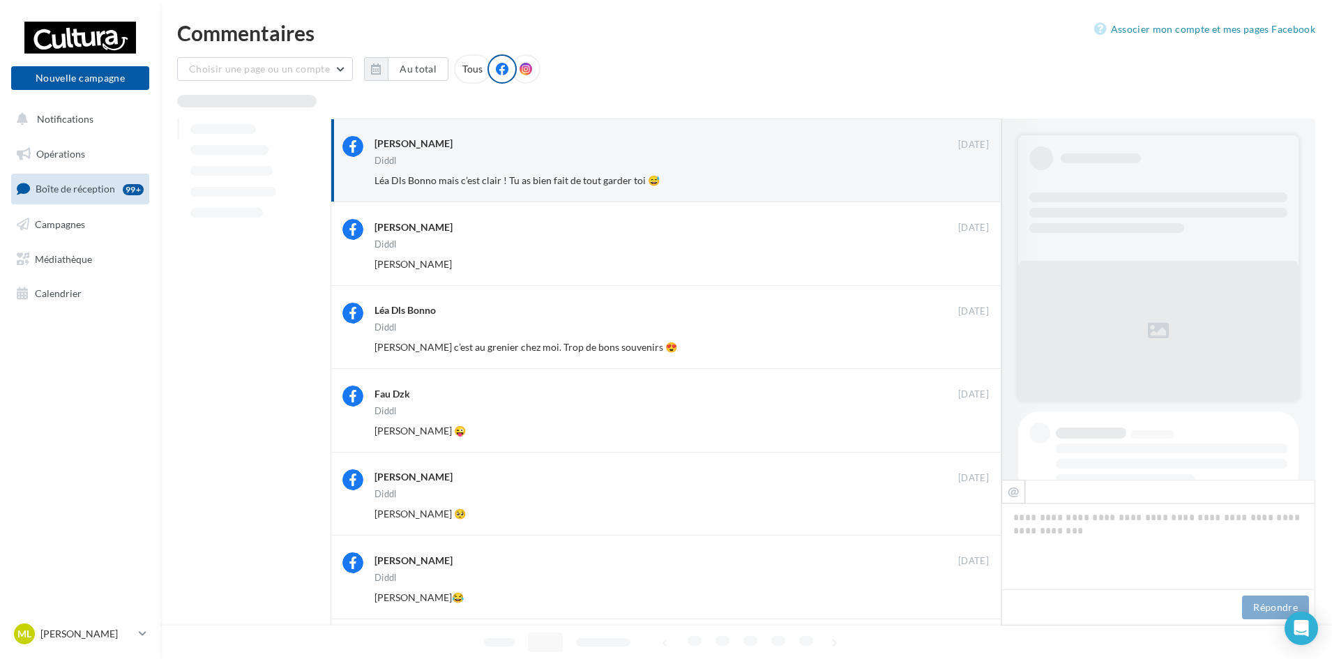
click at [971, 183] on button "Ignorer" at bounding box center [966, 181] width 46 height 20
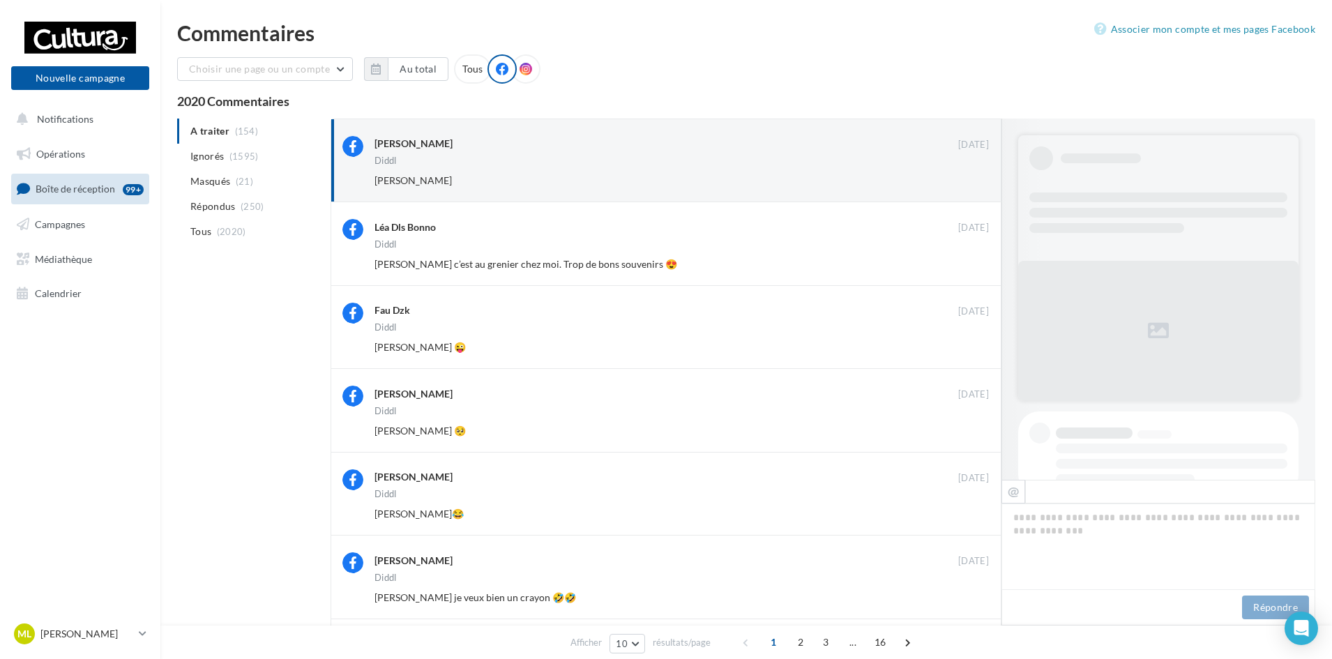
click at [971, 183] on button "Ignorer" at bounding box center [966, 181] width 46 height 20
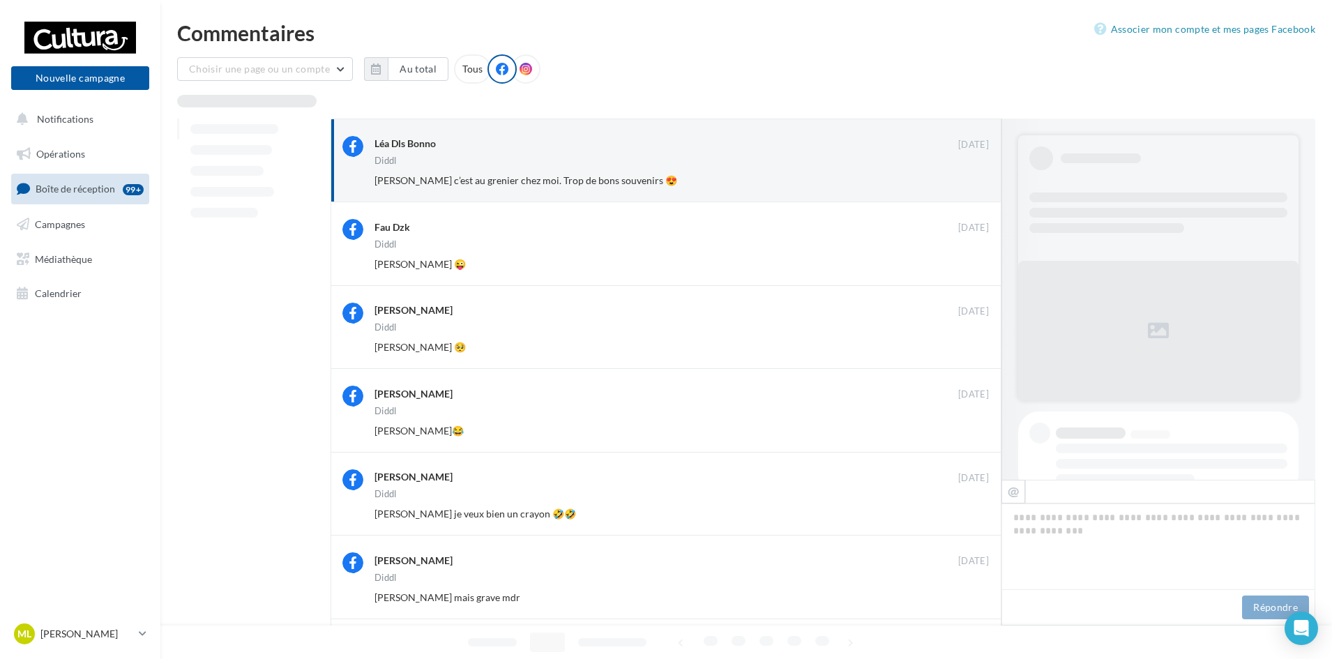
click at [971, 183] on button "Ignorer" at bounding box center [966, 181] width 46 height 20
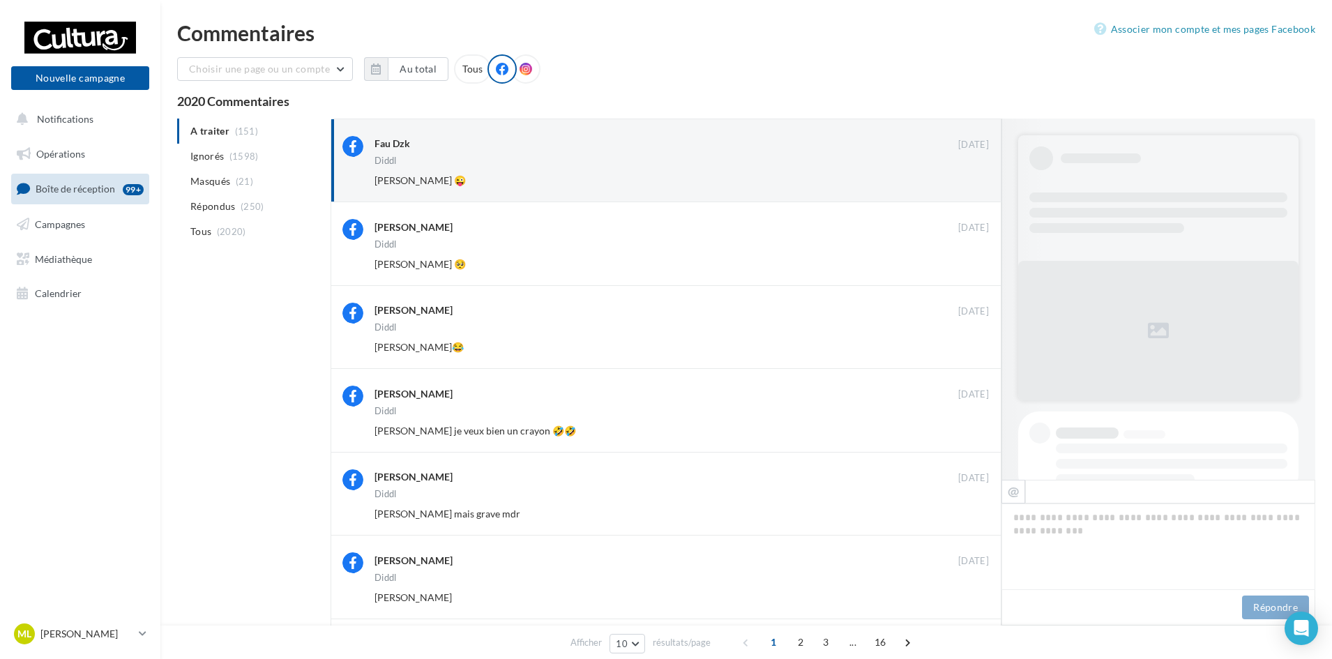
click at [971, 183] on button "Ignorer" at bounding box center [966, 181] width 46 height 20
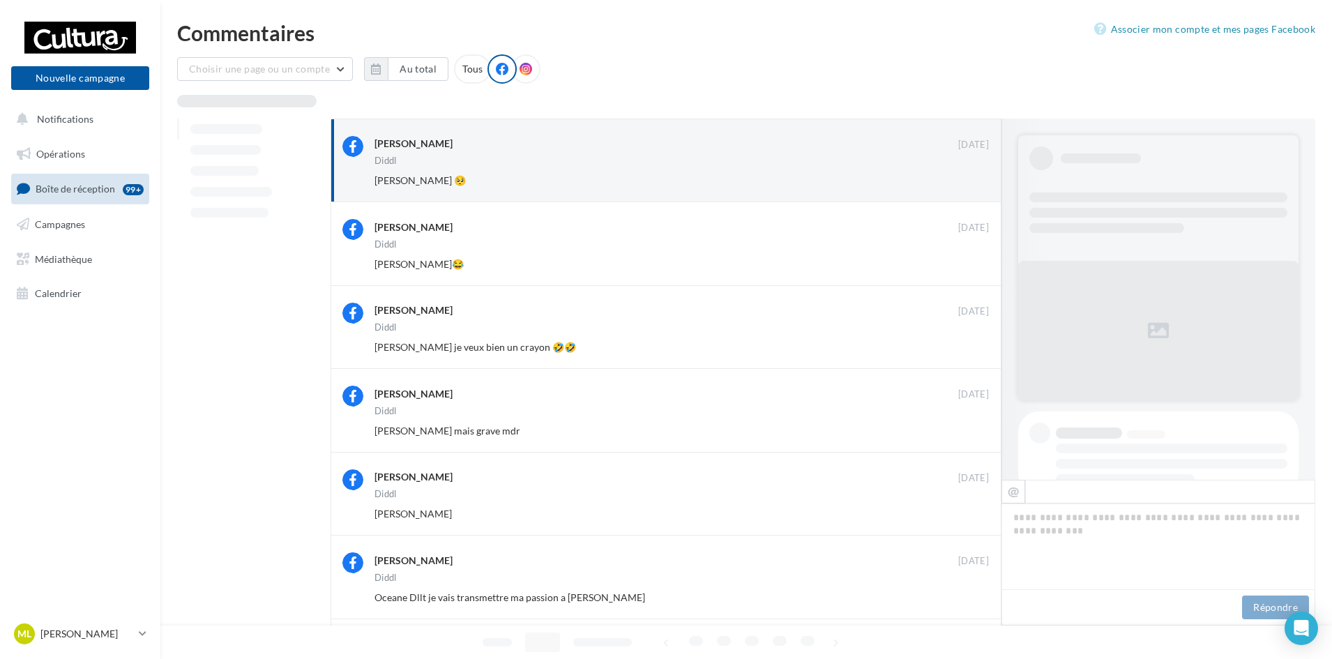
click at [971, 183] on button "Ignorer" at bounding box center [966, 181] width 46 height 20
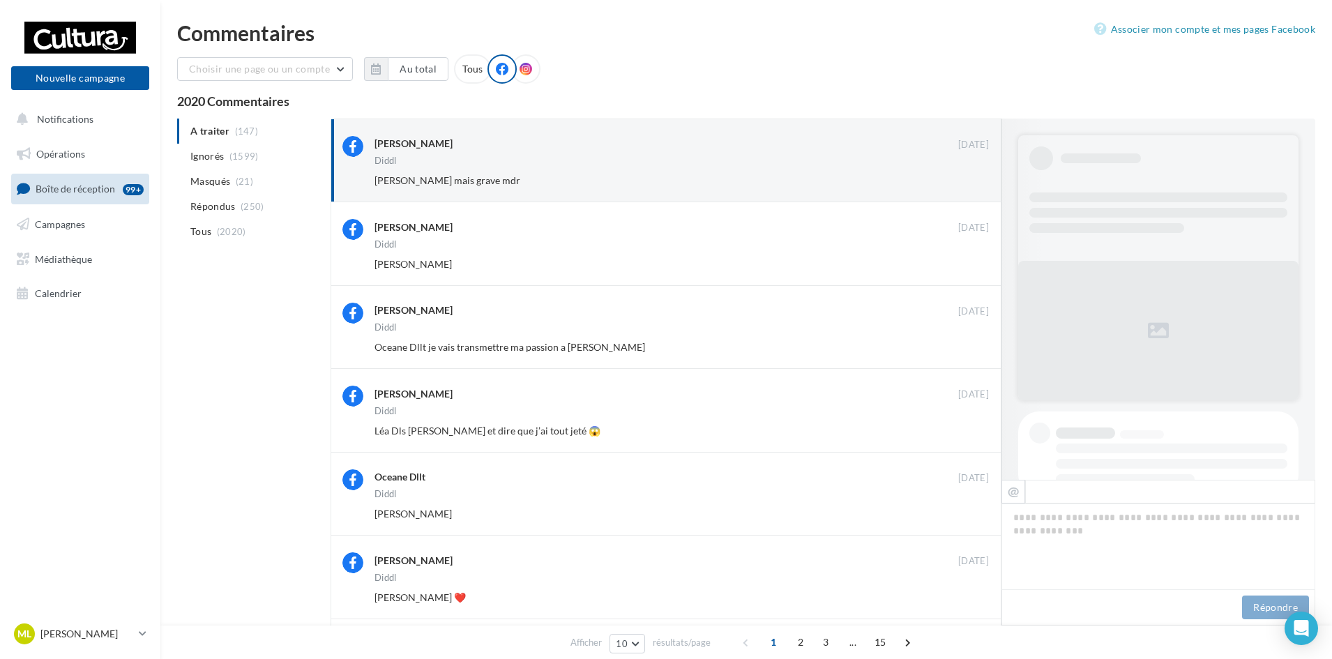
click at [971, 183] on button "Ignorer" at bounding box center [966, 181] width 46 height 20
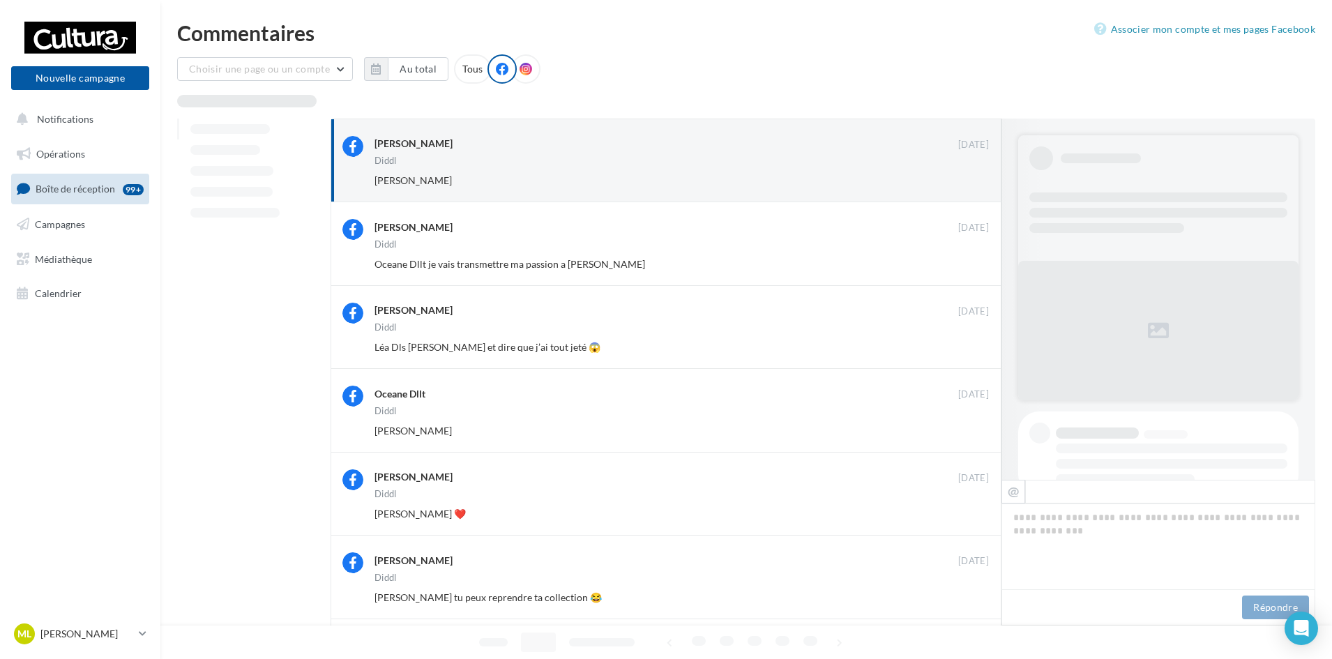
click at [971, 183] on button "Ignorer" at bounding box center [966, 181] width 46 height 20
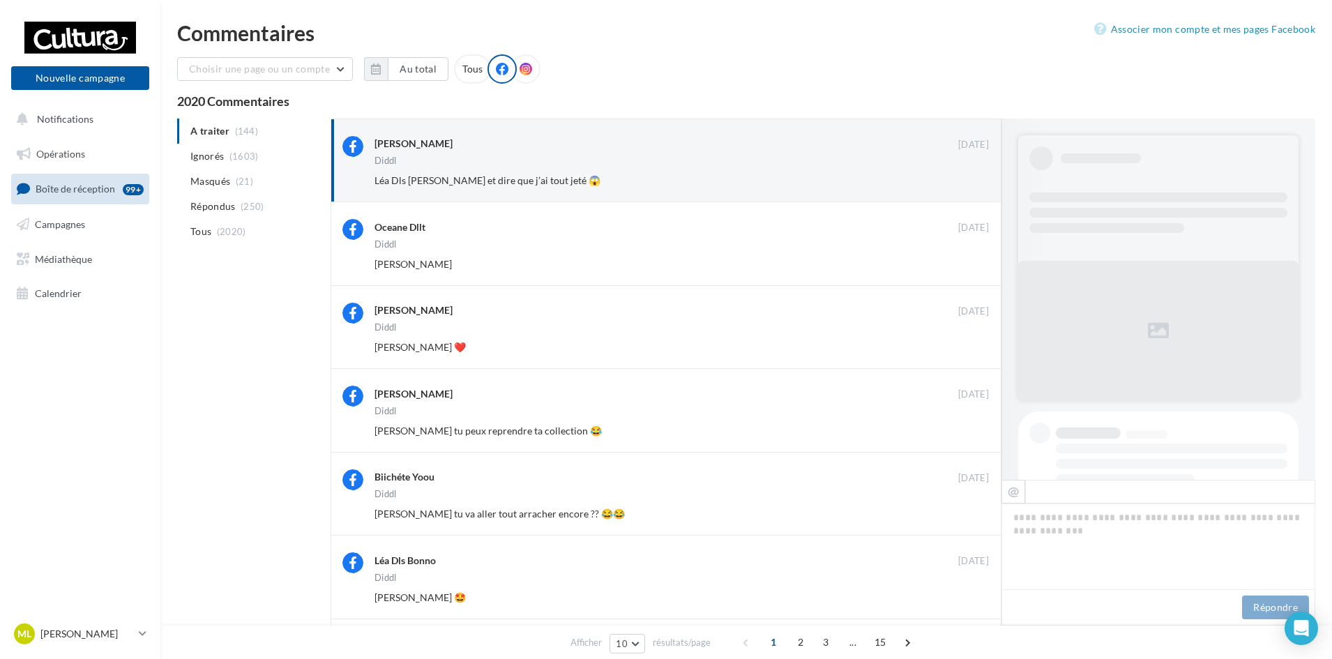
click at [971, 183] on button "Ignorer" at bounding box center [966, 181] width 46 height 20
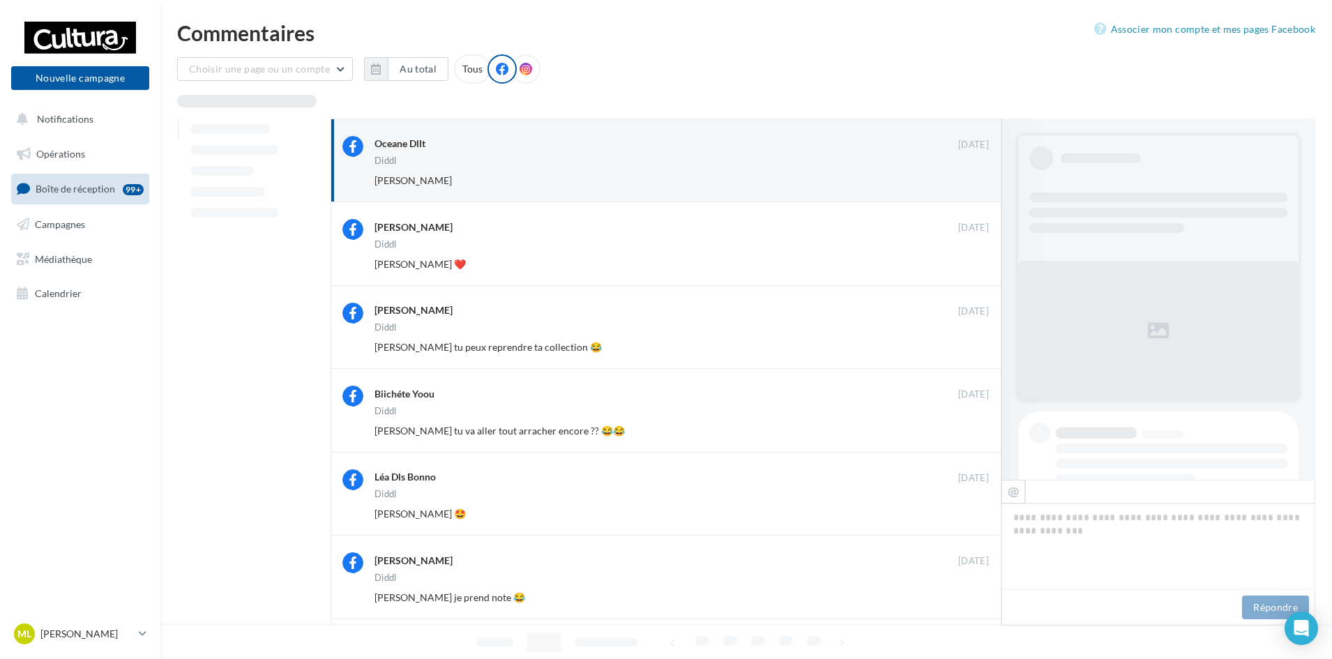
click at [971, 183] on button "Ignorer" at bounding box center [966, 181] width 46 height 20
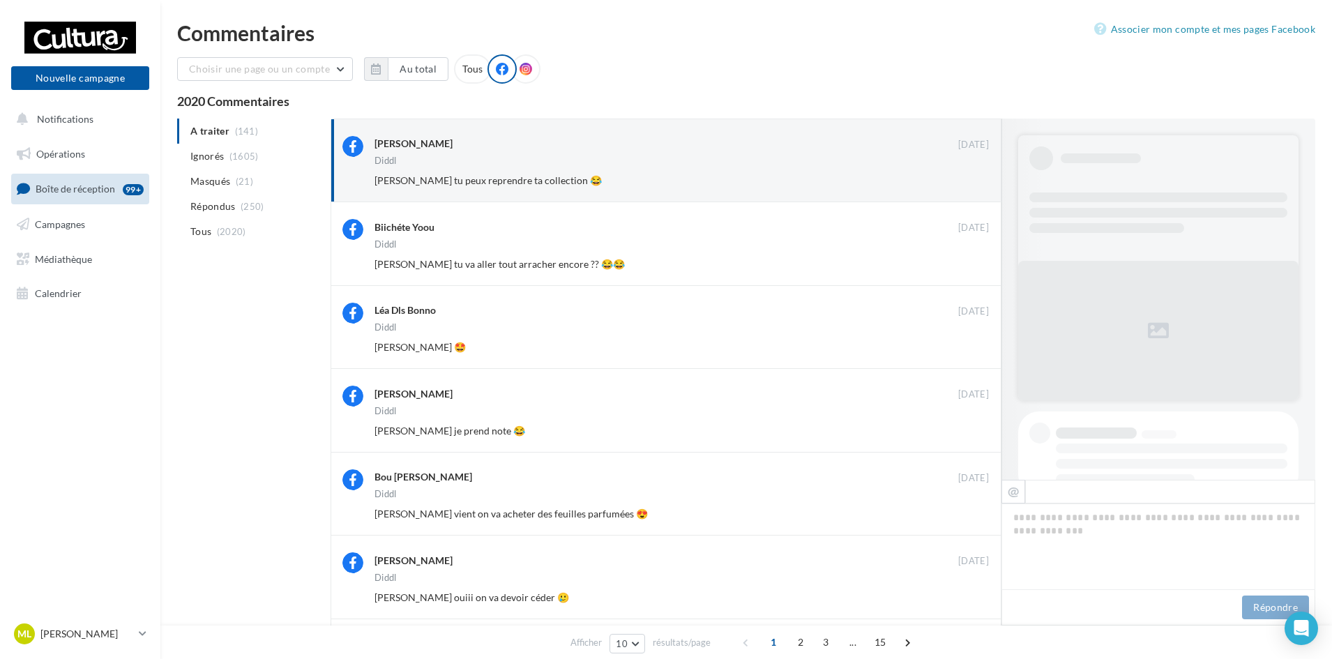
click at [971, 183] on button "Ignorer" at bounding box center [966, 181] width 46 height 20
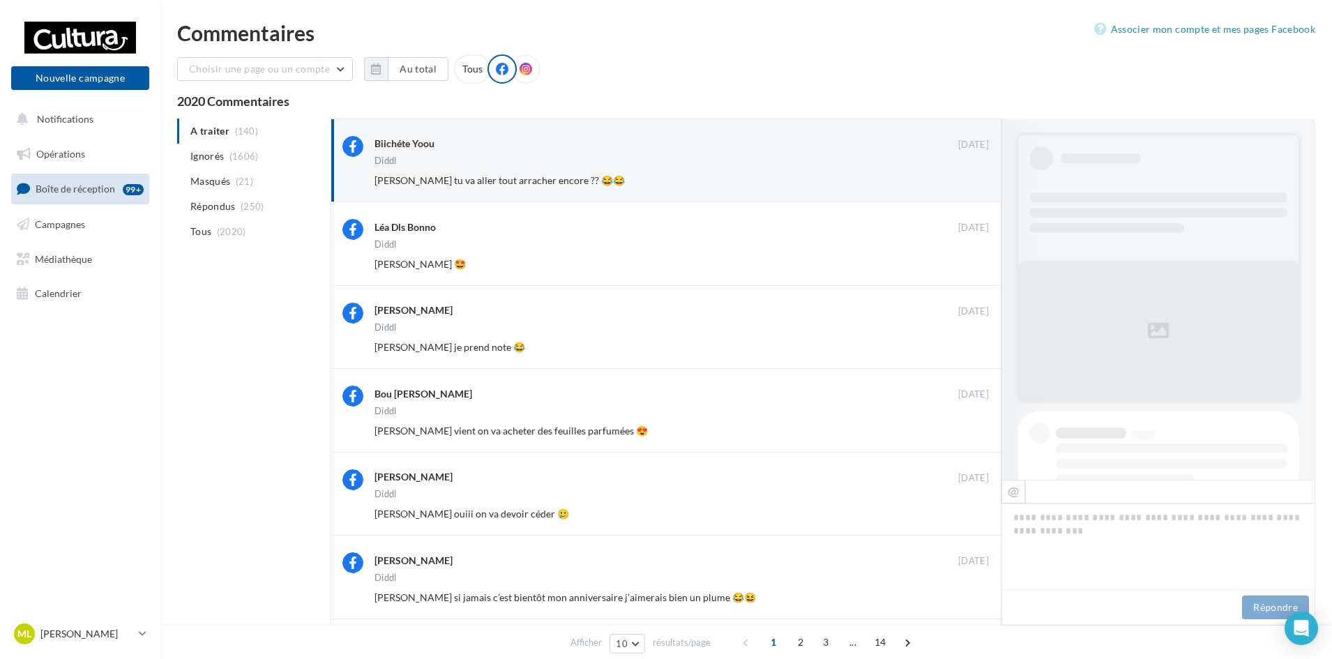
click at [971, 183] on button "Ignorer" at bounding box center [966, 181] width 46 height 20
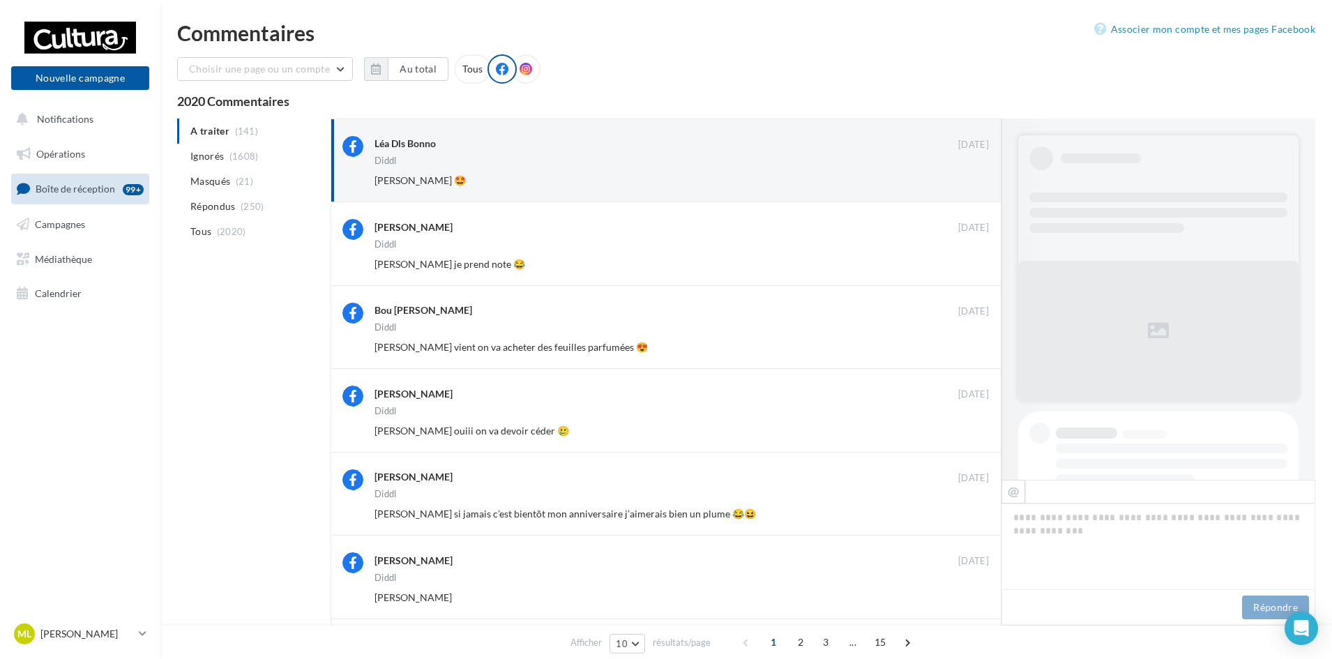
click at [971, 183] on button "Ignorer" at bounding box center [966, 181] width 46 height 20
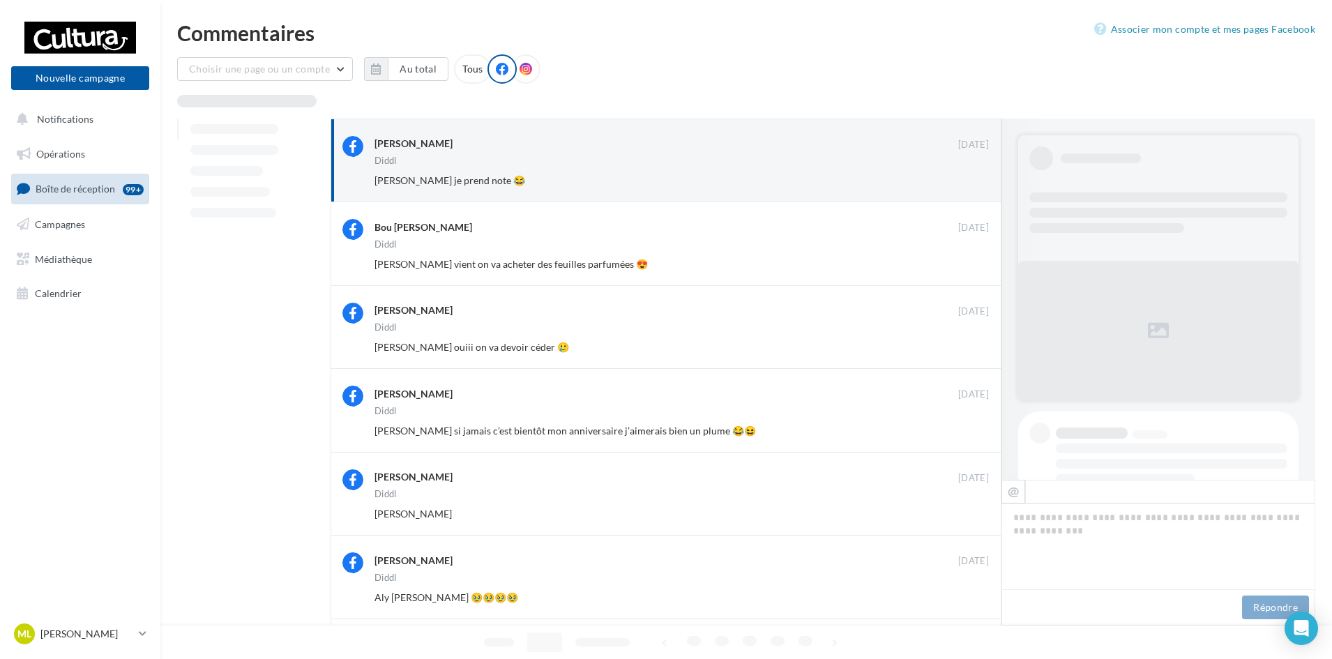
click at [971, 183] on button "Ignorer" at bounding box center [966, 181] width 46 height 20
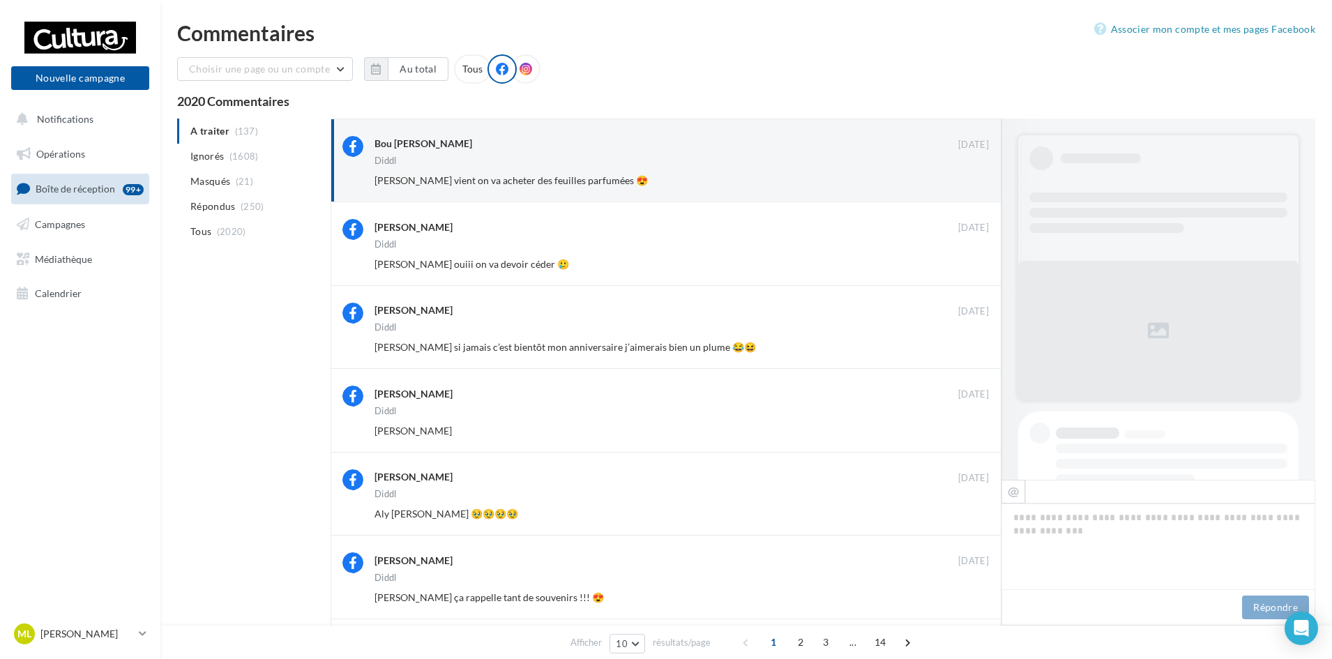
click at [971, 183] on button "Ignorer" at bounding box center [966, 181] width 46 height 20
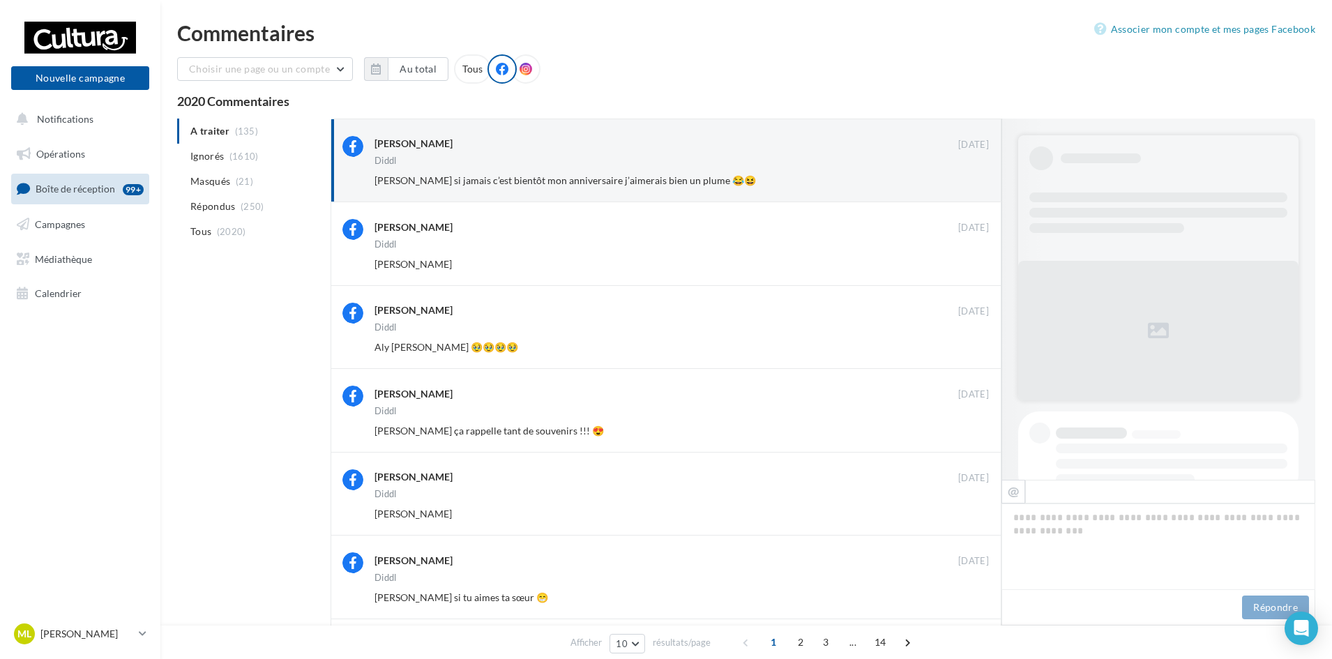
click at [971, 183] on button "Ignorer" at bounding box center [966, 181] width 46 height 20
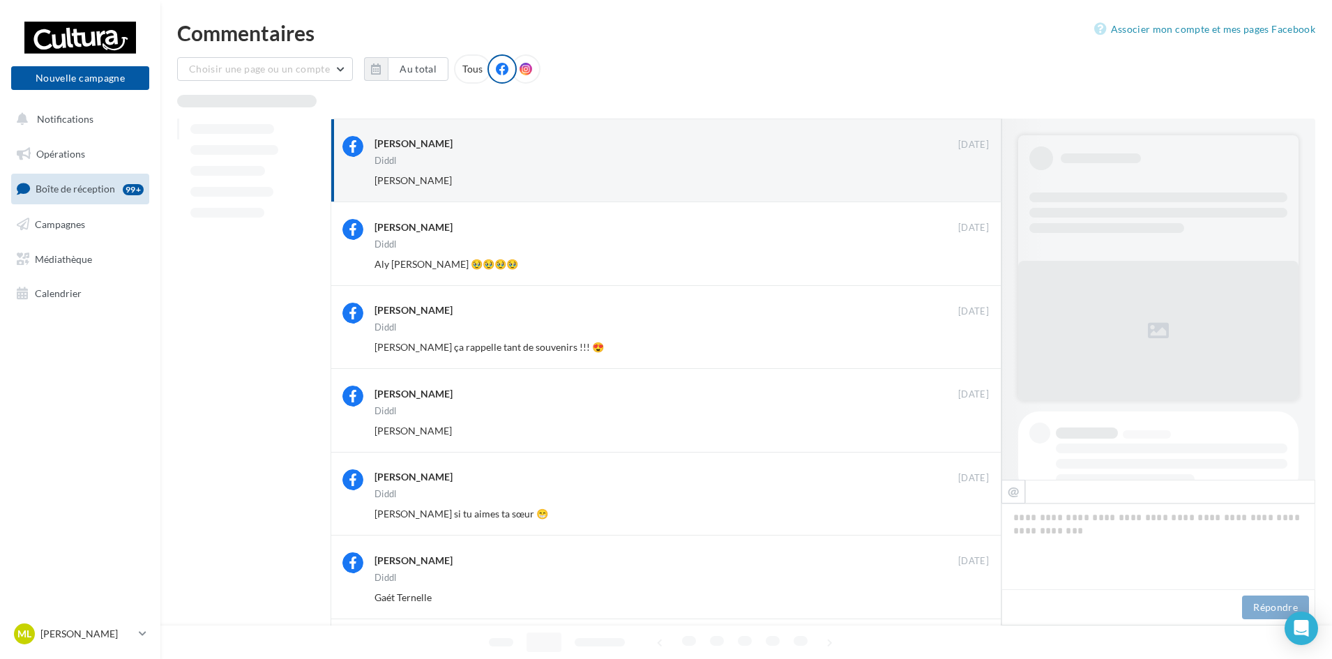
click at [971, 183] on button "Ignorer" at bounding box center [966, 181] width 46 height 20
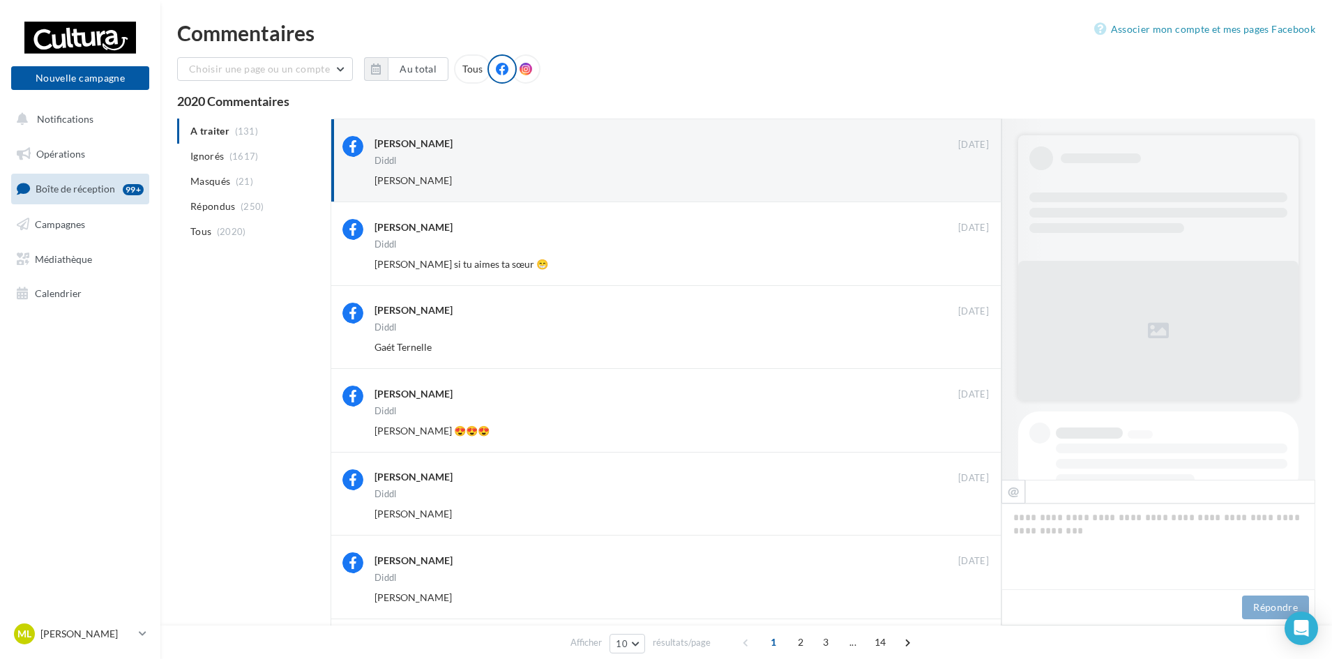
click at [971, 183] on button "Ignorer" at bounding box center [966, 181] width 46 height 20
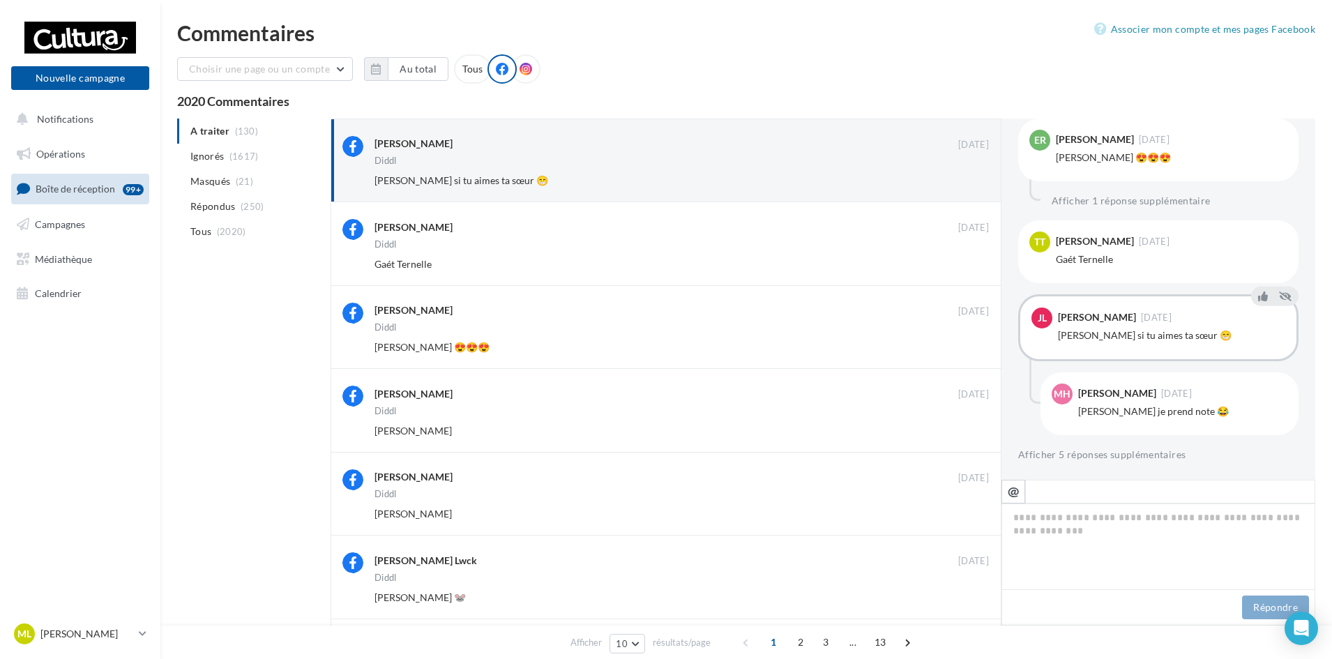
click at [971, 183] on button "Ignorer" at bounding box center [966, 181] width 46 height 20
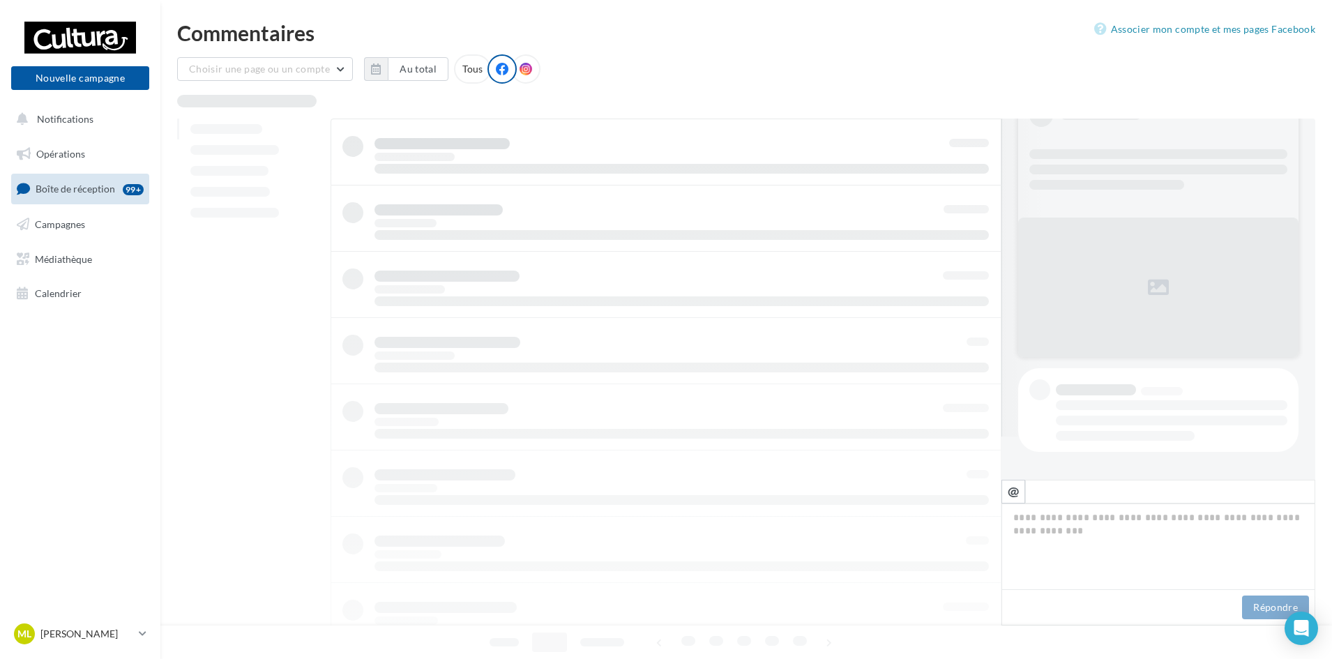
scroll to position [43, 0]
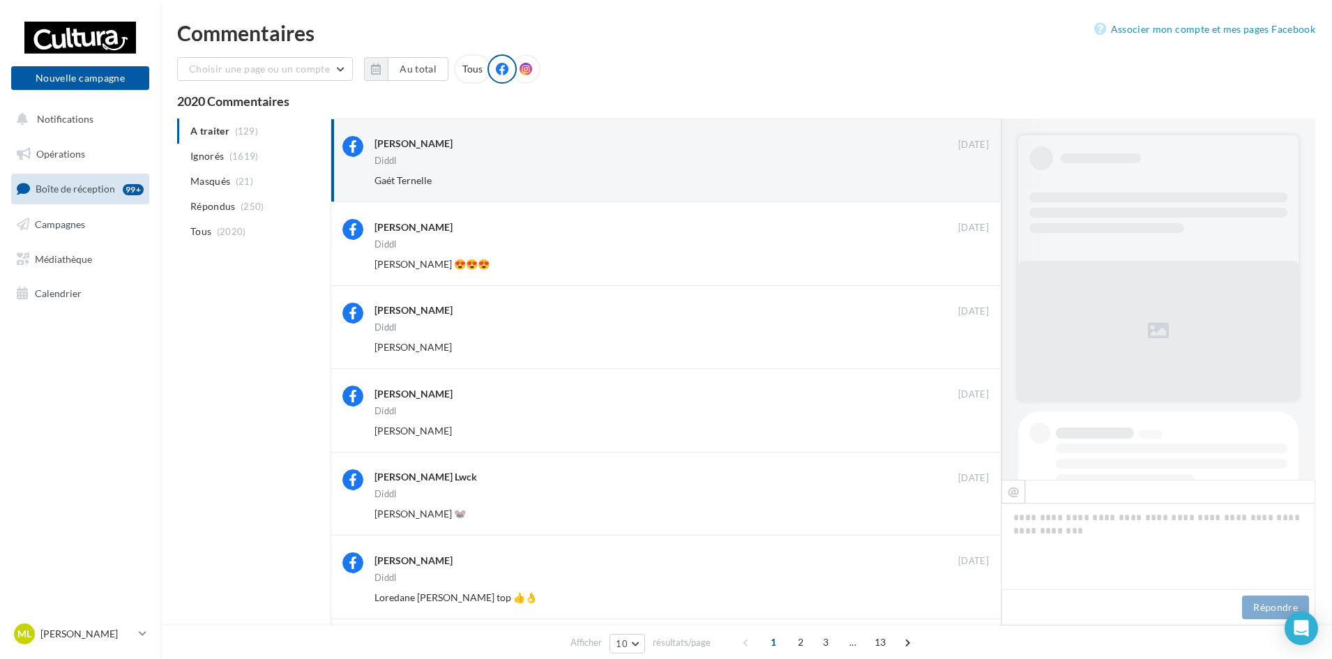
click at [971, 183] on button "Ignorer" at bounding box center [966, 181] width 46 height 20
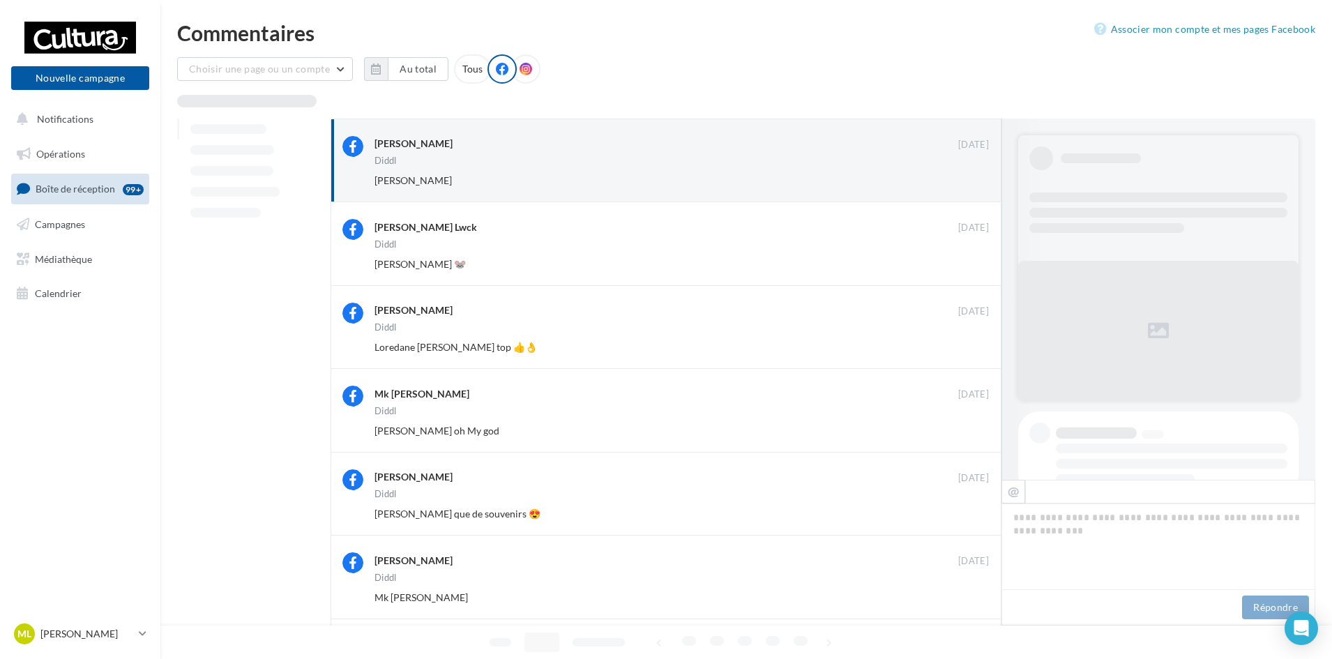
click at [971, 183] on button "Ignorer" at bounding box center [966, 181] width 46 height 20
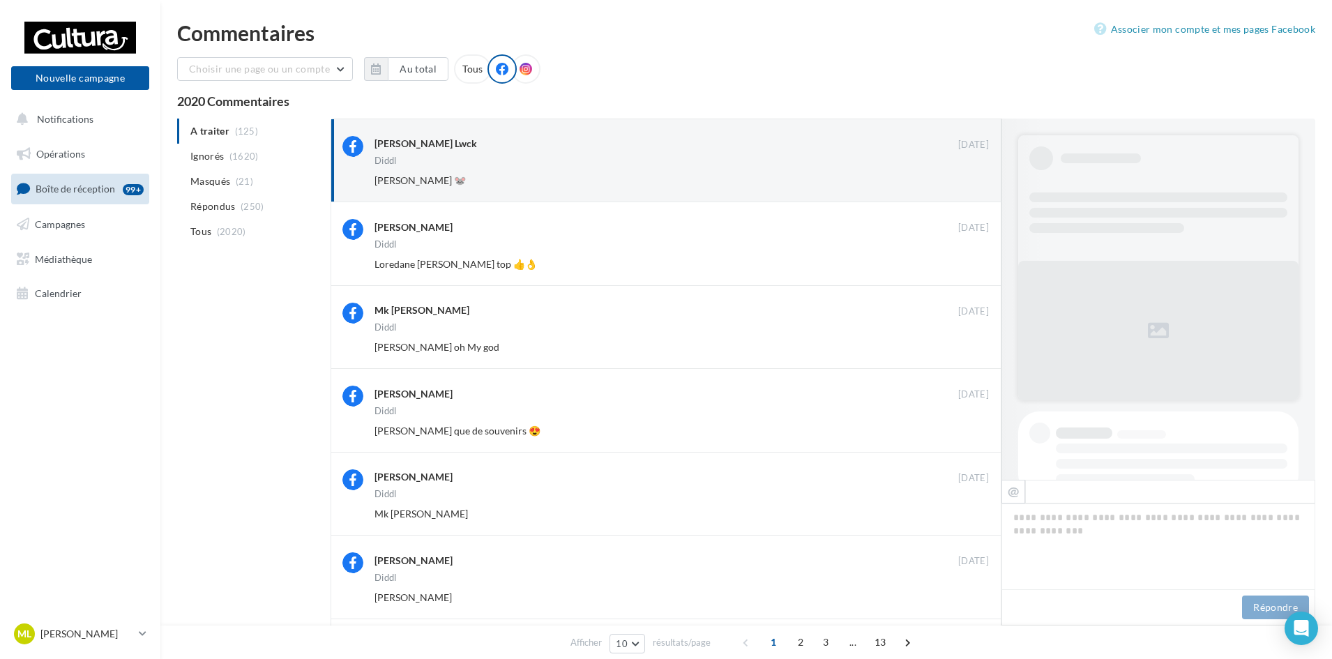
click at [971, 183] on button "Ignorer" at bounding box center [966, 181] width 46 height 20
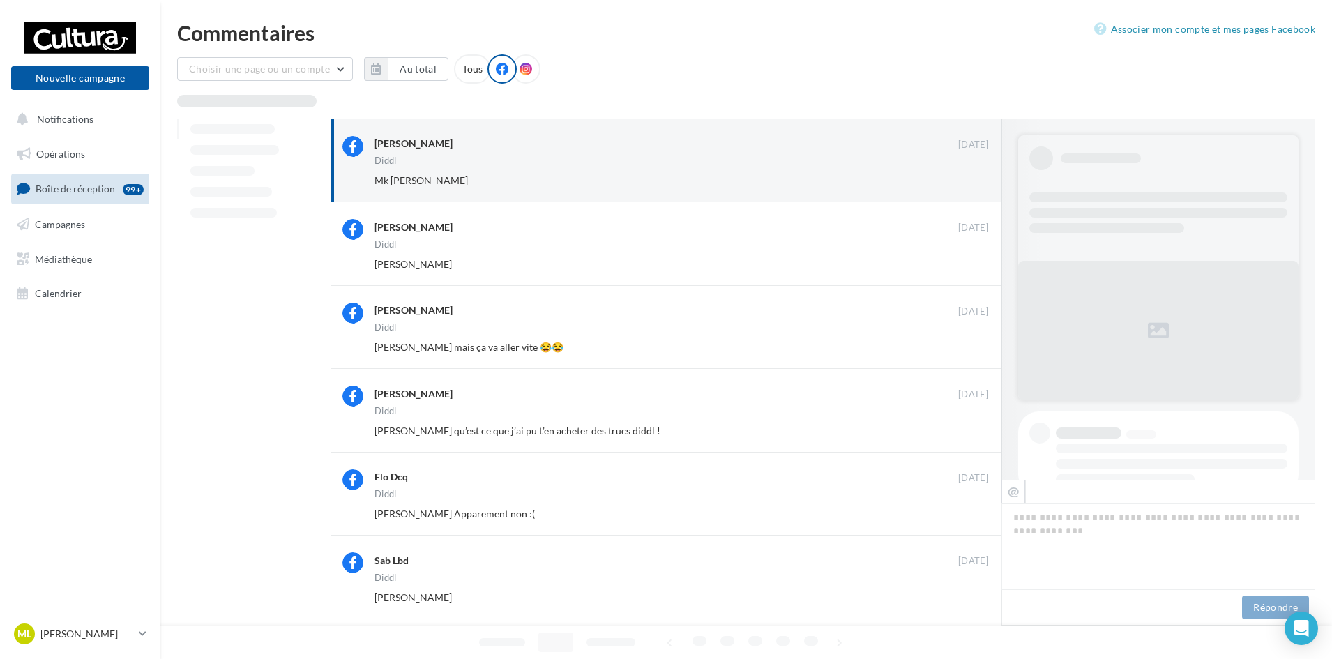
click at [971, 183] on button "Ignorer" at bounding box center [966, 181] width 46 height 20
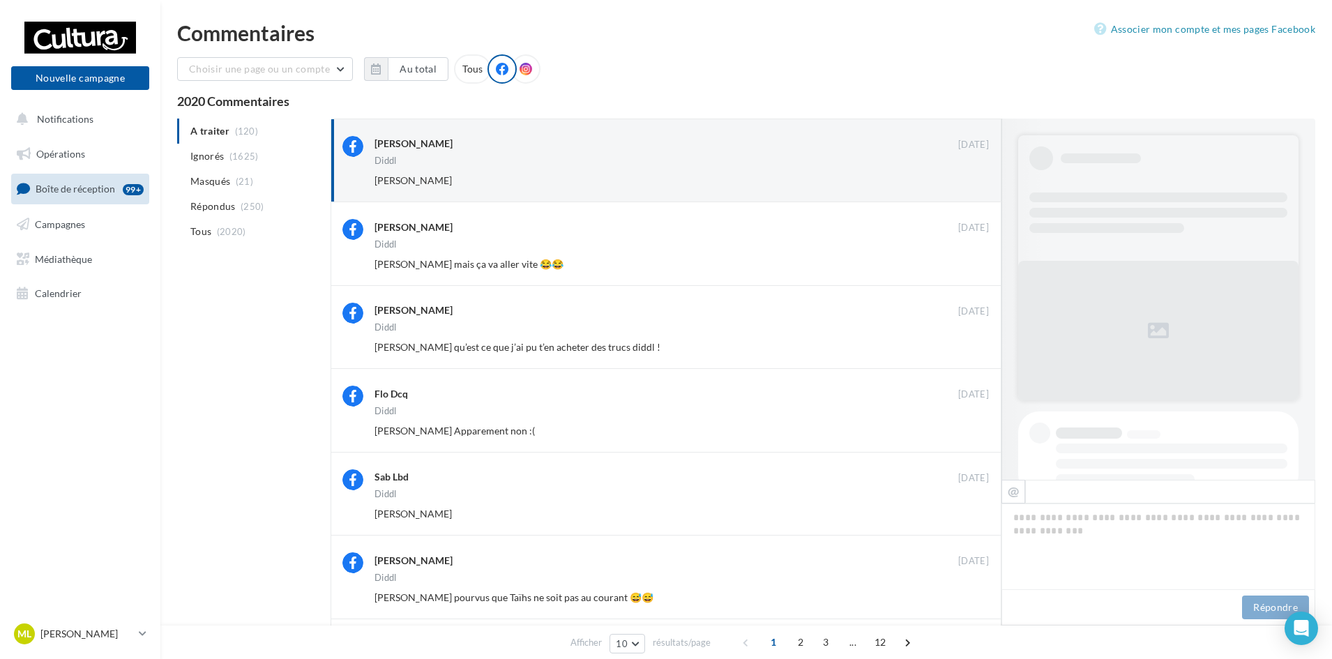
click at [971, 183] on button "Ignorer" at bounding box center [966, 181] width 46 height 20
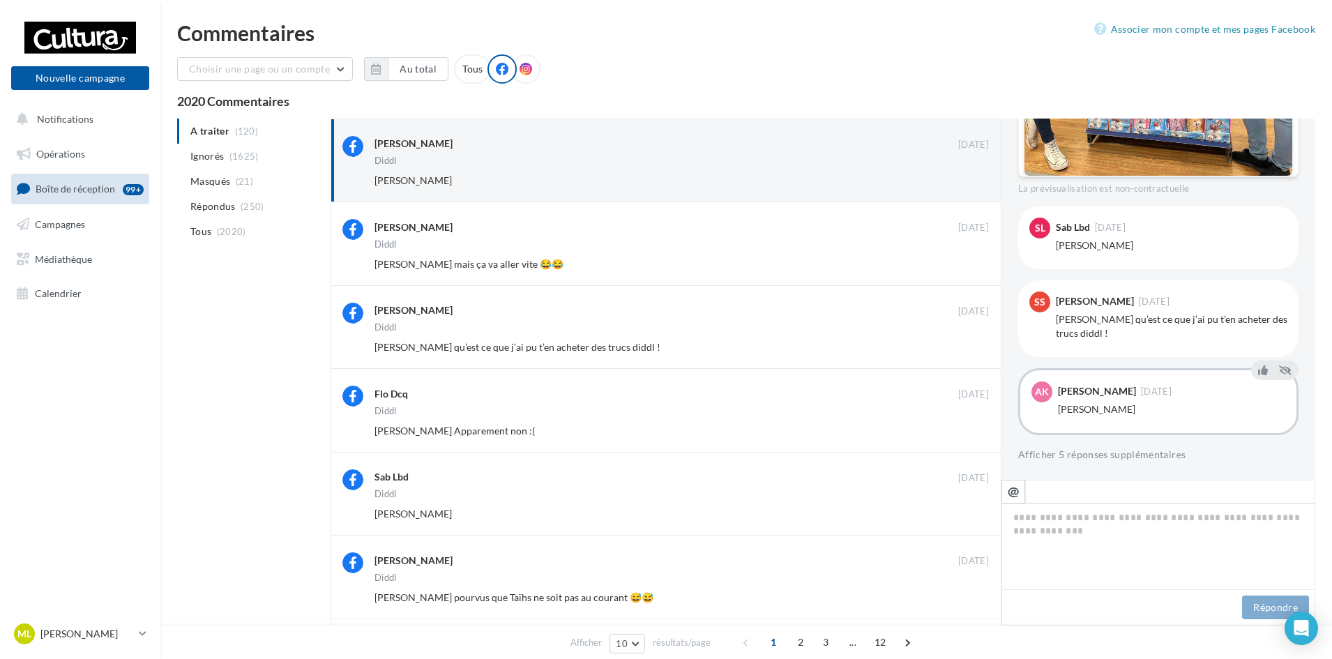
scroll to position [127, 0]
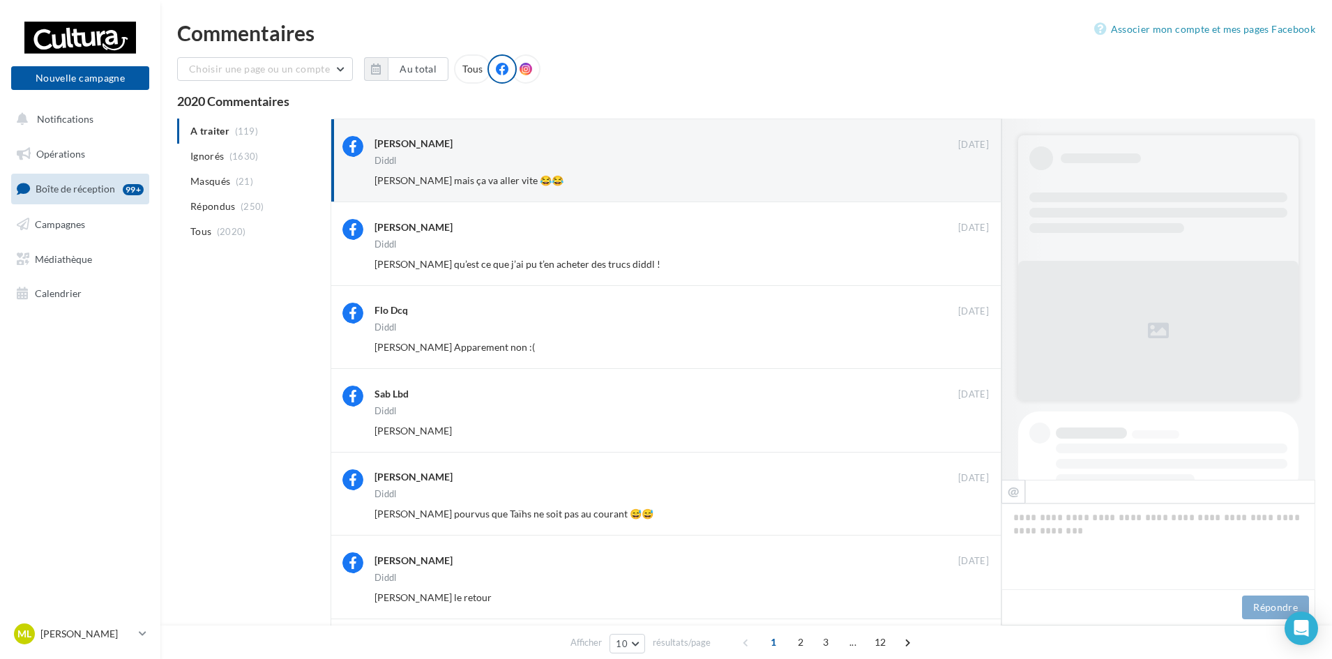
click at [971, 183] on button "Ignorer" at bounding box center [966, 181] width 46 height 20
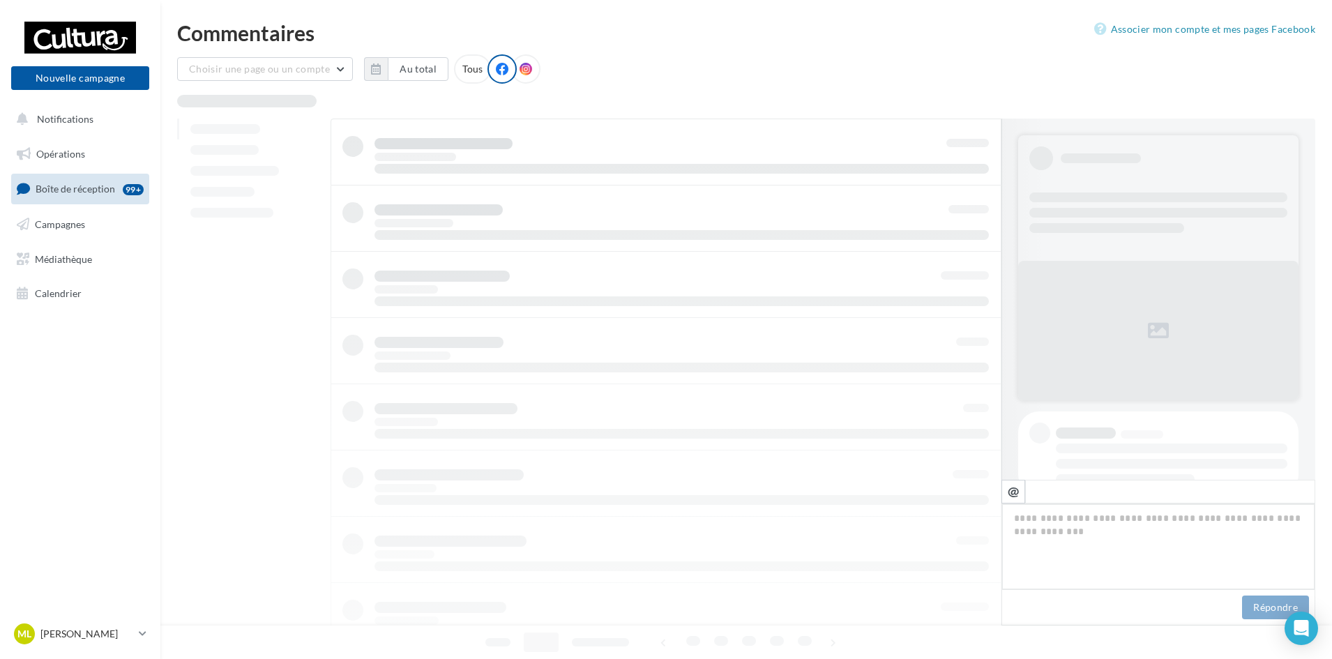
scroll to position [43, 0]
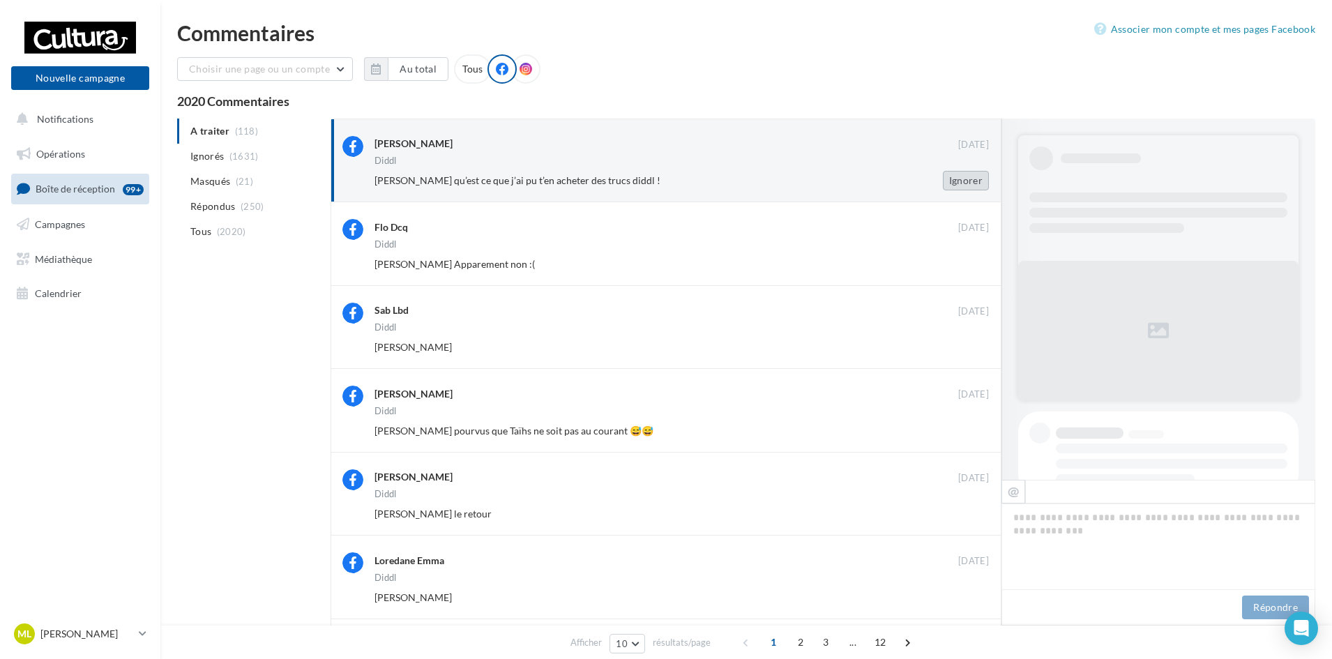
click at [971, 175] on button "Ignorer" at bounding box center [966, 181] width 46 height 20
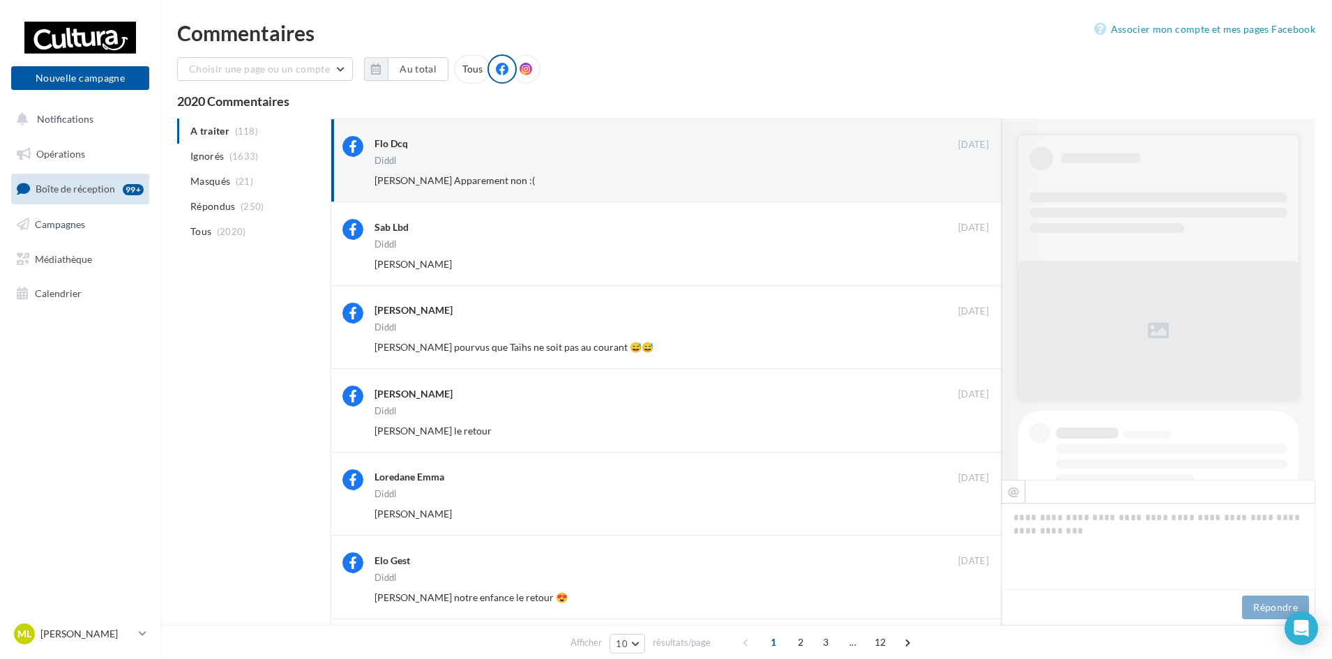
click at [971, 175] on button "Ignorer" at bounding box center [966, 181] width 46 height 20
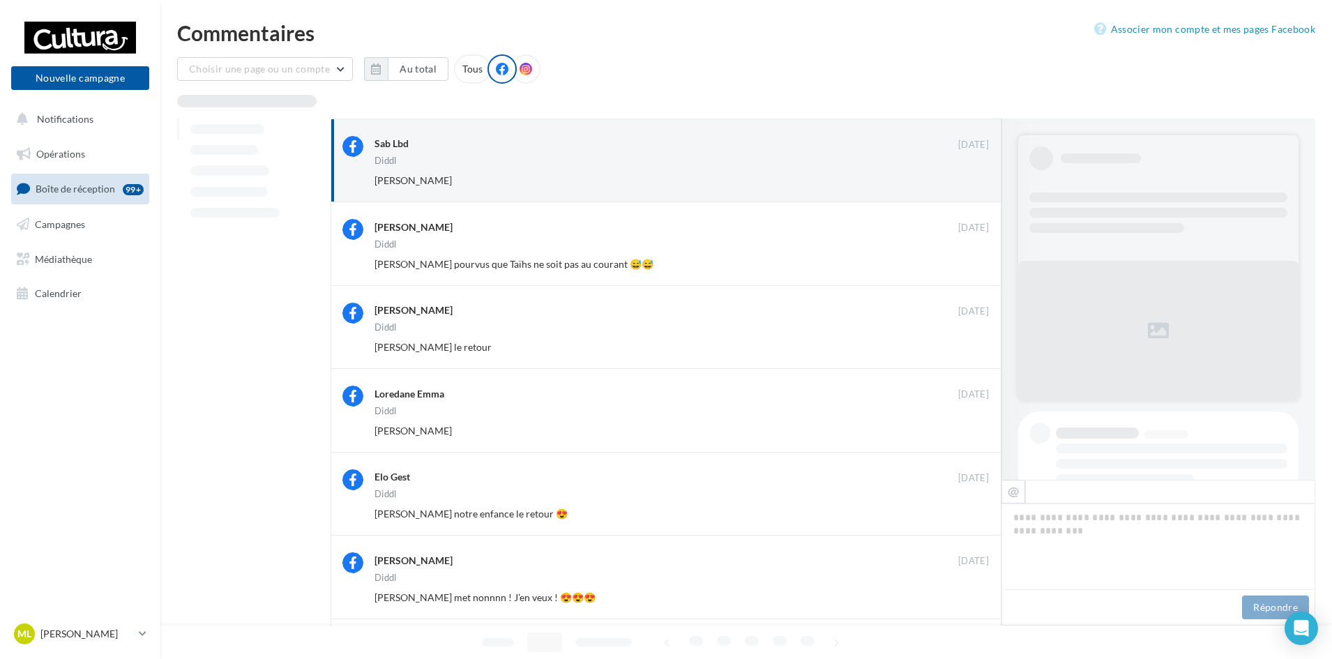
click at [971, 175] on button "Ignorer" at bounding box center [966, 181] width 46 height 20
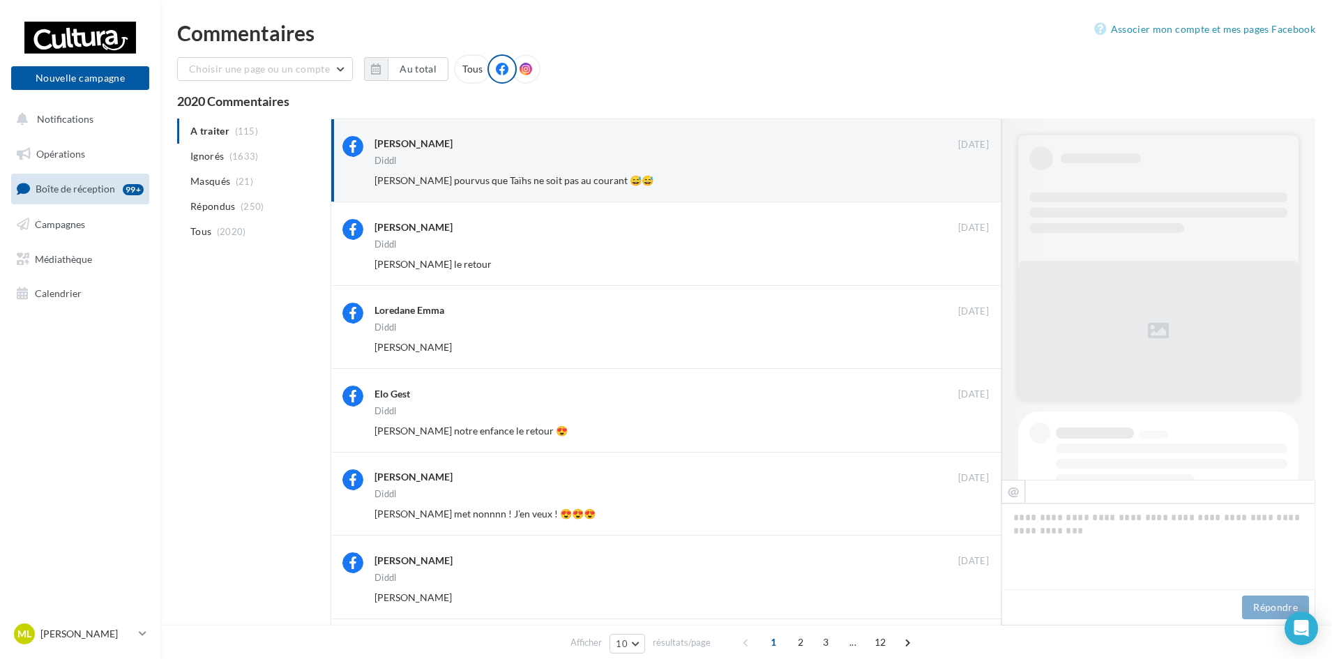
click at [971, 175] on button "Ignorer" at bounding box center [966, 181] width 46 height 20
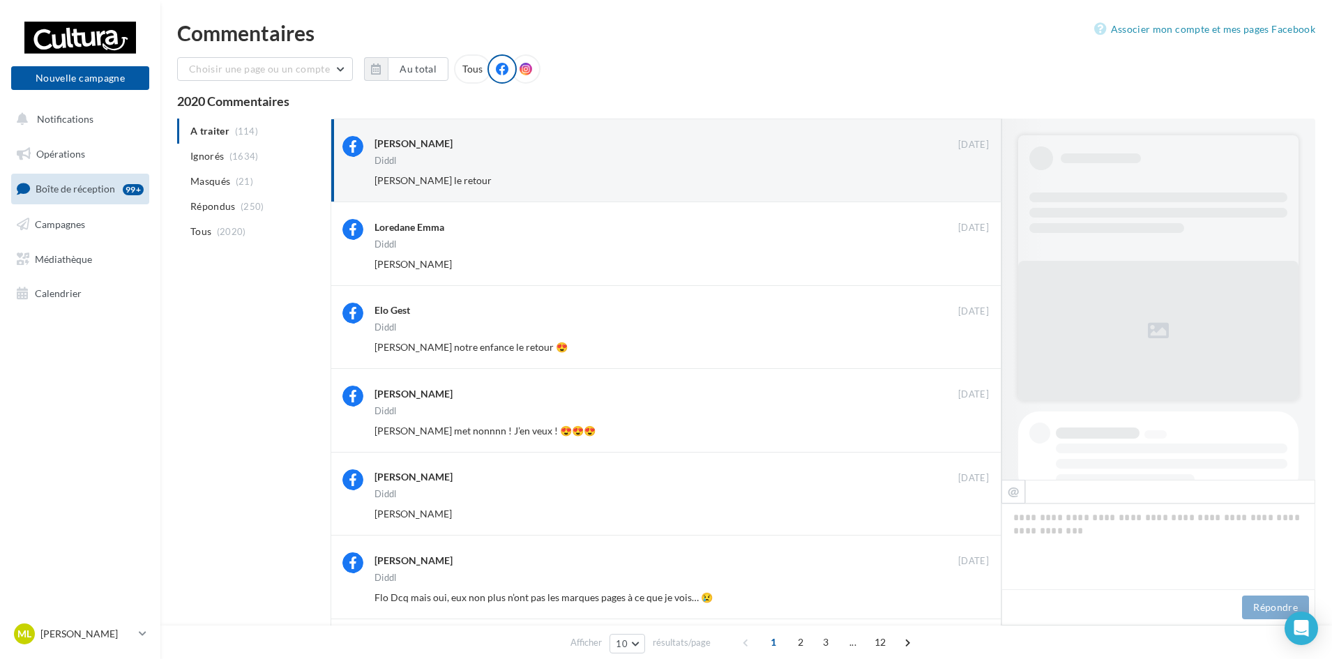
click at [971, 175] on button "Ignorer" at bounding box center [966, 181] width 46 height 20
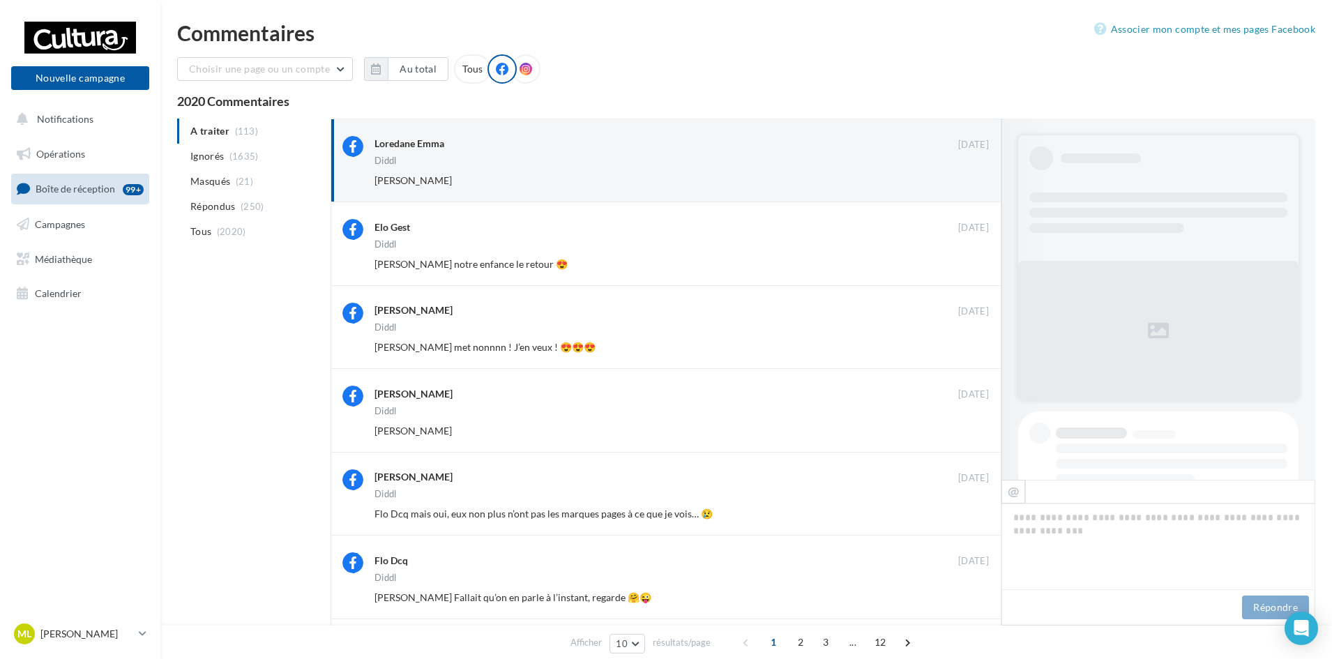
click at [971, 175] on button "Ignorer" at bounding box center [966, 181] width 46 height 20
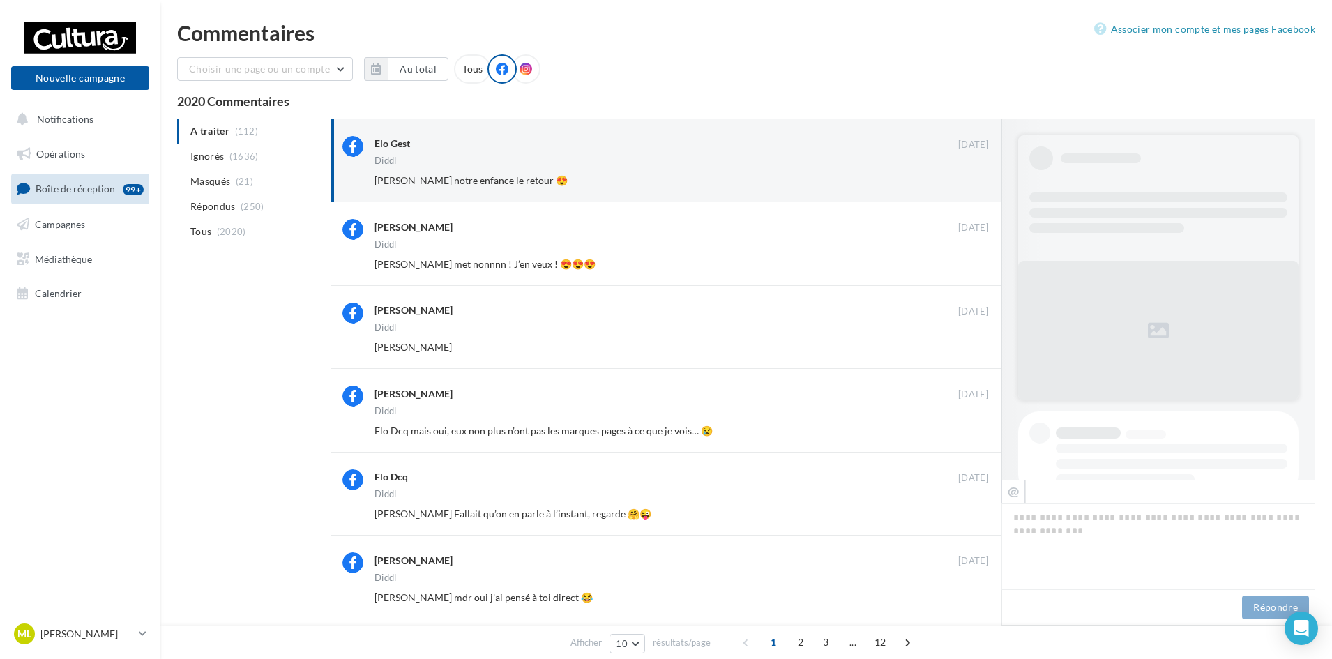
click at [971, 175] on button "Ignorer" at bounding box center [966, 181] width 46 height 20
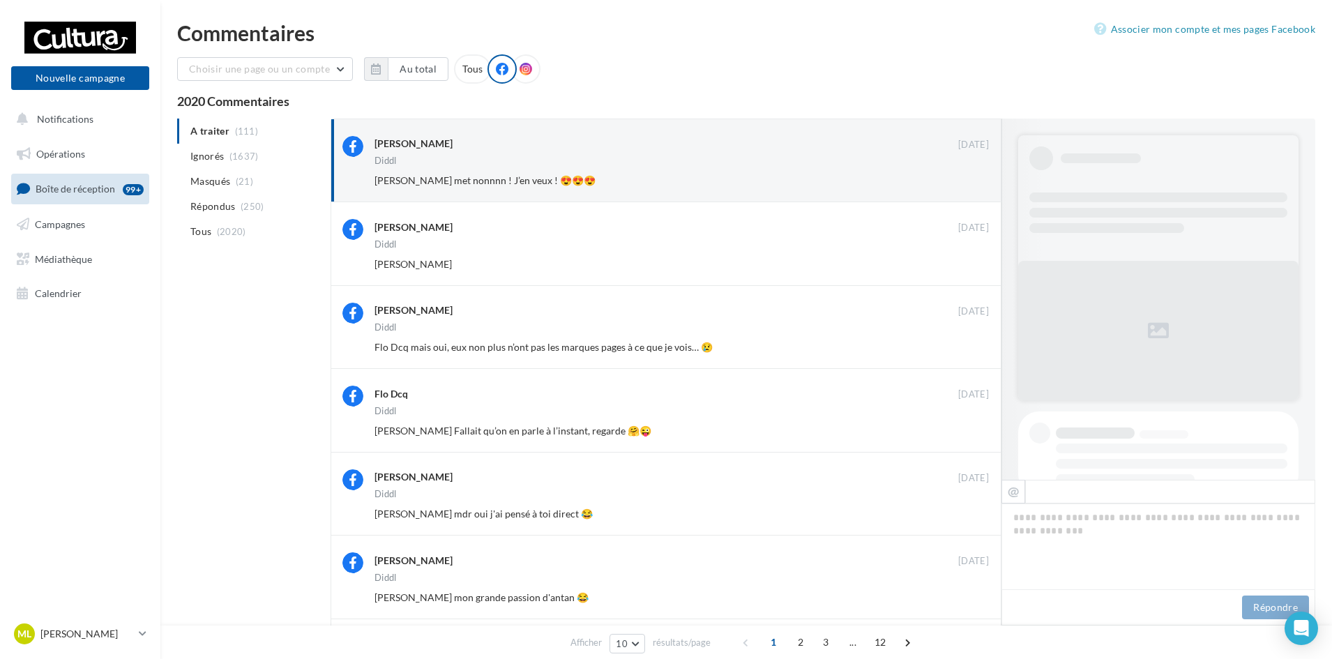
click at [971, 175] on button "Ignorer" at bounding box center [966, 181] width 46 height 20
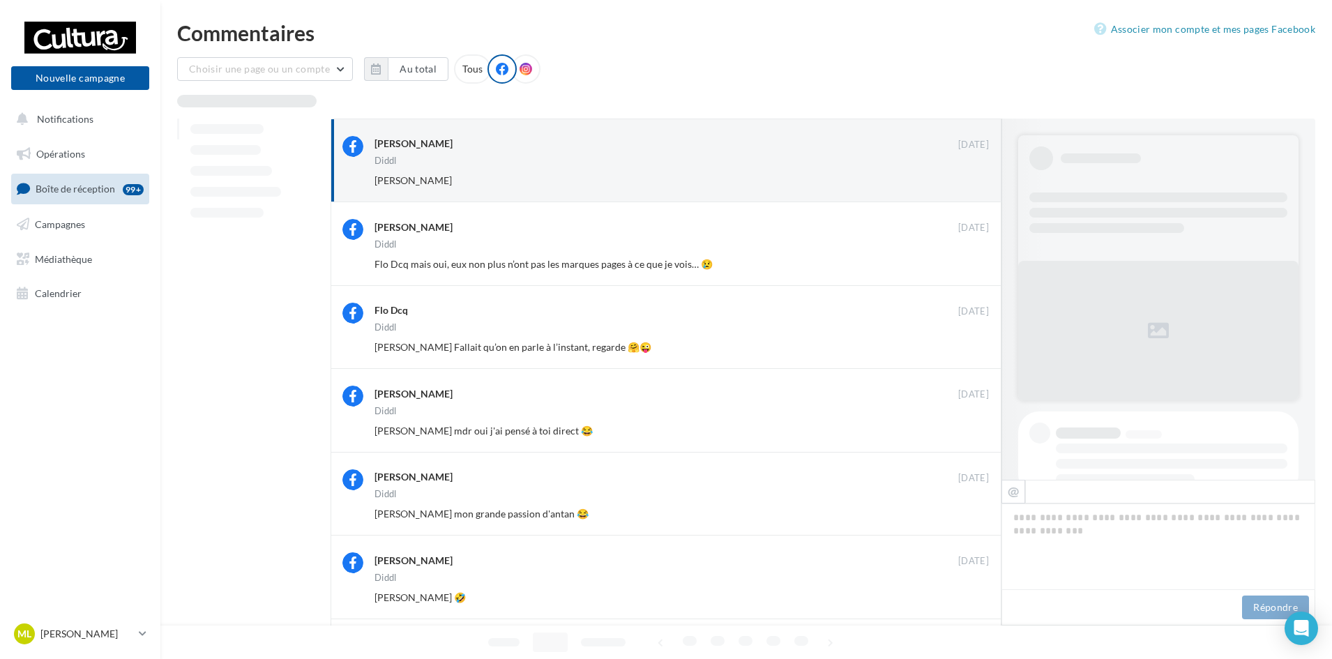
click at [971, 175] on button "Ignorer" at bounding box center [966, 181] width 46 height 20
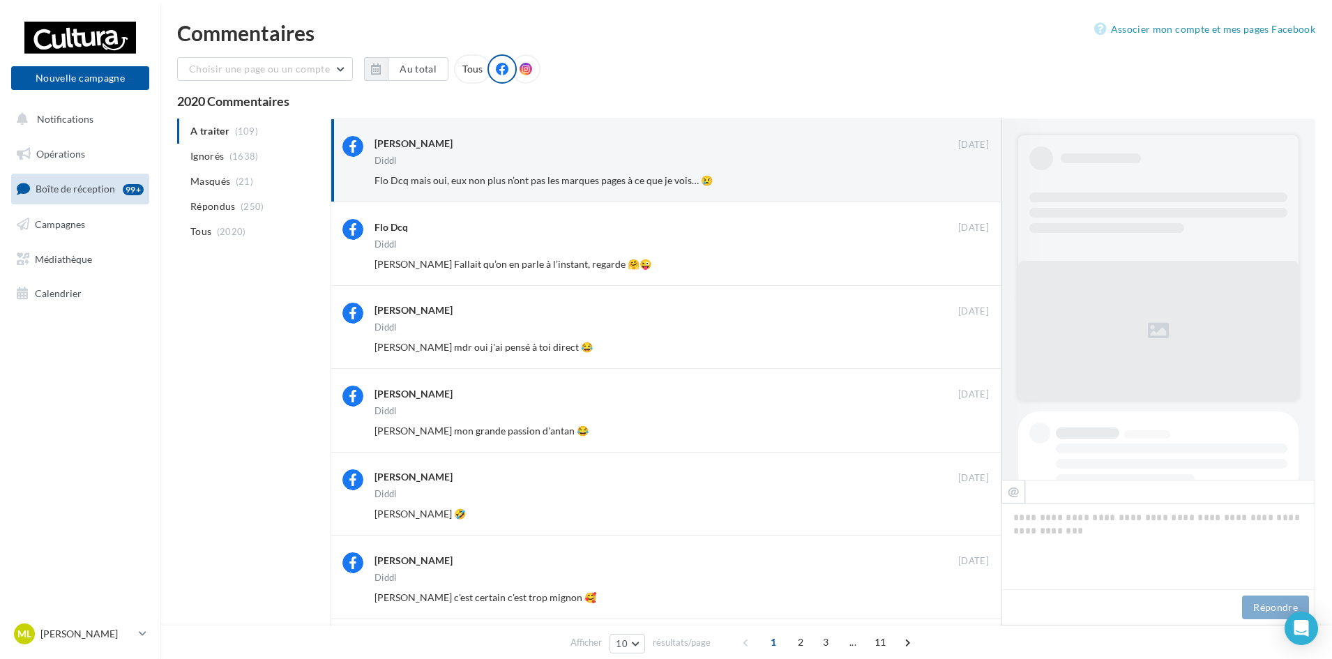
click at [971, 175] on button "Ignorer" at bounding box center [966, 181] width 46 height 20
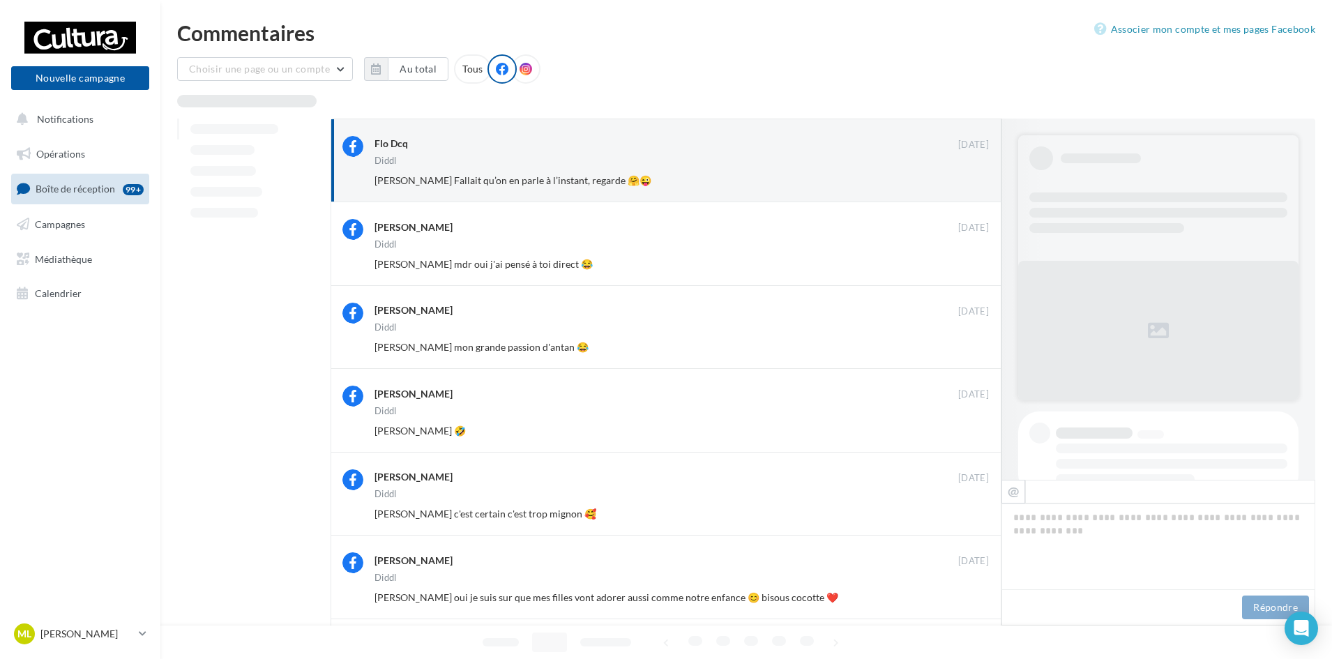
click at [971, 175] on button "Ignorer" at bounding box center [966, 181] width 46 height 20
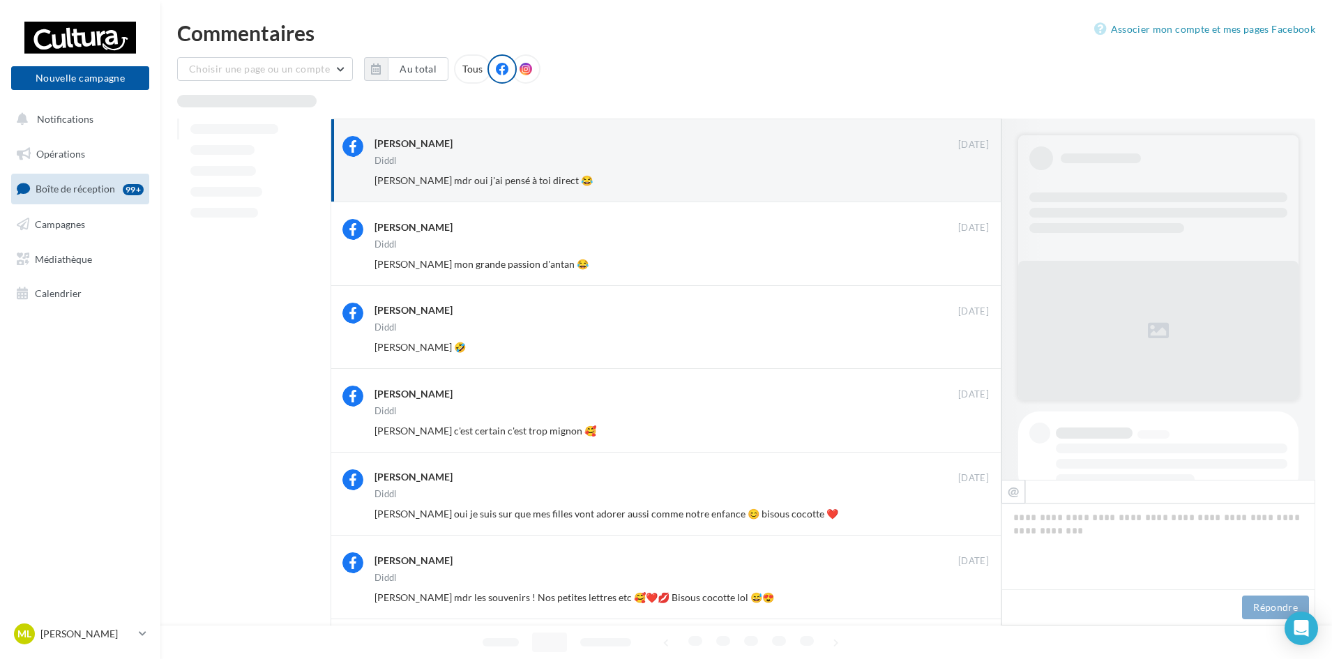
click at [971, 175] on button "Ignorer" at bounding box center [966, 181] width 46 height 20
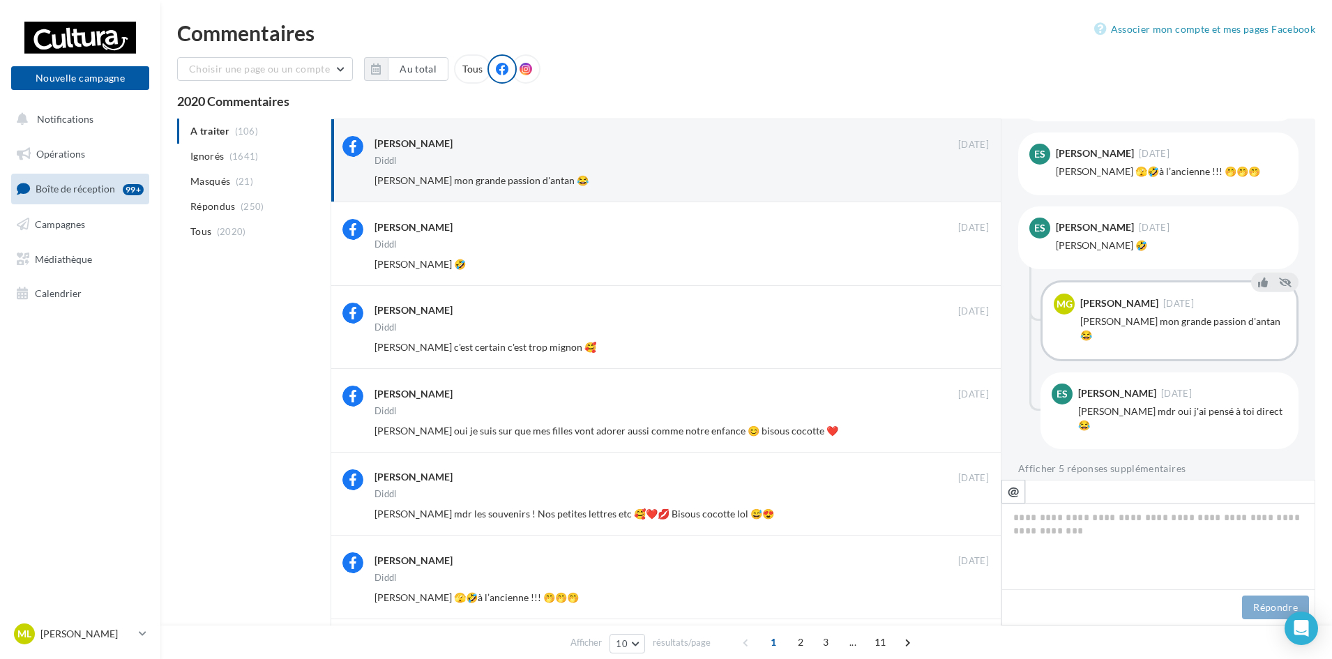
click at [971, 175] on button "Ignorer" at bounding box center [966, 181] width 46 height 20
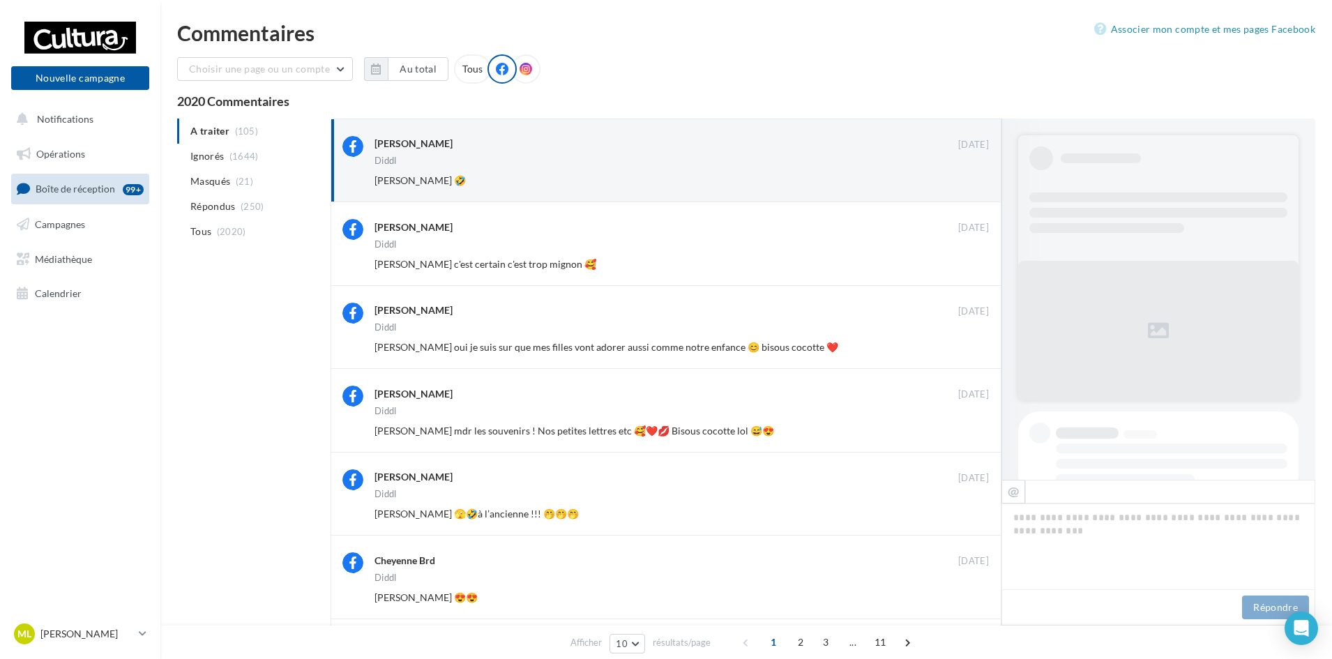
click at [971, 175] on button "Ignorer" at bounding box center [966, 181] width 46 height 20
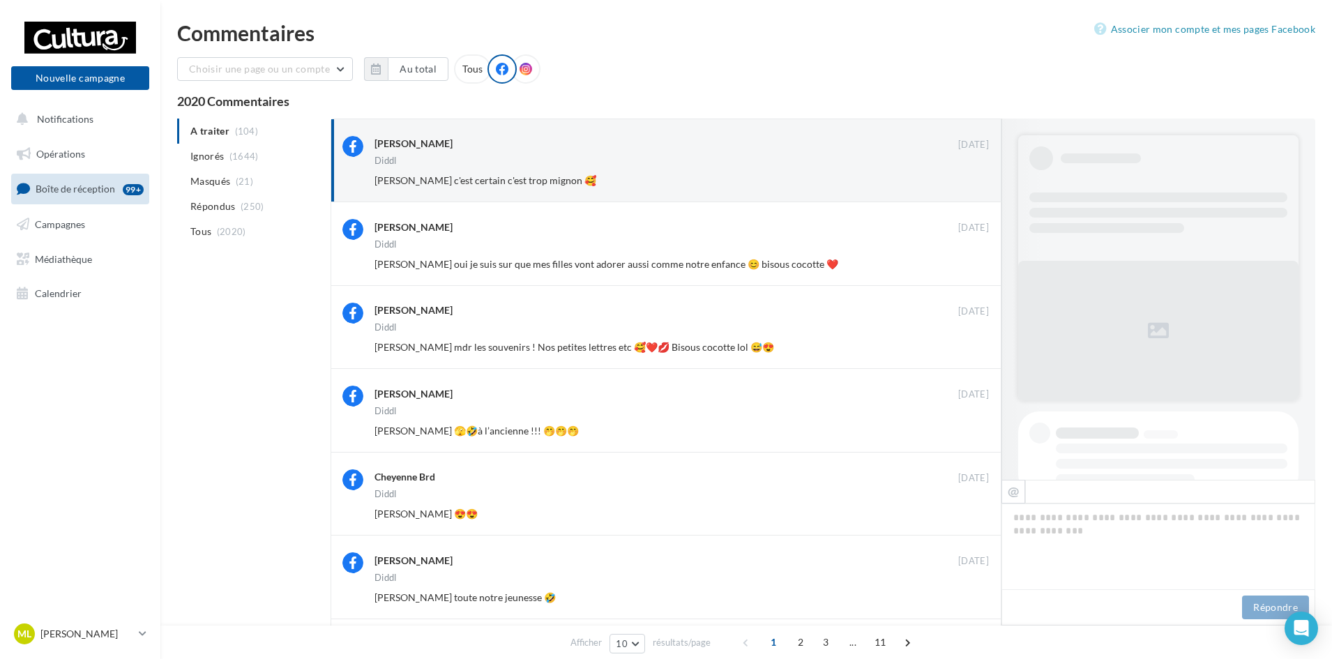
click at [971, 175] on button "Ignorer" at bounding box center [966, 181] width 46 height 20
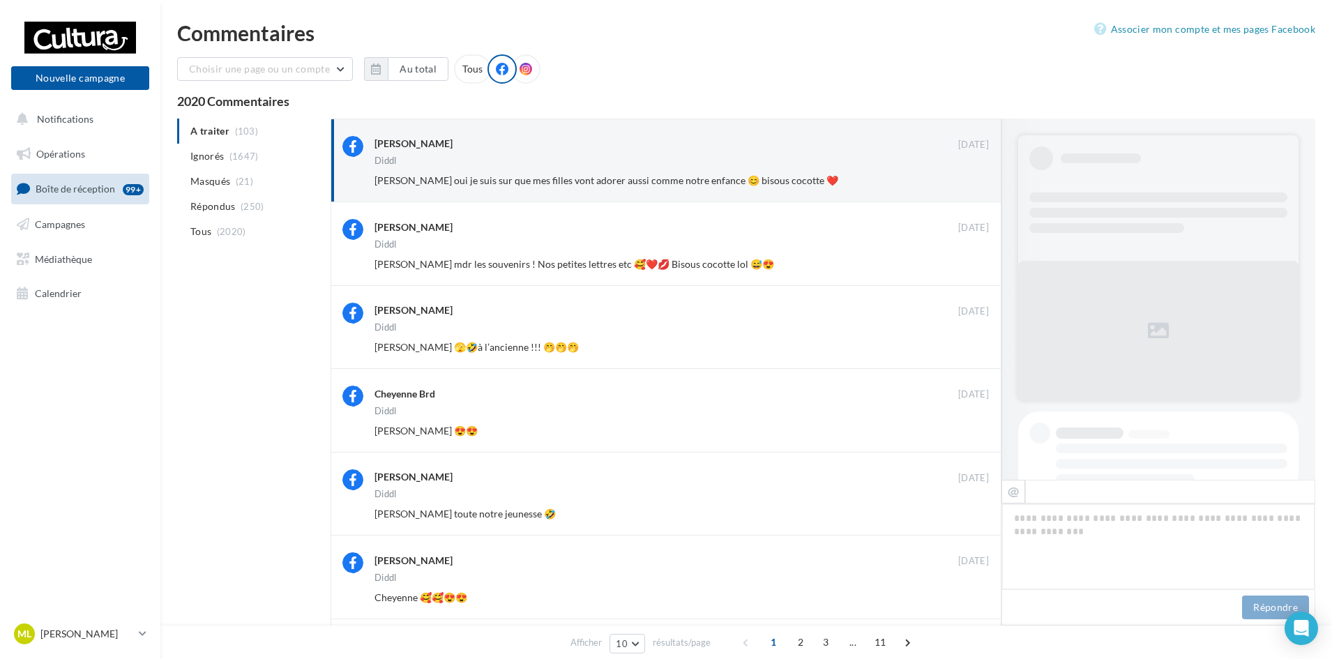
scroll to position [649, 0]
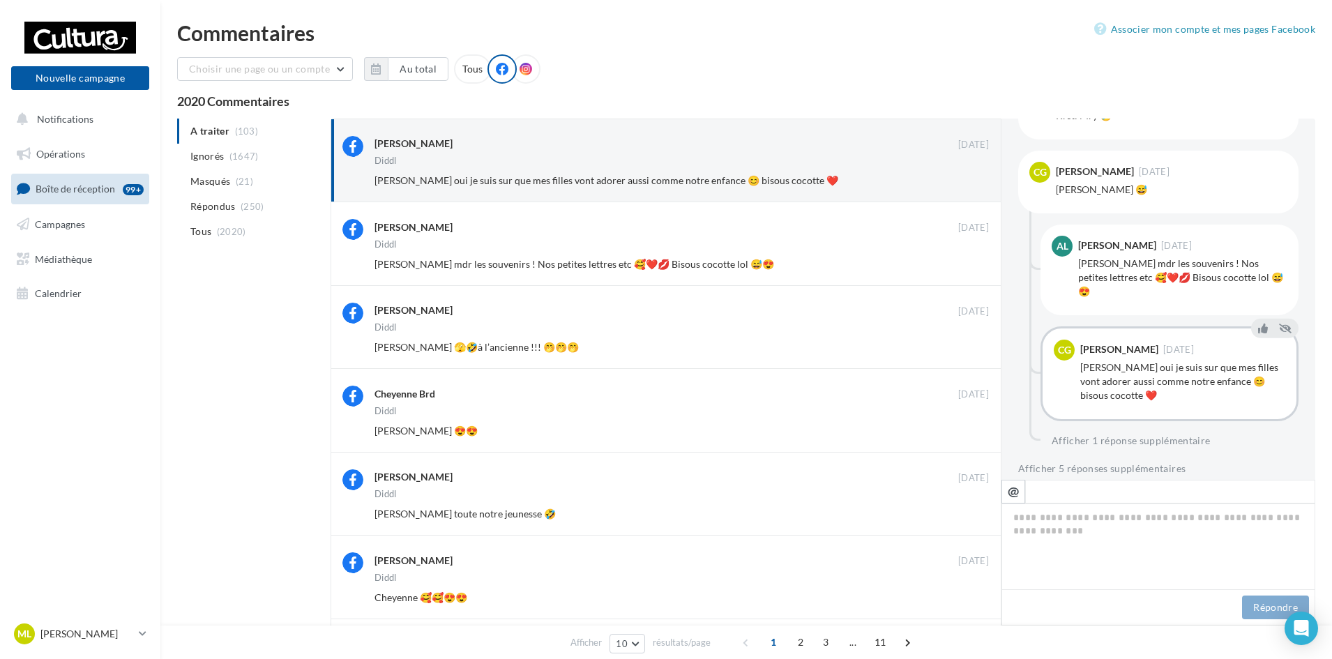
click at [971, 175] on button "Ignorer" at bounding box center [966, 181] width 46 height 20
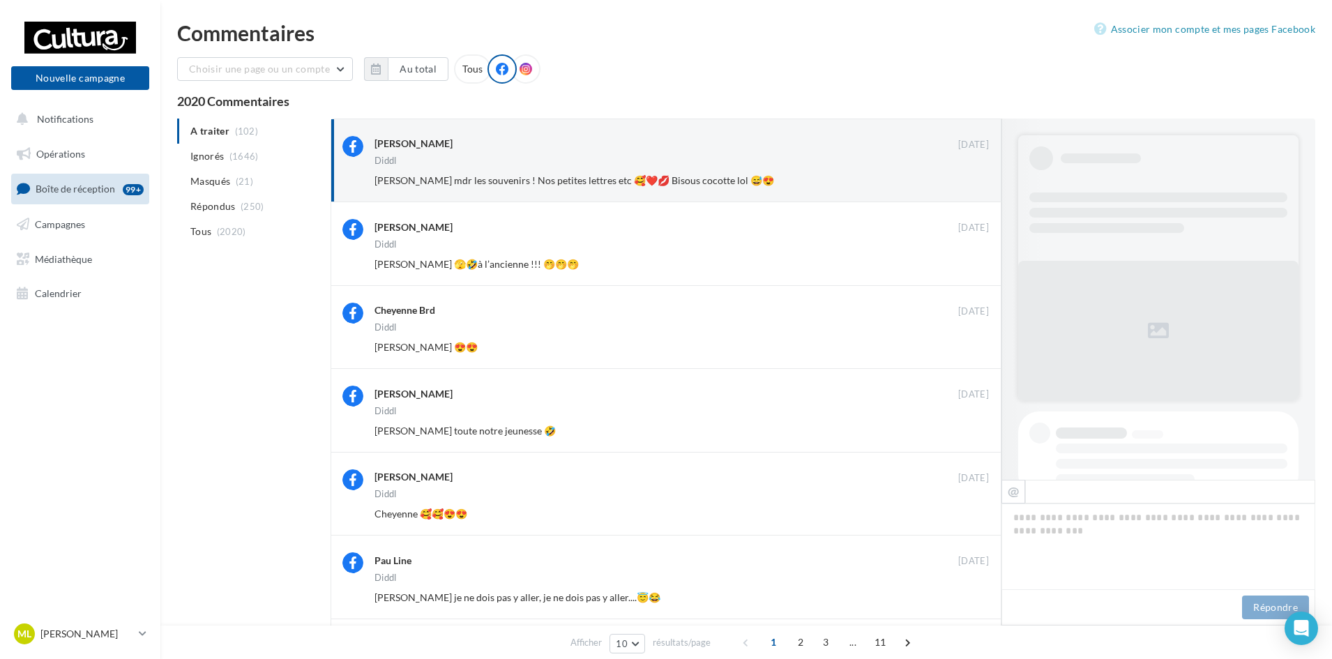
click at [971, 175] on button "Ignorer" at bounding box center [966, 181] width 46 height 20
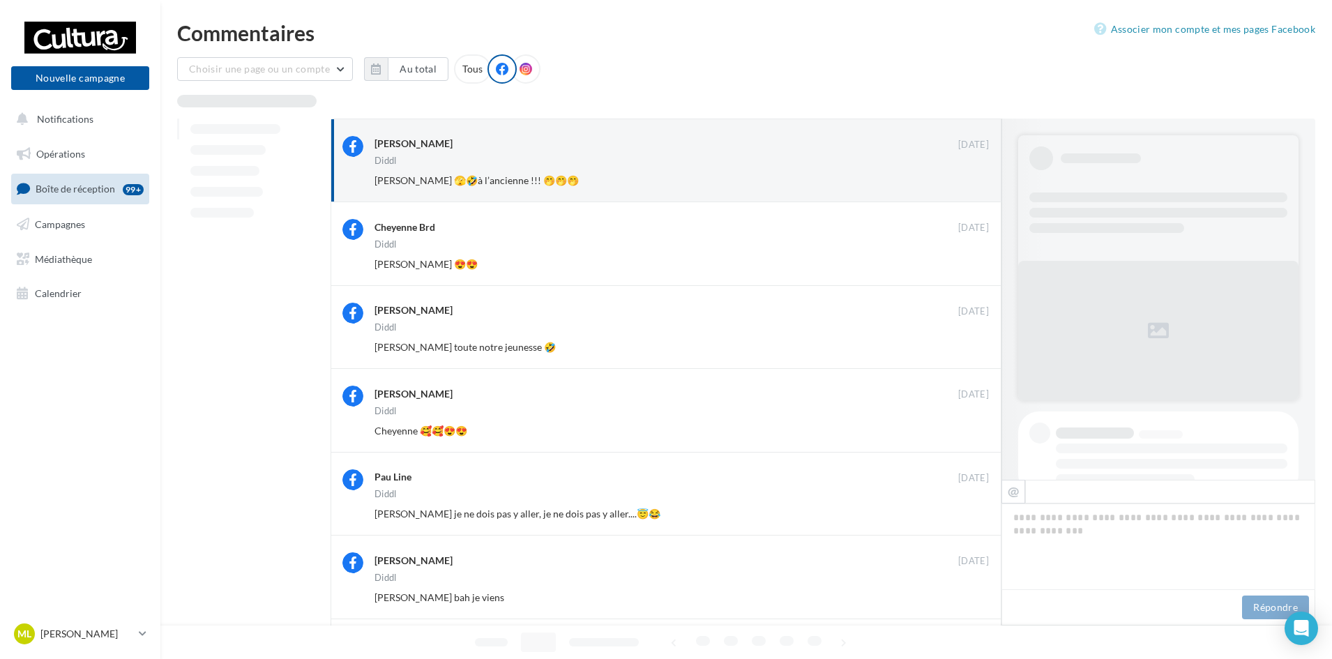
click at [971, 175] on button "Ignorer" at bounding box center [966, 181] width 46 height 20
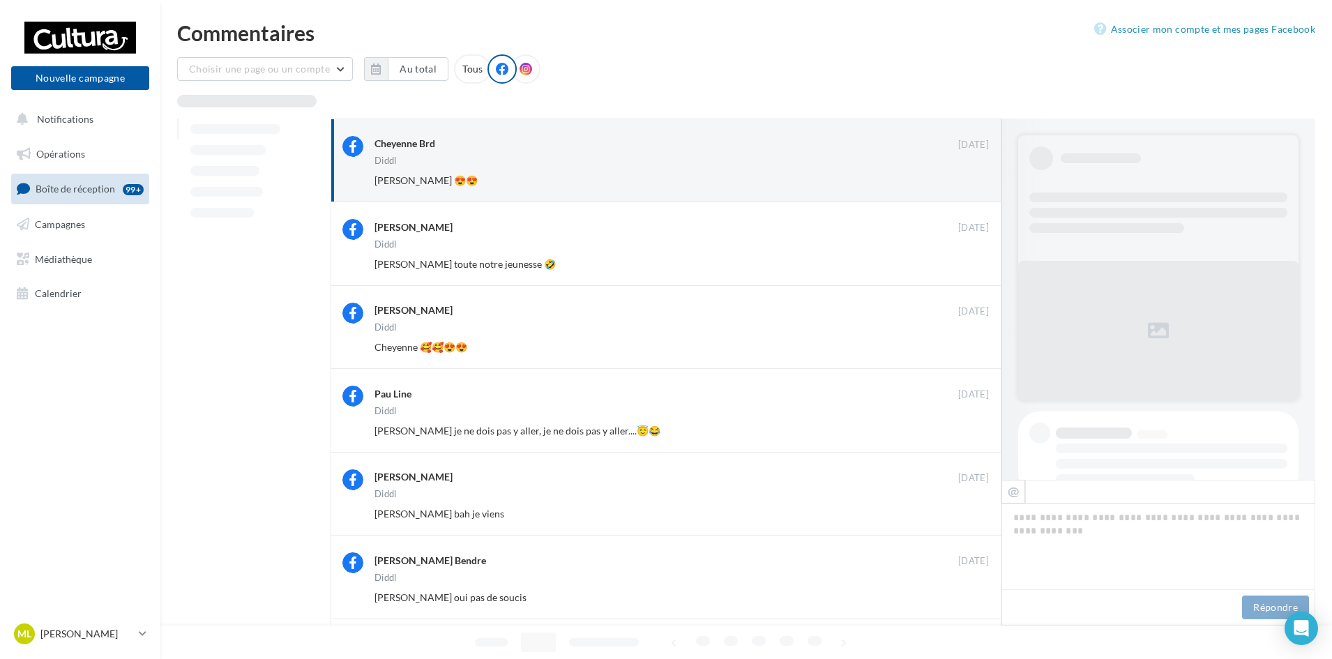
click at [971, 175] on button "Ignorer" at bounding box center [966, 181] width 46 height 20
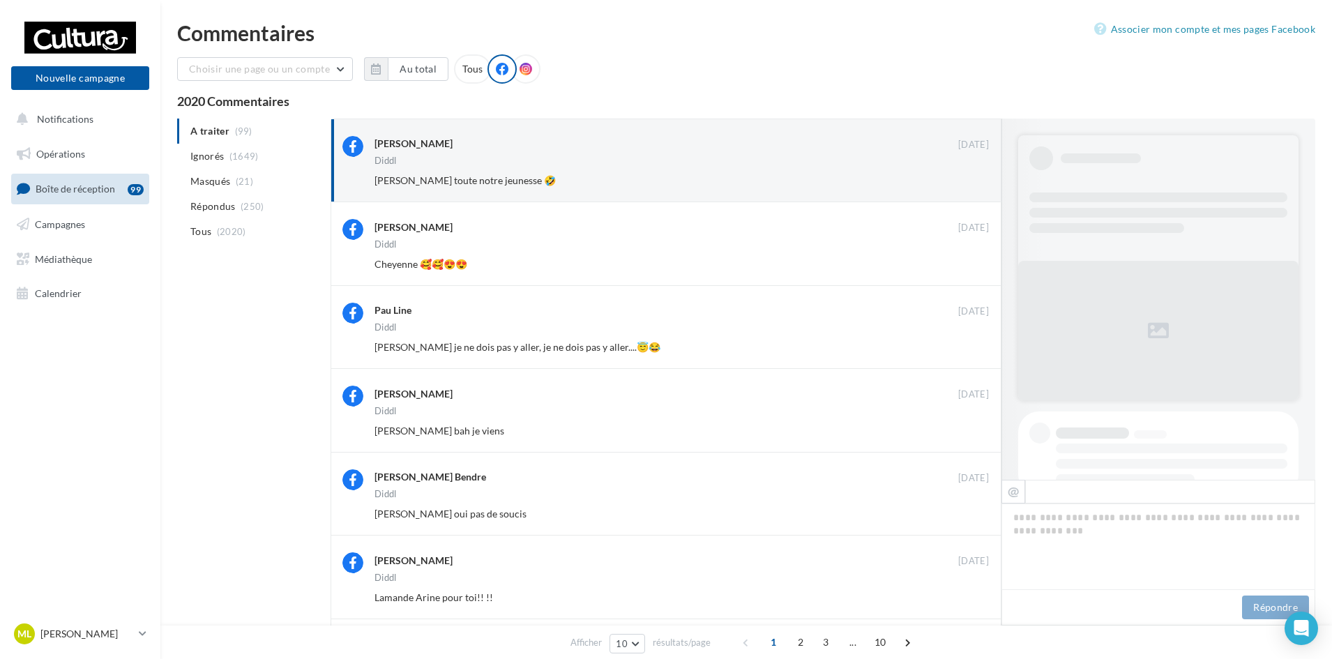
click at [971, 175] on button "Ignorer" at bounding box center [966, 181] width 46 height 20
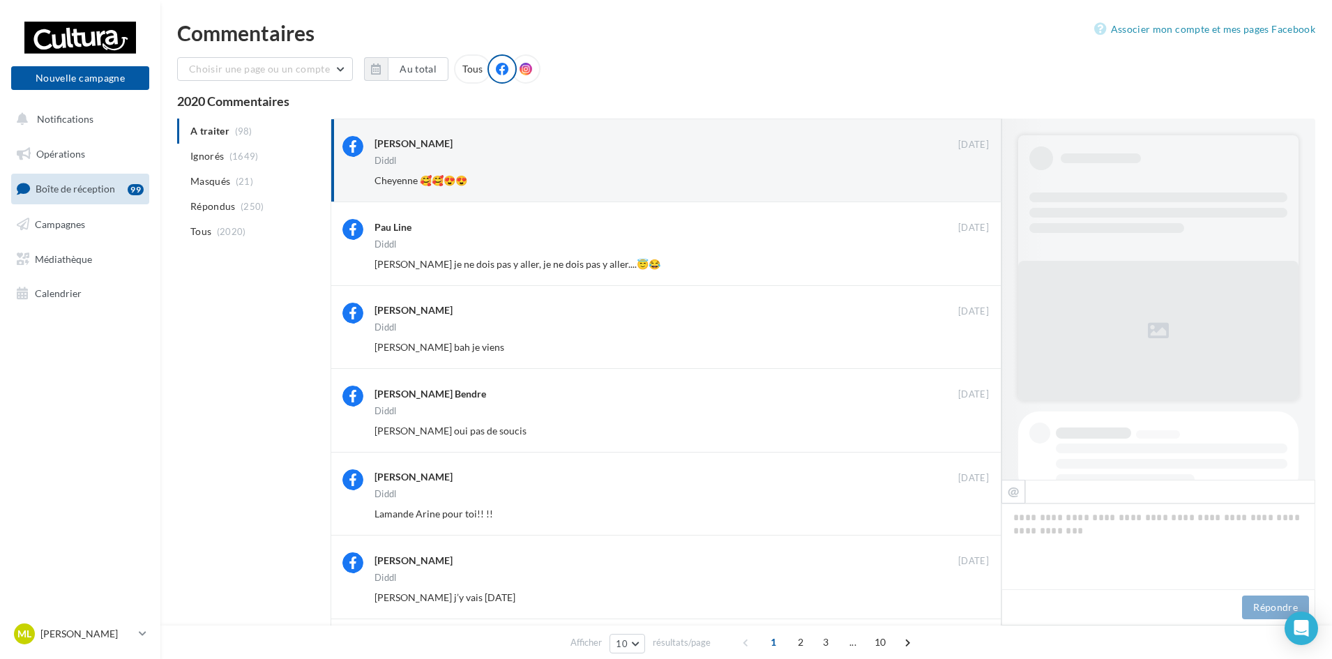
click at [971, 175] on button "Ignorer" at bounding box center [966, 181] width 46 height 20
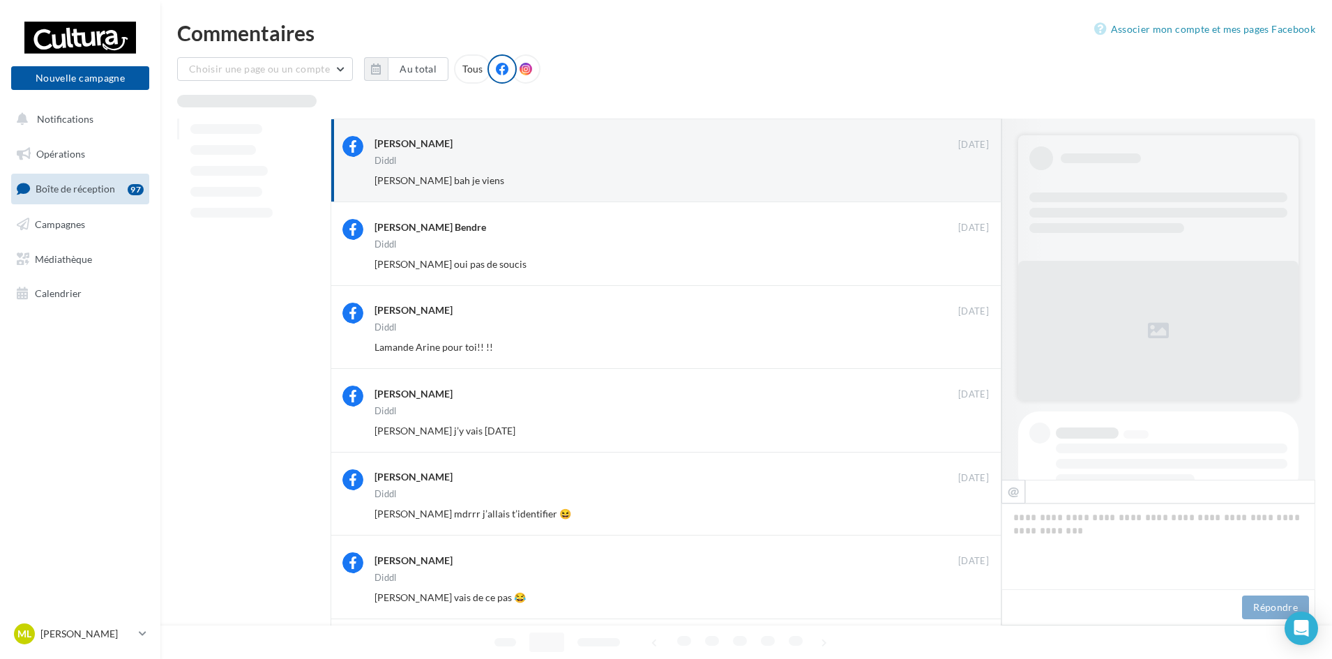
click at [971, 175] on button "Ignorer" at bounding box center [966, 181] width 46 height 20
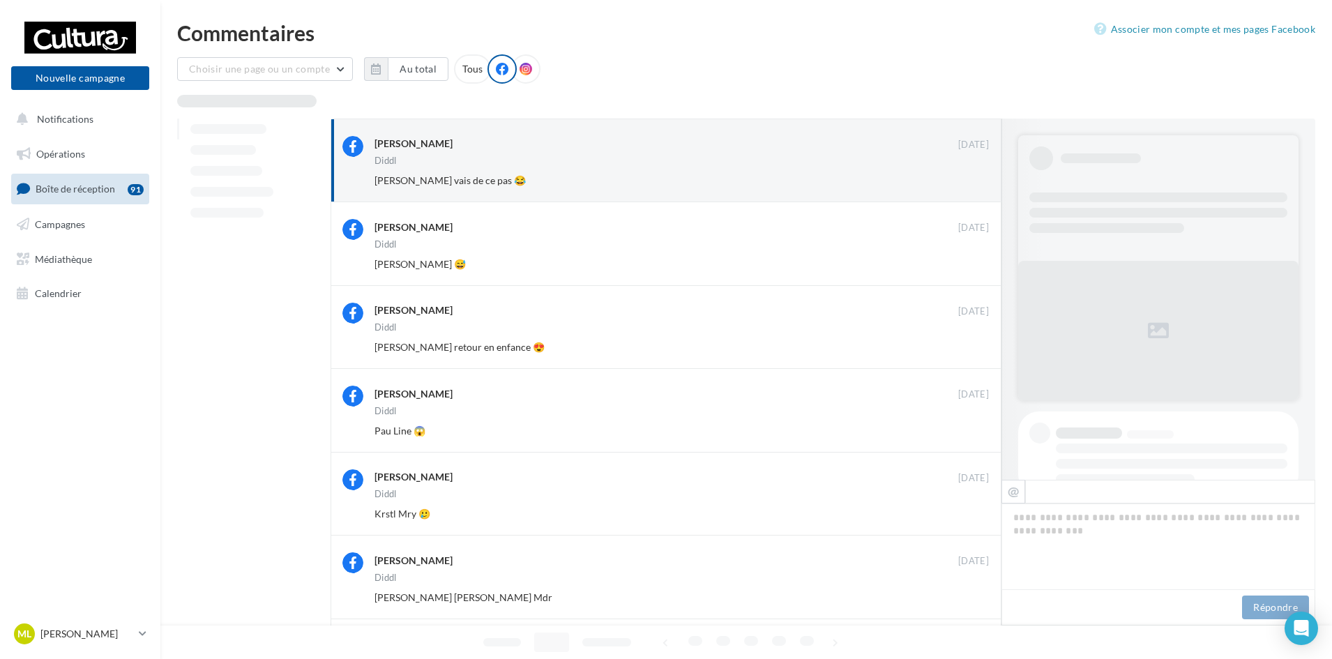
click at [971, 175] on button "Ignorer" at bounding box center [966, 181] width 46 height 20
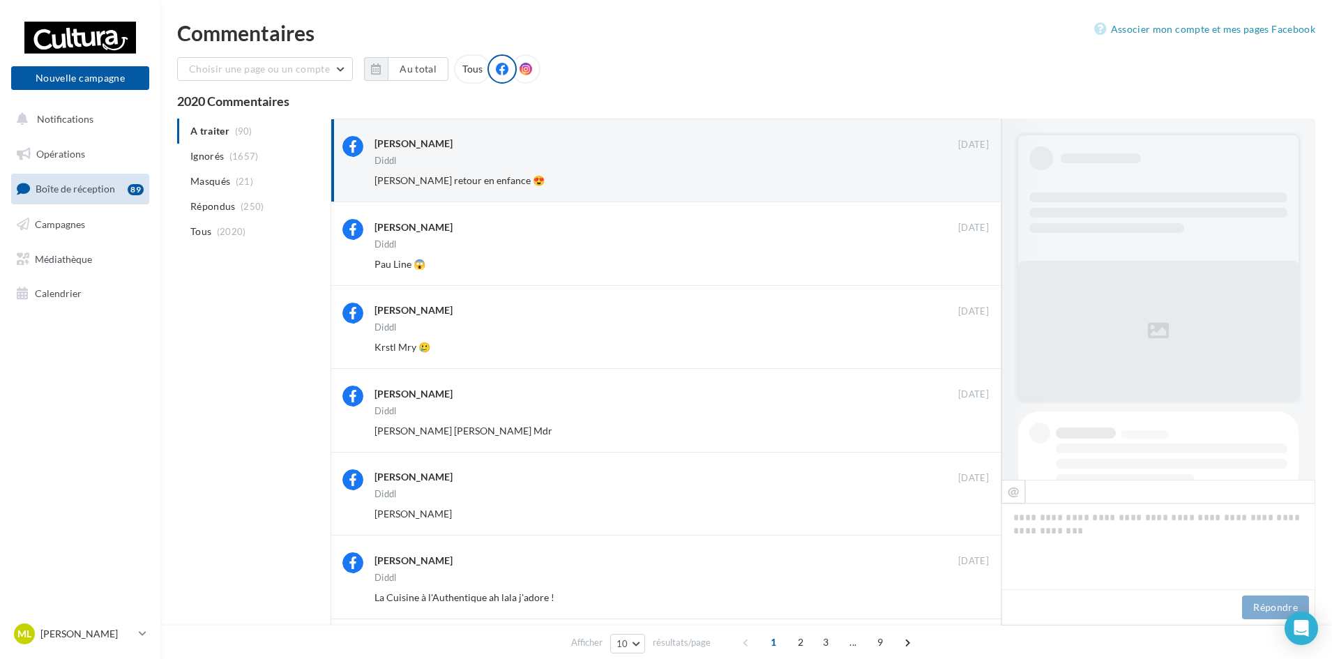
click at [971, 175] on button "Ignorer" at bounding box center [966, 181] width 46 height 20
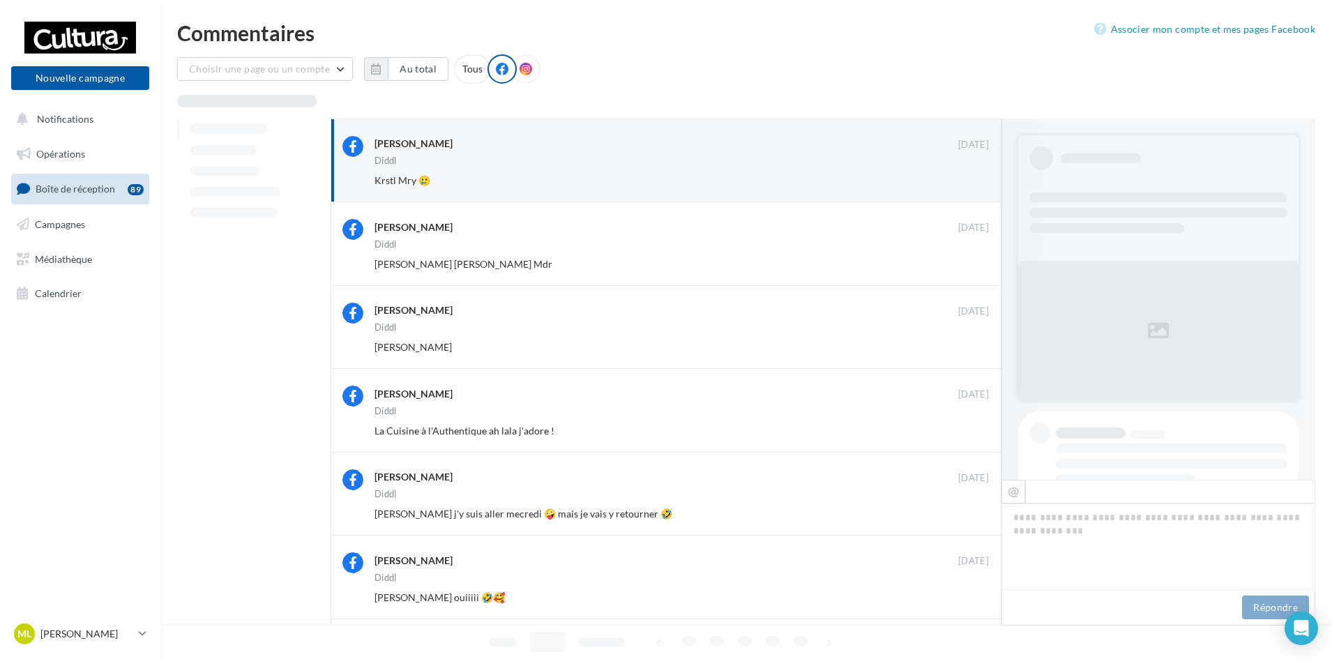
click at [971, 175] on button "Ignorer" at bounding box center [966, 181] width 46 height 20
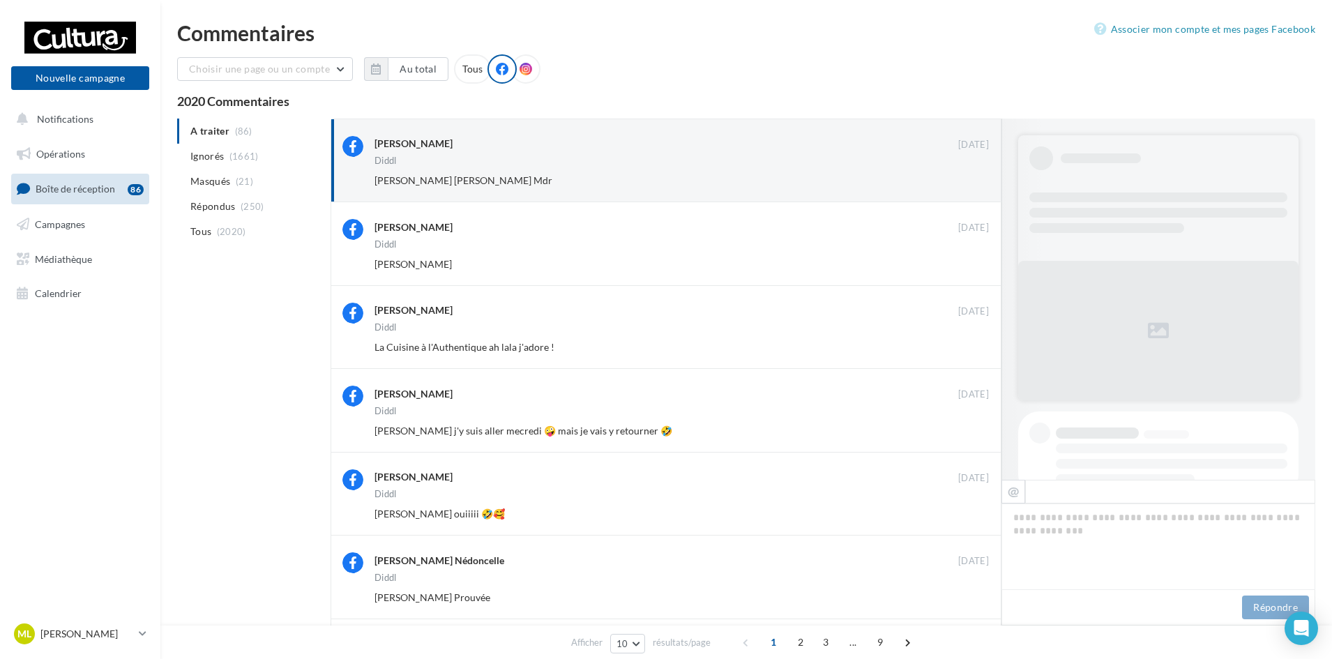
click at [971, 175] on button "Ignorer" at bounding box center [966, 181] width 46 height 20
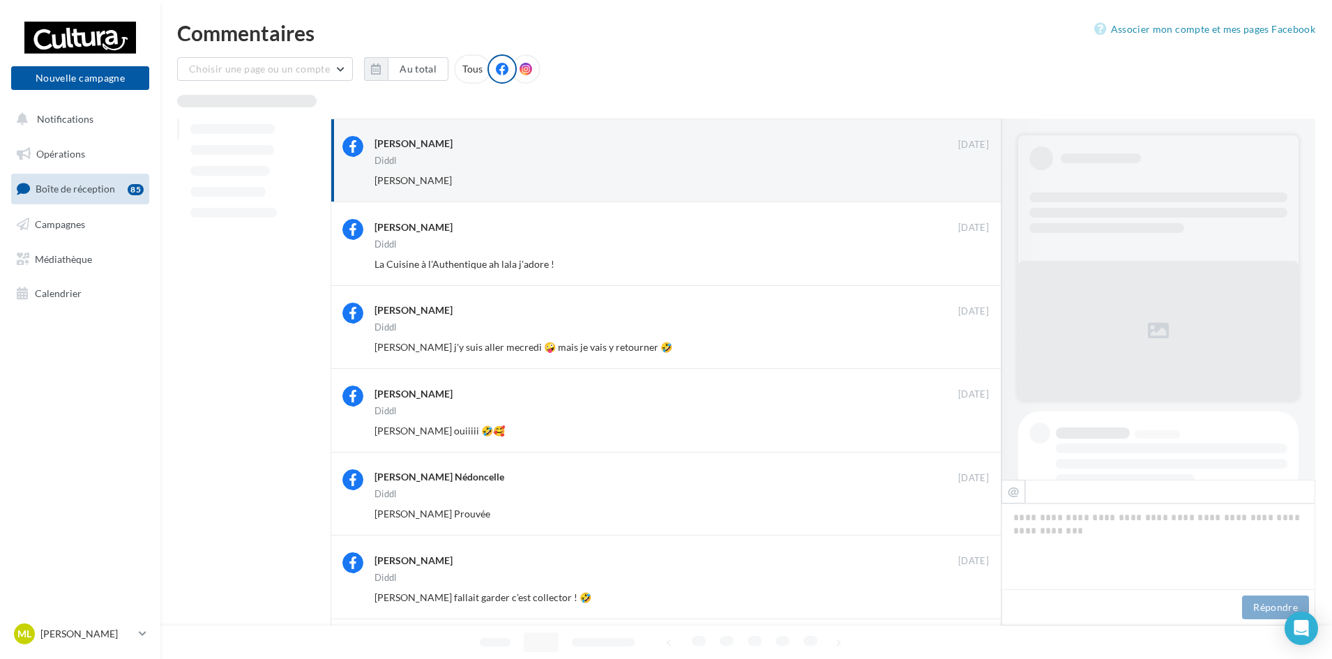
click at [971, 175] on button "Ignorer" at bounding box center [966, 181] width 46 height 20
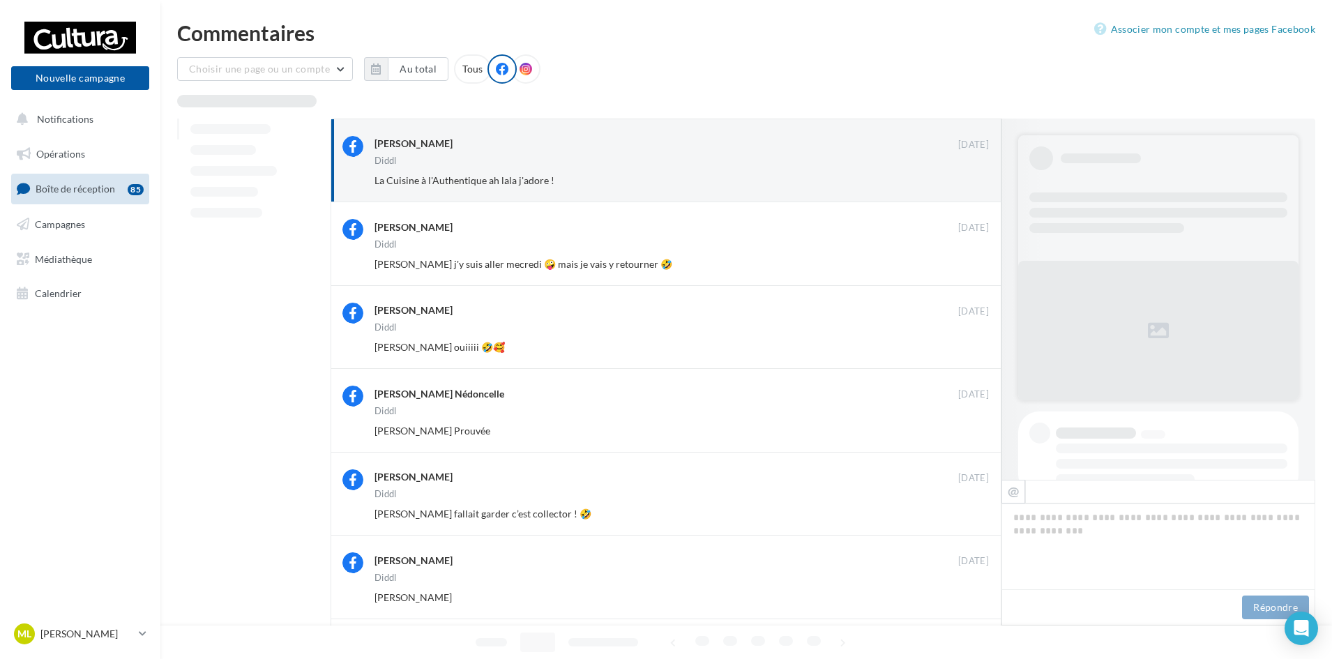
click at [971, 175] on button "Ignorer" at bounding box center [966, 181] width 46 height 20
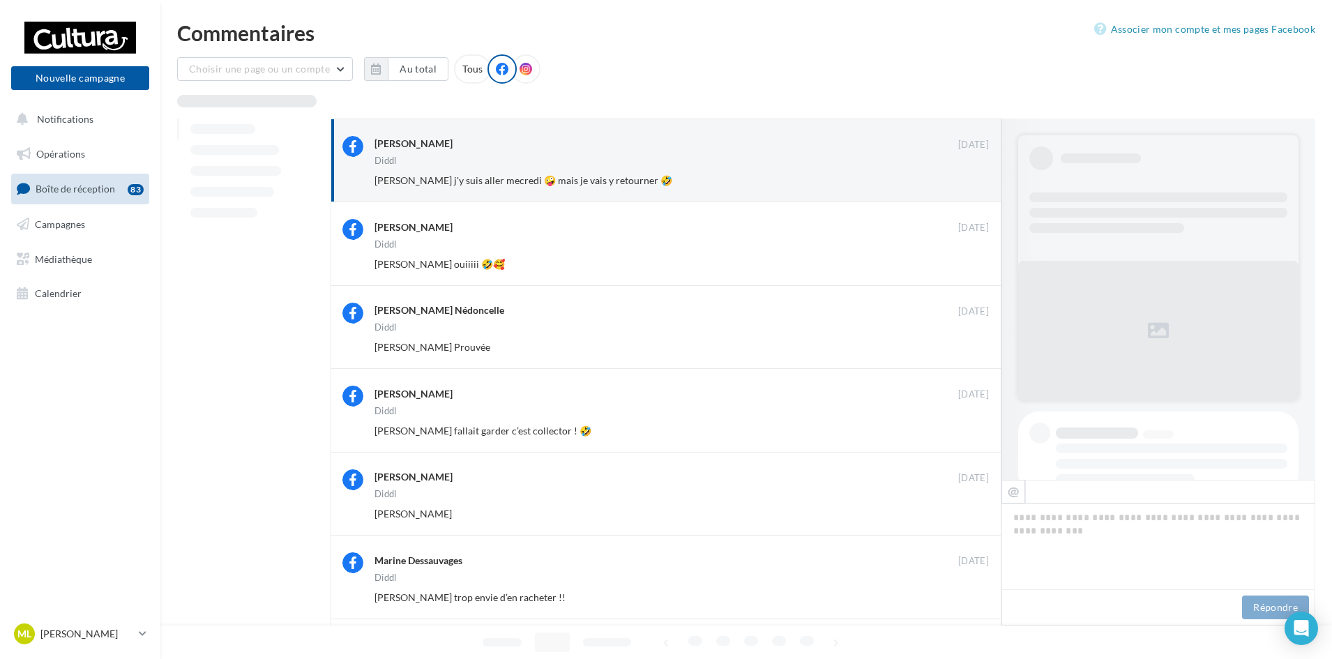
click at [971, 175] on button "Ignorer" at bounding box center [966, 181] width 46 height 20
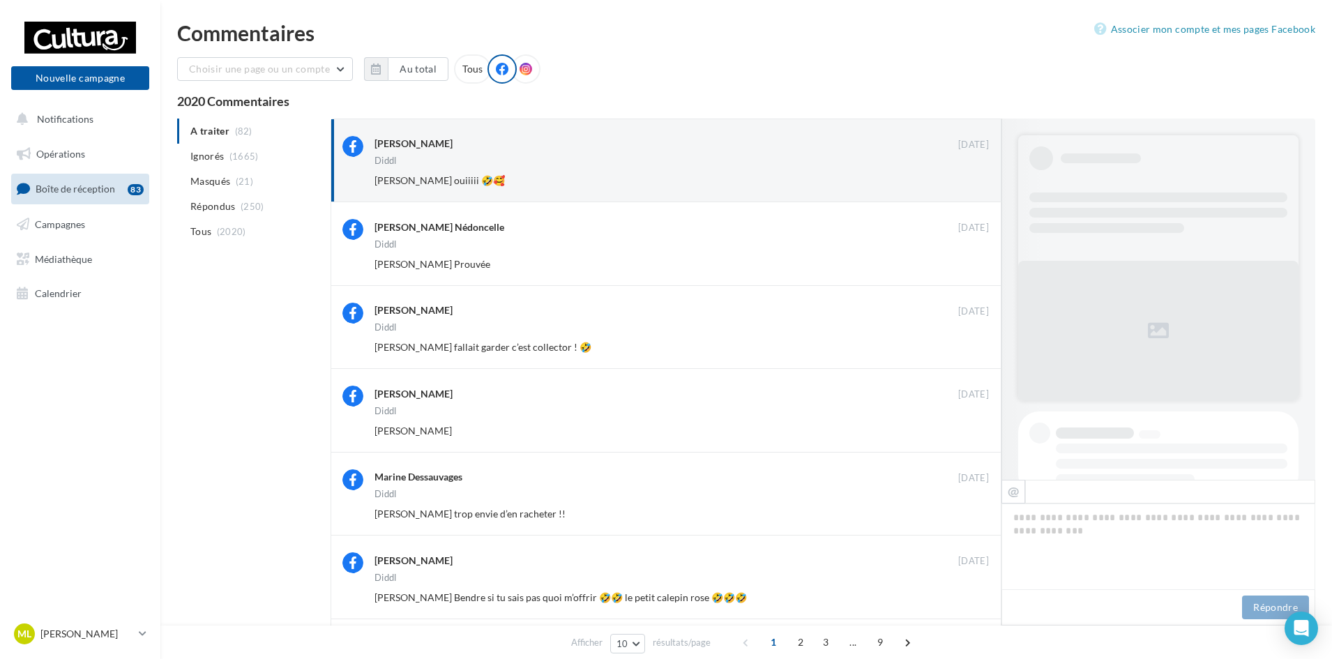
click at [971, 175] on button "Ignorer" at bounding box center [966, 181] width 46 height 20
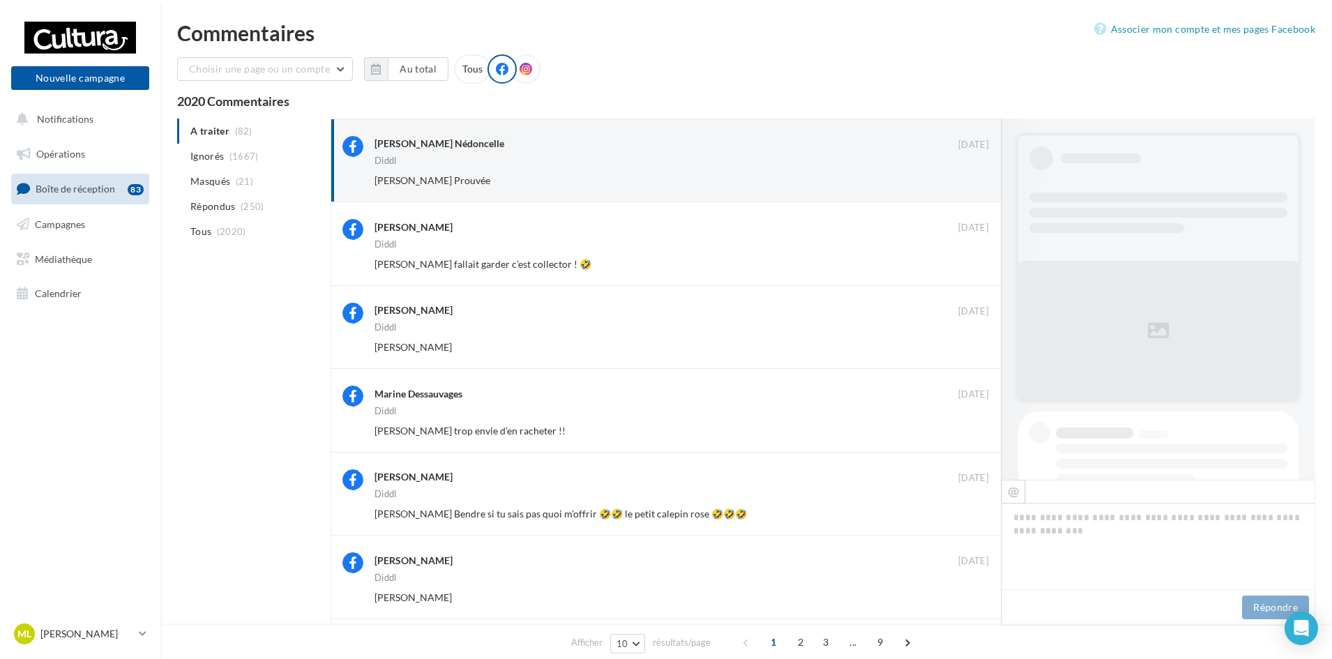
click at [971, 175] on button "Ignorer" at bounding box center [966, 181] width 46 height 20
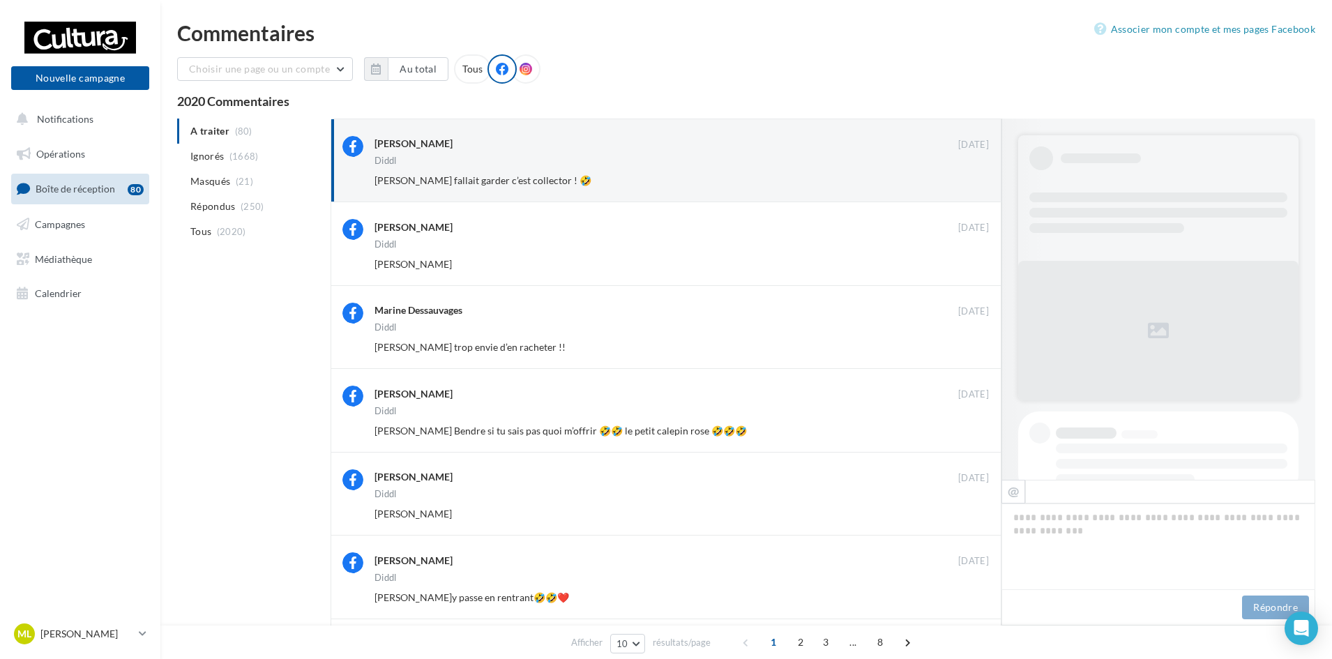
click at [971, 175] on button "Ignorer" at bounding box center [966, 181] width 46 height 20
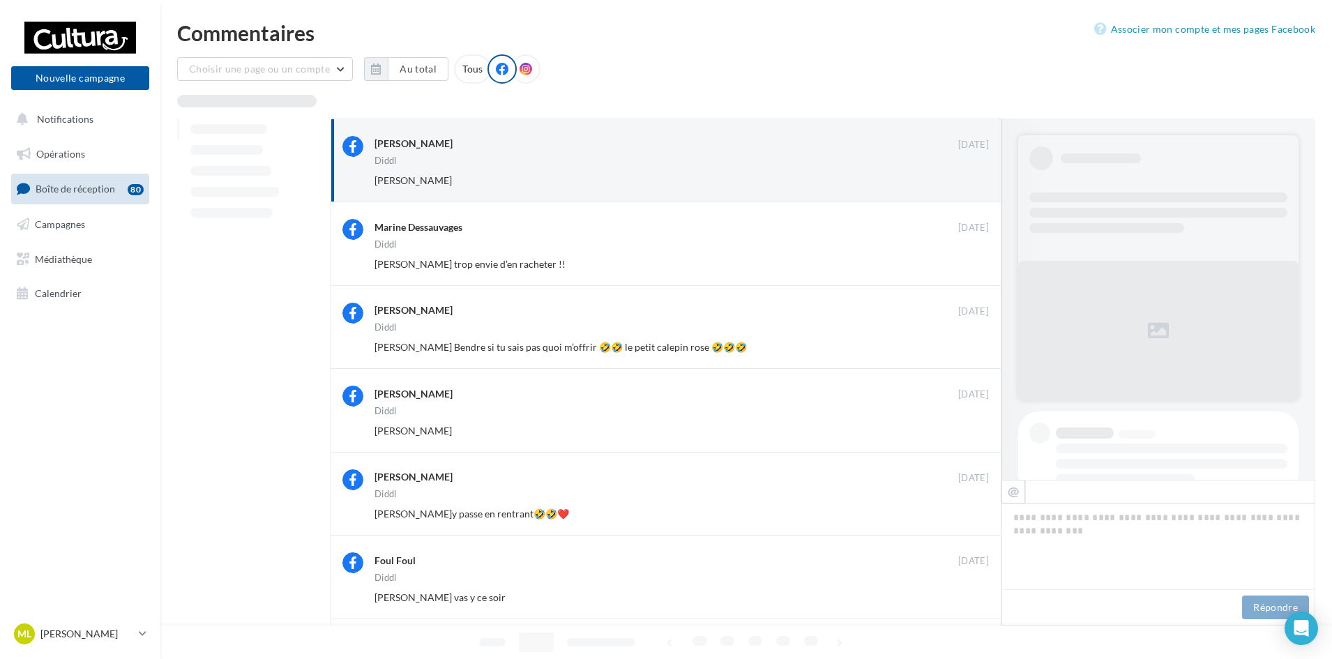
click at [971, 175] on button "Ignorer" at bounding box center [966, 181] width 46 height 20
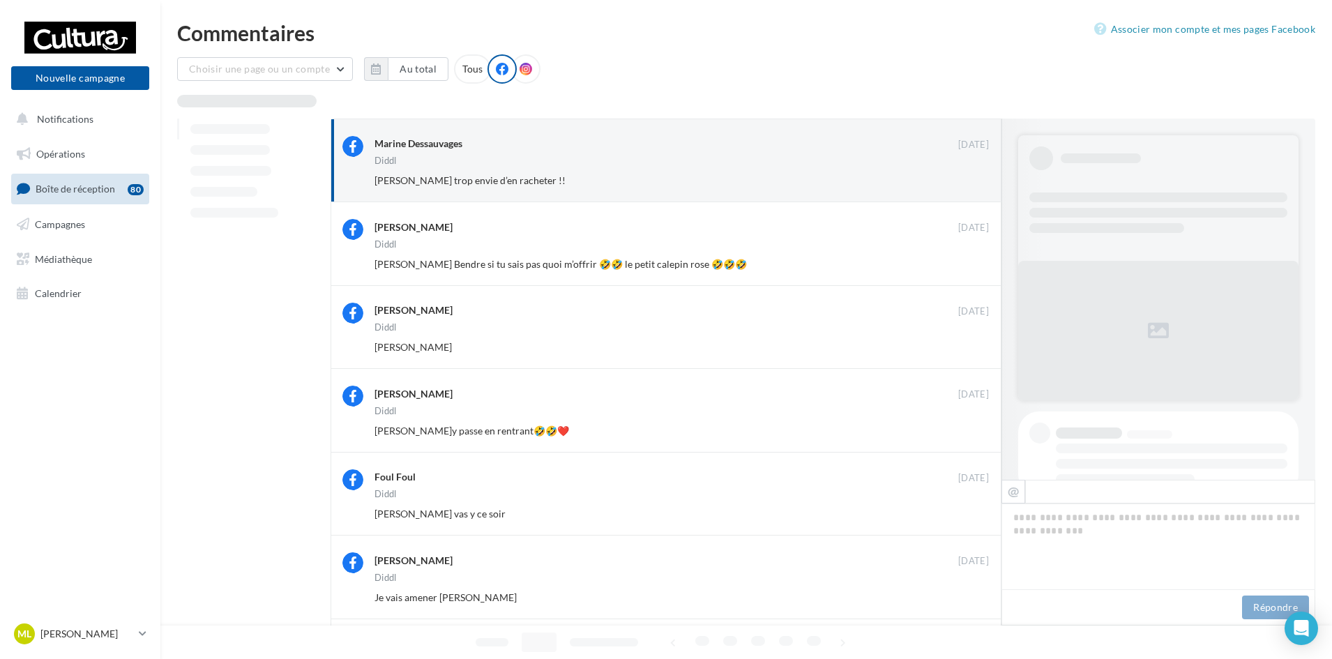
click at [971, 175] on button "Ignorer" at bounding box center [966, 181] width 46 height 20
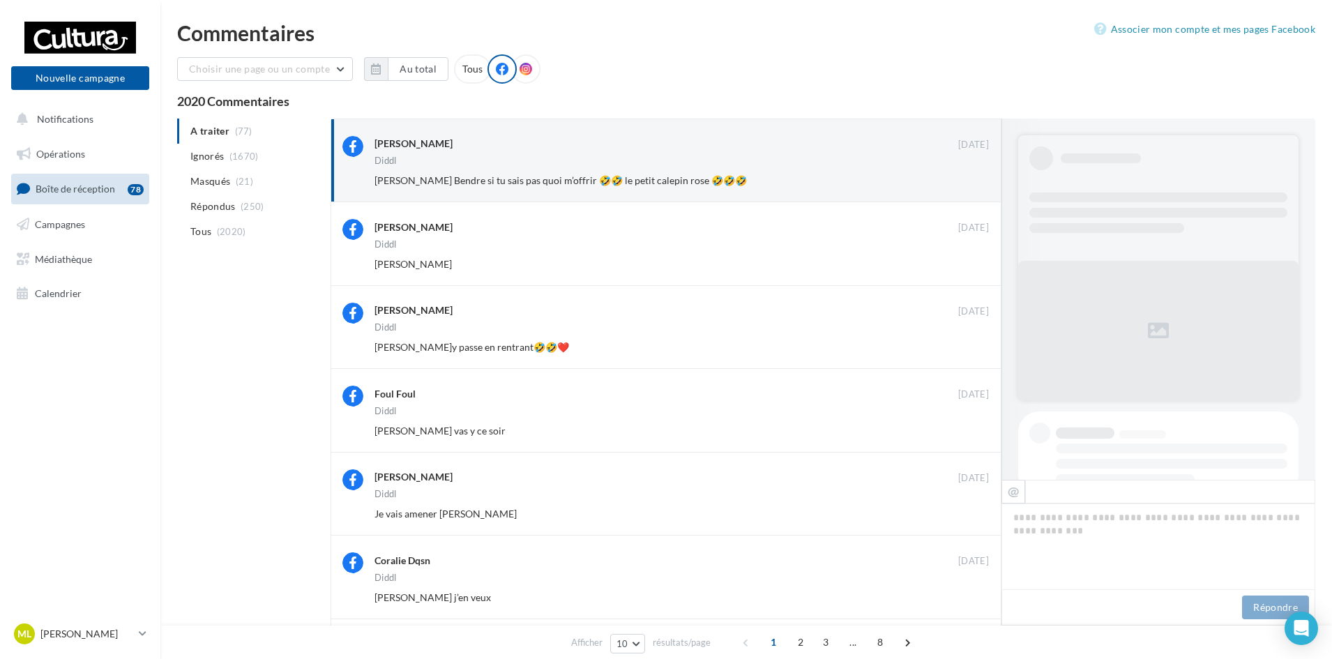
click at [971, 175] on button "Ignorer" at bounding box center [966, 181] width 46 height 20
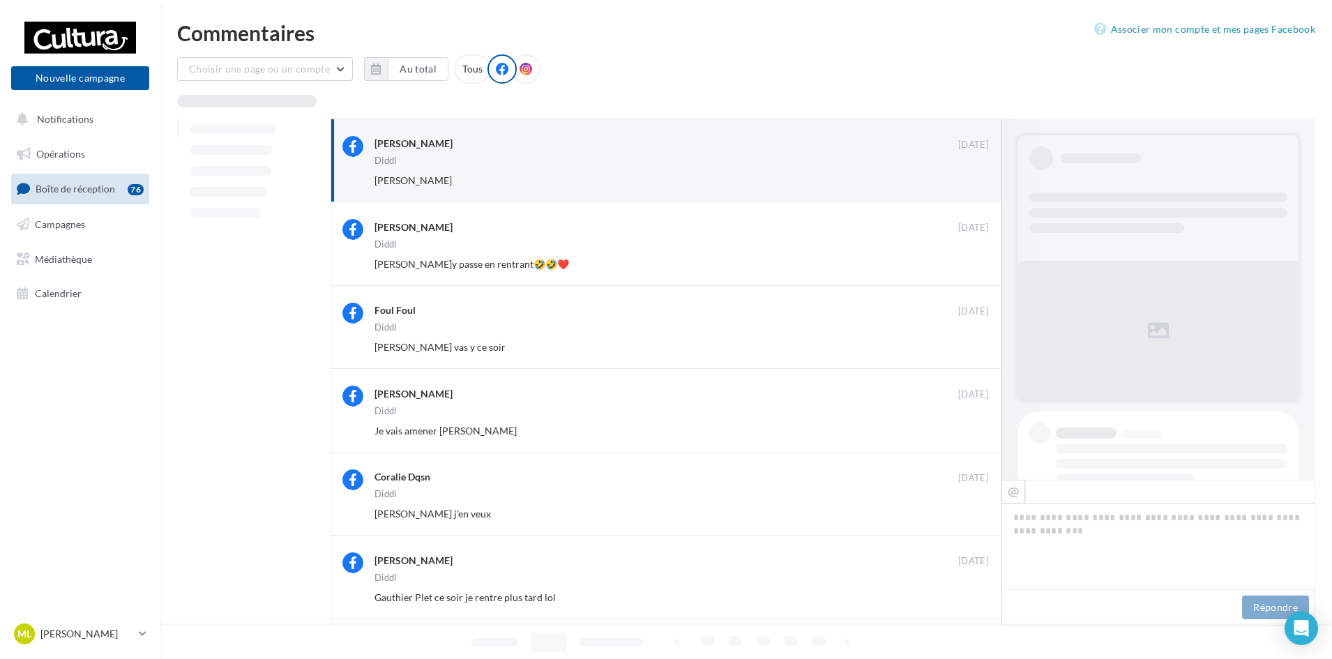
click at [971, 175] on button "Ignorer" at bounding box center [966, 181] width 46 height 20
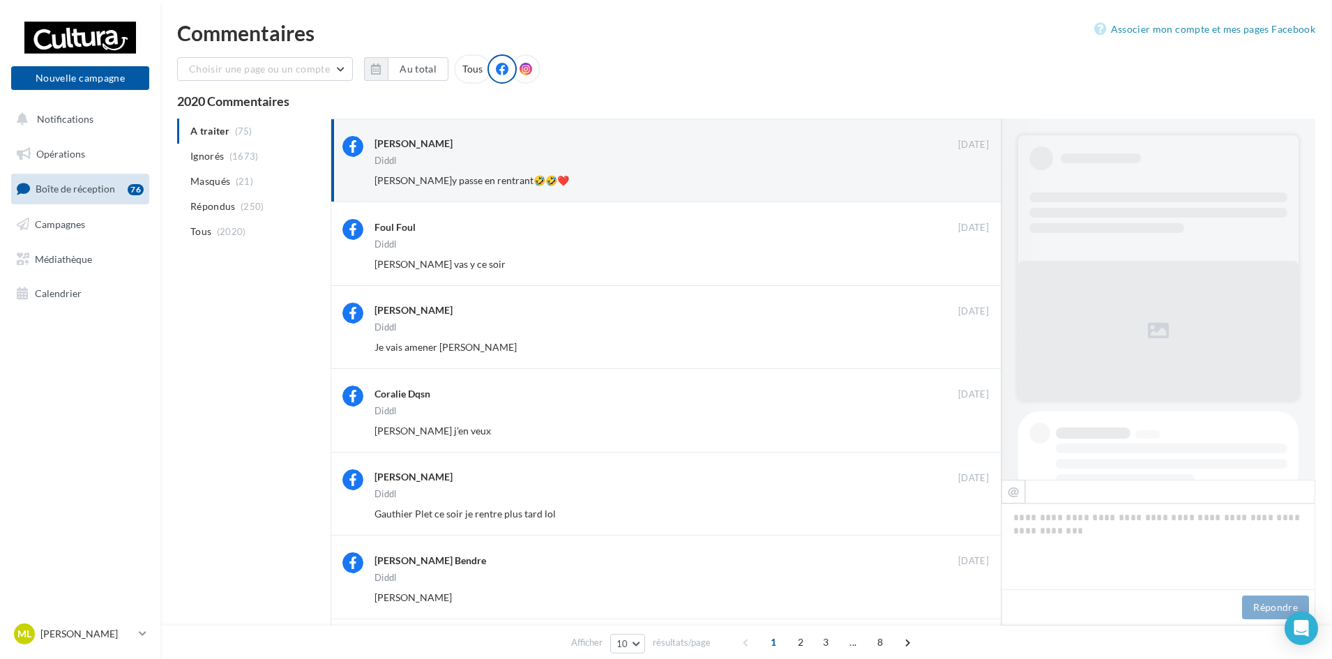
click at [971, 175] on button "Ignorer" at bounding box center [966, 181] width 46 height 20
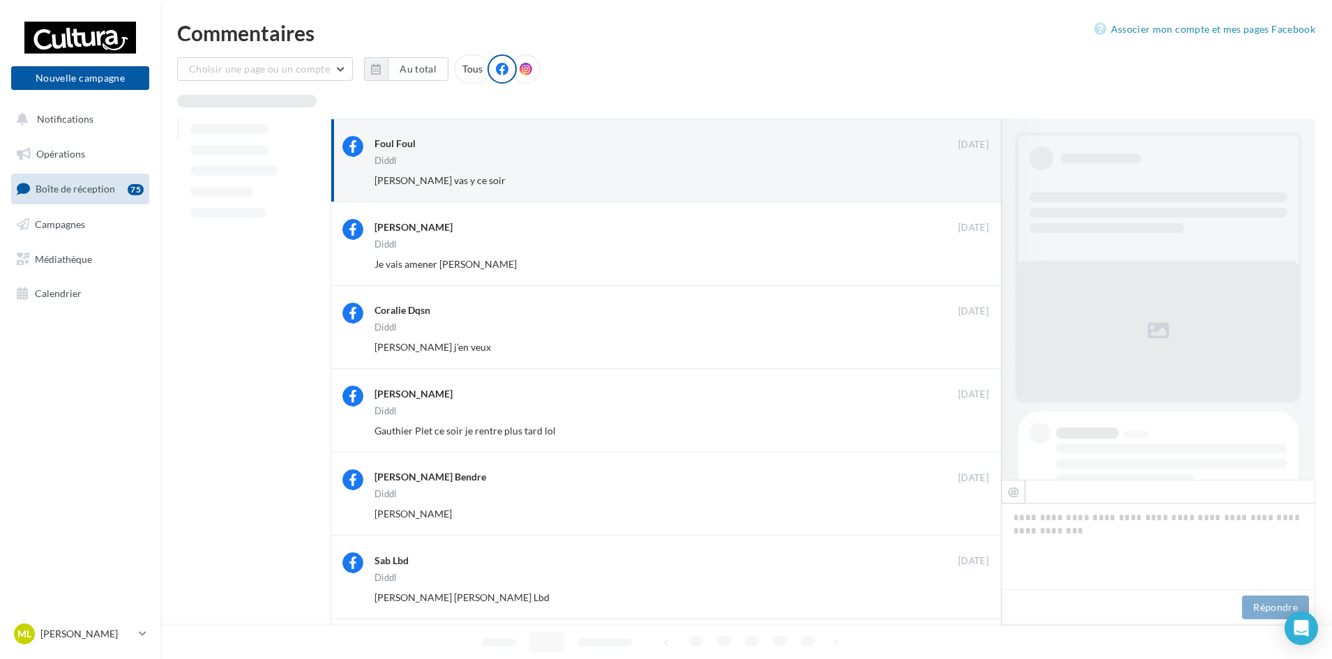
click at [971, 175] on button "Ignorer" at bounding box center [966, 181] width 46 height 20
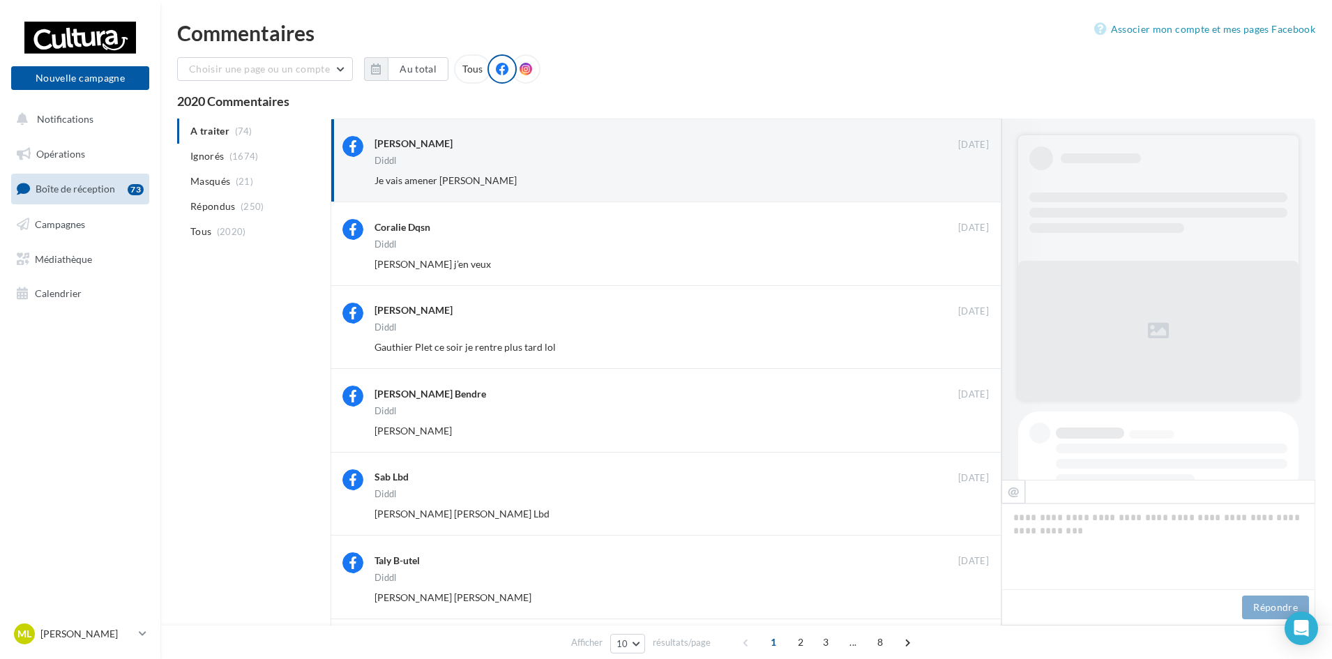
click at [971, 175] on button "Ignorer" at bounding box center [966, 181] width 46 height 20
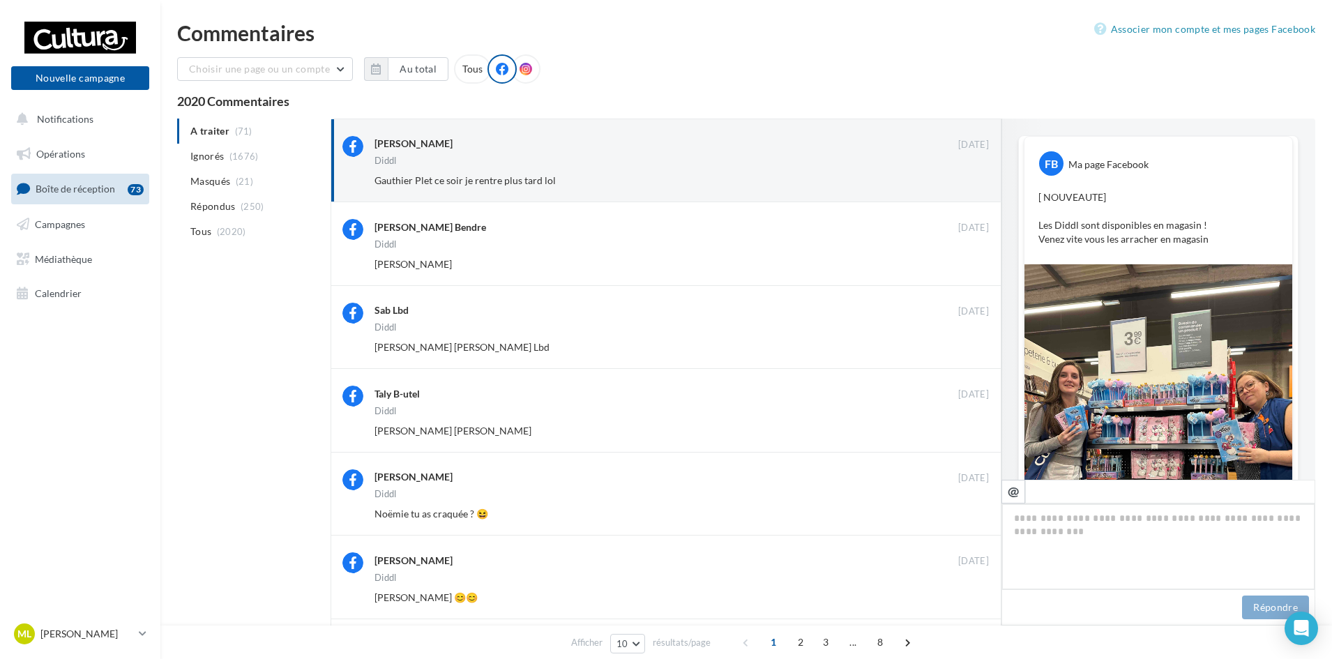
scroll to position [488, 0]
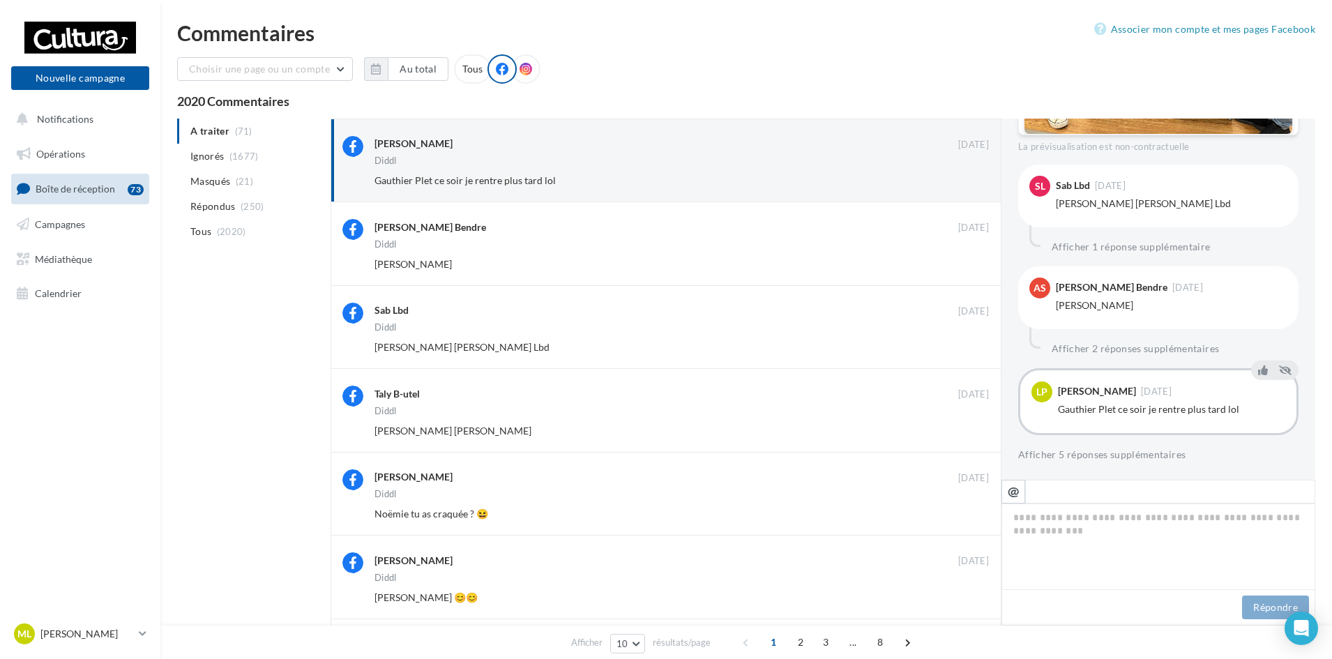
click at [971, 175] on button "Ignorer" at bounding box center [966, 181] width 46 height 20
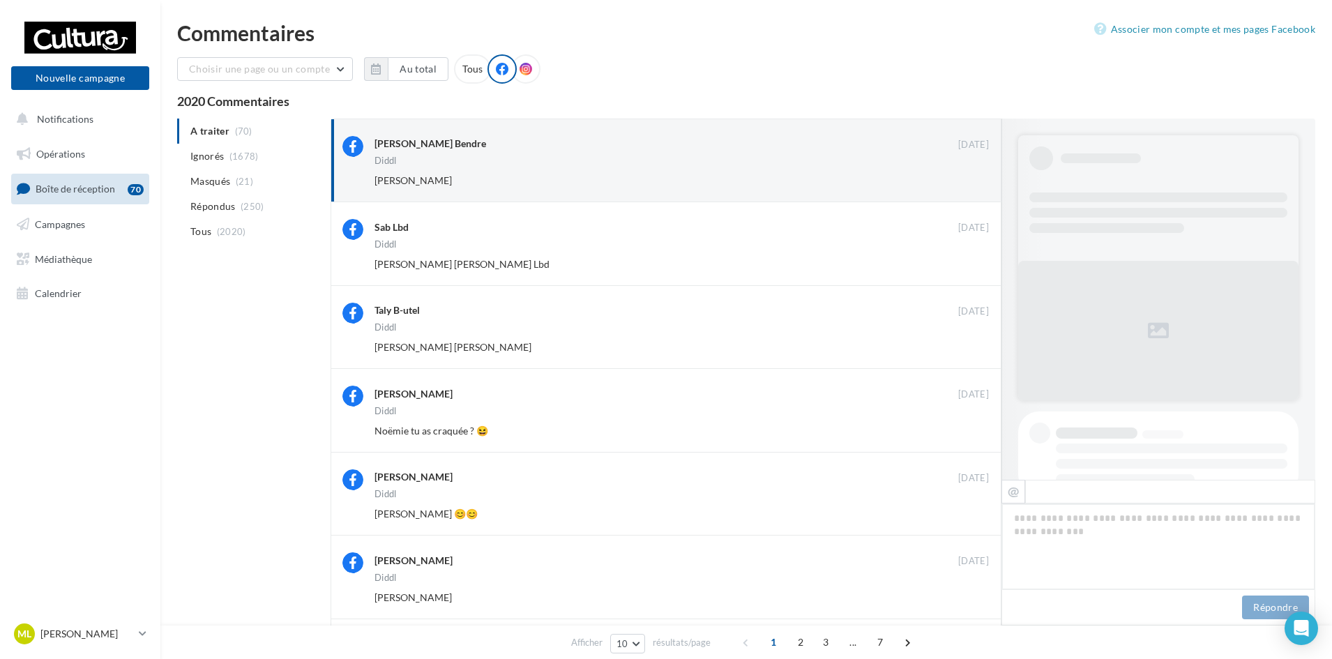
scroll to position [622, 0]
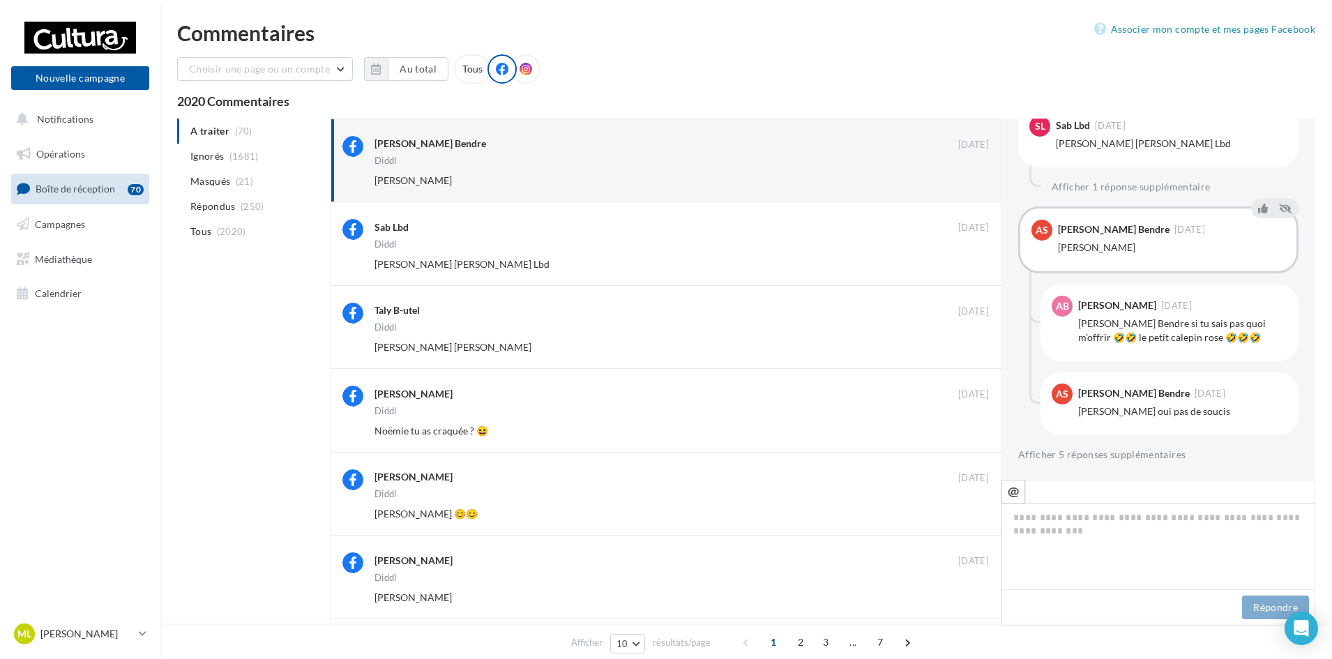
click at [971, 175] on button "Ignorer" at bounding box center [966, 181] width 46 height 20
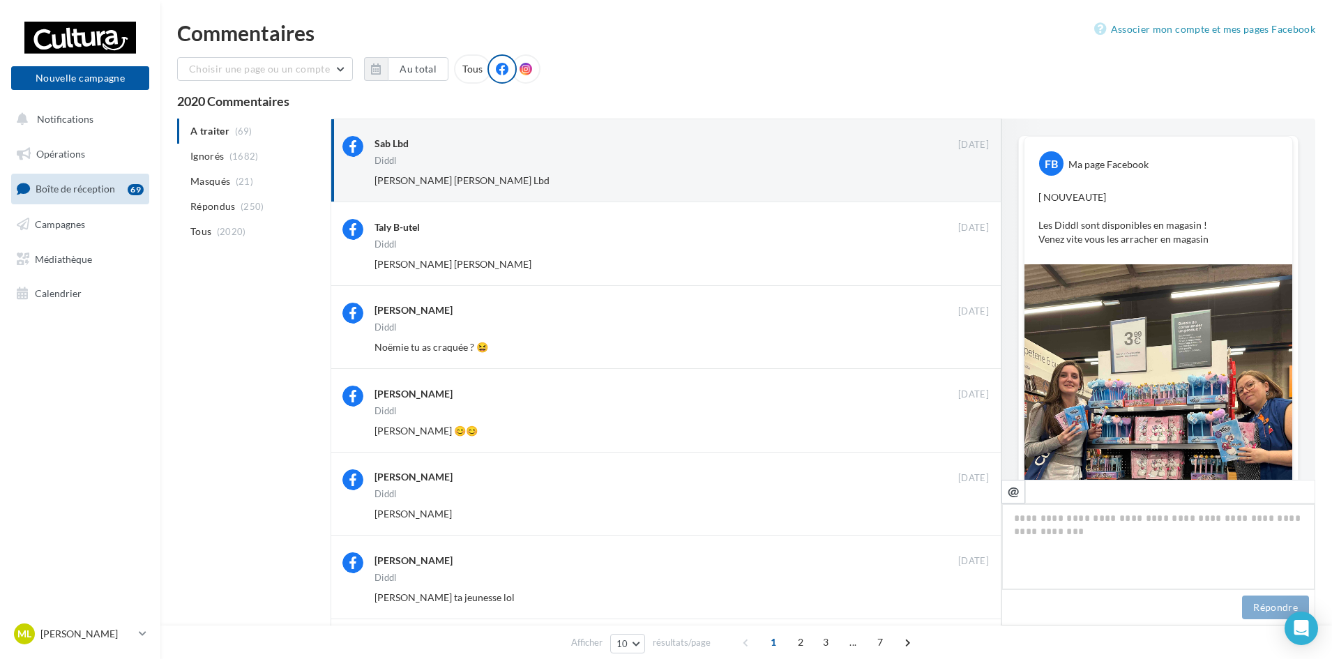
scroll to position [534, 0]
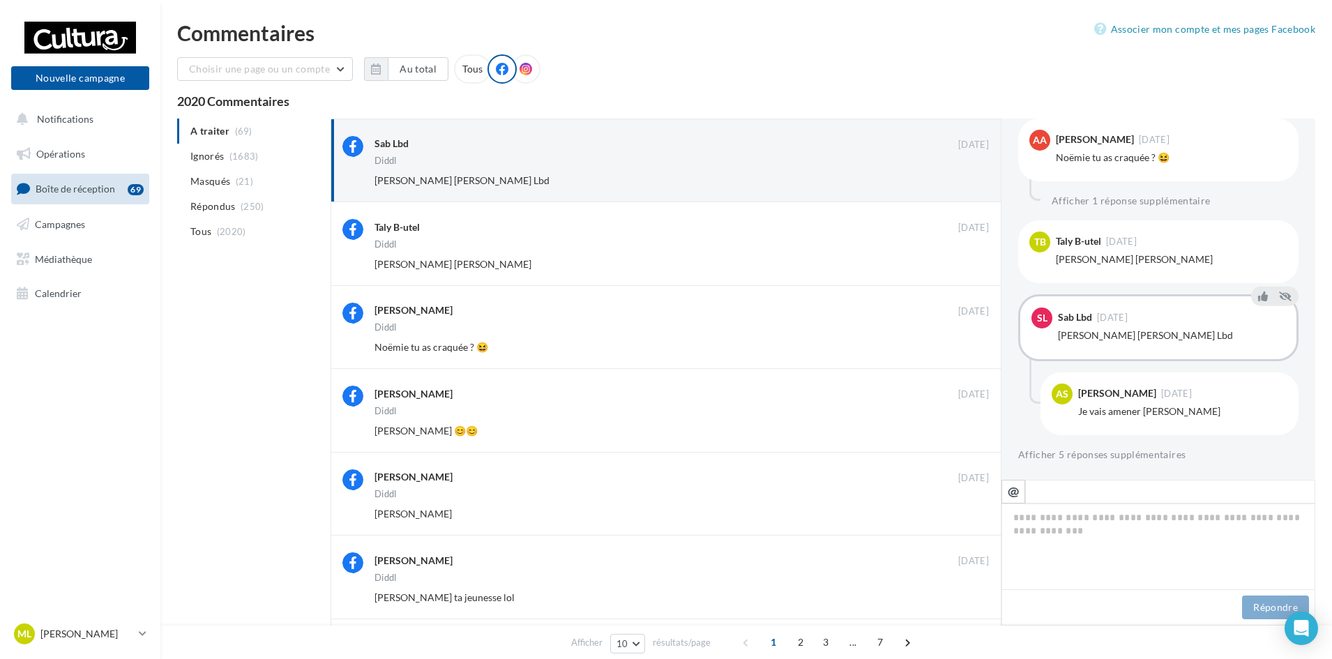
click at [971, 175] on button "Ignorer" at bounding box center [966, 181] width 46 height 20
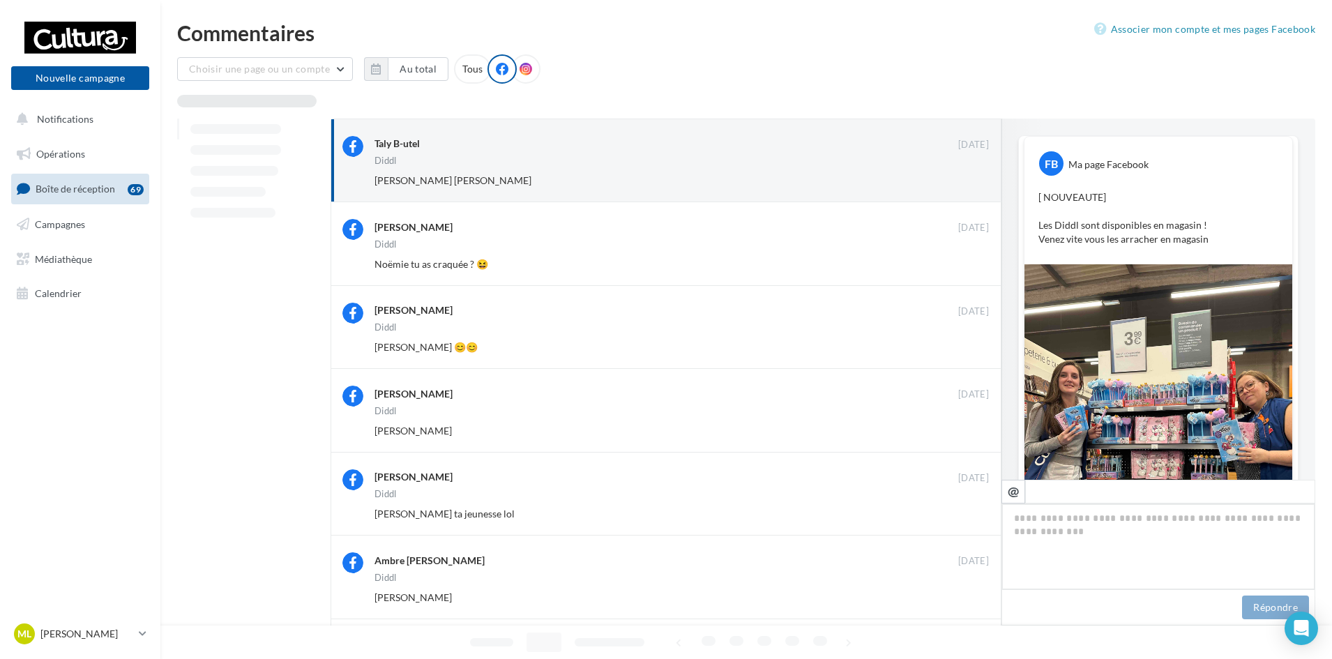
scroll to position [488, 0]
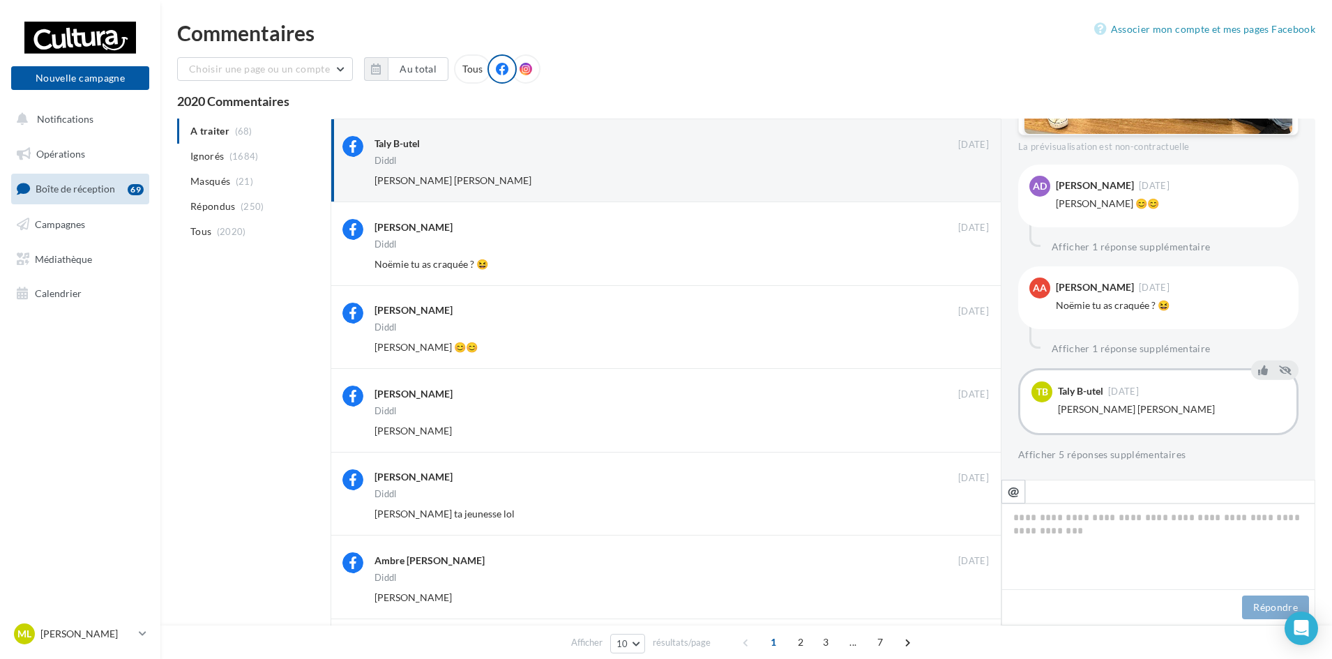
click at [971, 175] on button "Ignorer" at bounding box center [966, 181] width 46 height 20
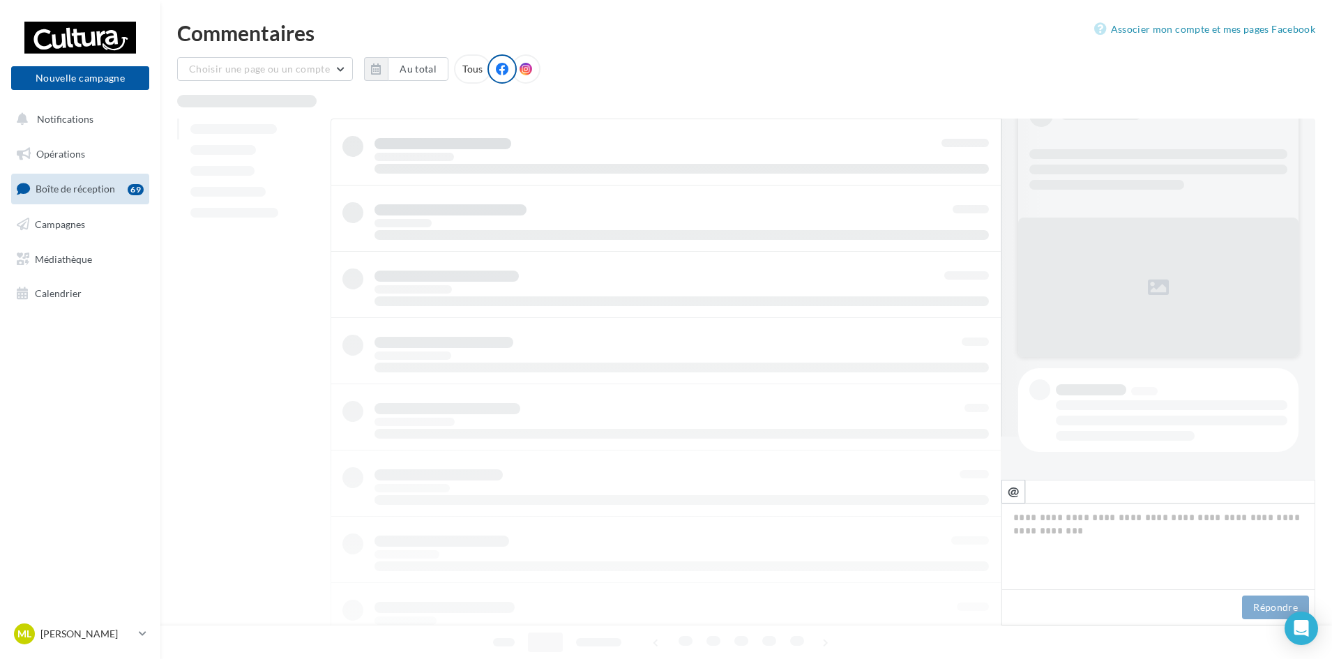
scroll to position [43, 0]
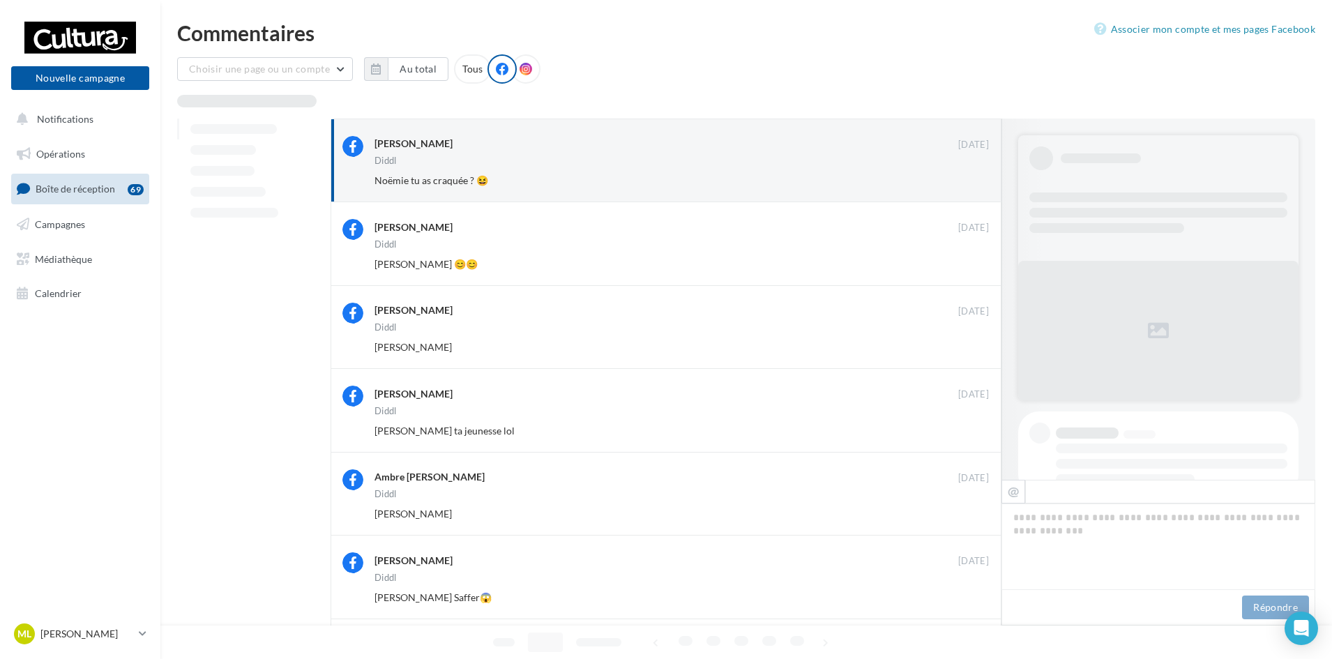
click at [971, 175] on button "Ignorer" at bounding box center [966, 181] width 46 height 20
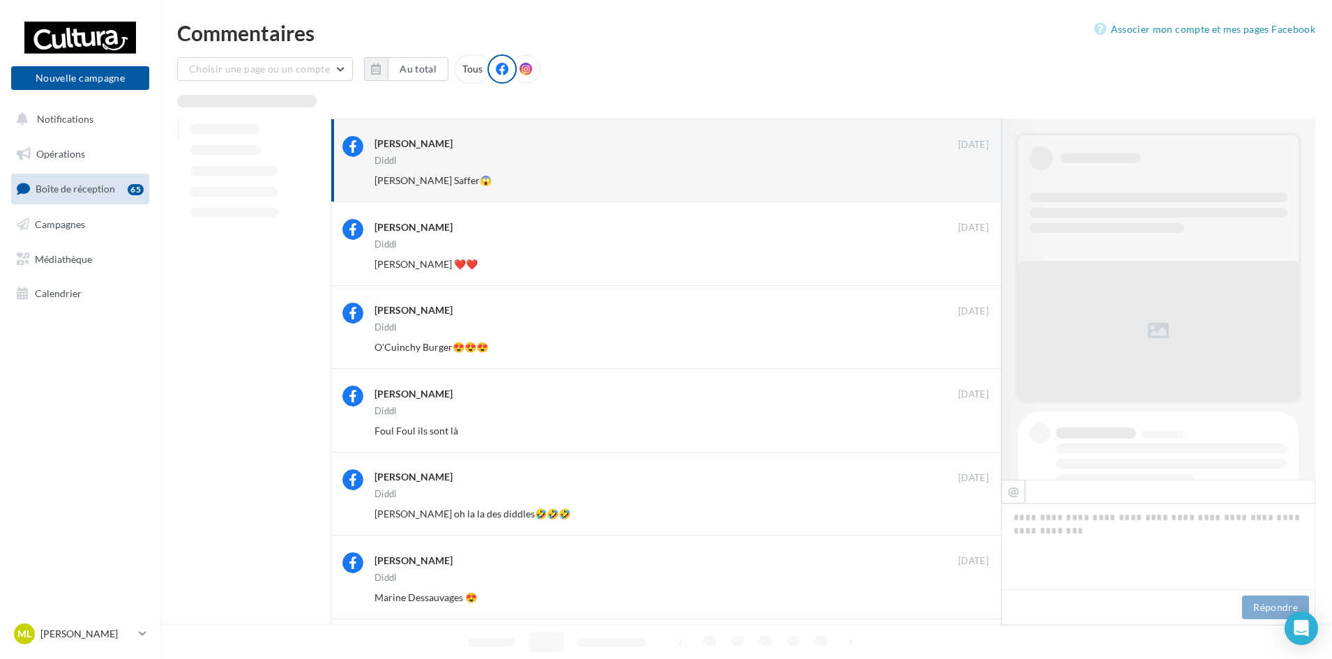
click at [971, 175] on button "Ignorer" at bounding box center [966, 181] width 46 height 20
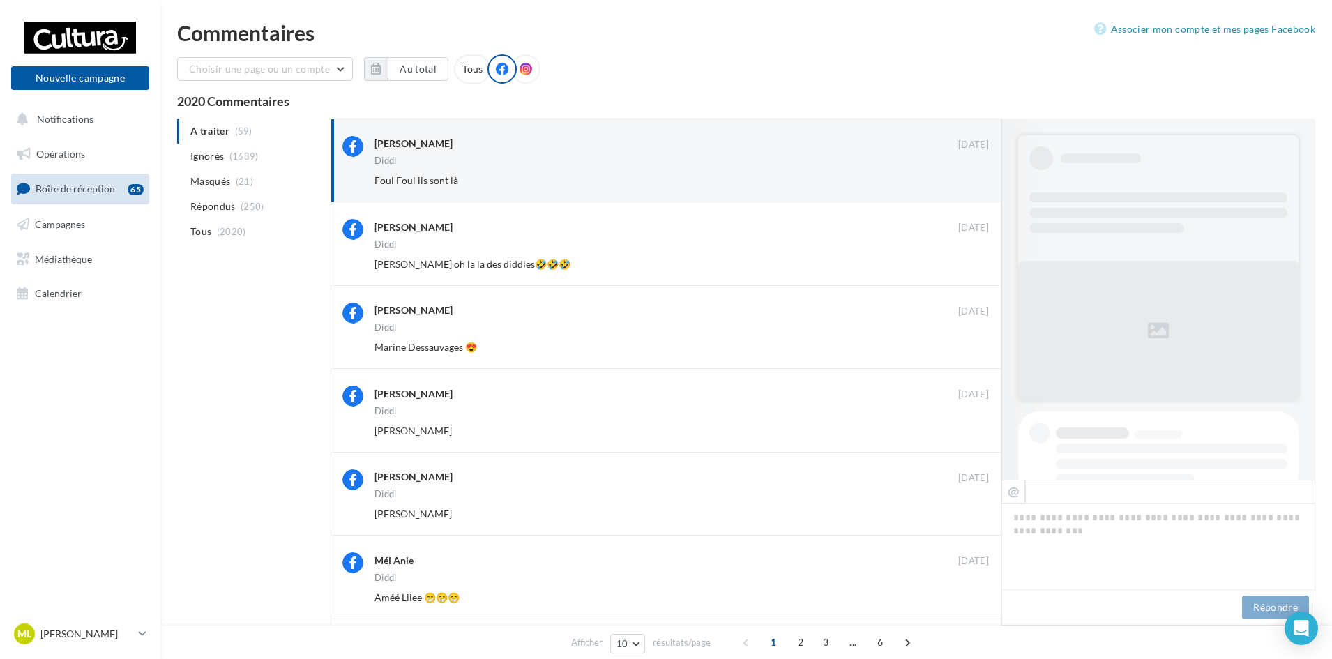
click at [971, 175] on button "Ignorer" at bounding box center [966, 181] width 46 height 20
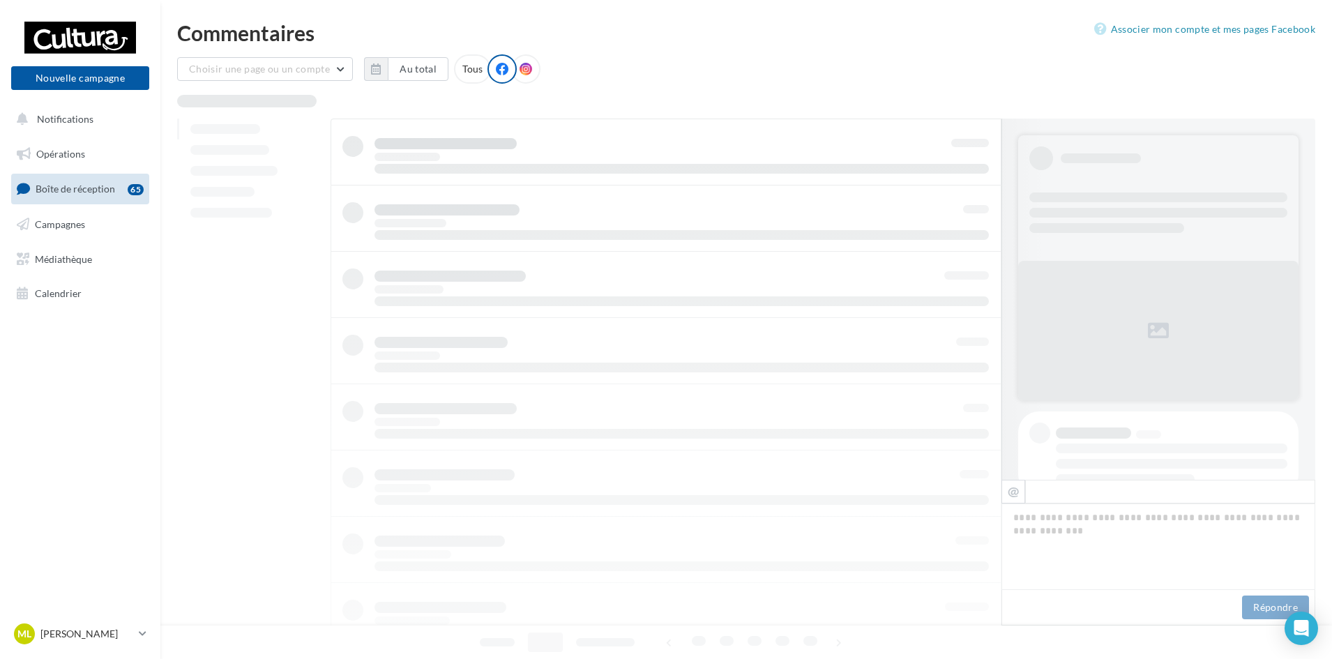
click at [971, 175] on div at bounding box center [666, 450] width 671 height 663
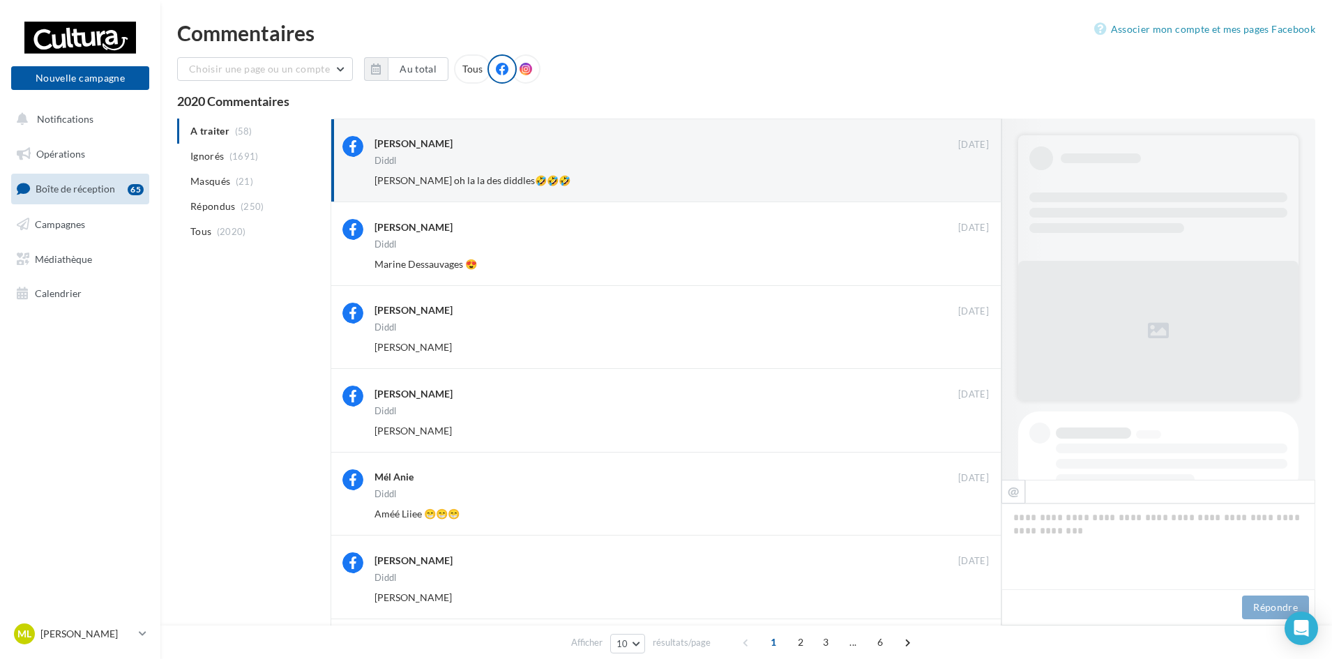
click at [971, 175] on button "Ignorer" at bounding box center [966, 181] width 46 height 20
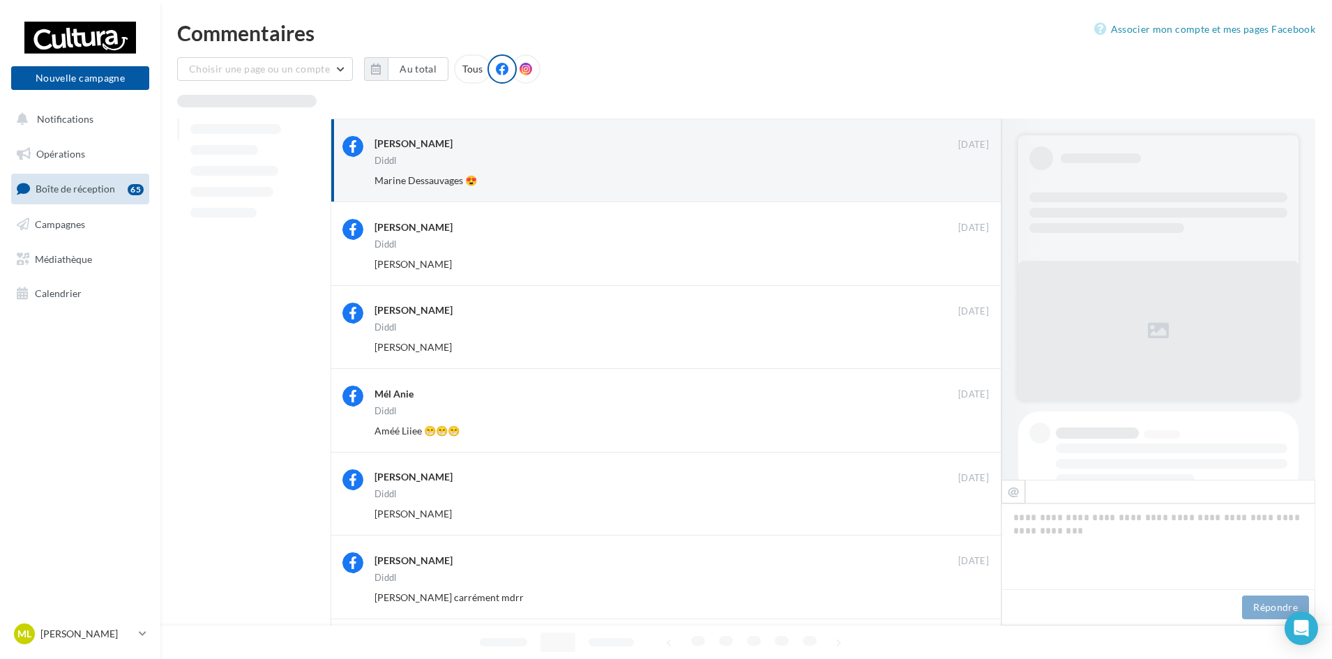
click at [971, 175] on button "Ignorer" at bounding box center [966, 181] width 46 height 20
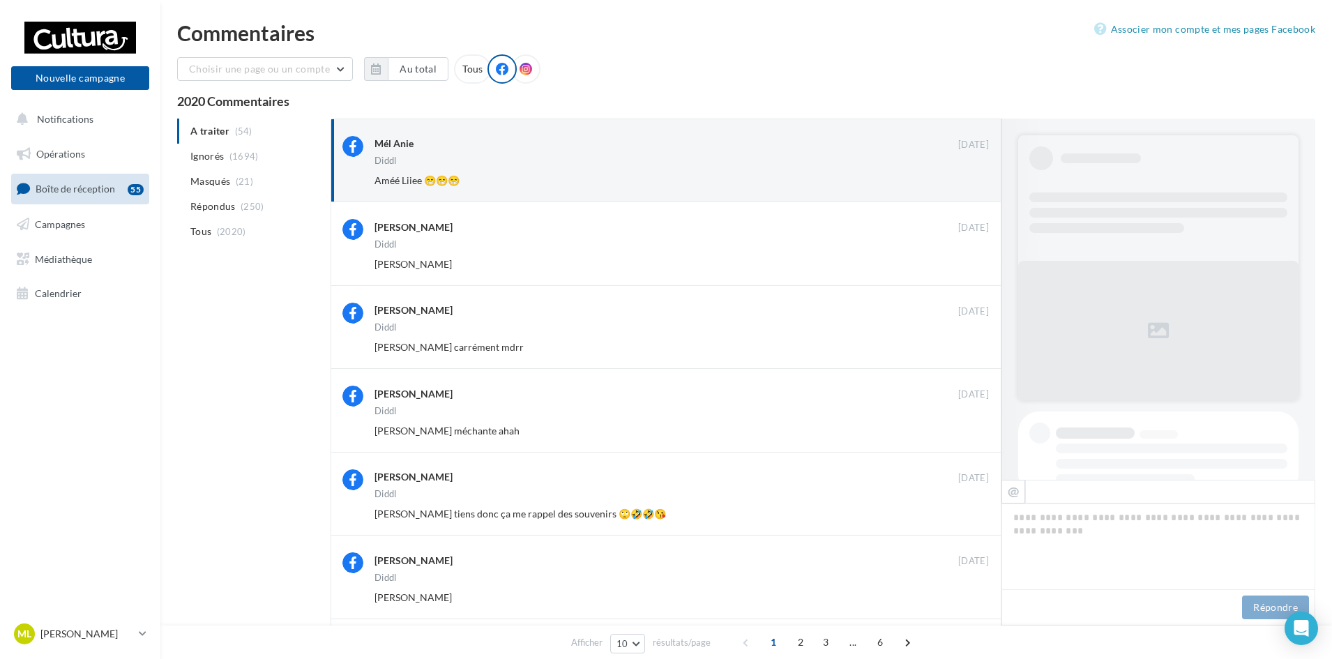
click at [971, 175] on button "Ignorer" at bounding box center [966, 181] width 46 height 20
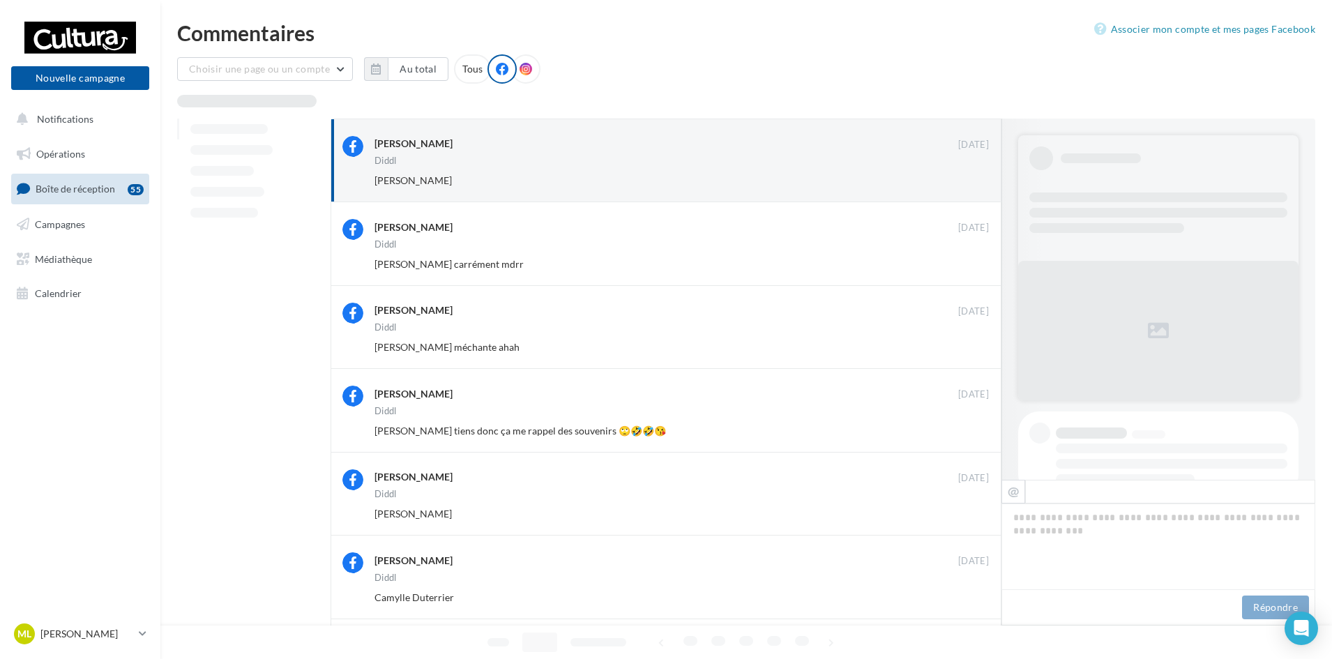
click at [971, 175] on button "Ignorer" at bounding box center [966, 181] width 46 height 20
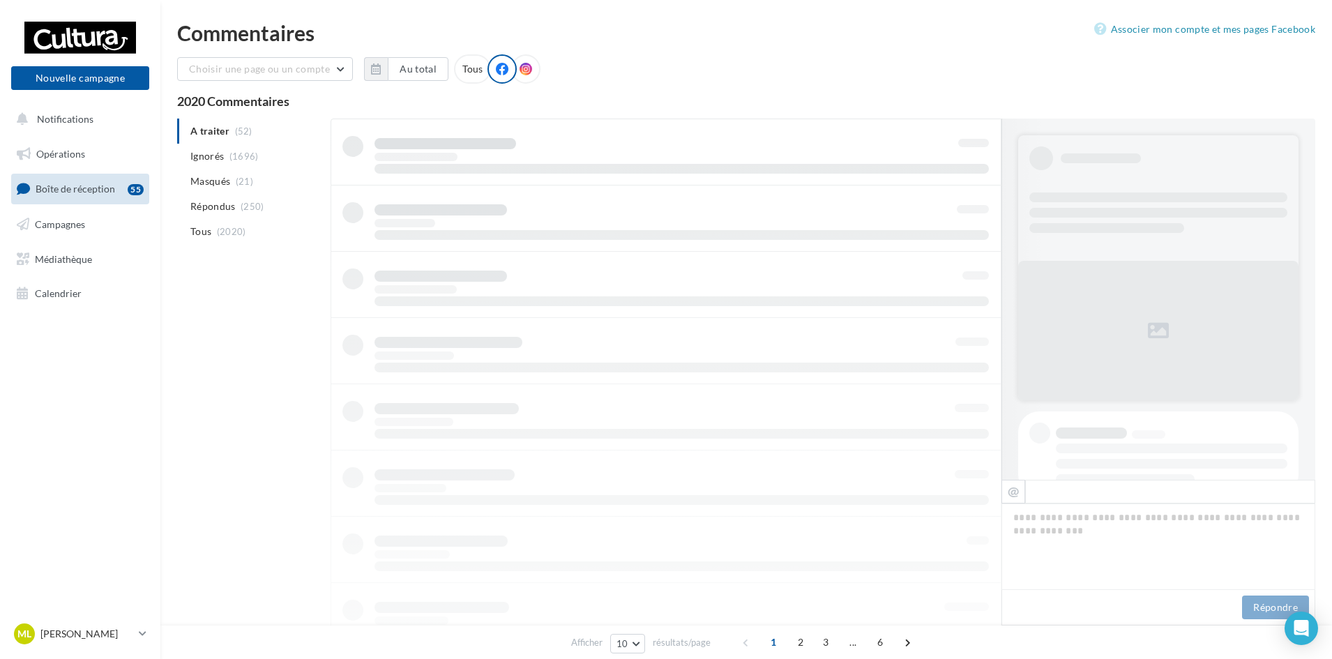
click at [971, 175] on div at bounding box center [666, 450] width 671 height 663
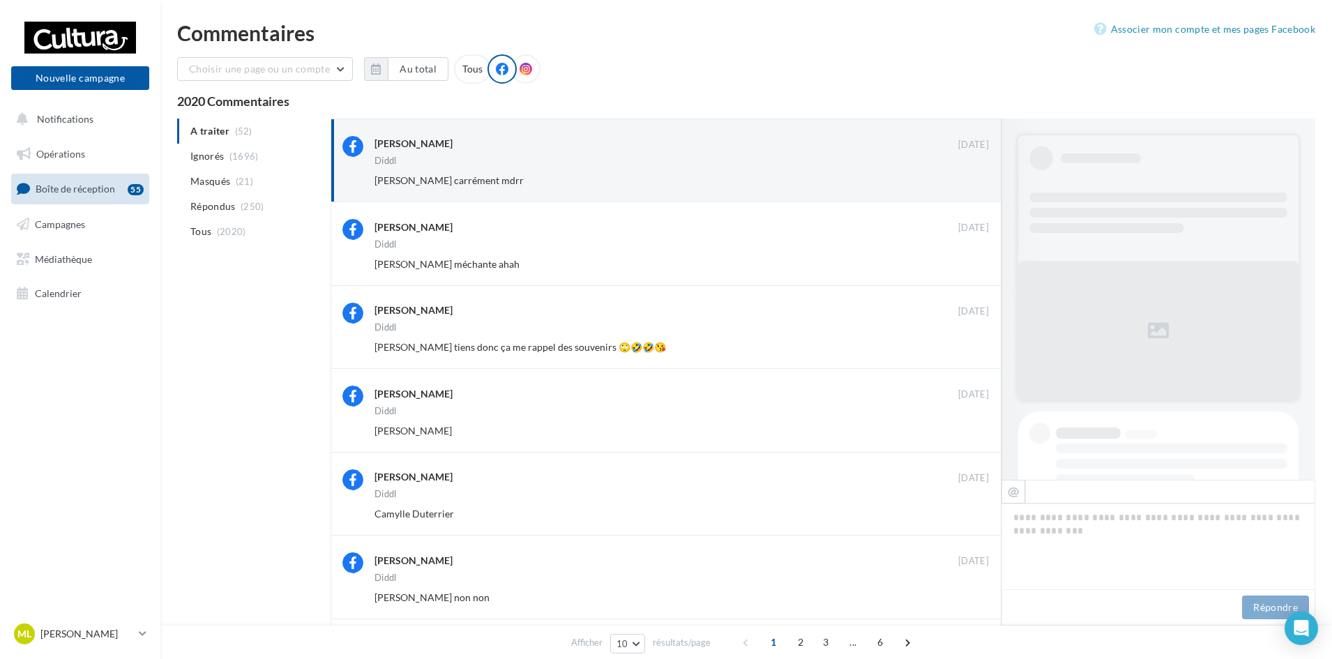
click at [971, 175] on button "Ignorer" at bounding box center [966, 181] width 46 height 20
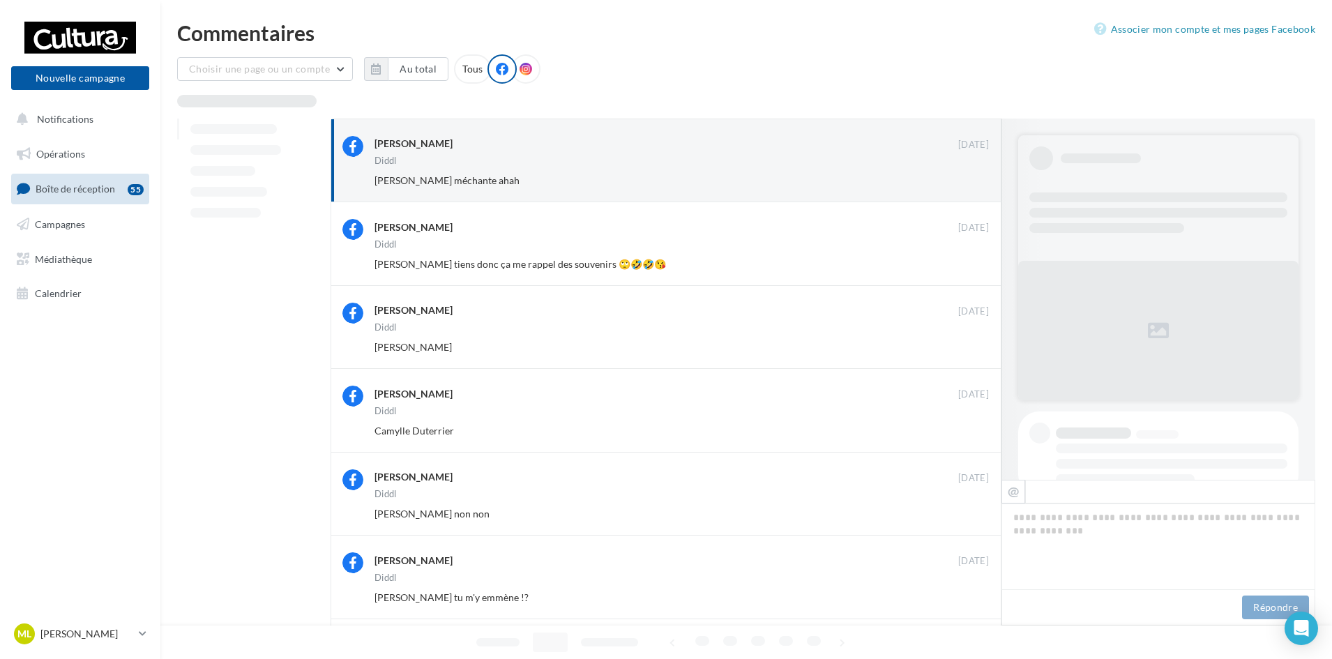
click at [971, 175] on button "Ignorer" at bounding box center [966, 181] width 46 height 20
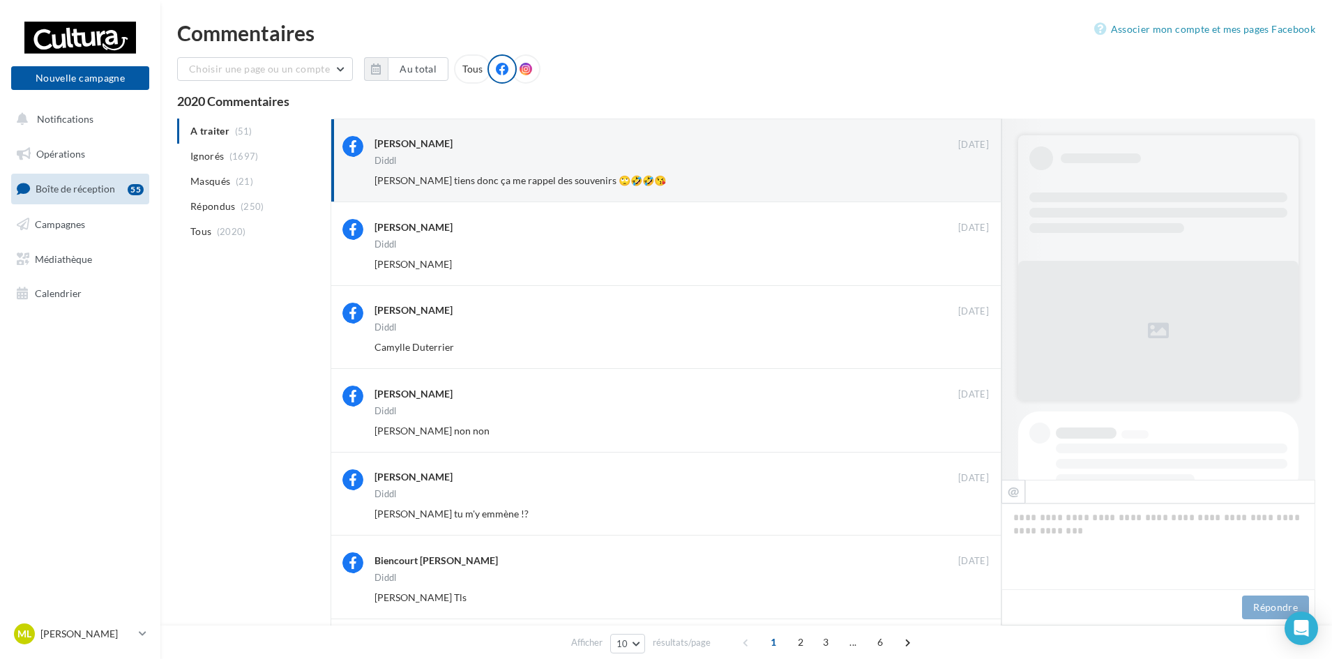
click at [971, 175] on button "Ignorer" at bounding box center [966, 181] width 46 height 20
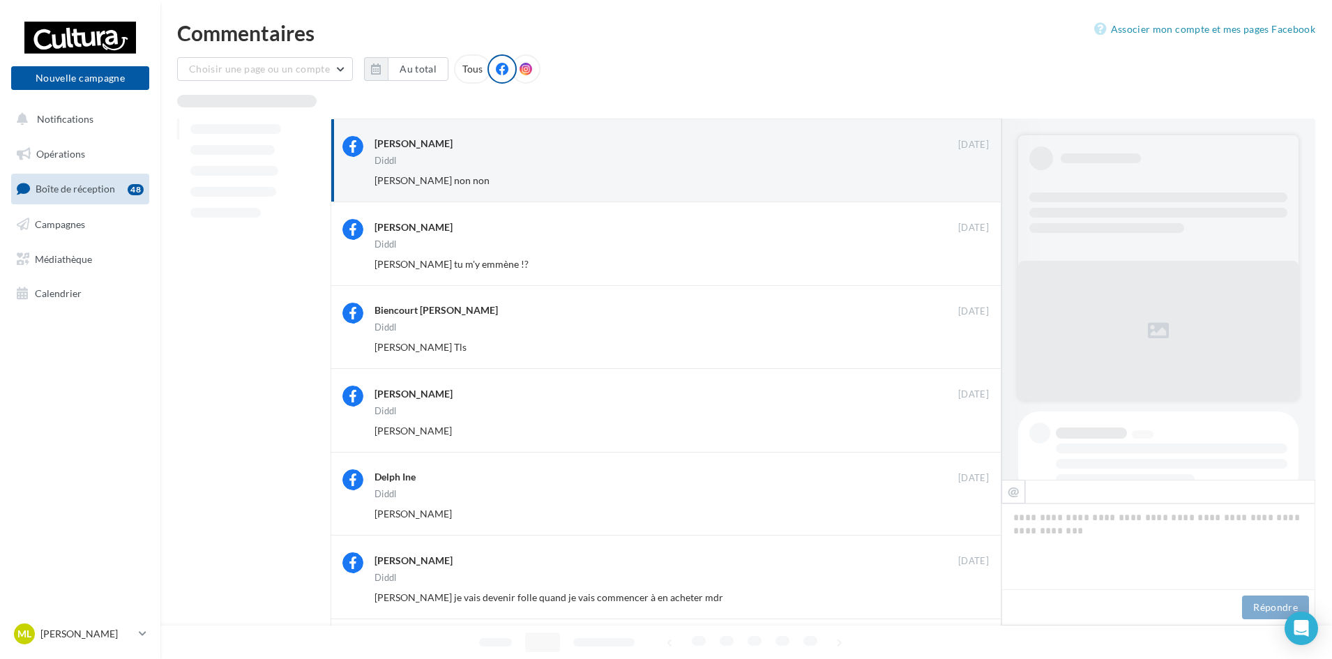
click at [971, 175] on button "Ignorer" at bounding box center [966, 181] width 46 height 20
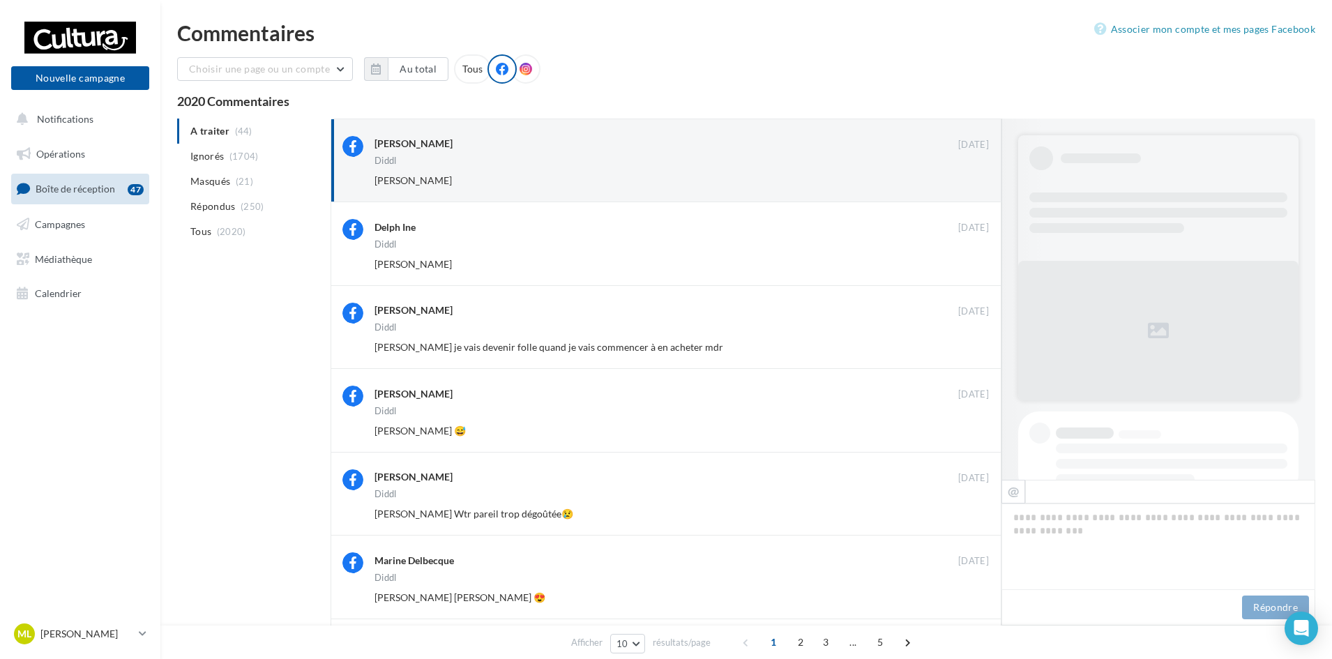
click at [971, 175] on button "Ignorer" at bounding box center [966, 181] width 46 height 20
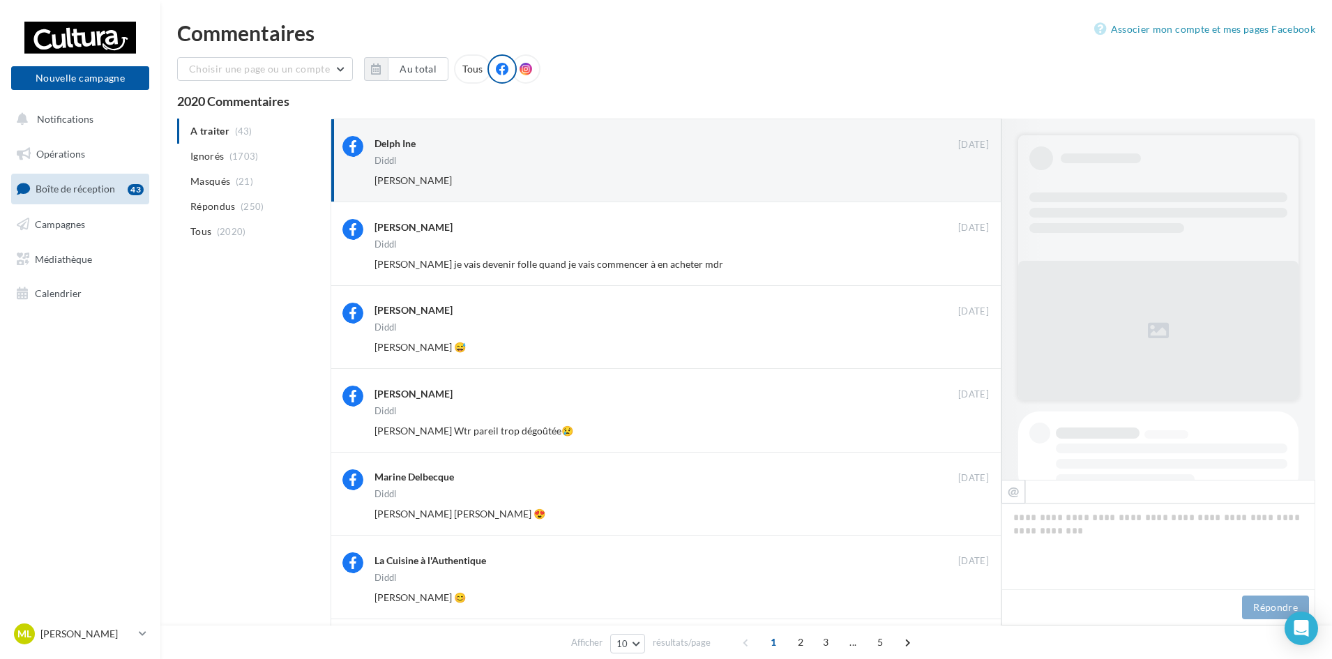
click at [971, 175] on button "Ignorer" at bounding box center [966, 181] width 46 height 20
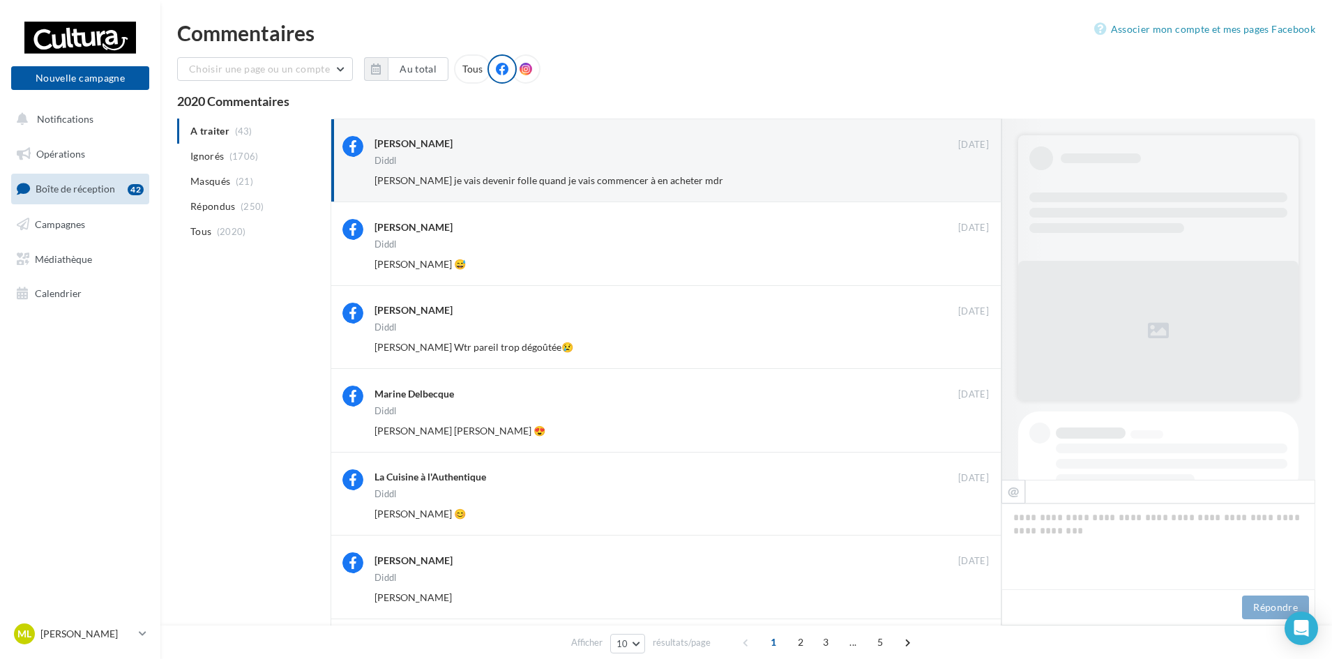
click at [971, 175] on button "Ignorer" at bounding box center [966, 181] width 46 height 20
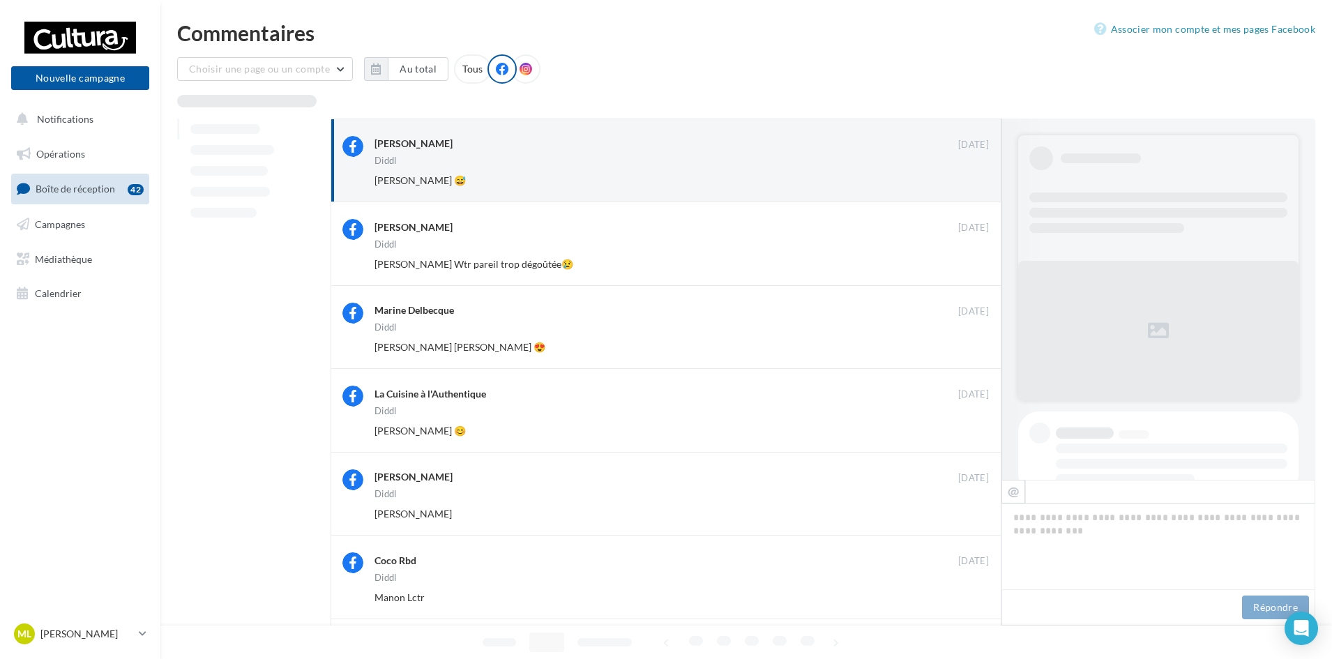
click at [971, 175] on button "Ignorer" at bounding box center [966, 181] width 46 height 20
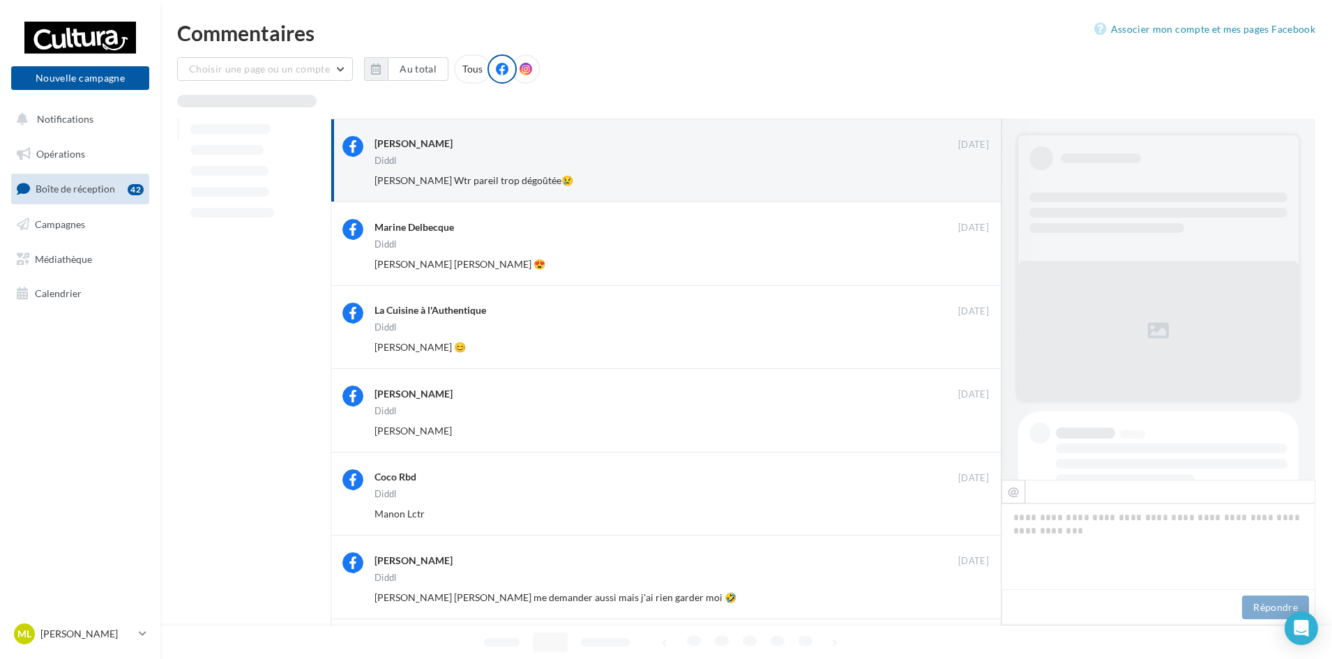
click at [971, 175] on button "Ignorer" at bounding box center [966, 181] width 46 height 20
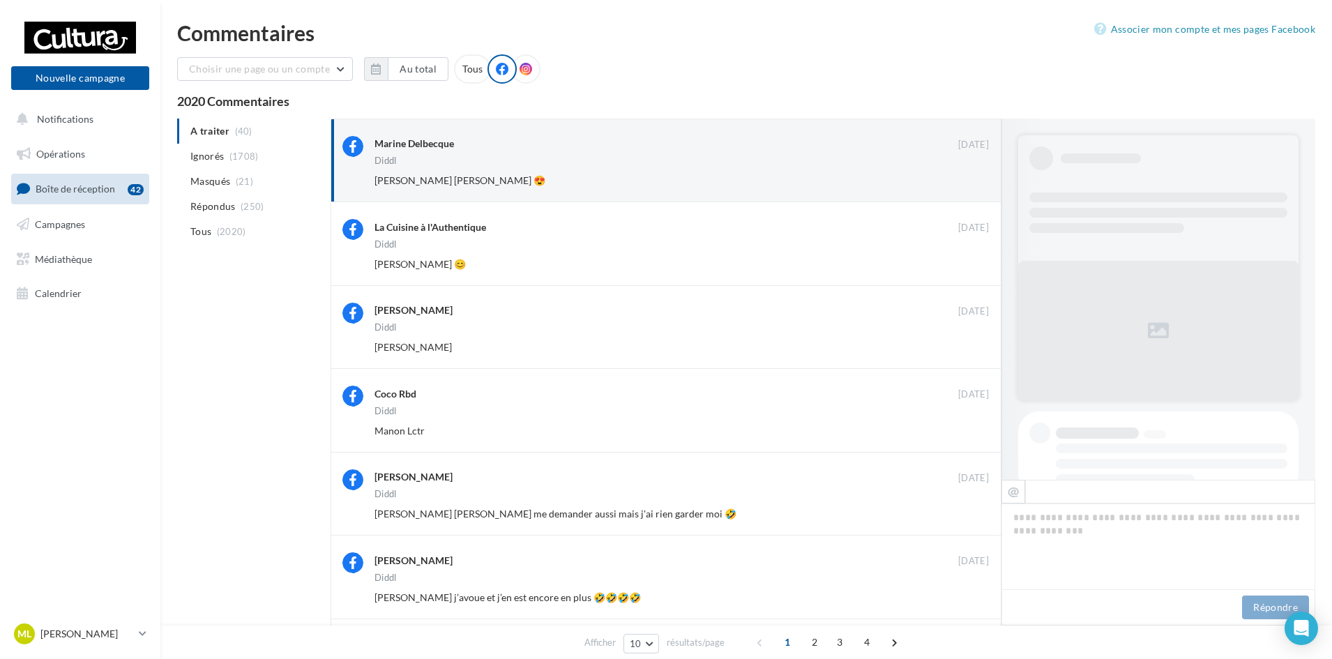
click at [971, 175] on button "Ignorer" at bounding box center [966, 181] width 46 height 20
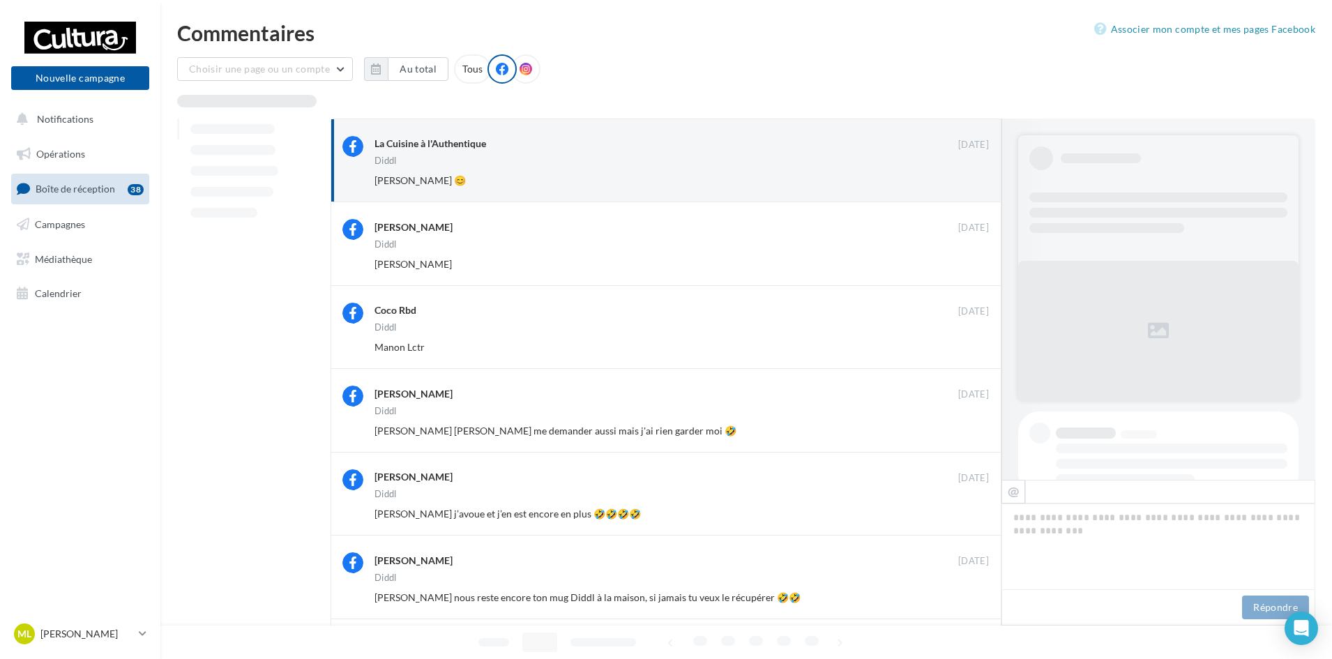
click at [971, 175] on button "Ignorer" at bounding box center [966, 181] width 46 height 20
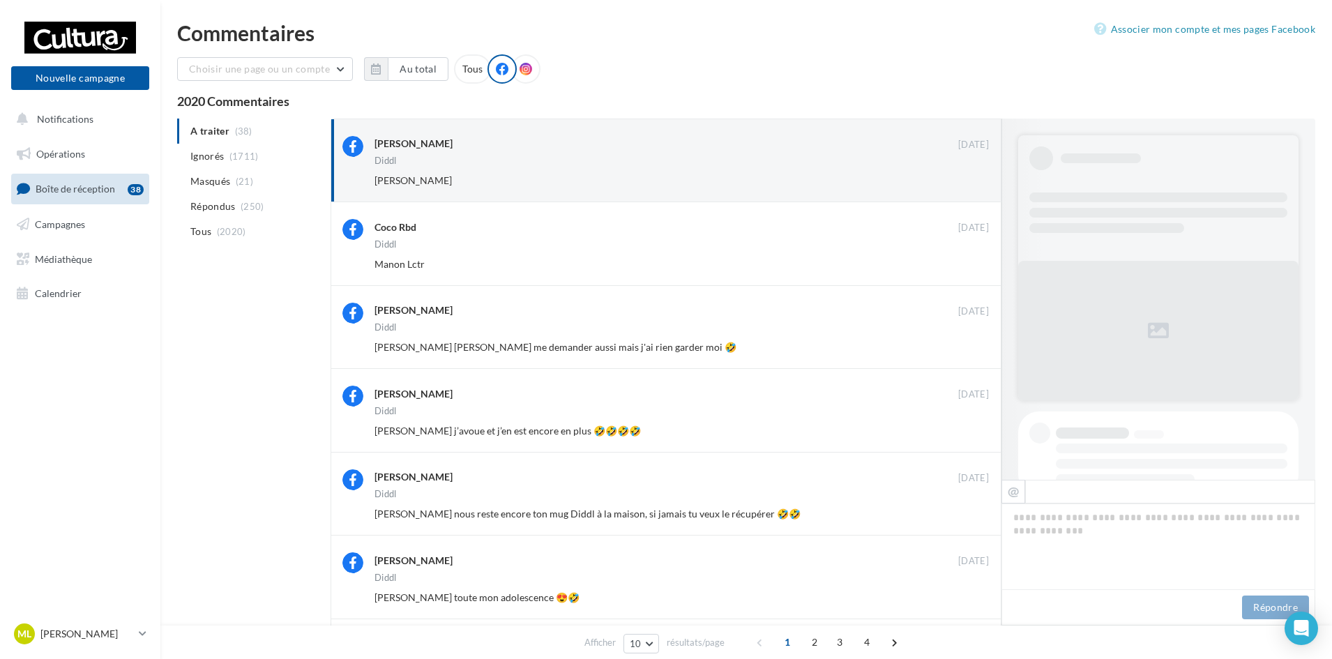
click at [971, 175] on button "Ignorer" at bounding box center [966, 181] width 46 height 20
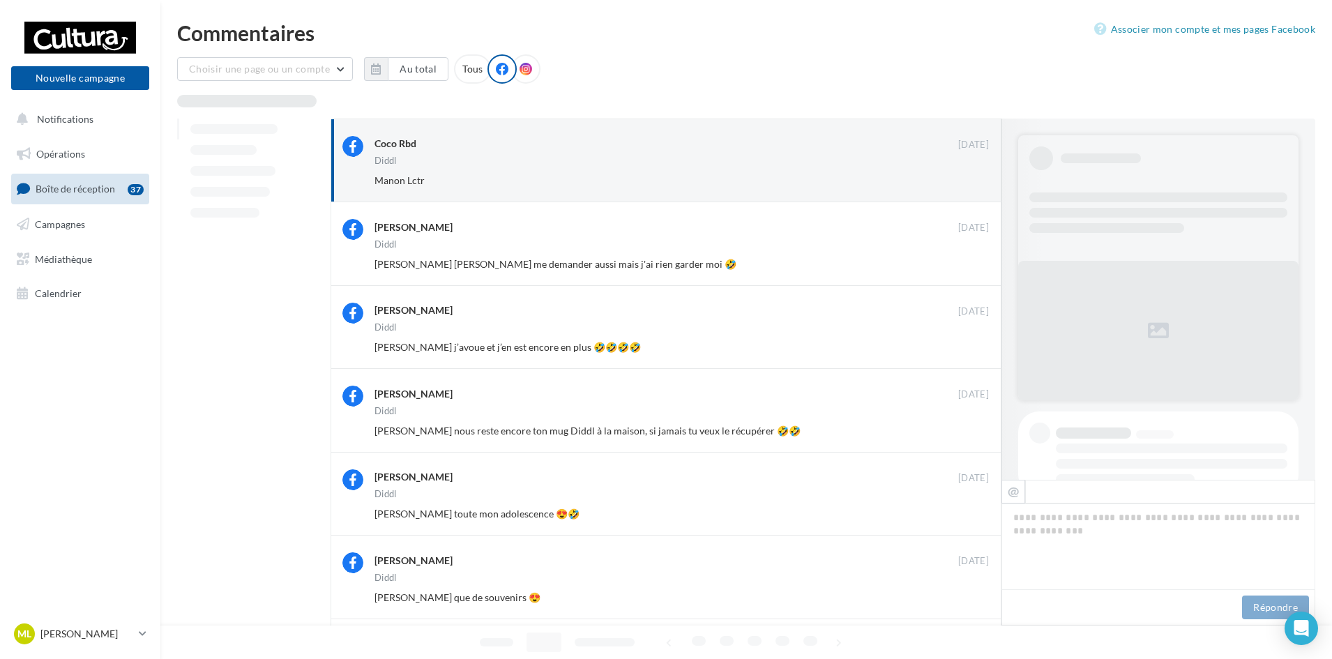
click at [971, 175] on button "Ignorer" at bounding box center [966, 181] width 46 height 20
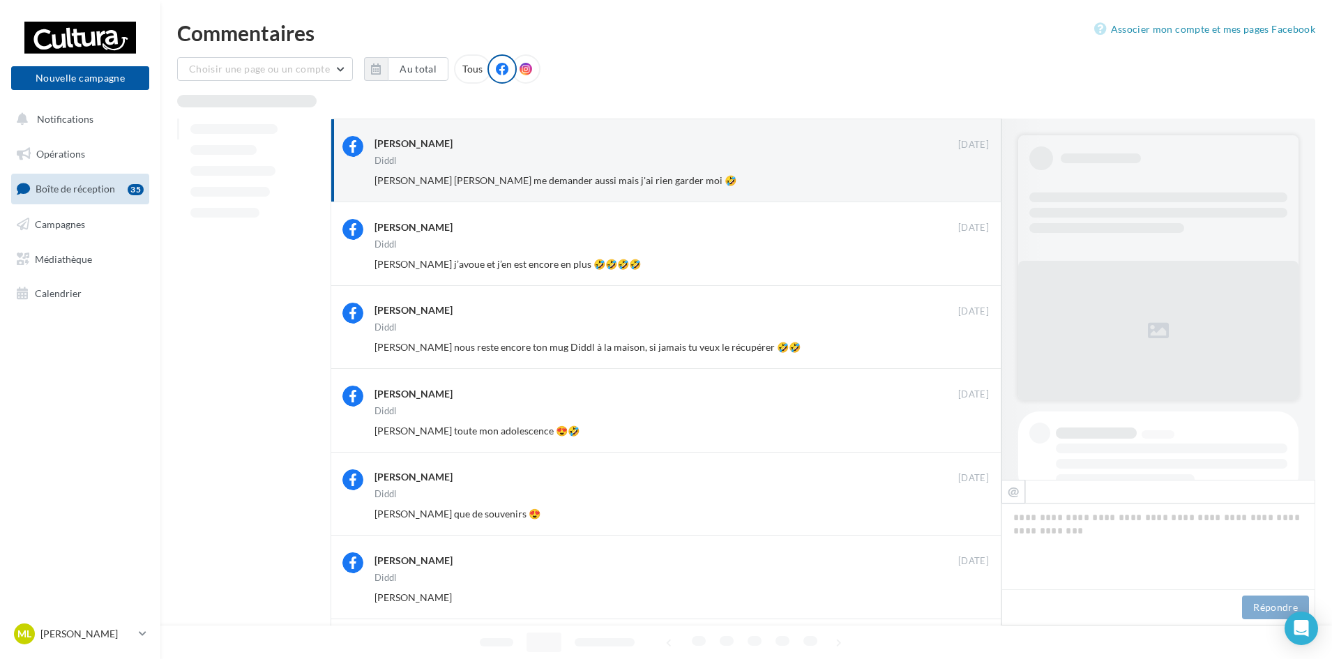
click at [971, 175] on button "Ignorer" at bounding box center [966, 181] width 46 height 20
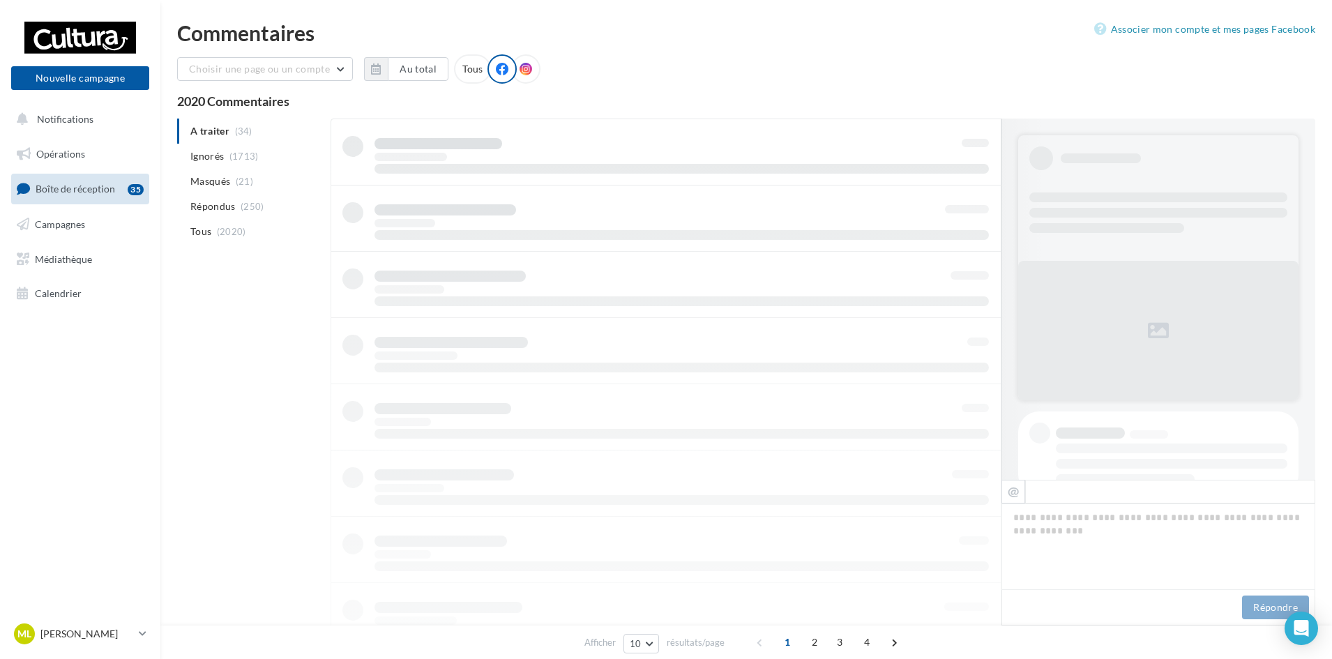
click at [971, 175] on div at bounding box center [666, 450] width 671 height 663
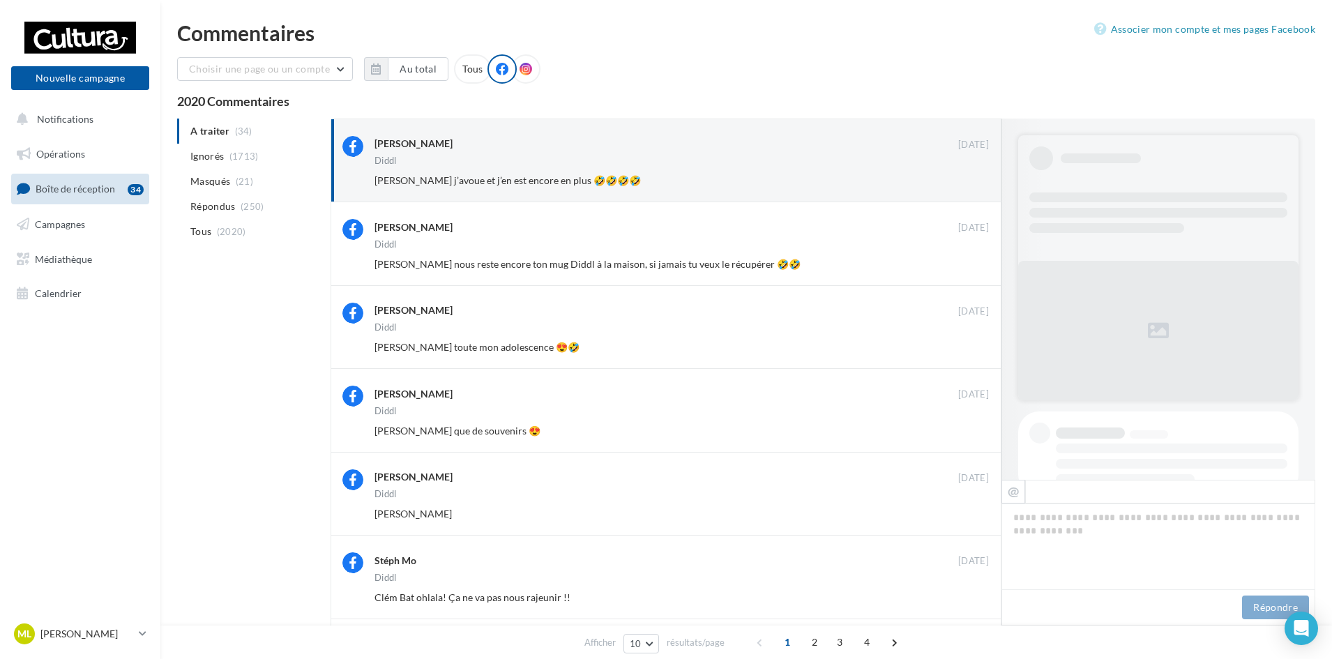
click at [971, 175] on button "Ignorer" at bounding box center [966, 181] width 46 height 20
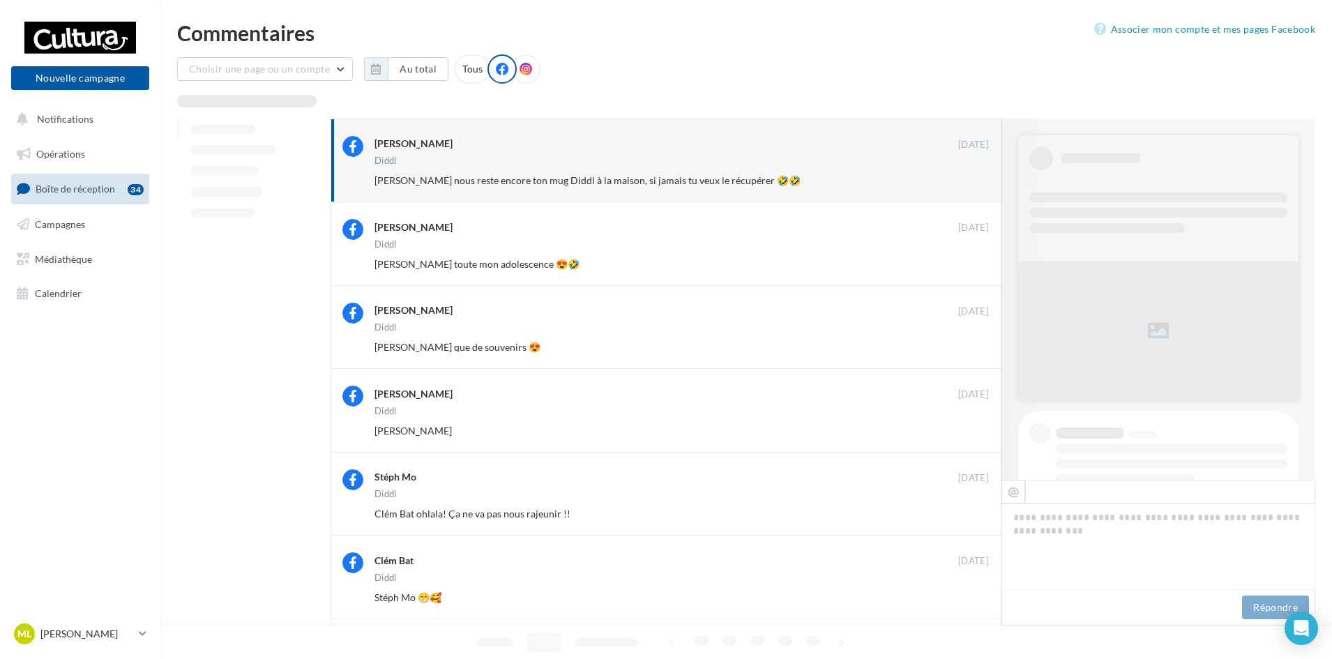
click at [971, 175] on button "Ignorer" at bounding box center [966, 181] width 46 height 20
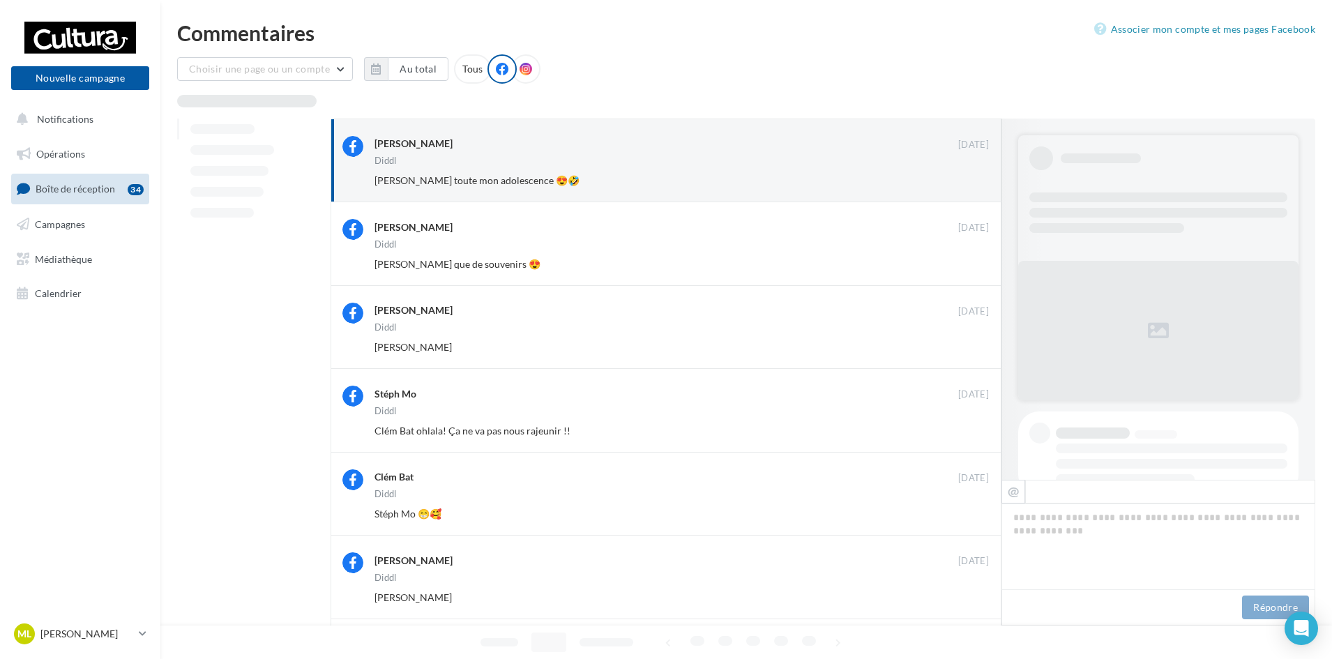
click at [971, 175] on button "Ignorer" at bounding box center [966, 181] width 46 height 20
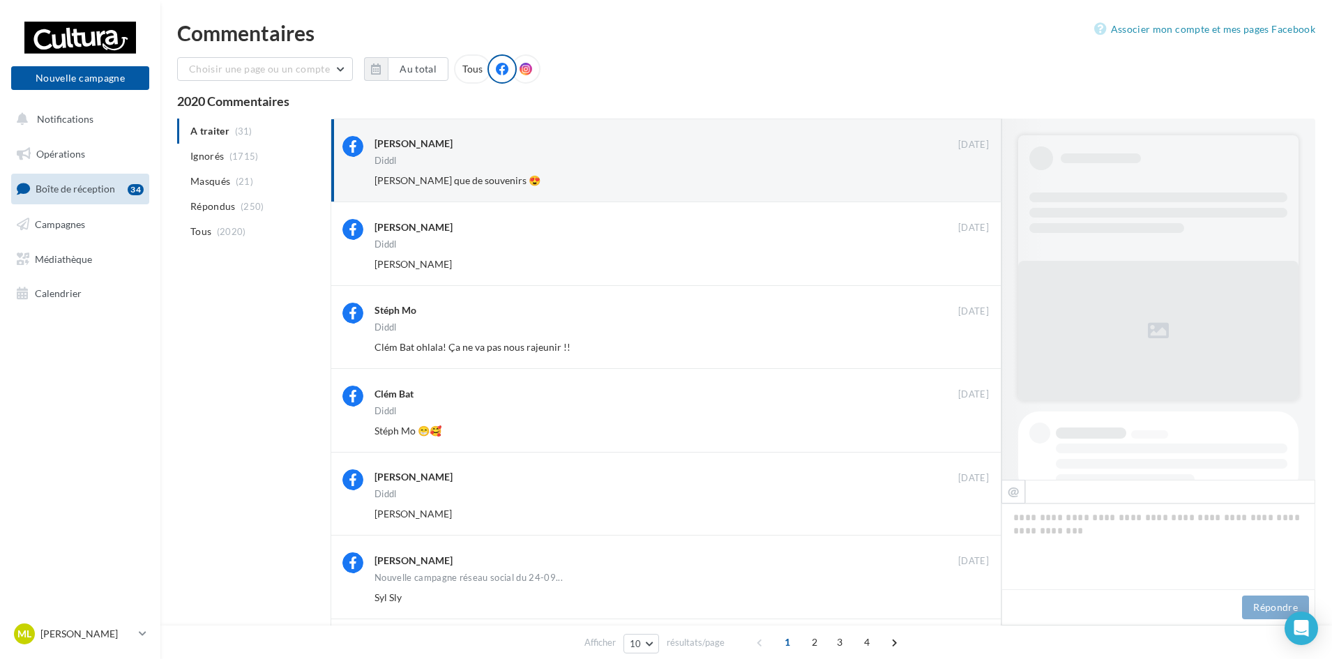
click at [971, 175] on button "Ignorer" at bounding box center [966, 181] width 46 height 20
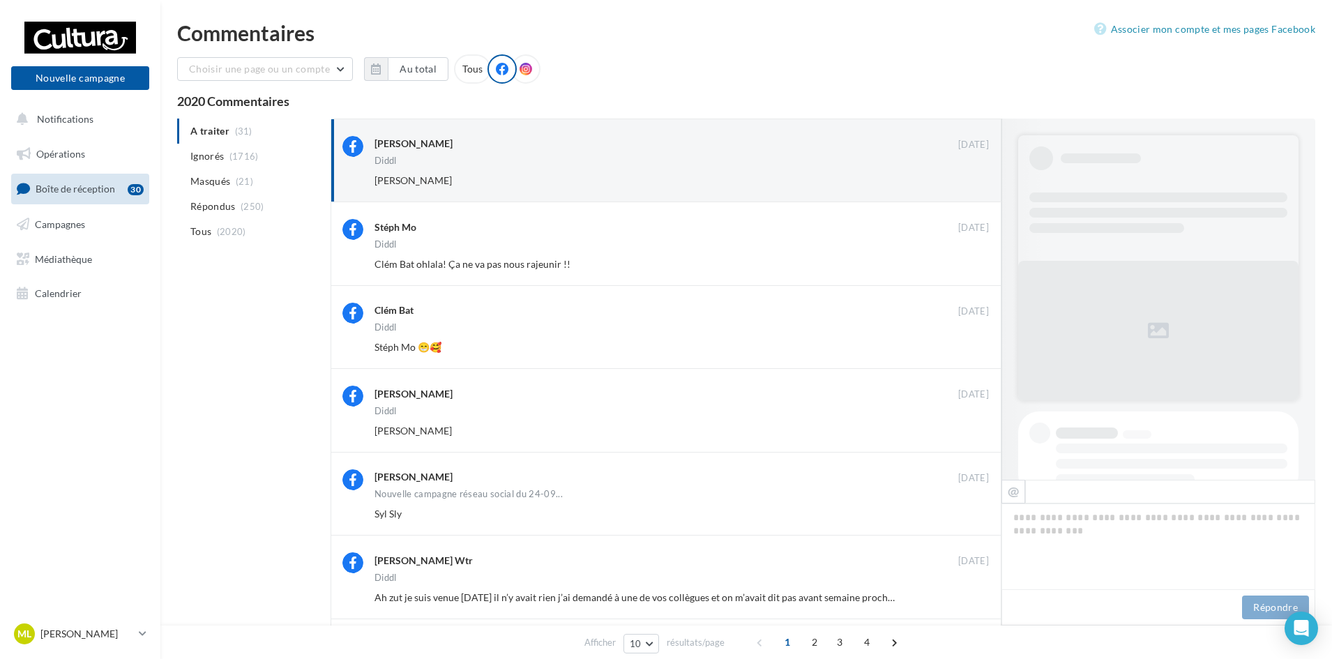
click at [971, 175] on button "Ignorer" at bounding box center [966, 181] width 46 height 20
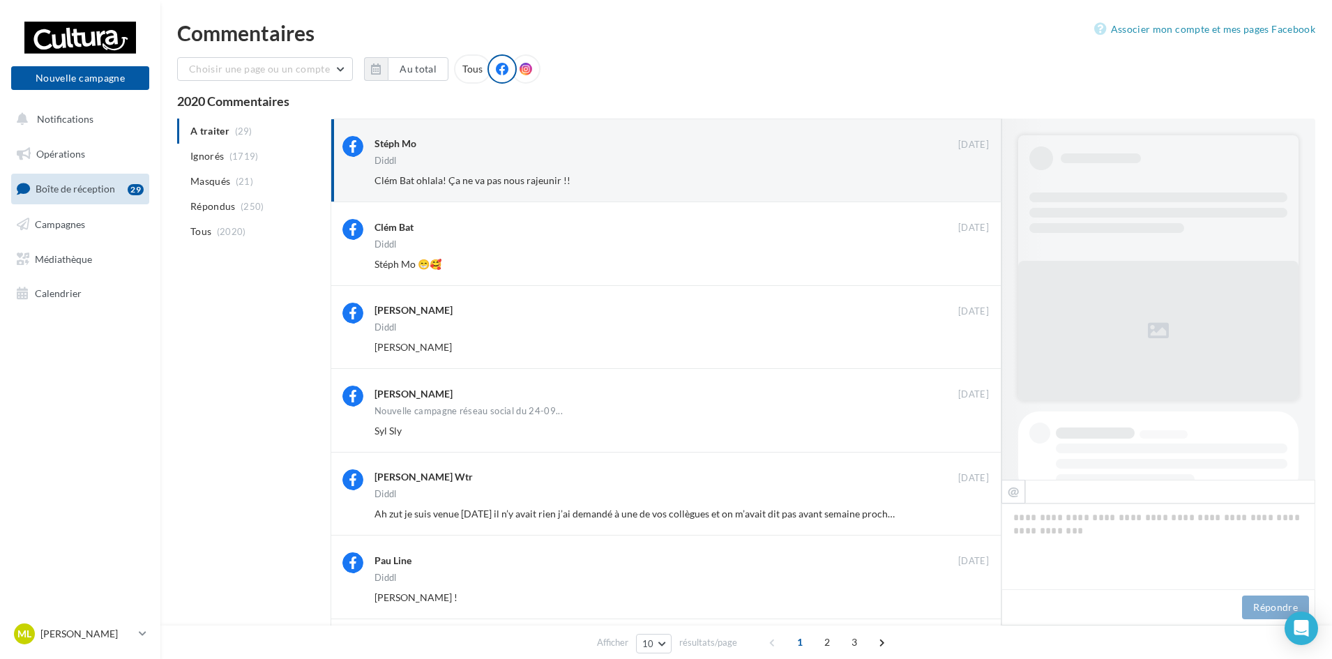
click at [971, 175] on button "Ignorer" at bounding box center [966, 181] width 46 height 20
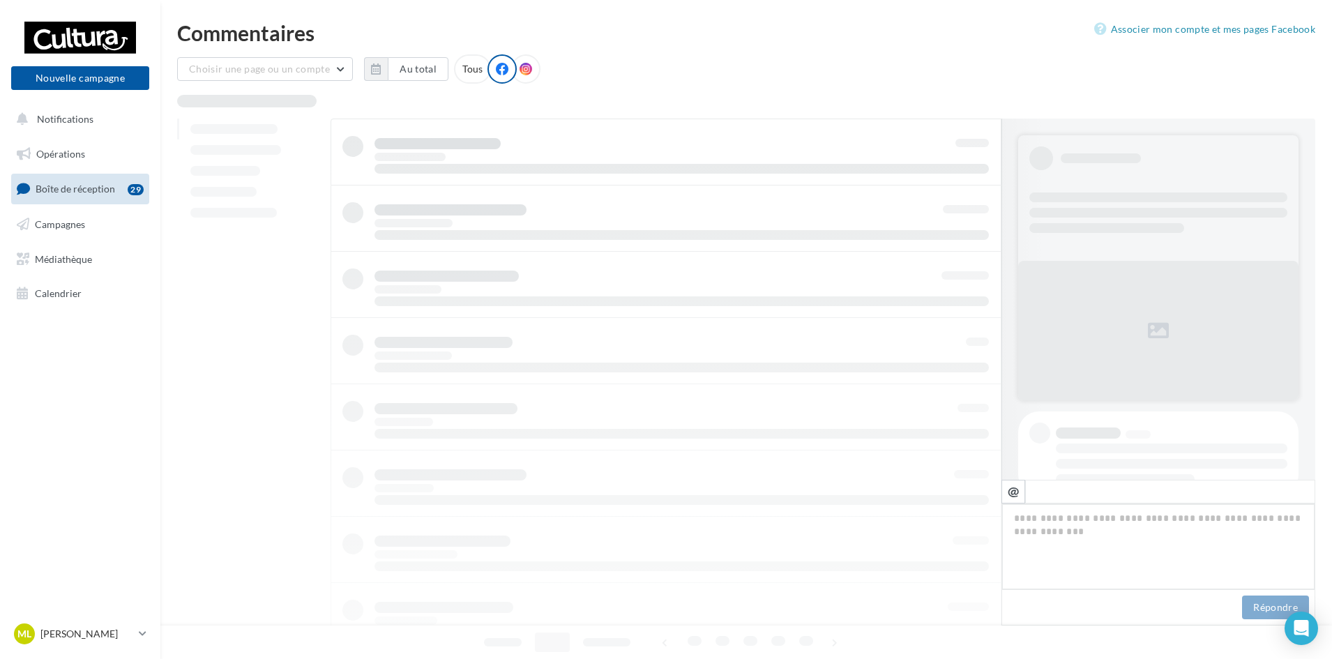
scroll to position [222, 0]
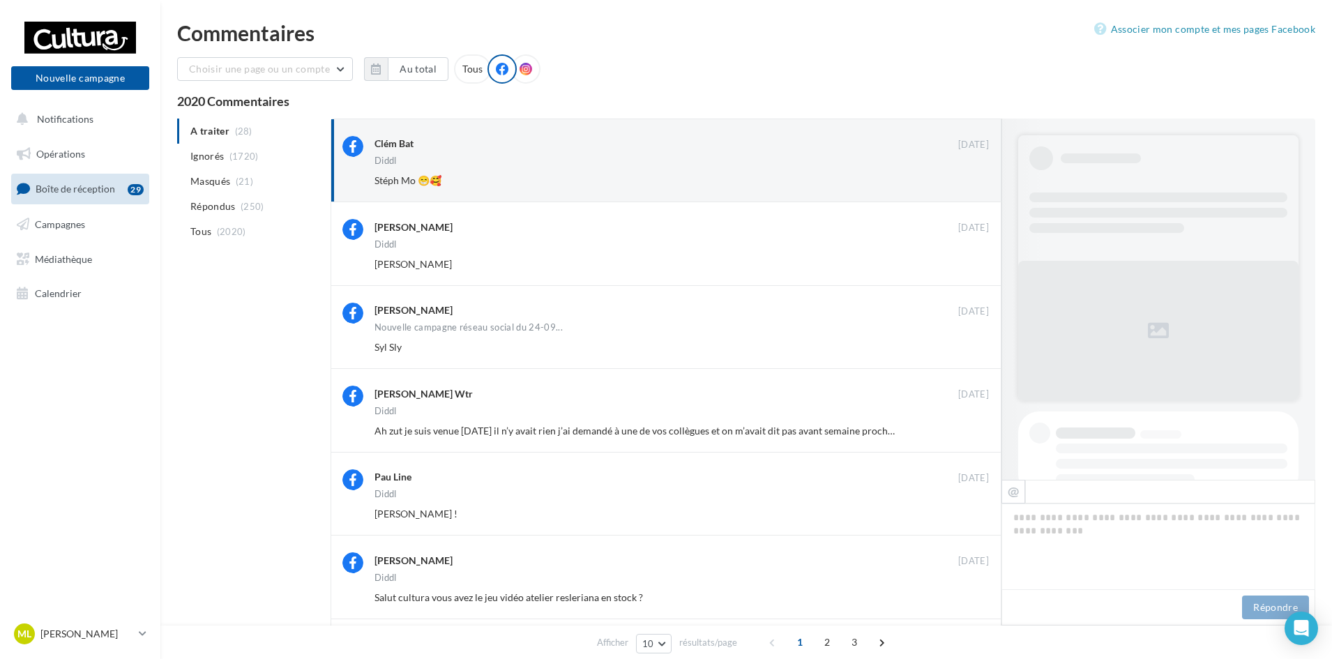
click at [971, 175] on button "Ignorer" at bounding box center [966, 181] width 46 height 20
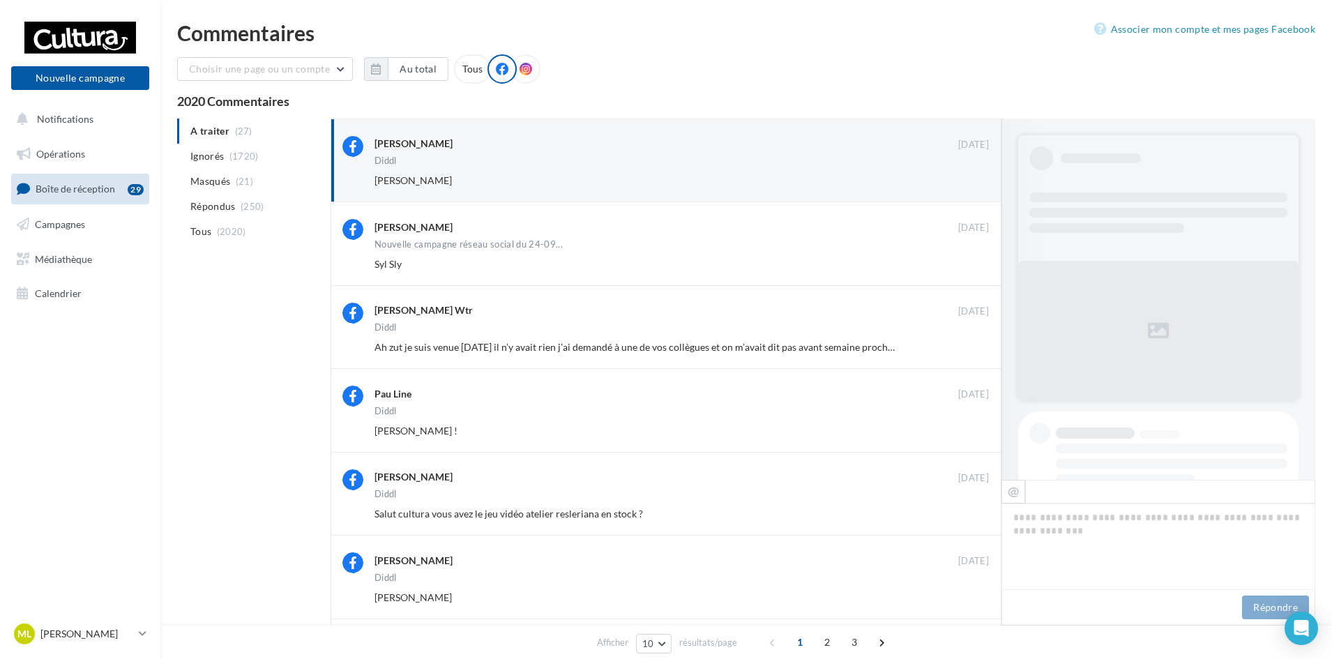
click at [971, 175] on button "Ignorer" at bounding box center [966, 181] width 46 height 20
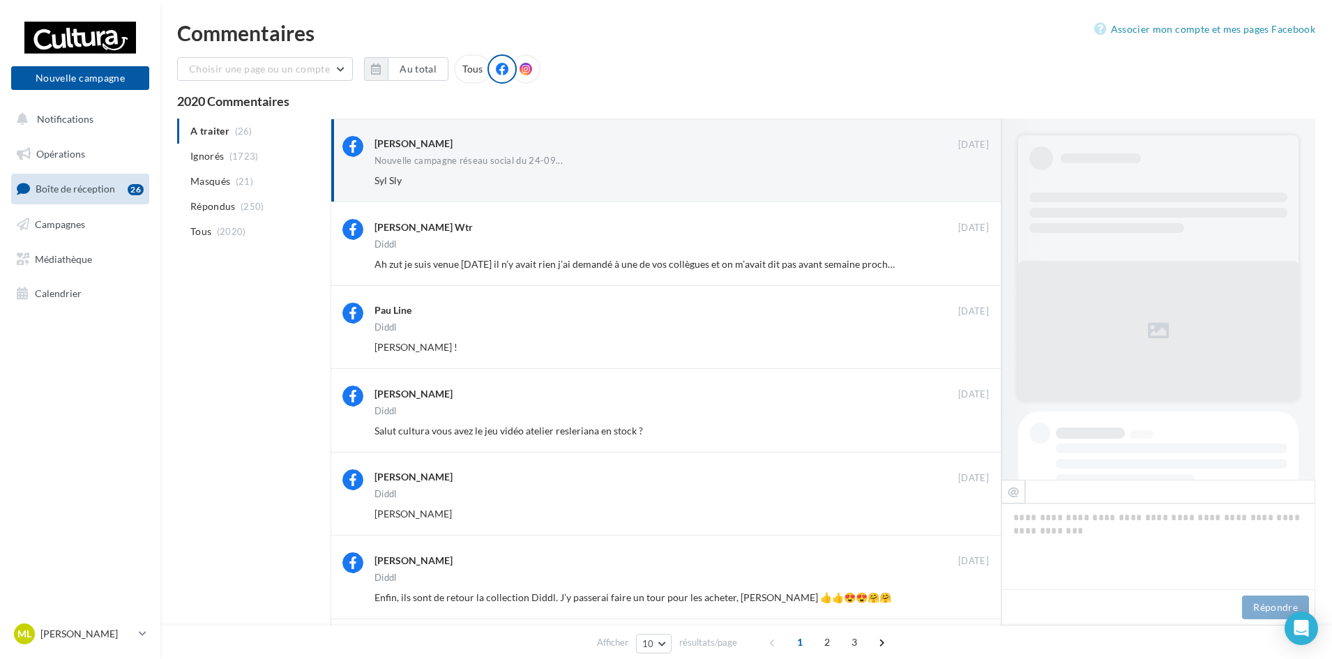
click at [971, 175] on button "Ignorer" at bounding box center [966, 181] width 46 height 20
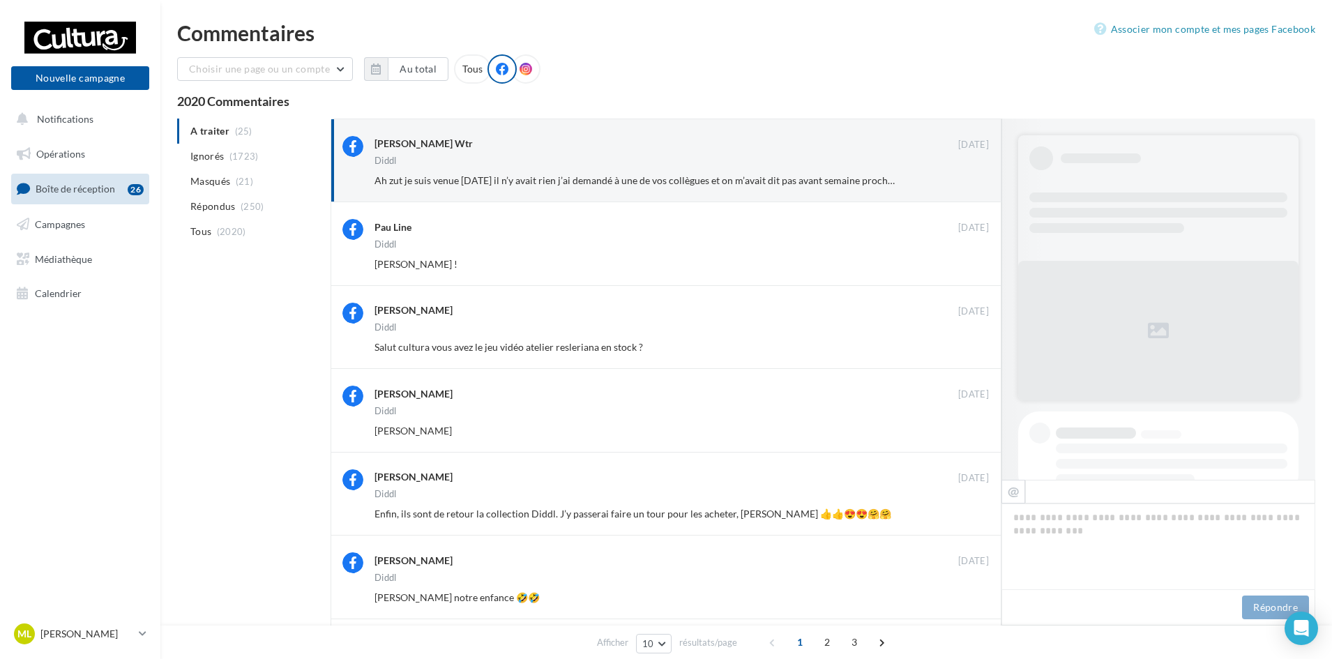
click at [971, 175] on button "Ignorer" at bounding box center [966, 181] width 46 height 20
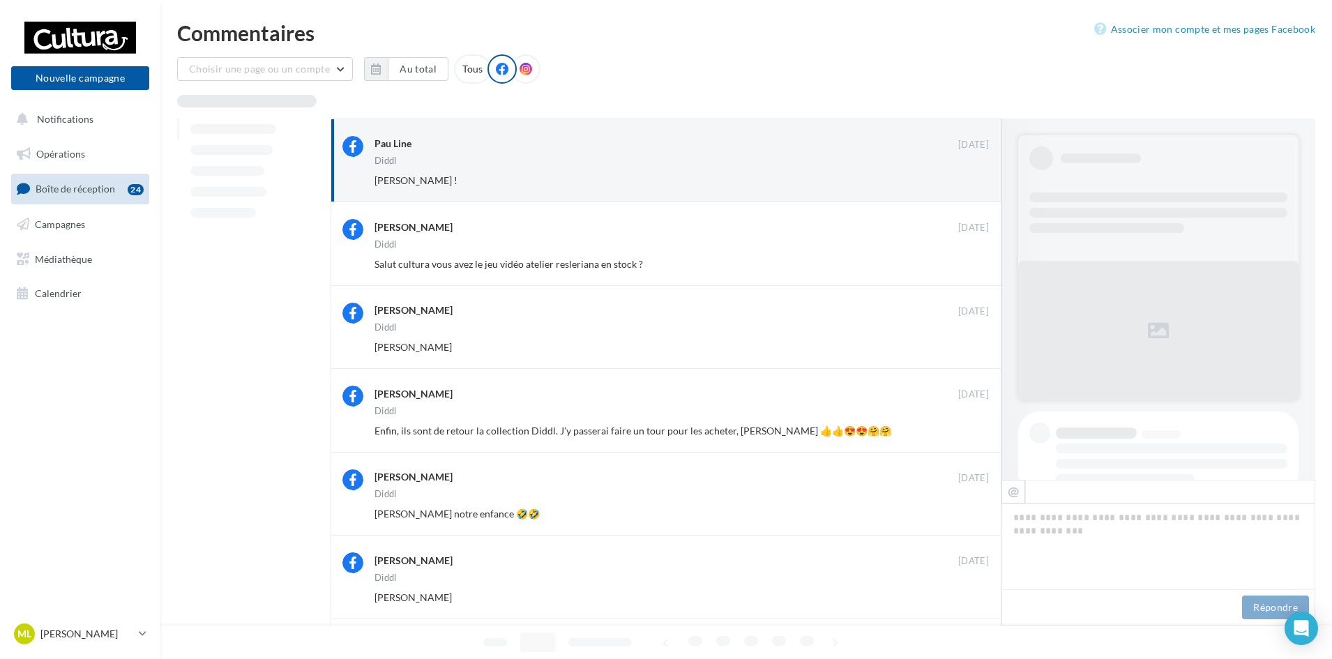
click at [971, 175] on button "Ignorer" at bounding box center [966, 181] width 46 height 20
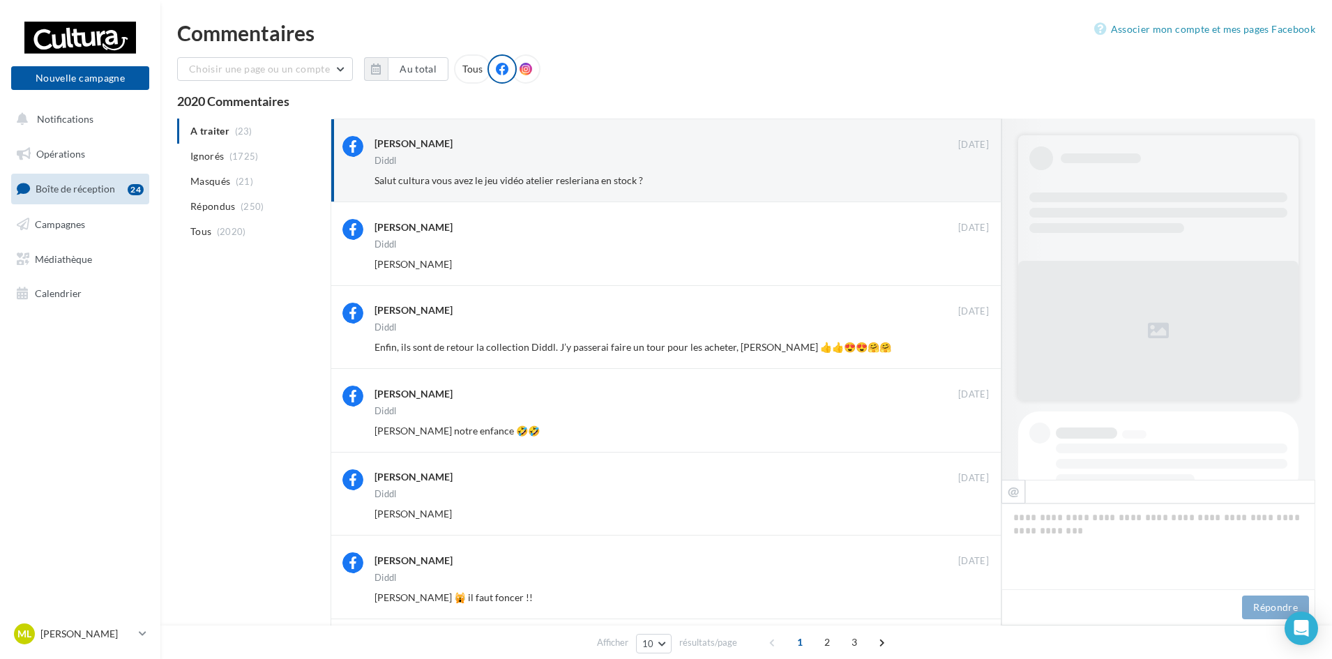
click at [971, 175] on button "Ignorer" at bounding box center [966, 181] width 46 height 20
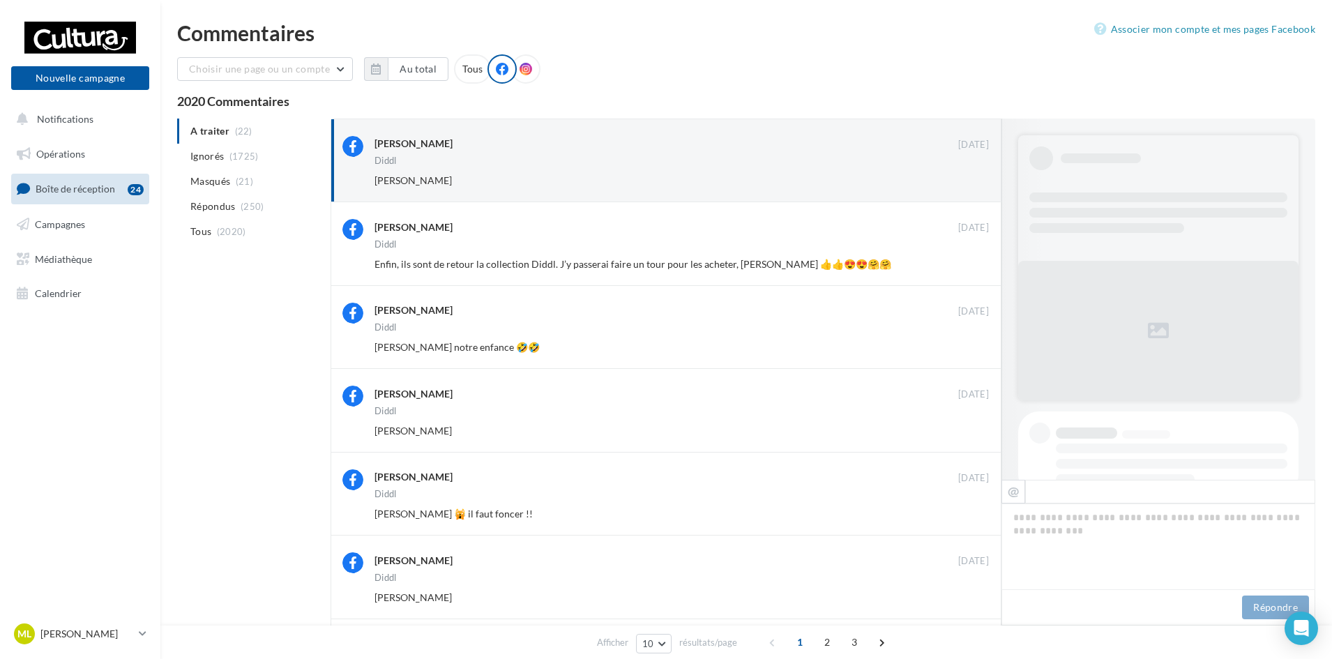
click at [971, 175] on button "Ignorer" at bounding box center [966, 181] width 46 height 20
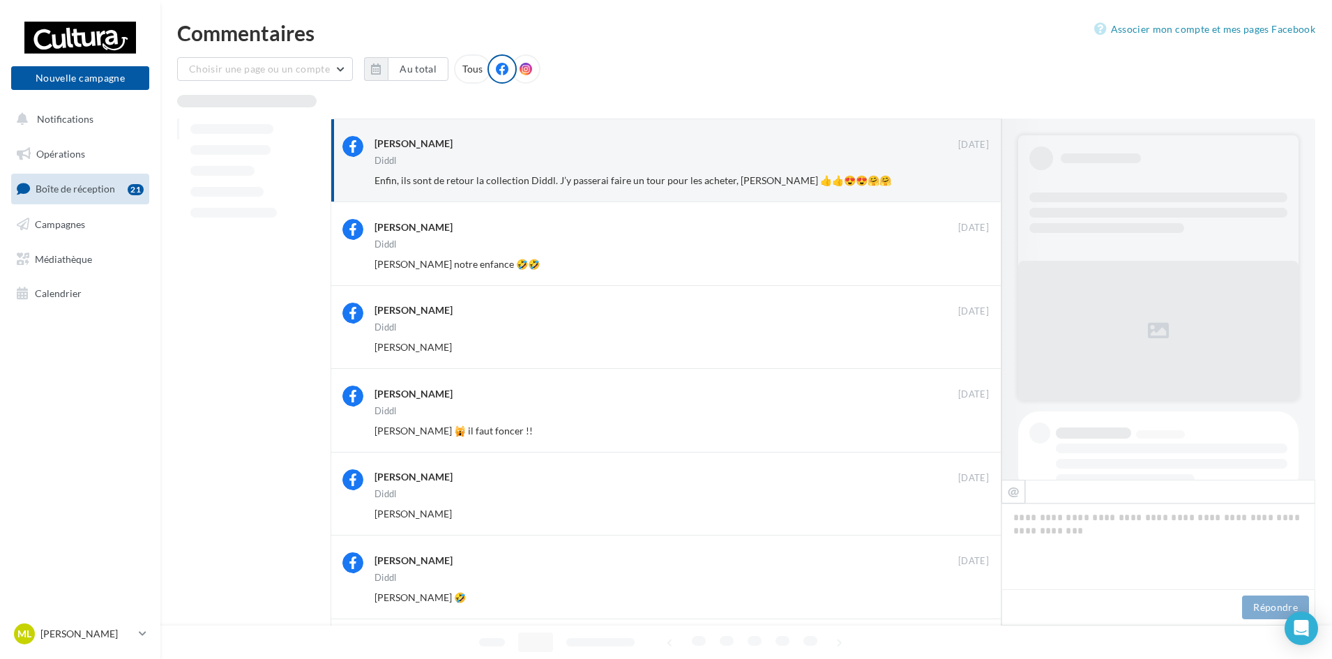
click at [971, 175] on button "Ignorer" at bounding box center [966, 181] width 46 height 20
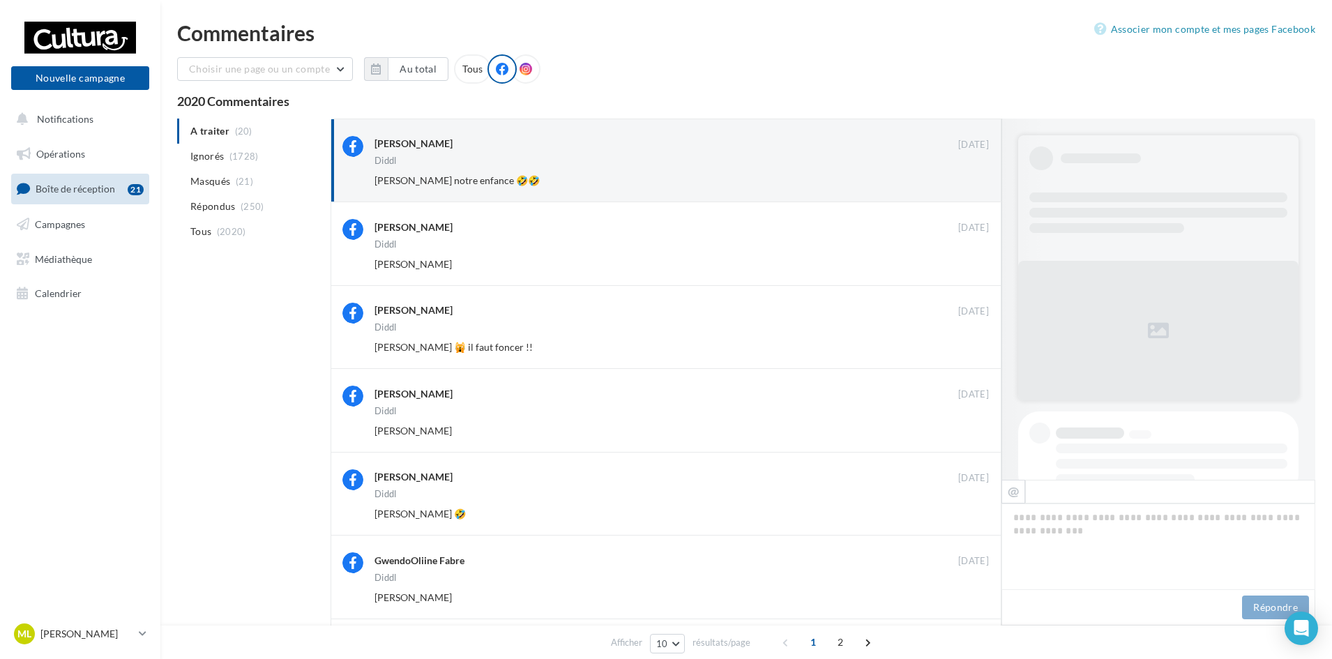
click at [971, 175] on button "Ignorer" at bounding box center [966, 181] width 46 height 20
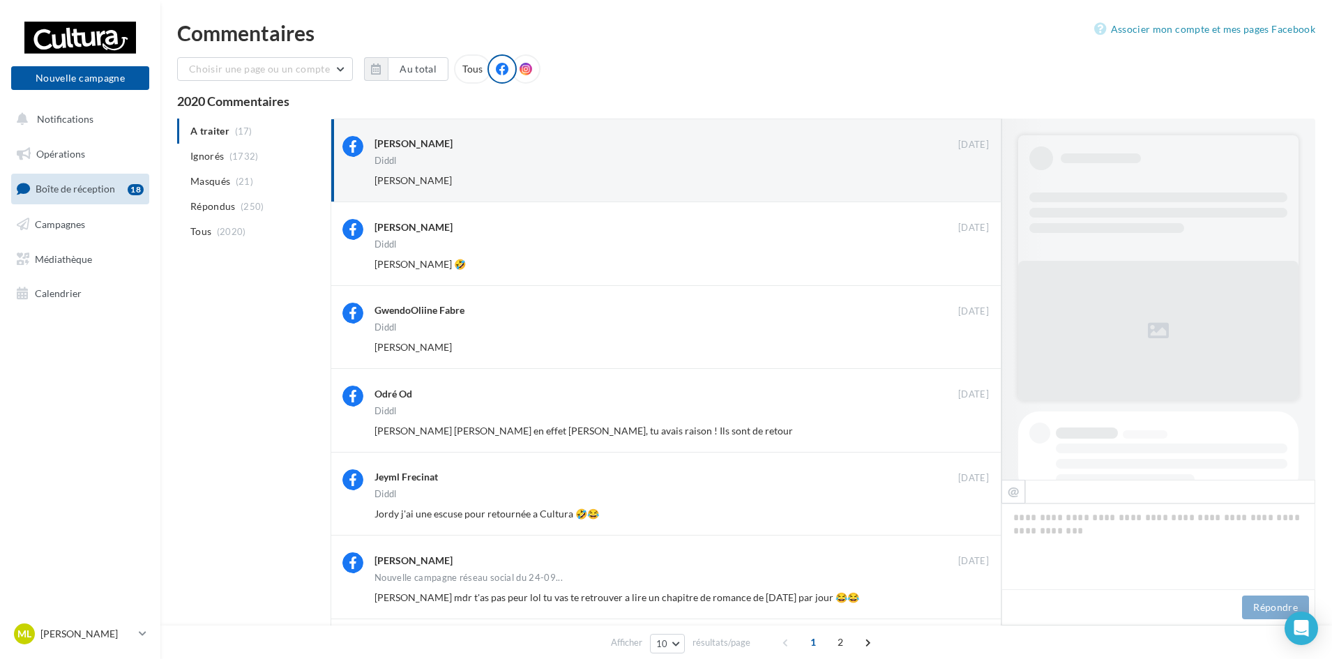
click at [971, 175] on button "Ignorer" at bounding box center [966, 181] width 46 height 20
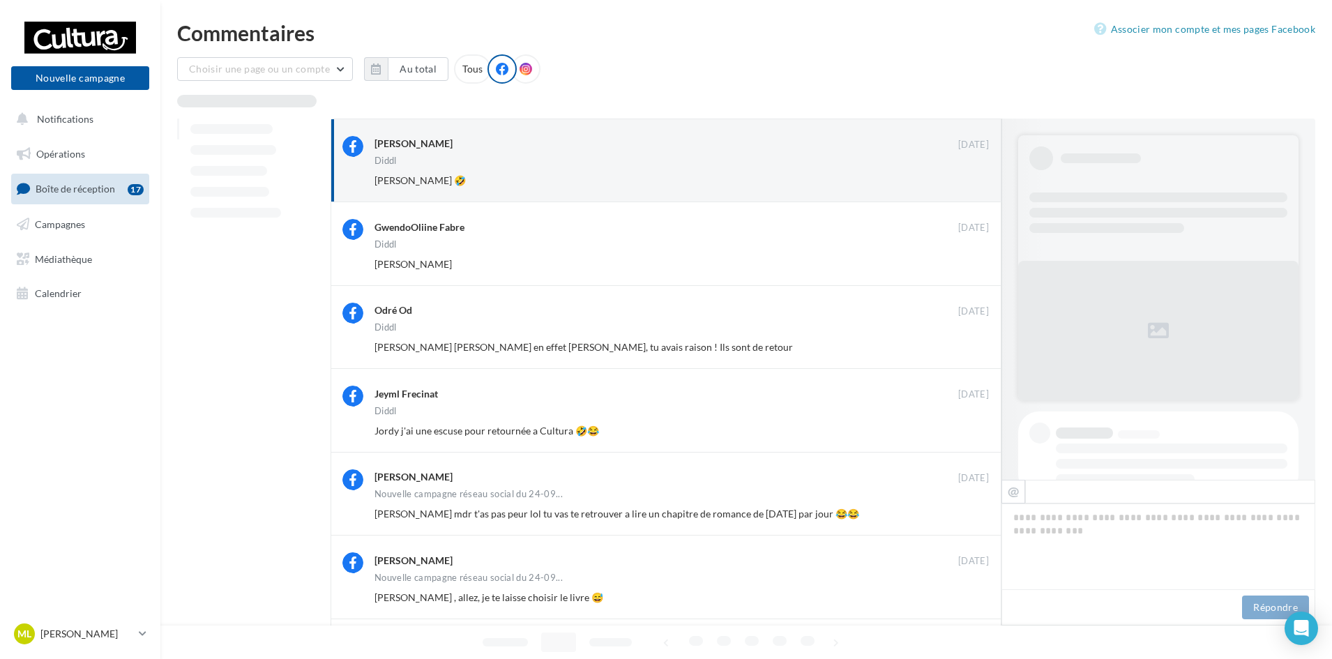
click at [971, 175] on button "Ignorer" at bounding box center [966, 181] width 46 height 20
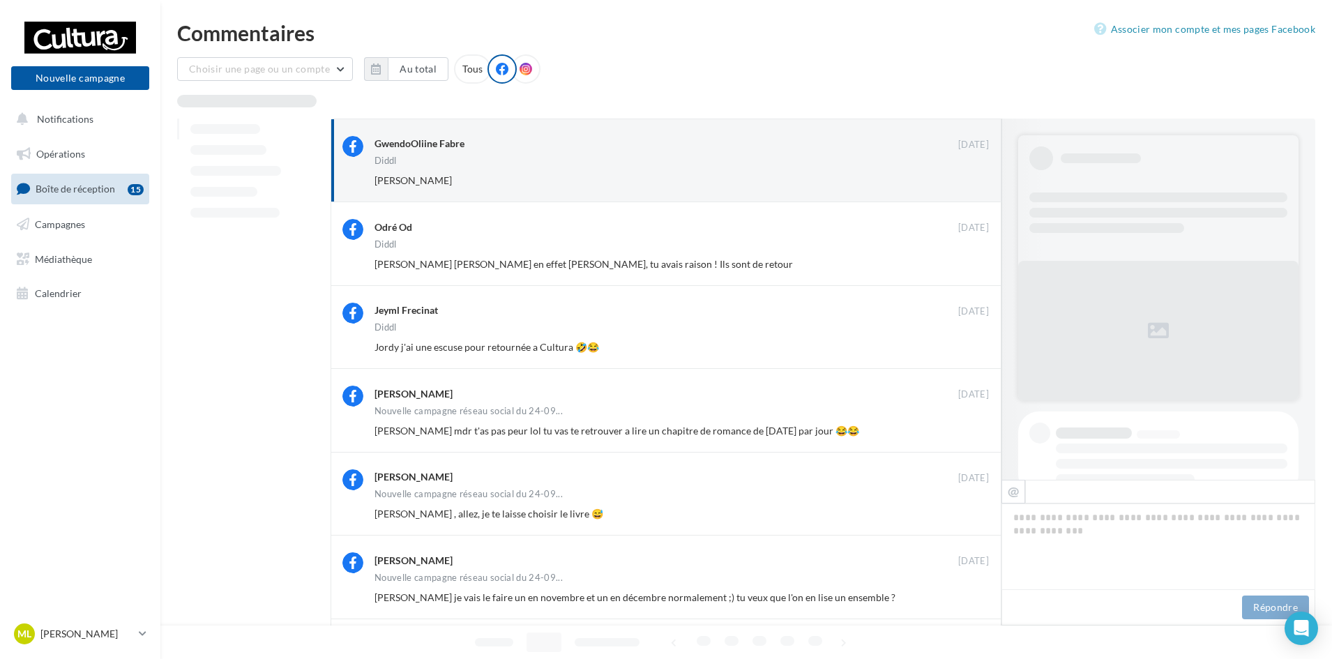
click at [971, 175] on button "Ignorer" at bounding box center [966, 181] width 46 height 20
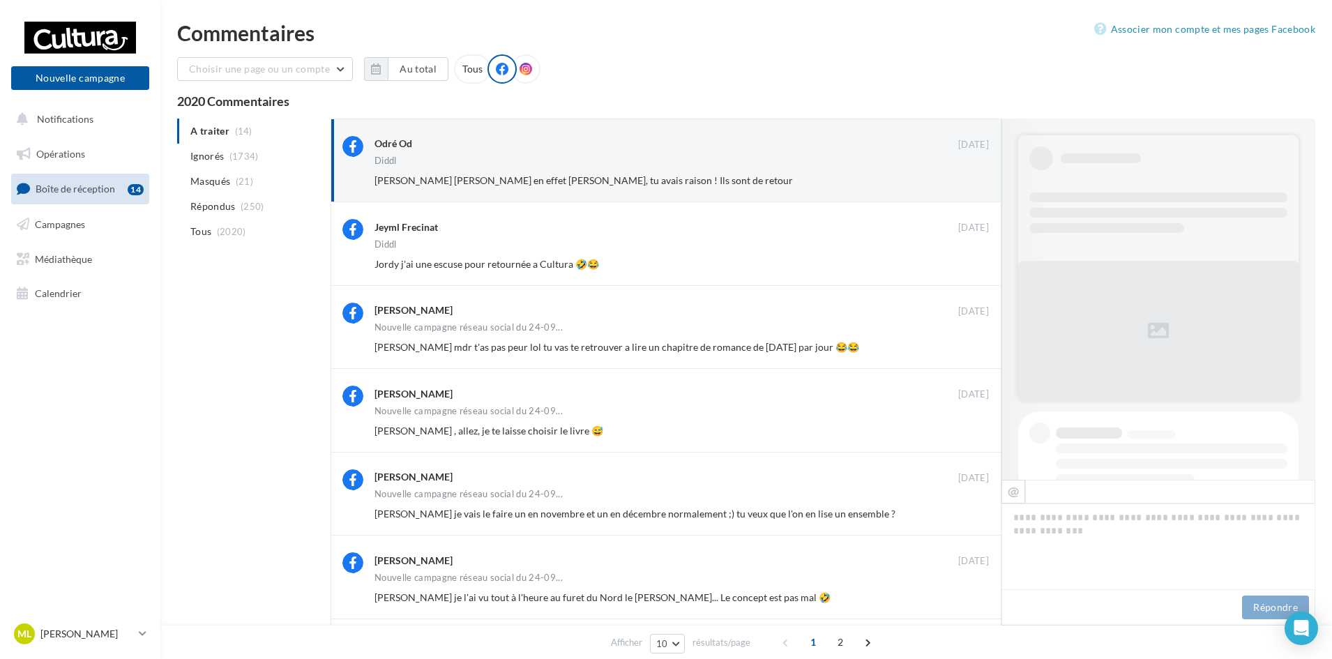
click at [971, 175] on button "Ignorer" at bounding box center [966, 181] width 46 height 20
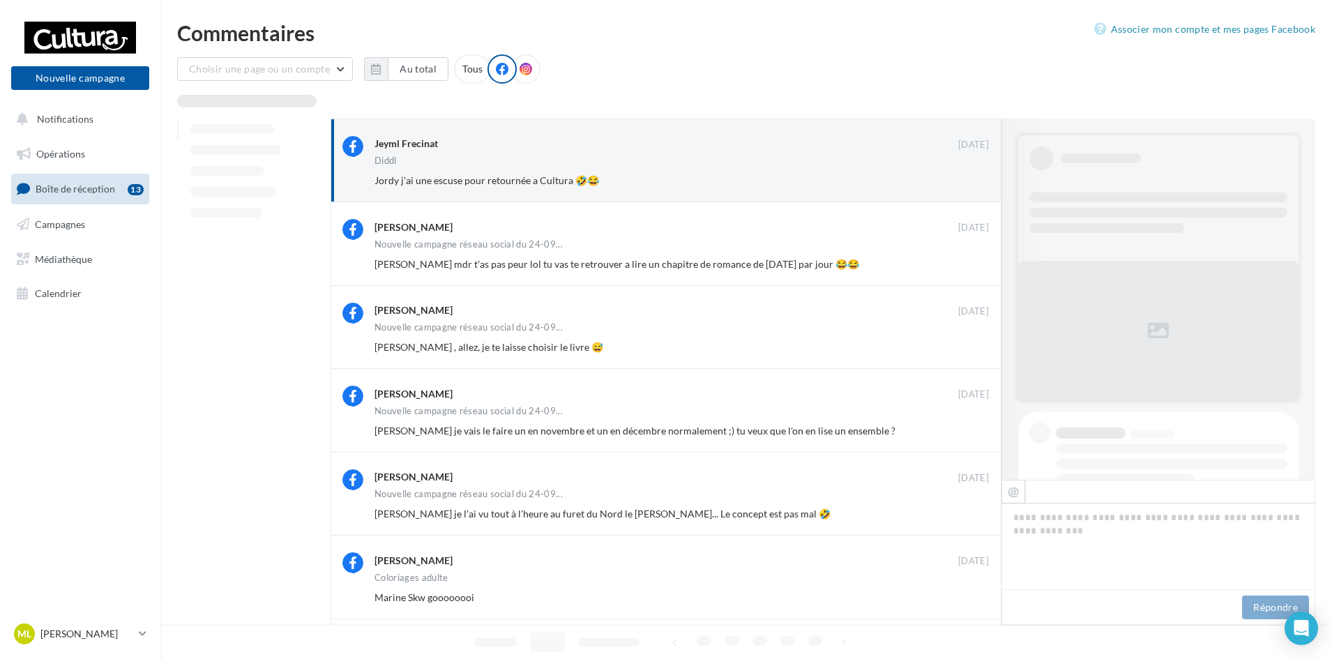
click at [971, 175] on button "Ignorer" at bounding box center [966, 181] width 46 height 20
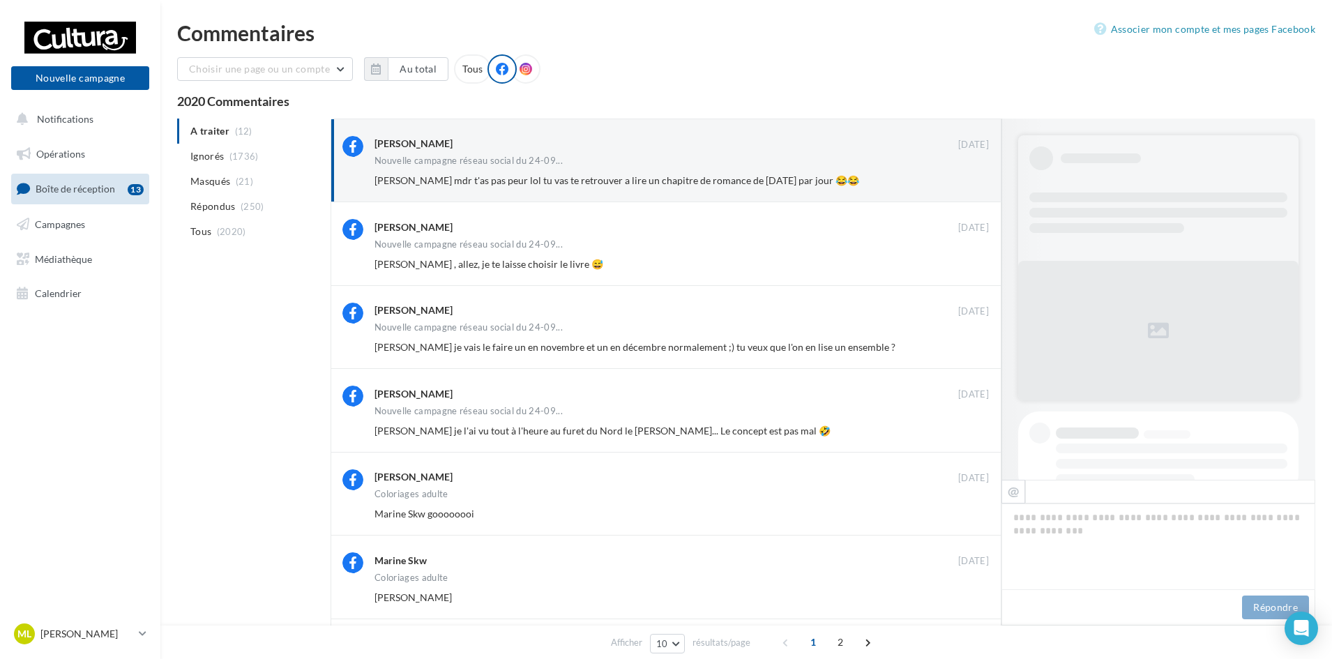
click at [971, 175] on button "Ignorer" at bounding box center [966, 181] width 46 height 20
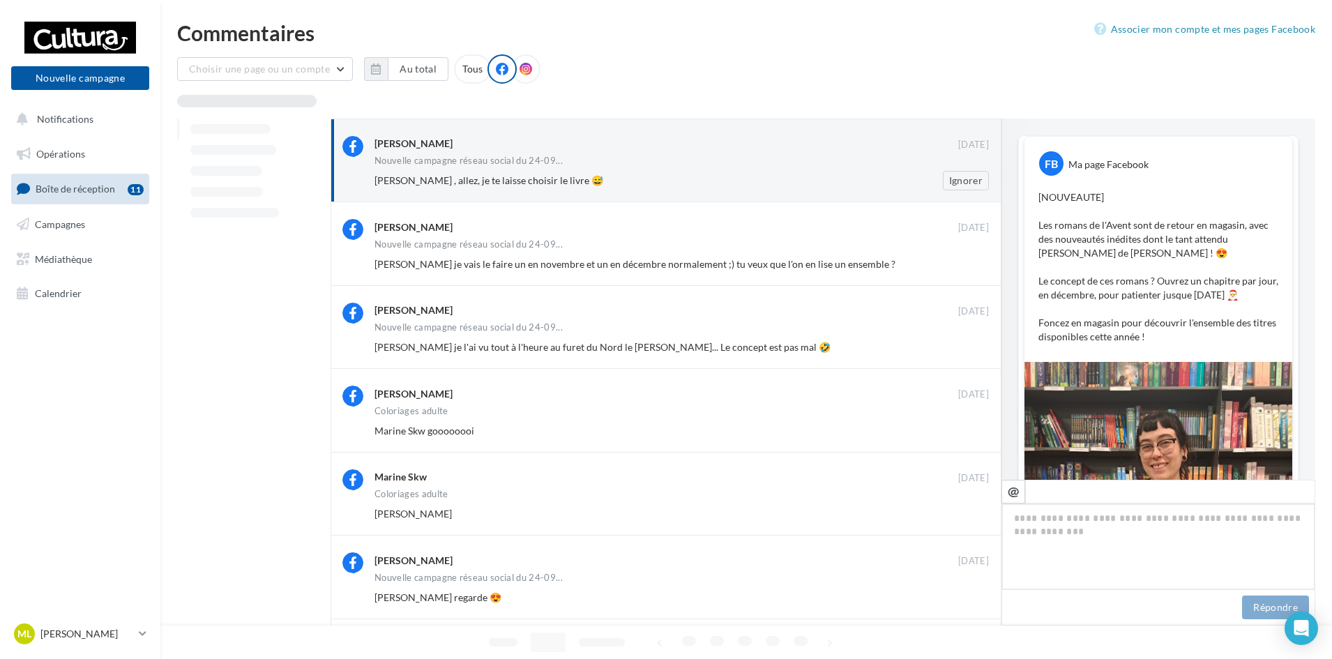
scroll to position [817, 0]
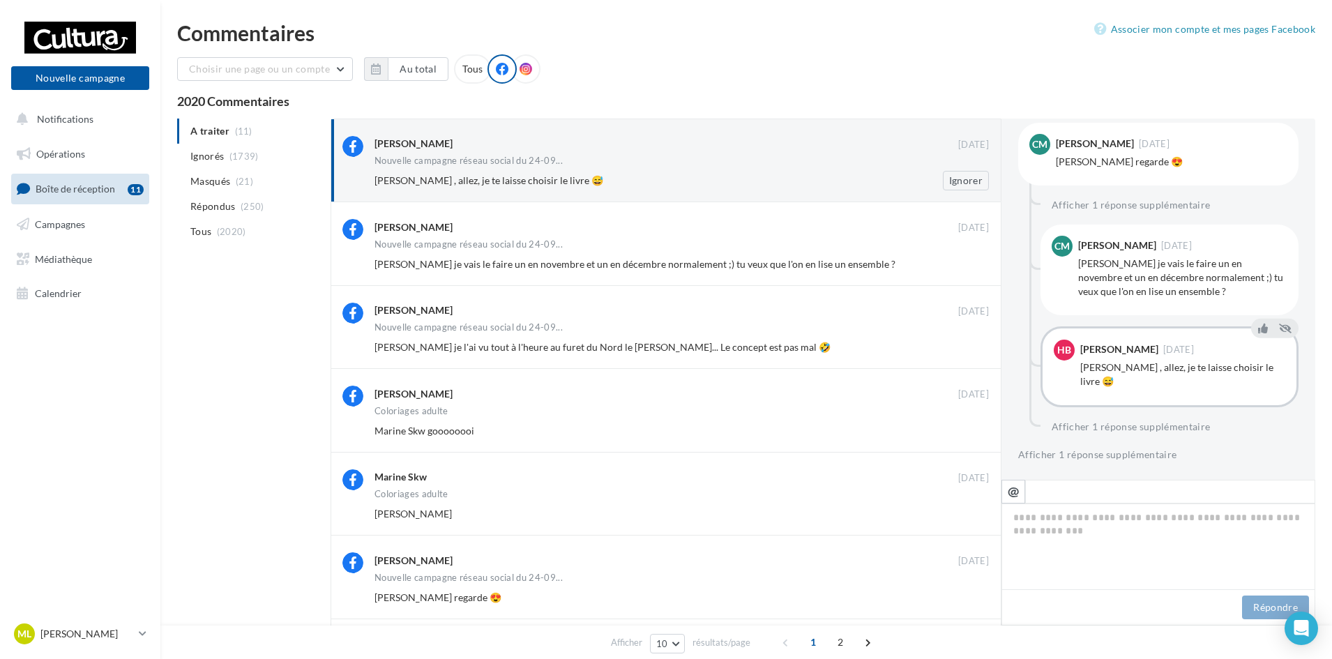
click at [849, 175] on div "[PERSON_NAME] , allez, je te laisse choisir le livre 😅" at bounding box center [637, 181] width 524 height 14
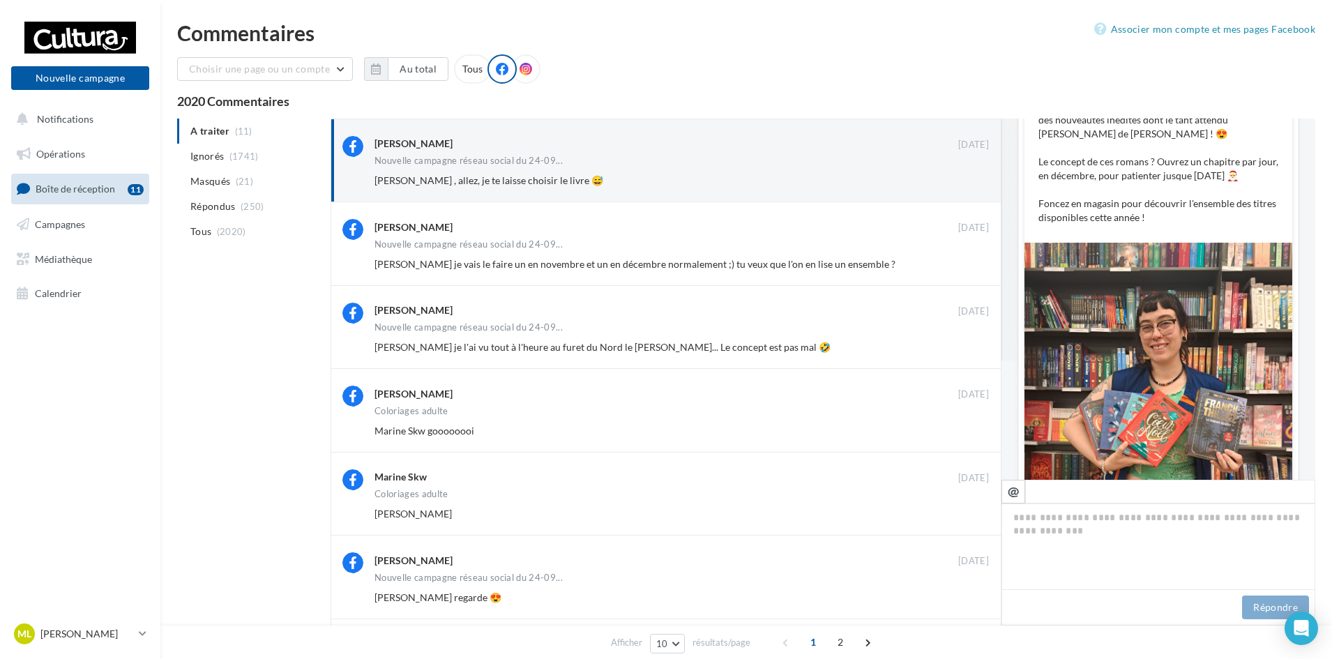
scroll to position [0, 0]
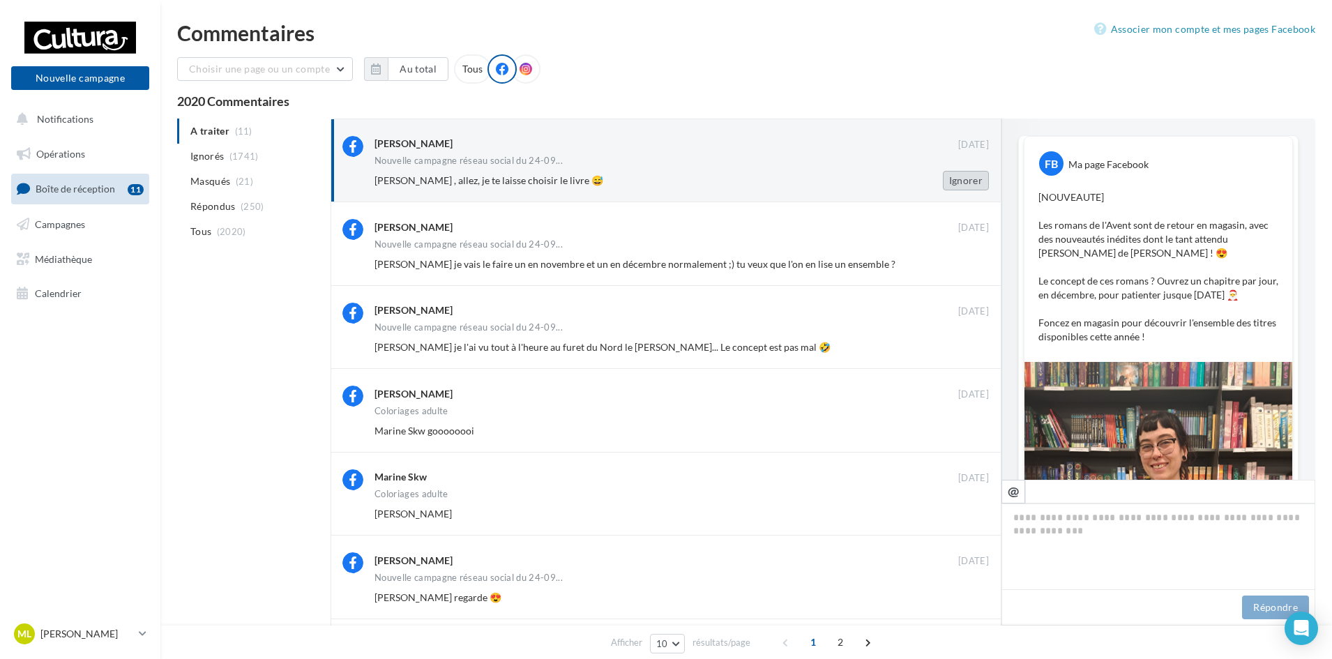
click at [974, 181] on button "Ignorer" at bounding box center [966, 181] width 46 height 20
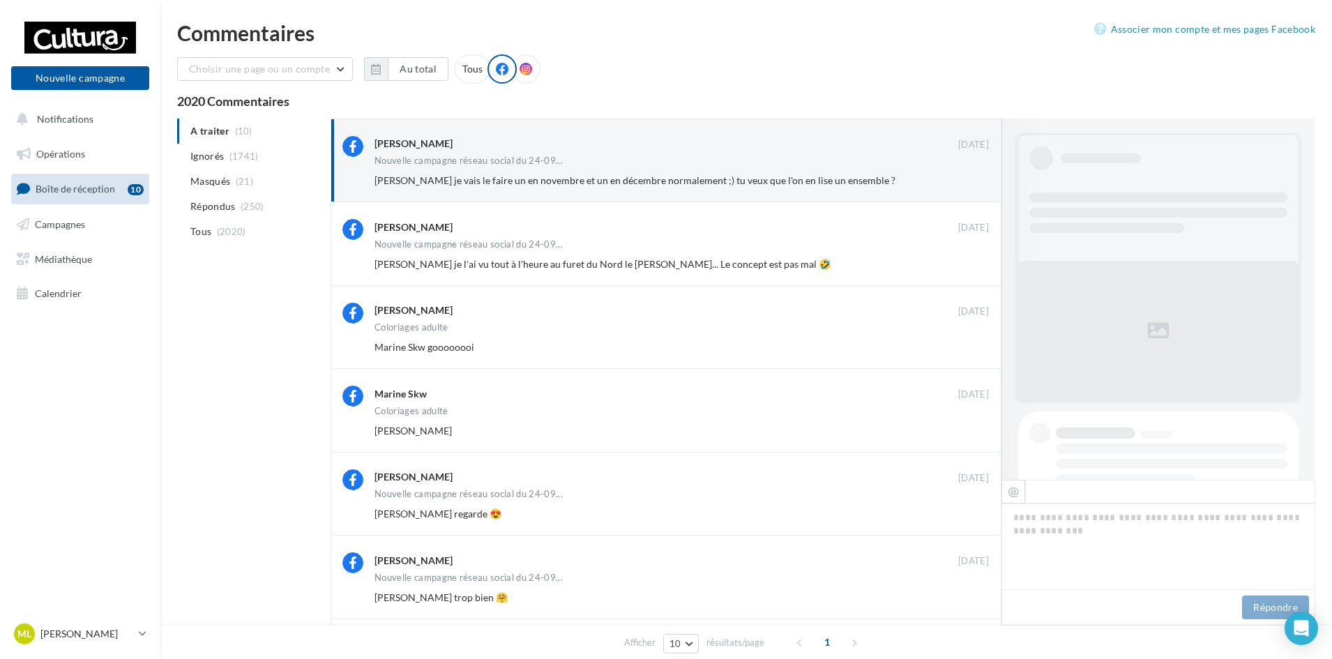
click at [974, 181] on button "Ignorer" at bounding box center [966, 181] width 46 height 20
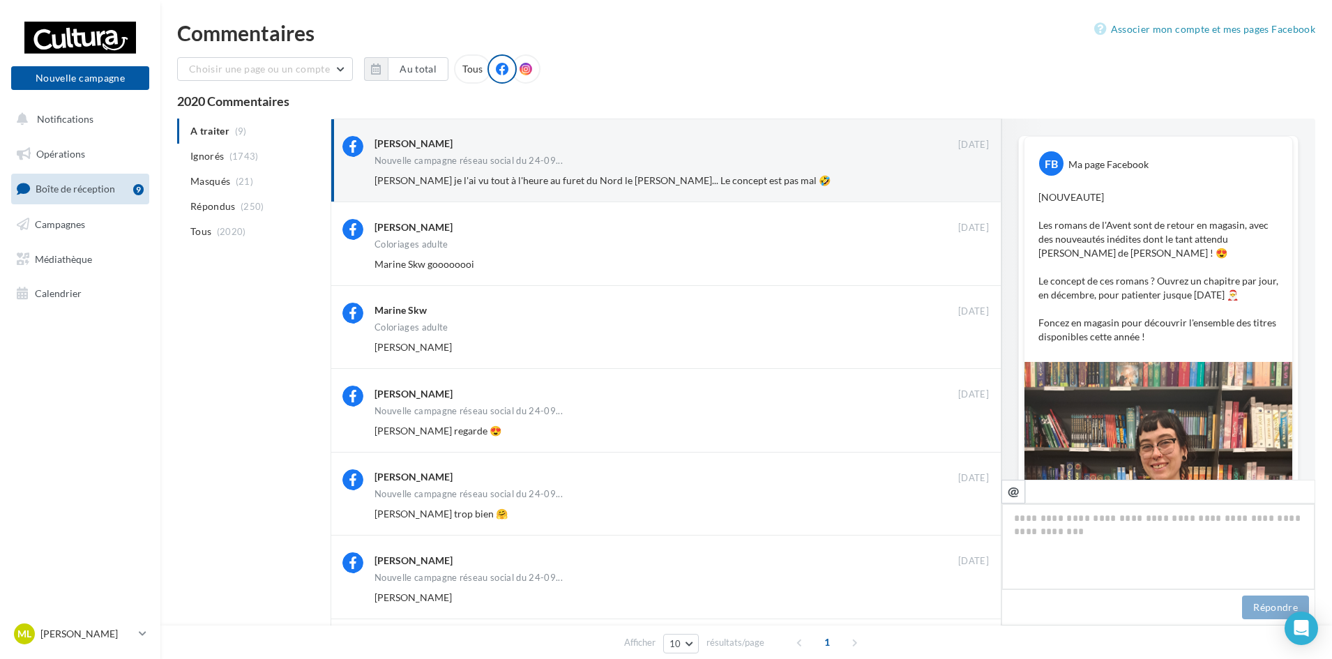
scroll to position [803, 0]
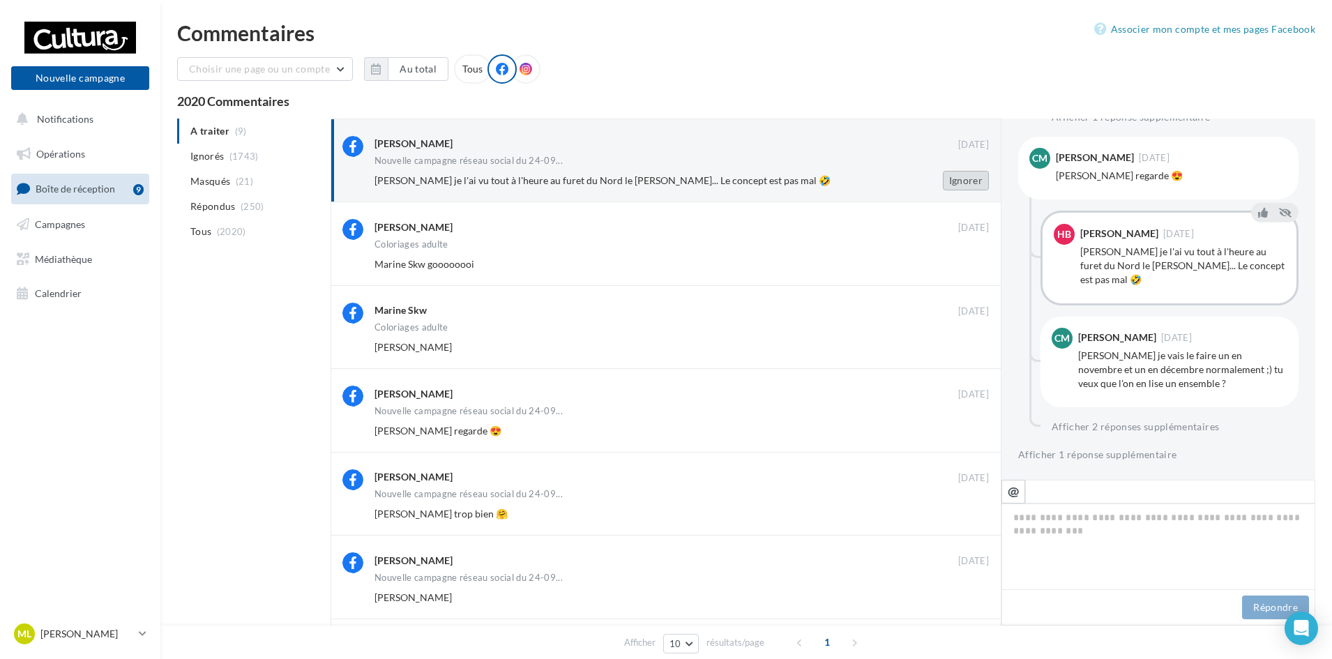
click at [958, 180] on button "Ignorer" at bounding box center [966, 181] width 46 height 20
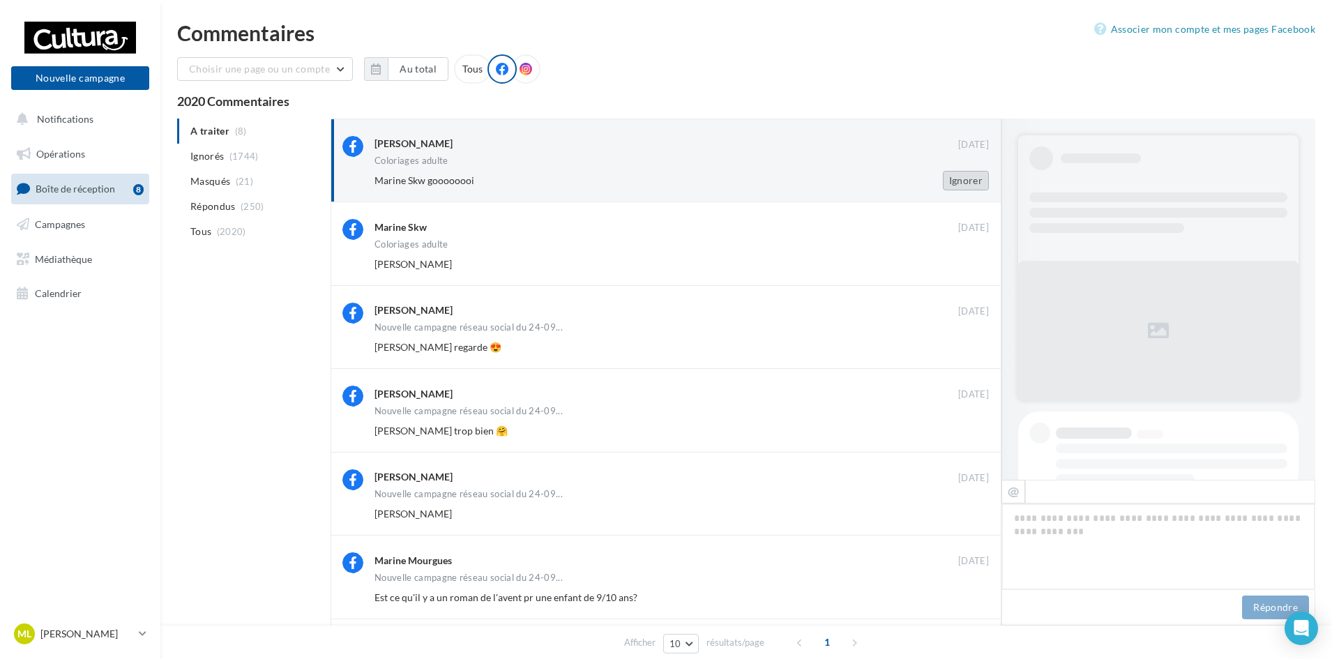
scroll to position [355, 0]
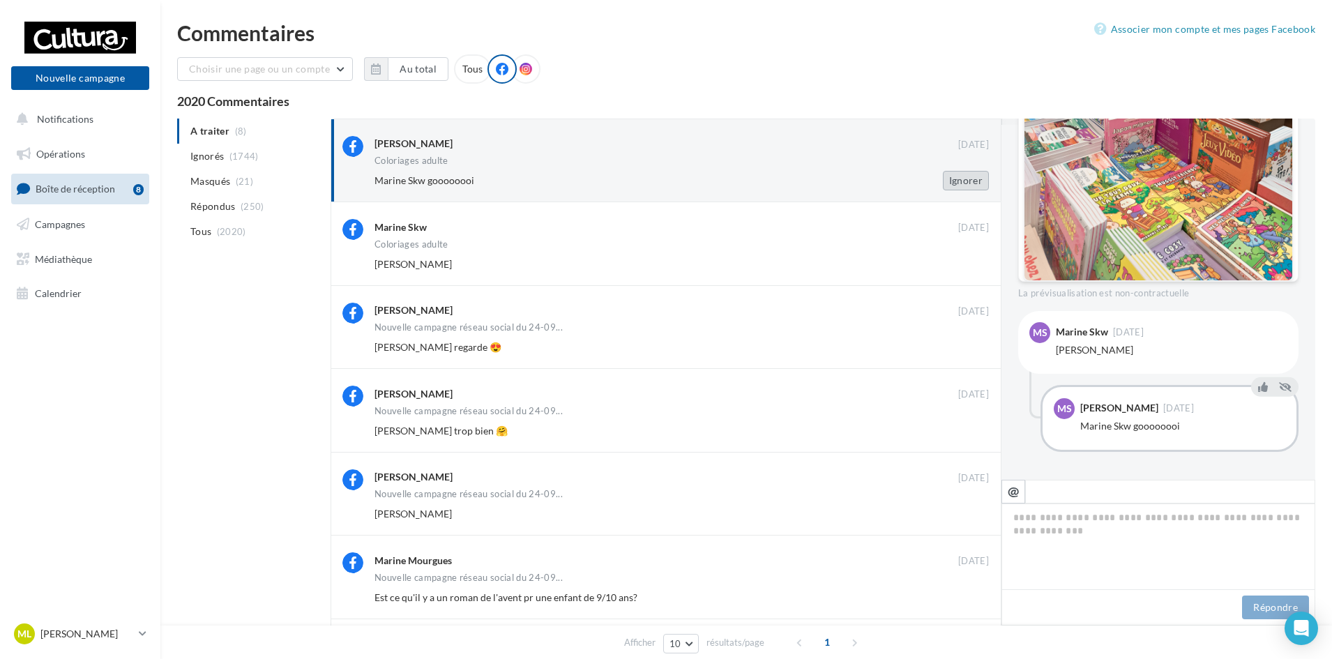
click at [977, 180] on button "Ignorer" at bounding box center [966, 181] width 46 height 20
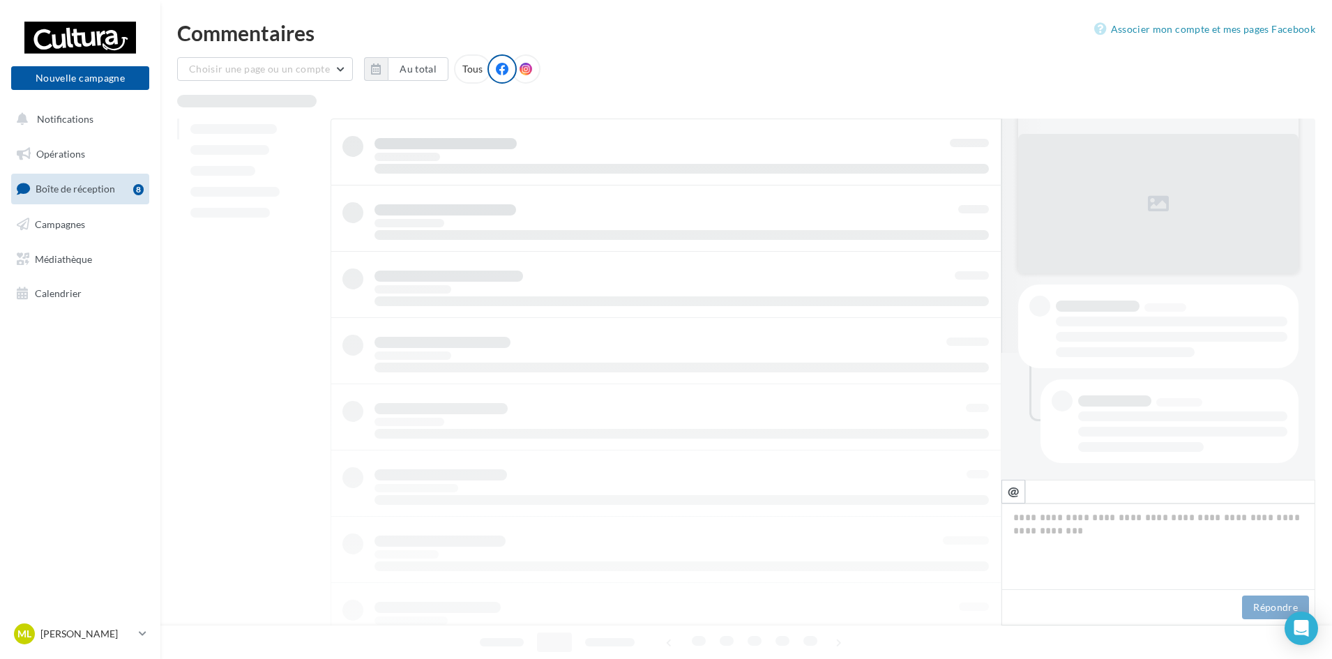
scroll to position [127, 0]
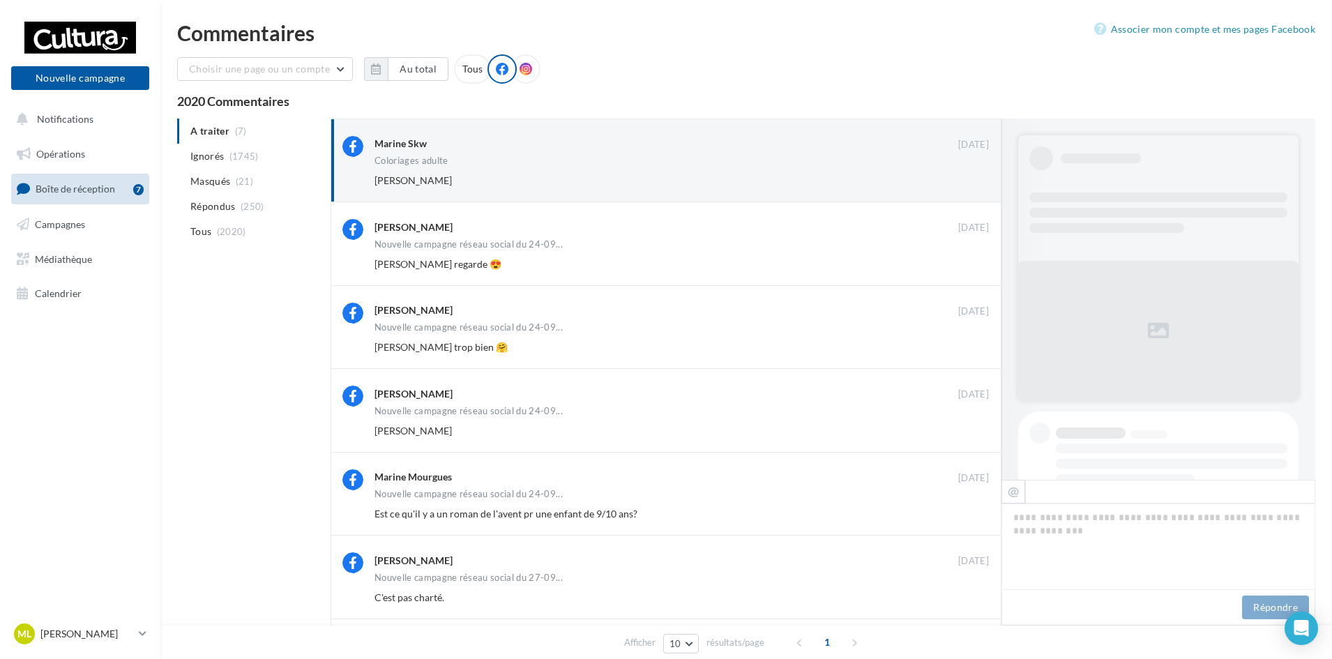
click at [977, 180] on button "Ignorer" at bounding box center [966, 181] width 46 height 20
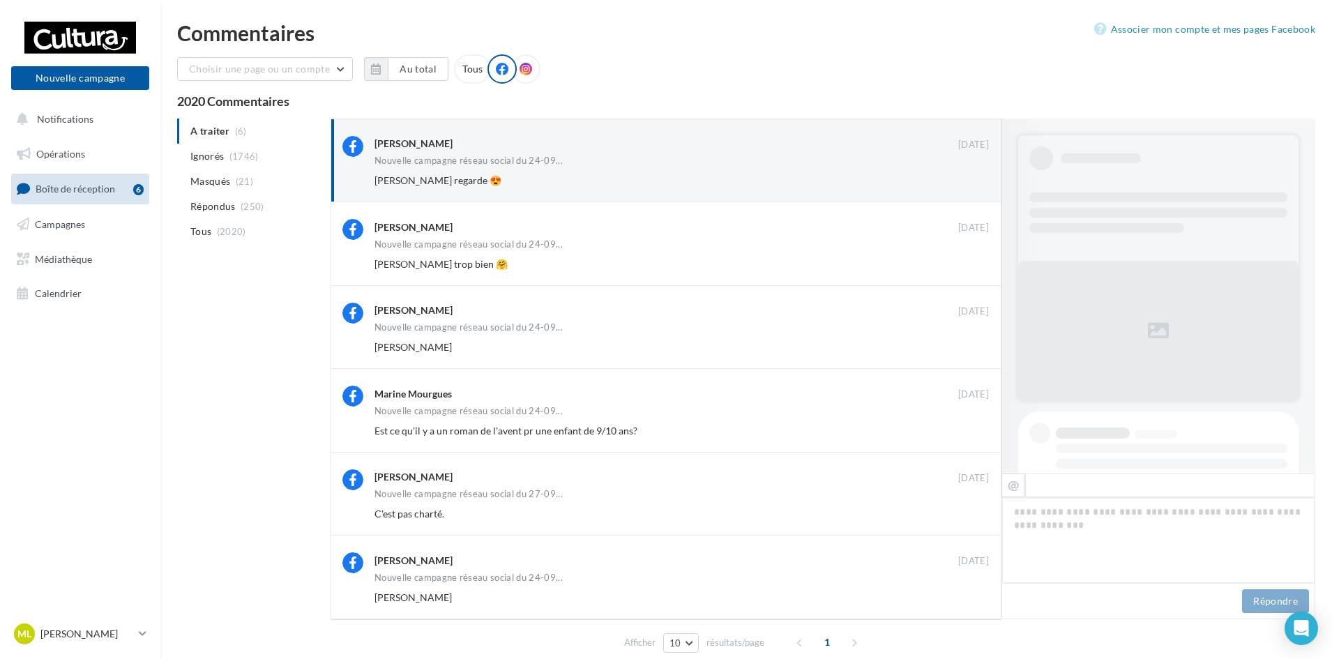
scroll to position [809, 0]
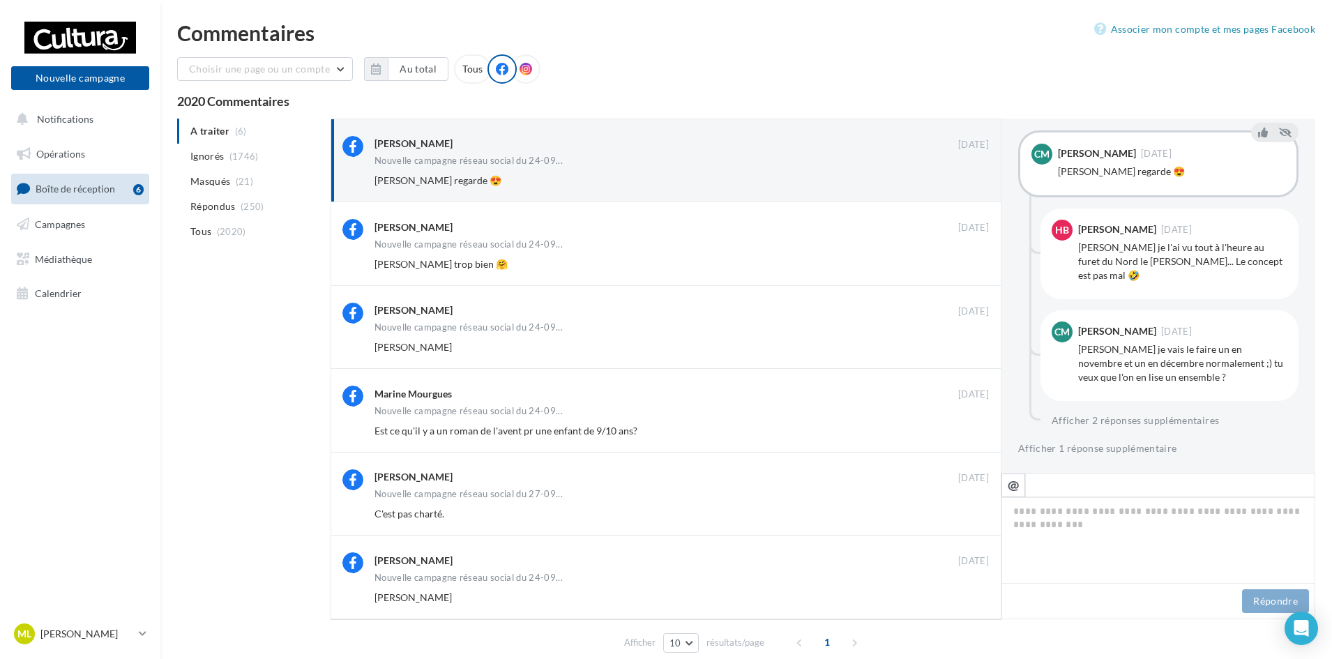
click at [975, 181] on button "Ignorer" at bounding box center [966, 181] width 46 height 20
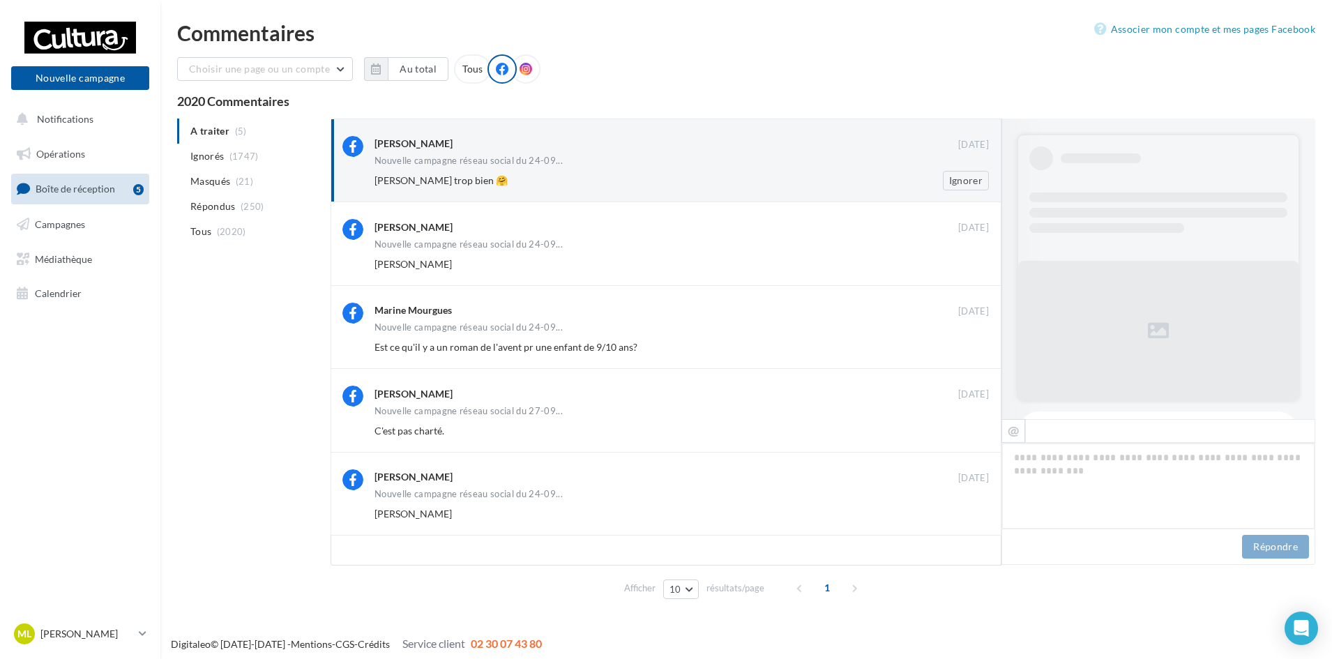
scroll to position [678, 0]
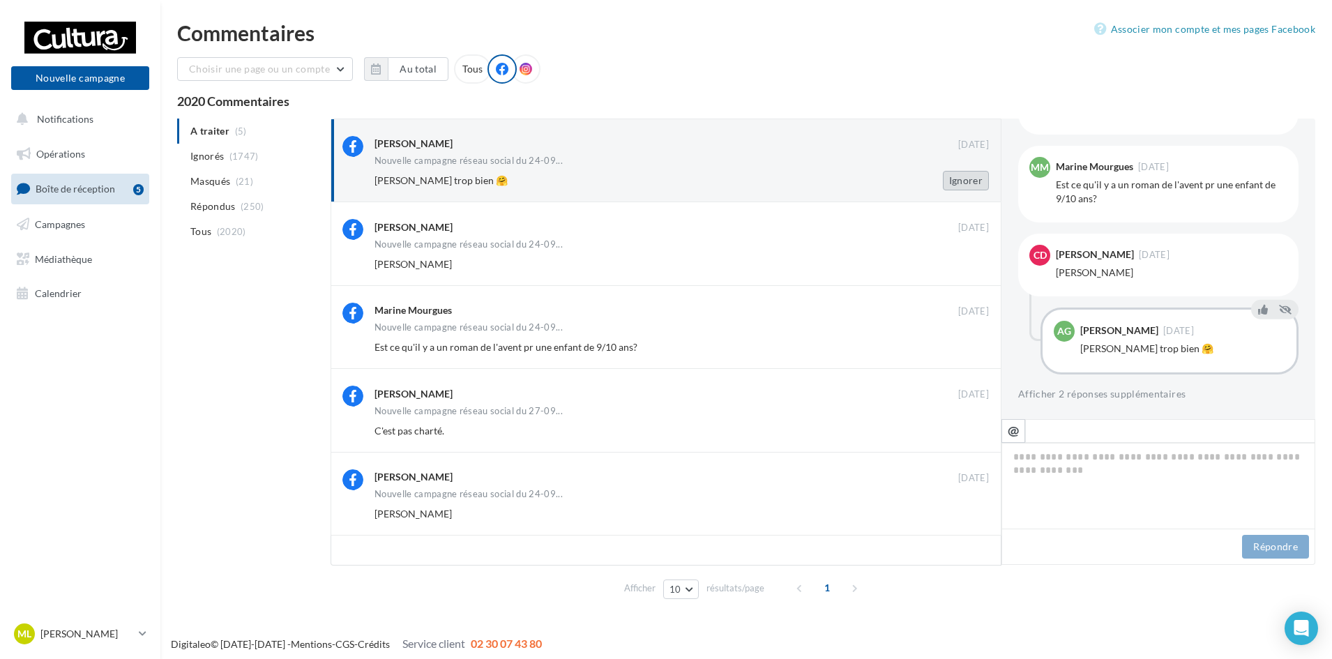
click at [972, 186] on button "Ignorer" at bounding box center [966, 181] width 46 height 20
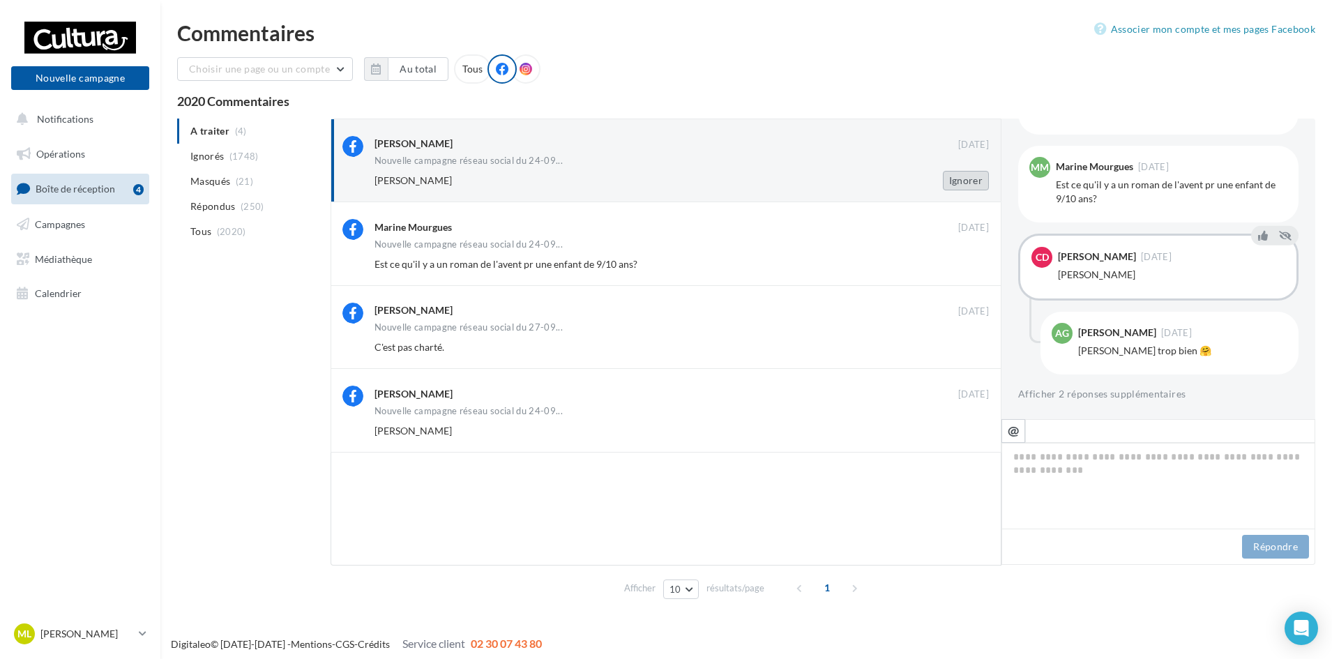
click at [978, 181] on button "Ignorer" at bounding box center [966, 181] width 46 height 20
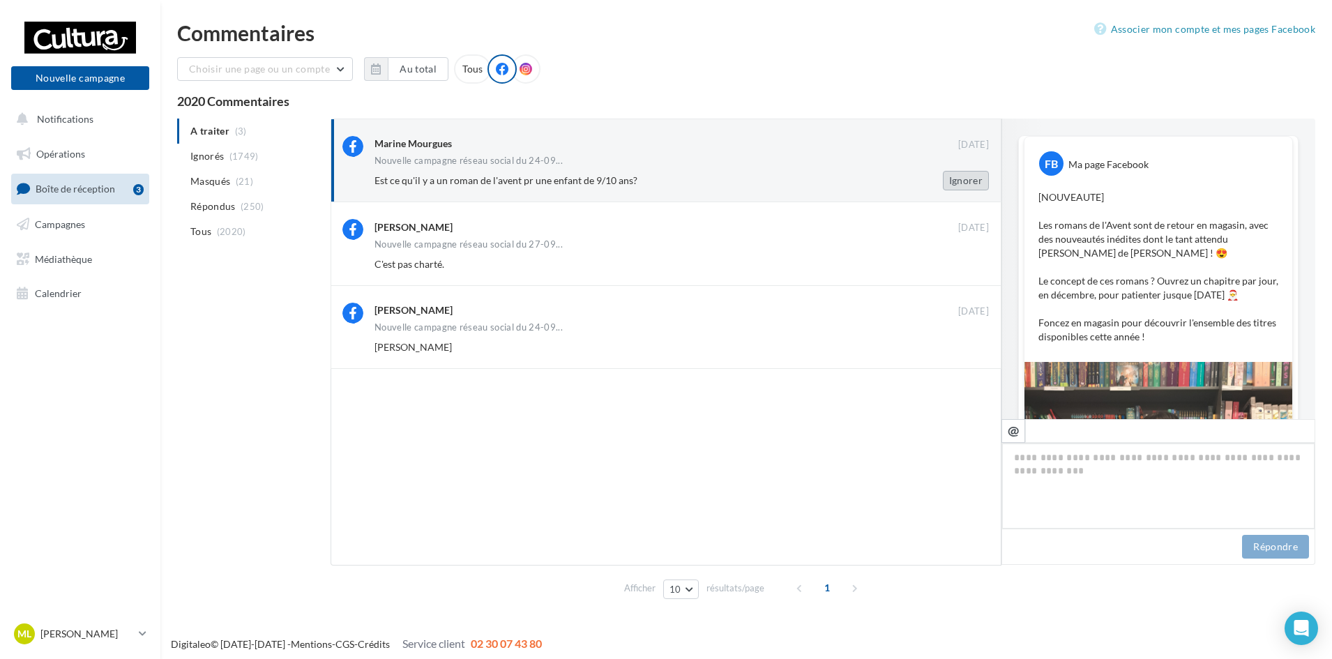
scroll to position [604, 0]
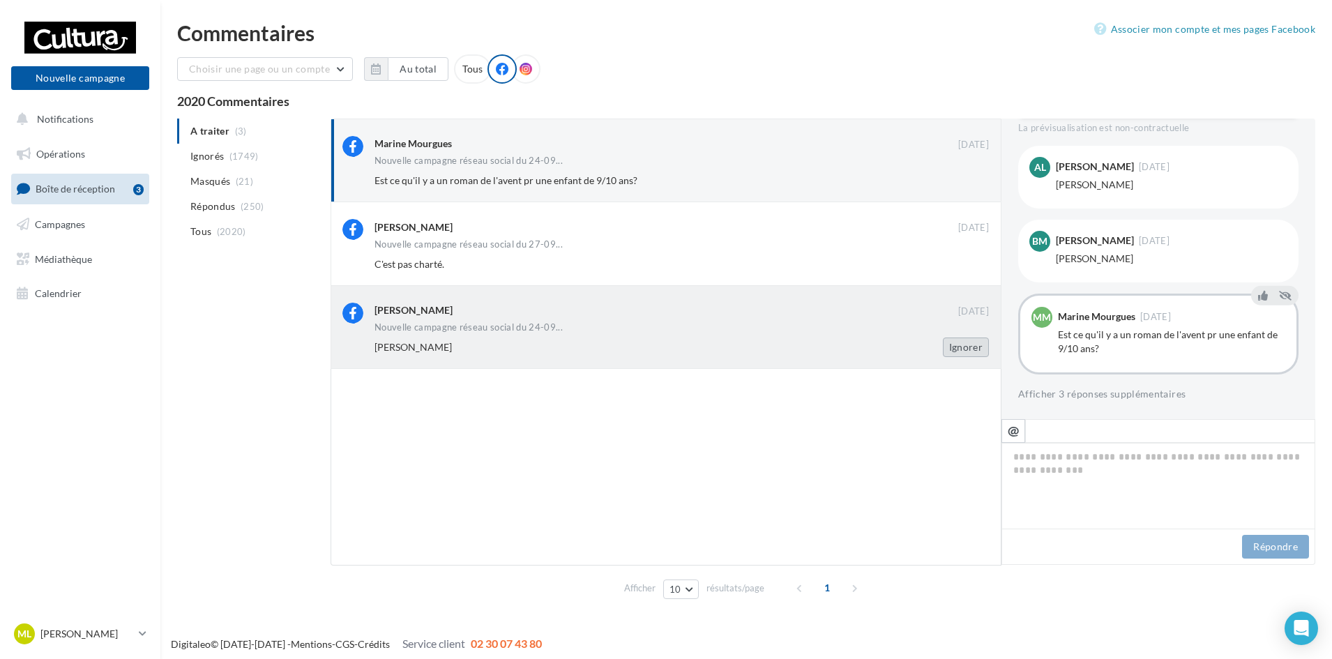
click at [983, 352] on button "Ignorer" at bounding box center [966, 348] width 46 height 20
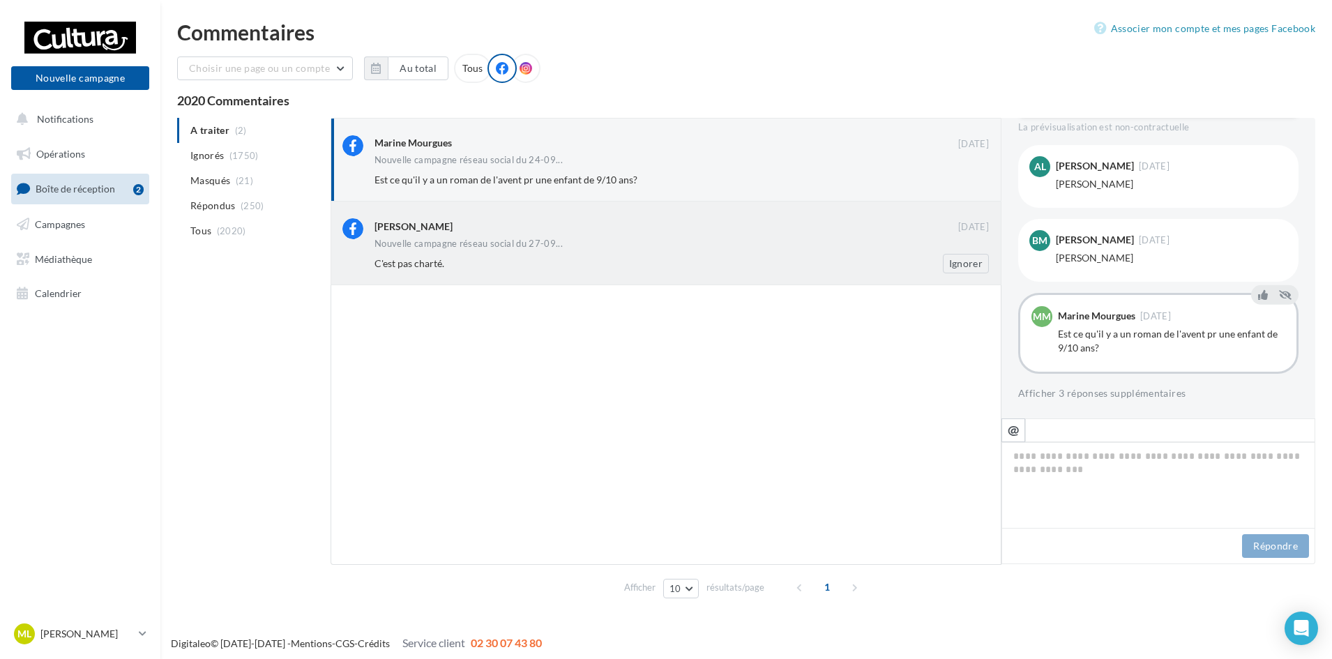
click at [578, 244] on div "Nouvelle campagne réseau social du 27-09..." at bounding box center [682, 245] width 615 height 12
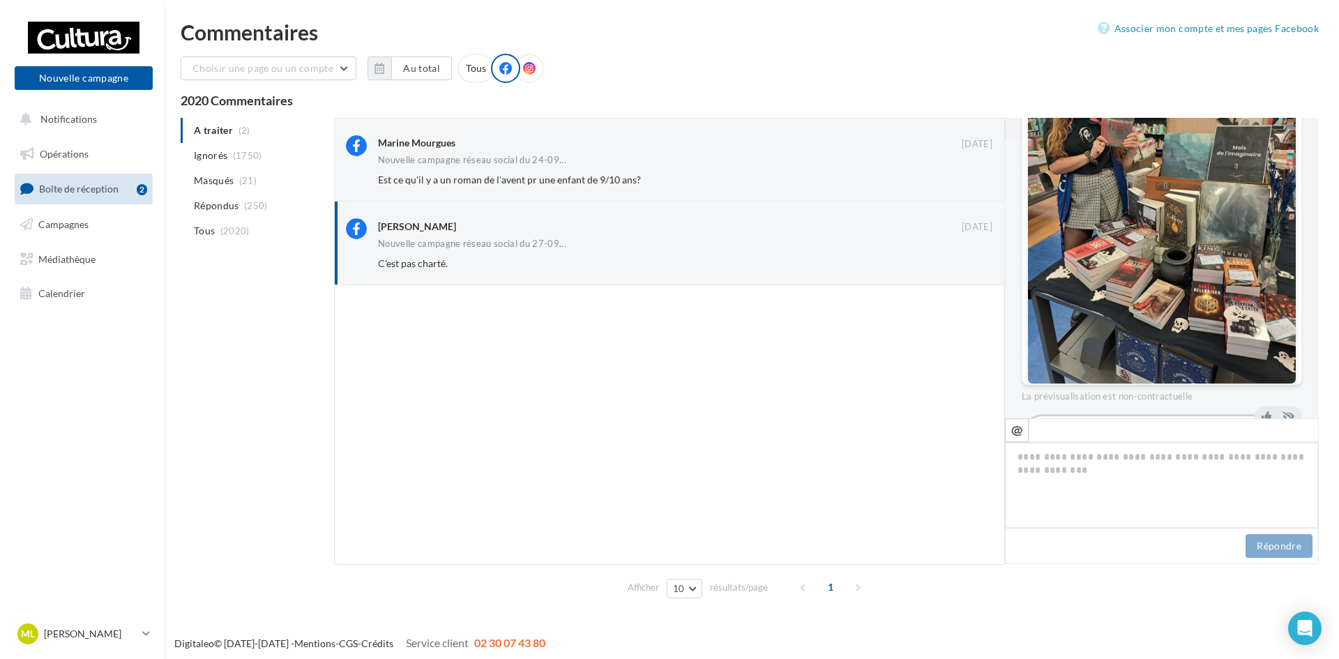
scroll to position [349, 0]
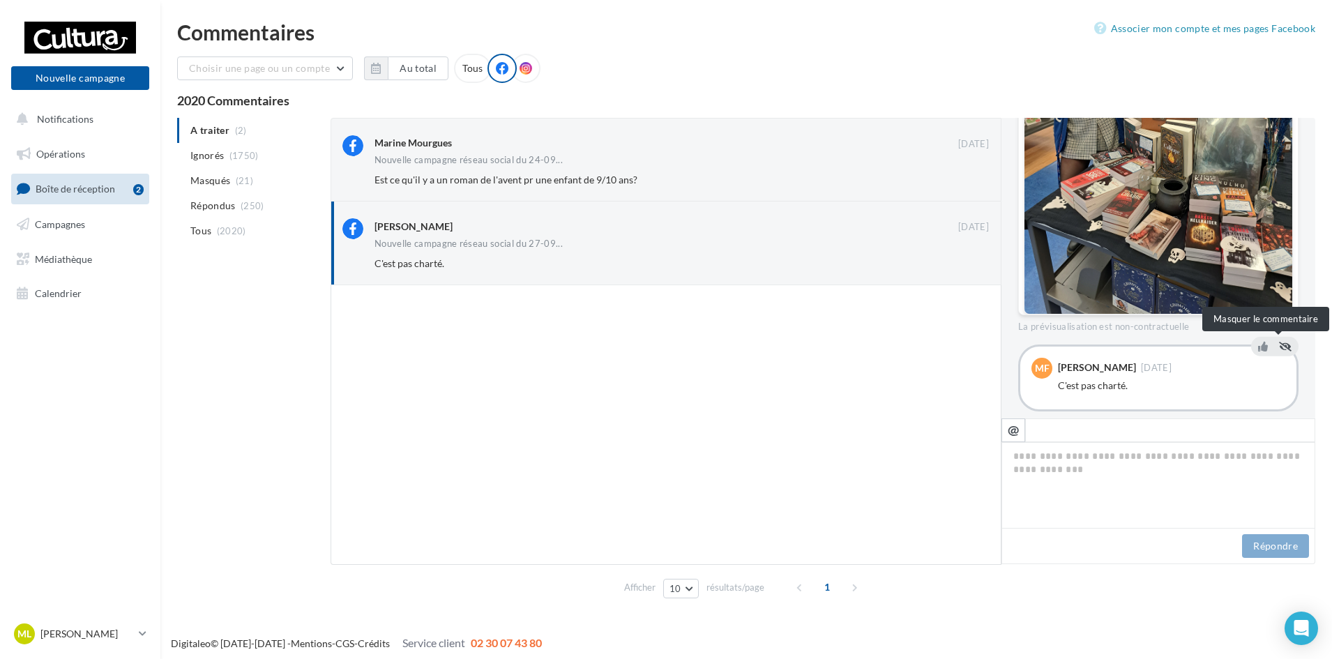
click at [1279, 352] on button at bounding box center [1286, 346] width 18 height 17
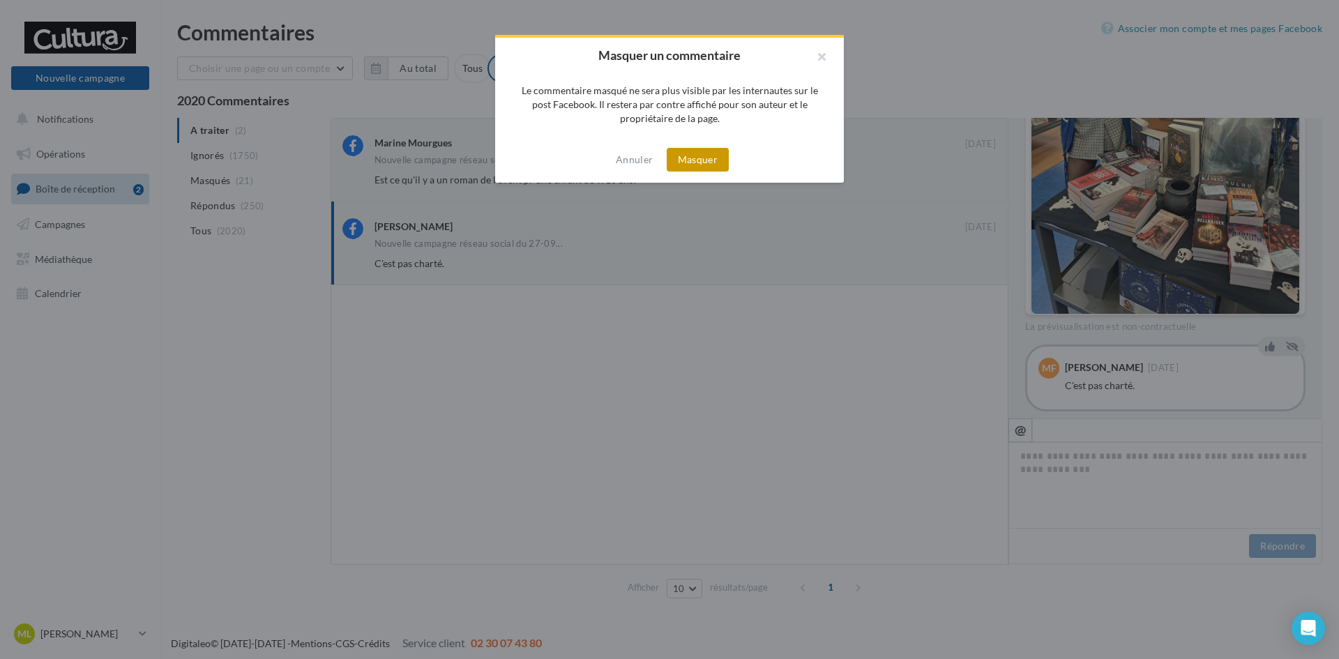
click at [681, 157] on button "Masquer" at bounding box center [698, 160] width 62 height 24
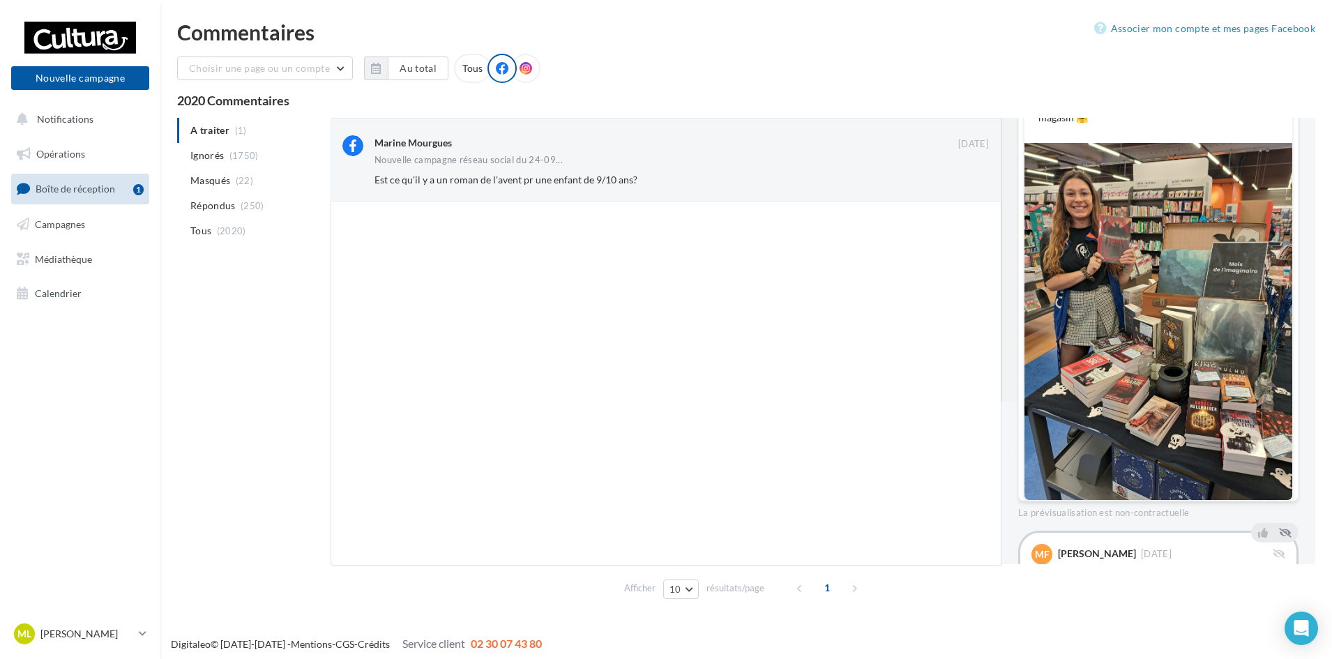
scroll to position [224, 0]
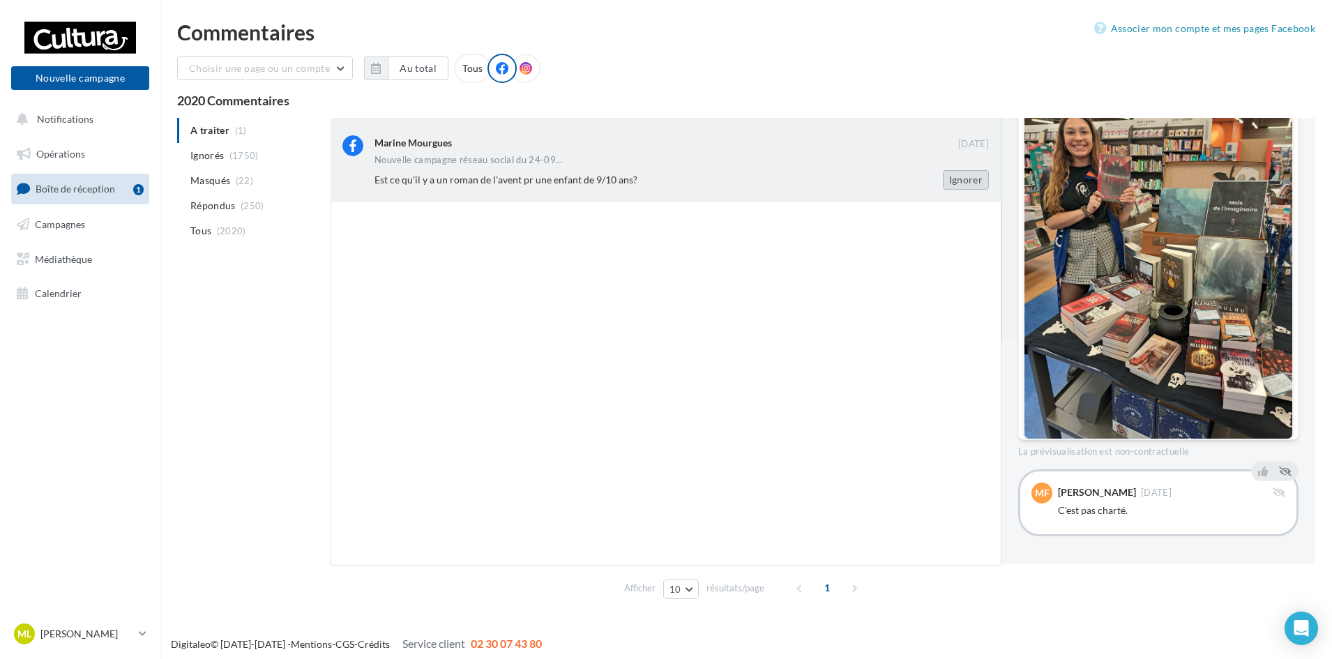
click at [971, 181] on button "Ignorer" at bounding box center [966, 180] width 46 height 20
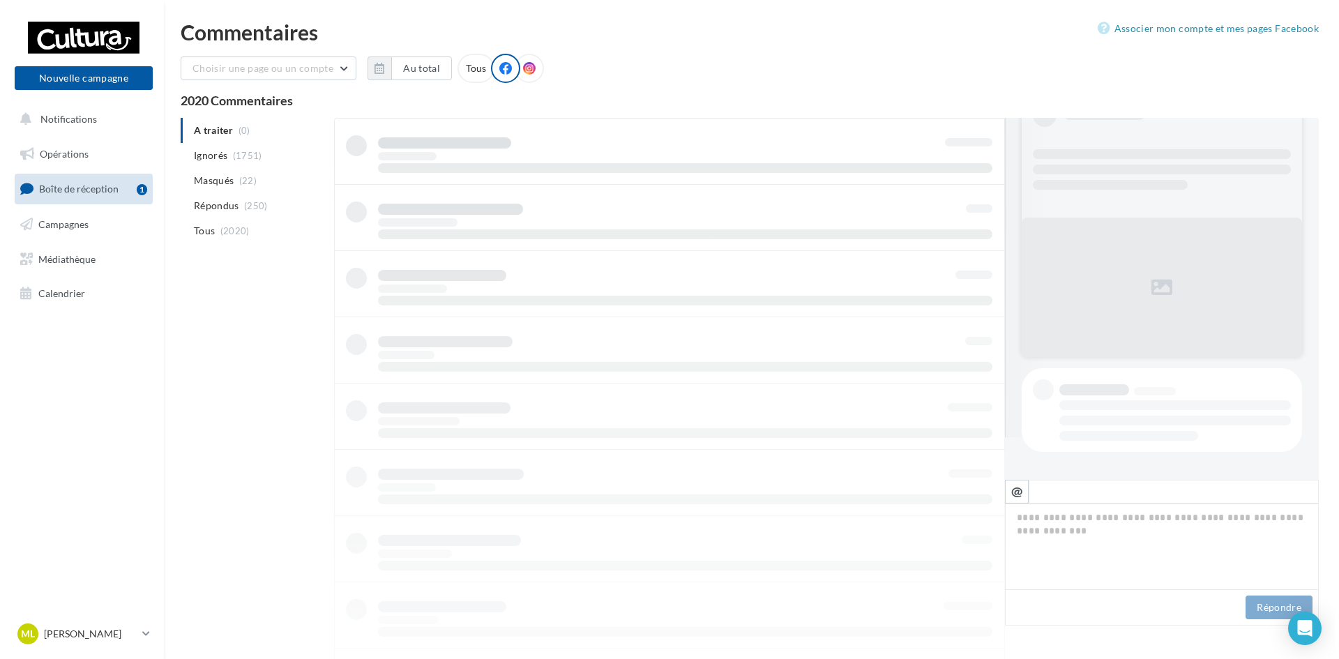
scroll to position [0, 0]
